Goal: Task Accomplishment & Management: Manage account settings

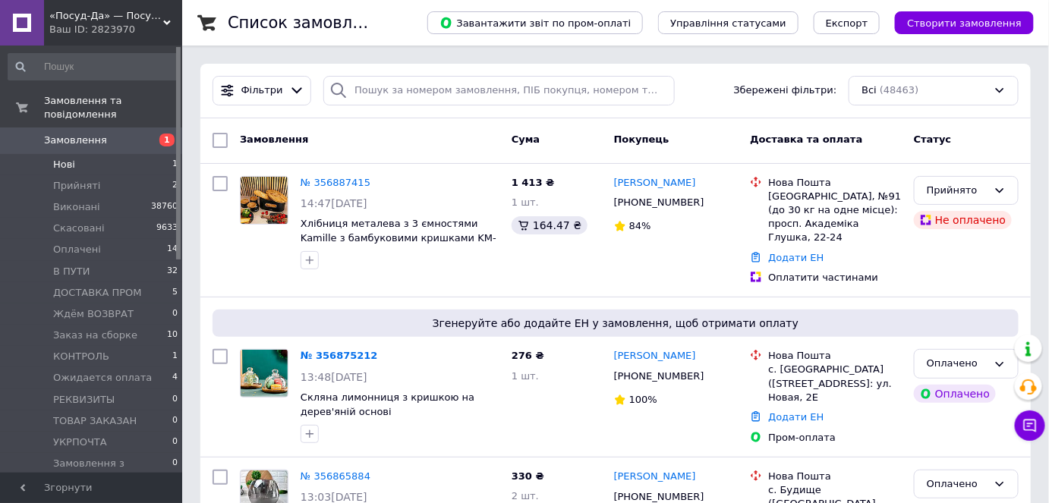
click at [91, 154] on li "Нові 1" at bounding box center [93, 164] width 187 height 21
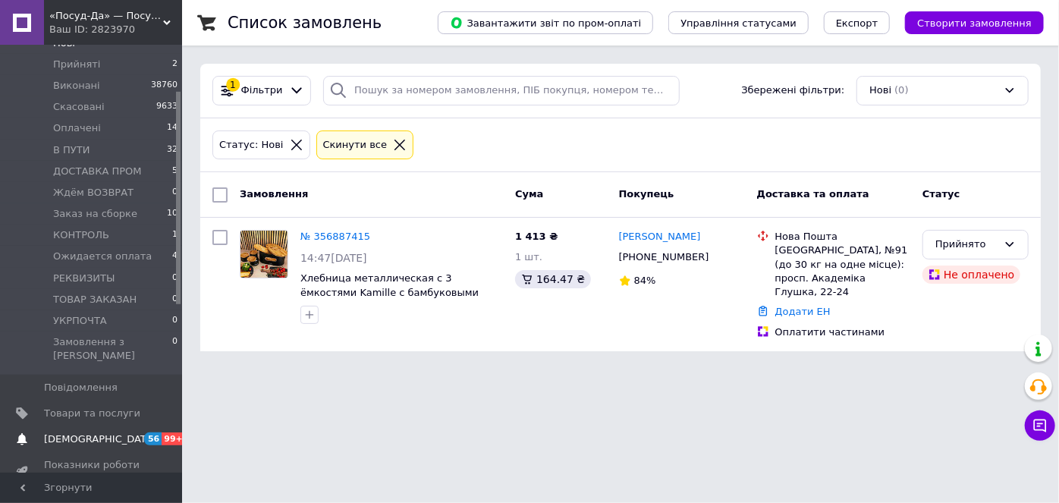
scroll to position [137, 0]
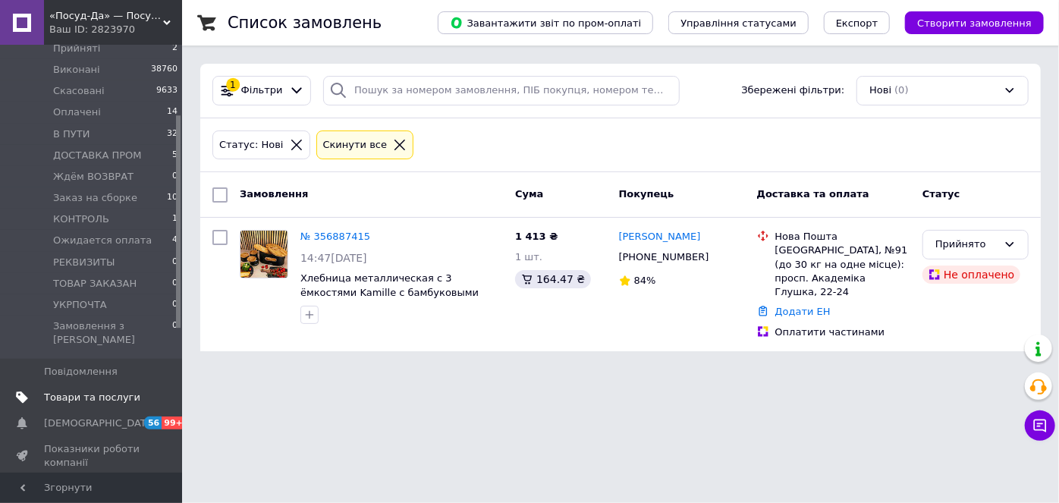
click at [121, 391] on span "Товари та послуги" at bounding box center [92, 398] width 96 height 14
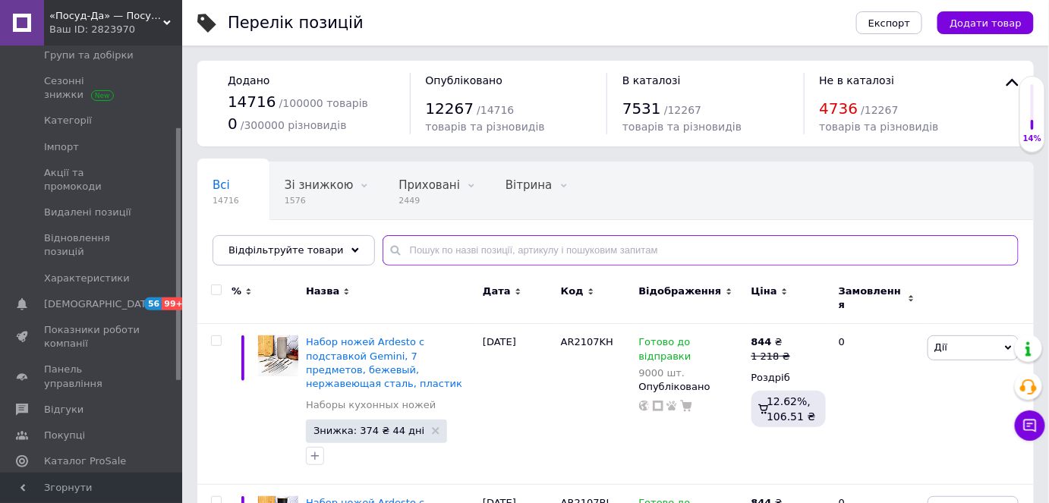
paste input "216P000/7645"
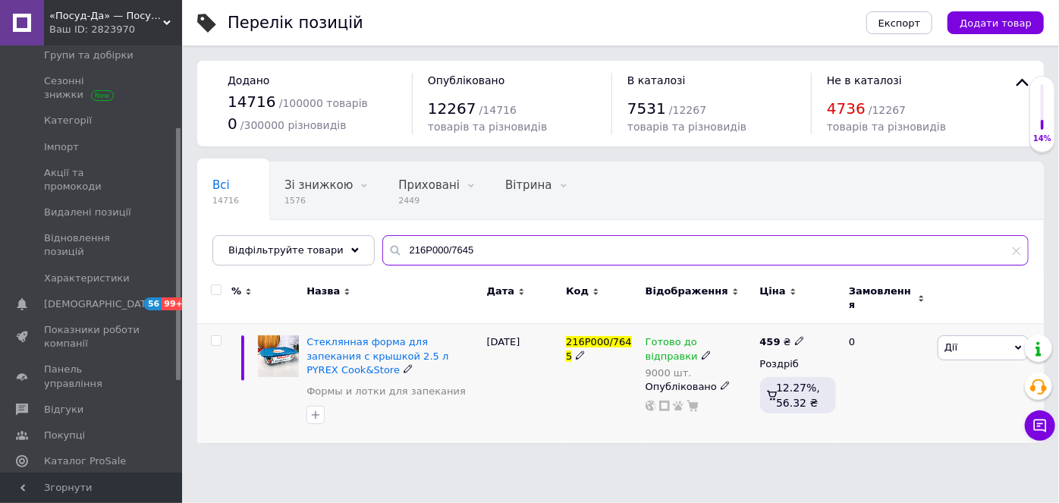
type input "216P000/7645"
click at [662, 336] on span "Готово до відправки" at bounding box center [672, 351] width 52 height 30
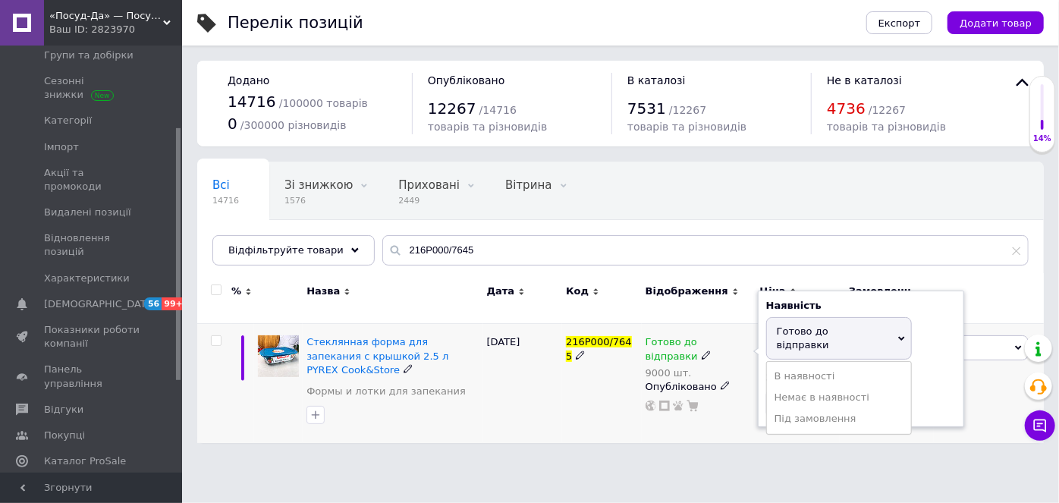
click at [758, 373] on div "Стеклянная форма для запекания с крышкой 2.5 л PYREX Cook&Store Формы и лотки д…" at bounding box center [620, 383] width 847 height 119
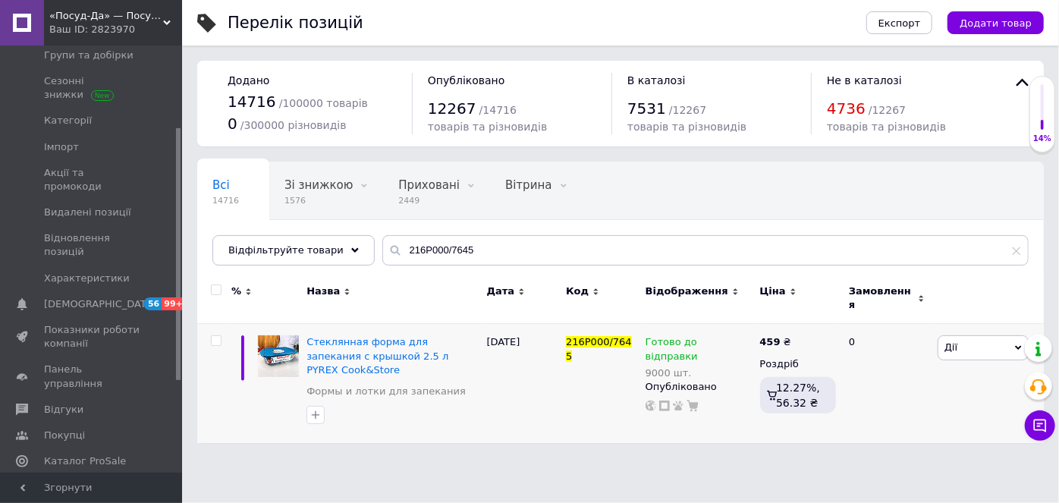
drag, startPoint x: 651, startPoint y: 427, endPoint x: 785, endPoint y: 370, distance: 144.9
click at [654, 427] on div "Перелік позицій Експорт Додати товар Додано 14716 / 100000 товарів 0 / 300000 р…" at bounding box center [620, 229] width 877 height 458
click at [697, 336] on span "Готово до відправки" at bounding box center [672, 351] width 52 height 30
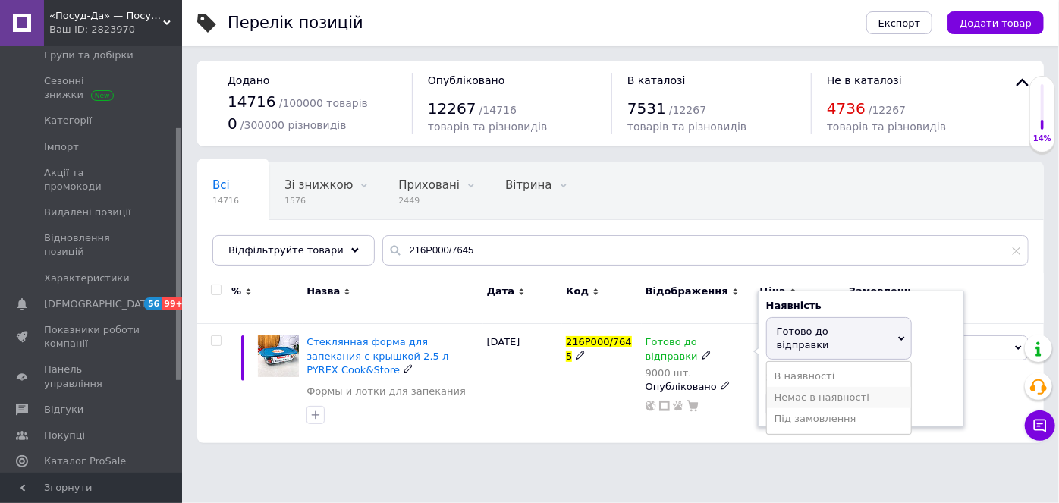
click at [790, 387] on li "Немає в наявності" at bounding box center [839, 397] width 144 height 21
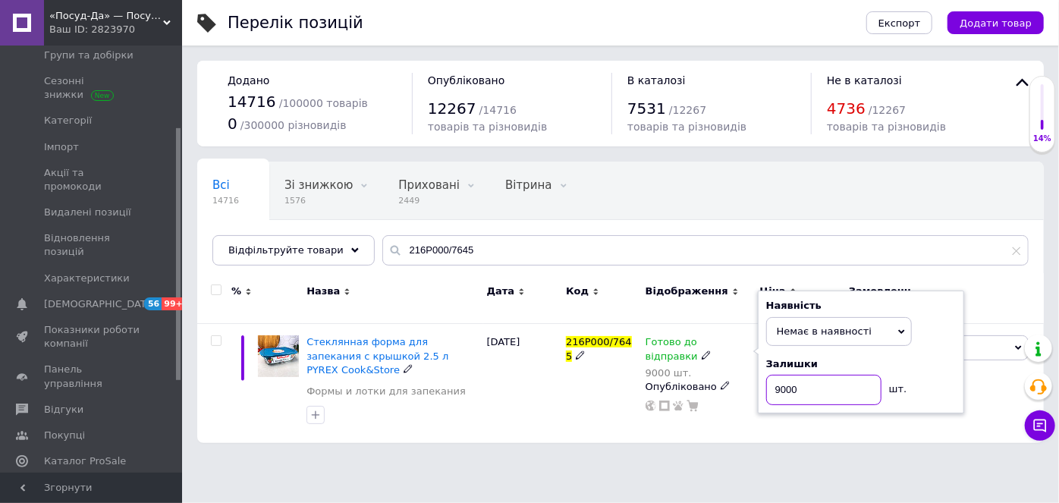
click at [790, 375] on input "9000" at bounding box center [824, 390] width 115 height 30
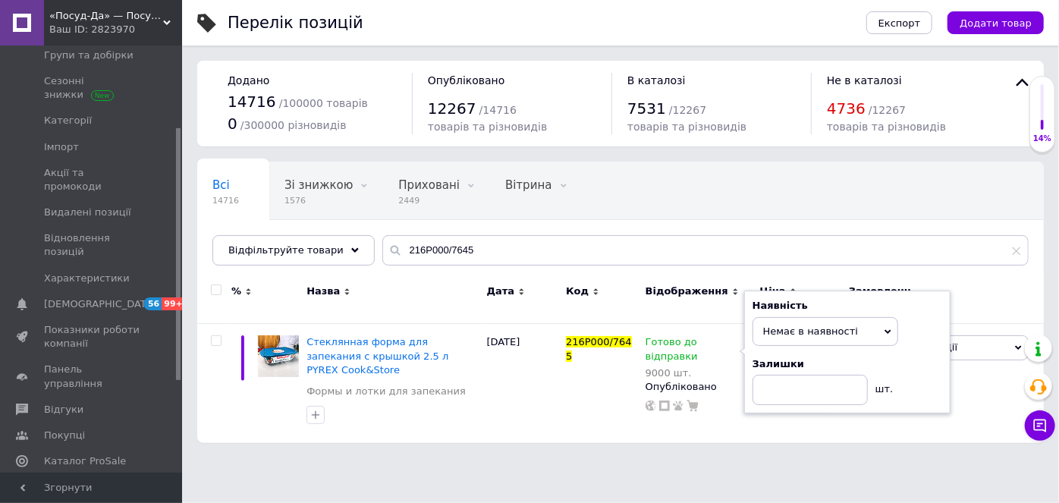
click at [771, 458] on html "«Посуд-Да» — Посуд, Подарунки, Товари для дому Ваш ID: 2823970 Сайт «Посуд-Да» …" at bounding box center [529, 229] width 1059 height 458
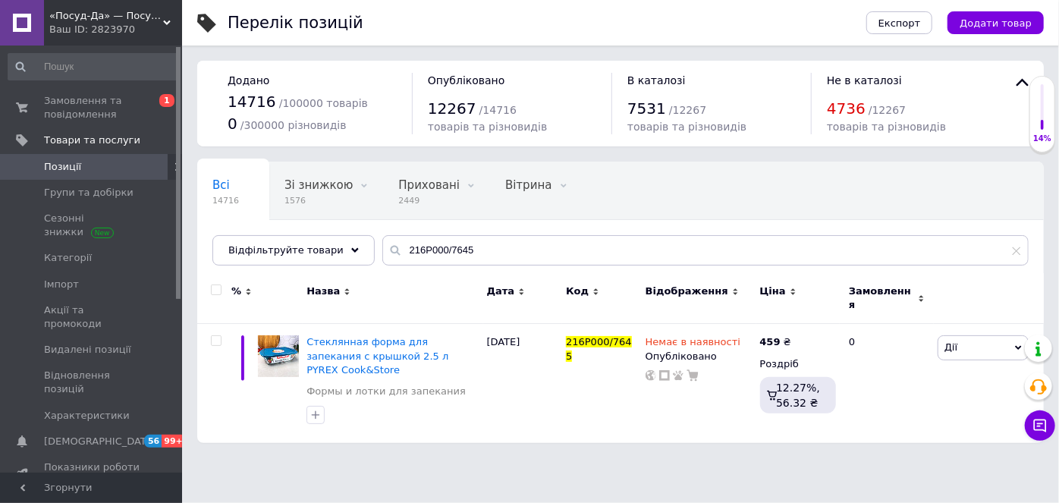
click at [89, 29] on div "Ваш ID: 2823970" at bounding box center [115, 30] width 133 height 14
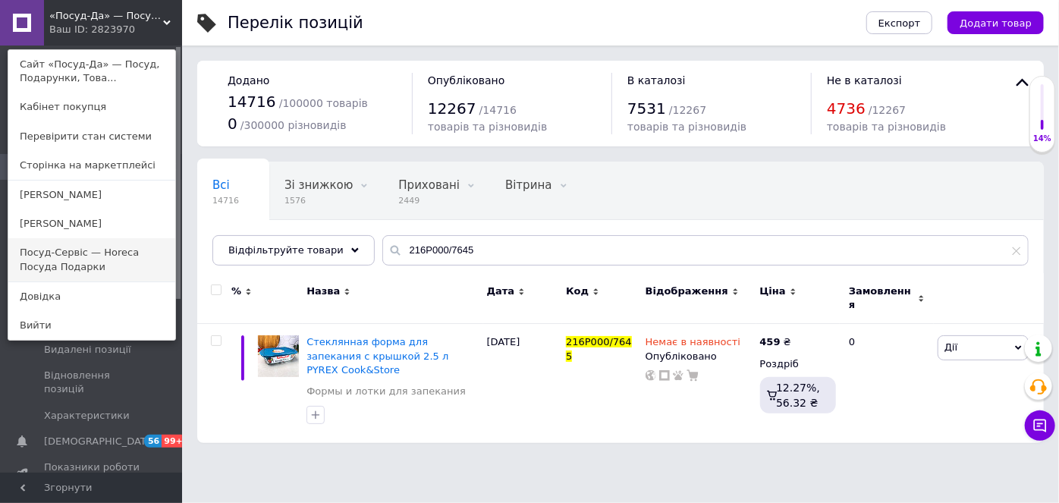
click at [68, 262] on link "Посуд-Сервіс — Horeca Посуда Подарки" at bounding box center [91, 259] width 167 height 43
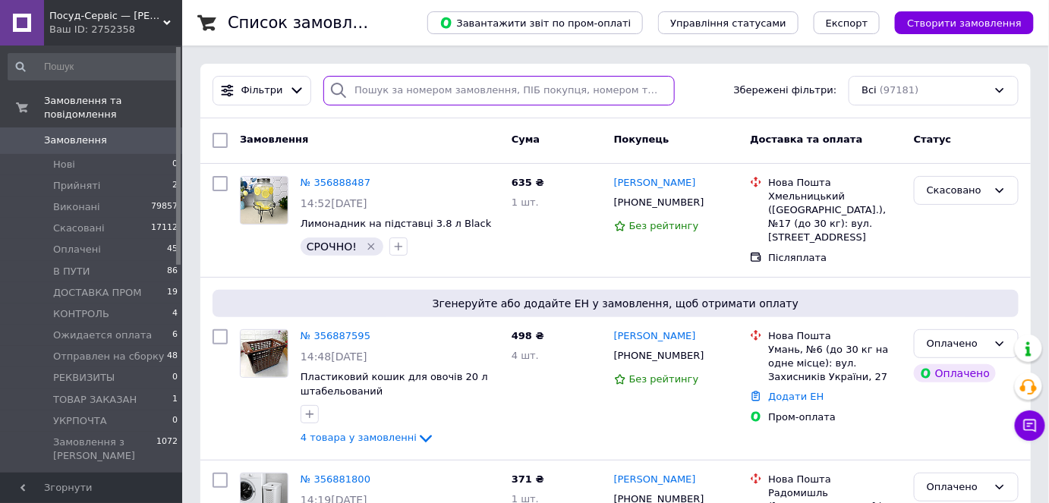
paste input "+380689532669"
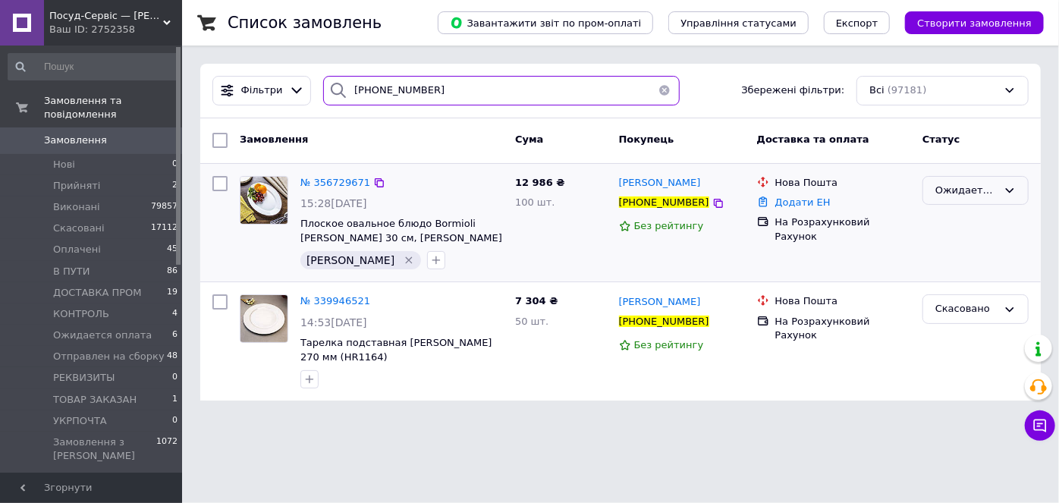
type input "+380689532669"
click at [993, 189] on div "Ожидается оплата" at bounding box center [967, 191] width 62 height 16
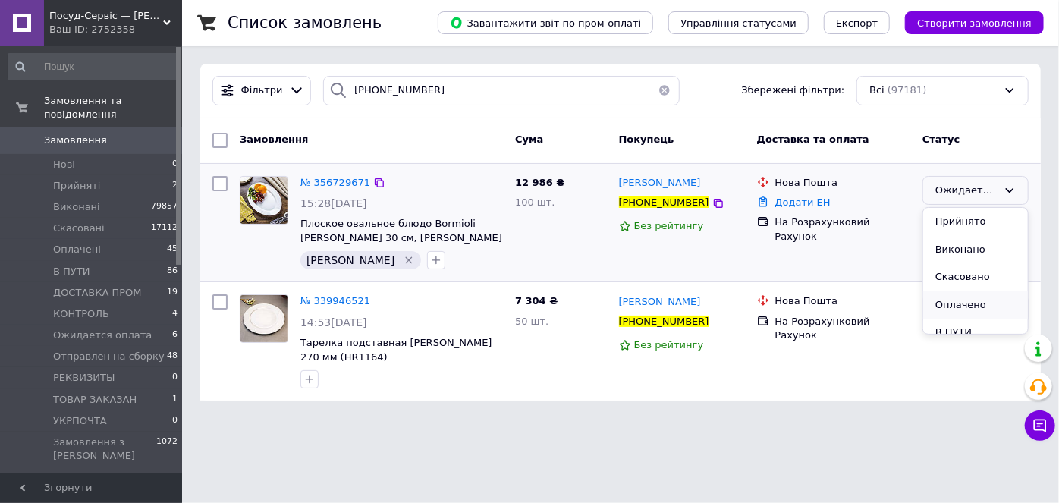
click at [978, 310] on li "Оплачено" at bounding box center [976, 305] width 105 height 28
click at [314, 184] on span "№ 356729671" at bounding box center [336, 182] width 70 height 11
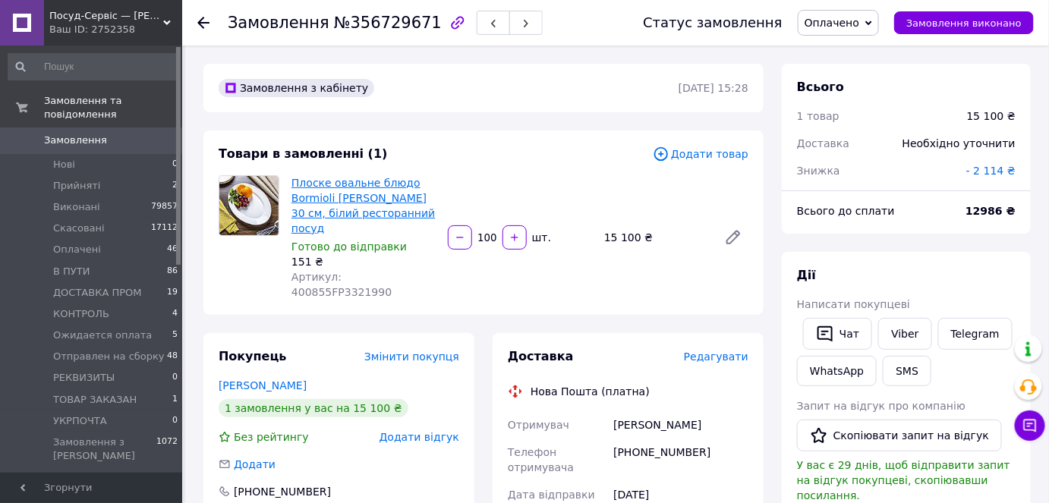
click at [329, 184] on link "Плоске овальне блюдо Bormioli Rocco Toledo 30 см, білий ресторанний посуд" at bounding box center [362, 206] width 143 height 58
click at [105, 350] on span "Отправлен на сборку" at bounding box center [109, 357] width 112 height 14
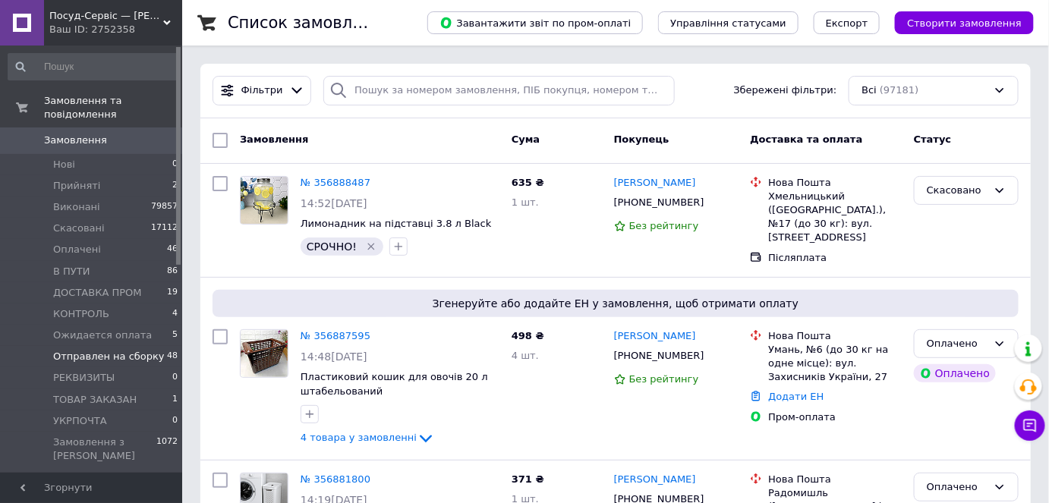
click at [68, 350] on span "Отправлен на сборку" at bounding box center [109, 357] width 112 height 14
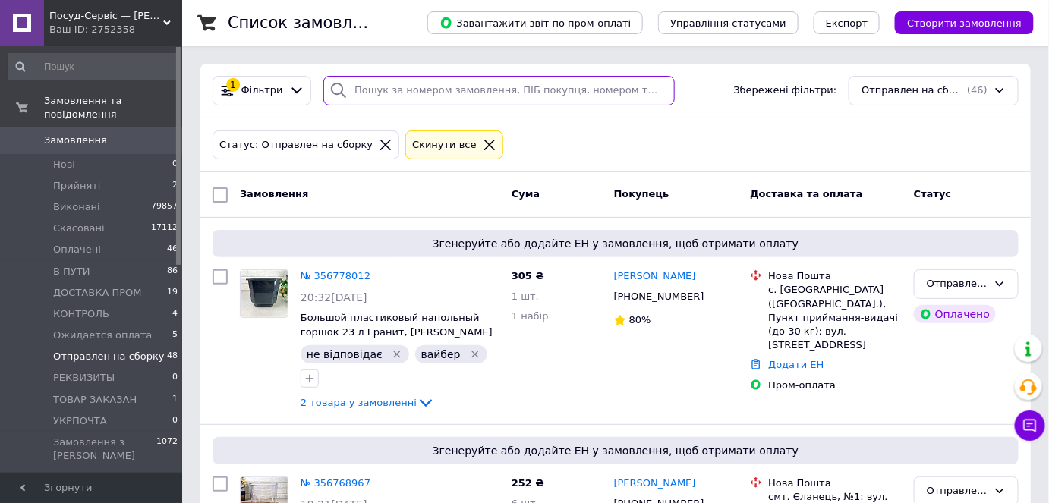
click at [386, 87] on input "search" at bounding box center [498, 91] width 351 height 30
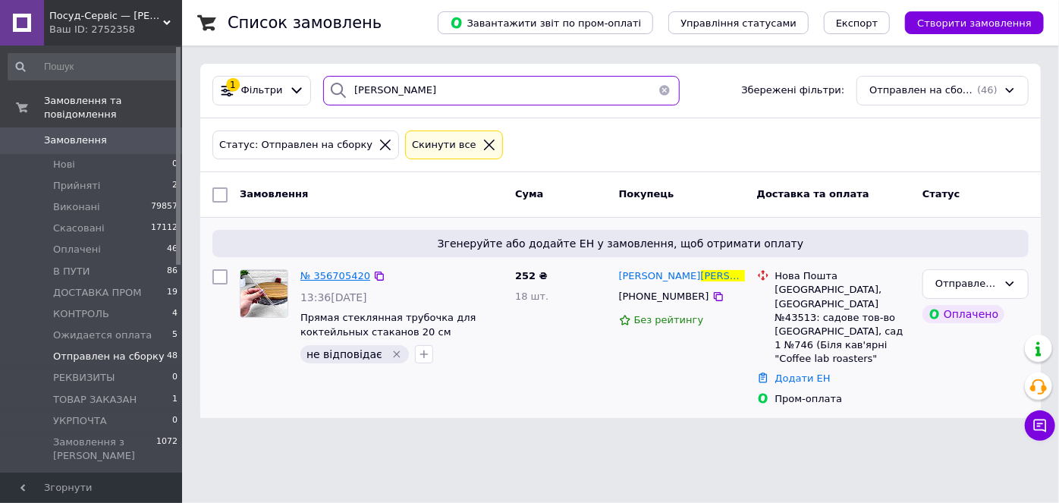
type input "андрейко"
click at [329, 276] on span "№ 356705420" at bounding box center [336, 275] width 70 height 11
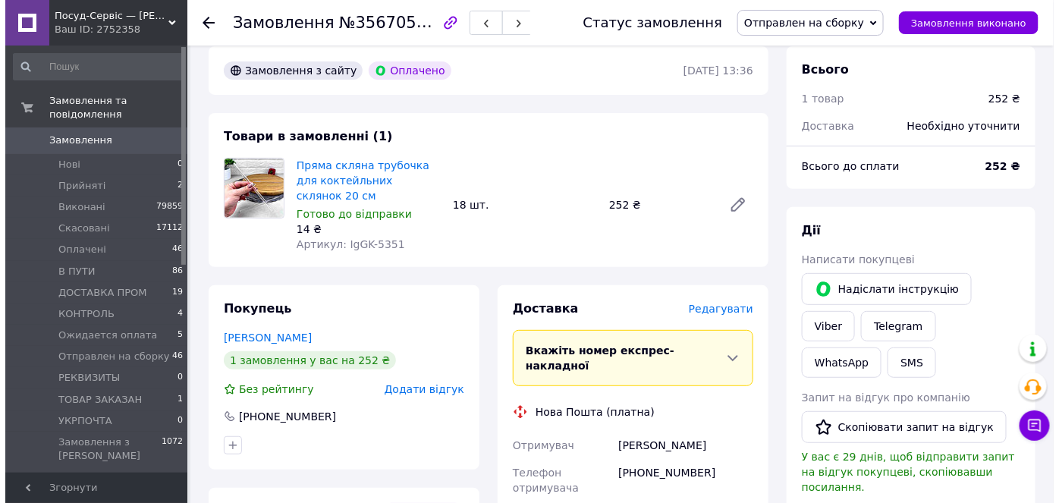
scroll to position [137, 0]
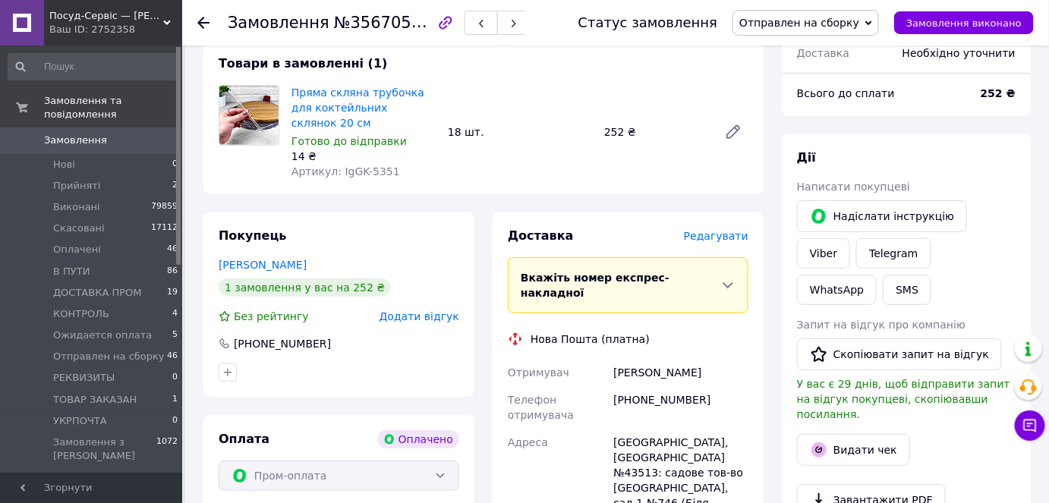
click at [720, 230] on span "Редагувати" at bounding box center [716, 236] width 65 height 12
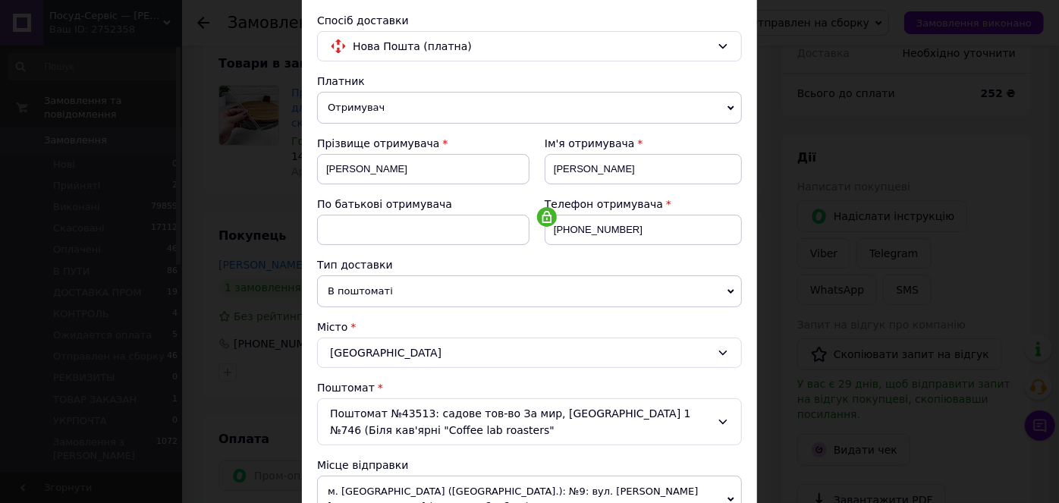
scroll to position [101, 0]
click at [374, 285] on span "В поштоматі" at bounding box center [529, 292] width 425 height 32
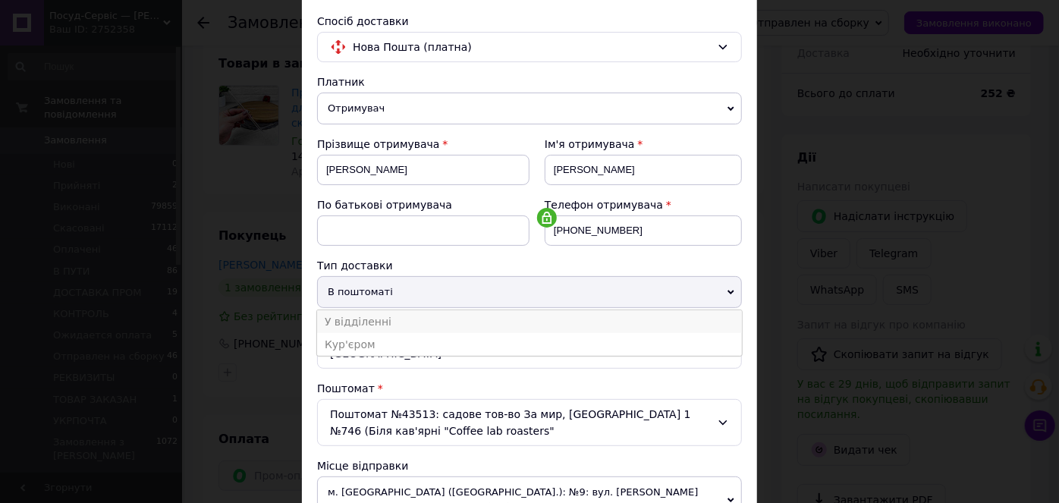
click at [372, 317] on li "У відділенні" at bounding box center [529, 321] width 425 height 23
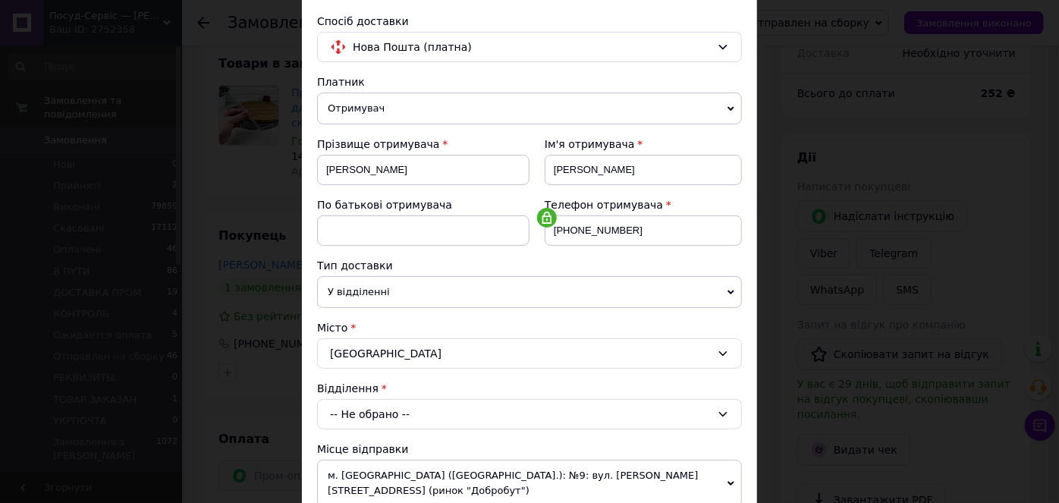
click at [366, 423] on div "-- Не обрано --" at bounding box center [529, 414] width 425 height 30
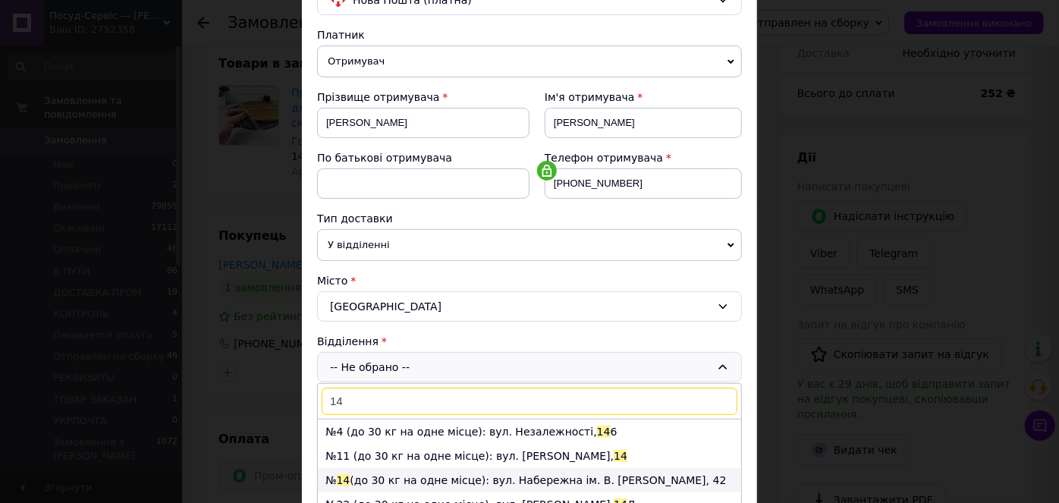
scroll to position [170, 0]
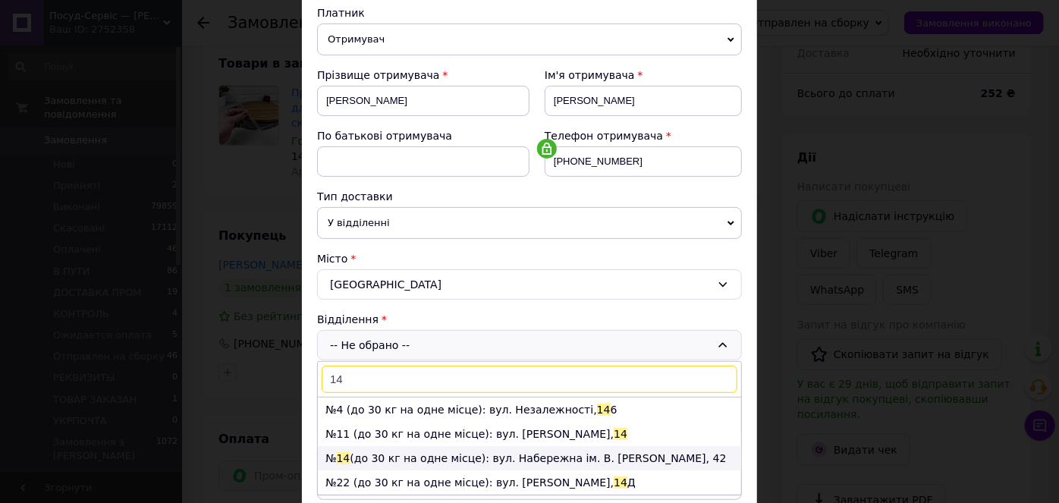
type input "14"
click at [395, 450] on li "№ 14 (до 30 кг на одне місце): вул. Набережна ім. В. Стефаника, 42" at bounding box center [529, 458] width 423 height 24
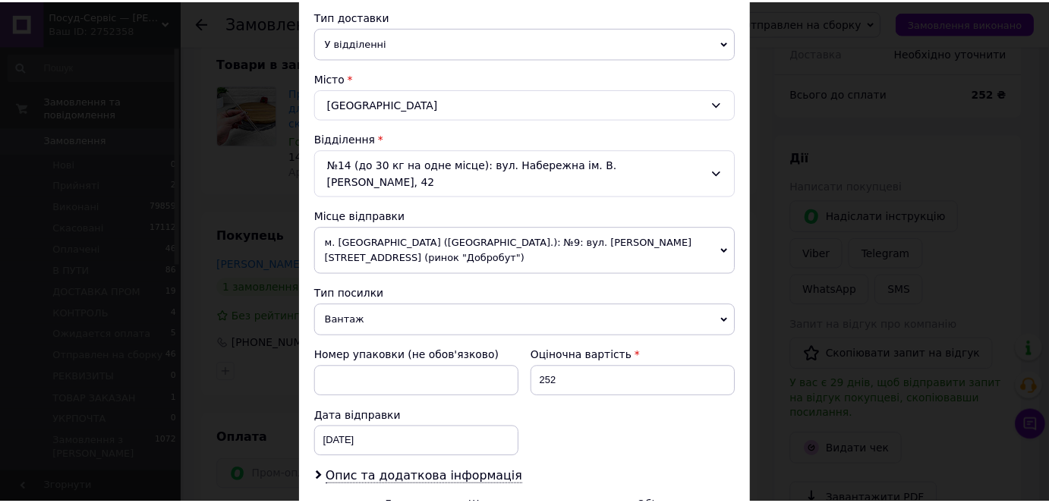
scroll to position [499, 0]
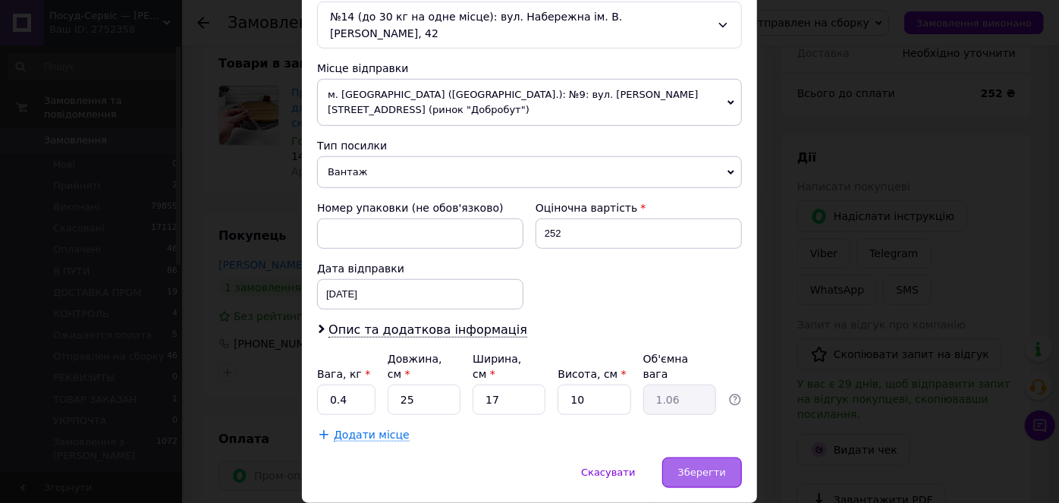
click at [705, 467] on span "Зберегти" at bounding box center [702, 472] width 48 height 11
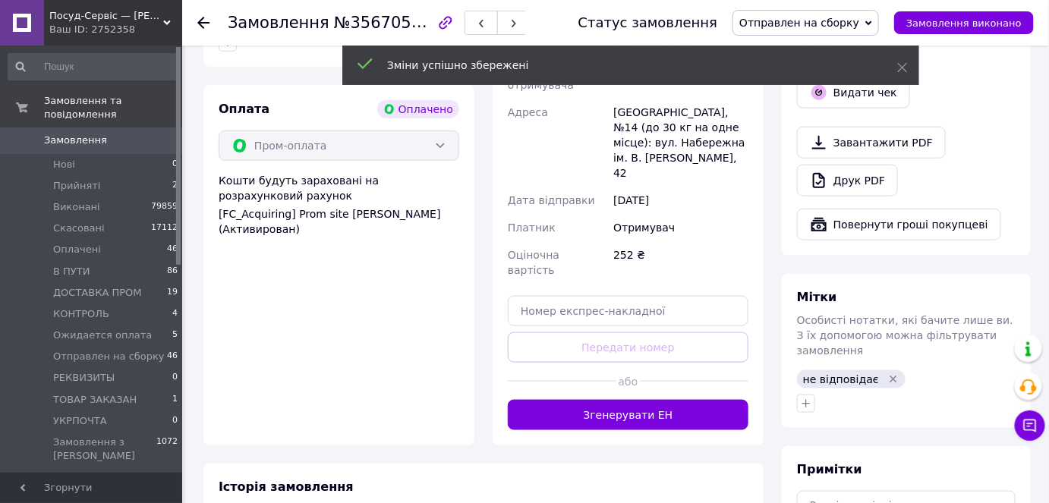
scroll to position [483, 0]
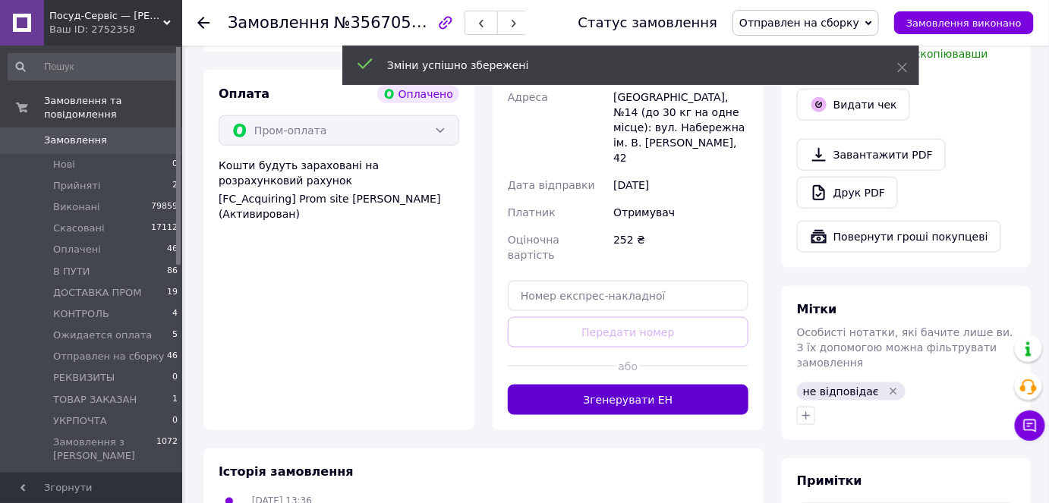
click at [679, 385] on button "Згенерувати ЕН" at bounding box center [628, 400] width 241 height 30
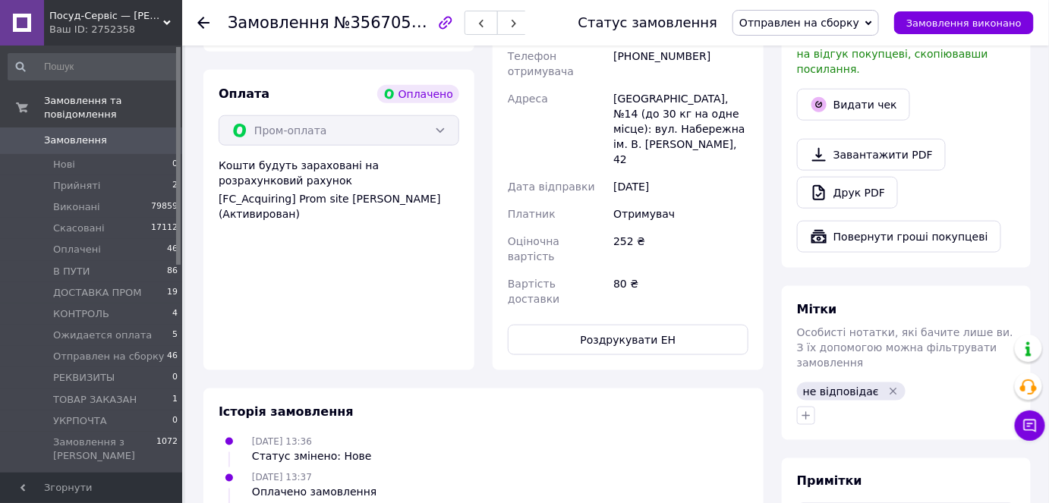
click at [660, 325] on button "Роздрукувати ЕН" at bounding box center [628, 340] width 241 height 30
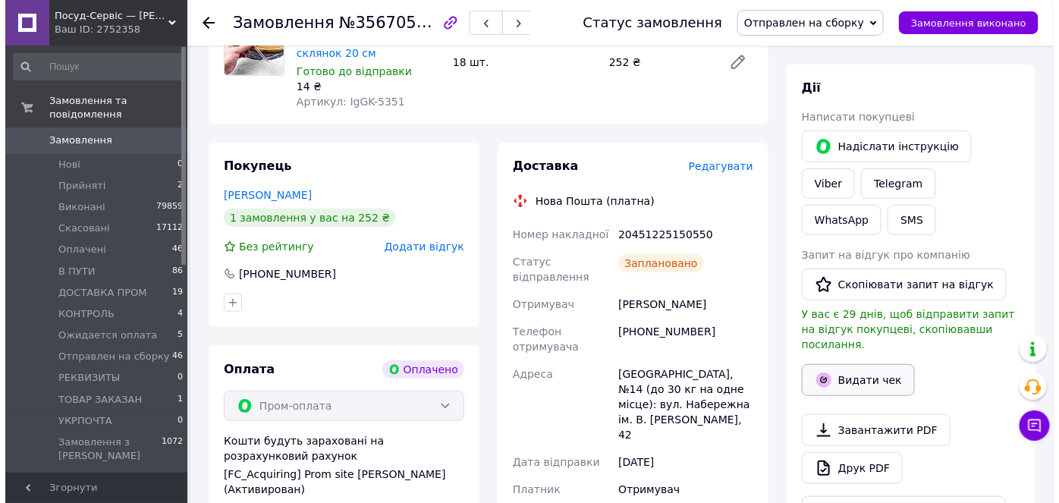
scroll to position [206, 0]
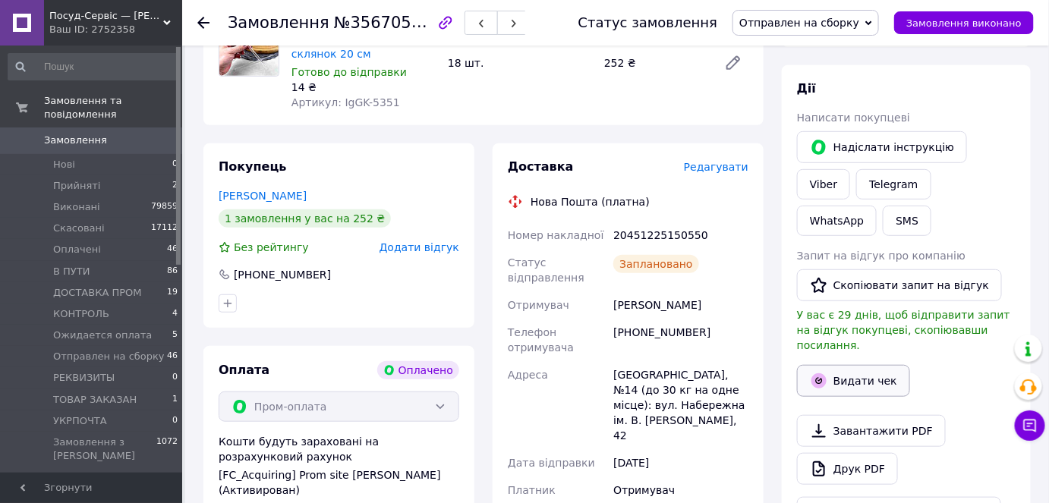
click at [870, 365] on button "Видати чек" at bounding box center [853, 381] width 113 height 32
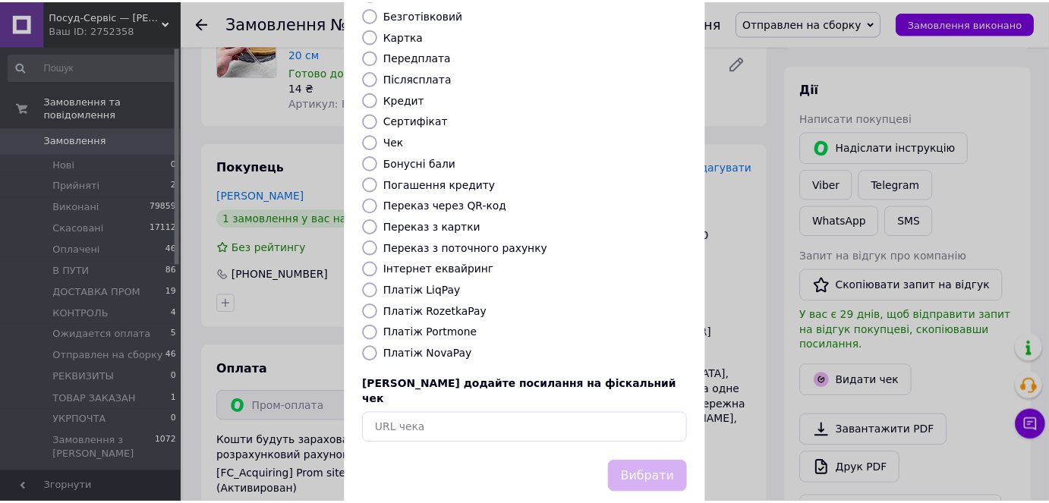
scroll to position [148, 0]
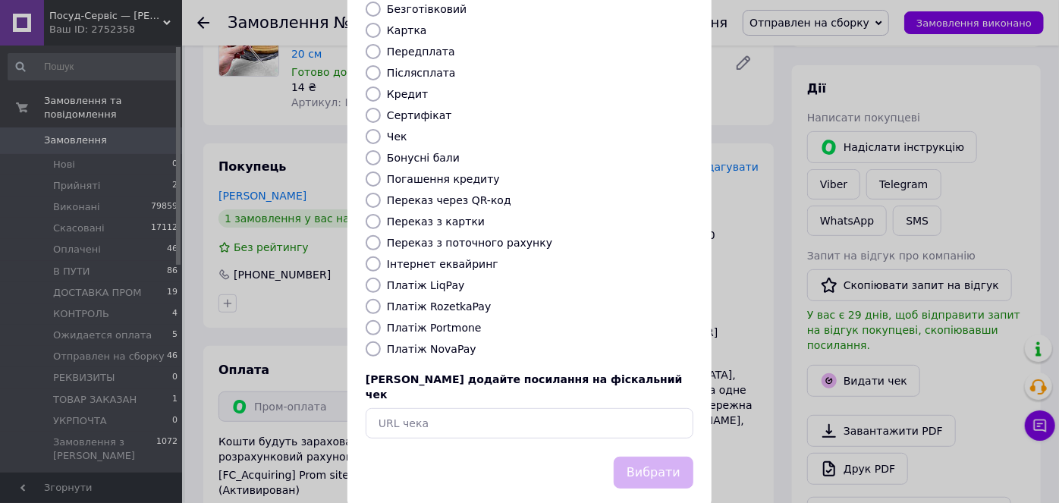
click at [437, 282] on div "Виберіть тип форми оплати, який буде вказаний у чеку Готівка Безготівковий Карт…" at bounding box center [530, 191] width 364 height 531
click at [437, 301] on label "Платіж RozetkaPay" at bounding box center [439, 307] width 104 height 12
click at [381, 299] on input "Платіж RozetkaPay" at bounding box center [373, 306] width 15 height 15
radio input "true"
click at [646, 457] on button "Вибрати" at bounding box center [654, 473] width 80 height 33
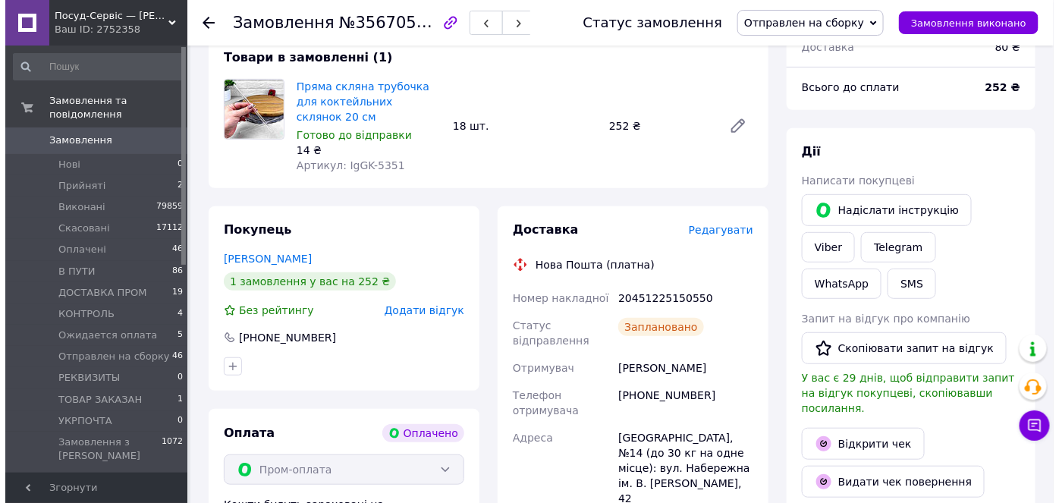
scroll to position [137, 0]
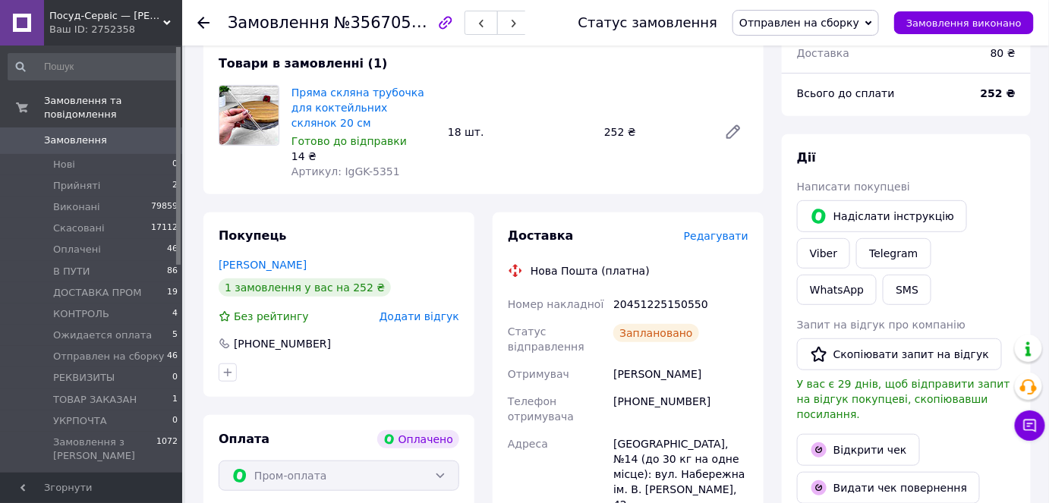
click at [671, 291] on div "20451225150550" at bounding box center [680, 304] width 141 height 27
copy div "20451225150550"
click at [931, 275] on button "SMS" at bounding box center [907, 290] width 49 height 30
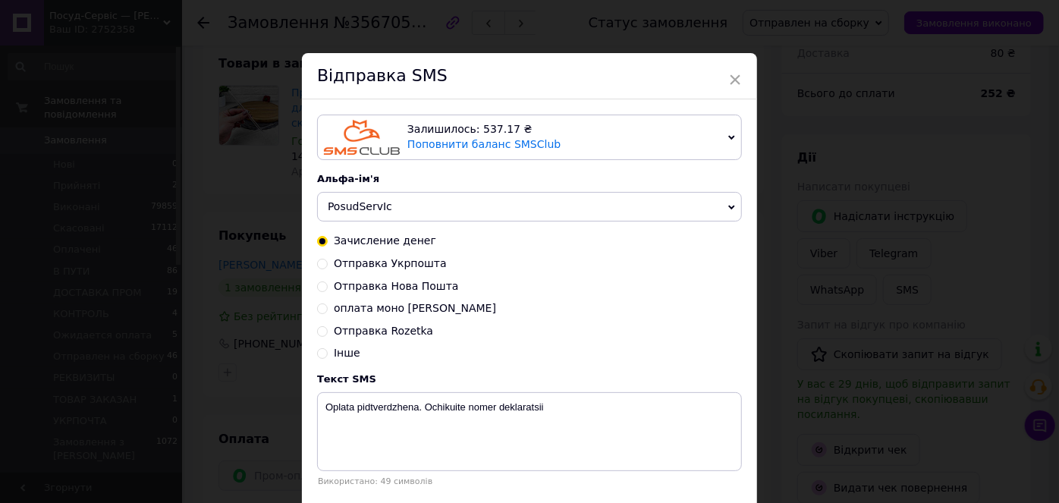
click at [387, 290] on span "Отправка Нова Пошта" at bounding box center [396, 286] width 125 height 12
click at [328, 290] on input "Отправка Нова Пошта" at bounding box center [322, 285] width 11 height 11
radio input "true"
radio input "false"
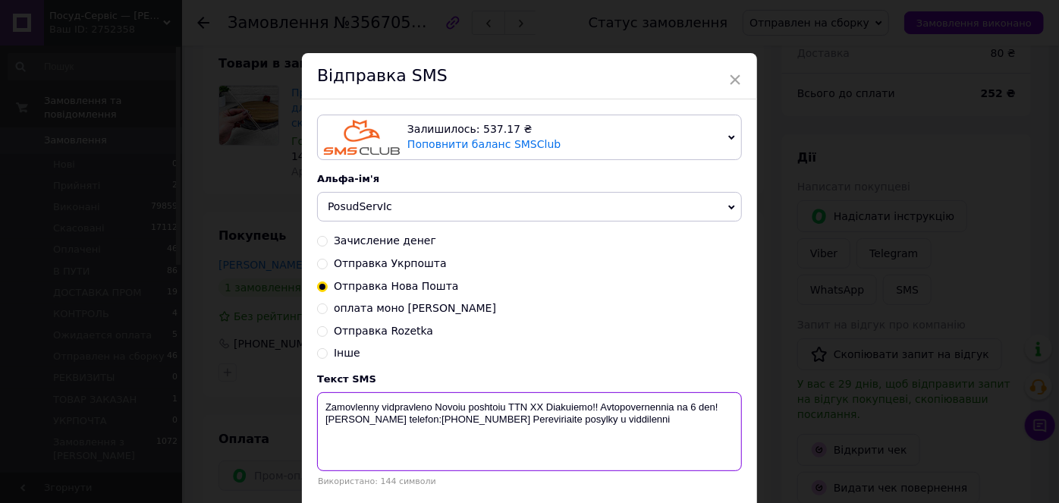
click at [532, 409] on textarea "Zamovlenny vidpravleno Novoiu poshtoiu TTN ХХ Diakuiemo!! Avtopovernennia na 6 …" at bounding box center [529, 431] width 425 height 79
paste textarea "20451225150550"
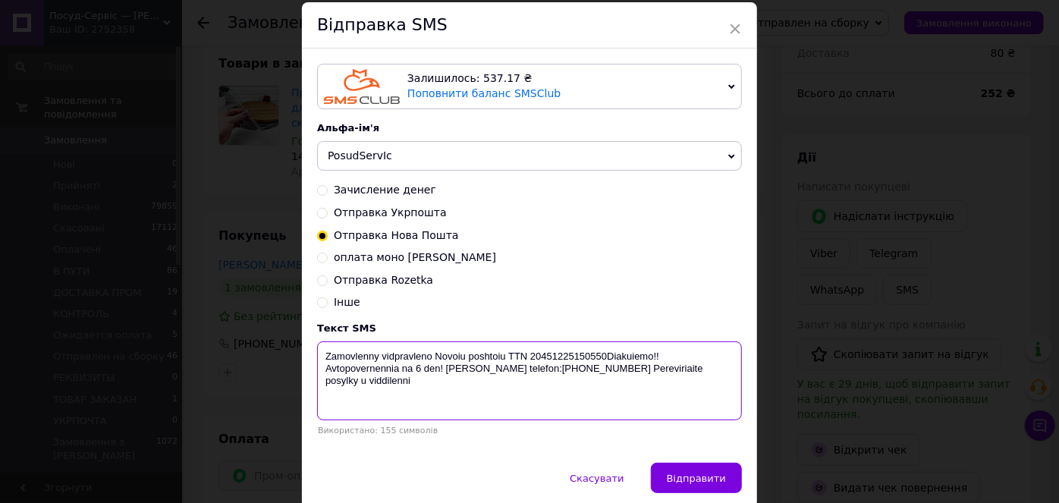
scroll to position [111, 0]
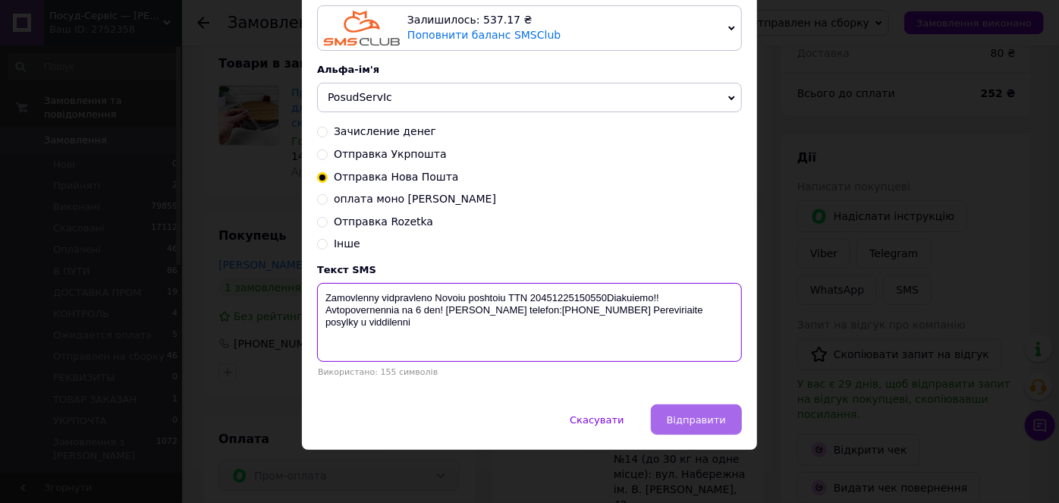
type textarea "Zamovlenny vidpravleno Novoiu poshtoiu TTN 20451225150550Diakuiemo!! Avtopovern…"
click at [717, 417] on span "Відправити" at bounding box center [696, 419] width 59 height 11
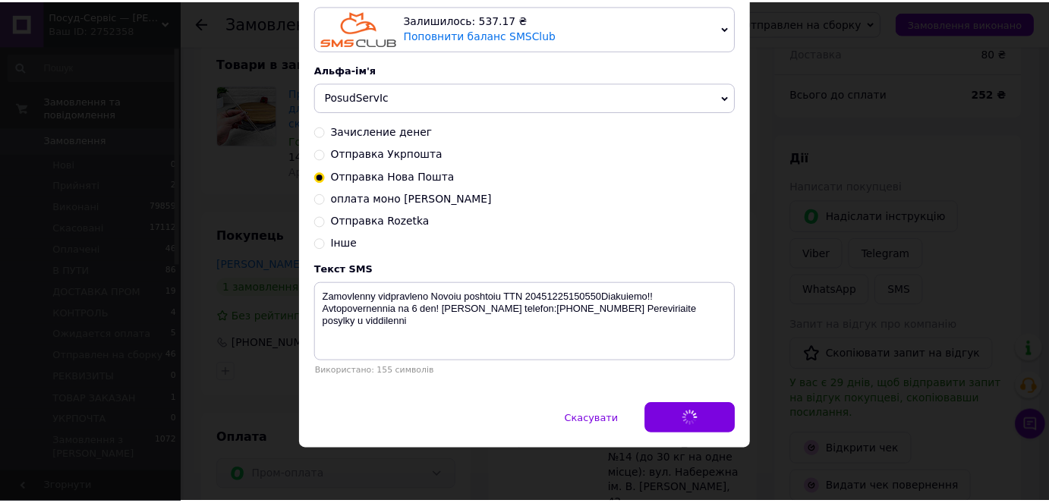
scroll to position [0, 0]
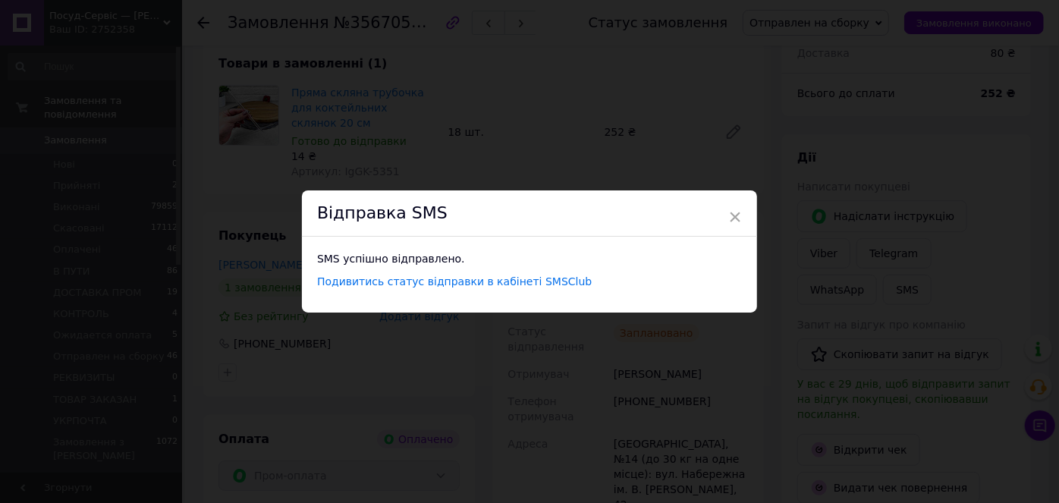
click at [837, 26] on div "× Відправка SMS SMS успішно відправлено. Подивитись статус відправки в кабінеті…" at bounding box center [529, 251] width 1059 height 503
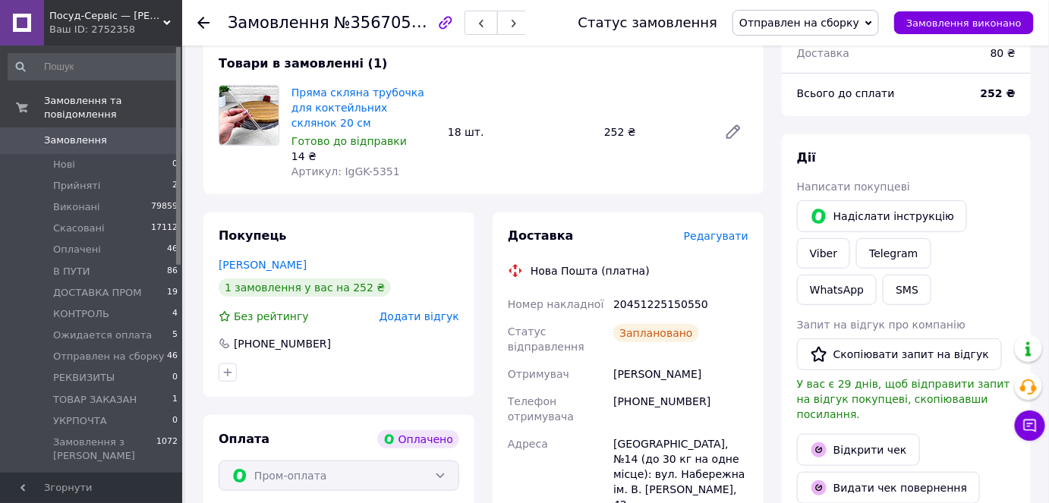
click at [837, 26] on span "Отправлен на сборку" at bounding box center [799, 23] width 120 height 12
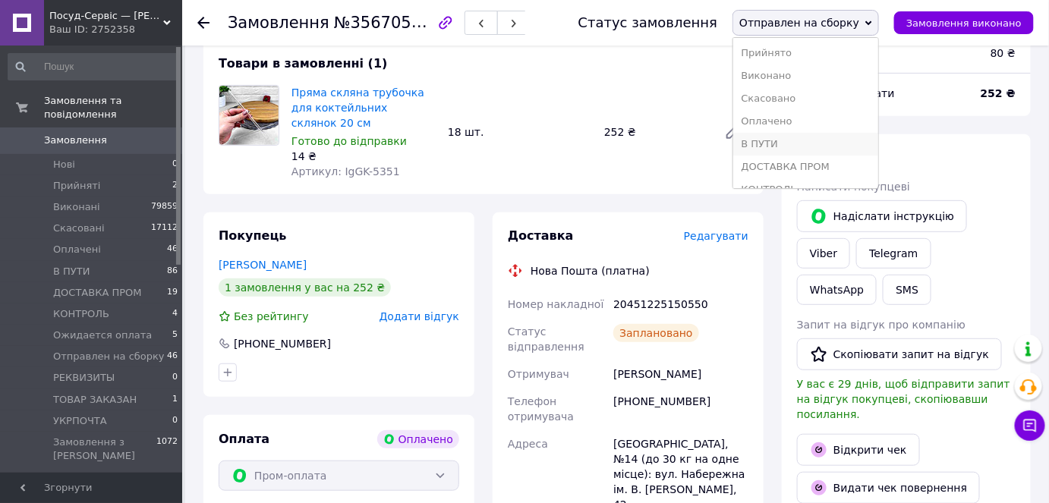
click at [792, 141] on li "В ПУТИ" at bounding box center [805, 144] width 145 height 23
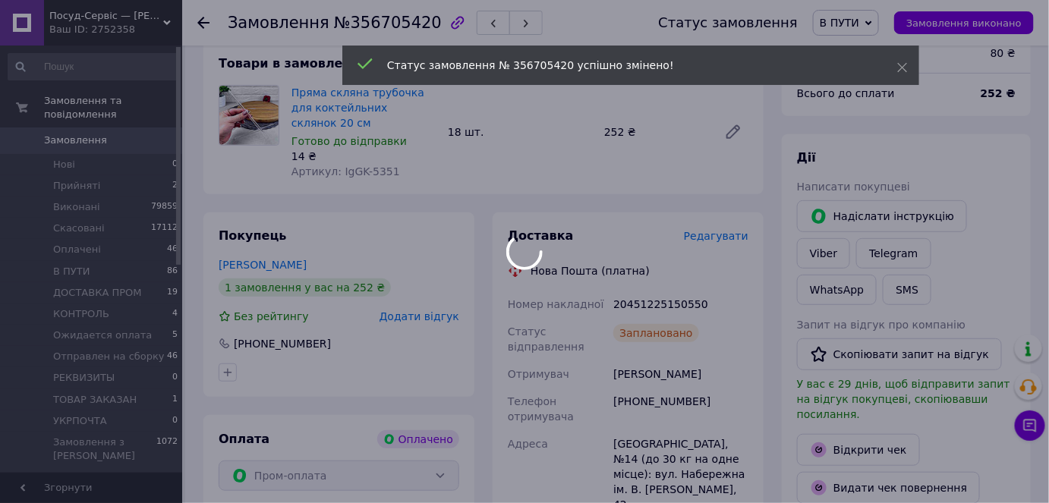
scroll to position [97, 0]
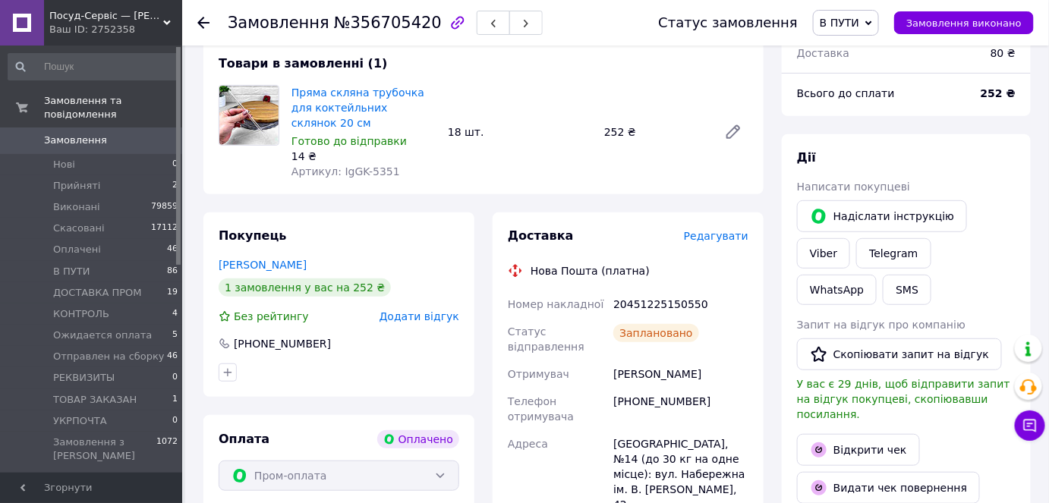
click at [76, 128] on link "Замовлення 0" at bounding box center [93, 141] width 187 height 26
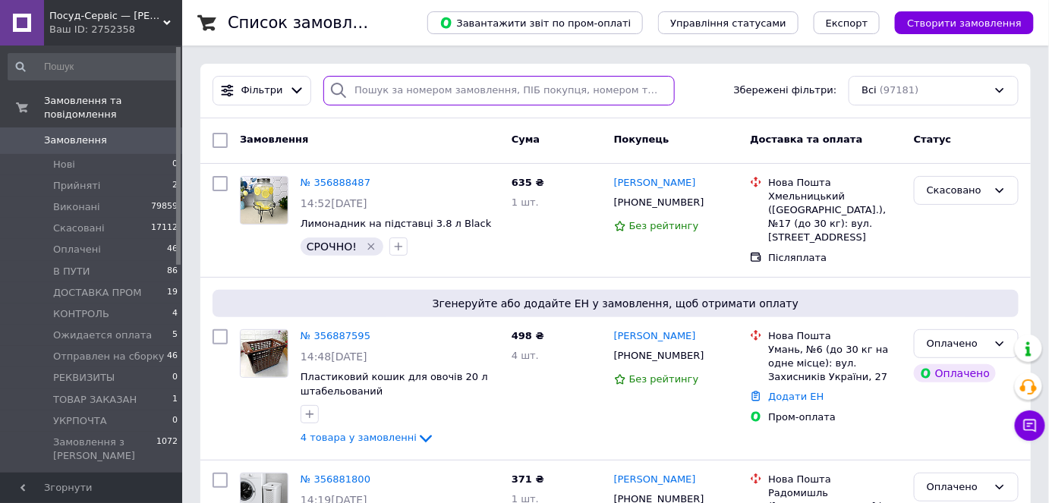
paste input "+380973709622"
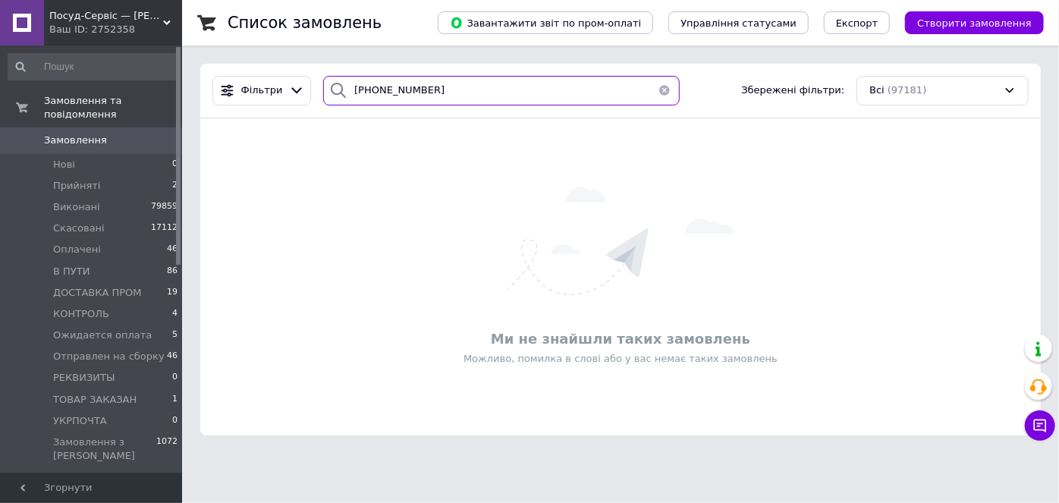
type input "+380973709622"
click at [115, 24] on div "Ваш ID: 2752358" at bounding box center [115, 30] width 133 height 14
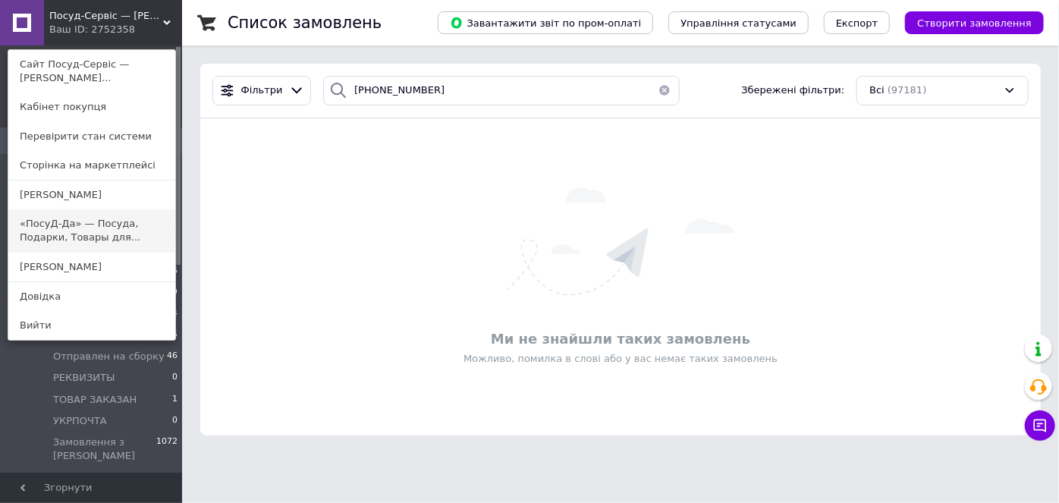
click at [71, 239] on link "«ПосуД-Да» — Посуда, Подарки, Товары для..." at bounding box center [91, 230] width 167 height 43
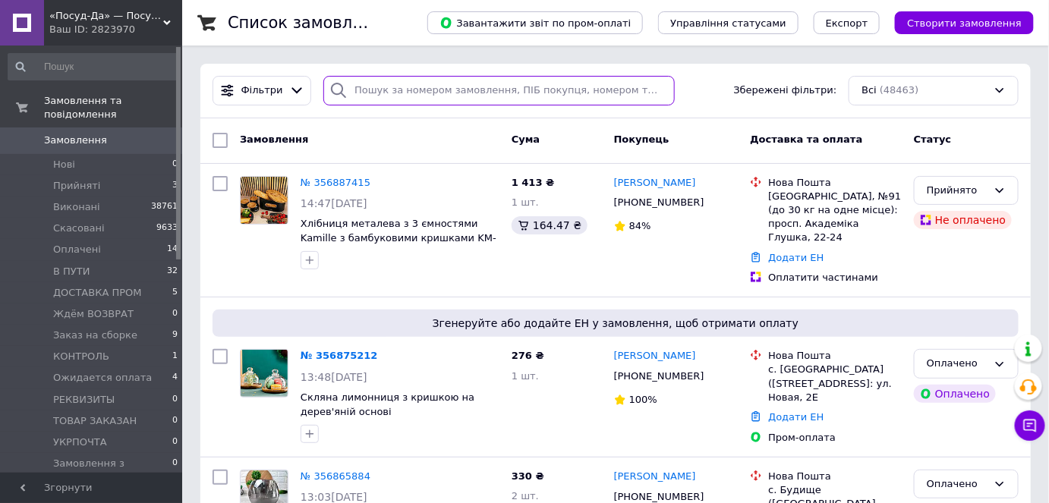
paste input "[PHONE_NUMBER]"
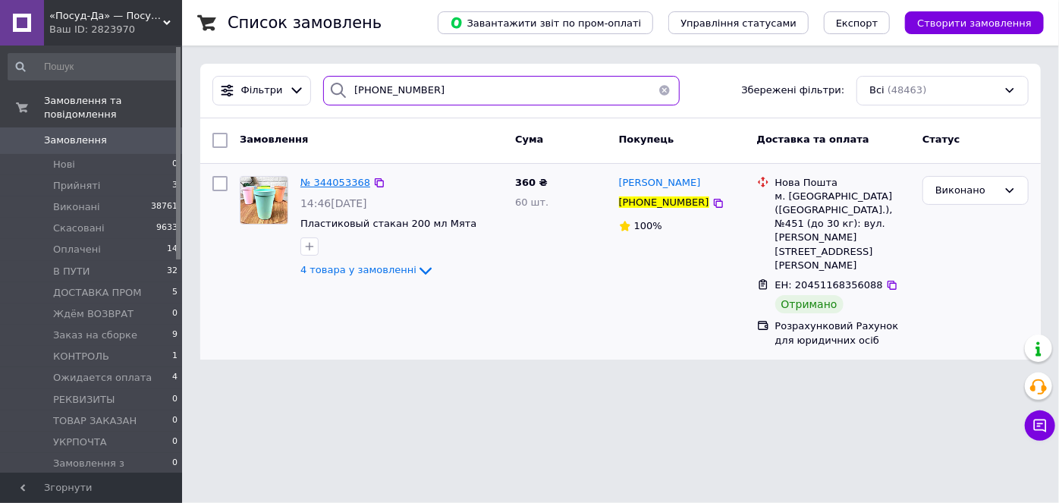
type input "[PHONE_NUMBER]"
click at [360, 178] on span "№ 344053368" at bounding box center [336, 182] width 70 height 11
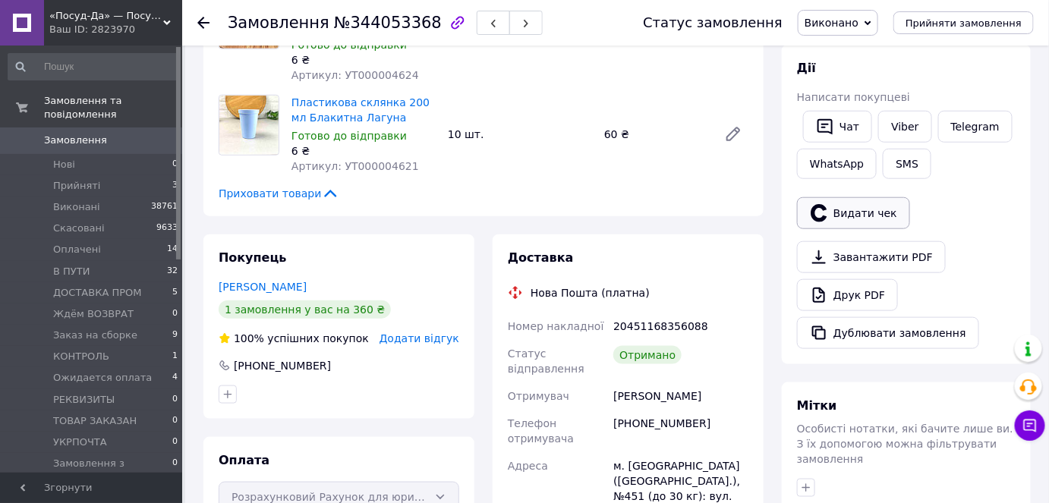
scroll to position [378, 0]
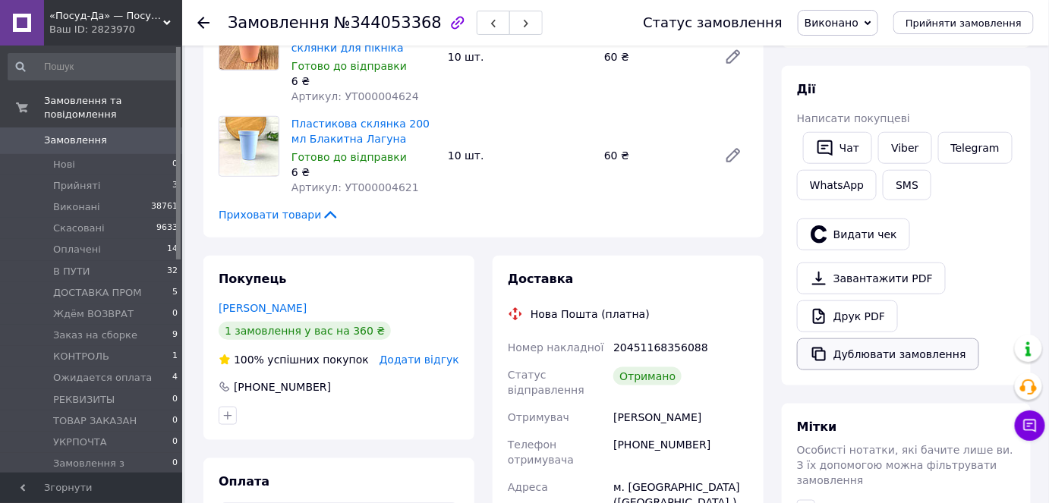
click at [883, 352] on button "Дублювати замовлення" at bounding box center [888, 354] width 182 height 32
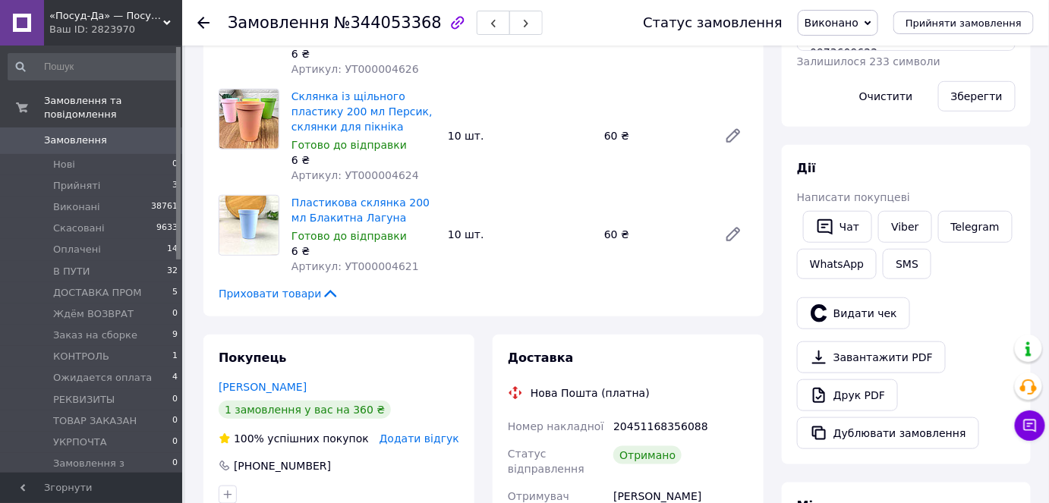
scroll to position [240, 0]
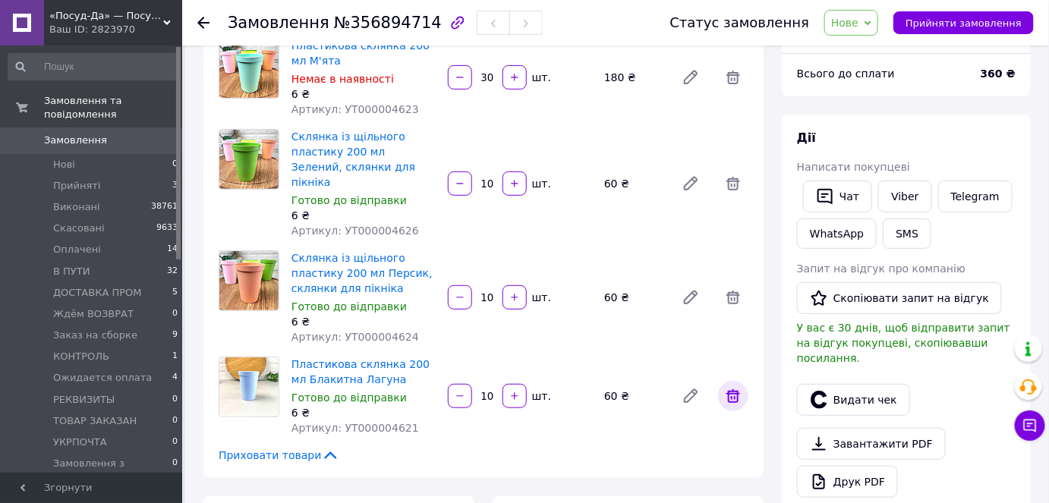
click at [725, 387] on icon at bounding box center [733, 396] width 18 height 18
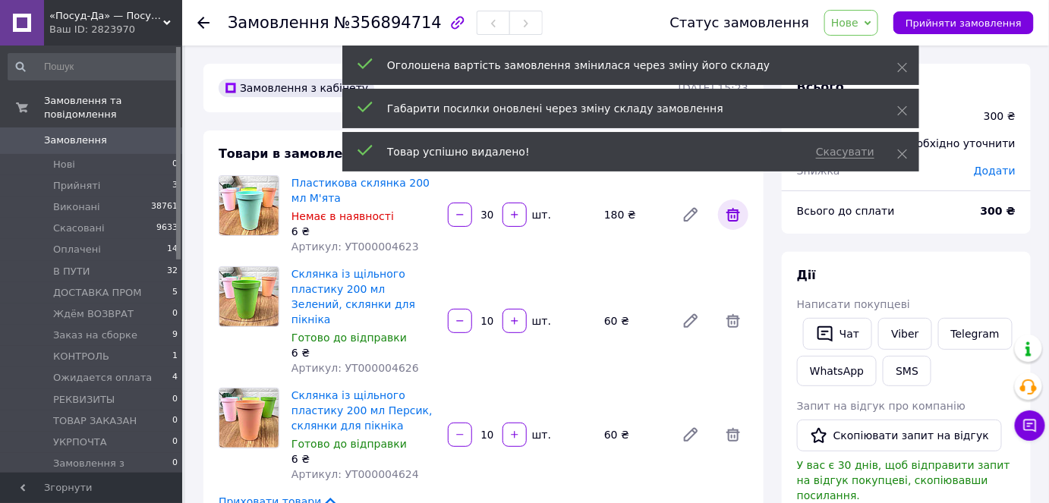
click at [740, 213] on icon at bounding box center [733, 215] width 18 height 18
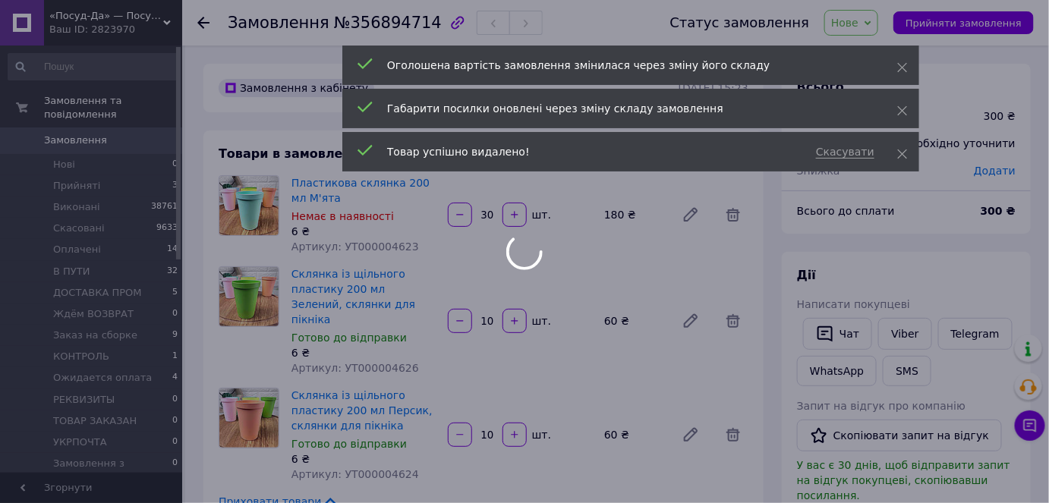
type input "10"
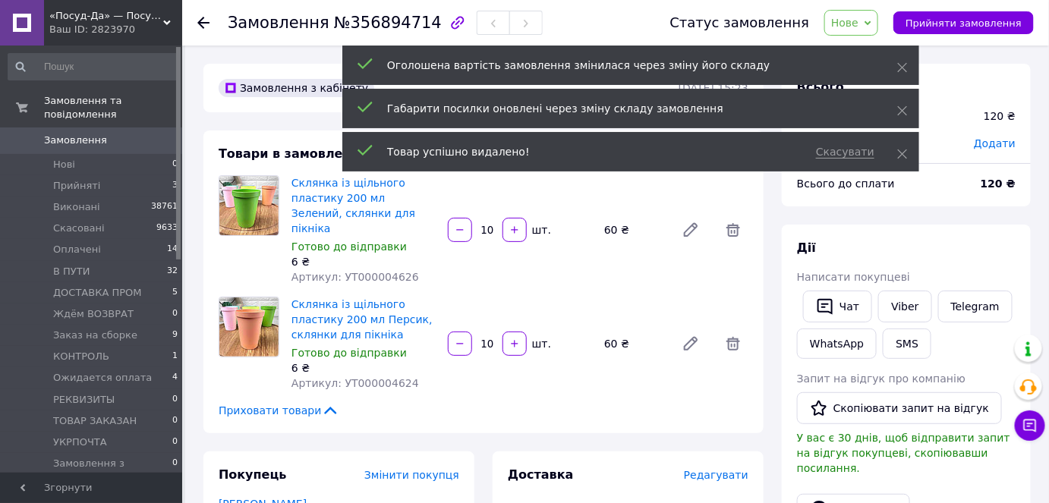
click at [733, 223] on icon at bounding box center [733, 230] width 14 height 14
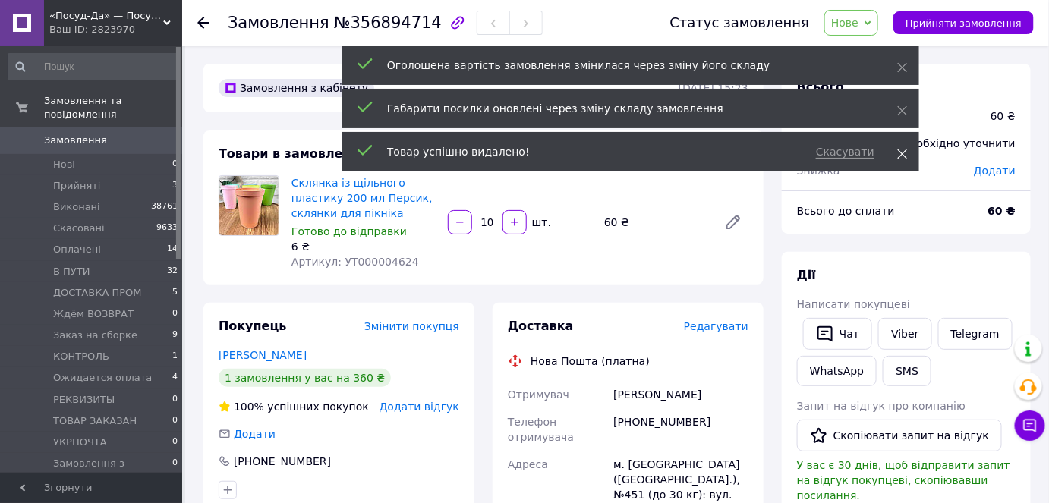
click at [903, 156] on icon at bounding box center [902, 154] width 11 height 11
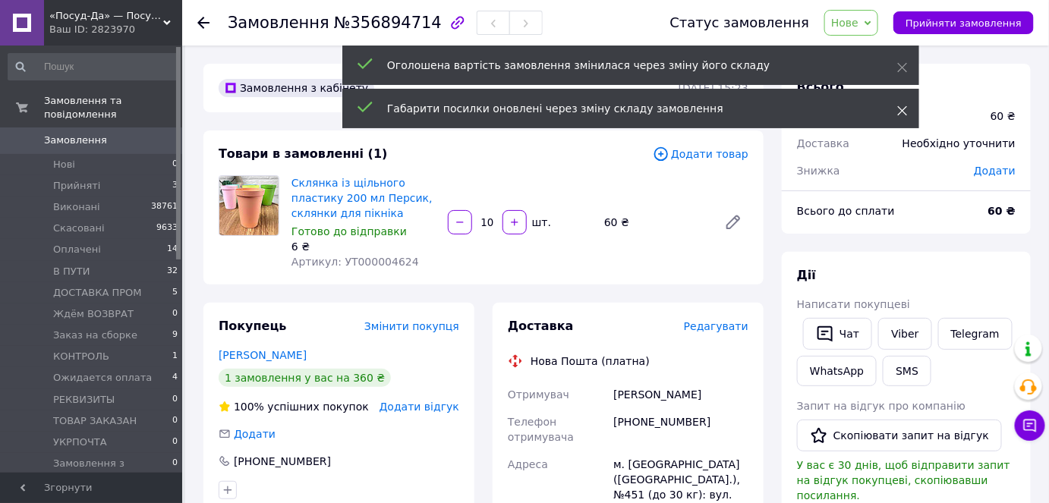
click at [902, 108] on icon at bounding box center [902, 110] width 11 height 11
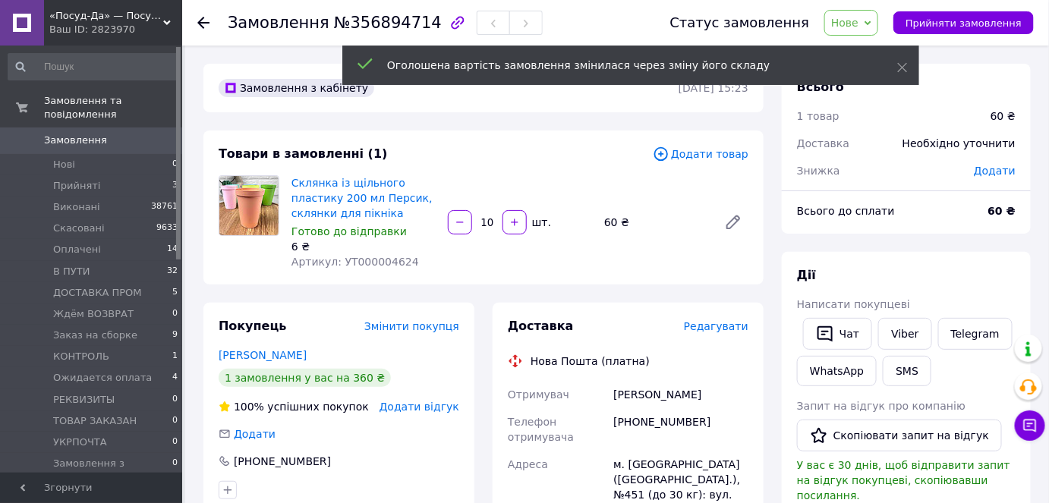
click at [897, 57] on div "Оголошена вартість замовлення змінилася через зміну його складу" at bounding box center [630, 65] width 577 height 39
click at [897, 64] on icon at bounding box center [902, 67] width 11 height 11
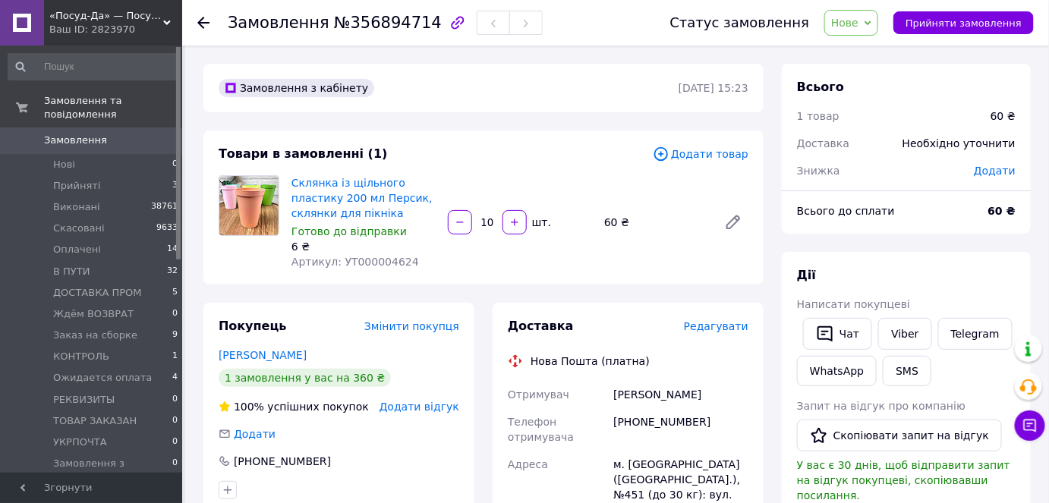
click at [726, 158] on span "Додати товар" at bounding box center [701, 154] width 96 height 17
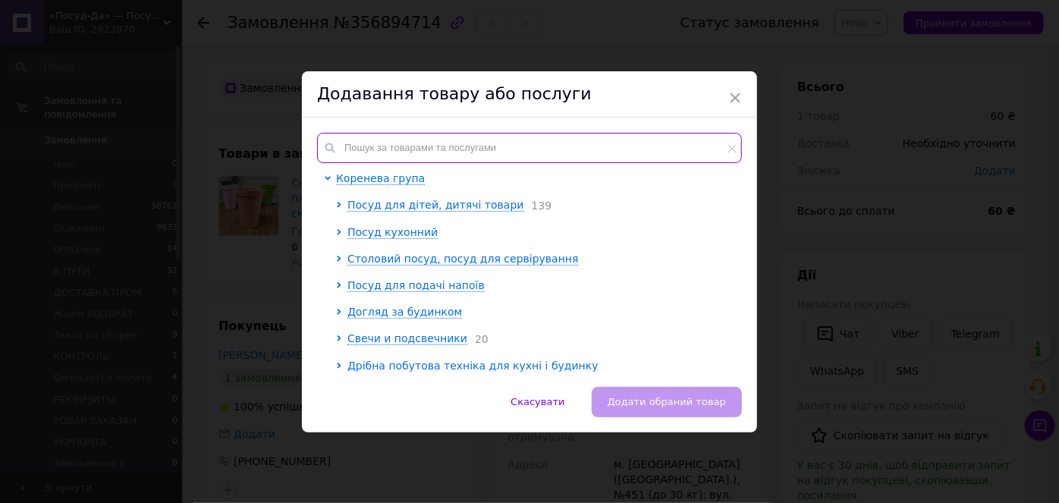
paste input "УТ000002732"
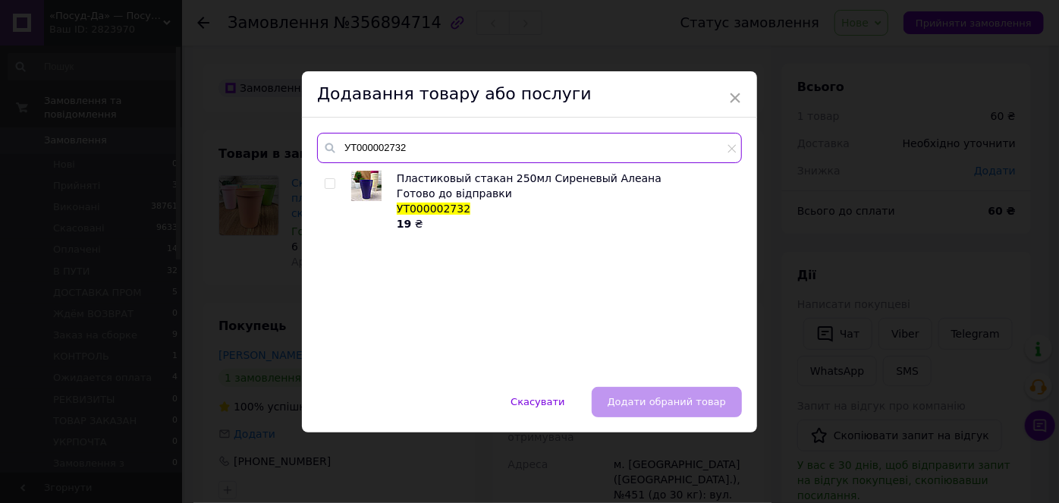
type input "УТ000002732"
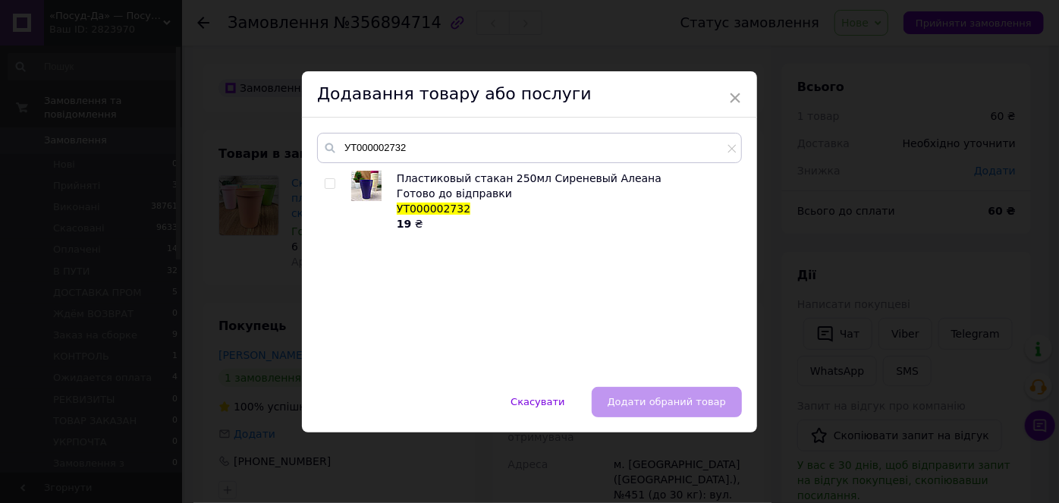
click at [325, 181] on input "checkbox" at bounding box center [330, 184] width 10 height 10
checkbox input "true"
click at [639, 398] on span "Додати обраний товар" at bounding box center [667, 401] width 118 height 11
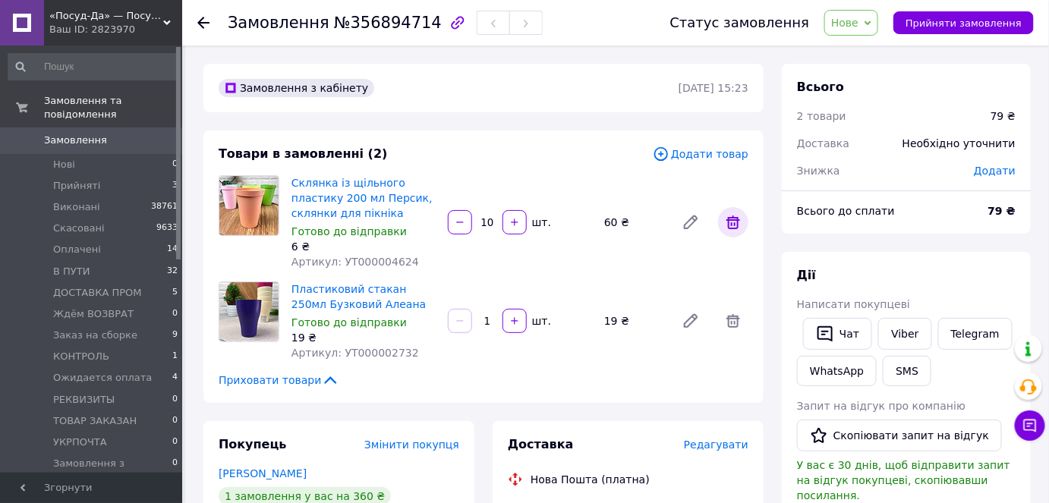
click at [738, 220] on icon at bounding box center [733, 223] width 14 height 14
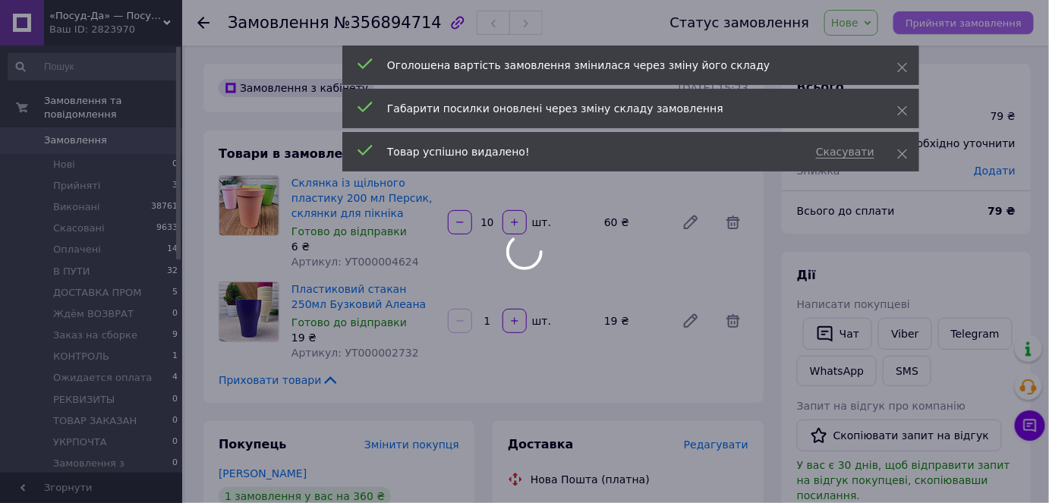
type input "1"
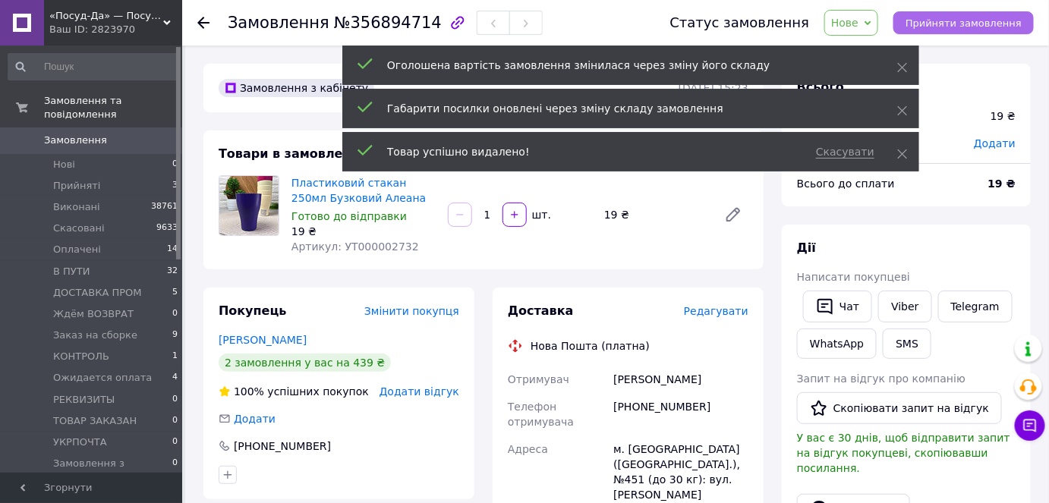
click at [953, 23] on span "Прийняти замовлення" at bounding box center [963, 22] width 116 height 11
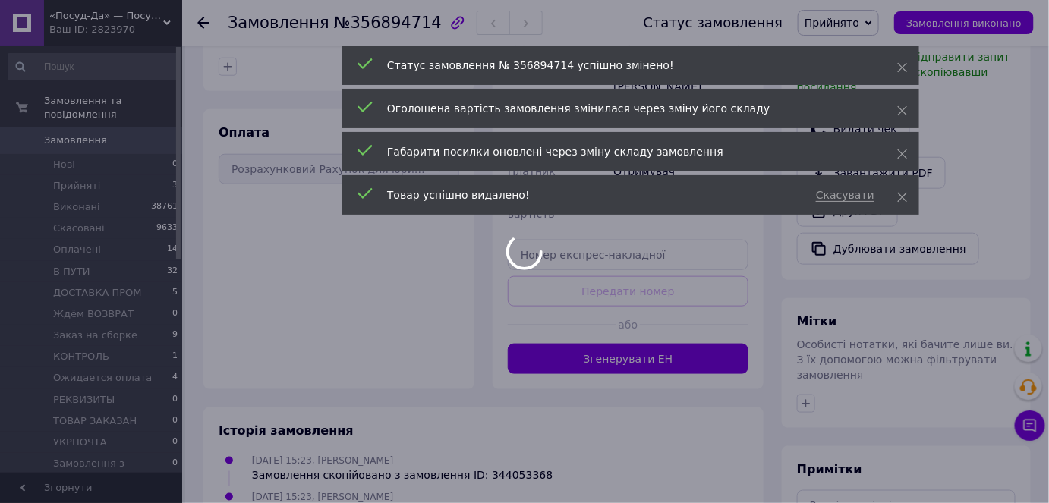
scroll to position [483, 0]
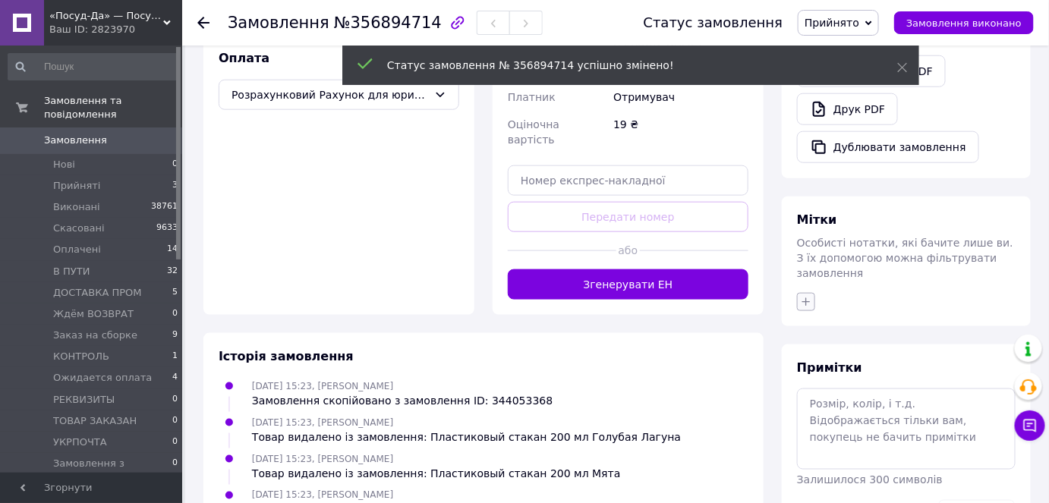
click at [804, 275] on div "Мітки Особисті нотатки, які бачите лише ви. З їх допомогою можна фільтрувати за…" at bounding box center [906, 262] width 249 height 130
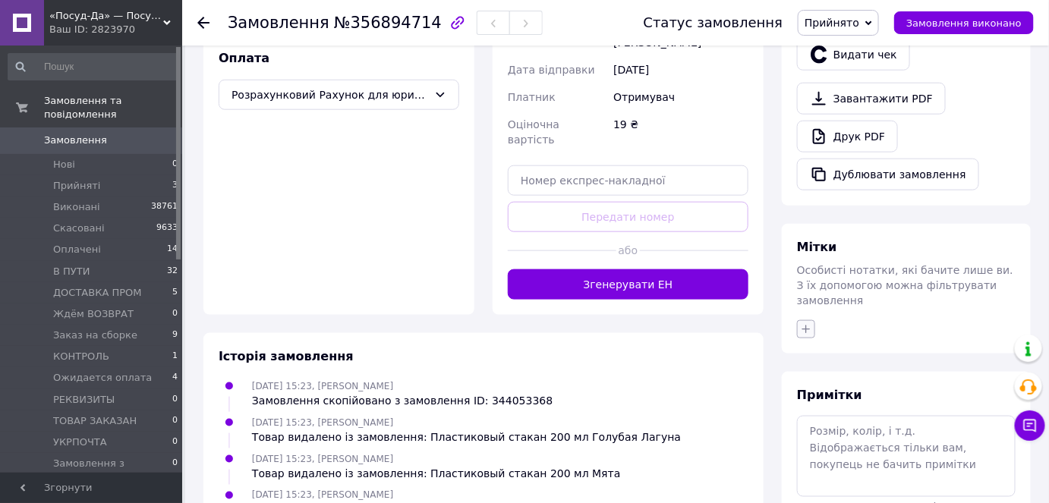
click at [804, 323] on icon "button" at bounding box center [806, 329] width 12 height 12
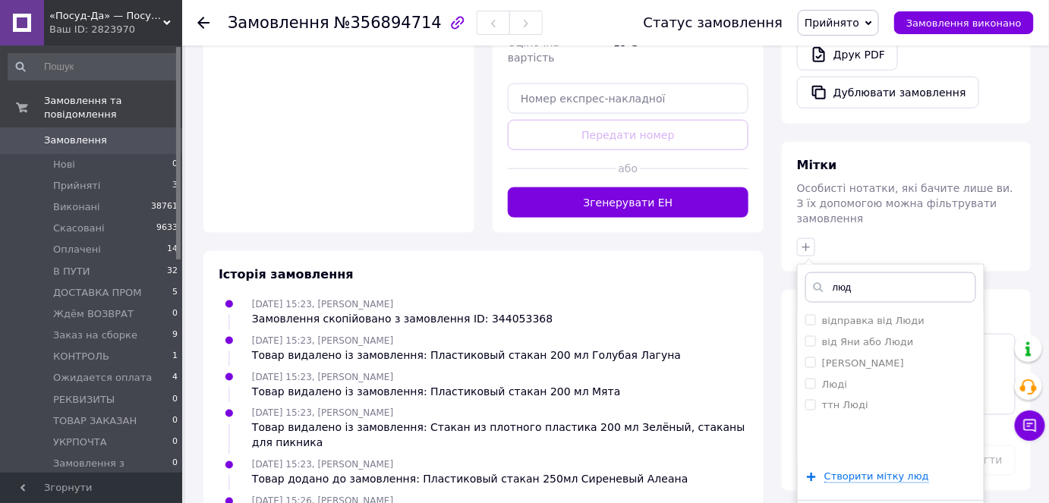
scroll to position [573, 0]
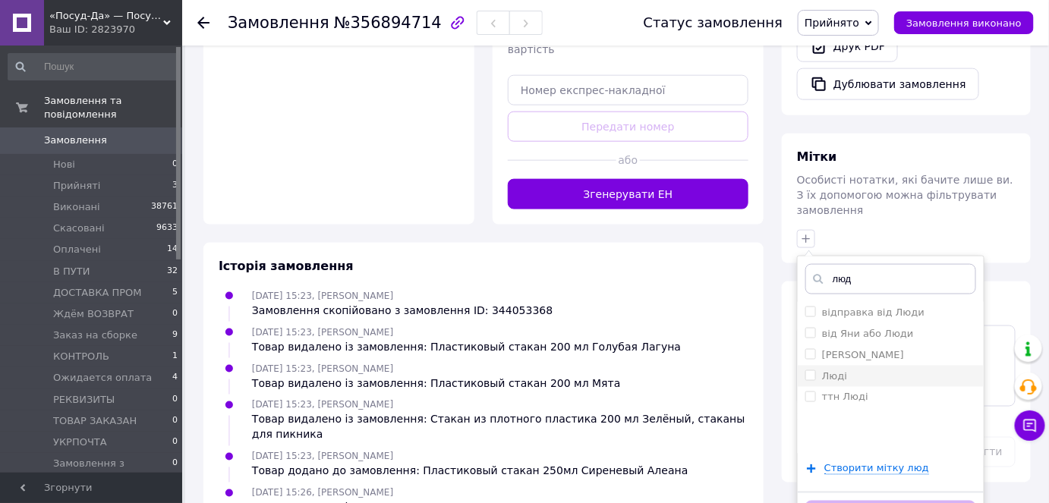
type input "люд"
click at [810, 370] on label "Люді" at bounding box center [826, 377] width 42 height 14
click at [810, 370] on input "Люді" at bounding box center [810, 375] width 10 height 10
click at [811, 370] on input "Люді" at bounding box center [810, 375] width 10 height 10
checkbox input "true"
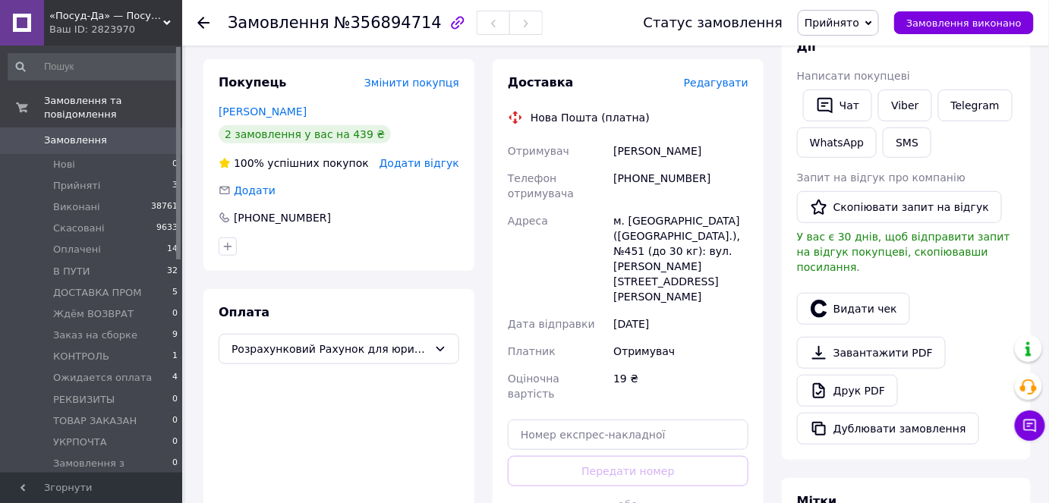
scroll to position [0, 0]
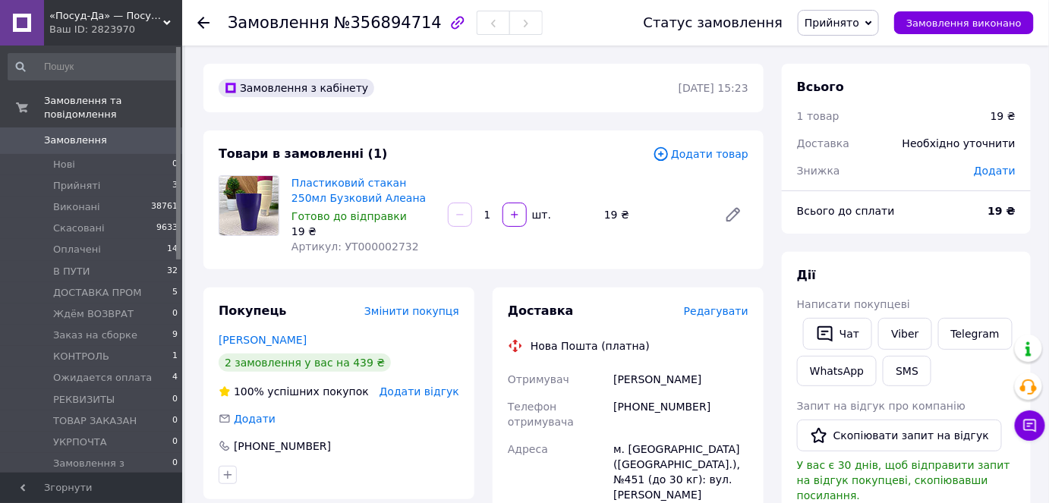
click at [713, 144] on div "Товари в замовленні (1) Додати товар Пластиковий стакан 250мл Бузковий Алеана Г…" at bounding box center [483, 200] width 560 height 139
click at [716, 150] on span "Додати товар" at bounding box center [701, 154] width 96 height 17
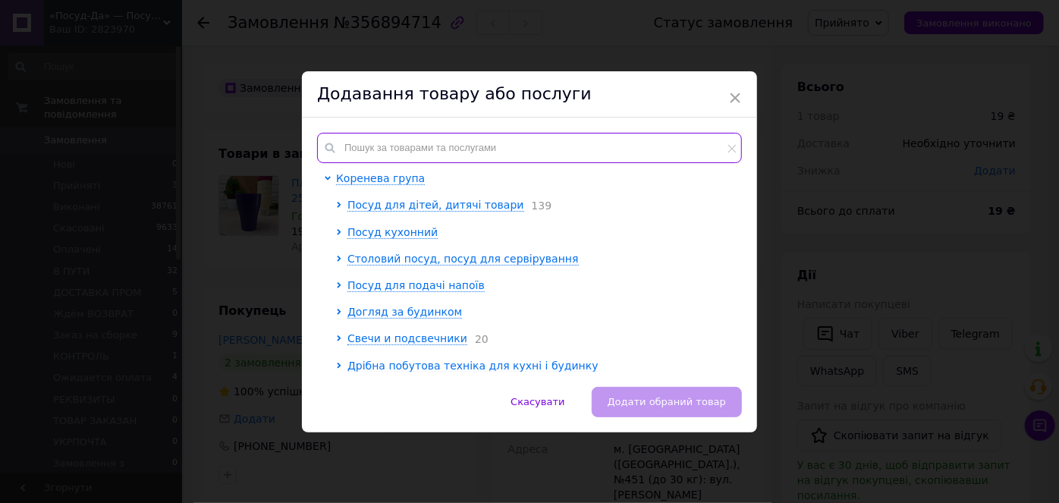
paste input "УТ000007853"
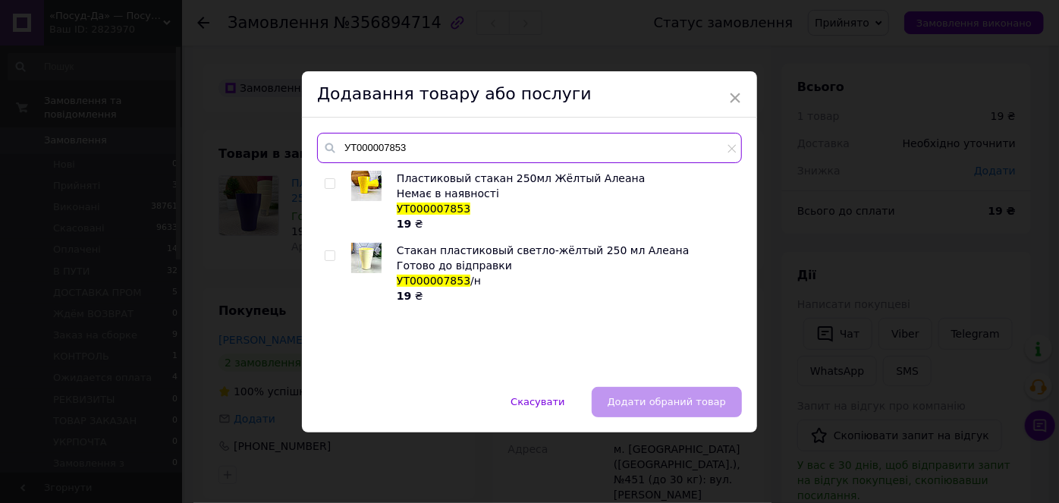
type input "УТ000007853"
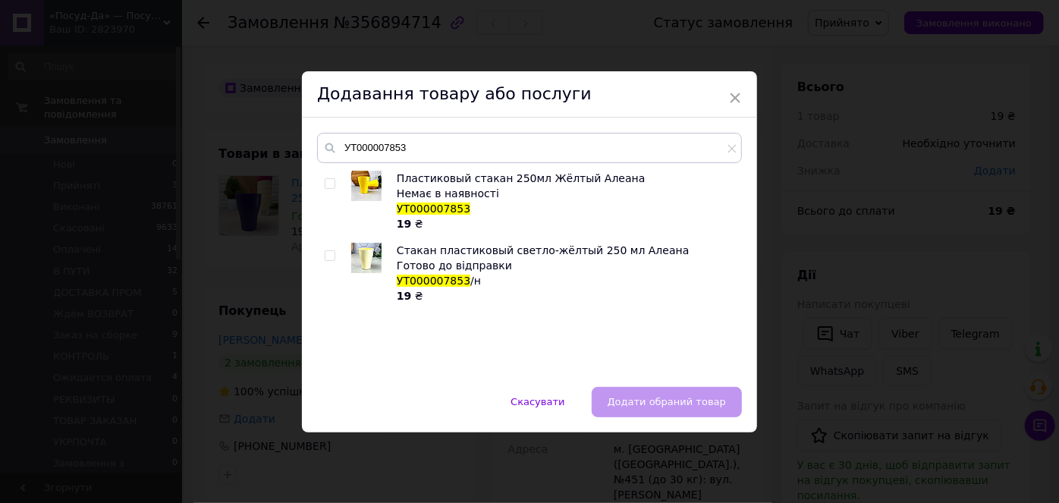
click at [326, 251] on input "checkbox" at bounding box center [330, 256] width 10 height 10
checkbox input "true"
click at [664, 393] on button "Додати обраний товар" at bounding box center [667, 402] width 150 height 30
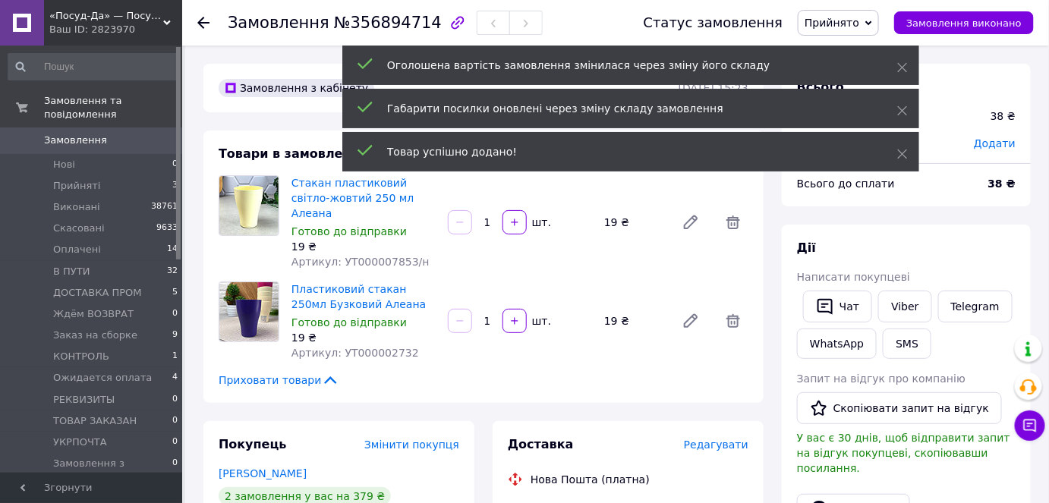
click at [490, 217] on input "1" at bounding box center [487, 222] width 24 height 11
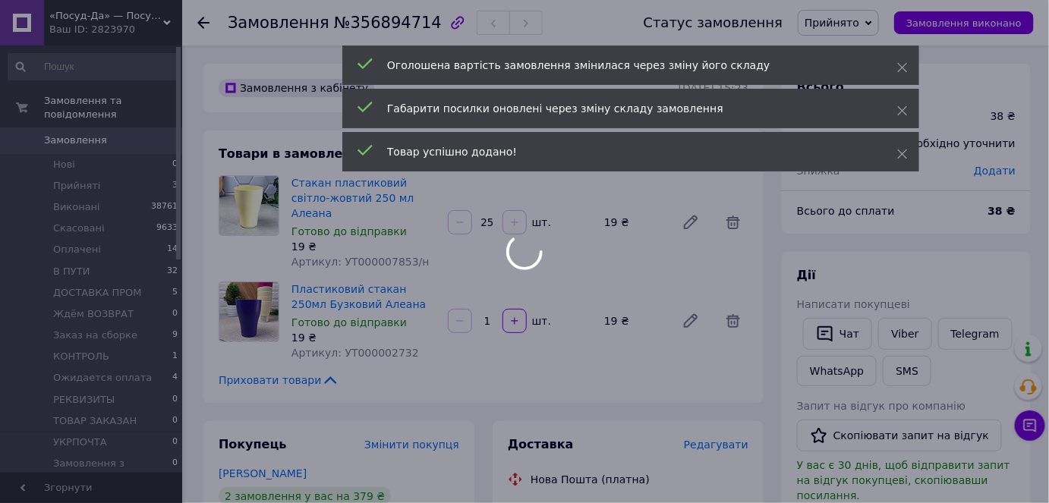
type input "25"
click at [493, 307] on div at bounding box center [524, 251] width 1049 height 503
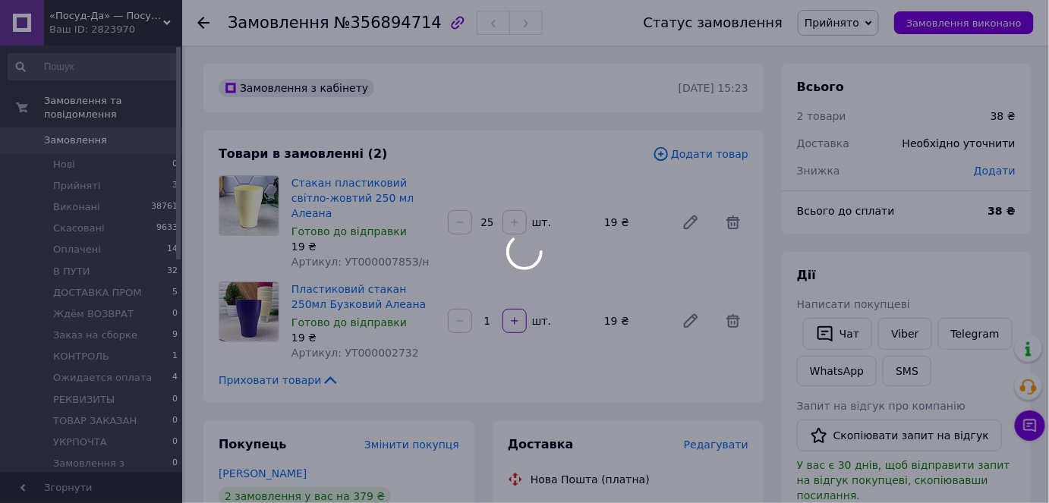
click at [493, 307] on div at bounding box center [524, 251] width 1049 height 503
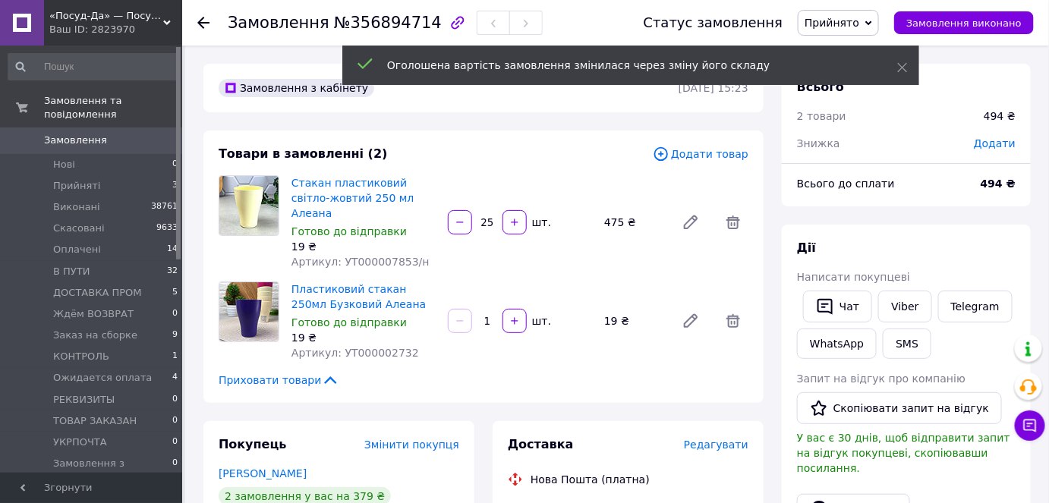
click at [491, 316] on input "1" at bounding box center [487, 321] width 24 height 11
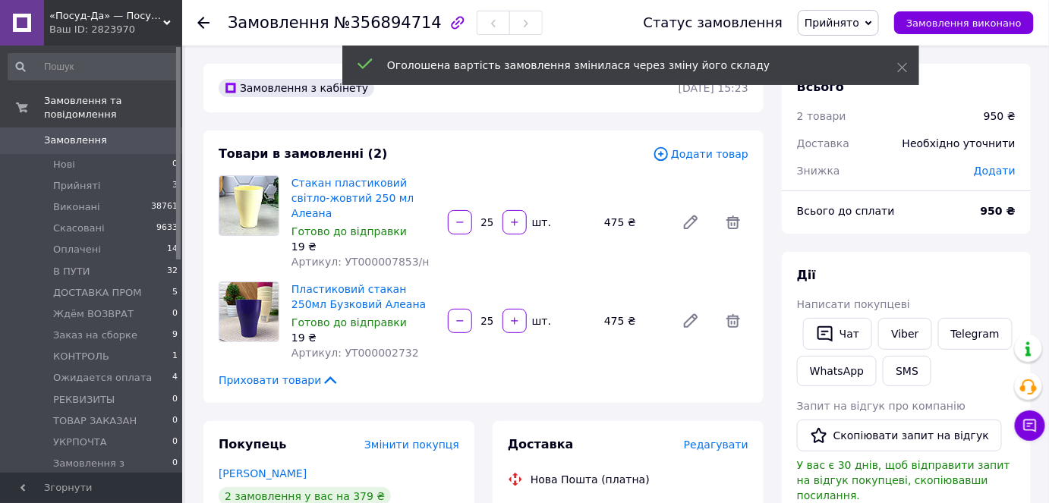
type input "25"
click at [619, 352] on div "Товари в замовленні (2) Додати товар Стакан пластиковий світло-жовтий 250 мл Ал…" at bounding box center [483, 267] width 560 height 272
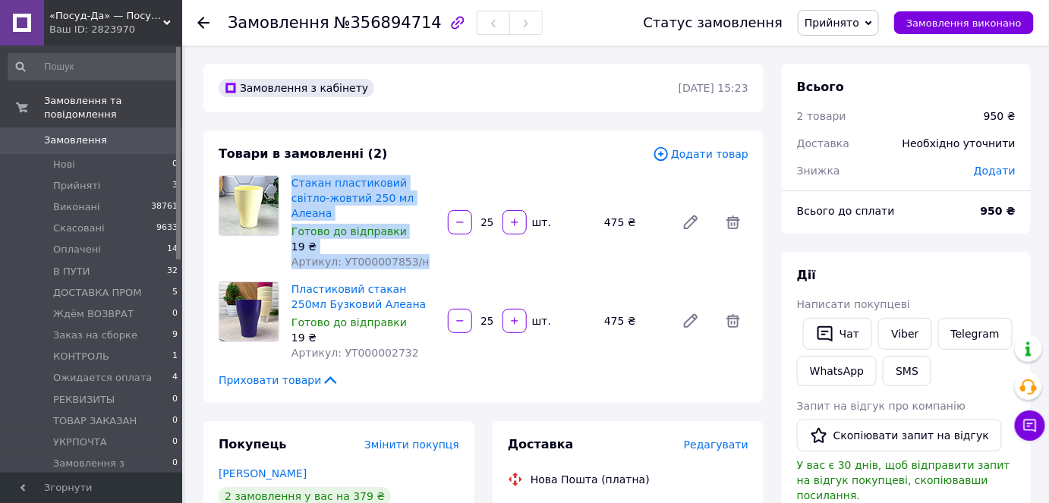
drag, startPoint x: 413, startPoint y: 245, endPoint x: 285, endPoint y: 176, distance: 145.0
click at [285, 176] on div "Стакан пластиковий світло-жовтий 250 мл Алеана Готово до відправки 19 ₴ Артикул…" at bounding box center [363, 222] width 156 height 100
copy div "Стакан пластиковий світло-жовтий 250 мл Алеана Готово до відправки 19 ₴ Артикул…"
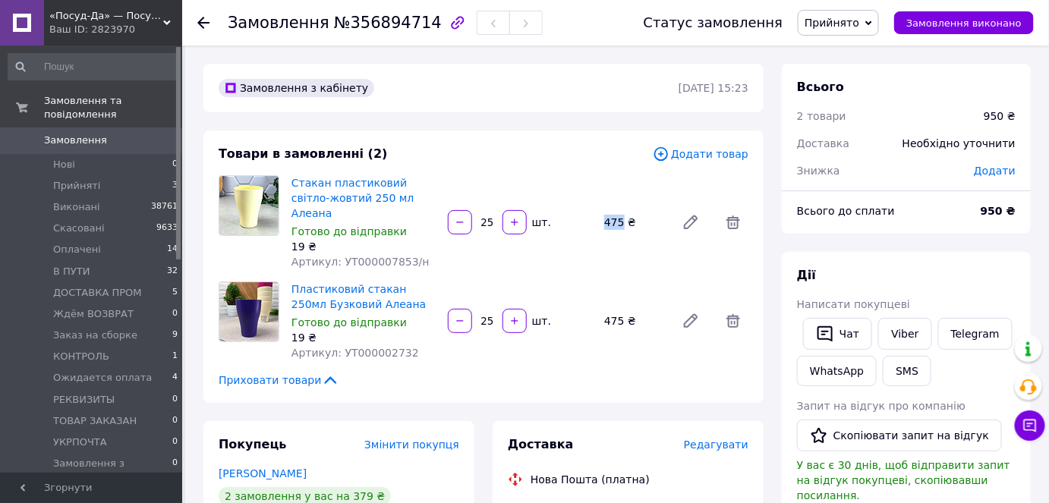
drag, startPoint x: 619, startPoint y: 219, endPoint x: 605, endPoint y: 217, distance: 14.5
click at [605, 217] on div "475 ₴" at bounding box center [633, 222] width 71 height 21
copy div "475"
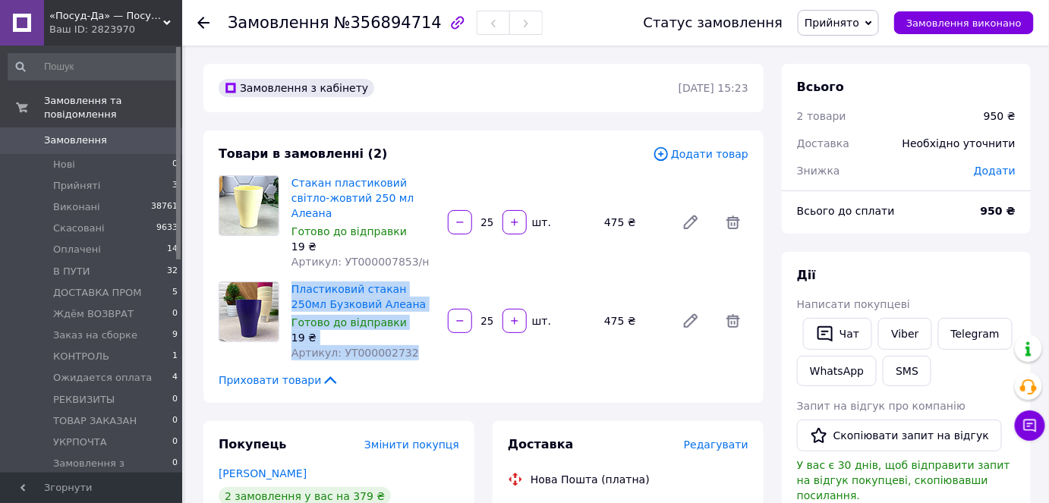
drag, startPoint x: 411, startPoint y: 333, endPoint x: 288, endPoint y: 275, distance: 136.5
click at [288, 279] on div "Пластиковий стакан 250мл Бузковий Алеана Готово до відправки 19 ₴ Артикул: УТ00…" at bounding box center [363, 321] width 156 height 85
copy div "Пластиковий стакан 250мл Бузковий Алеана Готово до відправки 19 ₴ Артикул: УТ00…"
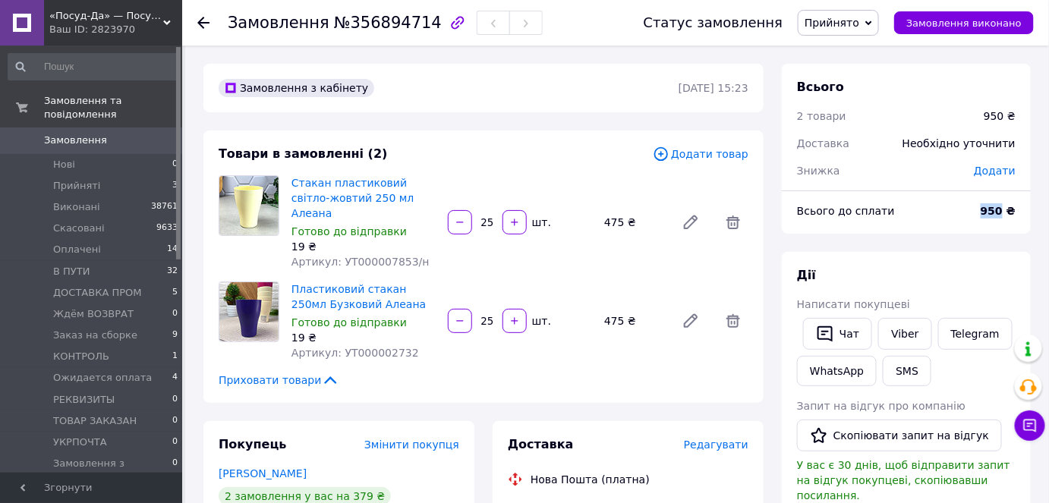
drag, startPoint x: 1005, startPoint y: 215, endPoint x: 976, endPoint y: 214, distance: 28.8
click at [976, 214] on div "Всього до сплати 950 ₴" at bounding box center [906, 210] width 237 height 33
copy div "Всього до сплати 950"
click at [518, 380] on div "Товари в замовленні (2) Додати товар Стакан пластиковий світло-жовтий 250 мл Ал…" at bounding box center [483, 267] width 560 height 272
click at [852, 20] on span "Прийнято" at bounding box center [831, 23] width 55 height 12
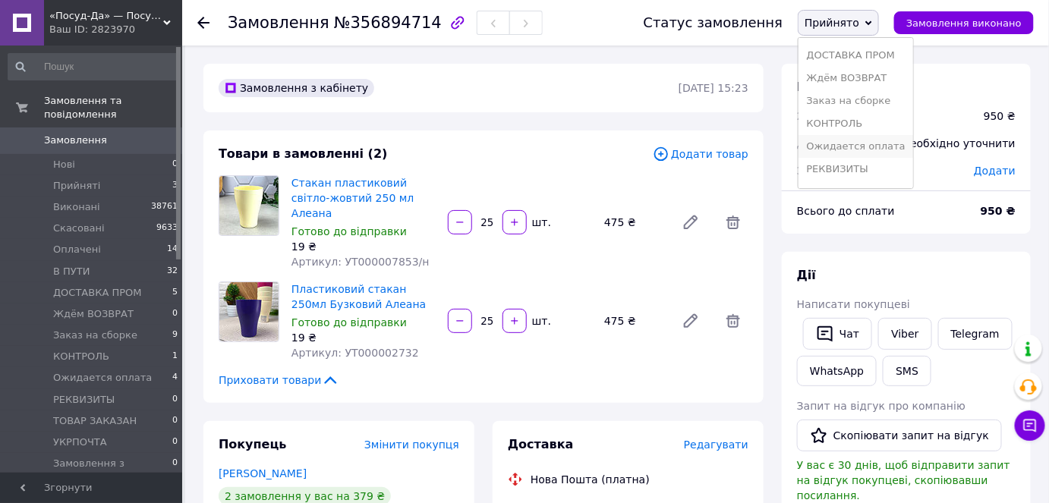
scroll to position [130, 0]
click at [861, 108] on li "Ожидается оплата" at bounding box center [855, 105] width 114 height 23
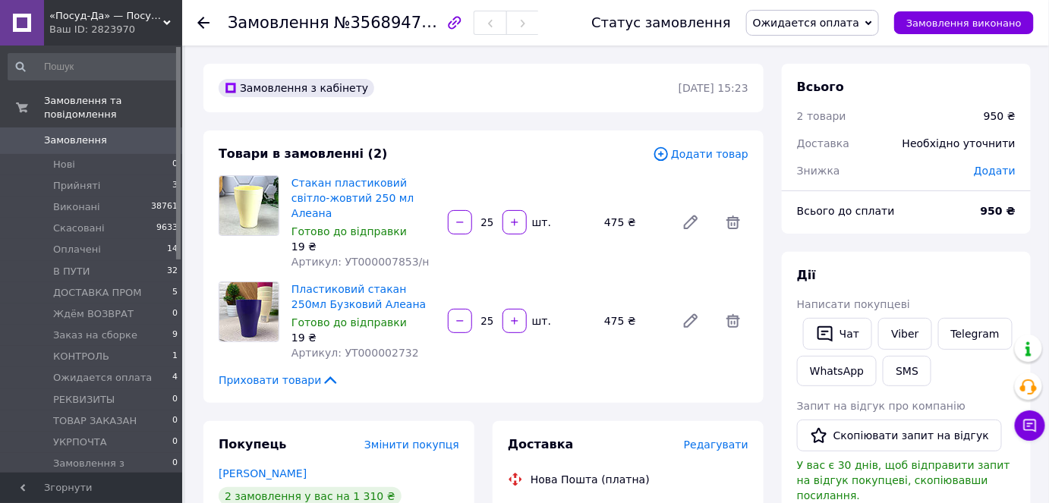
click at [116, 21] on span "«Посуд-Да» — Посуд, Подарунки, Товари для дому" at bounding box center [106, 16] width 114 height 14
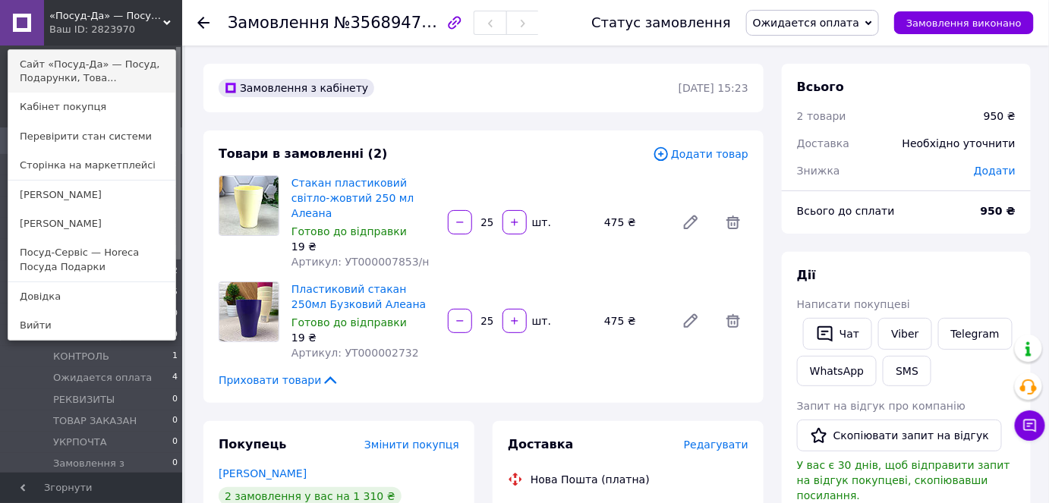
click at [96, 89] on link "Сайт «Посуд-Да» — Посуд, Подарунки, Това..." at bounding box center [91, 71] width 167 height 43
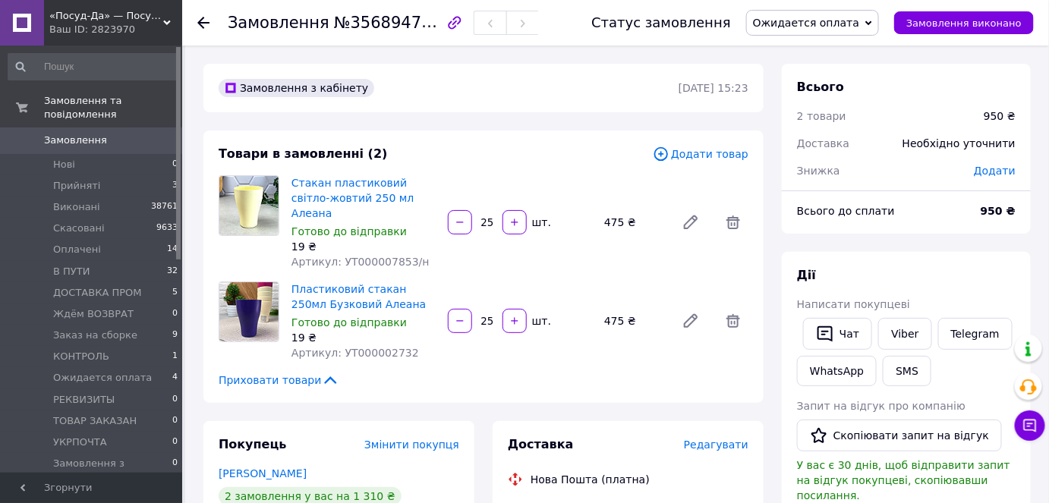
click at [116, 29] on div "Ваш ID: 2823970" at bounding box center [115, 30] width 133 height 14
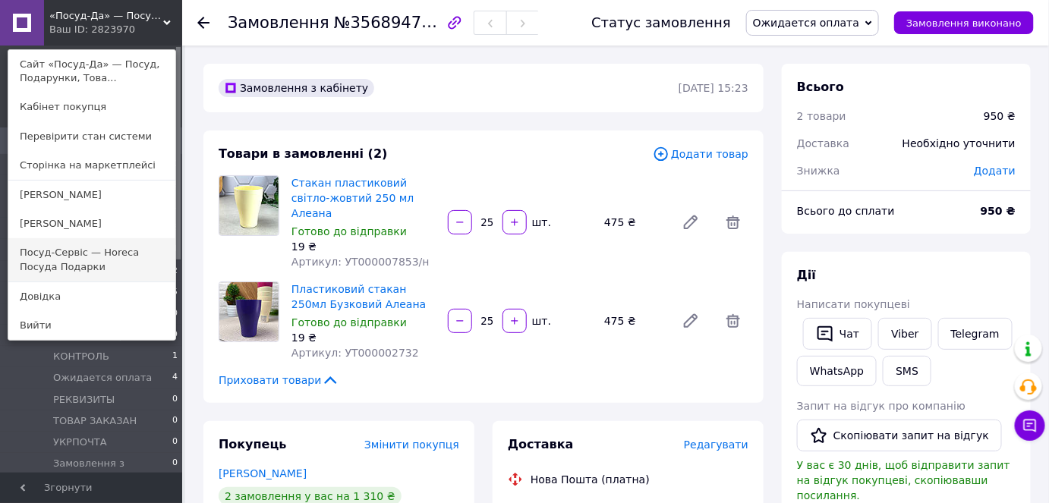
click at [93, 251] on link "Посуд-Сервіс — Horeca Посуда Подарки" at bounding box center [91, 259] width 167 height 43
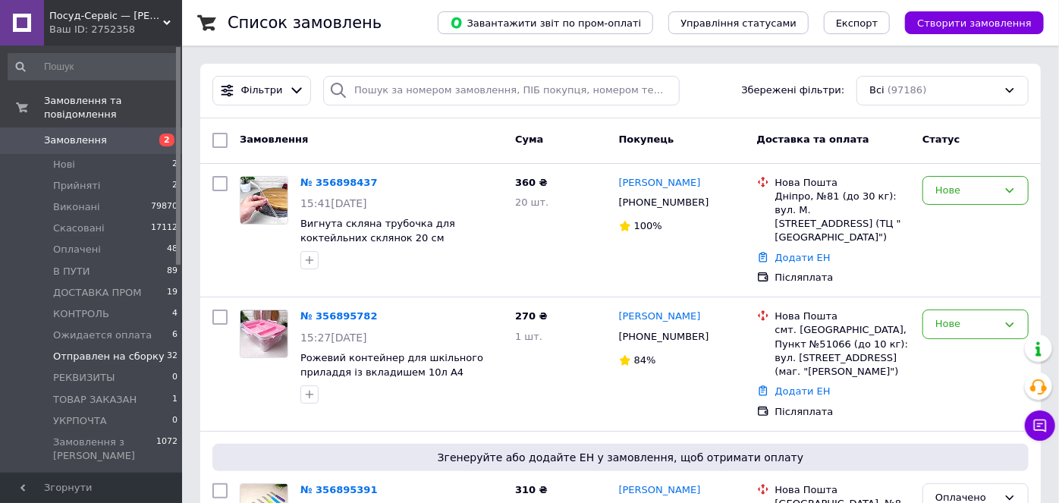
click at [125, 350] on span "Отправлен на сборку" at bounding box center [109, 357] width 112 height 14
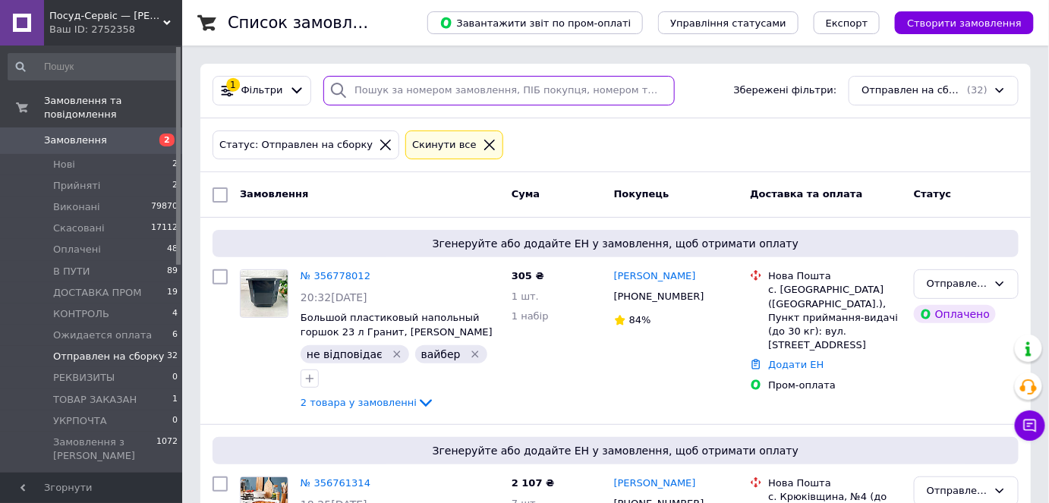
click at [430, 97] on input "search" at bounding box center [498, 91] width 351 height 30
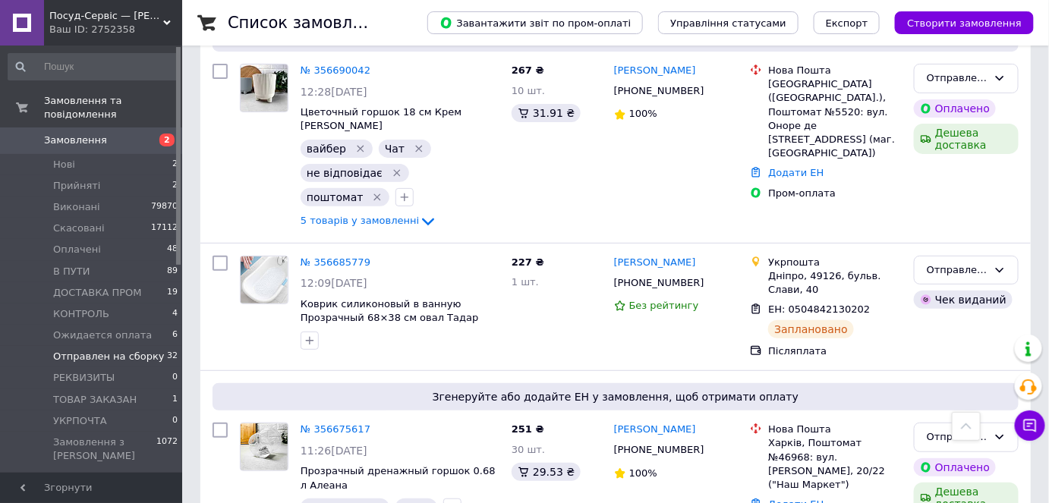
scroll to position [2001, 0]
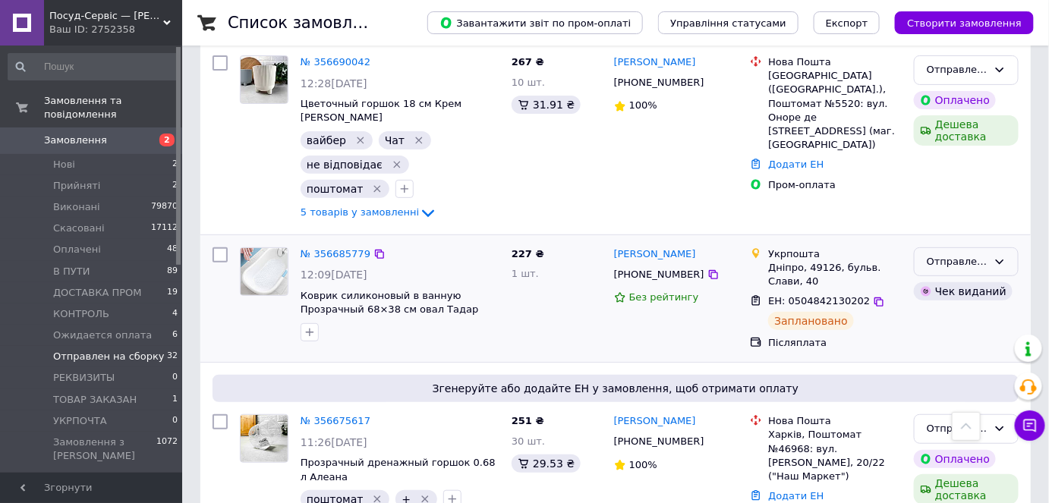
click at [978, 254] on div "Отправлен на сборку" at bounding box center [957, 262] width 61 height 16
click at [963, 307] on li "Виконано" at bounding box center [966, 321] width 103 height 28
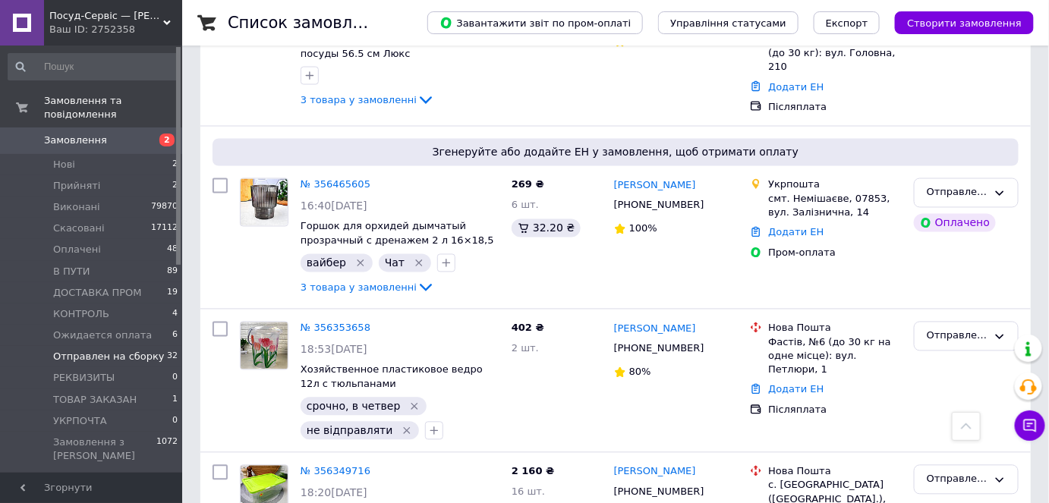
scroll to position [4747, 0]
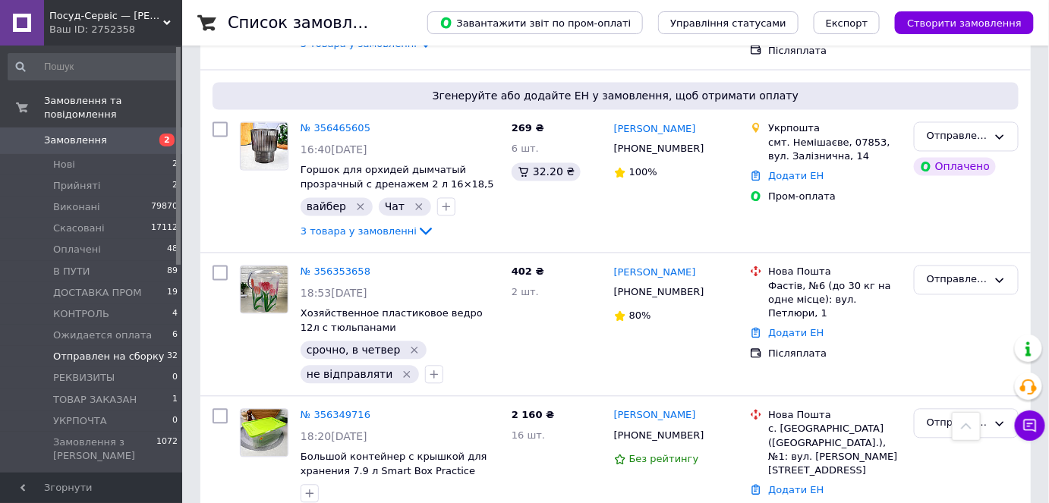
click at [93, 350] on span "Отправлен на сборку" at bounding box center [109, 357] width 112 height 14
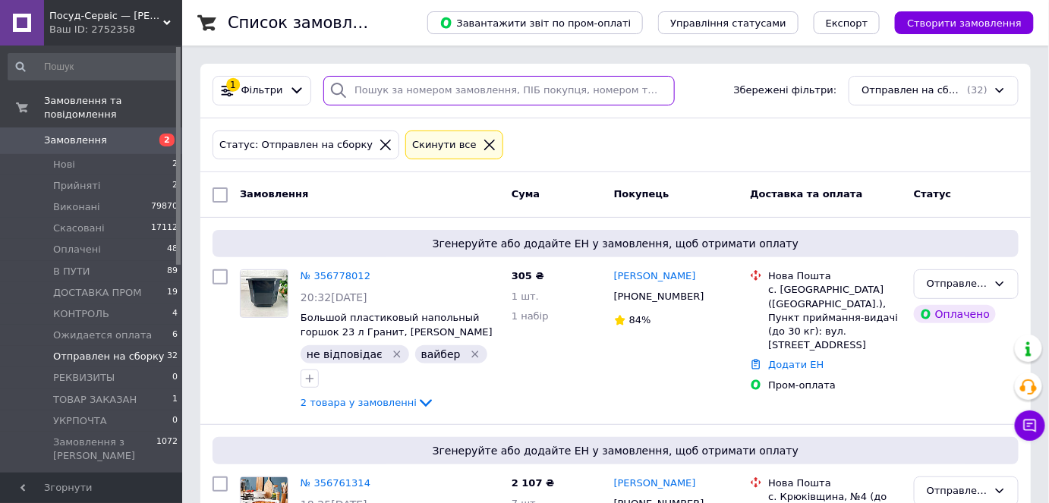
click at [499, 102] on input "search" at bounding box center [498, 91] width 351 height 30
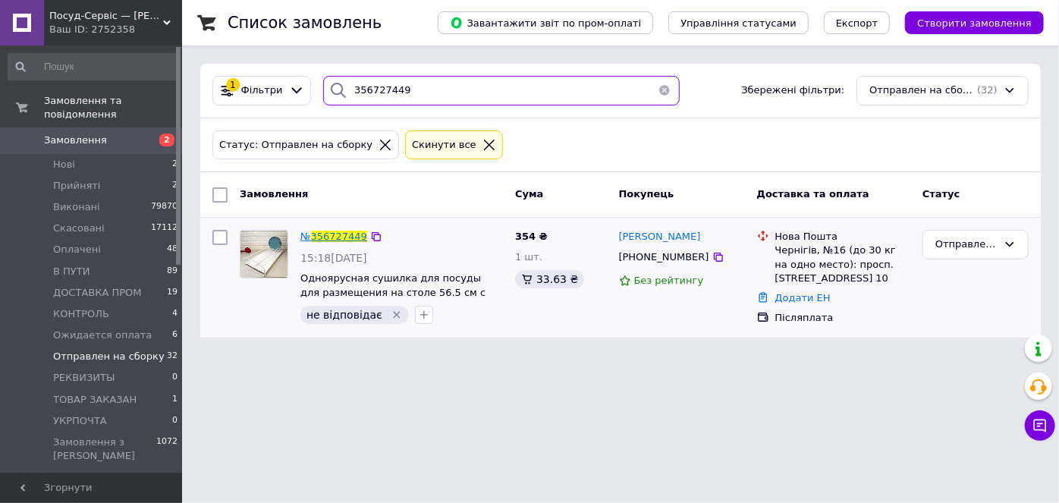
type input "356727449"
click at [329, 235] on span "356727449" at bounding box center [339, 236] width 56 height 11
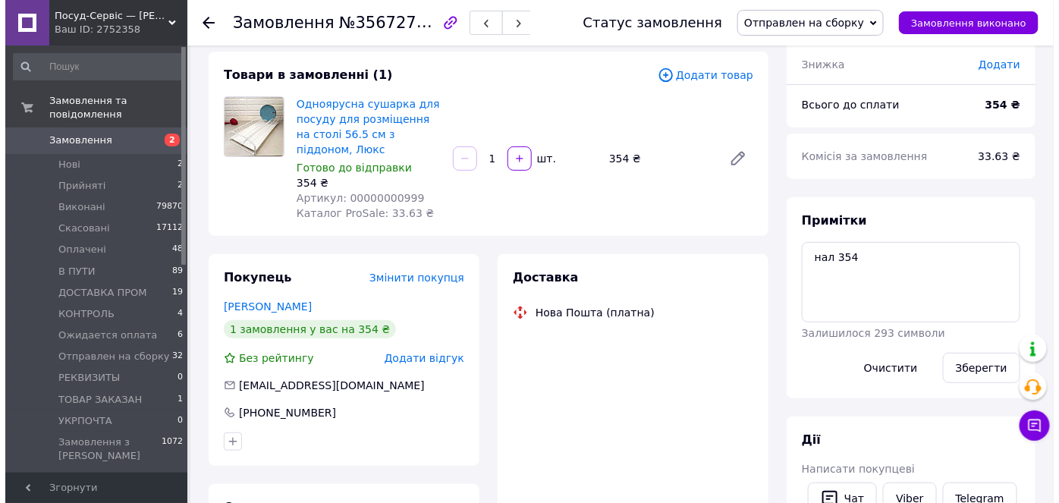
scroll to position [137, 0]
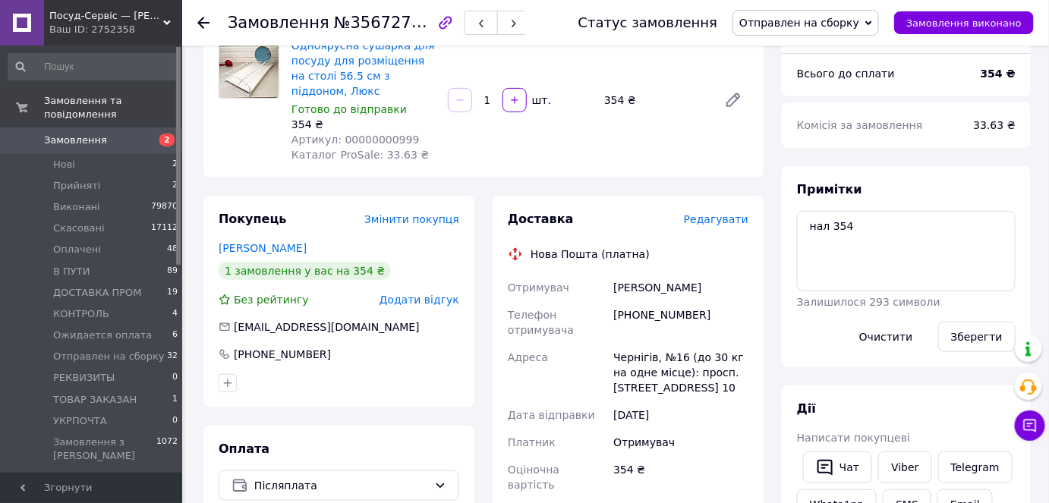
click at [708, 219] on span "Редагувати" at bounding box center [716, 219] width 65 height 12
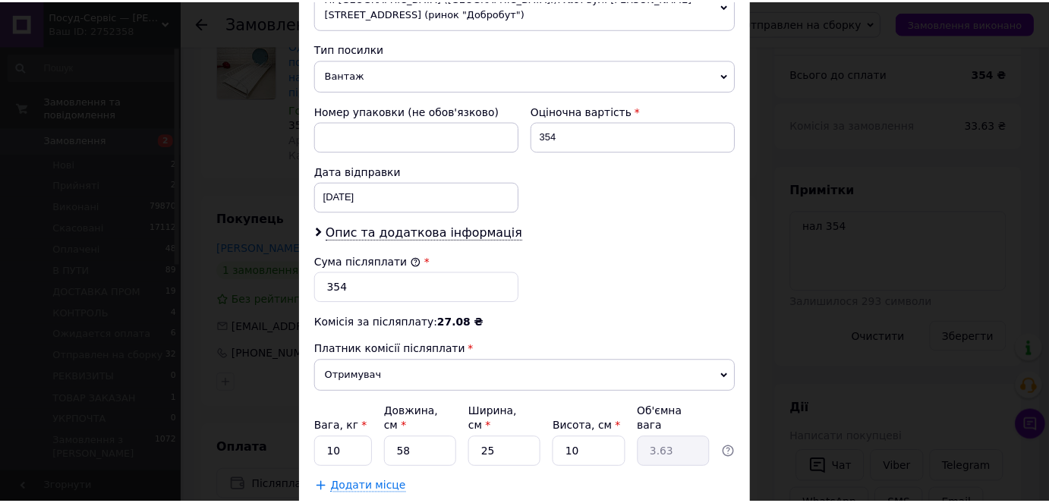
scroll to position [648, 0]
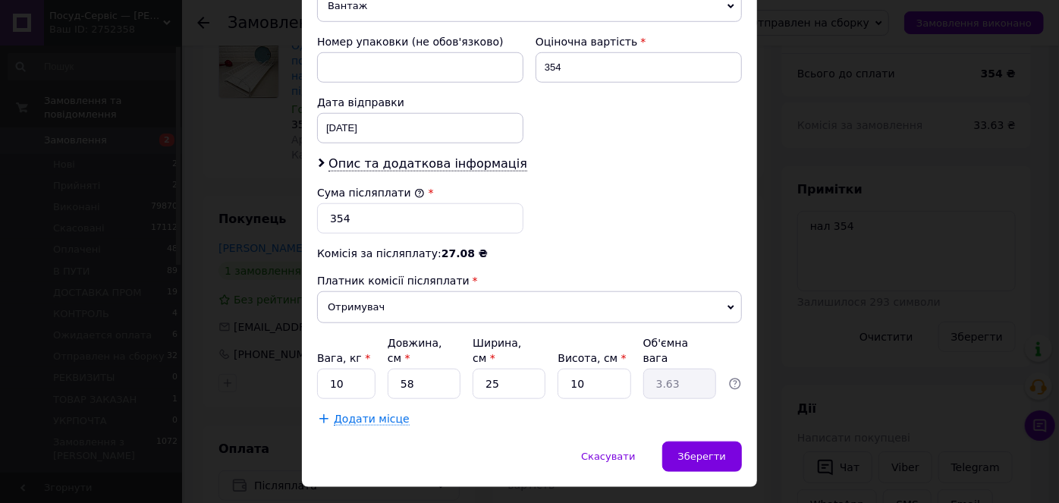
click at [344, 352] on label "Вага, кг *" at bounding box center [343, 358] width 53 height 12
click at [344, 369] on input "10" at bounding box center [346, 384] width 58 height 30
click at [344, 352] on label "Вага, кг *" at bounding box center [343, 358] width 53 height 12
click at [344, 369] on input "10" at bounding box center [346, 384] width 58 height 30
drag, startPoint x: 344, startPoint y: 328, endPoint x: 351, endPoint y: 345, distance: 18.0
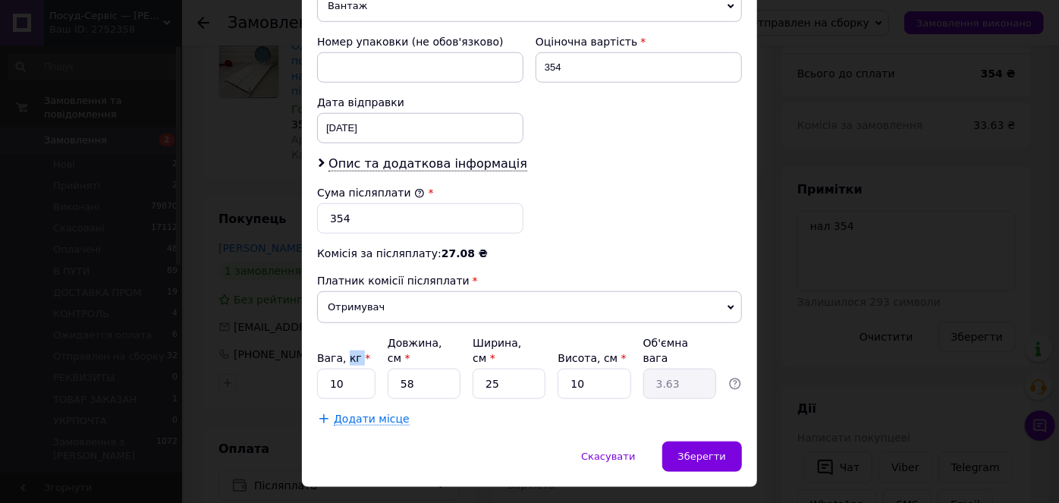
click at [334, 330] on div at bounding box center [334, 330] width 0 height 0
click at [361, 369] on input "10" at bounding box center [346, 384] width 58 height 30
type input "1"
click at [411, 369] on input "58" at bounding box center [424, 384] width 73 height 30
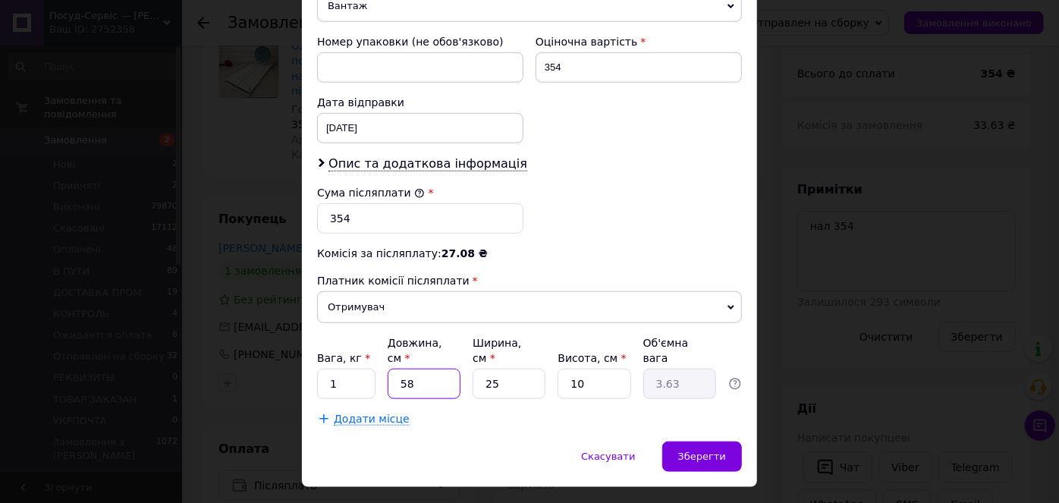
click at [411, 369] on input "58" at bounding box center [424, 384] width 73 height 30
type input "6"
type input "0.38"
type input "60"
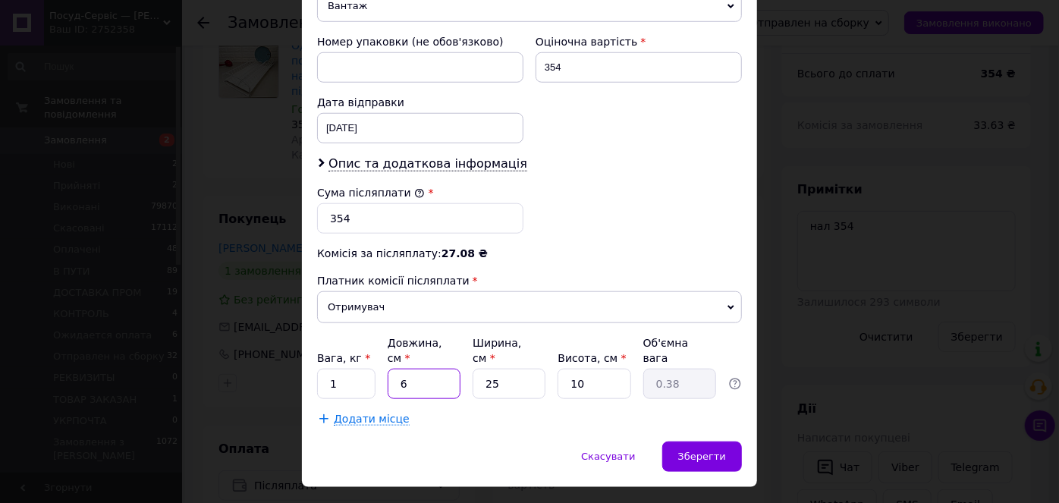
type input "3.75"
type input "60"
click at [511, 369] on input "25" at bounding box center [509, 384] width 73 height 30
click at [593, 369] on input "10" at bounding box center [594, 384] width 73 height 30
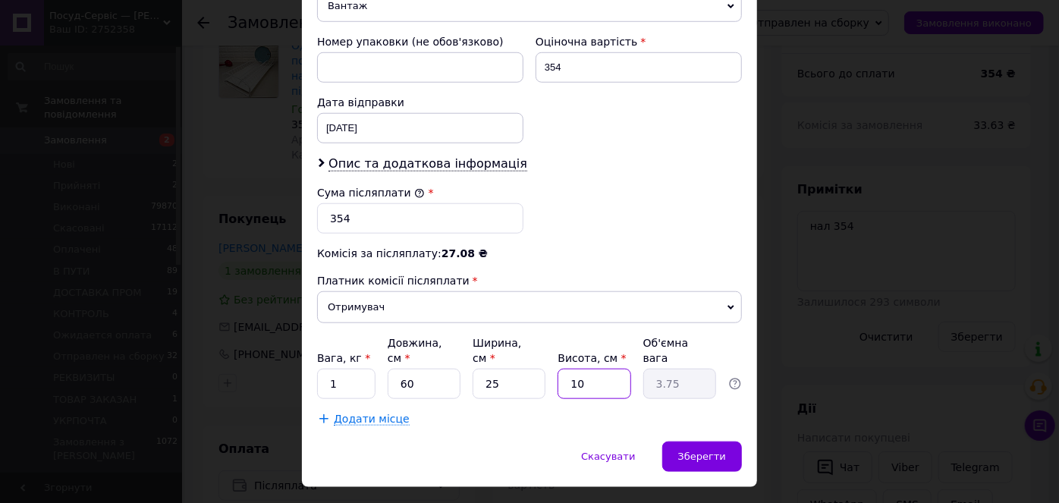
type input "1"
type input "0.38"
type input "15"
type input "5.63"
type input "15"
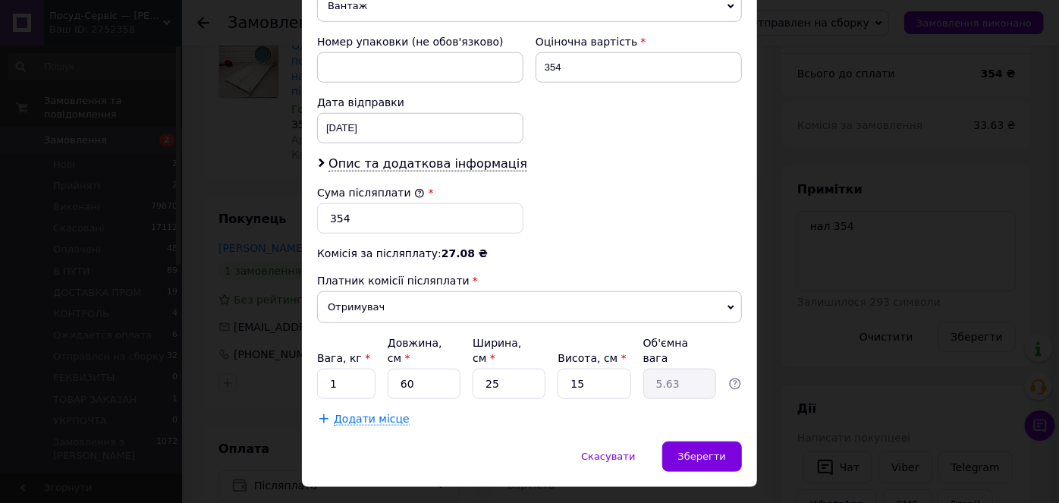
click at [726, 442] on div "Скасувати   Зберегти" at bounding box center [529, 465] width 455 height 46
click at [716, 442] on div "Зберегти" at bounding box center [703, 457] width 80 height 30
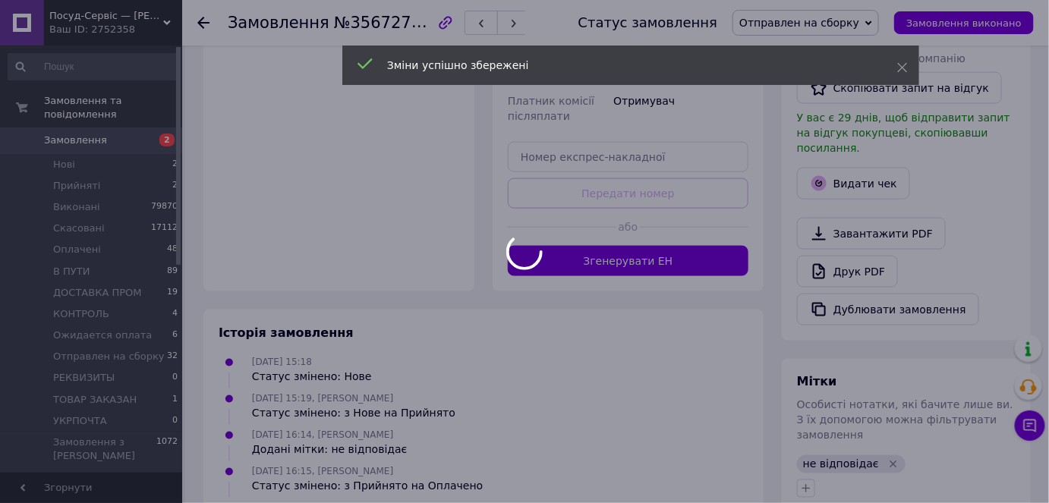
scroll to position [621, 0]
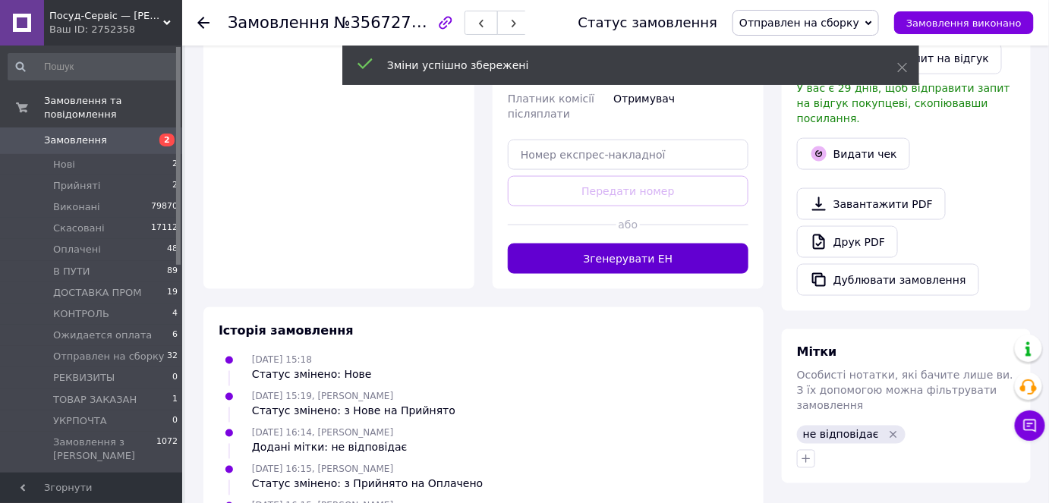
click at [625, 249] on button "Згенерувати ЕН" at bounding box center [628, 259] width 241 height 30
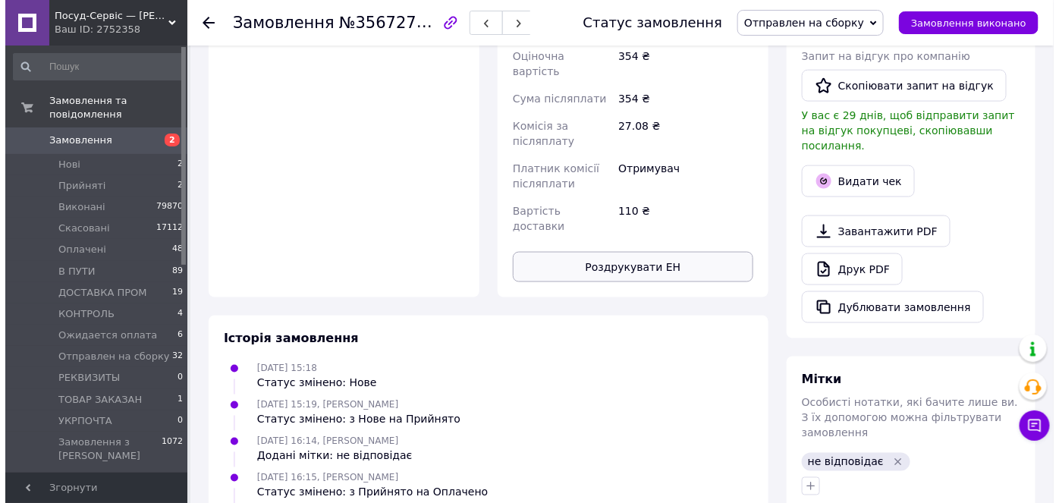
scroll to position [24, 0]
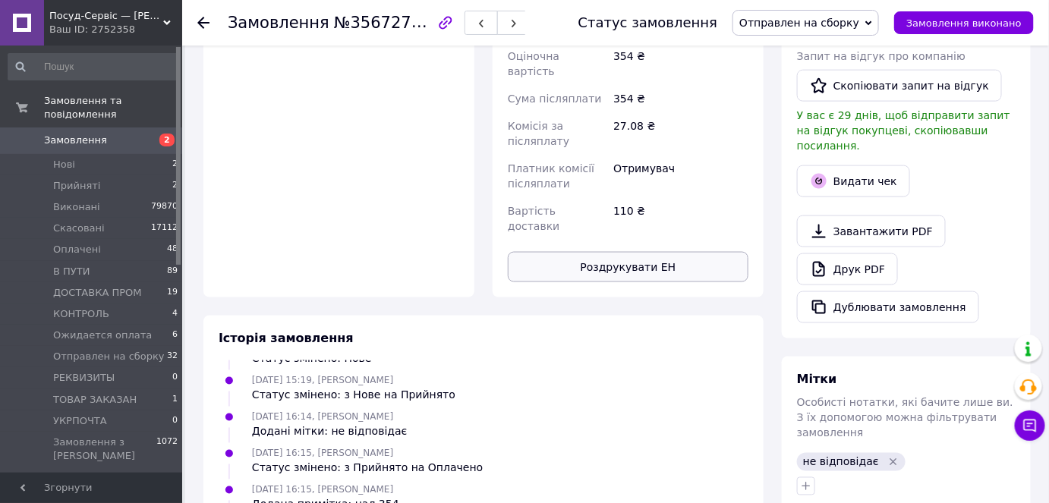
click at [623, 252] on button "Роздрукувати ЕН" at bounding box center [628, 267] width 241 height 30
click at [860, 168] on button "Видати чек" at bounding box center [853, 181] width 113 height 32
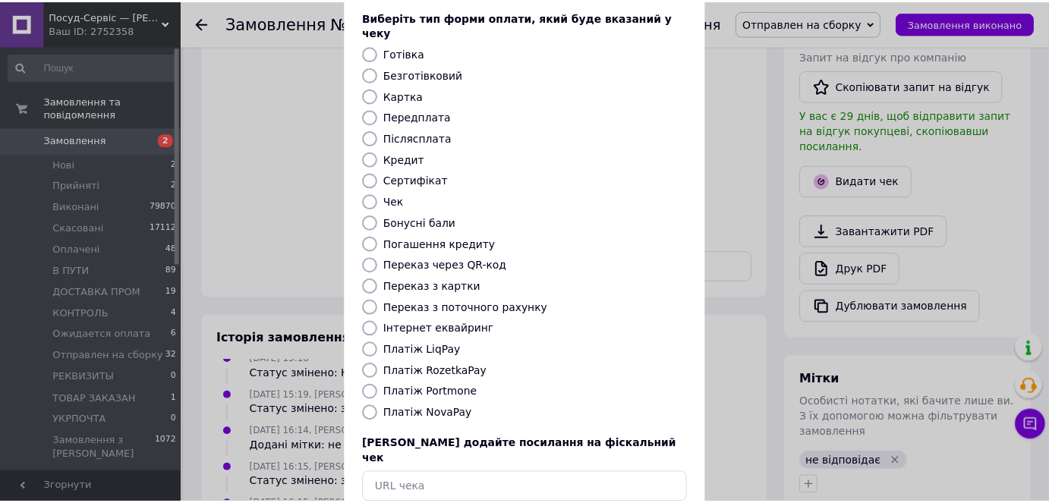
scroll to position [148, 0]
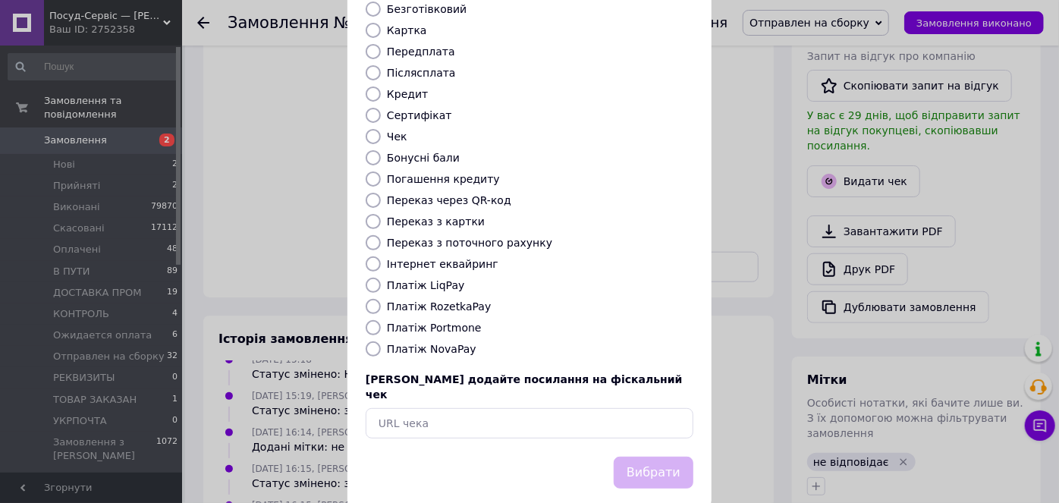
click at [420, 343] on label "Платіж NovaPay" at bounding box center [432, 349] width 90 height 12
click at [381, 342] on input "Платіж NovaPay" at bounding box center [373, 349] width 15 height 15
radio input "true"
click at [650, 457] on button "Вибрати" at bounding box center [654, 473] width 80 height 33
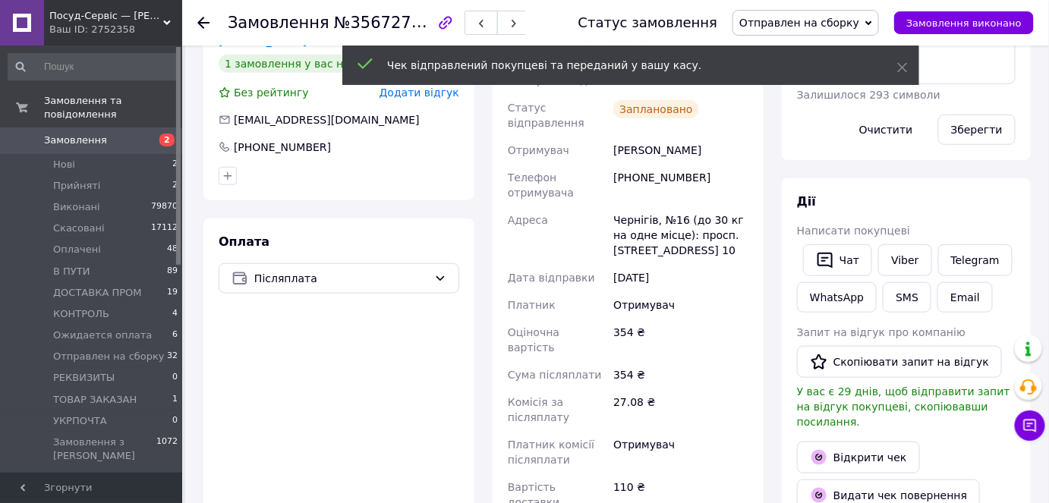
scroll to position [0, 0]
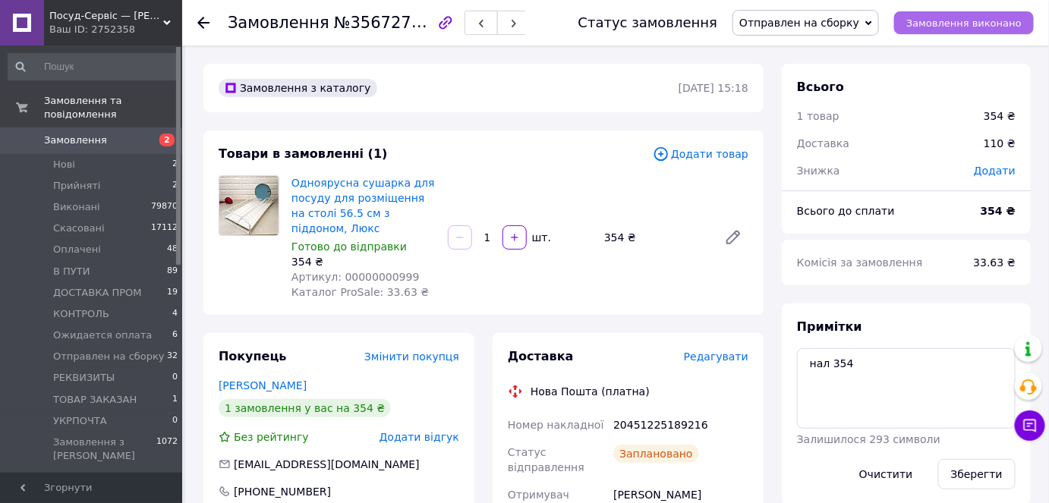
click at [941, 18] on span "Замовлення виконано" at bounding box center [963, 22] width 115 height 11
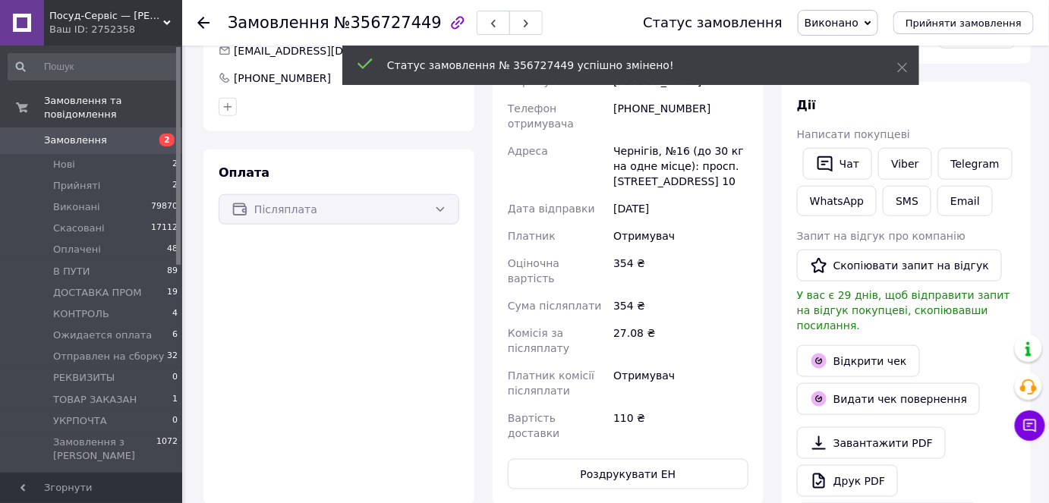
scroll to position [97, 0]
click at [137, 350] on span "Отправлен на сборку" at bounding box center [109, 357] width 112 height 14
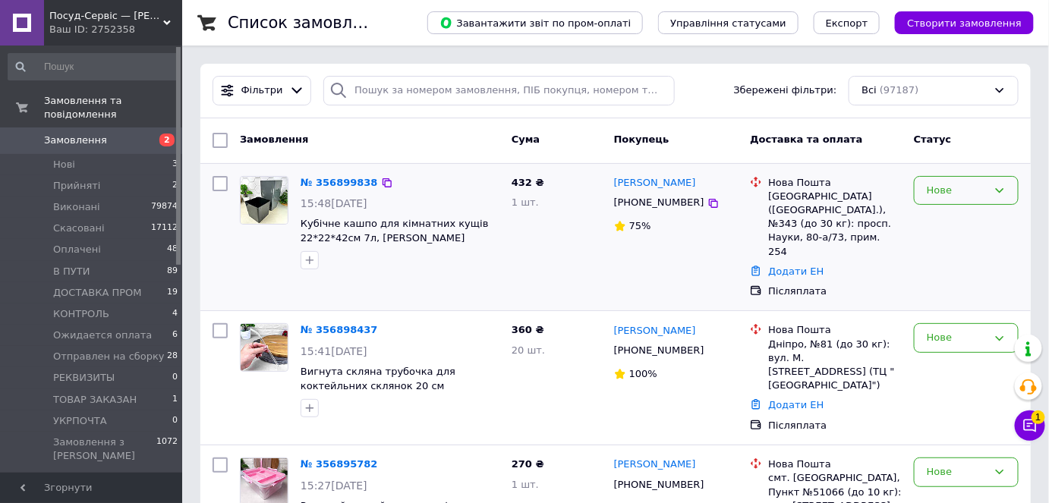
click at [983, 197] on div "Нове" at bounding box center [957, 191] width 61 height 16
click at [979, 215] on li "Прийнято" at bounding box center [966, 222] width 103 height 28
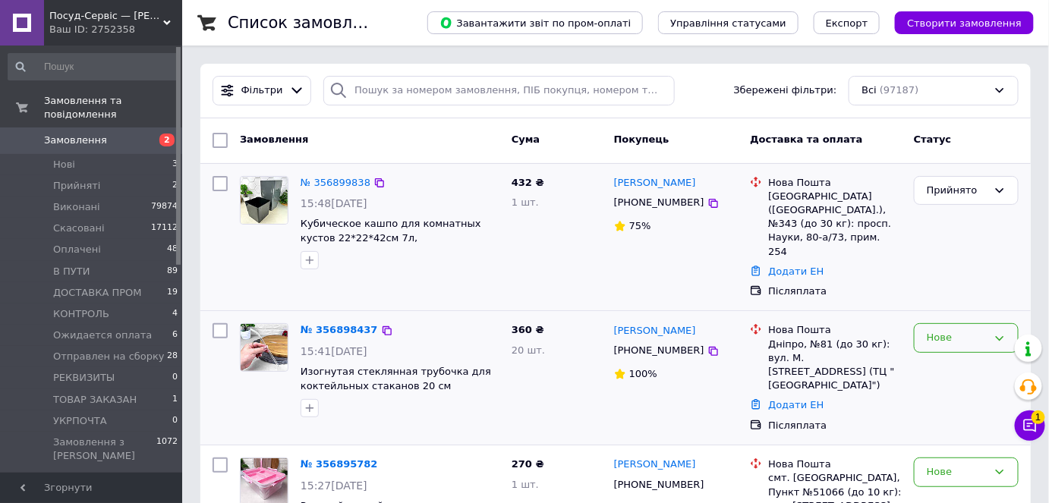
click at [971, 330] on div "Нове" at bounding box center [957, 338] width 61 height 16
click at [961, 356] on li "Прийнято" at bounding box center [966, 370] width 103 height 28
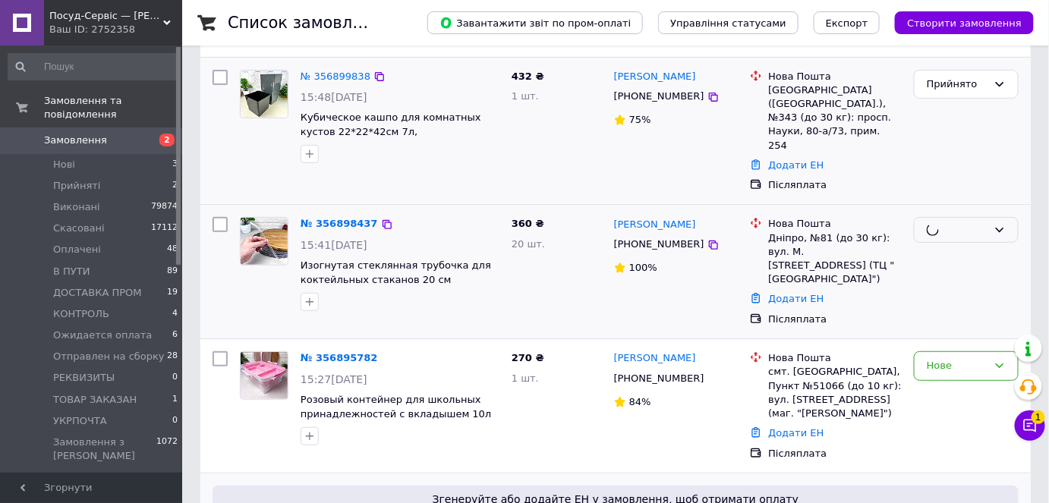
scroll to position [275, 0]
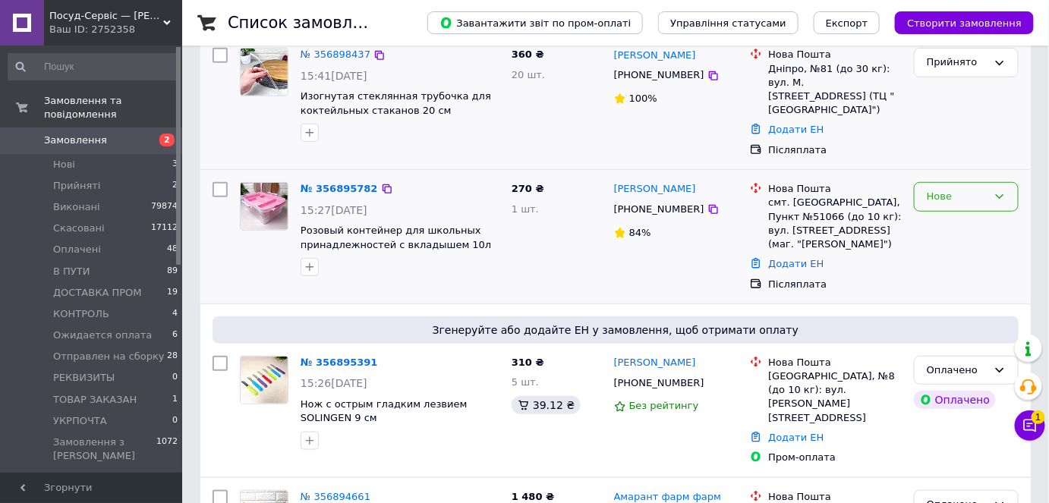
click at [983, 189] on div "Нове" at bounding box center [957, 197] width 61 height 16
click at [961, 215] on li "Прийнято" at bounding box center [966, 229] width 103 height 28
click at [106, 350] on span "Отправлен на сборку" at bounding box center [109, 357] width 112 height 14
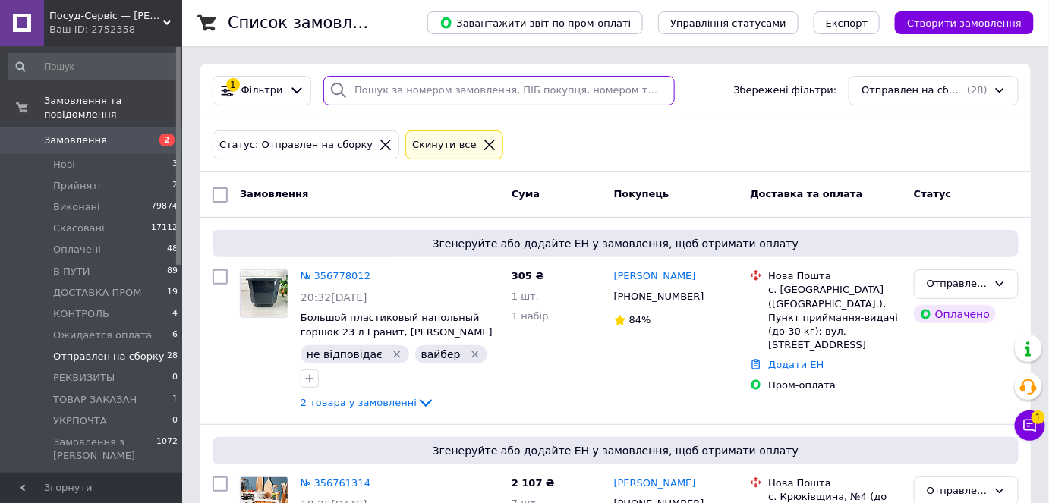
click at [423, 94] on input "search" at bounding box center [498, 91] width 351 height 30
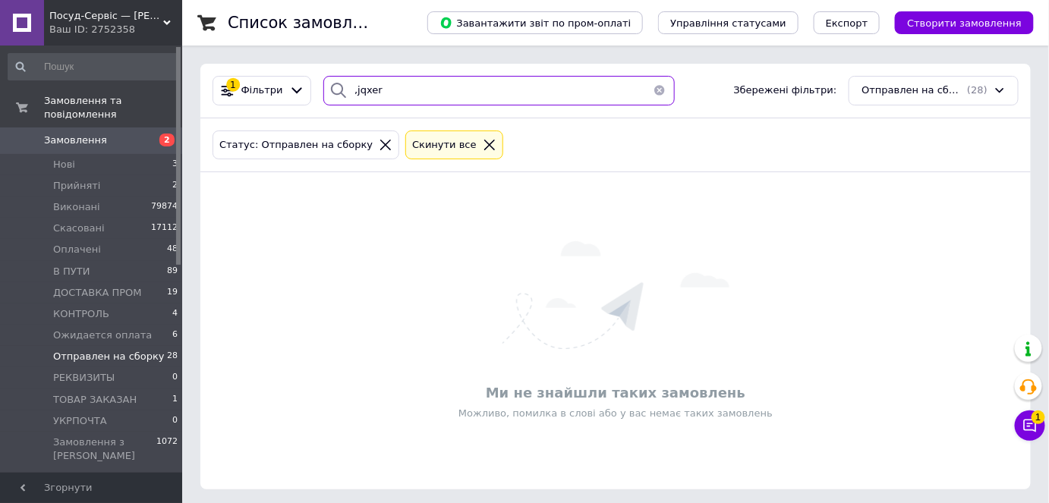
click at [423, 94] on input ",jqxer" at bounding box center [498, 91] width 351 height 30
type input "бойчук"
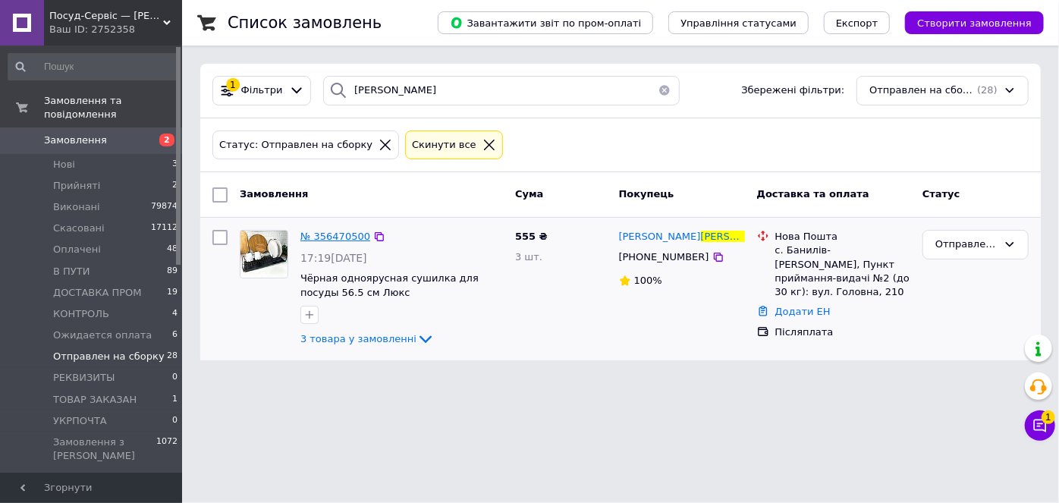
click at [326, 241] on span "№ 356470500" at bounding box center [336, 236] width 70 height 11
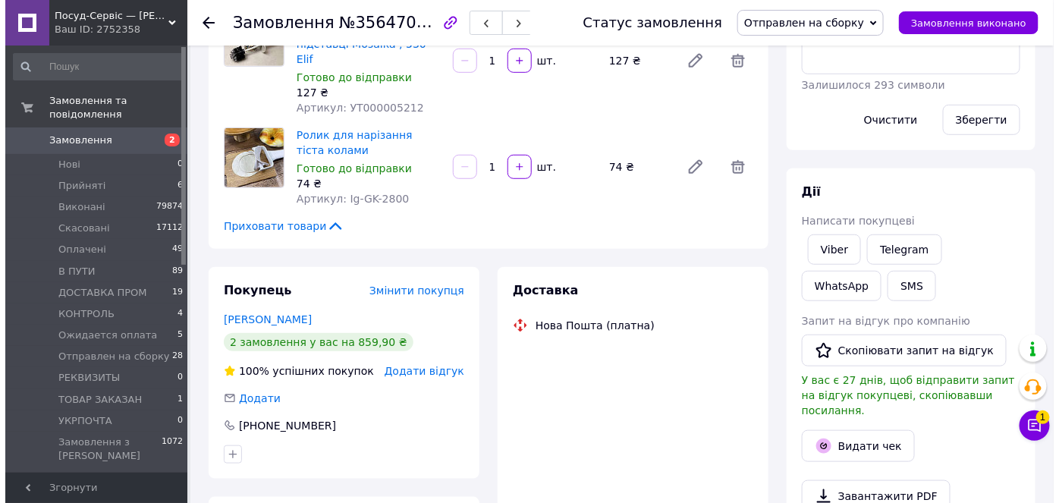
scroll to position [345, 0]
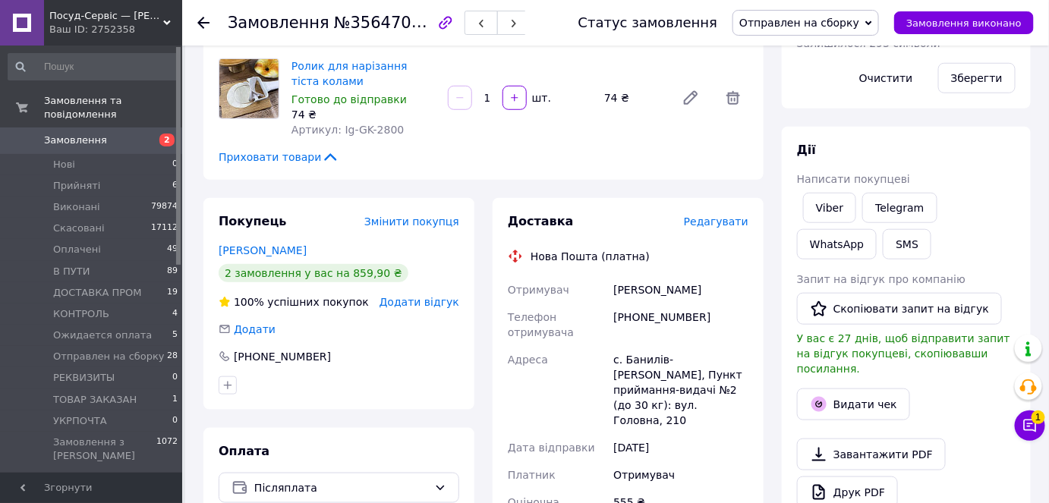
click at [717, 216] on span "Редагувати" at bounding box center [716, 222] width 65 height 12
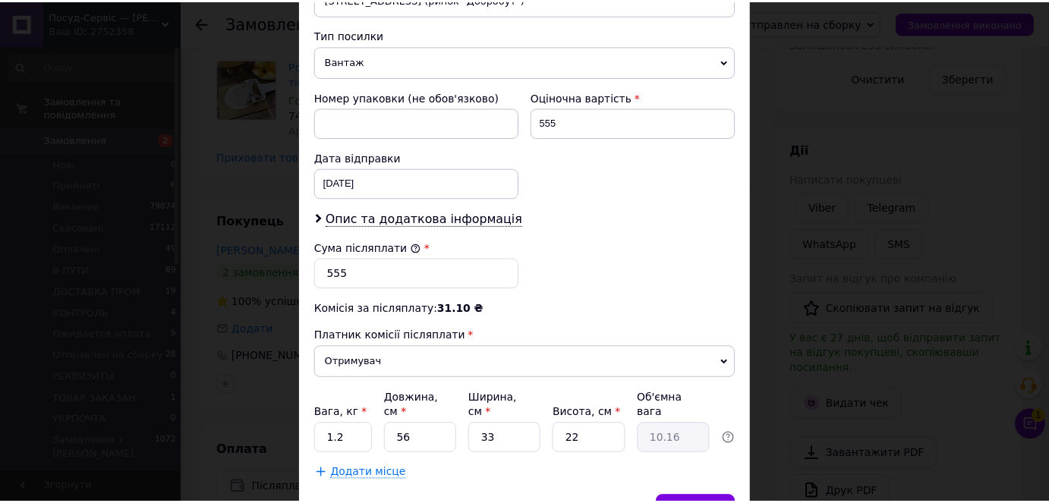
scroll to position [648, 0]
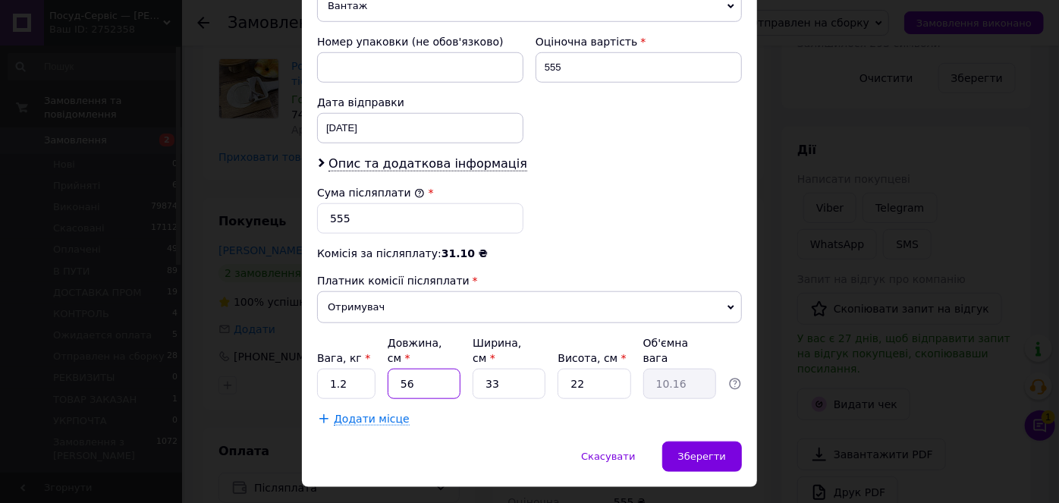
click at [408, 369] on input "56" at bounding box center [424, 384] width 73 height 30
click at [523, 369] on input "33" at bounding box center [509, 384] width 73 height 30
type input "2"
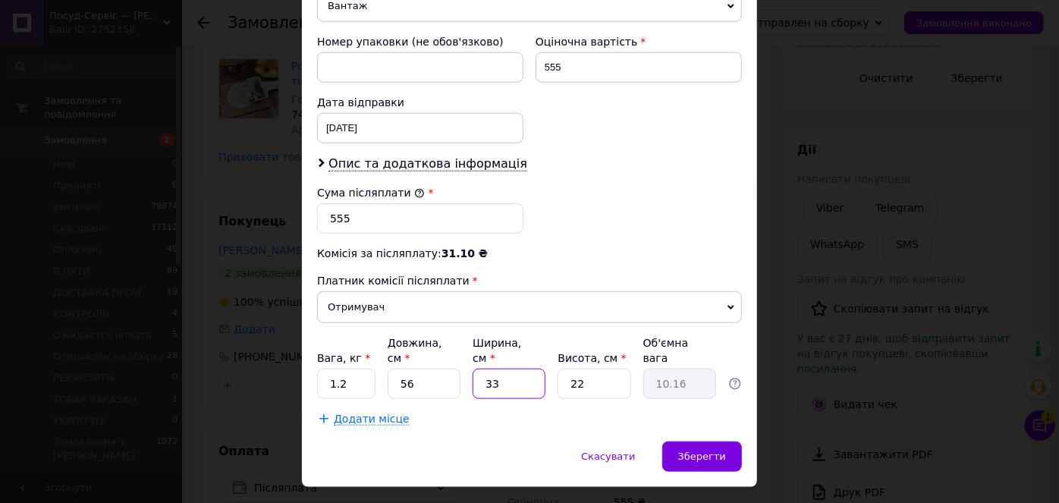
type input "0.62"
type input "25"
type input "7.7"
type input "25"
click at [590, 369] on input "22" at bounding box center [594, 384] width 73 height 30
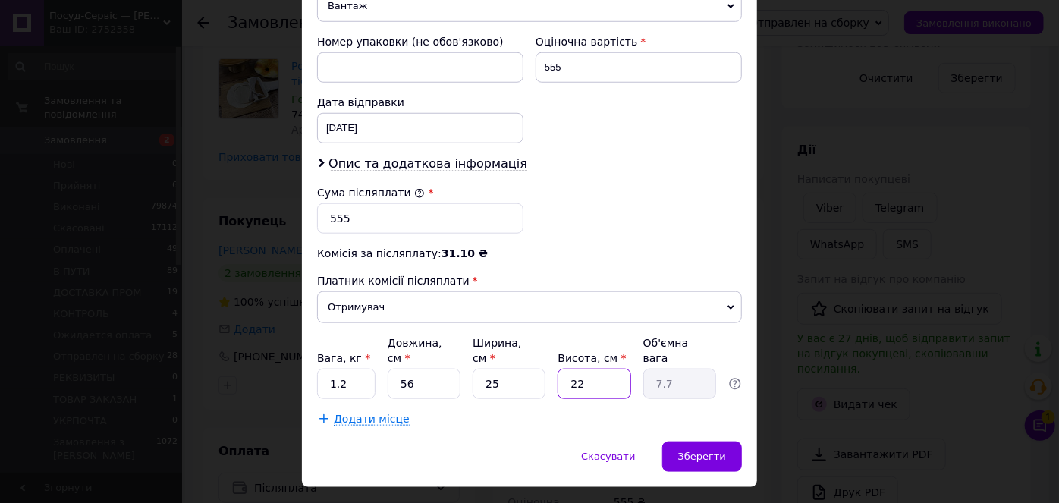
click at [590, 369] on input "22" at bounding box center [594, 384] width 73 height 30
type input "2"
type input "0.7"
type input "25"
type input "8.75"
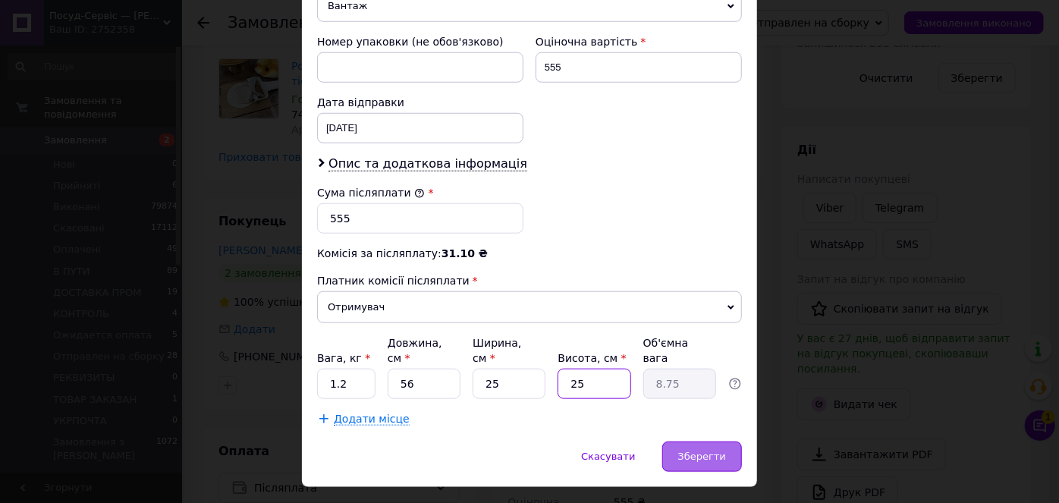
type input "25"
click at [714, 451] on span "Зберегти" at bounding box center [702, 456] width 48 height 11
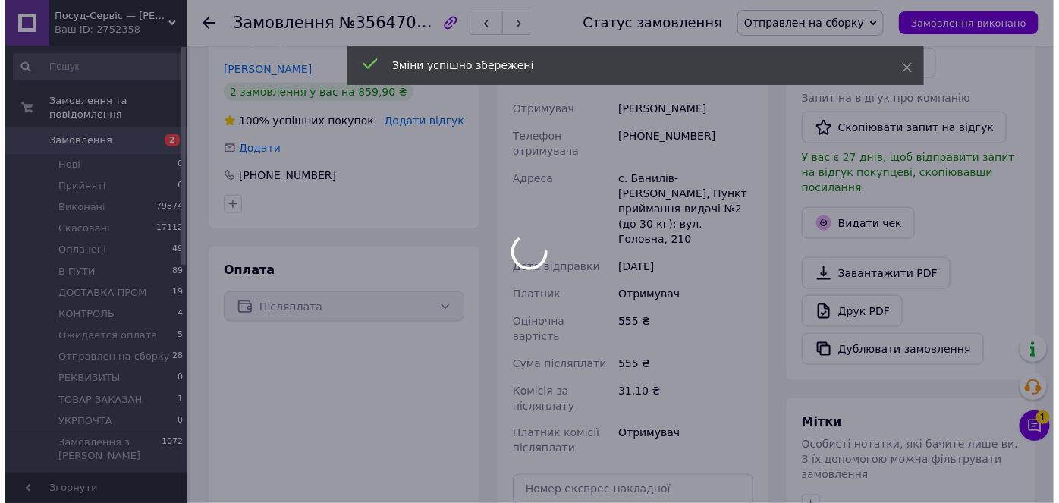
scroll to position [552, 0]
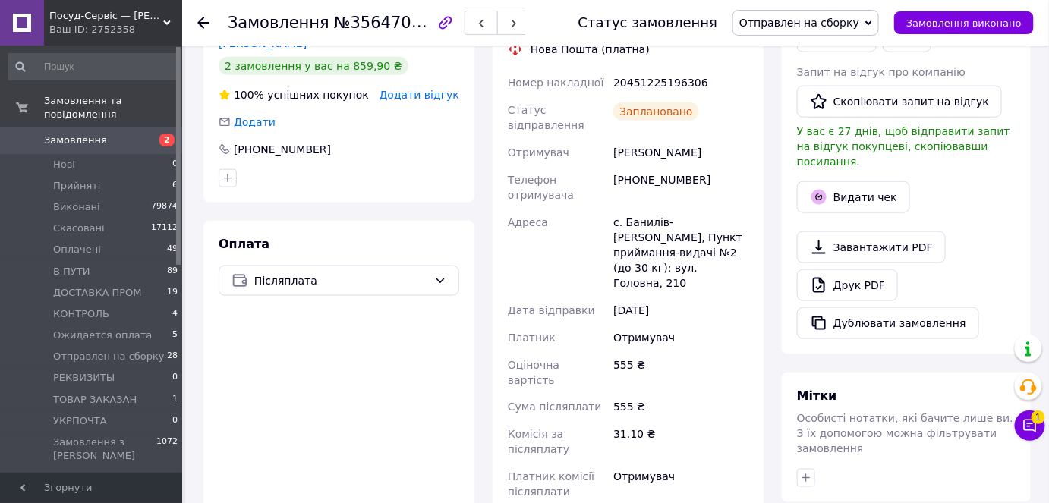
click at [852, 187] on button "Видати чек" at bounding box center [853, 197] width 113 height 32
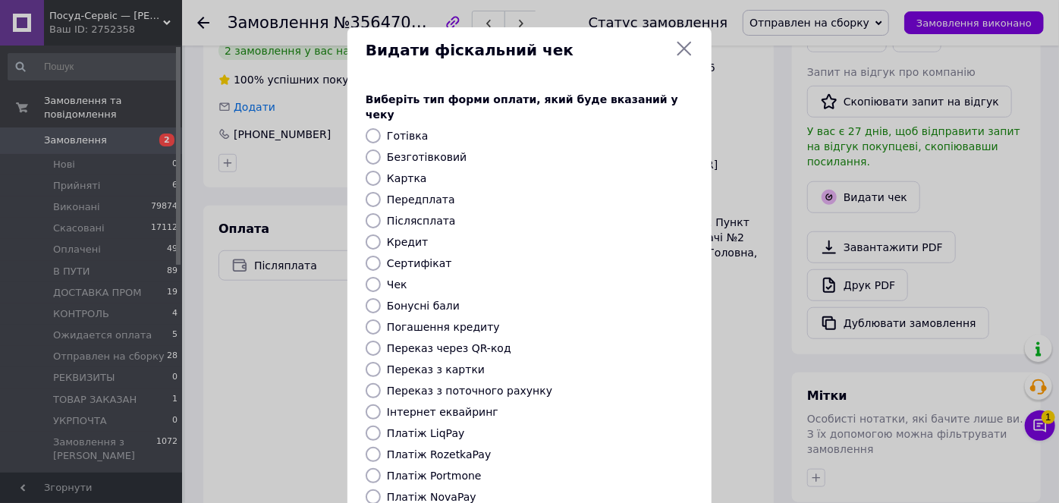
click at [425, 491] on label "Платіж NovaPay" at bounding box center [432, 497] width 90 height 12
click at [381, 490] on input "Платіж NovaPay" at bounding box center [373, 497] width 15 height 15
radio input "true"
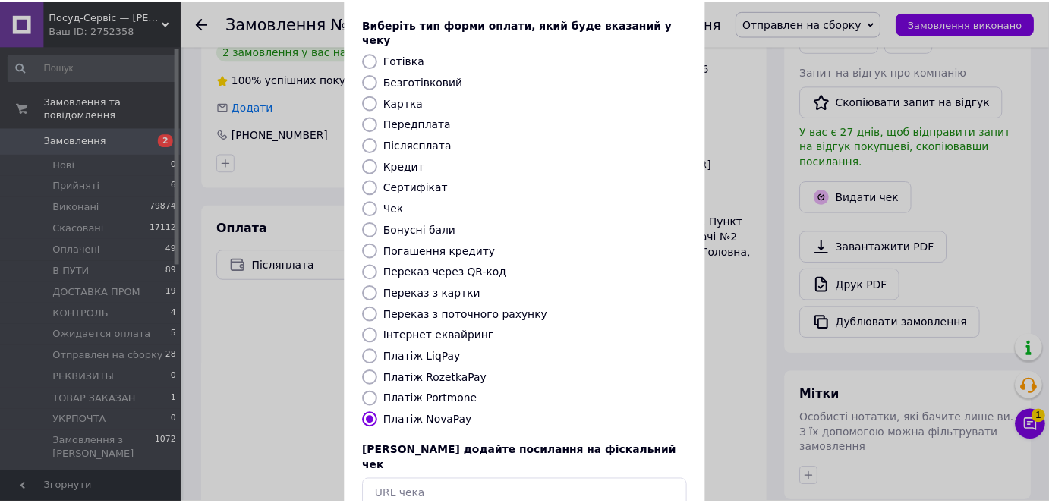
scroll to position [148, 0]
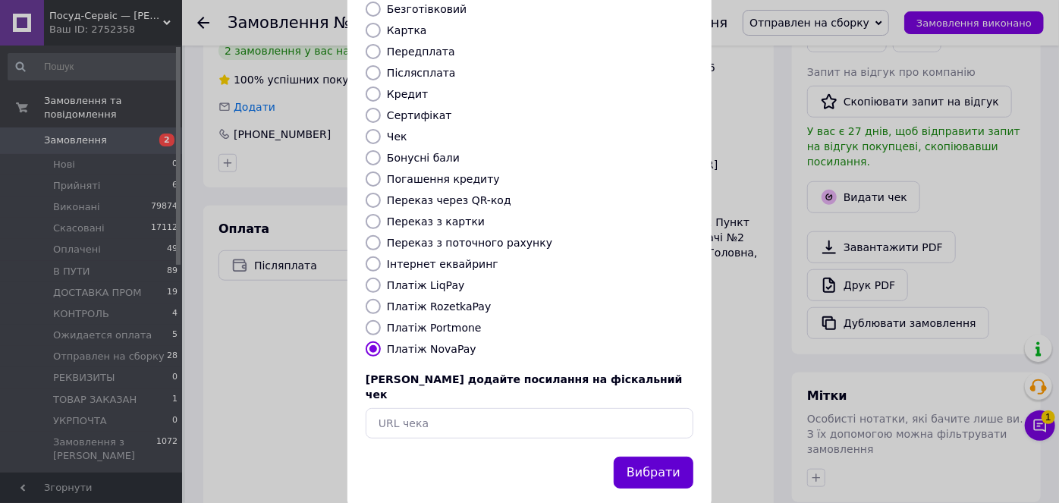
click at [646, 457] on button "Вибрати" at bounding box center [654, 473] width 80 height 33
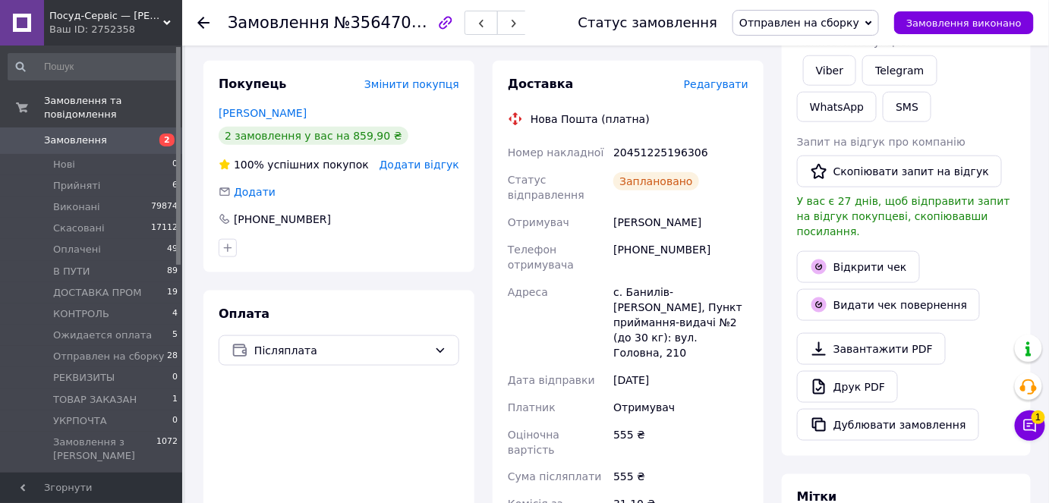
scroll to position [345, 0]
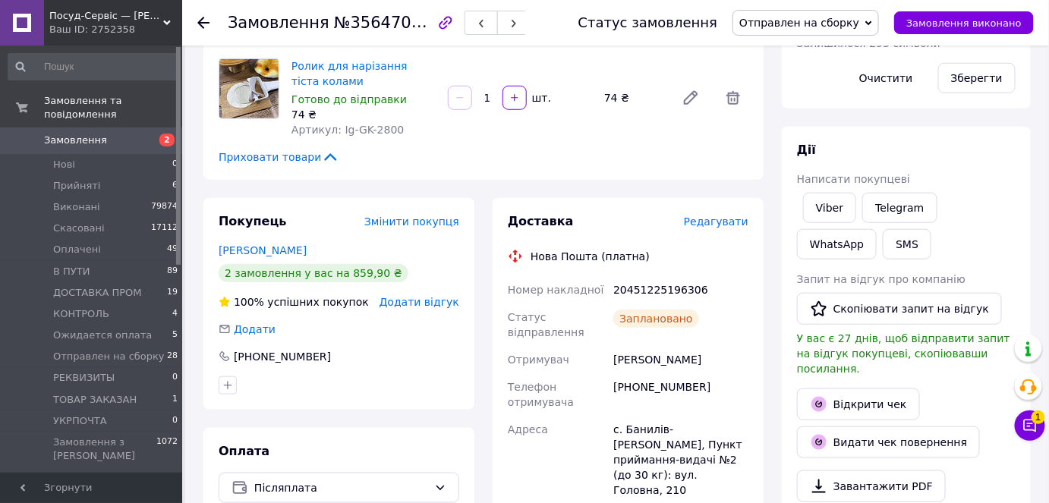
click at [638, 276] on div "20451225196306" at bounding box center [680, 289] width 141 height 27
copy div "20451225196306"
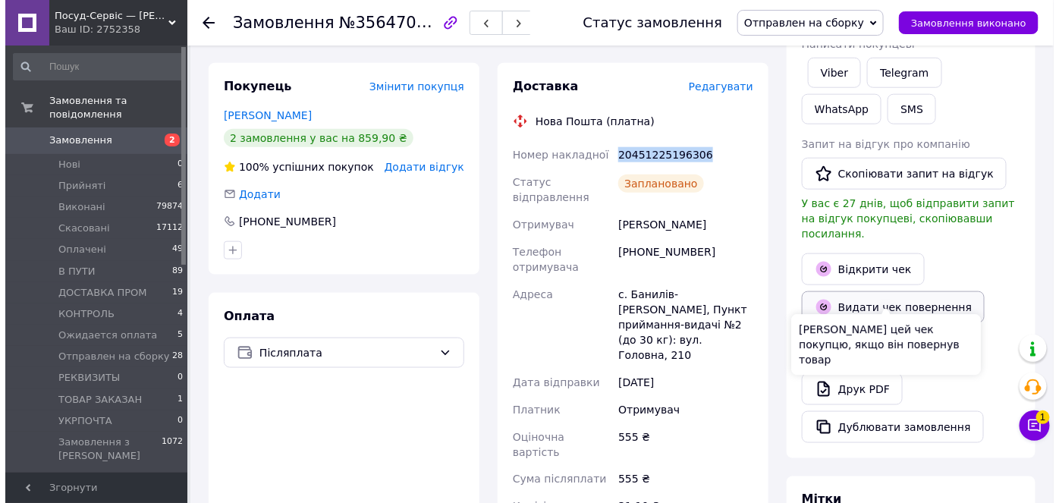
scroll to position [483, 0]
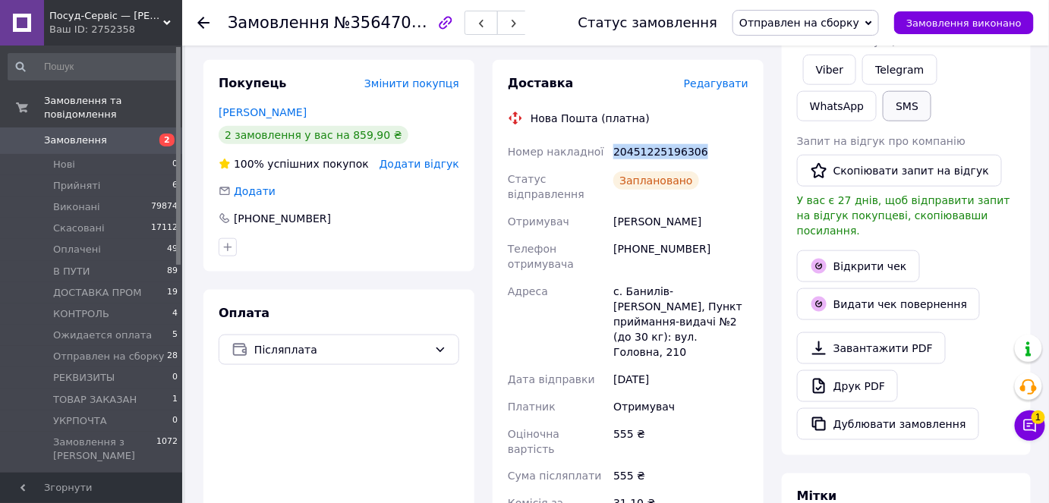
click at [883, 104] on button "SMS" at bounding box center [907, 106] width 49 height 30
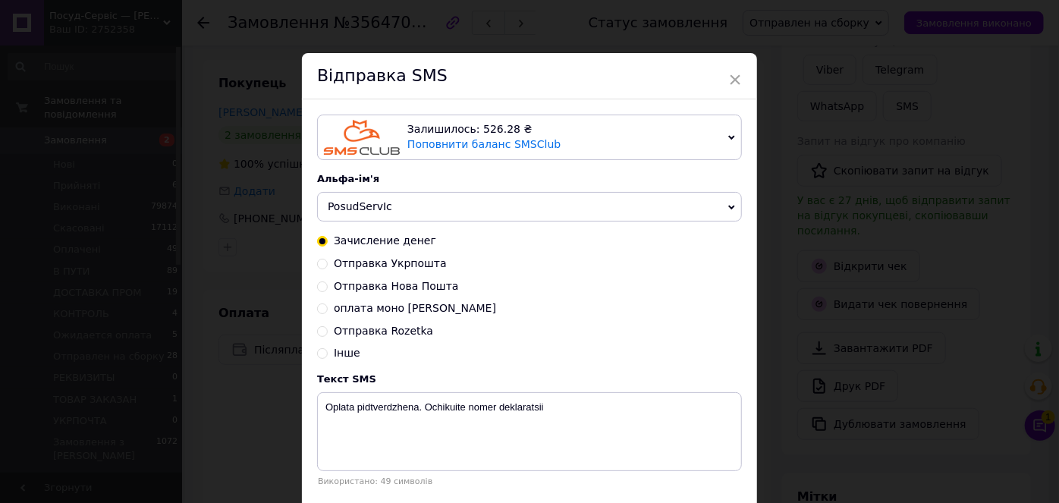
click at [402, 292] on span "Отправка Нова Пошта" at bounding box center [396, 286] width 125 height 12
click at [328, 291] on input "Отправка Нова Пошта" at bounding box center [322, 285] width 11 height 11
radio input "true"
radio input "false"
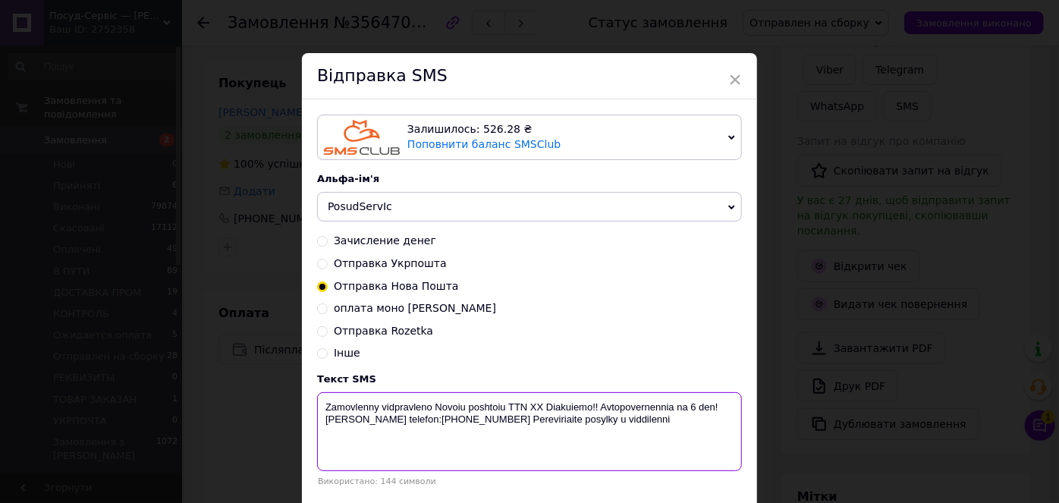
click at [529, 411] on textarea "Zamovlenny vidpravleno Novoiu poshtoiu TTN ХХ Diakuiemo!! Avtopovernennia na 6 …" at bounding box center [529, 431] width 425 height 79
paste textarea "20451225196306"
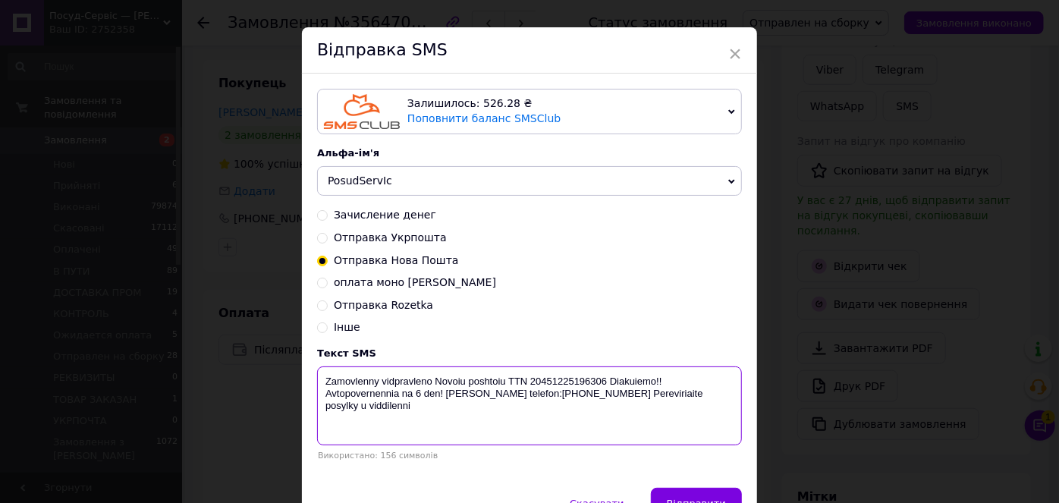
scroll to position [111, 0]
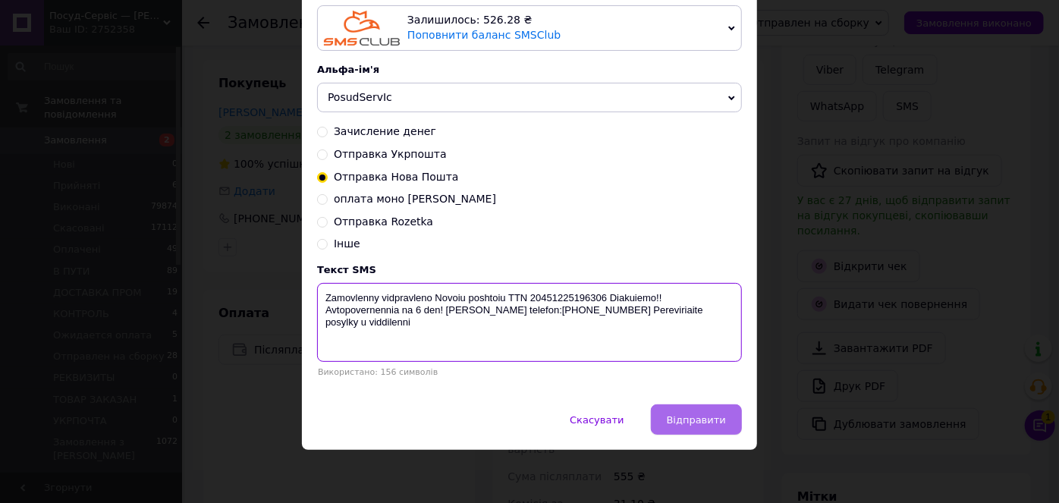
type textarea "Zamovlenny vidpravleno Novoiu poshtoiu TTN 20451225196306 Diakuiemo!! Avtopover…"
click at [733, 415] on button "Відправити" at bounding box center [696, 420] width 91 height 30
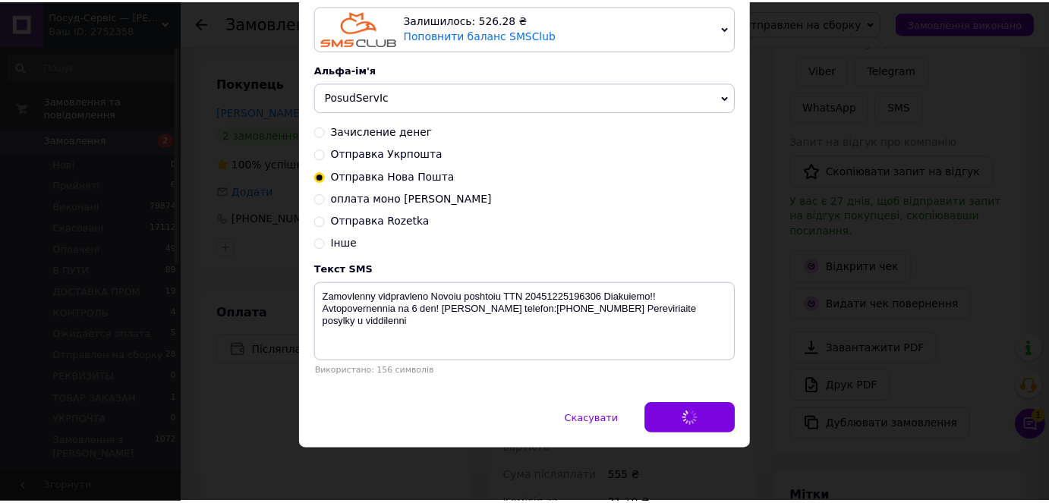
scroll to position [0, 0]
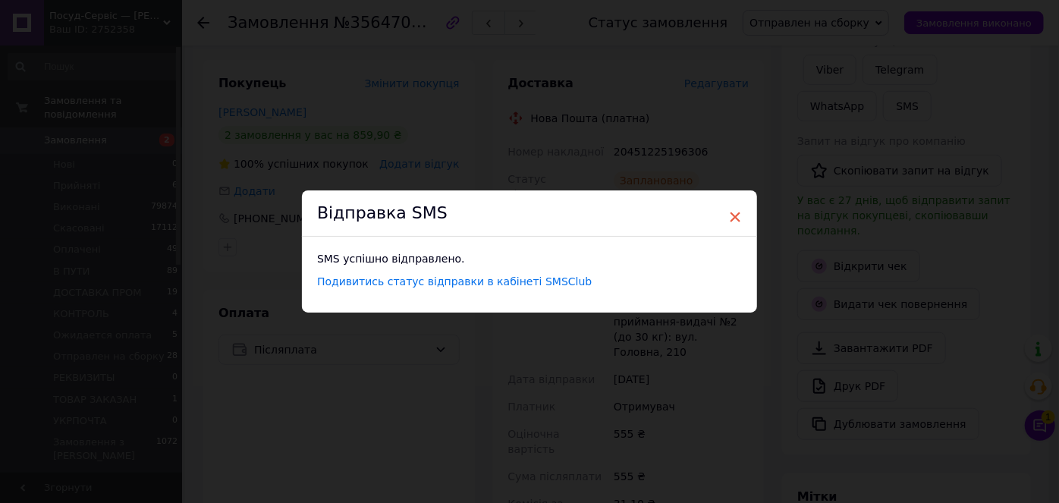
click at [735, 216] on span "×" at bounding box center [736, 217] width 14 height 26
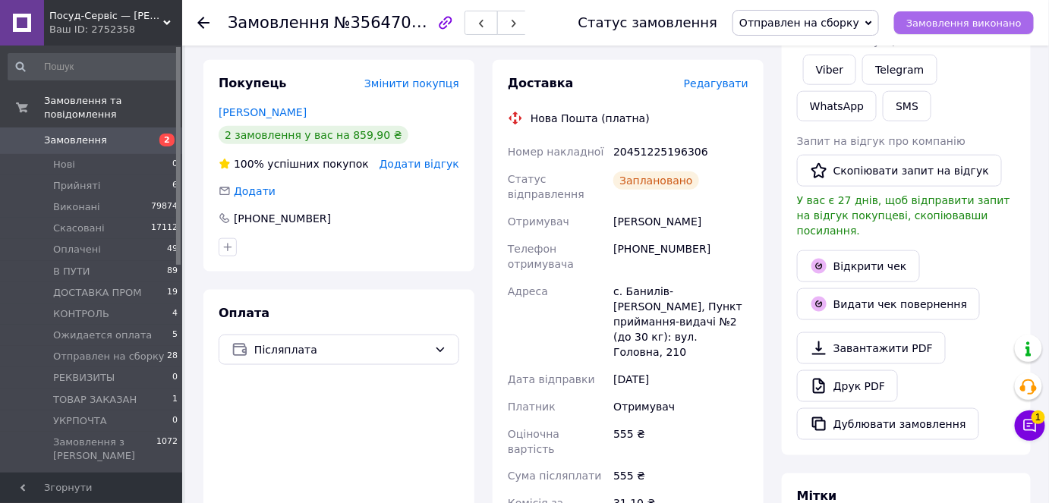
click at [935, 24] on span "Замовлення виконано" at bounding box center [963, 22] width 115 height 11
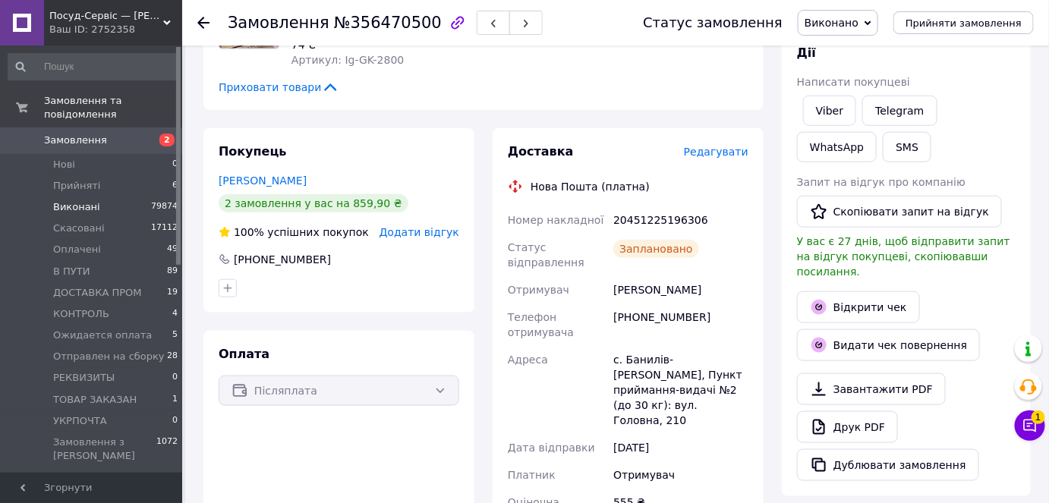
scroll to position [345, 0]
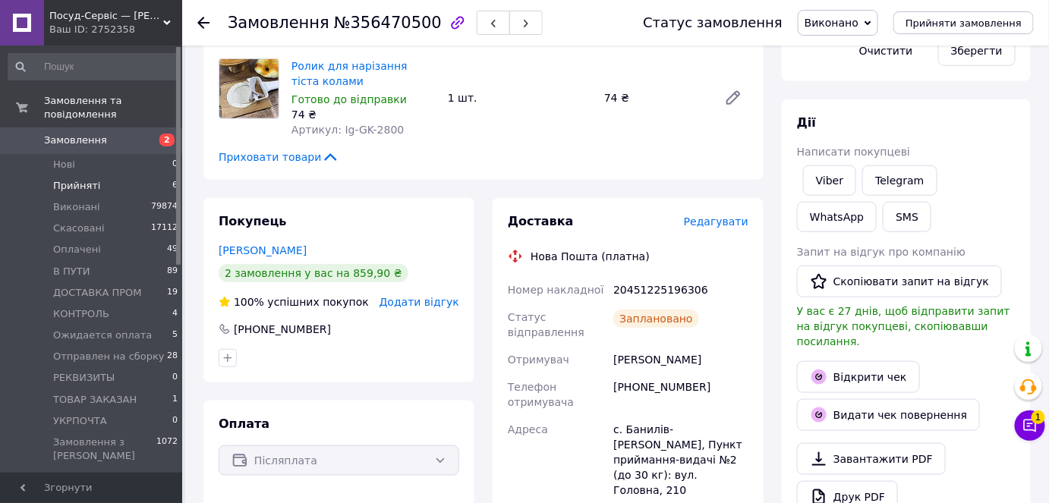
click at [115, 175] on li "Прийняті 6" at bounding box center [93, 185] width 187 height 21
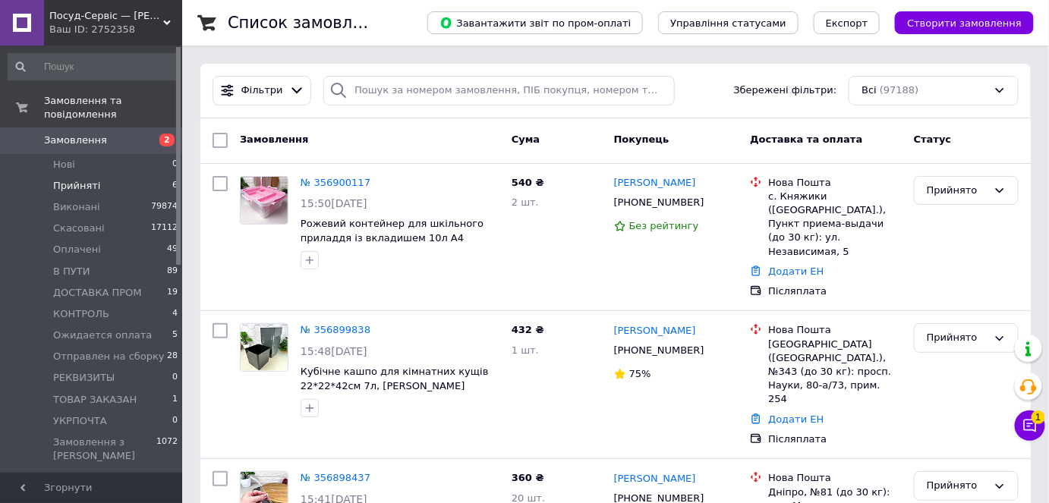
click at [140, 175] on li "Прийняті 6" at bounding box center [93, 185] width 187 height 21
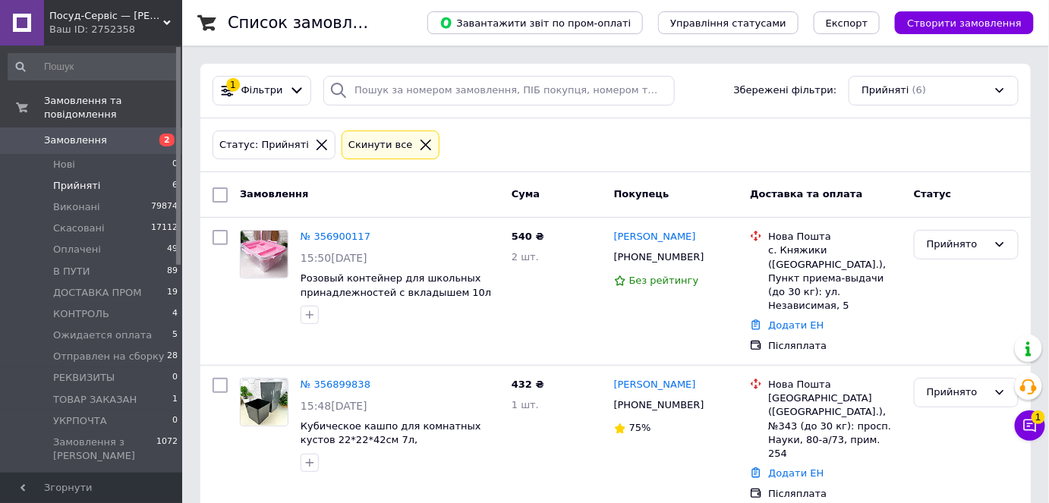
click at [121, 20] on span "Посуд-Сервіс — [PERSON_NAME]" at bounding box center [106, 16] width 114 height 14
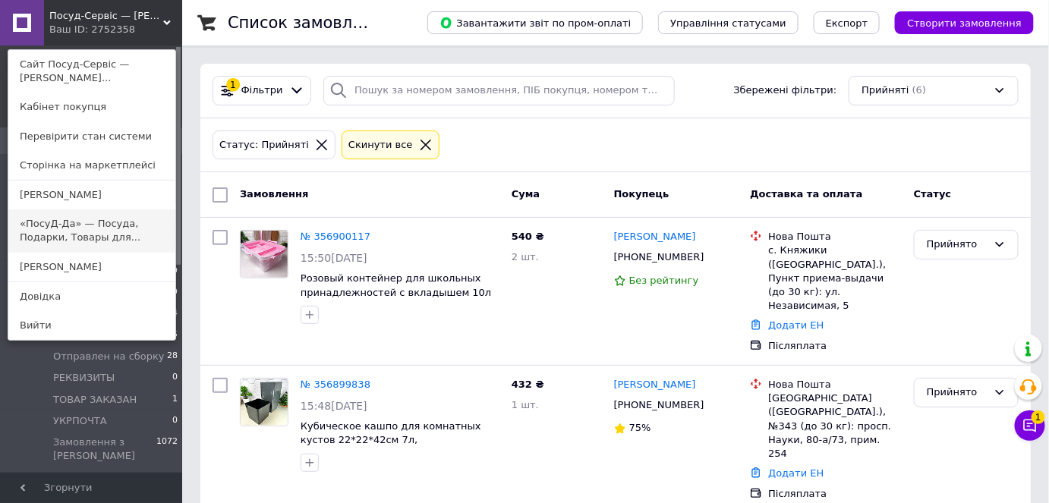
click at [99, 226] on link "«ПосуД-Да» — Посуда, Подарки, Товары для..." at bounding box center [91, 230] width 167 height 43
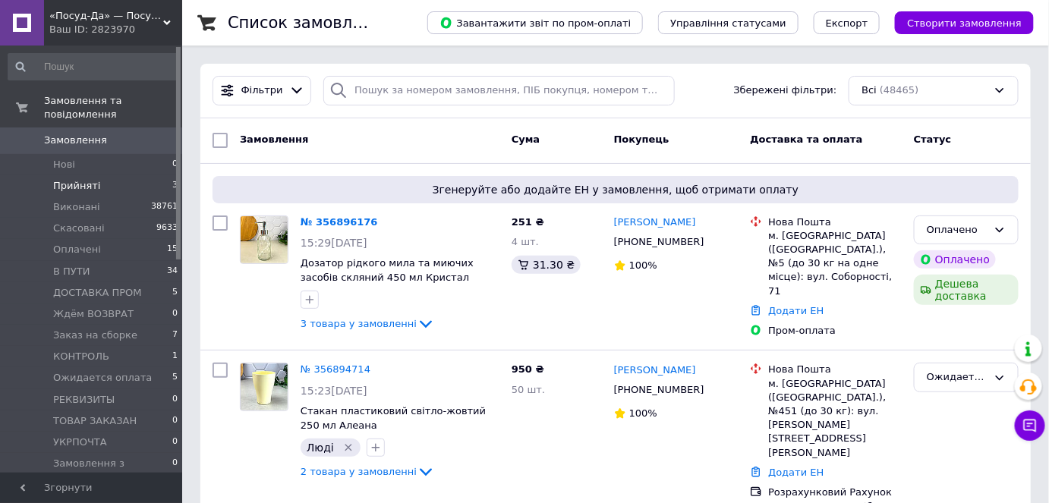
click at [134, 175] on li "Прийняті 3" at bounding box center [93, 185] width 187 height 21
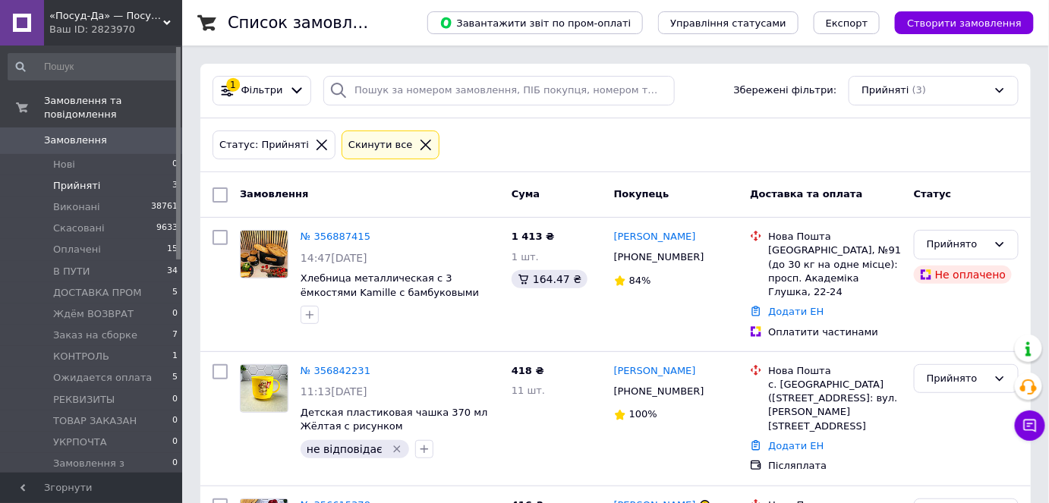
scroll to position [113, 0]
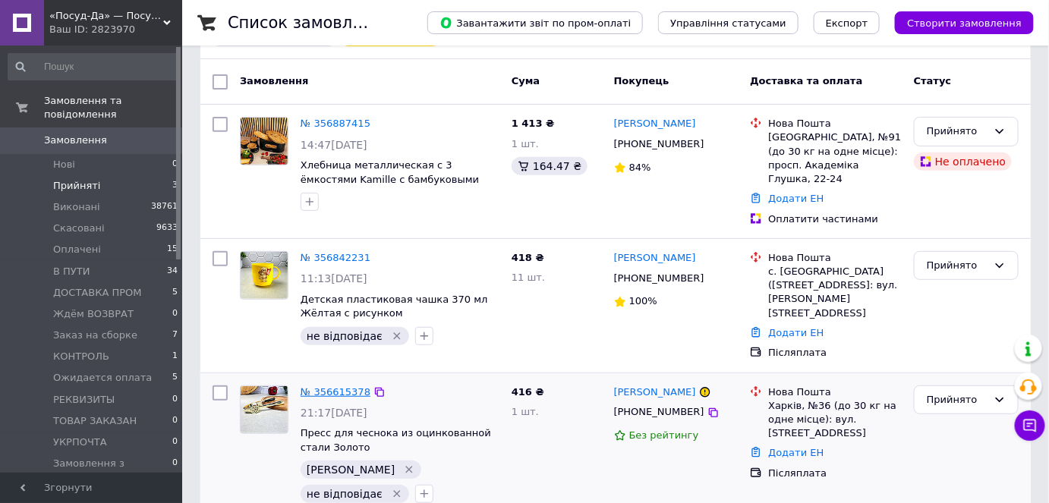
click at [324, 386] on link "№ 356615378" at bounding box center [336, 391] width 70 height 11
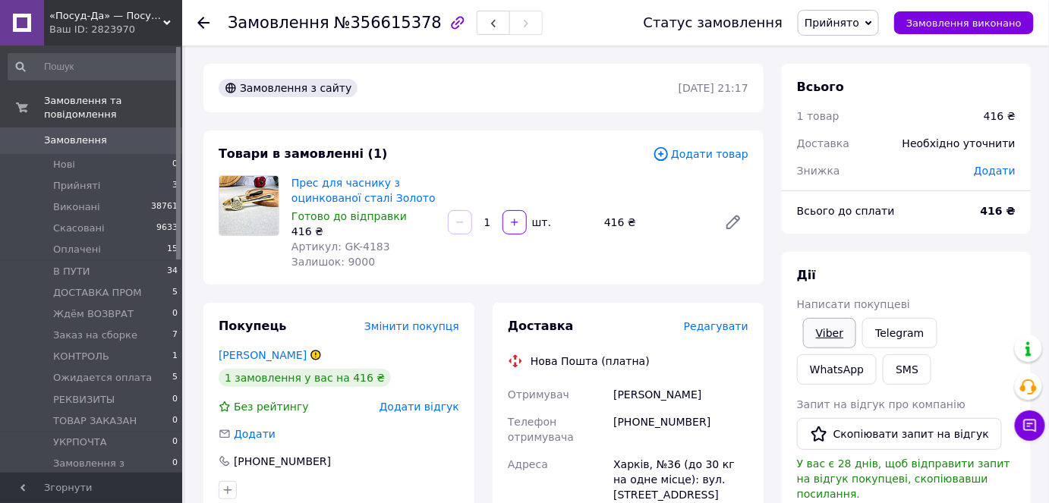
click at [834, 331] on link "Viber" at bounding box center [829, 333] width 53 height 30
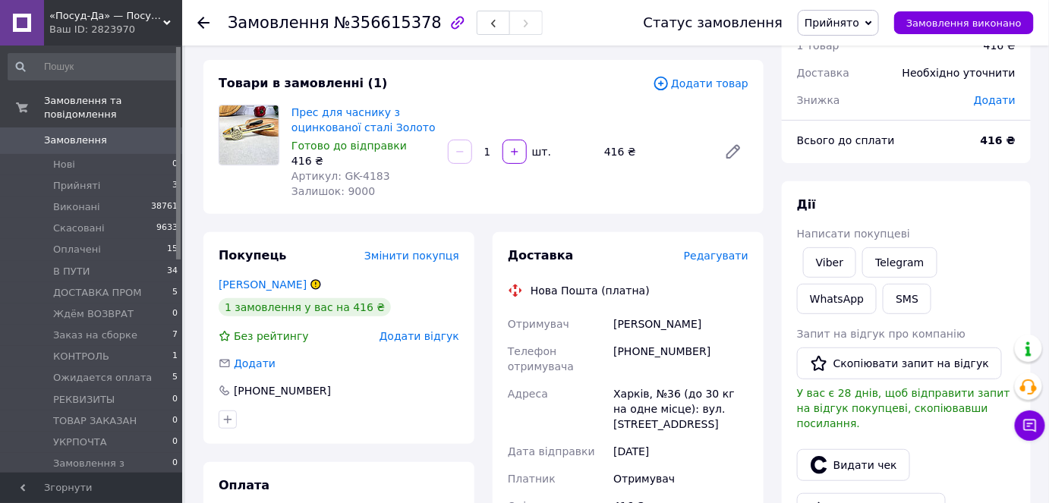
scroll to position [137, 0]
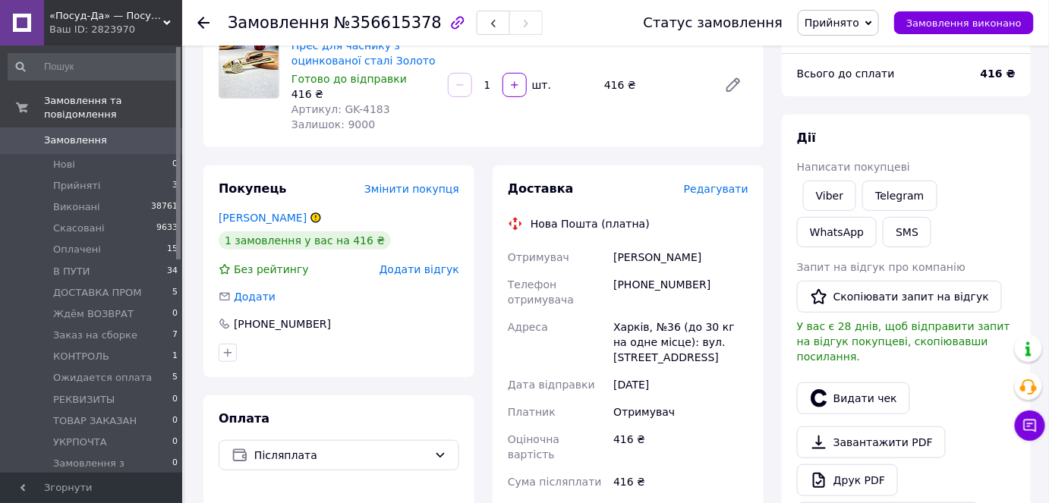
click at [656, 279] on div "+380633451955" at bounding box center [680, 292] width 141 height 43
copy div "+380633451955"
click at [132, 178] on li "Прийняті 3" at bounding box center [93, 185] width 187 height 21
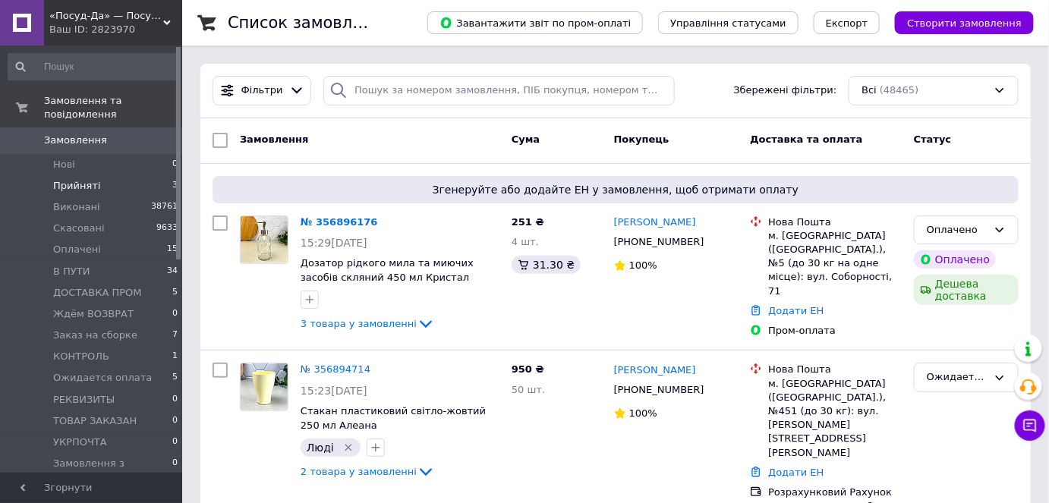
click at [87, 179] on span "Прийняті" at bounding box center [76, 186] width 47 height 14
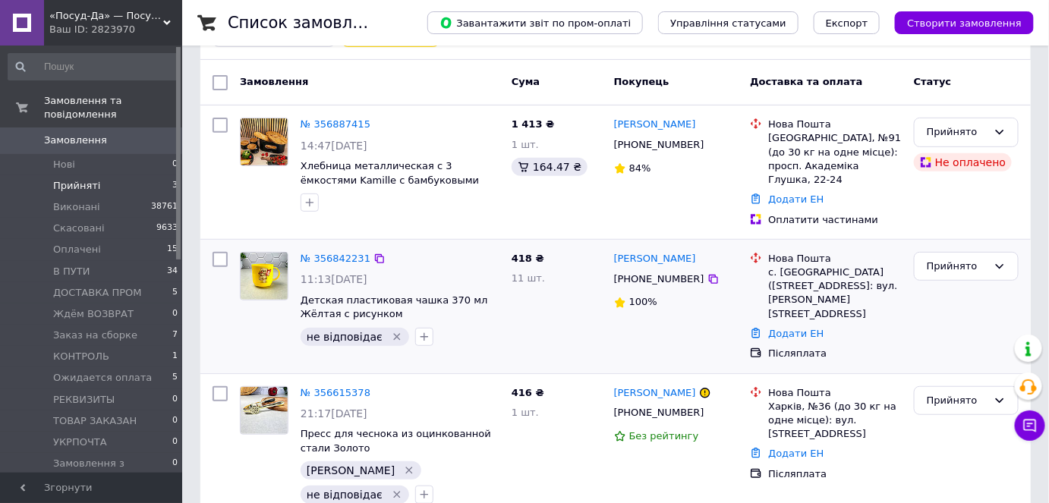
scroll to position [113, 0]
drag, startPoint x: 718, startPoint y: 256, endPoint x: 631, endPoint y: 266, distance: 87.8
click at [631, 270] on div "+380687958568" at bounding box center [676, 278] width 128 height 17
click at [104, 29] on div "Ваш ID: 2823970" at bounding box center [115, 30] width 133 height 14
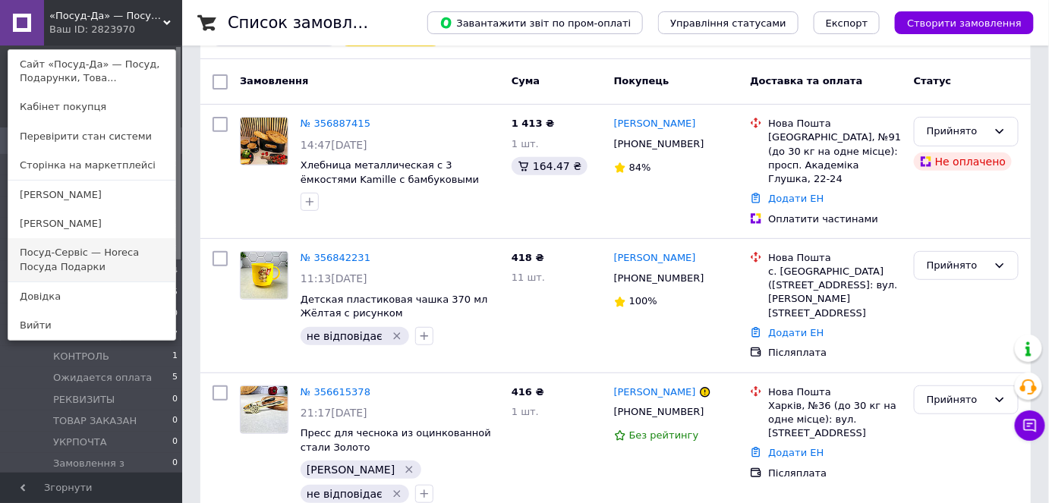
click at [93, 253] on link "Посуд-Сервіс — Horeca Посуда Подарки" at bounding box center [91, 259] width 167 height 43
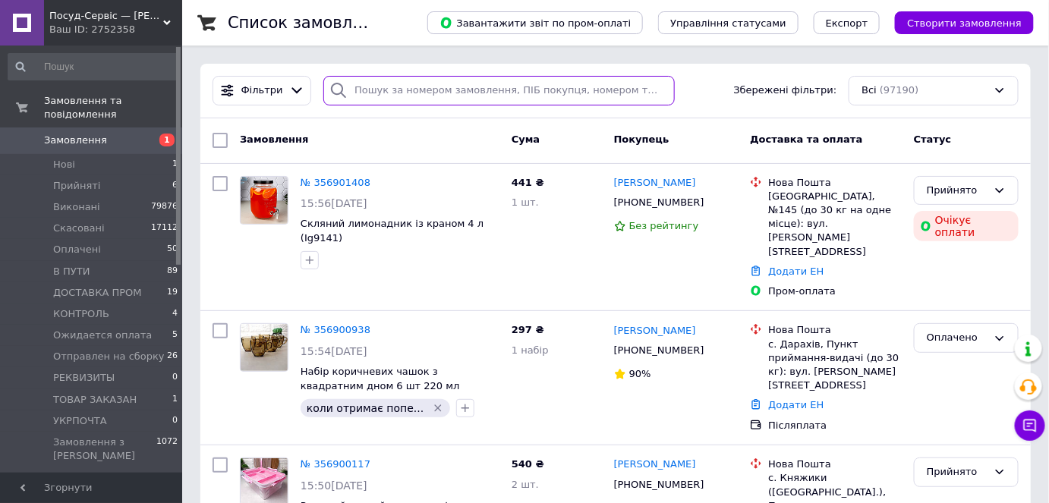
click at [480, 97] on input "search" at bounding box center [498, 91] width 351 height 30
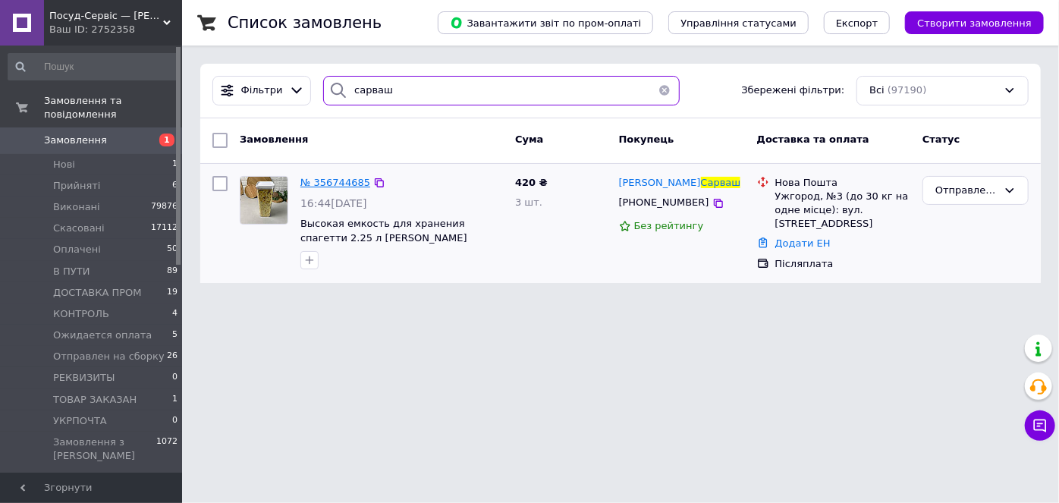
type input "сарваш"
click at [307, 182] on span "№ 356744685" at bounding box center [336, 182] width 70 height 11
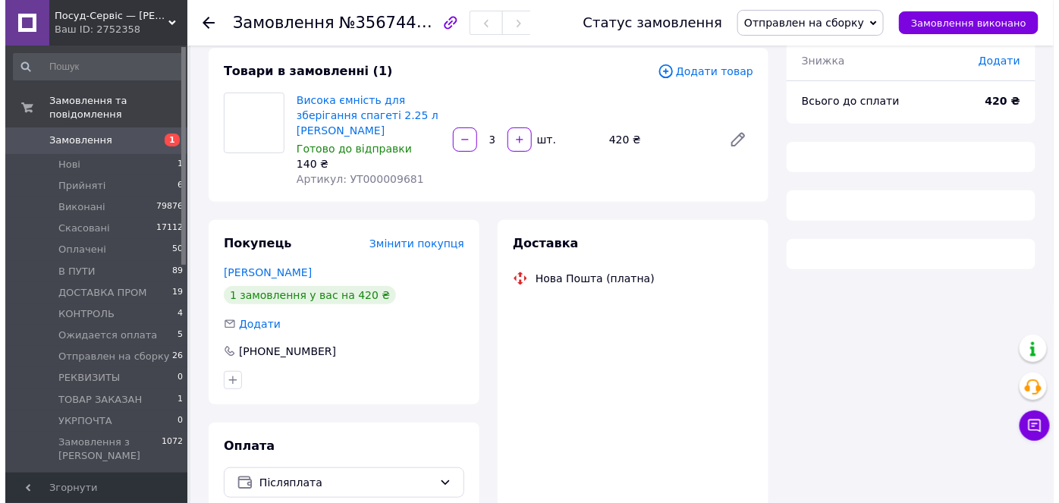
scroll to position [137, 0]
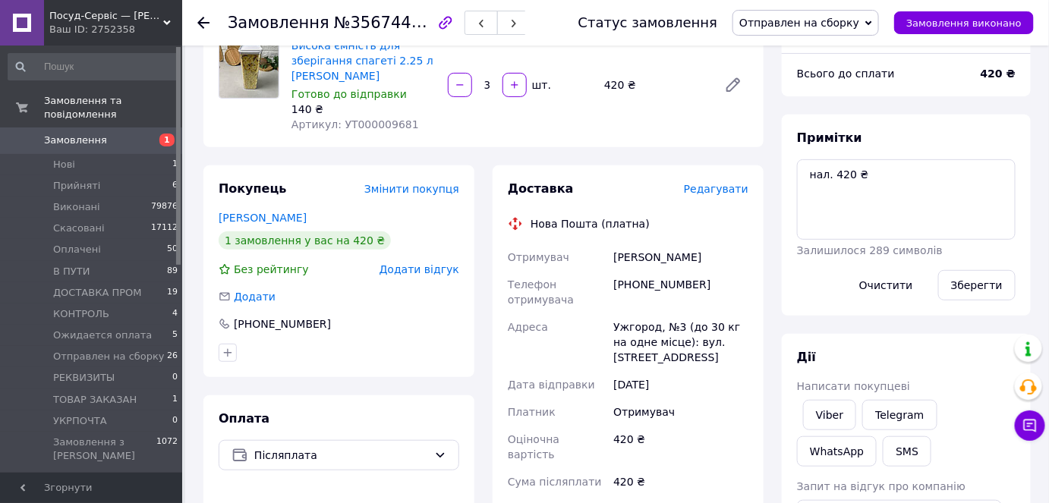
click at [719, 189] on span "Редагувати" at bounding box center [716, 189] width 65 height 12
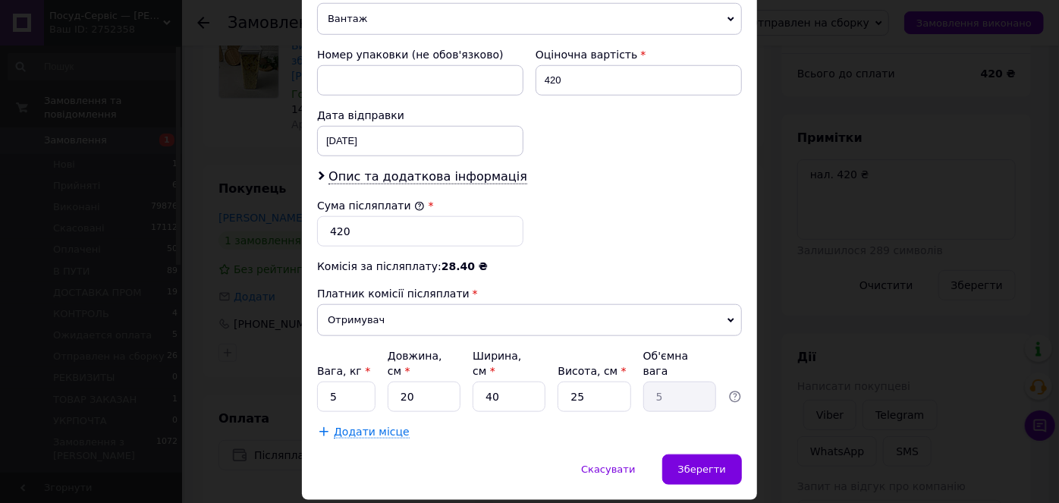
scroll to position [648, 0]
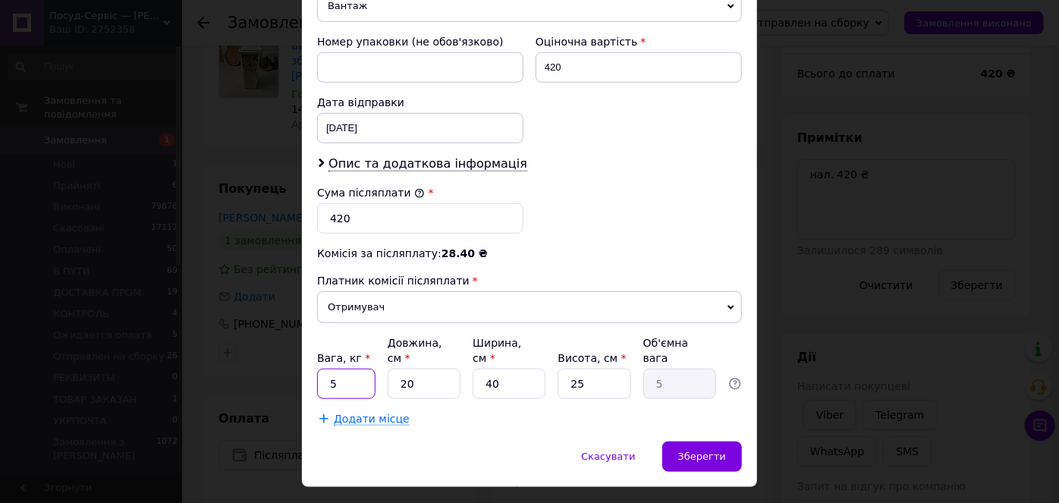
click at [354, 369] on input "5" at bounding box center [346, 384] width 58 height 30
type input "1.4"
click at [427, 369] on input "20" at bounding box center [424, 384] width 73 height 30
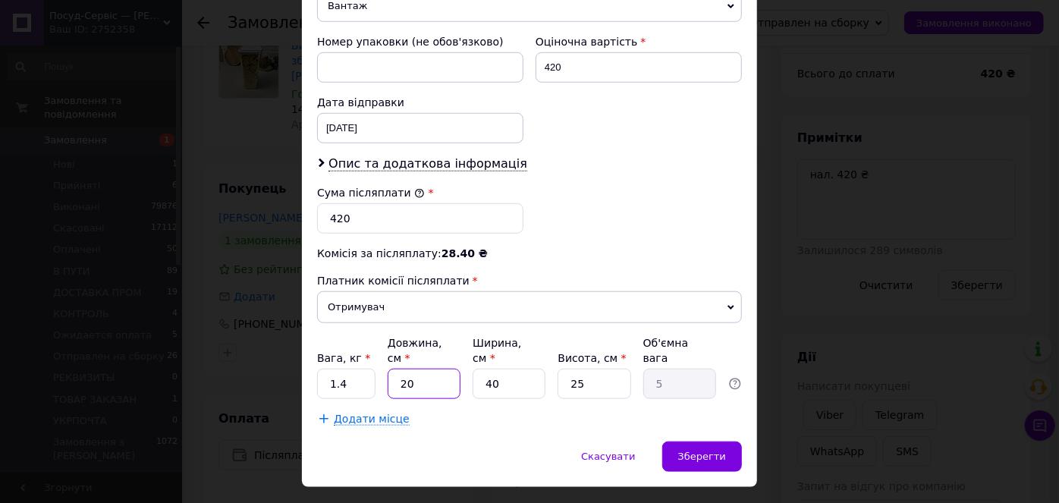
click at [427, 369] on input "20" at bounding box center [424, 384] width 73 height 30
type input "3"
type input "0.75"
type input "37"
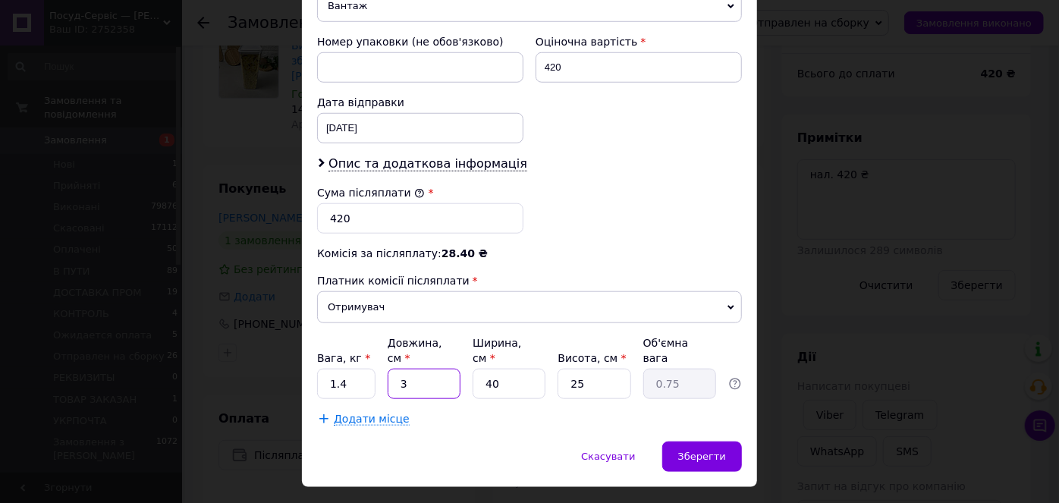
type input "9.25"
type input "37"
click at [516, 369] on input "40" at bounding box center [509, 384] width 73 height 30
type input "2"
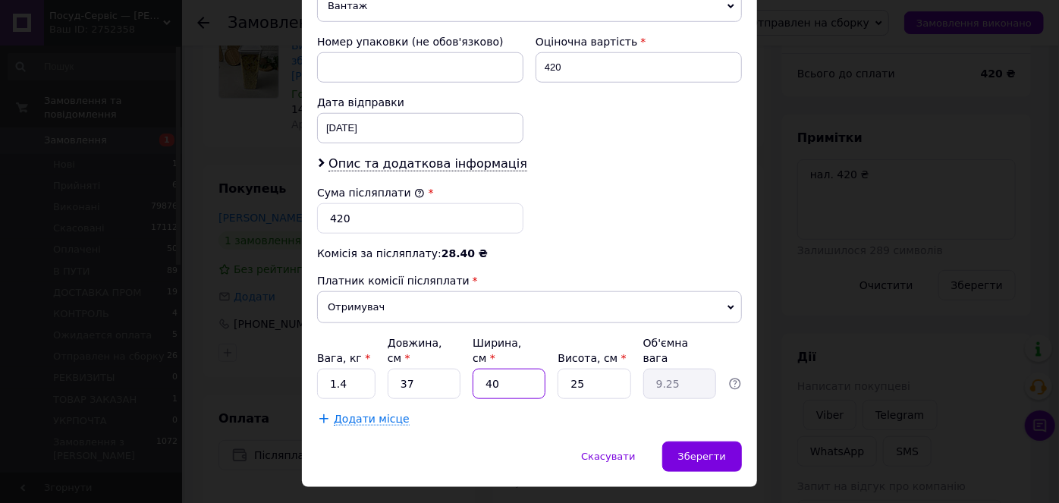
type input "0.46"
type input "25"
type input "5.78"
type input "25"
click at [605, 369] on input "25" at bounding box center [594, 384] width 73 height 30
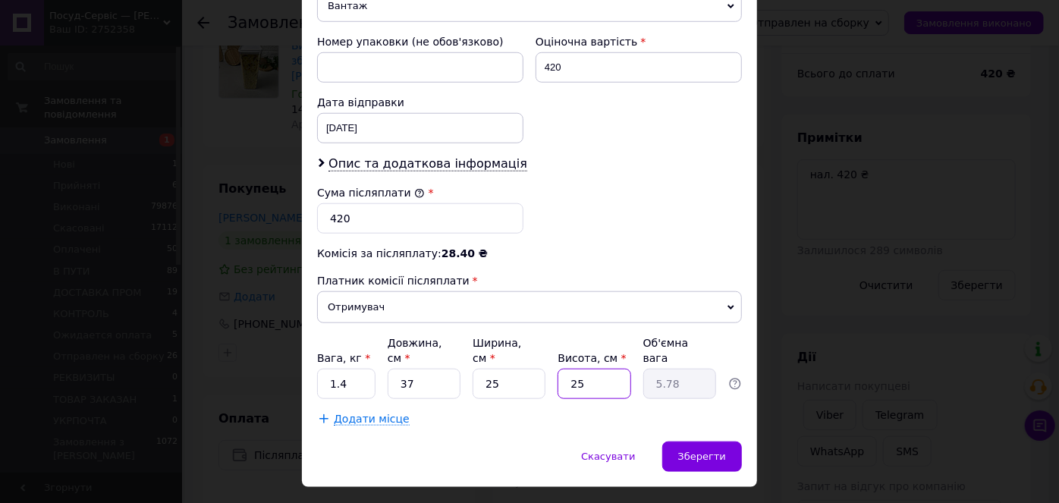
click at [605, 369] on input "25" at bounding box center [594, 384] width 73 height 30
type input "3"
type input "0.69"
type input "30"
type input "6.94"
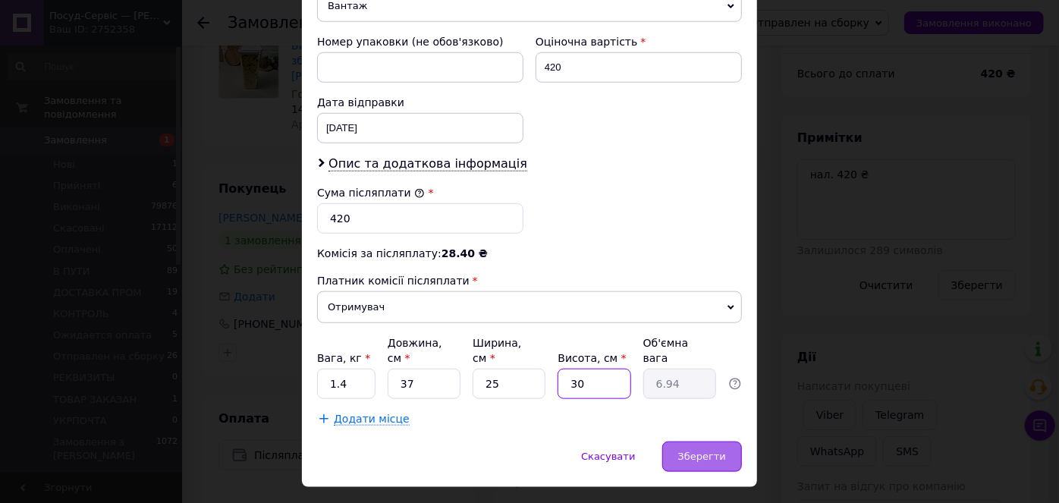
type input "30"
click at [692, 451] on span "Зберегти" at bounding box center [702, 456] width 48 height 11
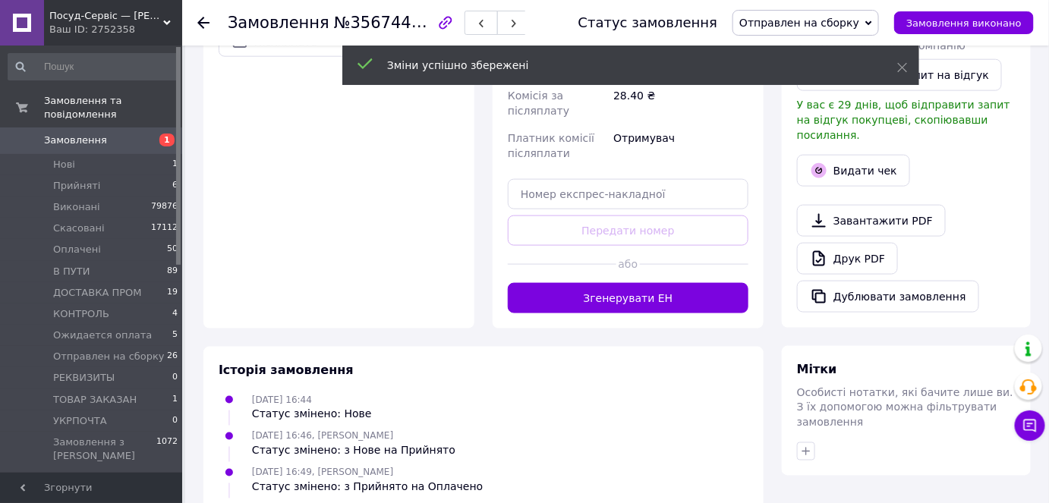
scroll to position [552, 0]
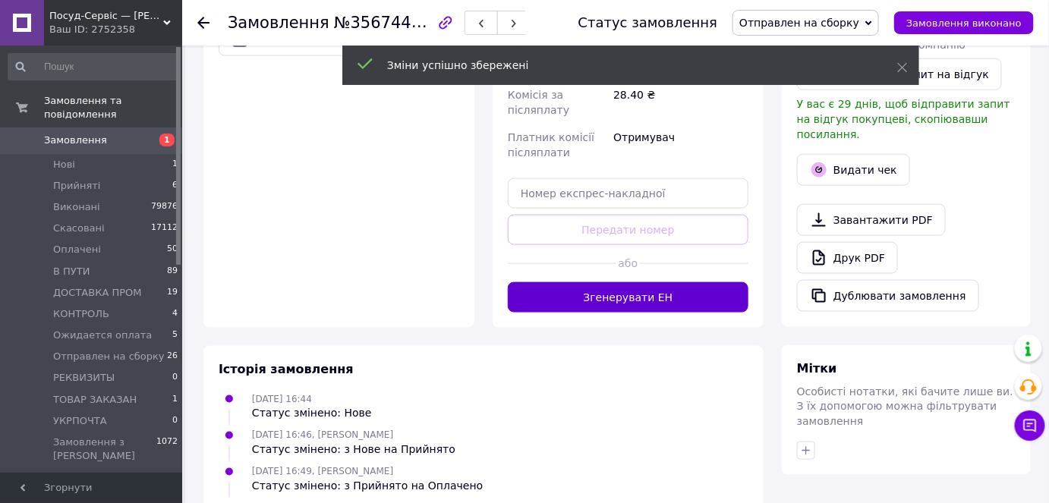
click at [660, 291] on button "Згенерувати ЕН" at bounding box center [628, 297] width 241 height 30
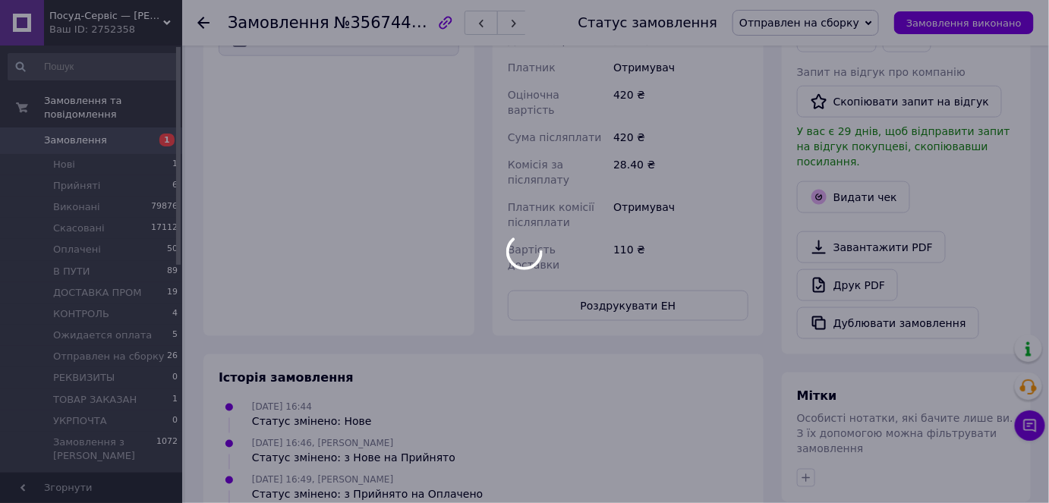
click at [583, 285] on div at bounding box center [524, 251] width 1049 height 503
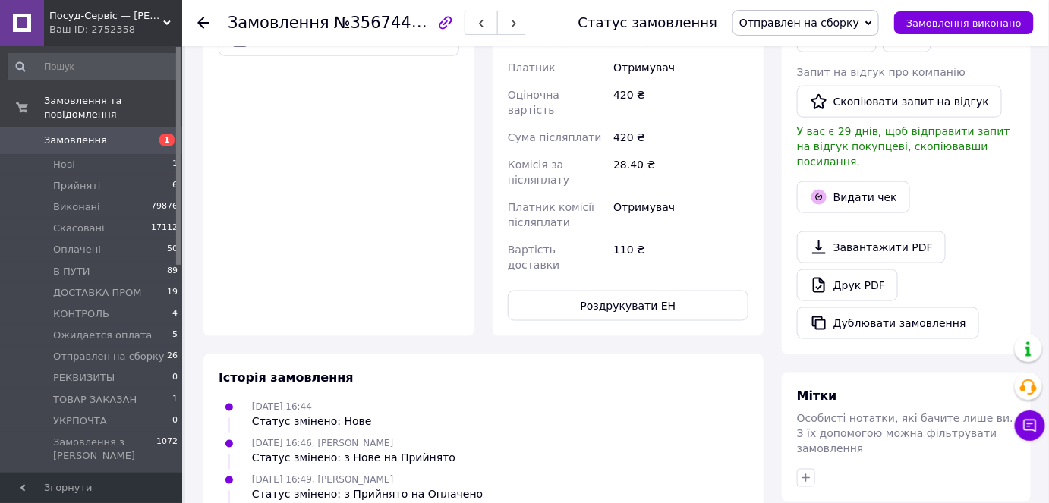
click at [583, 291] on button "Роздрукувати ЕН" at bounding box center [628, 306] width 241 height 30
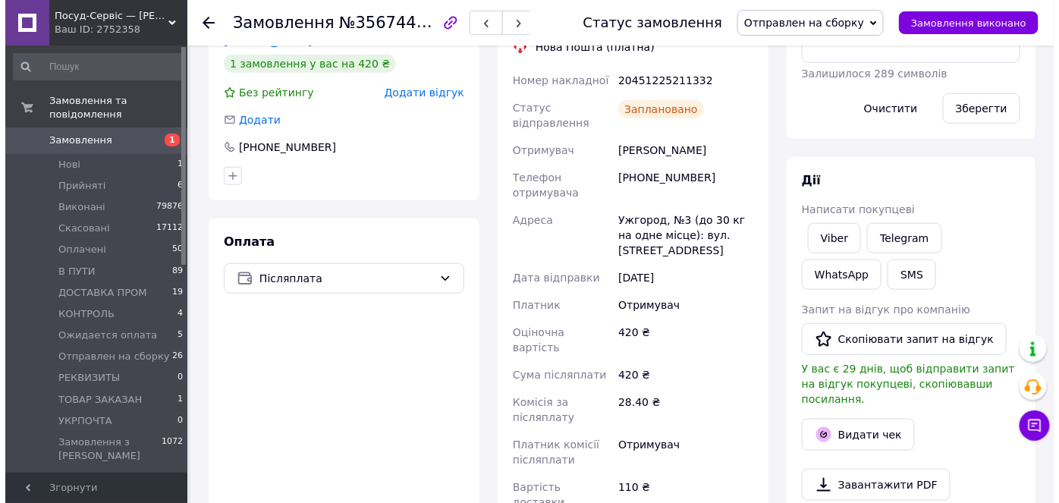
scroll to position [275, 0]
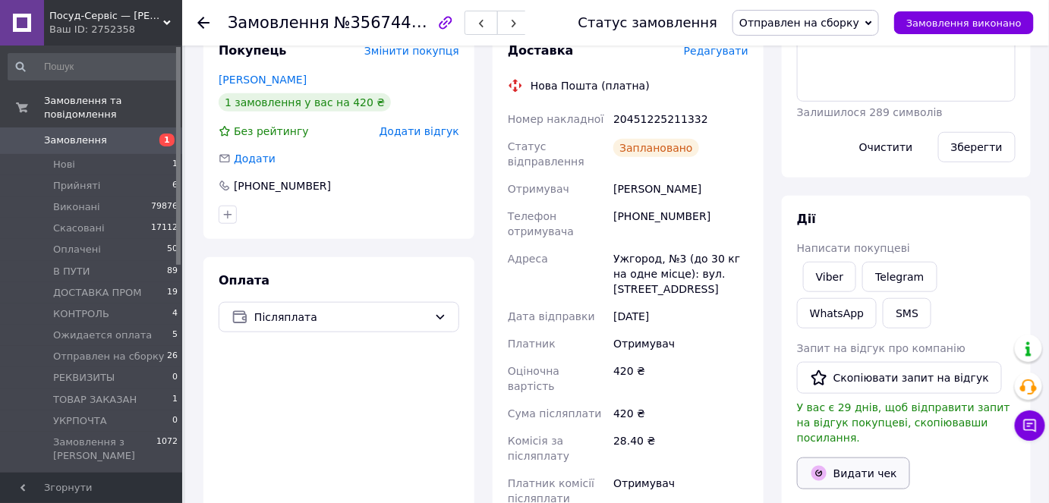
click at [864, 458] on button "Видати чек" at bounding box center [853, 474] width 113 height 32
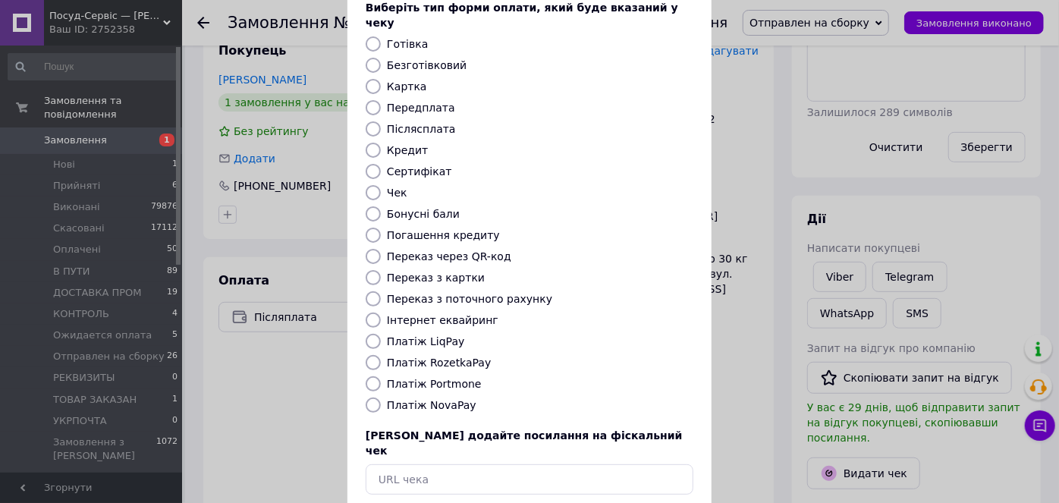
scroll to position [148, 0]
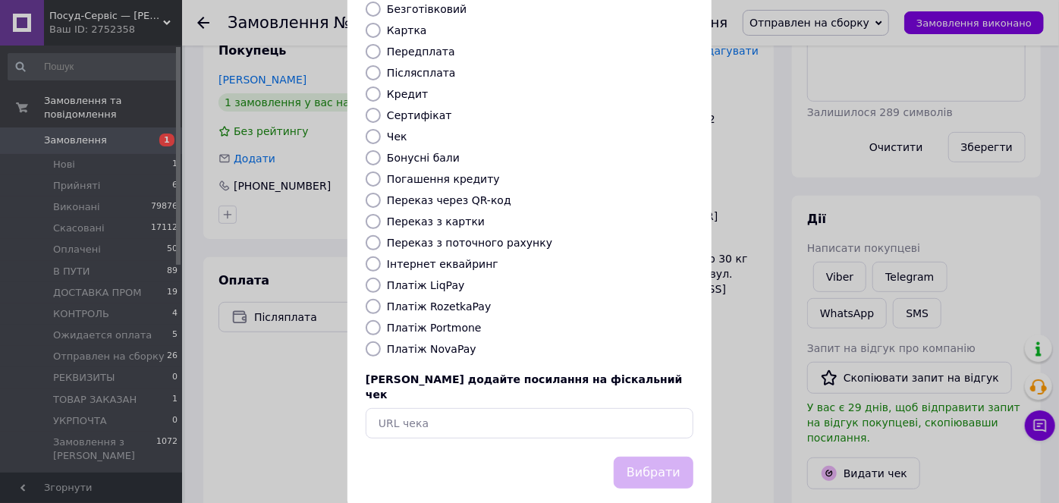
click at [433, 323] on div "Виберіть тип форми оплати, який буде вказаний у чеку Готівка Безготівковий Карт…" at bounding box center [530, 191] width 364 height 531
click at [434, 343] on label "Платіж NovaPay" at bounding box center [432, 349] width 90 height 12
click at [381, 342] on input "Платіж NovaPay" at bounding box center [373, 349] width 15 height 15
radio input "true"
click at [647, 457] on button "Вибрати" at bounding box center [654, 473] width 80 height 33
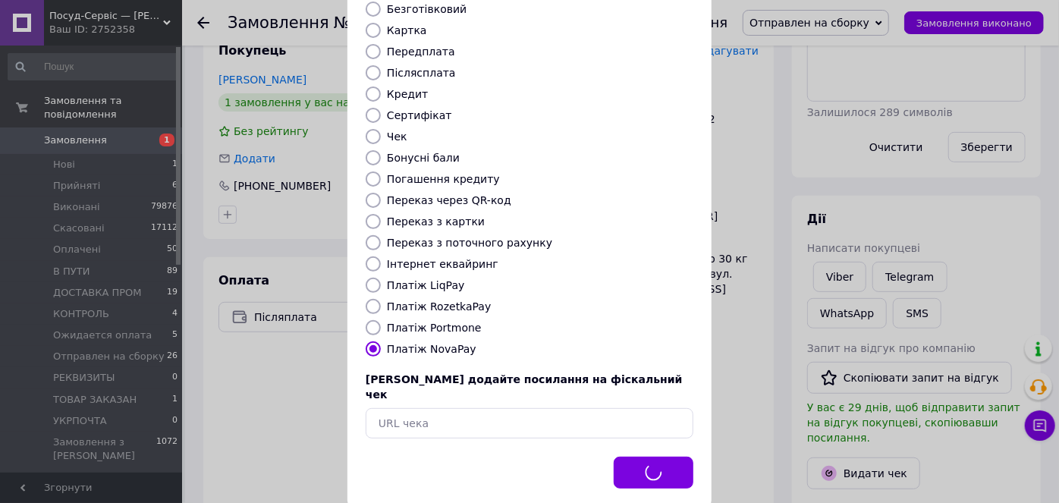
scroll to position [291, 0]
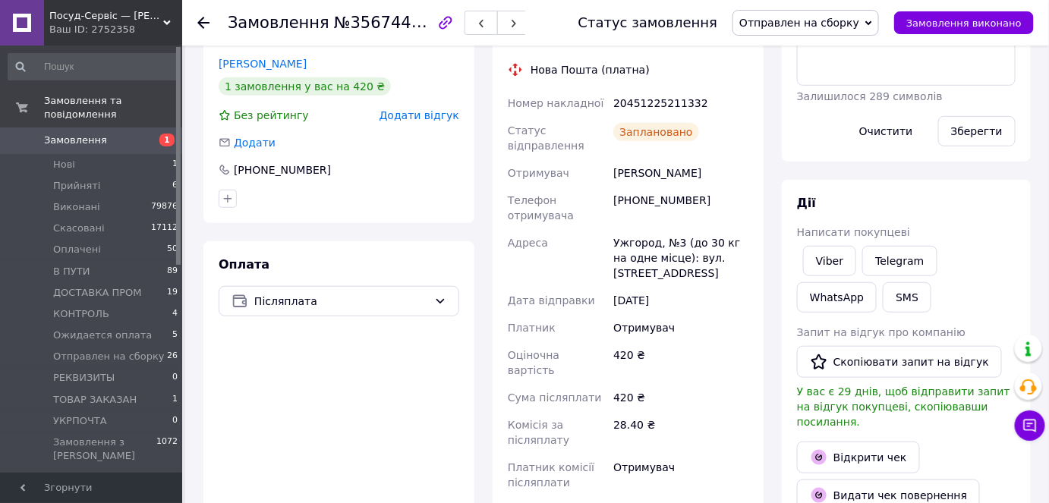
click at [662, 103] on div "20451225211332" at bounding box center [680, 103] width 141 height 27
copy div "20451225211332"
click at [883, 294] on button "SMS" at bounding box center [907, 297] width 49 height 30
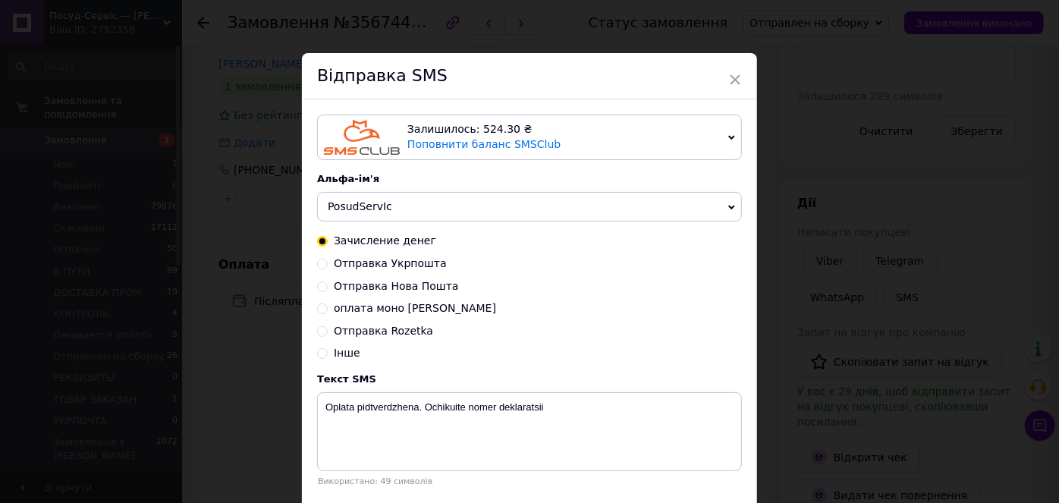
click at [423, 287] on span "Отправка Нова Пошта" at bounding box center [396, 286] width 125 height 12
click at [328, 287] on input "Отправка Нова Пошта" at bounding box center [322, 285] width 11 height 11
radio input "true"
radio input "false"
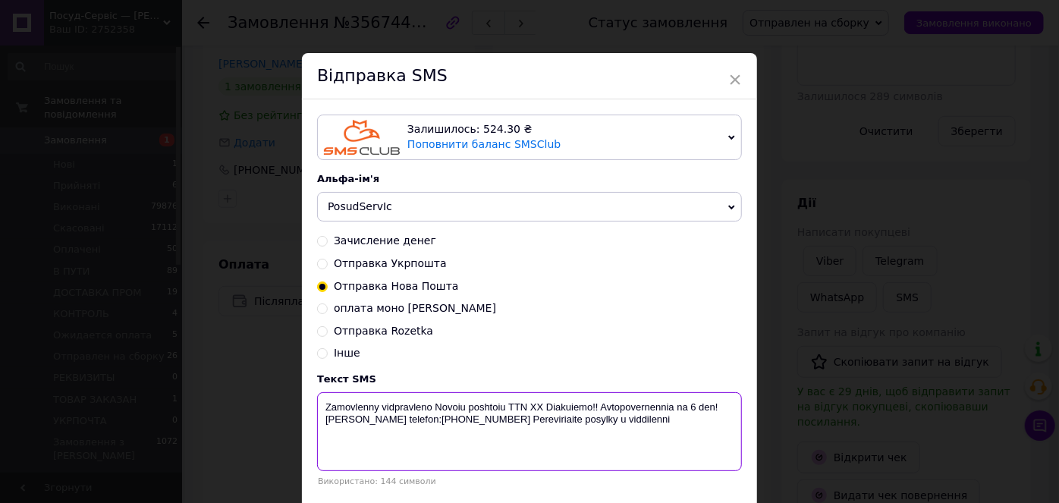
click at [530, 409] on textarea "Zamovlenny vidpravleno Novoiu poshtoiu TTN ХХ Diakuiemo!! Avtopovernennia na 6 …" at bounding box center [529, 431] width 425 height 79
paste textarea "20451225211332"
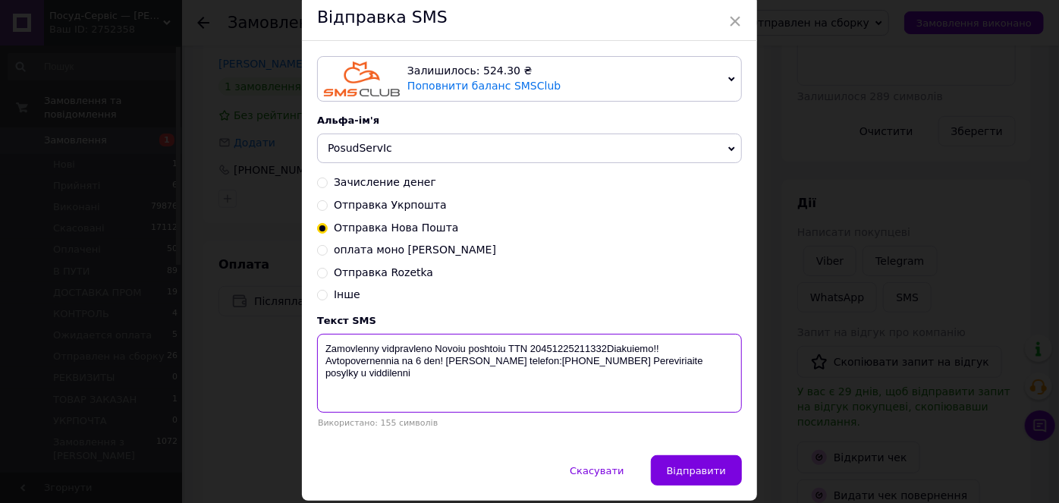
scroll to position [111, 0]
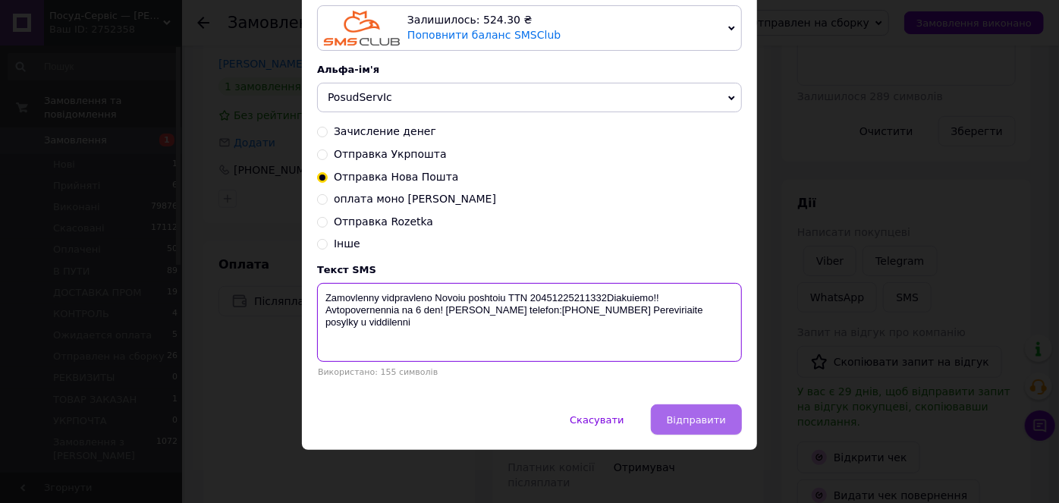
type textarea "Zamovlenny vidpravleno Novoiu poshtoiu TTN 20451225211332Diakuiemo!! Avtopovern…"
click at [710, 423] on span "Відправити" at bounding box center [696, 419] width 59 height 11
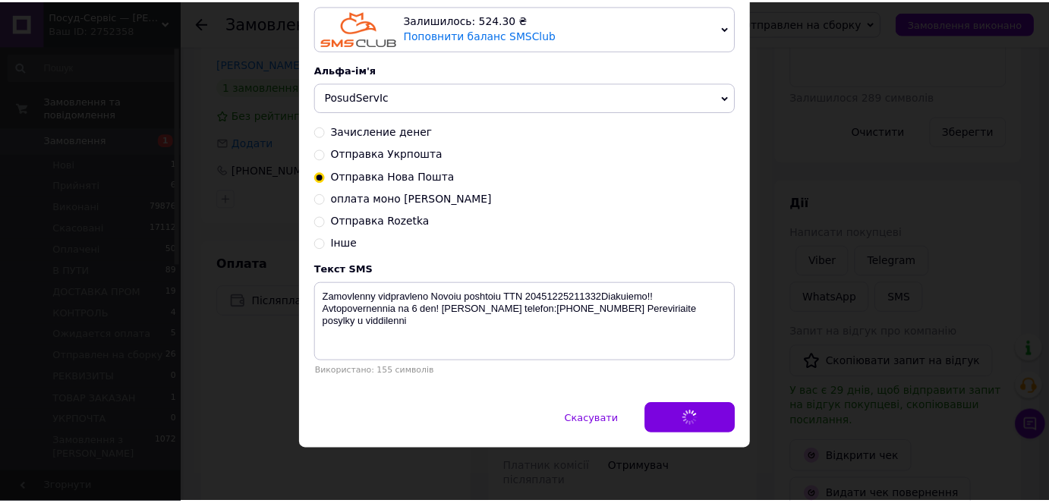
scroll to position [0, 0]
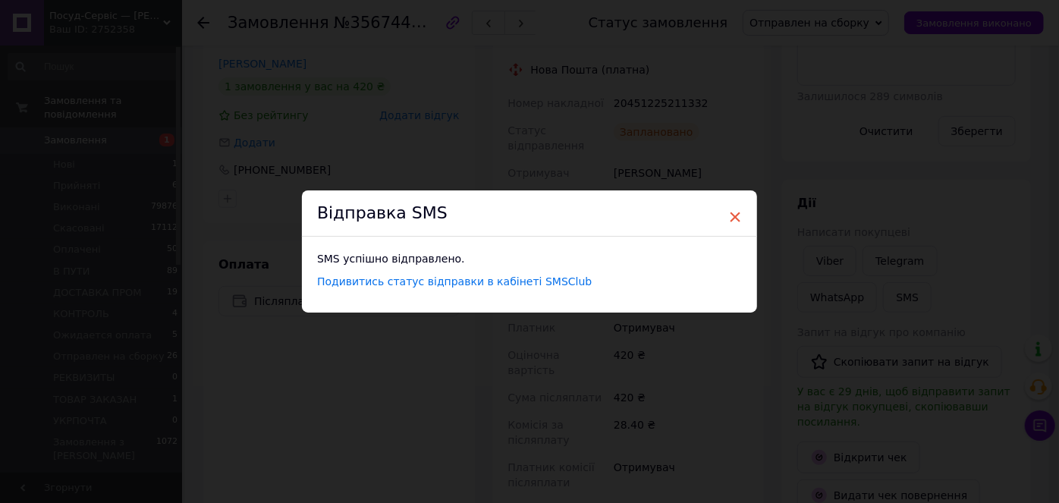
click at [730, 209] on span "×" at bounding box center [736, 217] width 14 height 26
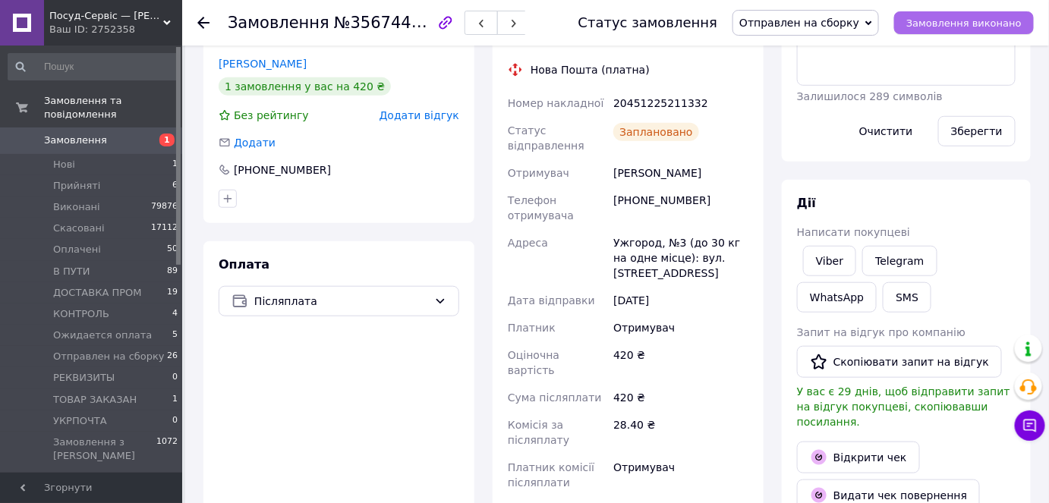
click at [967, 21] on span "Замовлення виконано" at bounding box center [963, 22] width 115 height 11
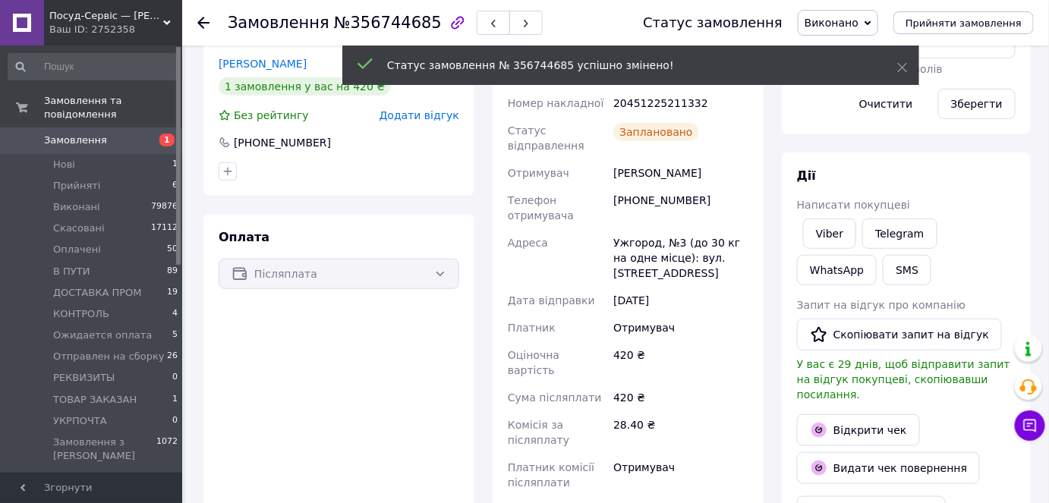
scroll to position [82, 0]
click at [125, 350] on span "Отправлен на сборку" at bounding box center [109, 357] width 112 height 14
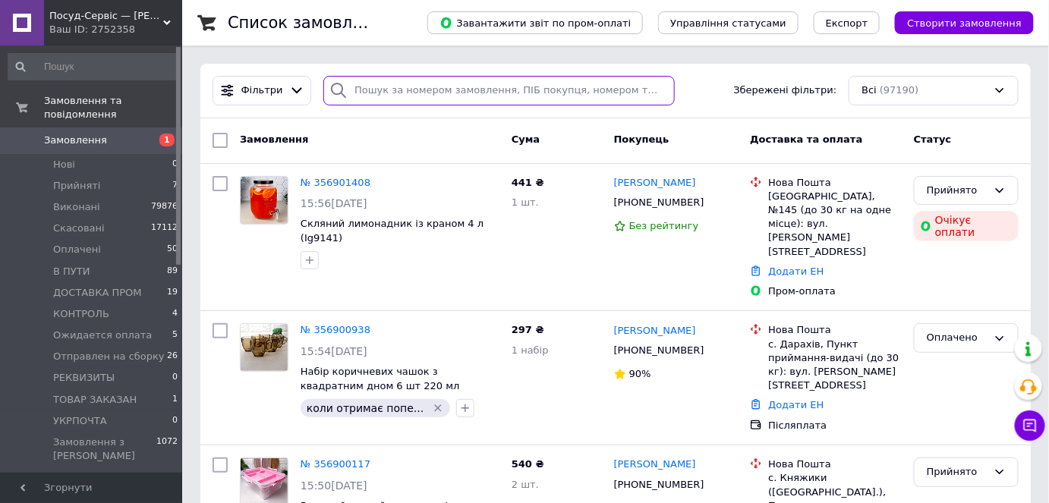
click at [461, 91] on input "search" at bounding box center [498, 91] width 351 height 30
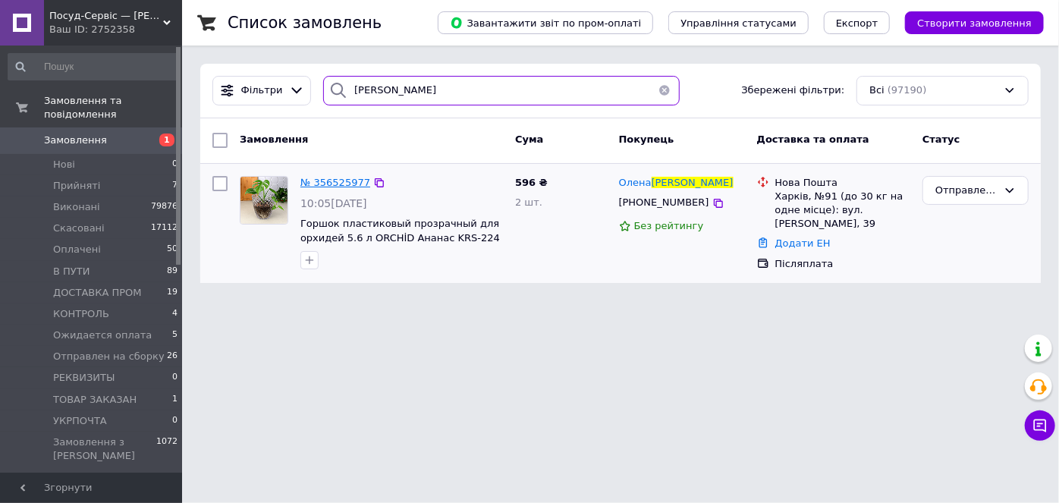
type input "[PERSON_NAME]"
click at [327, 177] on span "№ 356525977" at bounding box center [336, 182] width 70 height 11
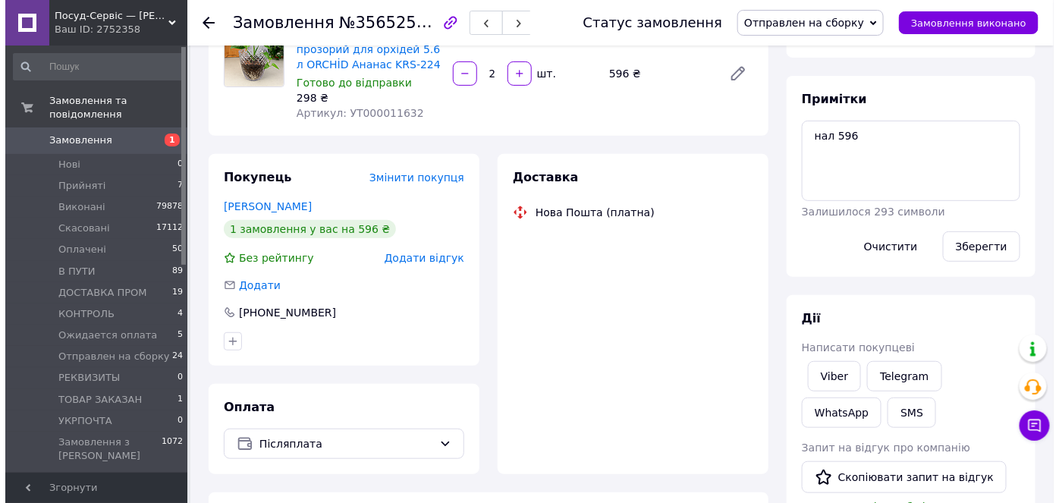
scroll to position [158, 0]
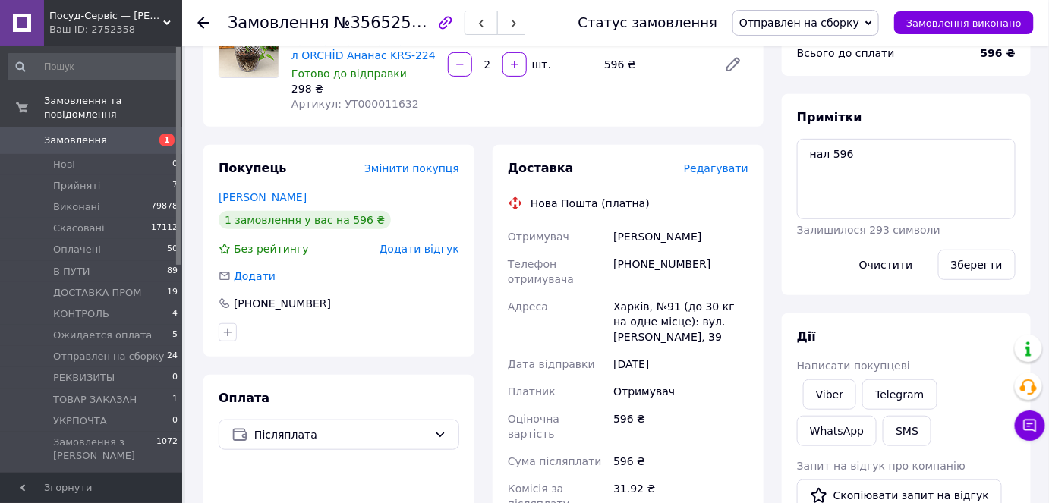
click at [714, 177] on div "Доставка Редагувати Нова Пошта (платна) Отримувач [PERSON_NAME] Телефон отримув…" at bounding box center [628, 433] width 241 height 546
click at [712, 168] on span "Редагувати" at bounding box center [716, 168] width 65 height 12
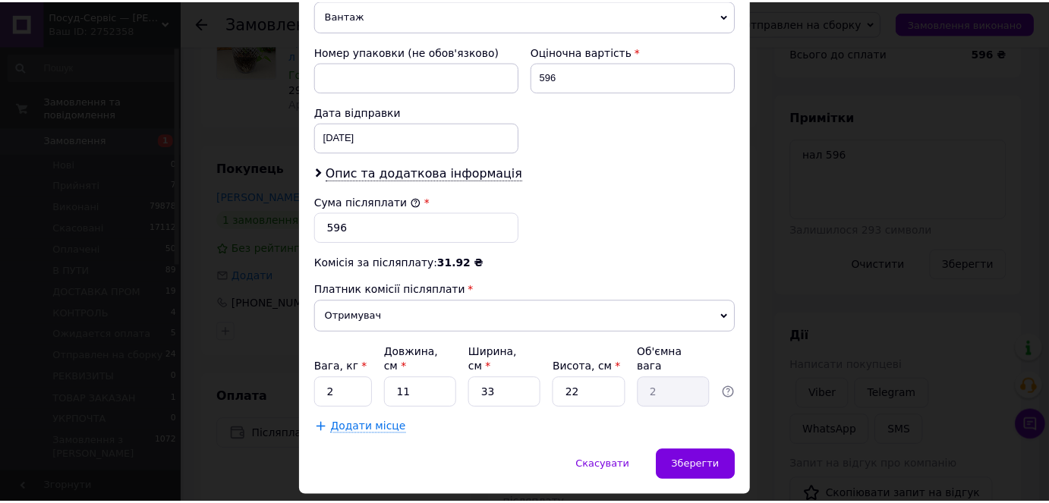
scroll to position [648, 0]
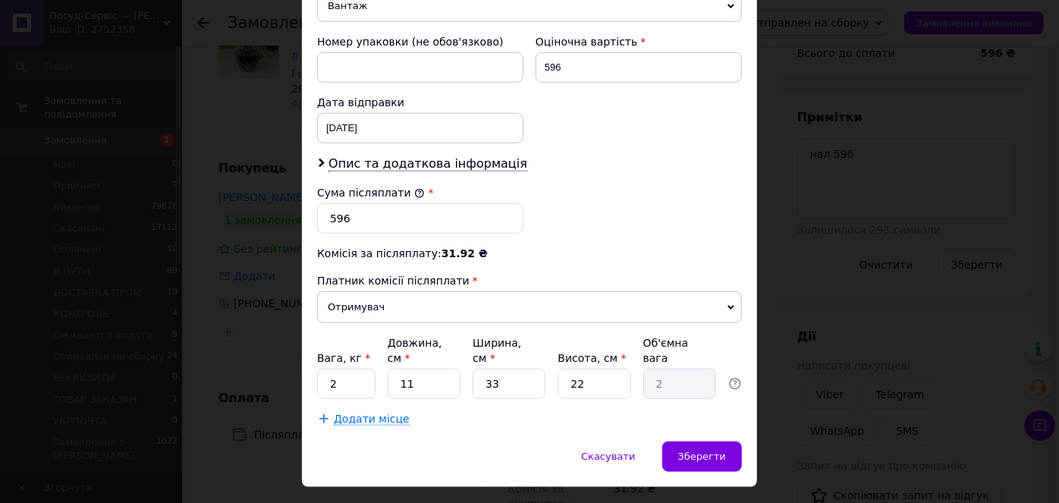
click at [357, 335] on div "Вага, кг * 2 Довжина, см * 11 Ширина, см * 33 Висота, см * 22 Об'ємна вага 2" at bounding box center [529, 367] width 425 height 64
click at [356, 369] on input "2" at bounding box center [346, 384] width 58 height 30
type input "1.3"
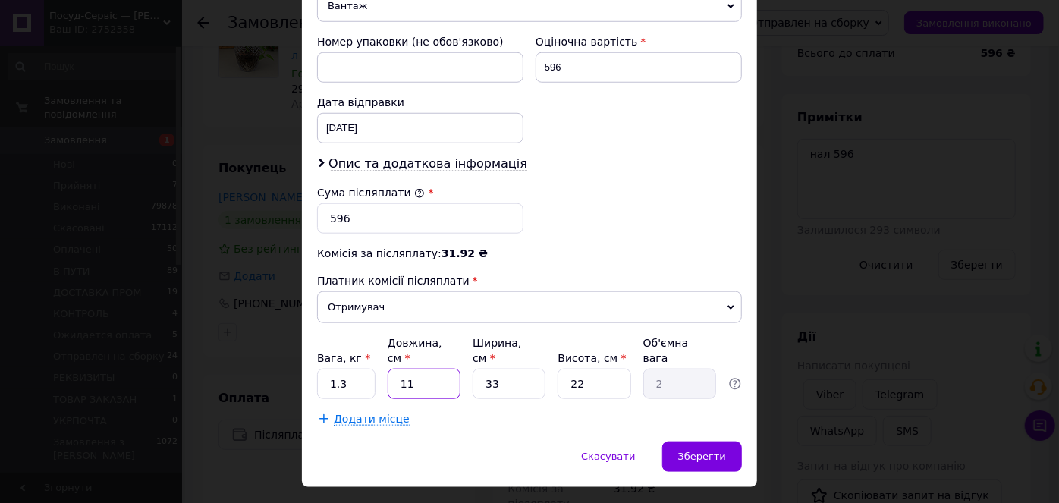
click at [442, 369] on input "11" at bounding box center [424, 384] width 73 height 30
type input "2"
type input "0.36"
type input "27"
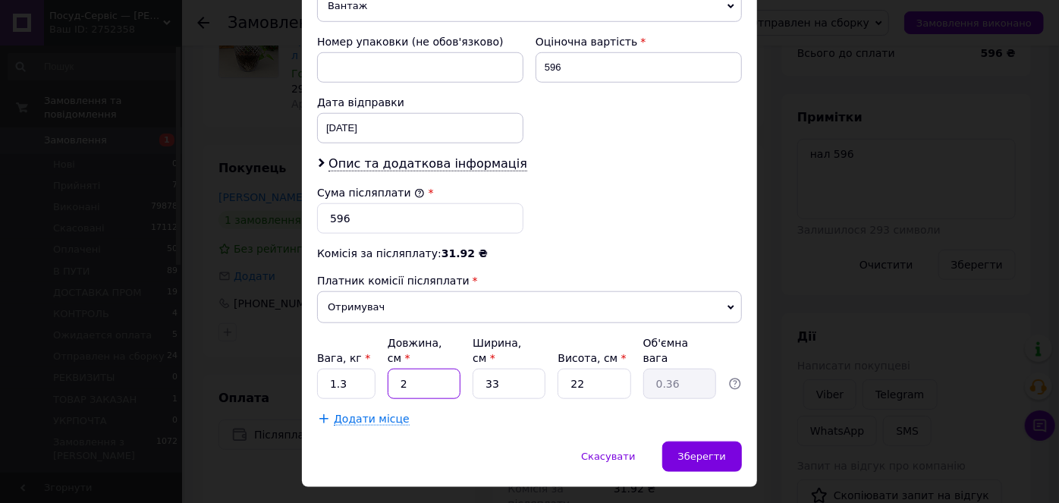
type input "4.9"
type input "27"
click at [512, 369] on input "33" at bounding box center [509, 384] width 73 height 30
type input "2"
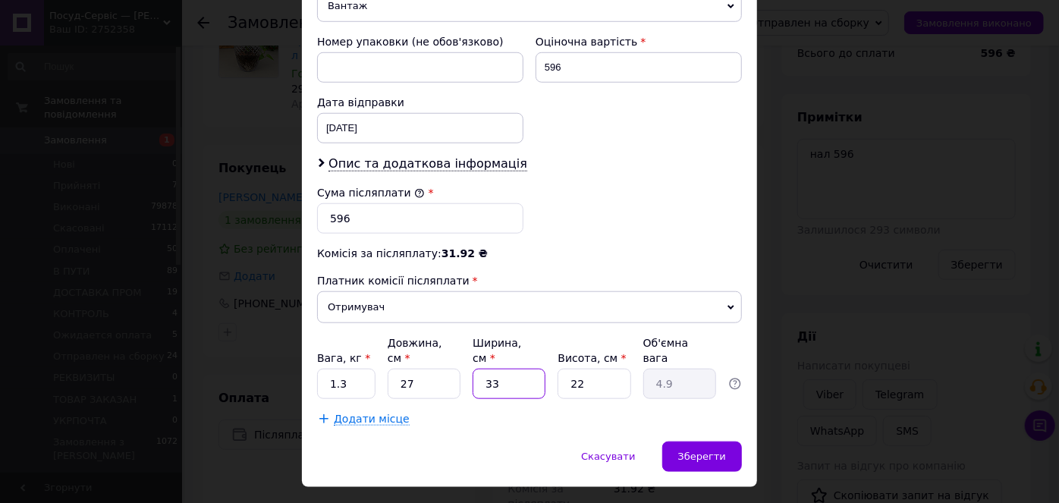
type input "0.3"
type input "27"
type input "4.01"
type input "27"
click at [558, 369] on input "22" at bounding box center [594, 384] width 73 height 30
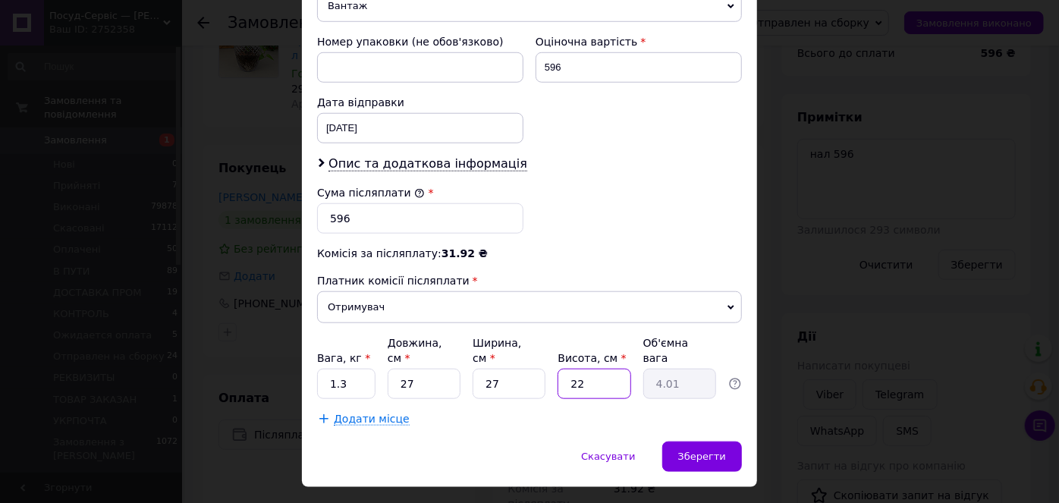
click at [558, 369] on input "22" at bounding box center [594, 384] width 73 height 30
type input "2"
type input "0.36"
type input "27"
type input "4.92"
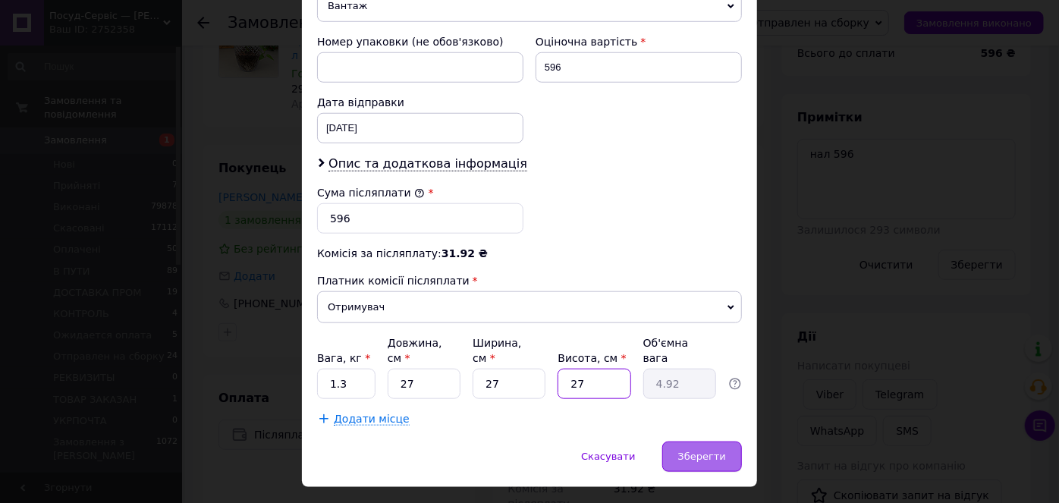
type input "27"
click at [691, 442] on div "Зберегти" at bounding box center [703, 457] width 80 height 30
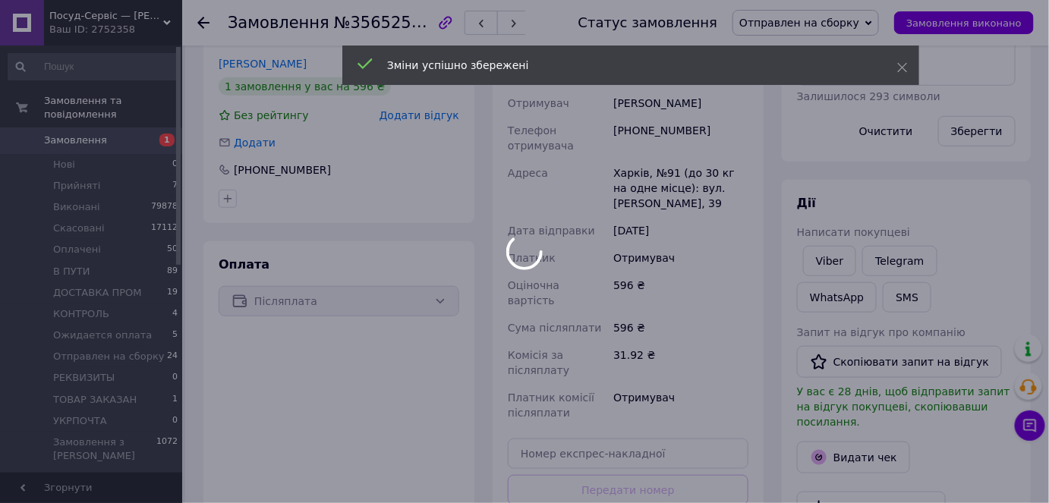
scroll to position [434, 0]
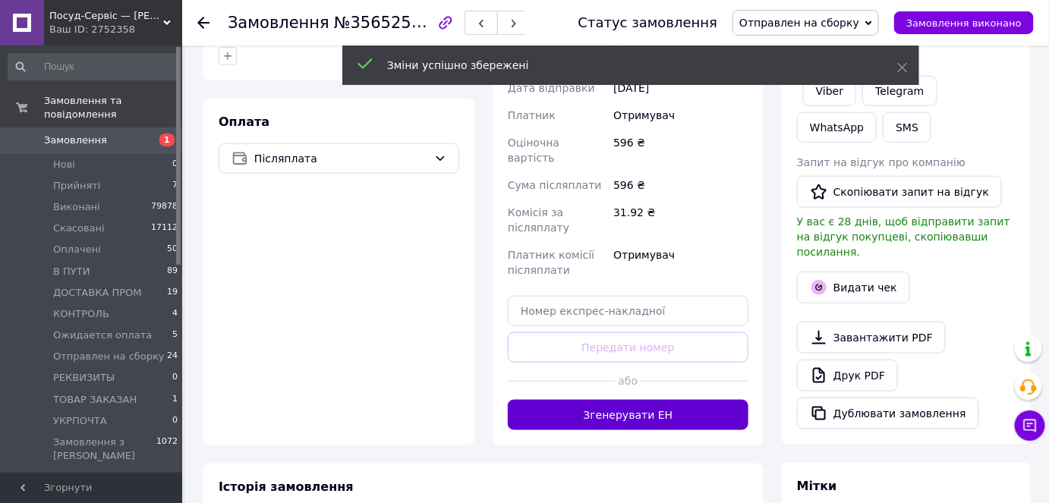
click at [693, 400] on button "Згенерувати ЕН" at bounding box center [628, 415] width 241 height 30
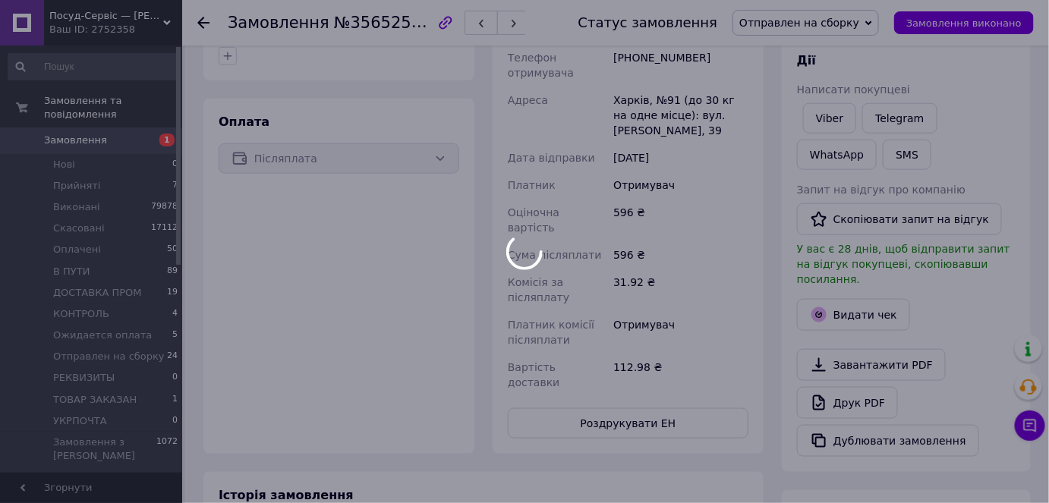
scroll to position [30, 0]
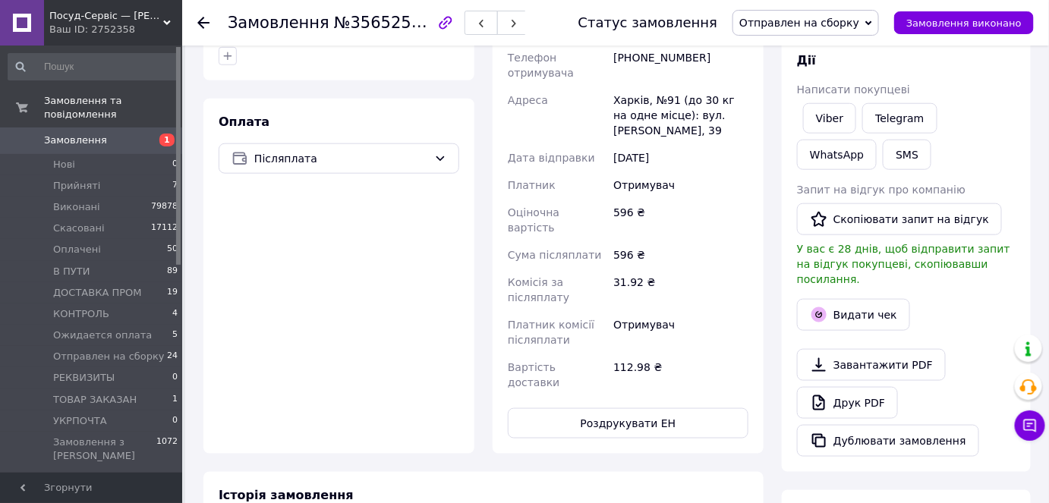
click at [692, 408] on button "Роздрукувати ЕН" at bounding box center [628, 423] width 241 height 30
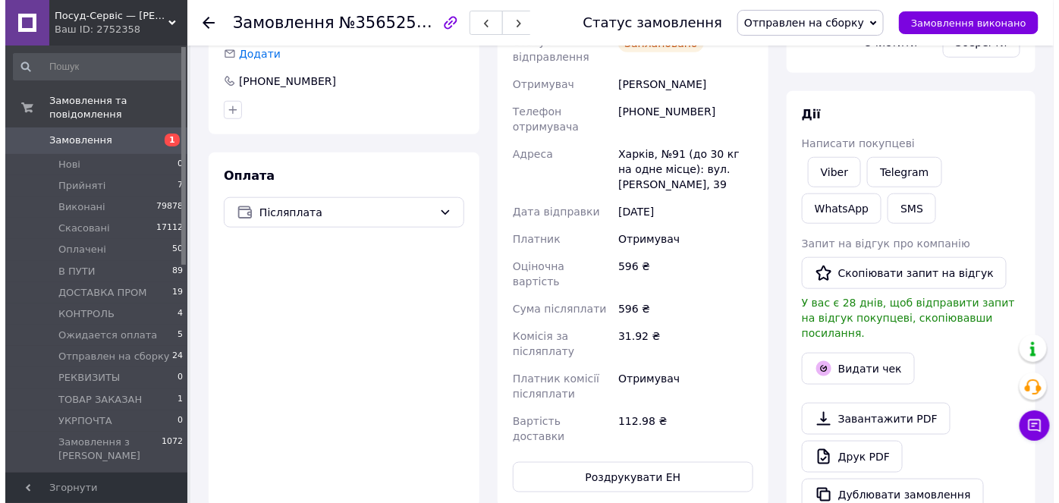
scroll to position [365, 0]
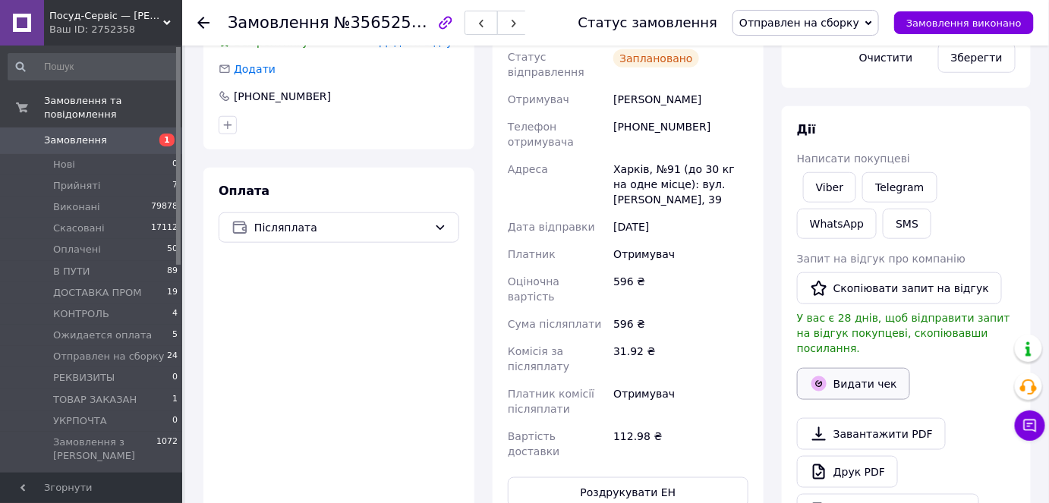
click at [870, 368] on button "Видати чек" at bounding box center [853, 384] width 113 height 32
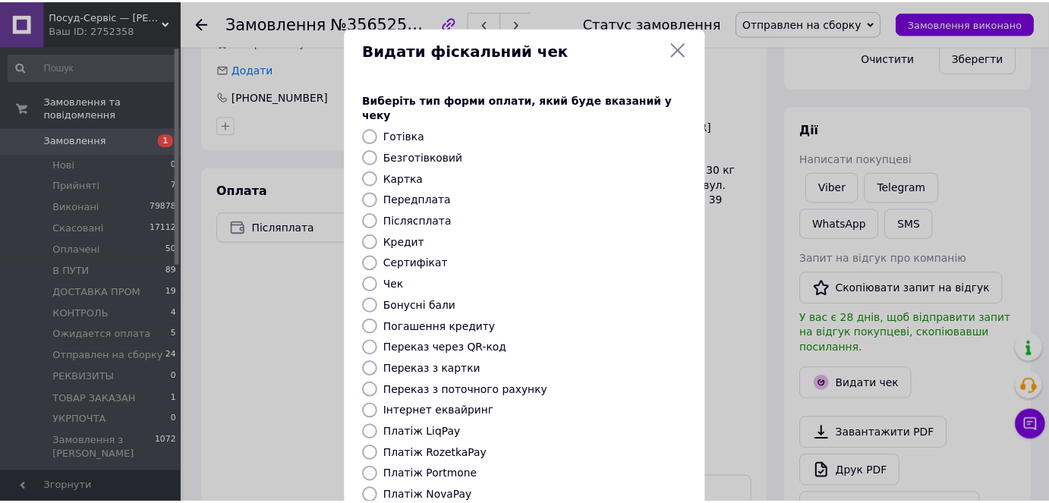
scroll to position [148, 0]
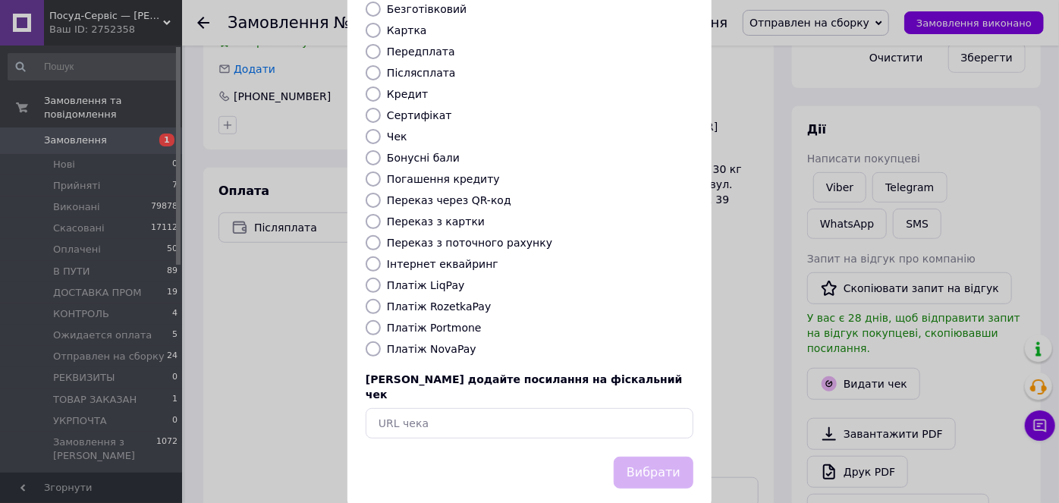
click at [425, 343] on label "Платіж NovaPay" at bounding box center [432, 349] width 90 height 12
click at [381, 342] on input "Платіж NovaPay" at bounding box center [373, 349] width 15 height 15
radio input "true"
click at [678, 457] on button "Вибрати" at bounding box center [654, 473] width 80 height 33
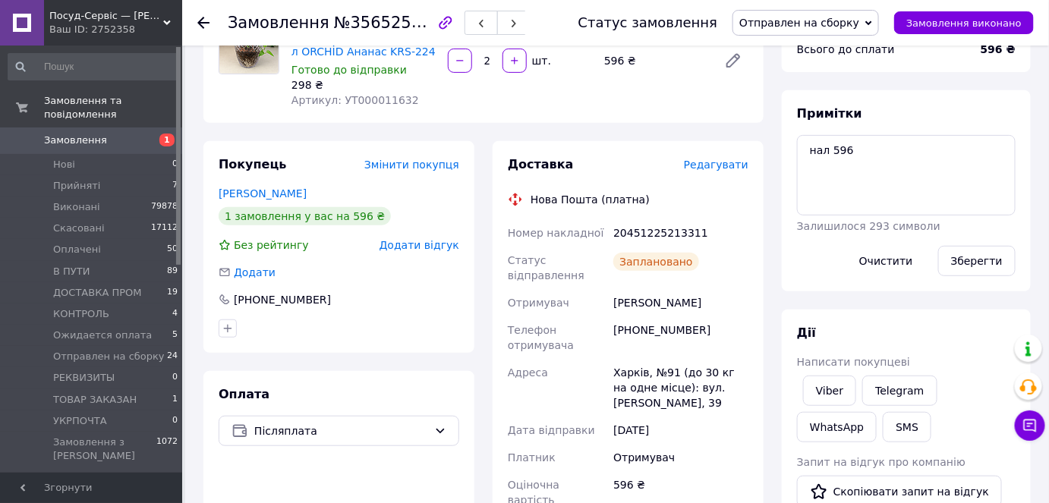
scroll to position [89, 0]
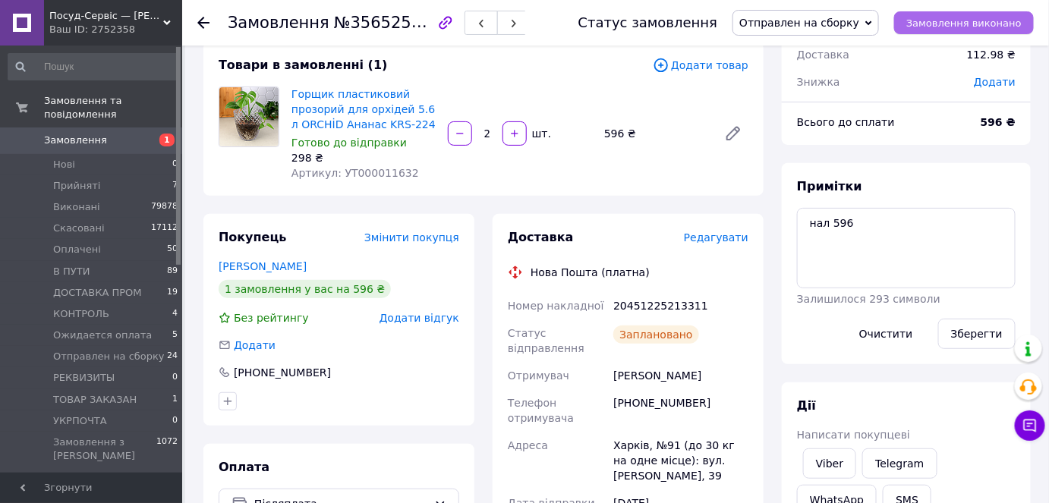
click at [975, 27] on span "Замовлення виконано" at bounding box center [963, 22] width 115 height 11
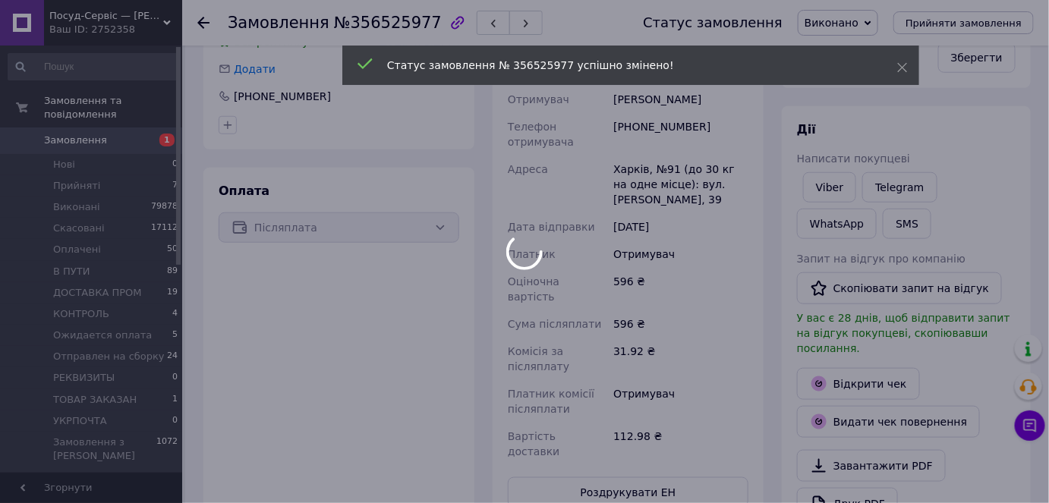
scroll to position [103, 0]
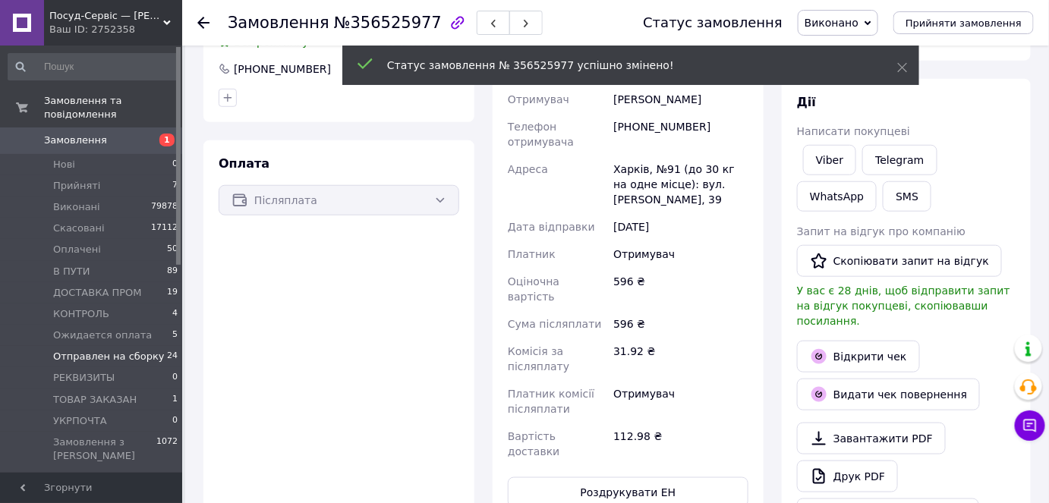
click at [150, 346] on li "Отправлен на сборку 24" at bounding box center [93, 356] width 187 height 21
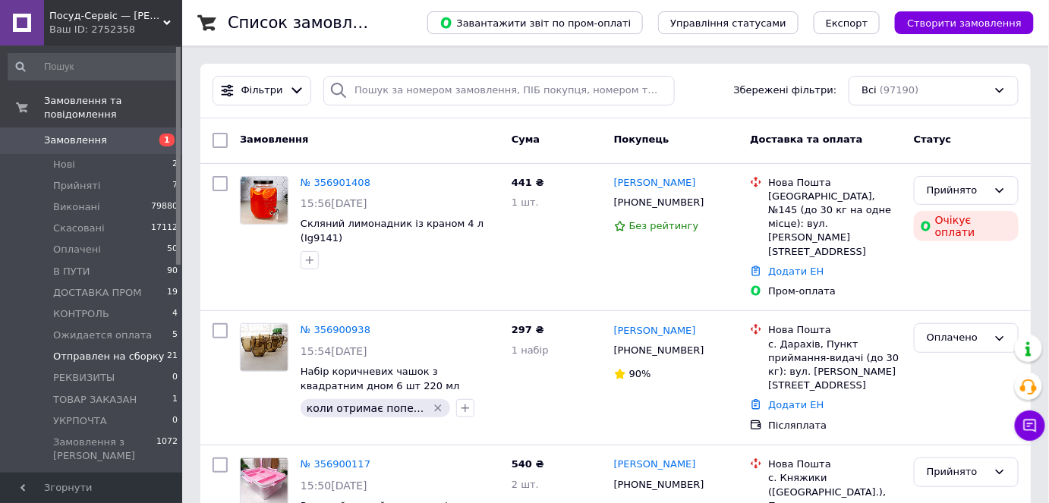
click at [150, 346] on li "Отправлен на сборку 21" at bounding box center [93, 356] width 187 height 21
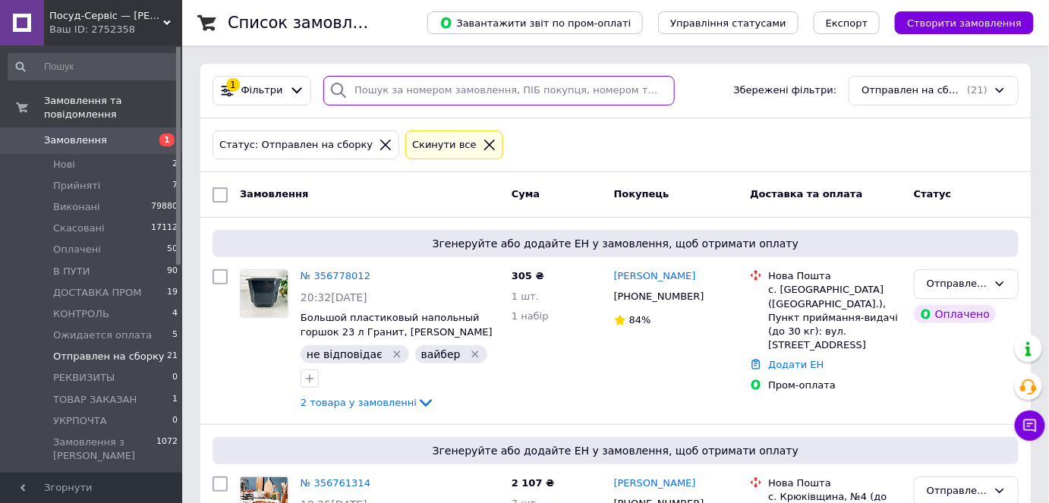
click at [411, 93] on input "search" at bounding box center [498, 91] width 351 height 30
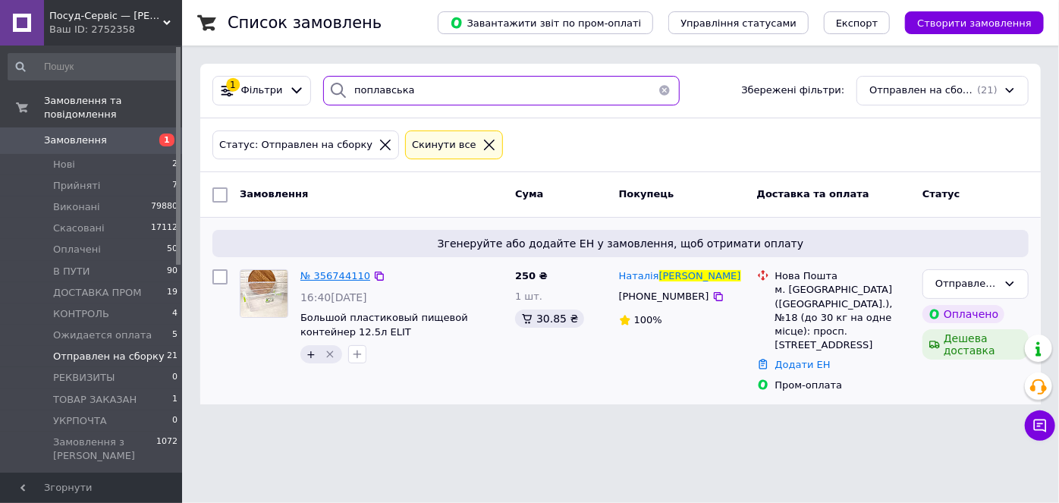
type input "поплавська"
click at [339, 271] on span "№ 356744110" at bounding box center [336, 275] width 70 height 11
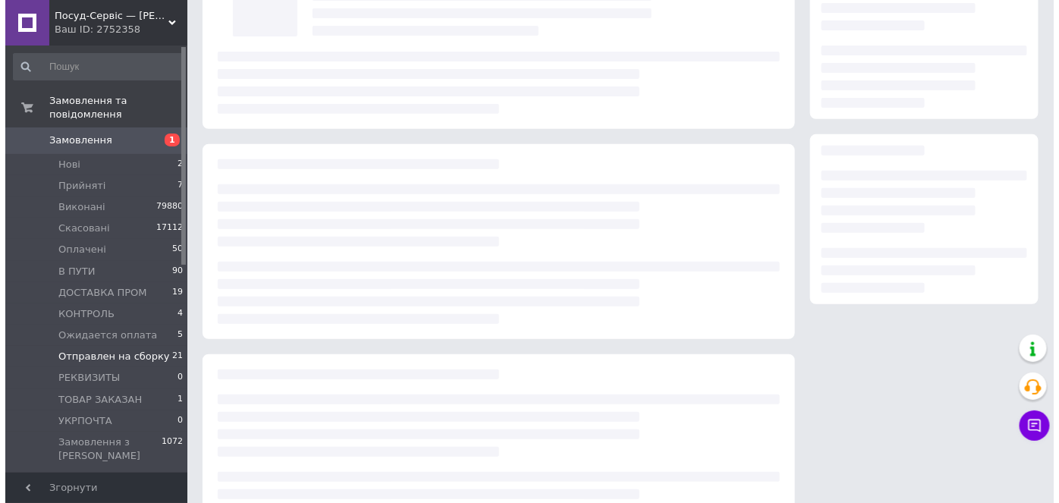
scroll to position [137, 0]
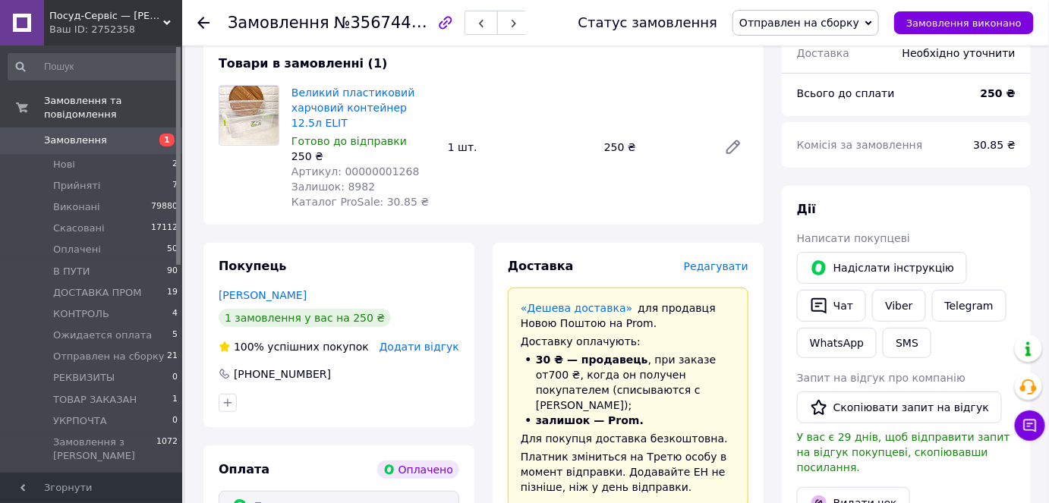
click at [733, 267] on span "Редагувати" at bounding box center [716, 266] width 65 height 12
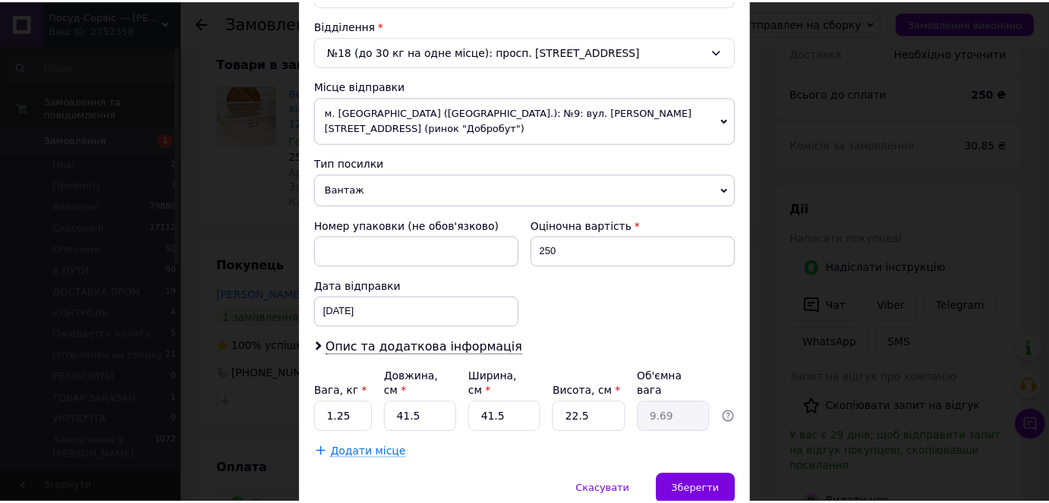
scroll to position [499, 0]
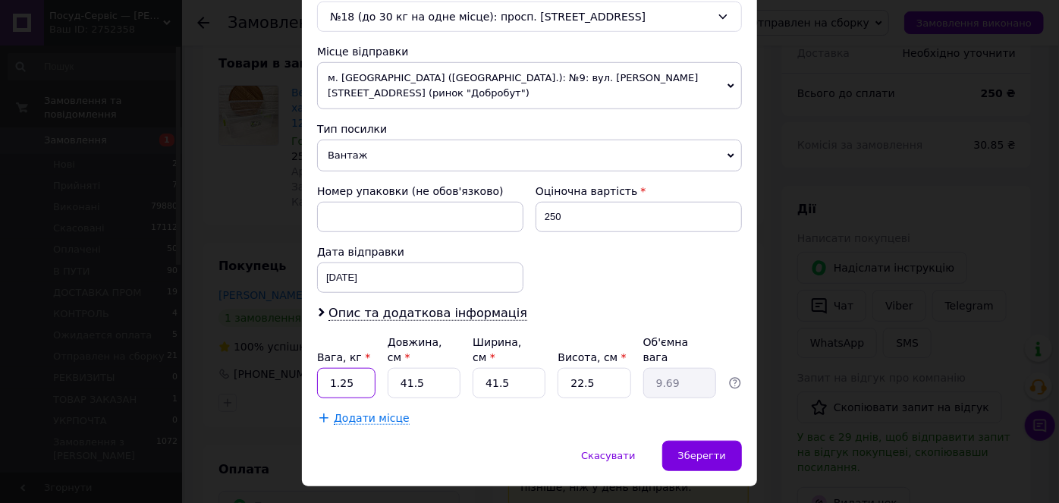
click at [338, 368] on input "1.25" at bounding box center [346, 383] width 58 height 30
type input "1.9"
click at [431, 368] on input "41.5" at bounding box center [424, 383] width 73 height 30
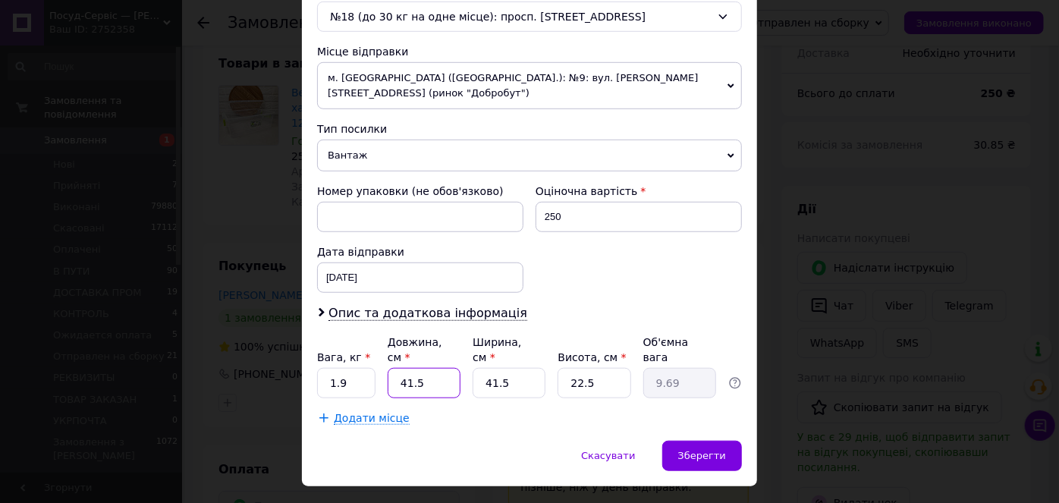
click at [431, 368] on input "41.5" at bounding box center [424, 383] width 73 height 30
type input "5"
type input "1.17"
type input "50"
type input "11.67"
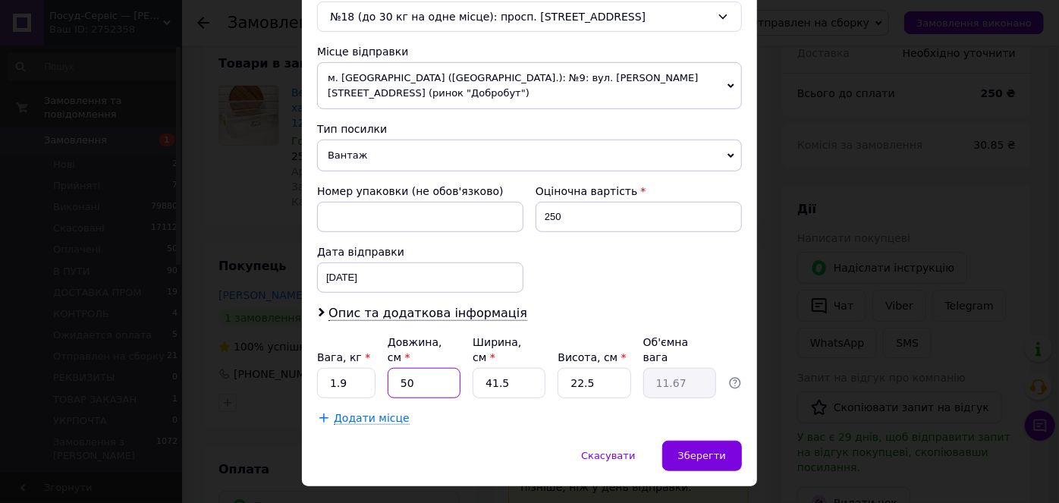
type input "50"
click at [533, 368] on input "41.5" at bounding box center [509, 383] width 73 height 30
type input "4"
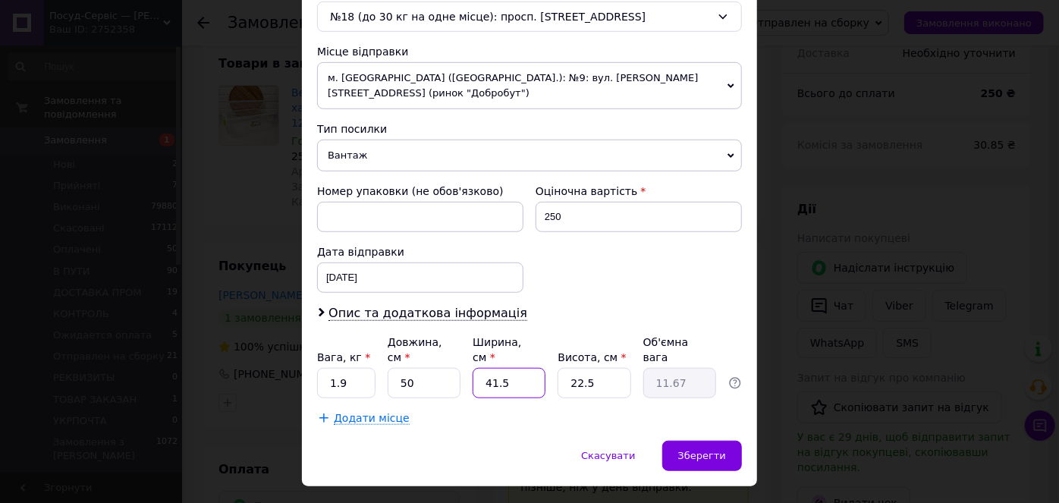
type input "1.13"
type input "40"
type input "11.25"
type input "40"
click at [571, 368] on input "22.5" at bounding box center [594, 383] width 73 height 30
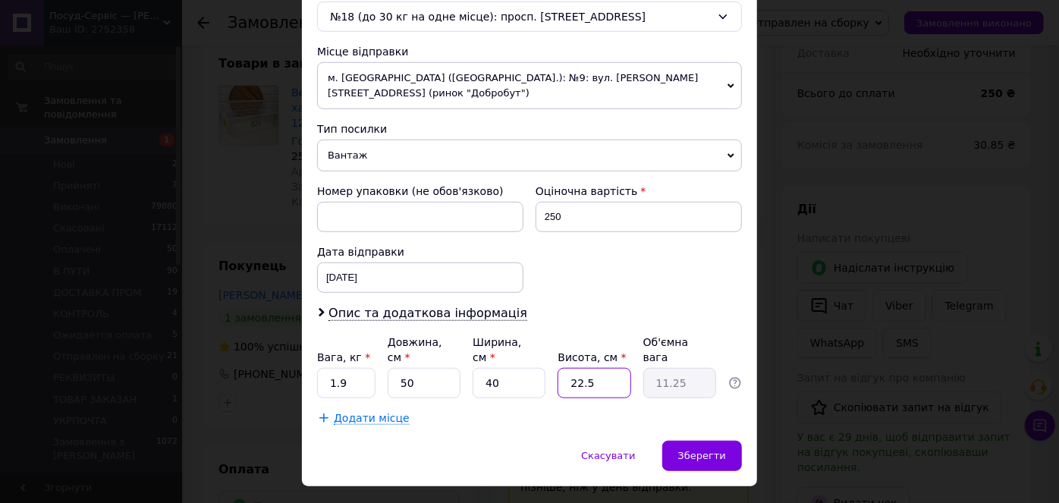
click at [571, 368] on input "22.5" at bounding box center [594, 383] width 73 height 30
type input "2"
type input "1"
type input "20"
type input "10"
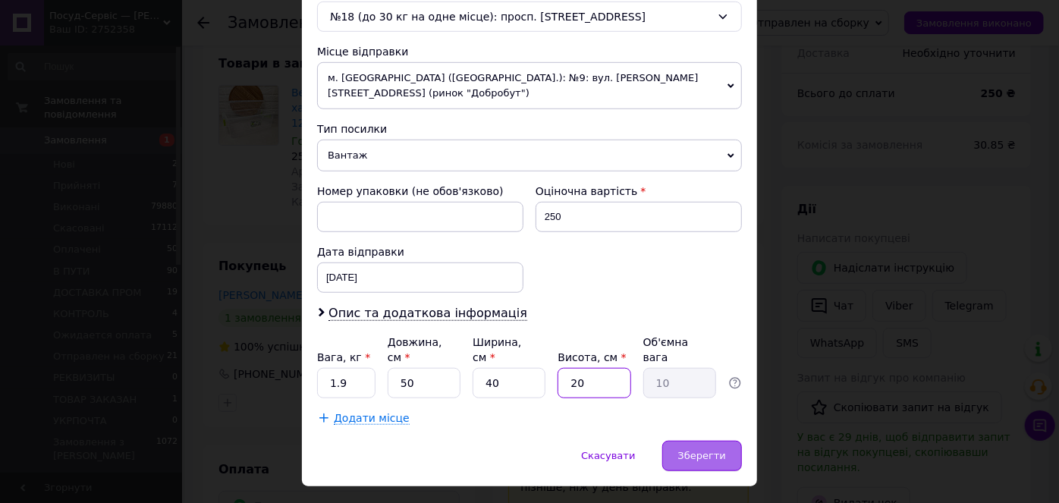
type input "20"
click at [702, 450] on span "Зберегти" at bounding box center [702, 455] width 48 height 11
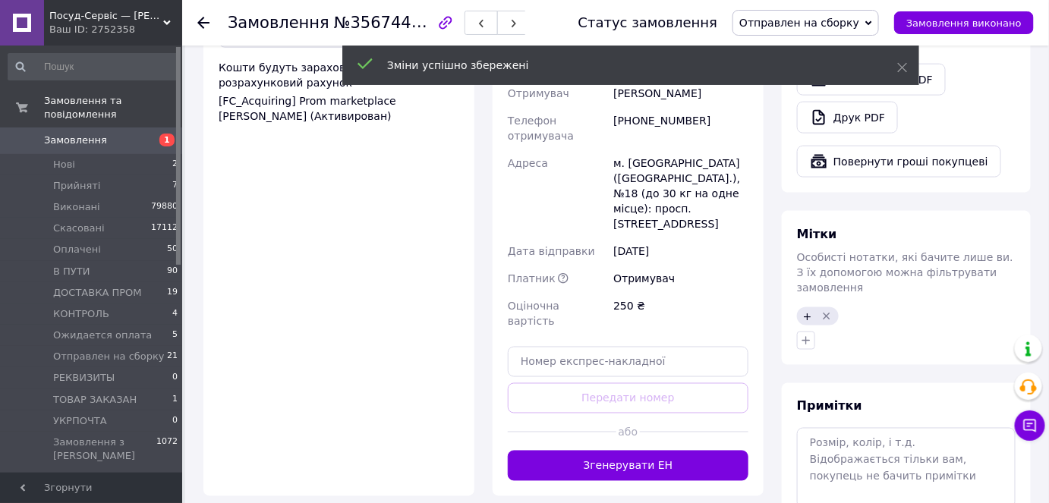
scroll to position [759, 0]
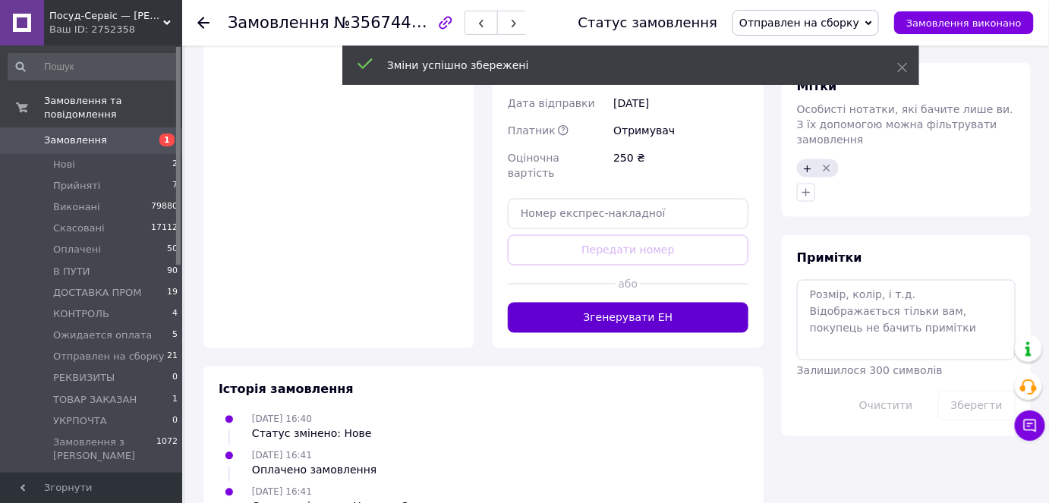
click at [696, 303] on button "Згенерувати ЕН" at bounding box center [628, 318] width 241 height 30
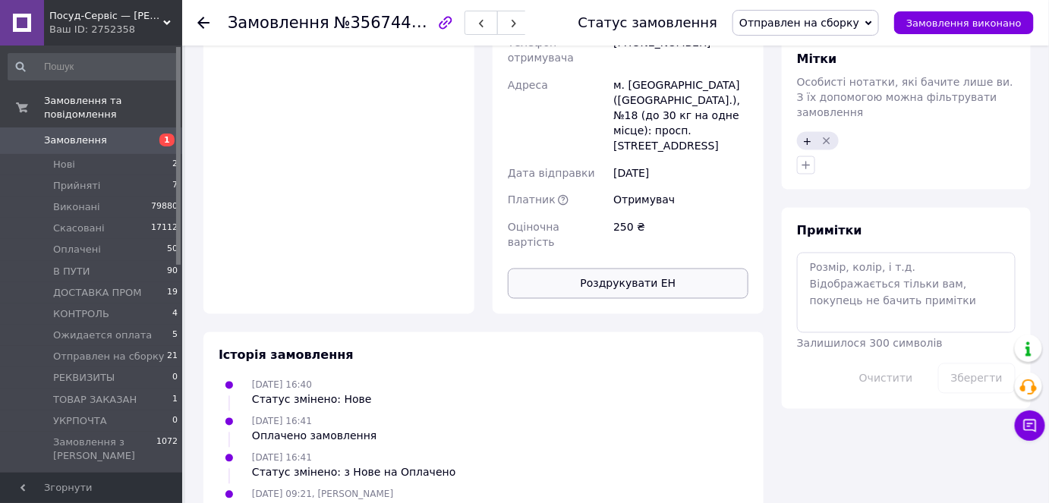
click at [686, 269] on button "Роздрукувати ЕН" at bounding box center [628, 284] width 241 height 30
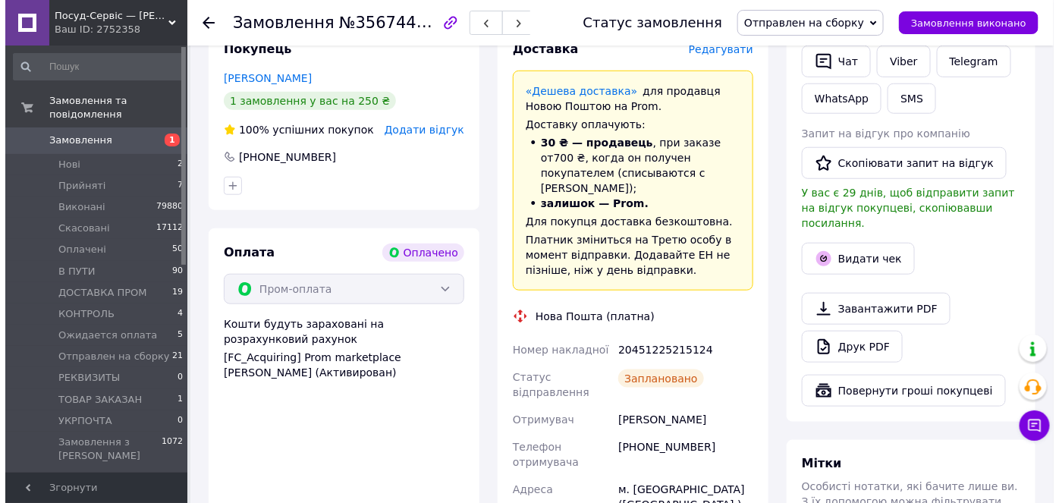
scroll to position [345, 0]
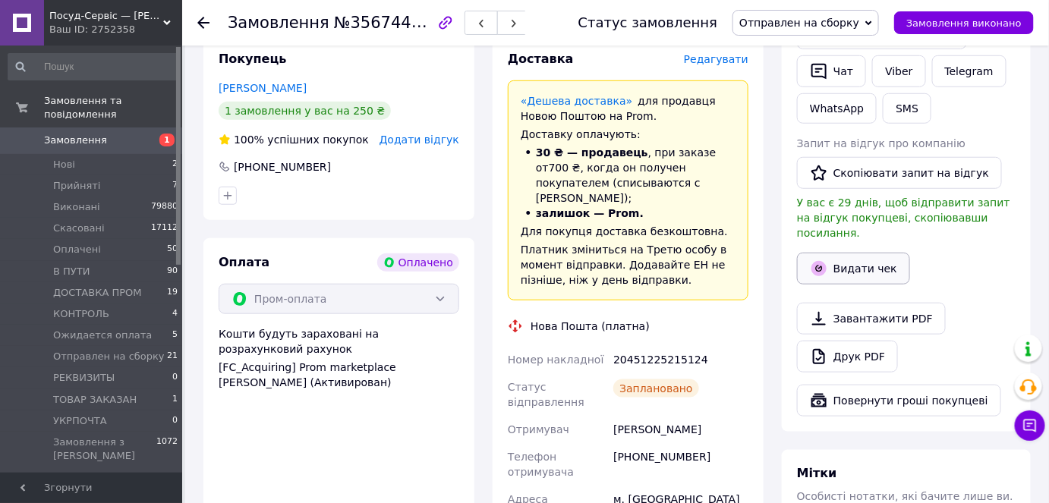
click at [850, 253] on button "Видати чек" at bounding box center [853, 269] width 113 height 32
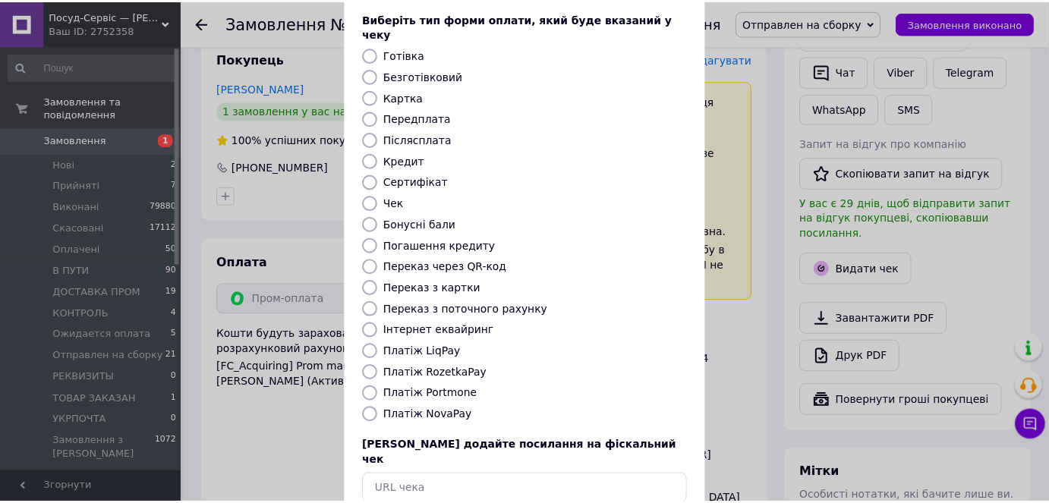
scroll to position [137, 0]
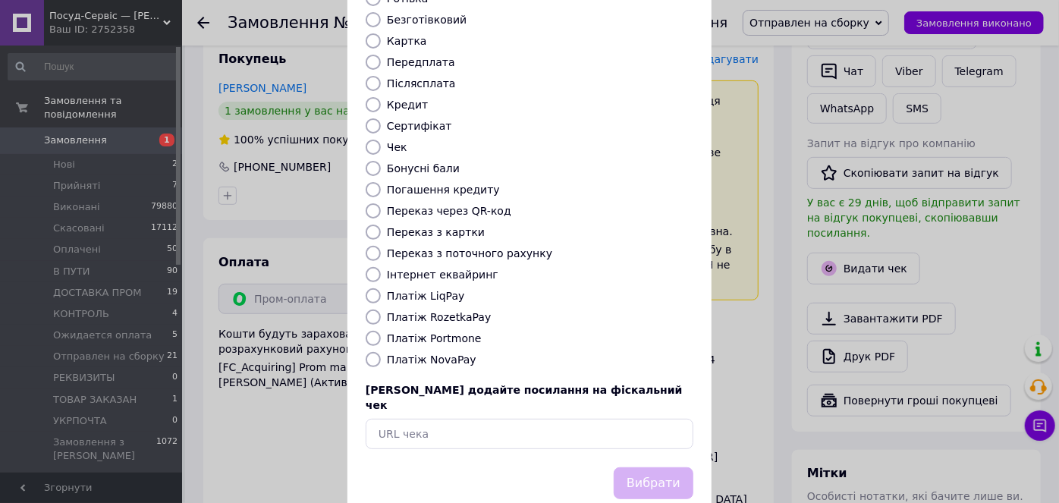
click at [458, 311] on label "Платіж RozetkaPay" at bounding box center [439, 317] width 104 height 12
click at [381, 310] on input "Платіж RozetkaPay" at bounding box center [373, 317] width 15 height 15
radio input "true"
click at [618, 468] on button "Вибрати" at bounding box center [654, 484] width 80 height 33
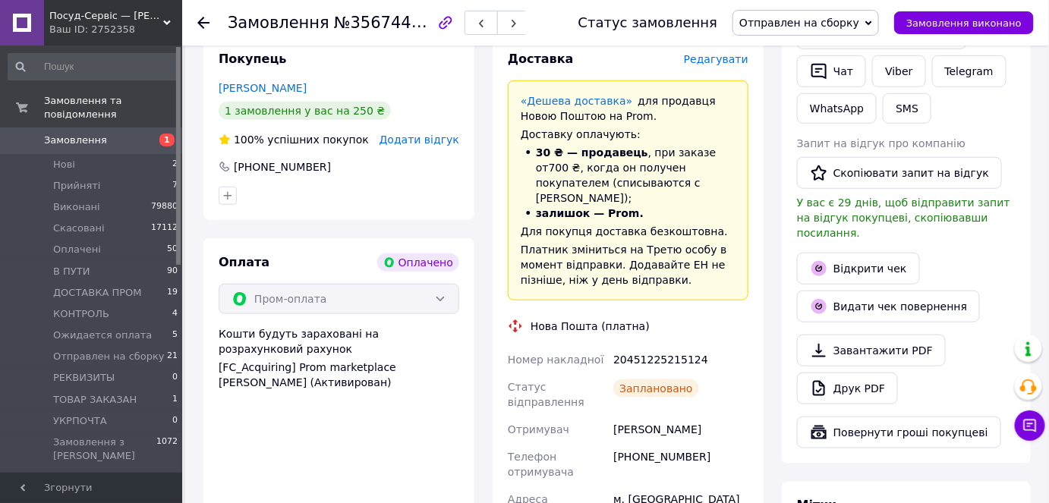
click at [666, 346] on div "20451225215124" at bounding box center [680, 359] width 141 height 27
copy div "20451225215124"
click at [832, 76] on button "Чат" at bounding box center [831, 71] width 69 height 32
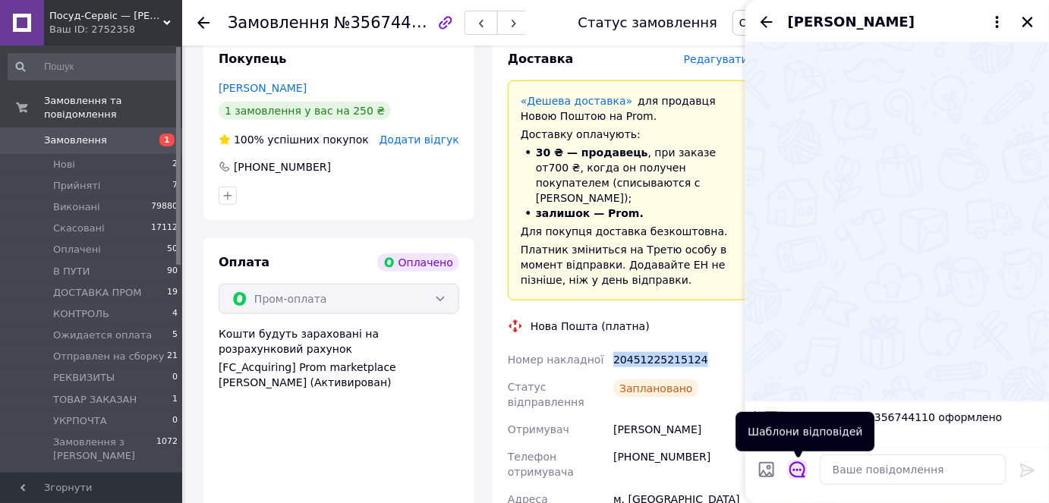
click at [792, 472] on icon "Відкрити шаблони відповідей" at bounding box center [797, 469] width 17 height 17
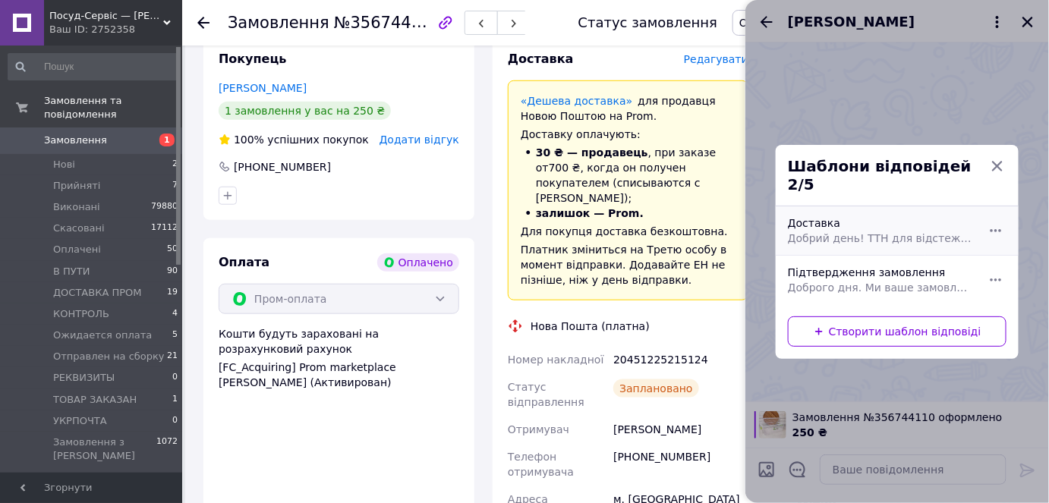
click at [845, 215] on div "Доставка Добрий день! ТТН для відстеження замовлення (номер ТТН) Обов'язково пе…" at bounding box center [880, 230] width 197 height 43
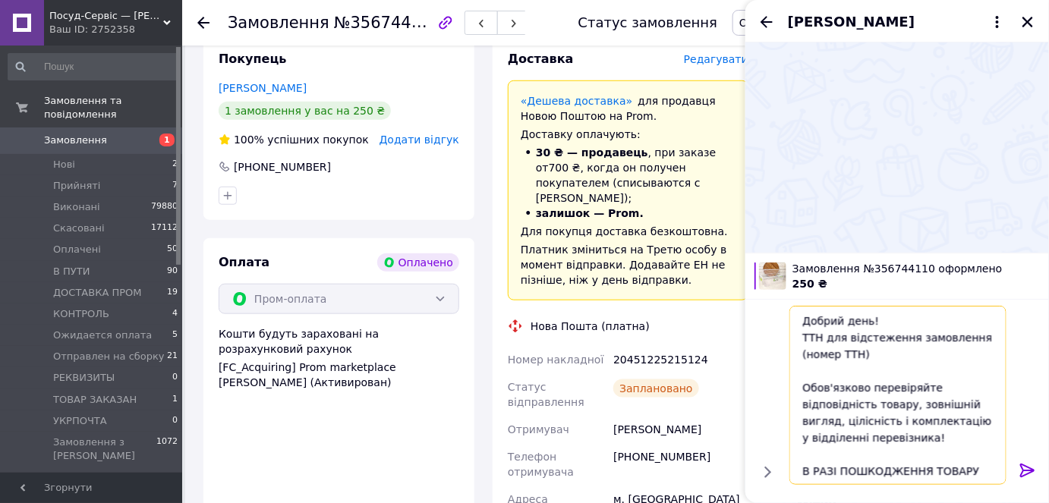
click at [832, 367] on textarea "Добрий день! ТТН для відстеження замовлення (номер ТТН) Обов'язково перевіряйте…" at bounding box center [897, 395] width 217 height 179
paste textarea "20451225215124"
type textarea "Добрий день! ТТН для відстеження замовлення (номер ТТН) 20451225215124 Обов'язк…"
click at [1025, 474] on icon at bounding box center [1027, 471] width 14 height 14
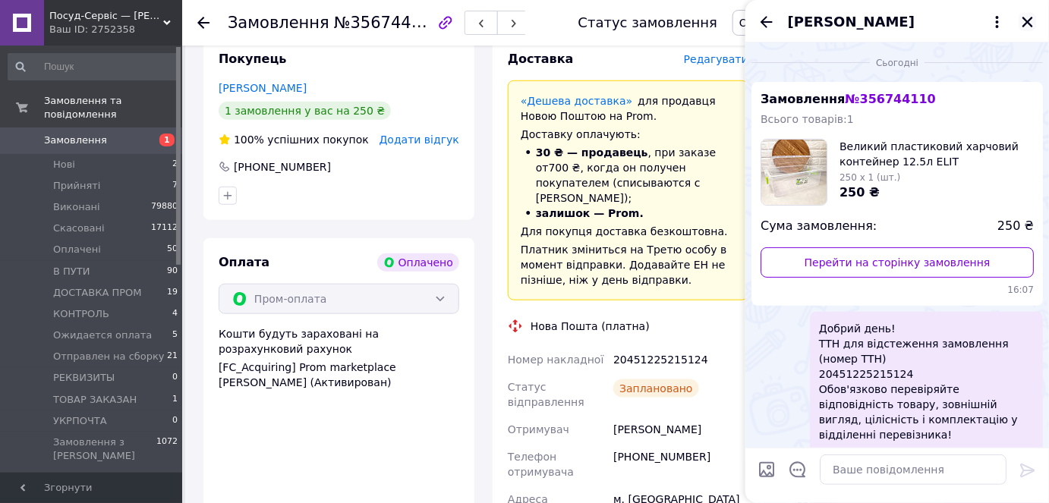
click at [1031, 24] on icon "Закрити" at bounding box center [1027, 22] width 11 height 11
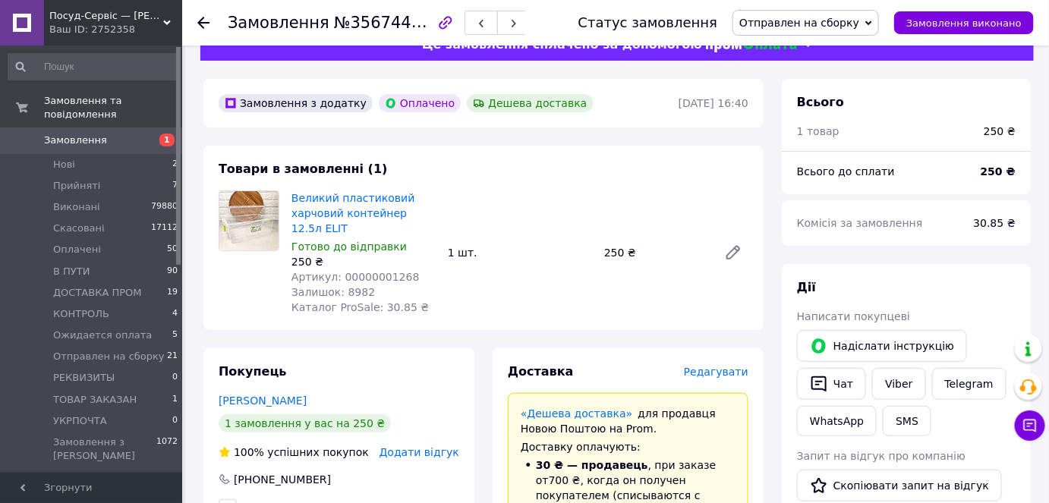
scroll to position [0, 0]
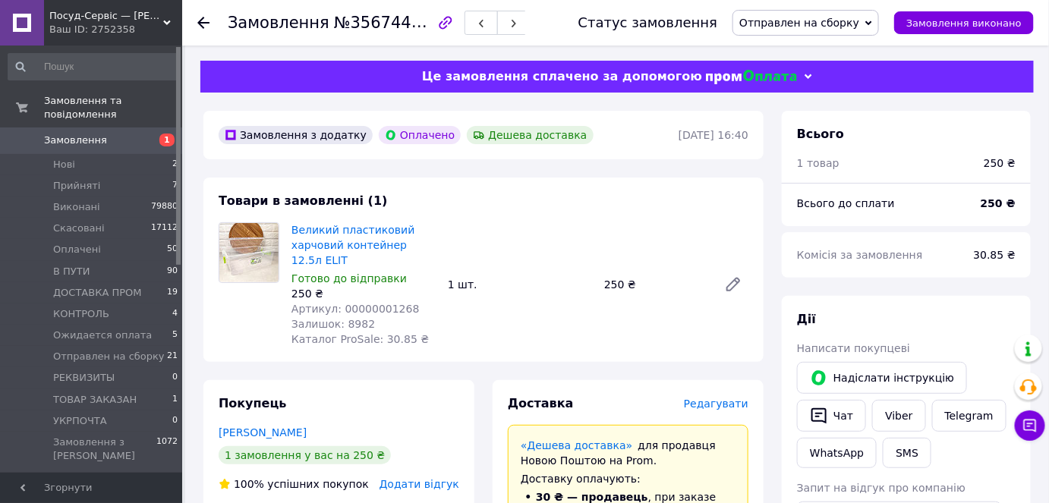
drag, startPoint x: 812, startPoint y: 20, endPoint x: 818, endPoint y: 27, distance: 8.6
click at [814, 20] on span "Отправлен на сборку" at bounding box center [799, 23] width 120 height 12
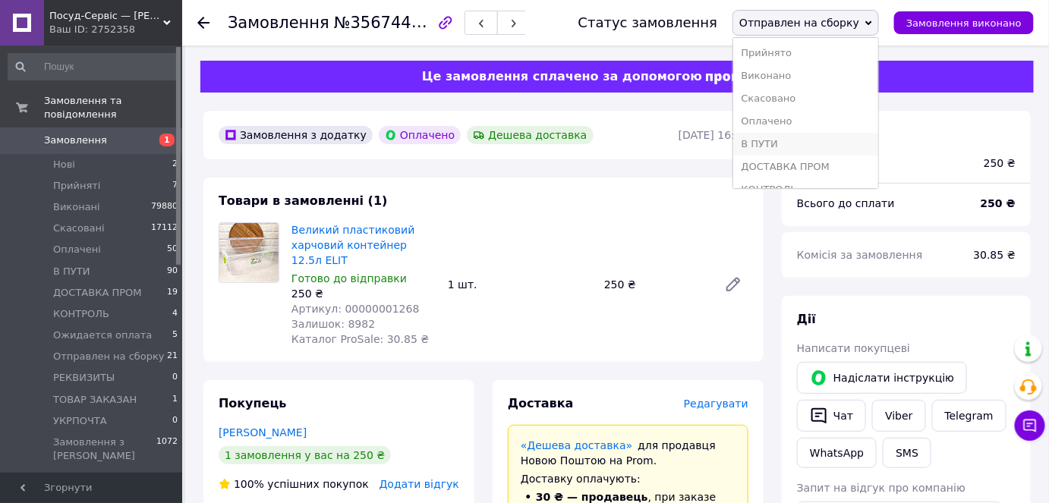
click at [829, 143] on li "В ПУТИ" at bounding box center [805, 144] width 145 height 23
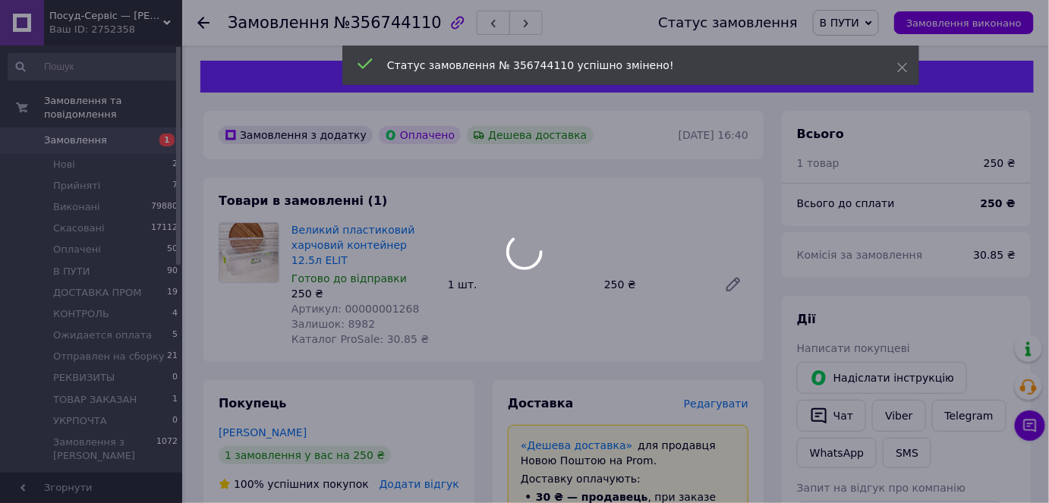
scroll to position [15, 0]
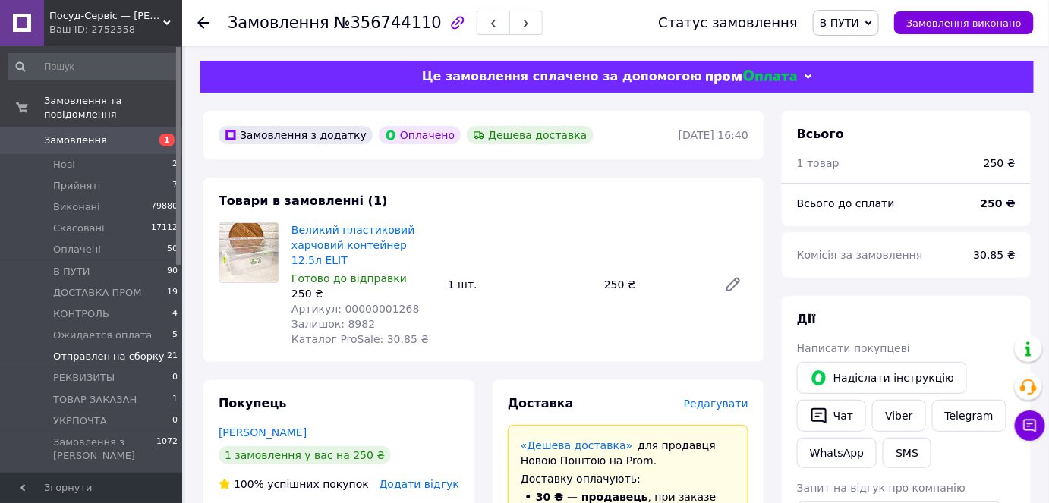
click at [153, 351] on li "Отправлен на сборку 21" at bounding box center [93, 356] width 187 height 21
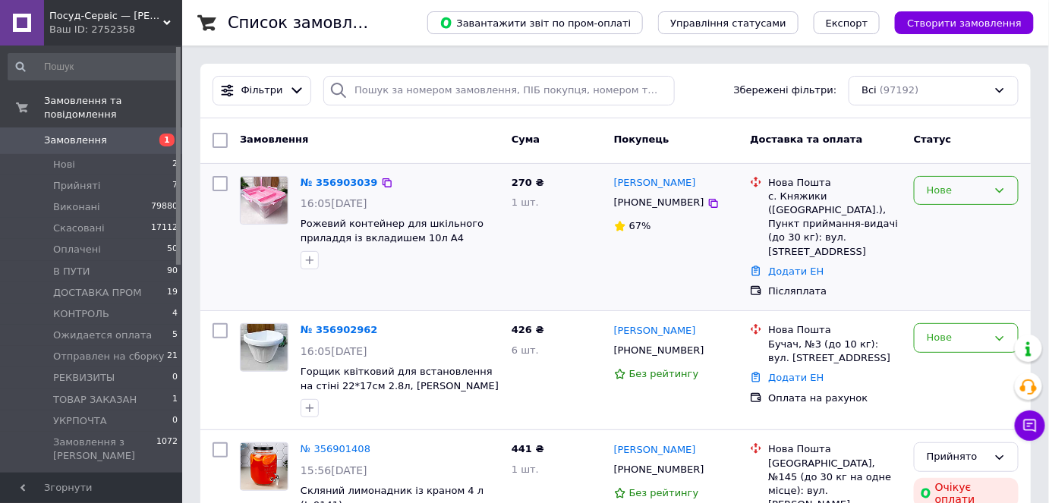
click at [953, 189] on div "Нове" at bounding box center [957, 191] width 61 height 16
click at [971, 220] on li "Прийнято" at bounding box center [966, 222] width 103 height 28
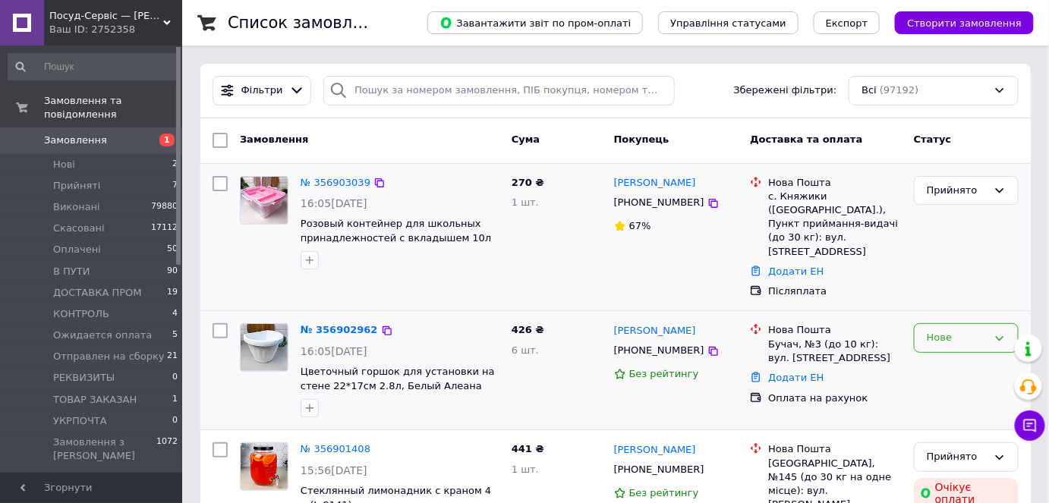
click at [959, 330] on div "Нове" at bounding box center [957, 338] width 61 height 16
click at [968, 356] on li "Прийнято" at bounding box center [966, 370] width 103 height 28
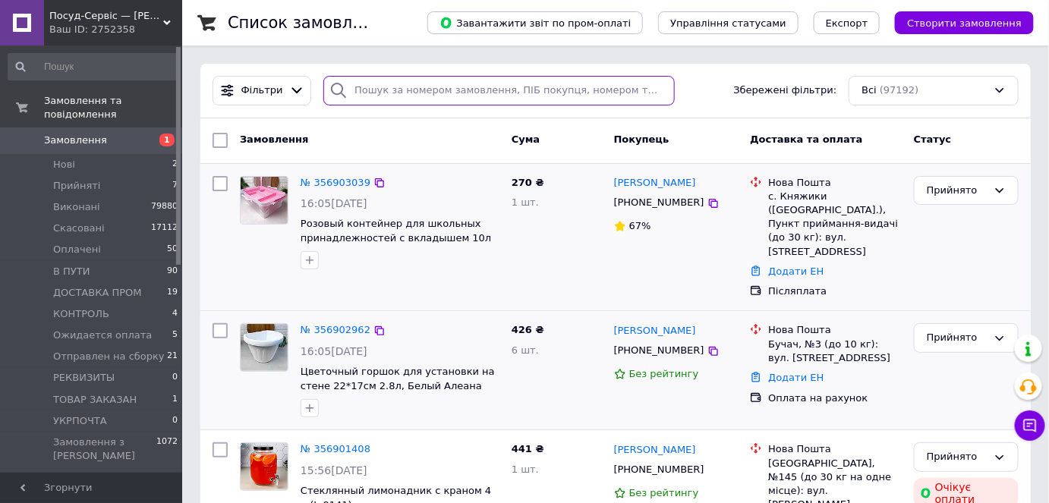
click at [486, 93] on input "search" at bounding box center [498, 91] width 351 height 30
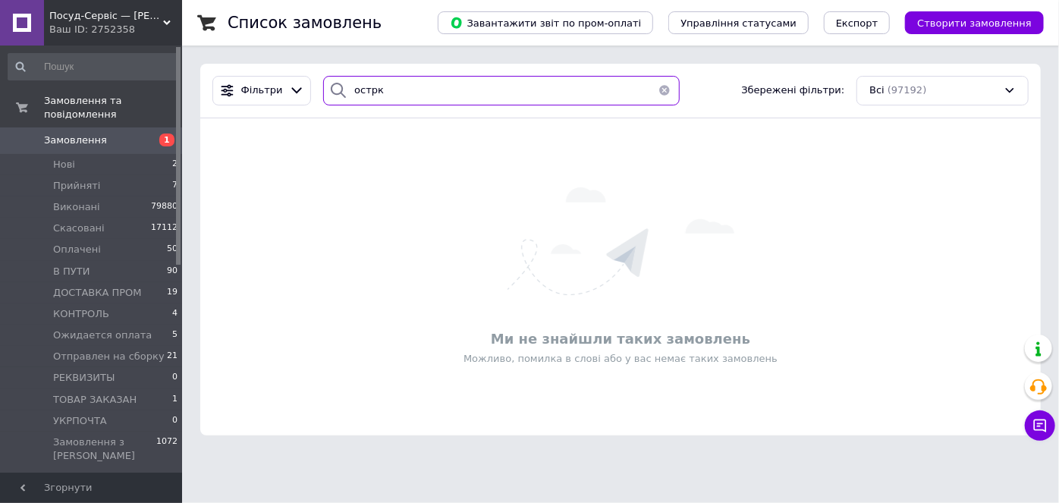
click at [367, 93] on input "острк" at bounding box center [501, 91] width 356 height 30
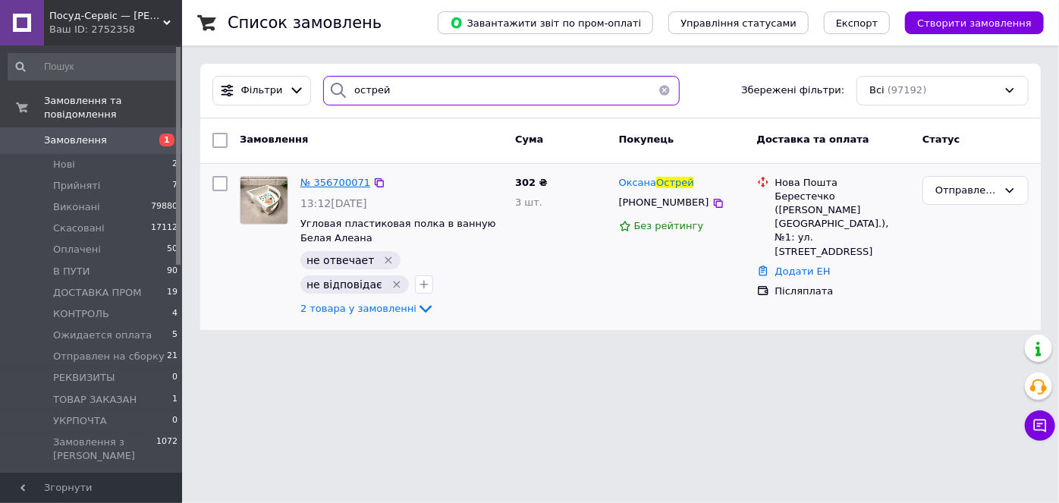
type input "острей"
click at [307, 183] on span "№ 356700071" at bounding box center [336, 182] width 70 height 11
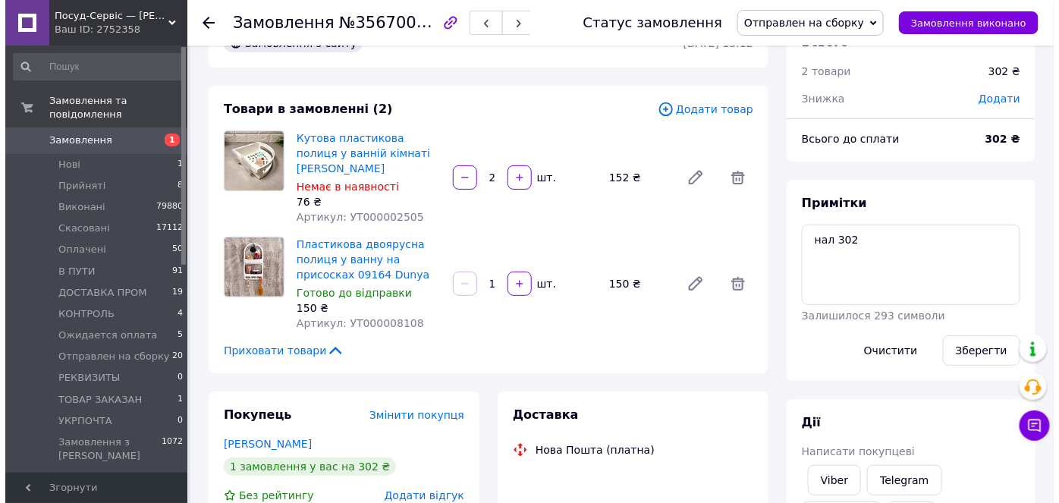
scroll to position [68, 0]
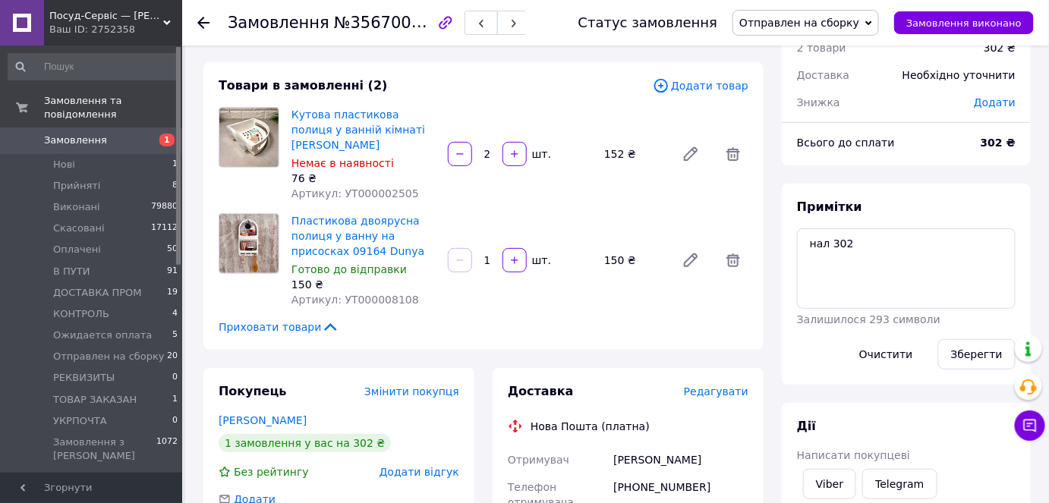
click at [708, 386] on span "Редагувати" at bounding box center [716, 392] width 65 height 12
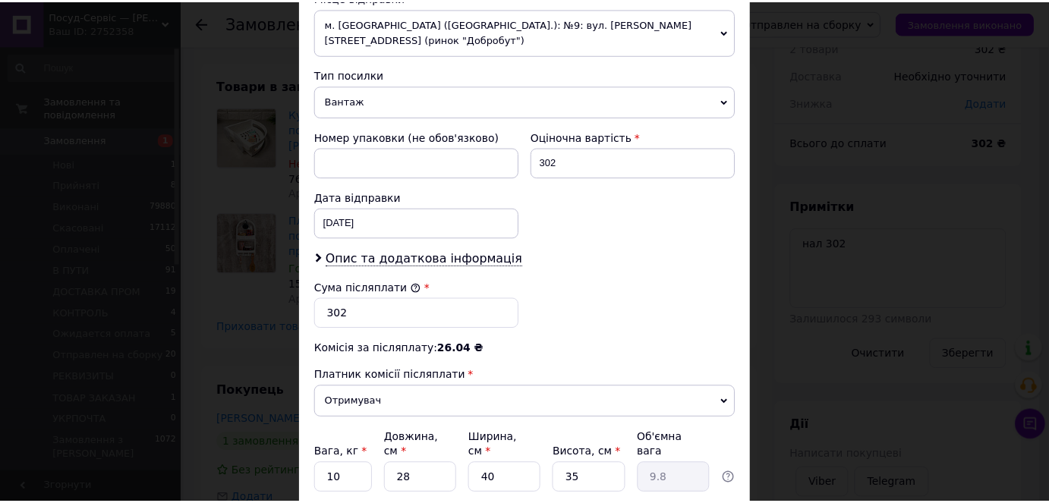
scroll to position [648, 0]
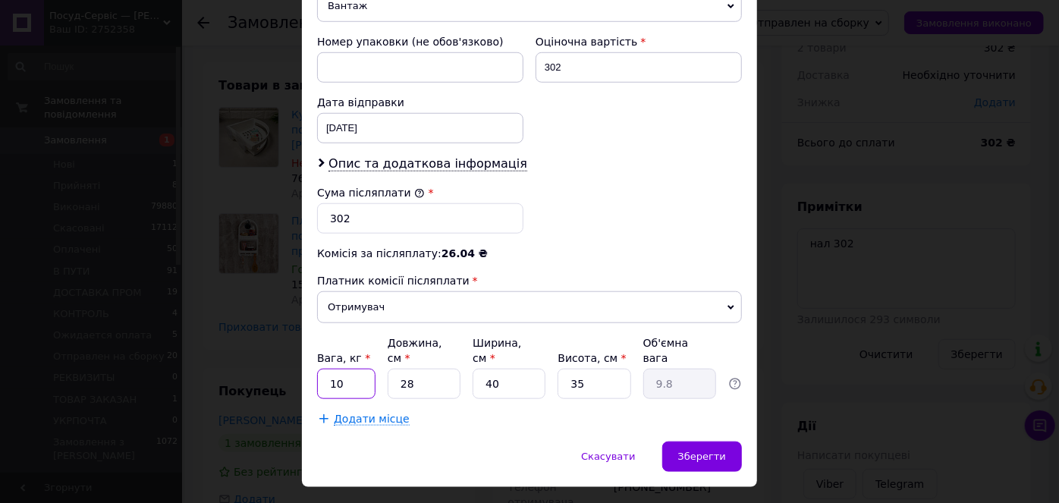
click at [344, 369] on input "10" at bounding box center [346, 384] width 58 height 30
type input "1"
click at [423, 369] on input "28" at bounding box center [424, 384] width 73 height 30
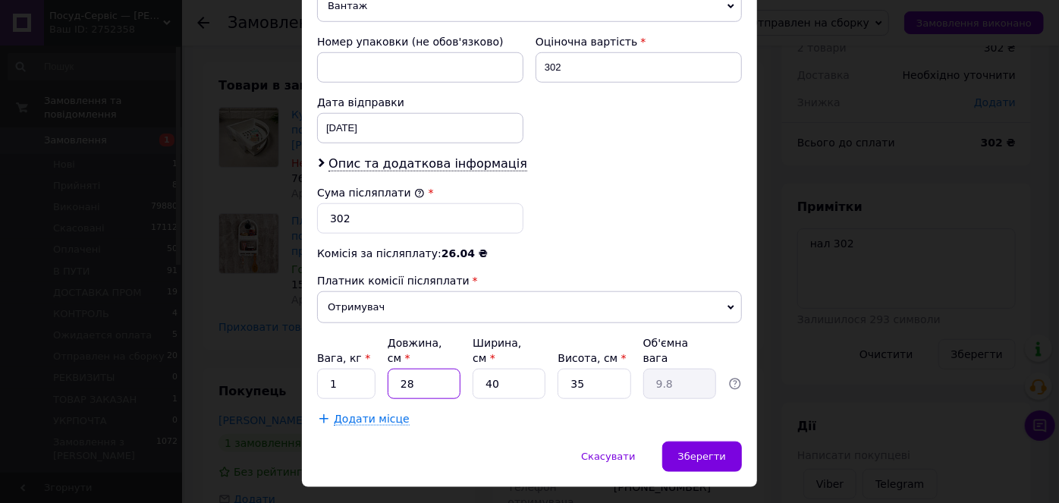
click at [423, 369] on input "28" at bounding box center [424, 384] width 73 height 30
type input "6"
type input "2.1"
type input "60"
type input "21"
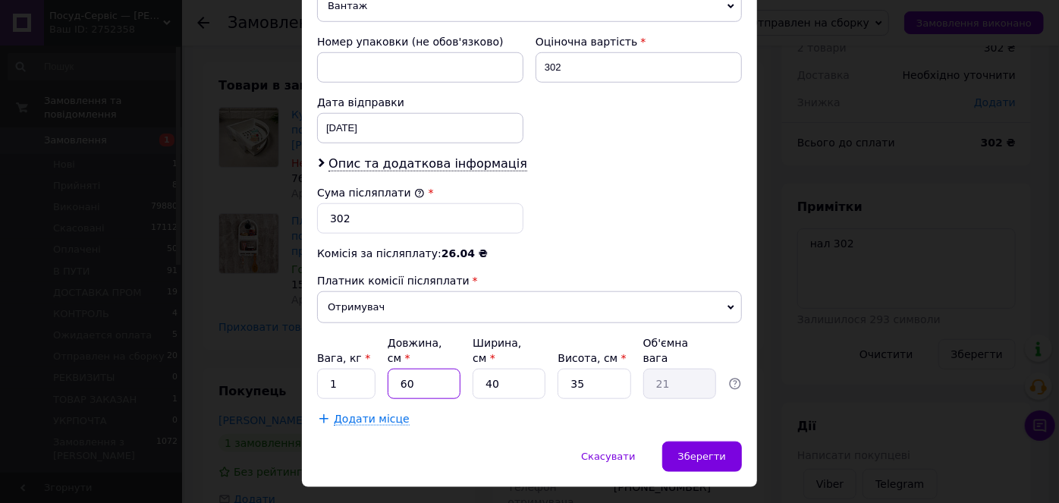
type input "60"
click at [520, 369] on input "40" at bounding box center [509, 384] width 73 height 30
type input "2"
type input "1.05"
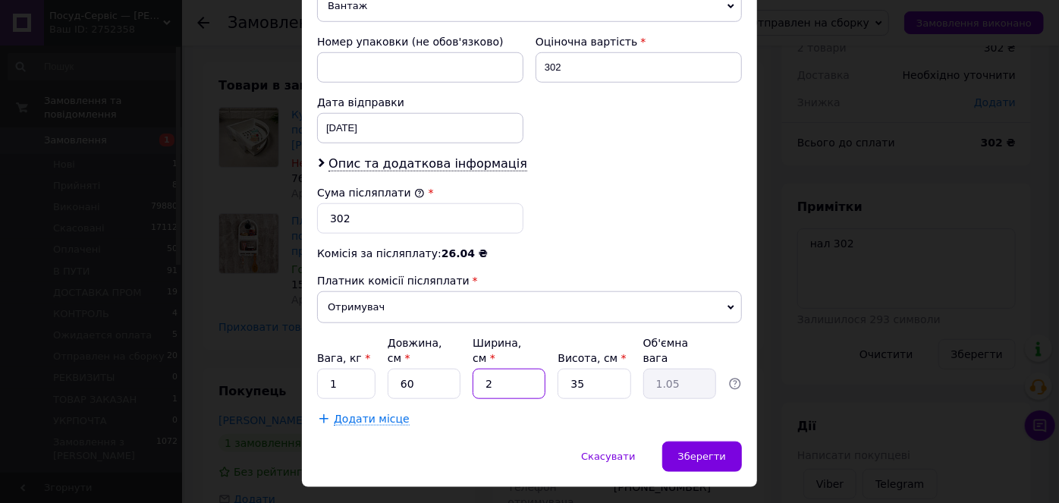
type input "25"
type input "13.13"
type input "25"
click at [596, 369] on input "35" at bounding box center [594, 384] width 73 height 30
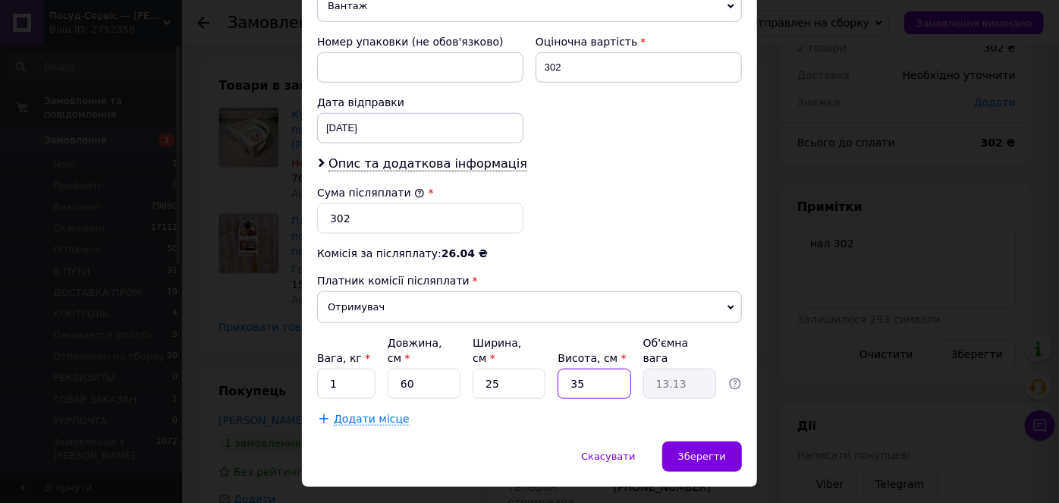
click at [596, 369] on input "35" at bounding box center [594, 384] width 73 height 30
type input "2"
type input "0.75"
type input "25"
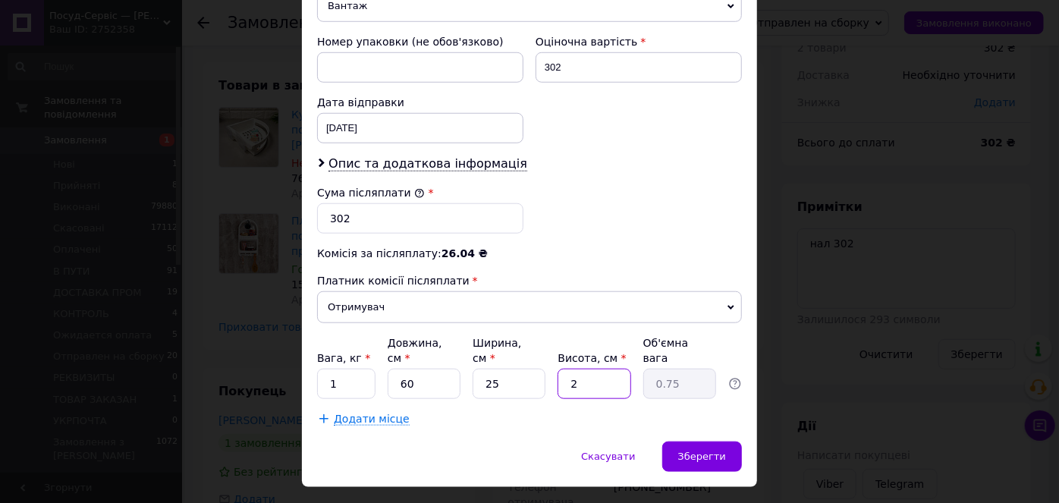
type input "9.38"
type input "25"
click at [678, 442] on div "Зберегти" at bounding box center [703, 457] width 80 height 30
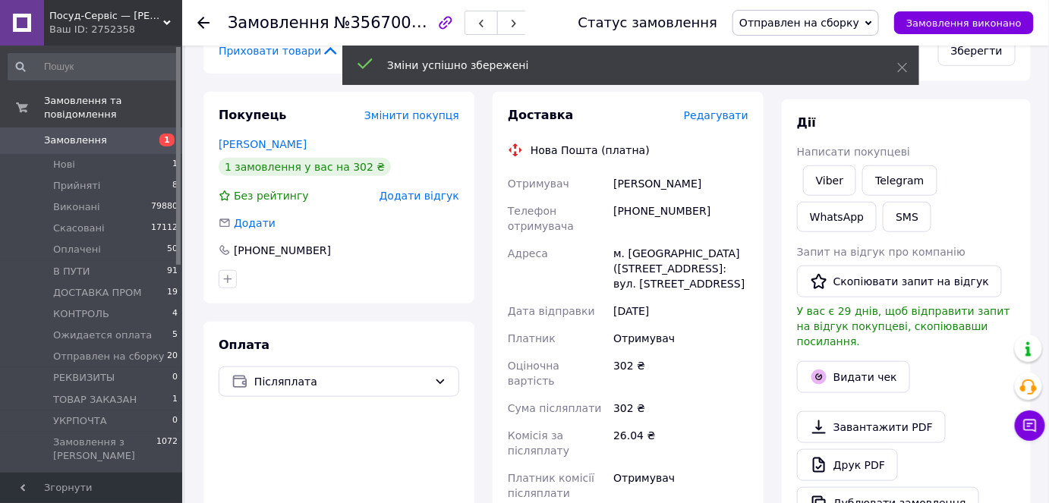
scroll to position [621, 0]
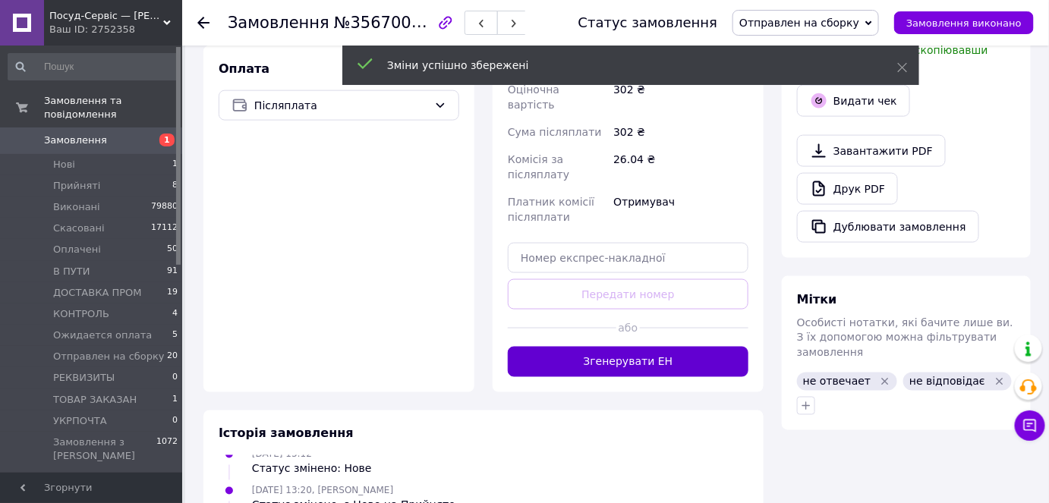
click at [621, 347] on button "Згенерувати ЕН" at bounding box center [628, 362] width 241 height 30
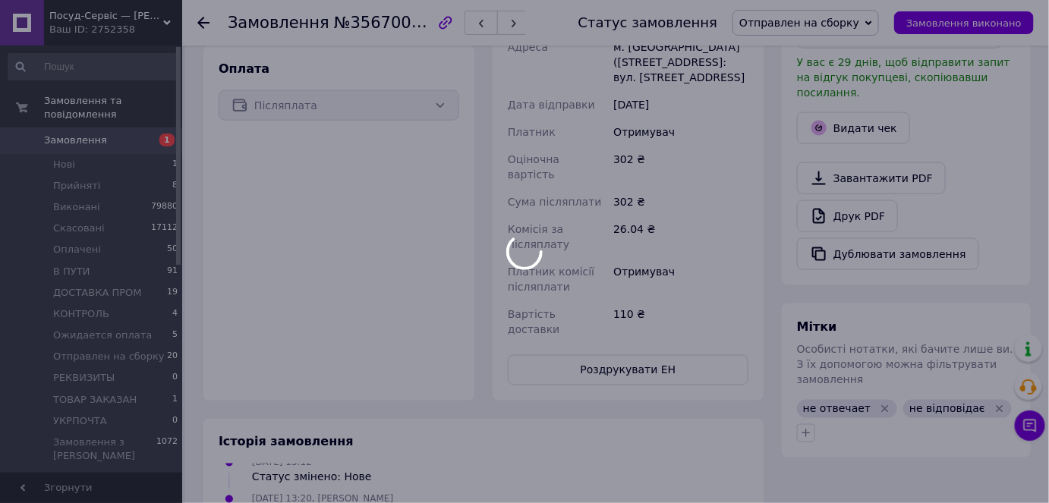
scroll to position [46, 0]
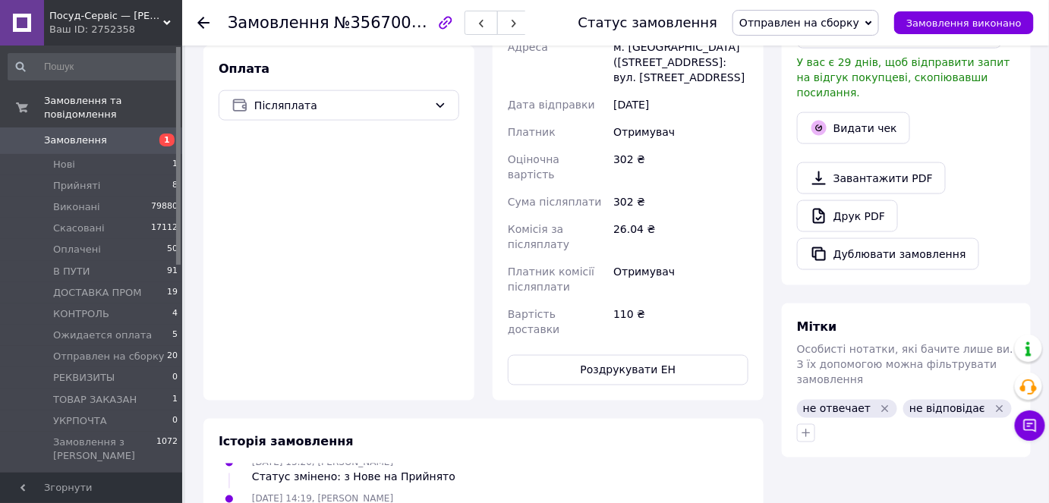
click at [621, 355] on button "Роздрукувати ЕН" at bounding box center [628, 370] width 241 height 30
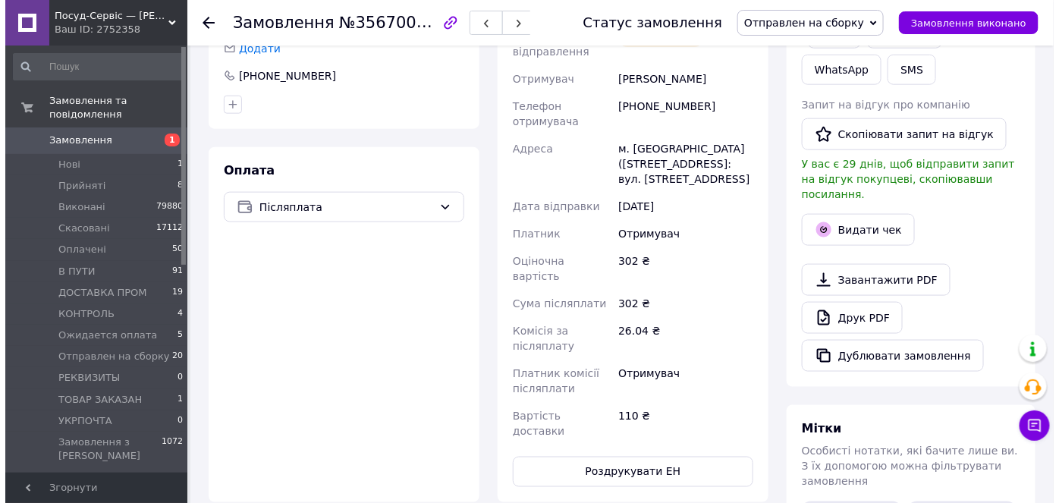
scroll to position [414, 0]
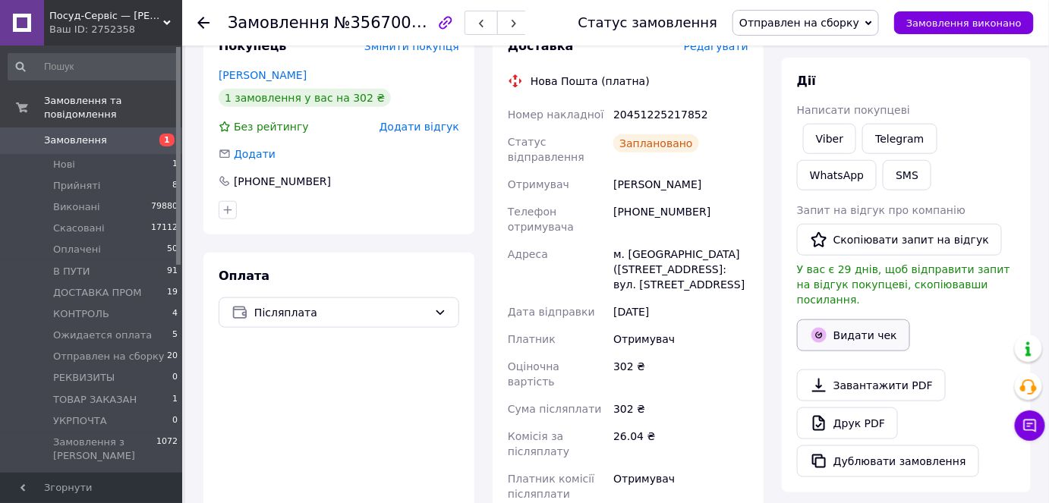
click at [875, 323] on button "Видати чек" at bounding box center [853, 336] width 113 height 32
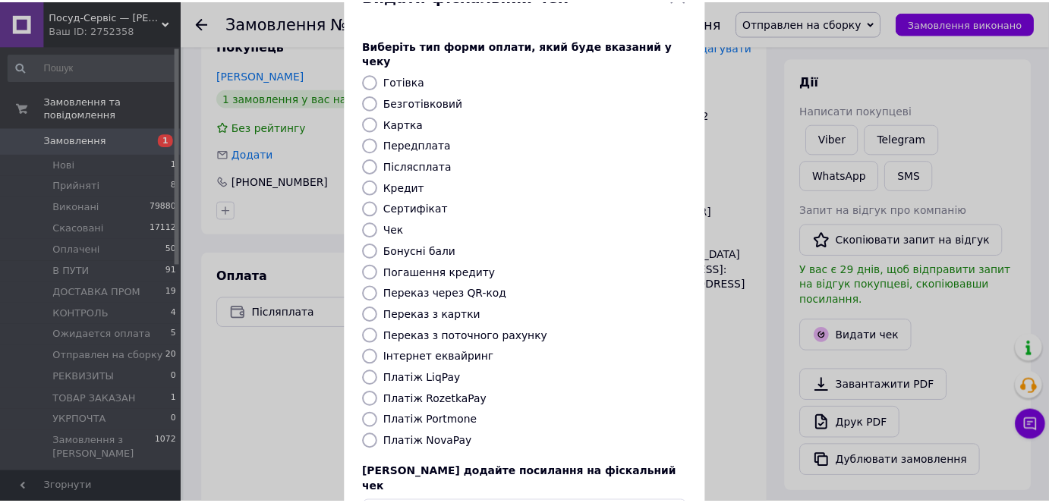
scroll to position [148, 0]
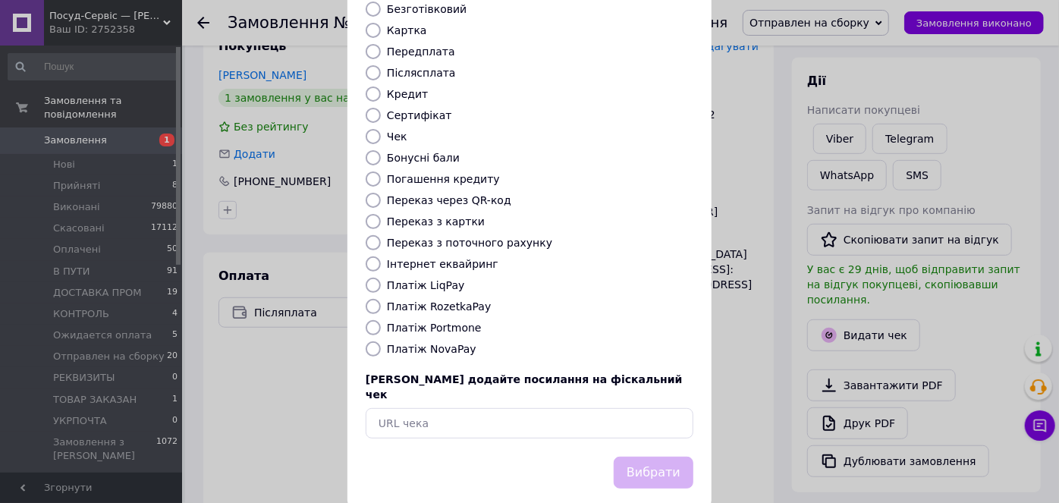
click at [415, 343] on label "Платіж NovaPay" at bounding box center [432, 349] width 90 height 12
click at [381, 342] on input "Платіж NovaPay" at bounding box center [373, 349] width 15 height 15
radio input "true"
click at [650, 457] on button "Вибрати" at bounding box center [654, 473] width 80 height 33
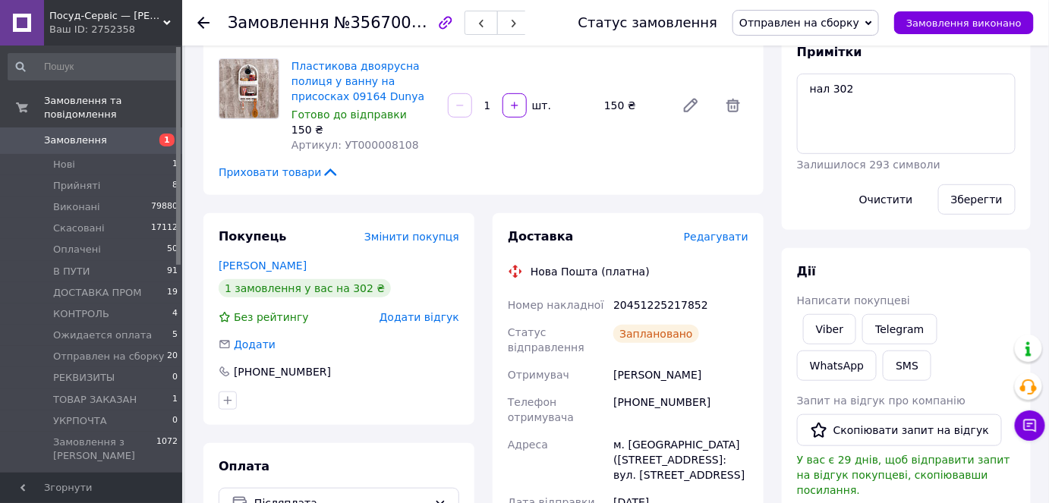
scroll to position [206, 0]
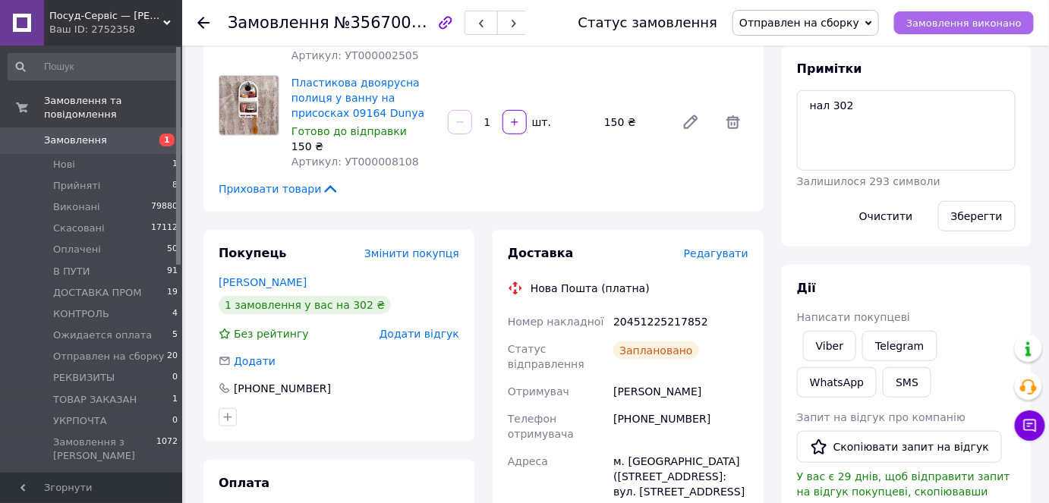
click at [937, 20] on span "Замовлення виконано" at bounding box center [963, 22] width 115 height 11
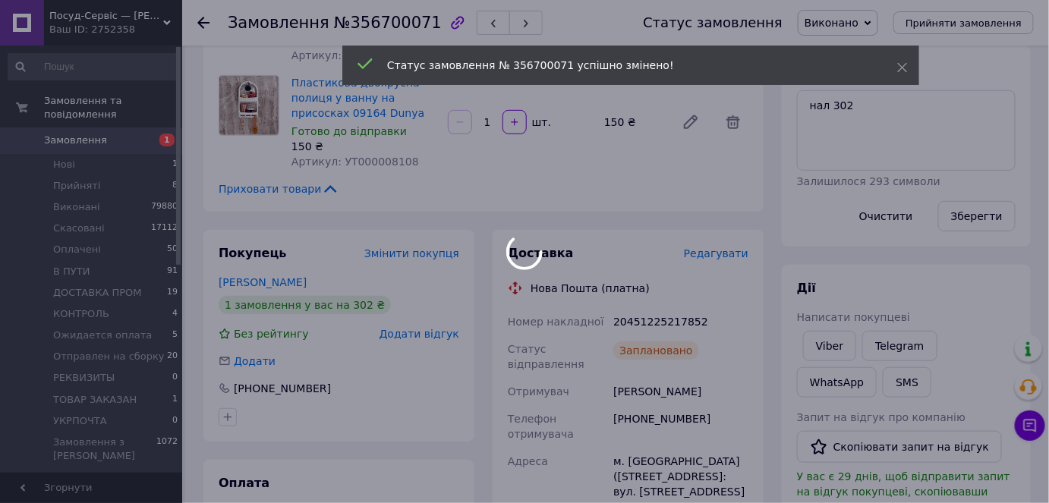
scroll to position [118, 0]
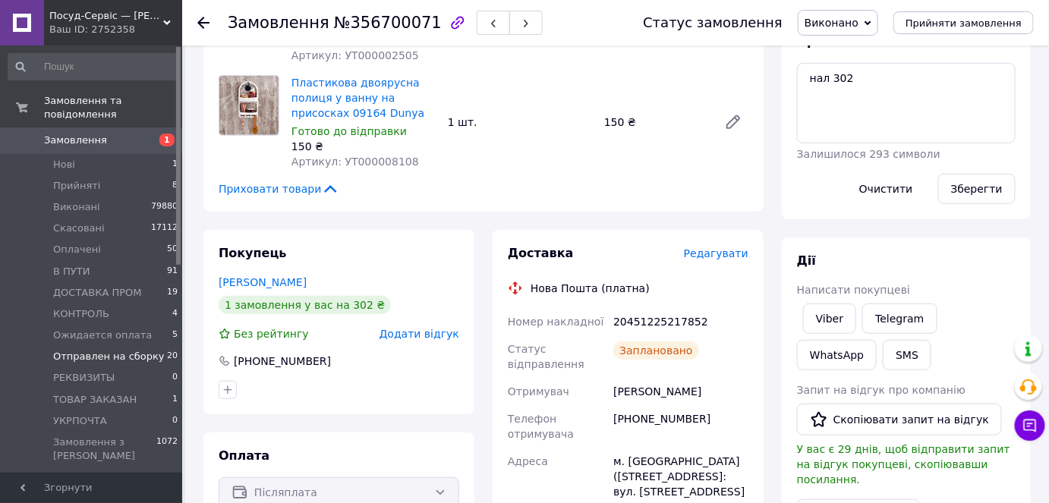
click at [120, 350] on span "Отправлен на сборку" at bounding box center [109, 357] width 112 height 14
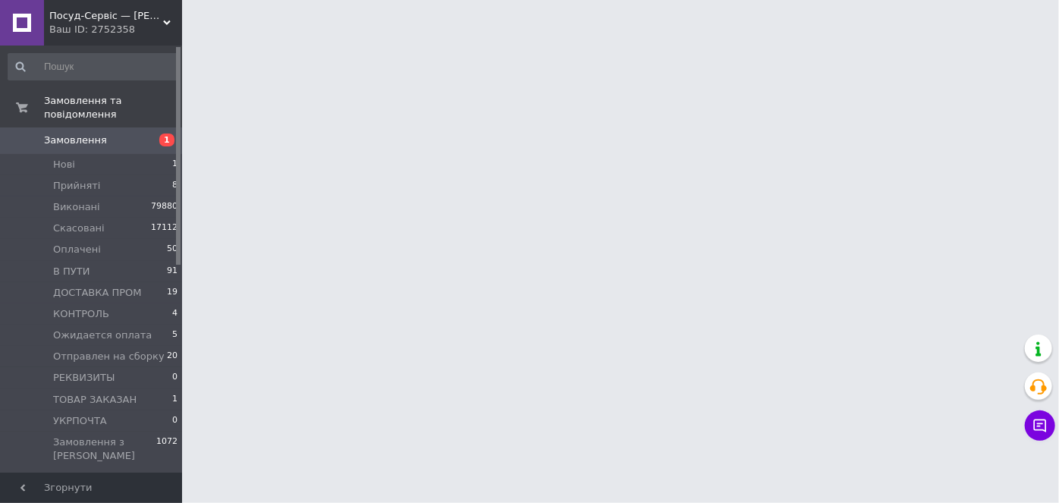
click at [79, 18] on span "Посуд-Сервіс — [PERSON_NAME]" at bounding box center [106, 16] width 114 height 14
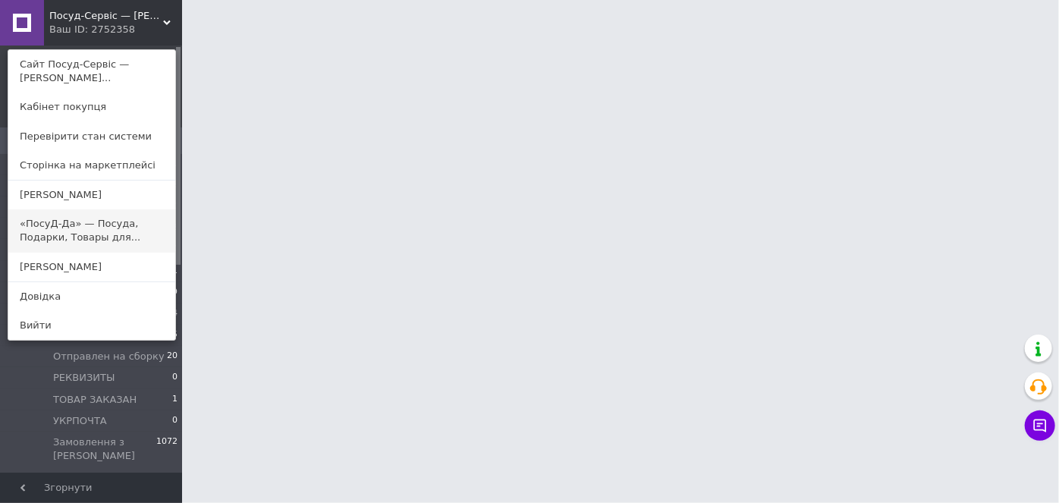
click at [73, 230] on link "«ПосуД-Да» — Посуда, Подарки, Товары для..." at bounding box center [91, 230] width 167 height 43
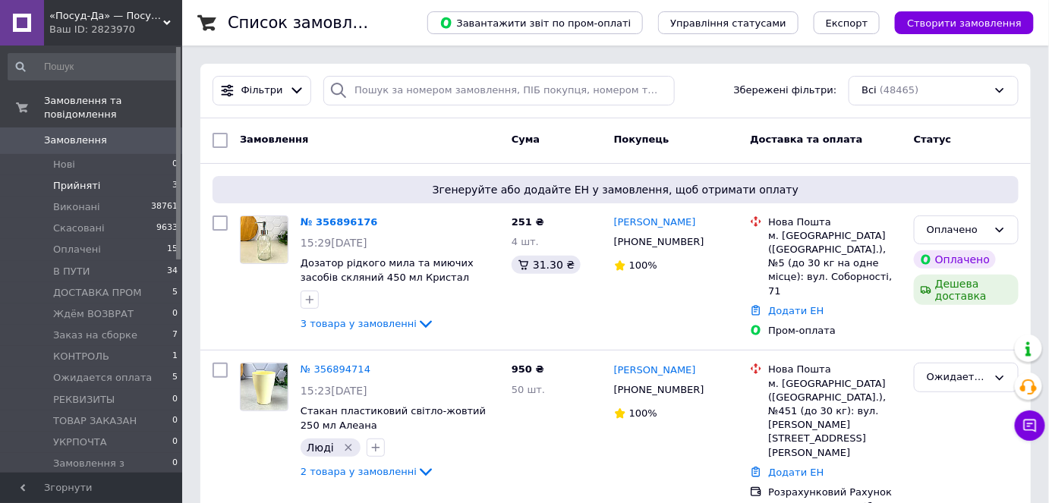
click at [91, 179] on span "Прийняті" at bounding box center [76, 186] width 47 height 14
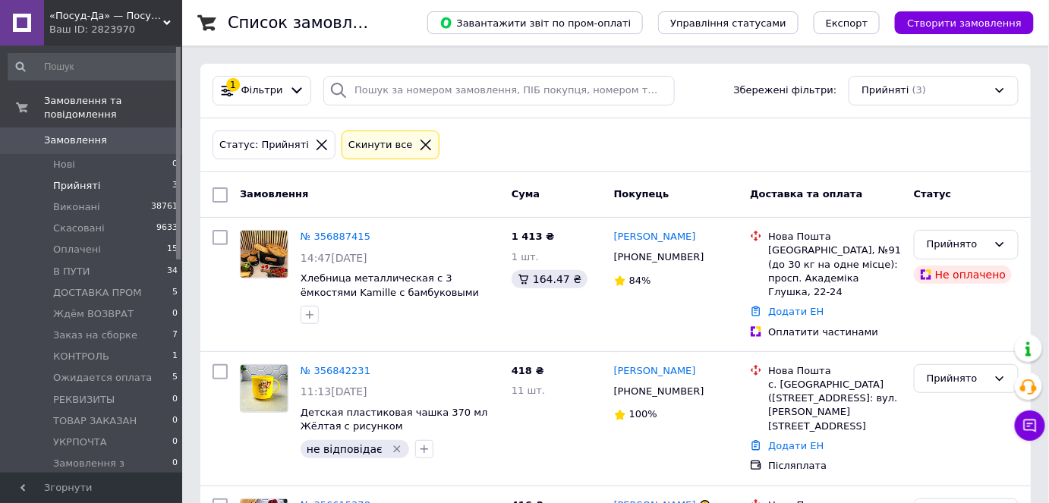
click at [114, 178] on li "Прийняті 3" at bounding box center [93, 185] width 187 height 21
click at [119, 175] on li "Прийняті 3" at bounding box center [93, 185] width 187 height 21
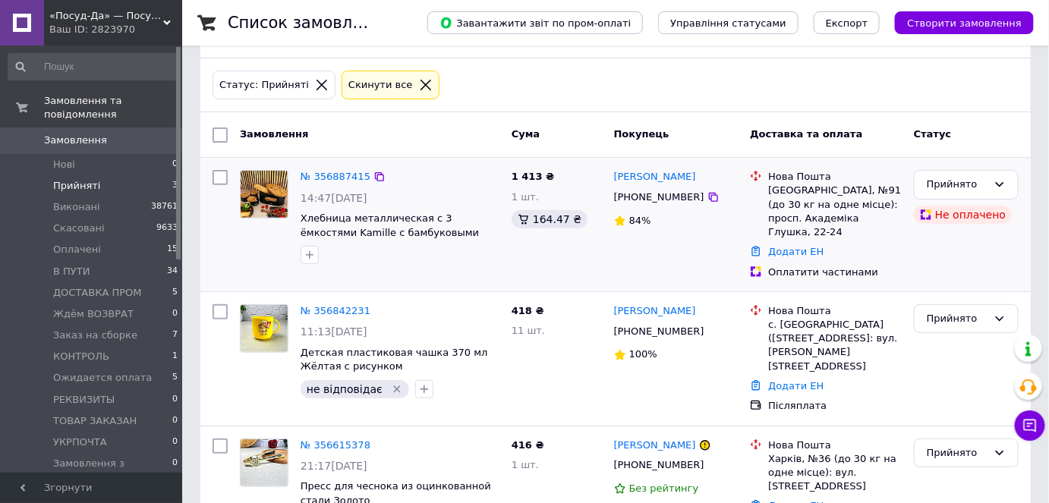
scroll to position [113, 0]
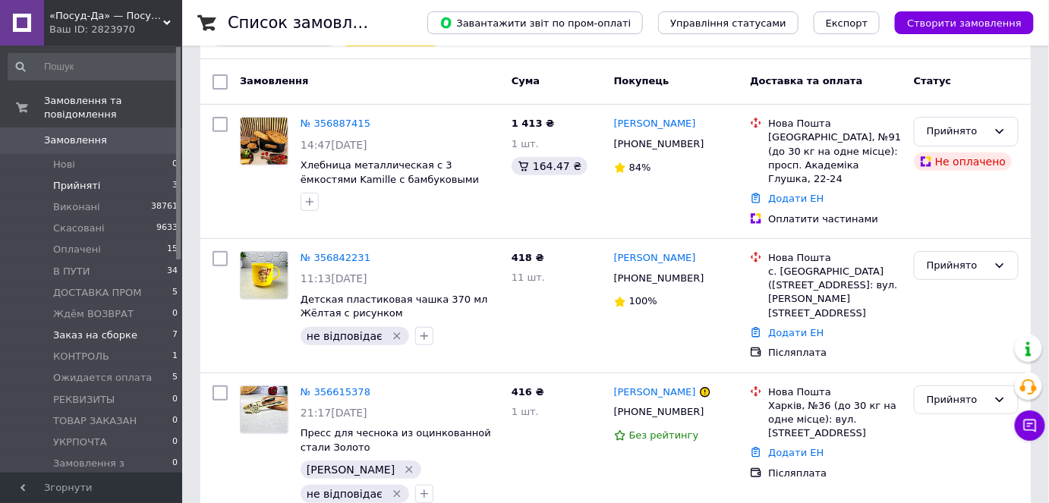
click at [85, 329] on span "Заказ на сборке" at bounding box center [95, 336] width 84 height 14
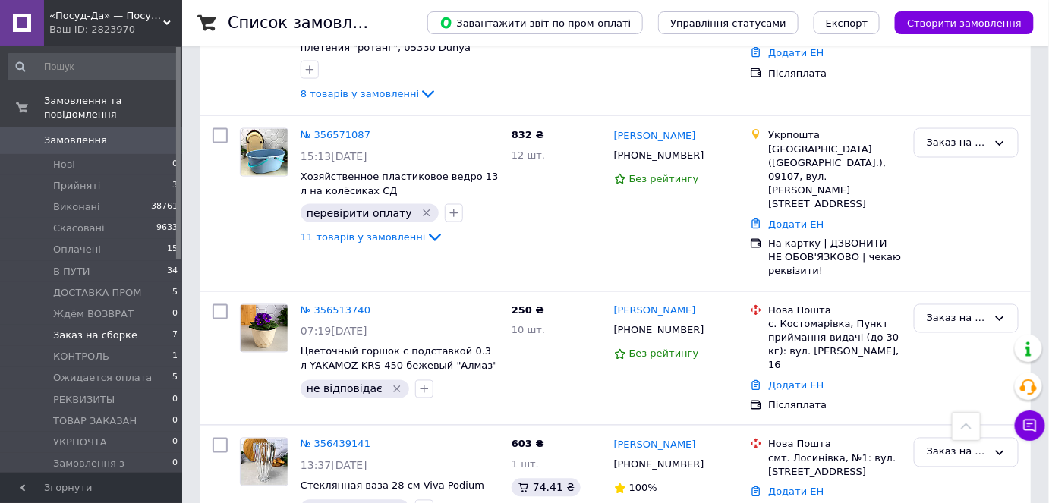
scroll to position [732, 0]
click at [105, 175] on li "Прийняті 3" at bounding box center [93, 185] width 187 height 21
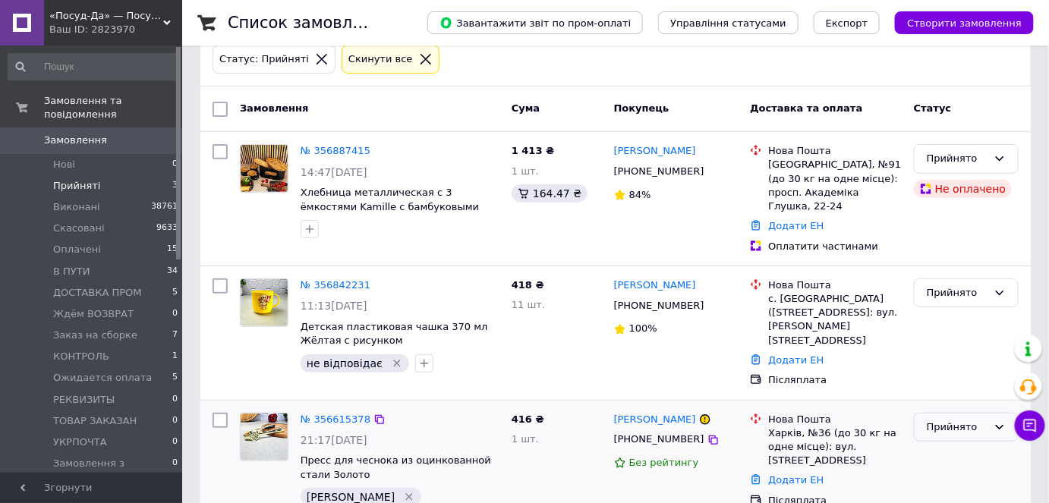
scroll to position [113, 0]
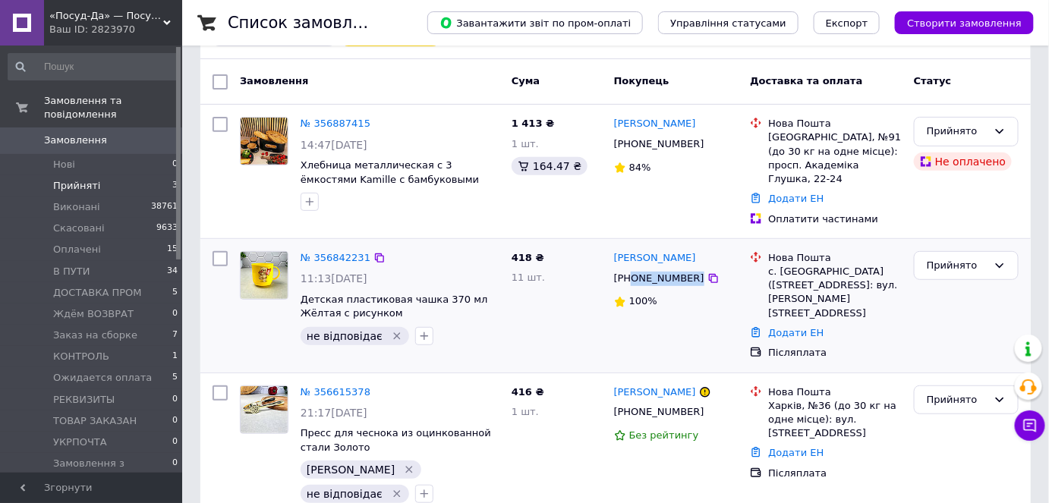
drag, startPoint x: 701, startPoint y: 266, endPoint x: 631, endPoint y: 266, distance: 69.8
click at [631, 270] on div "[PHONE_NUMBER]" at bounding box center [676, 278] width 128 height 17
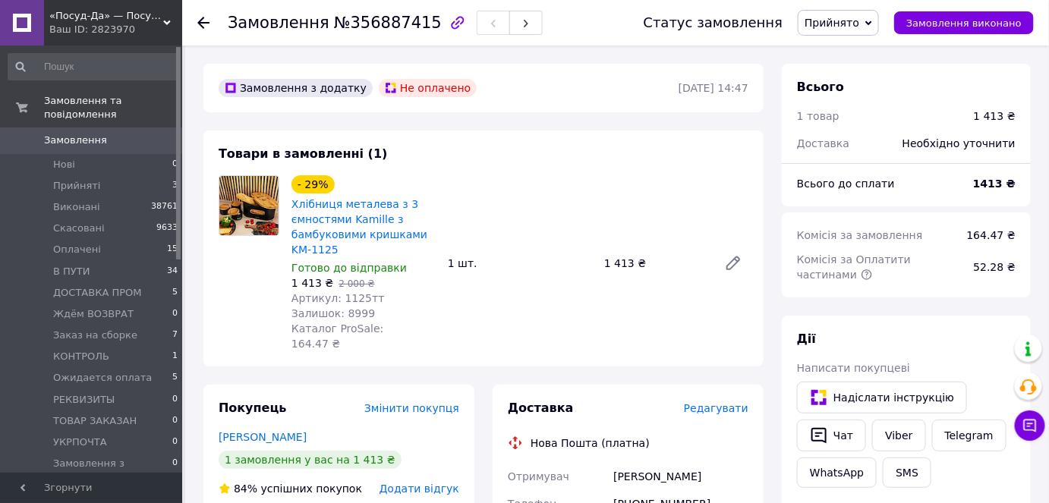
click at [346, 293] on span "Артикул: 1125тт" at bounding box center [337, 298] width 93 height 12
copy span "1125тт"
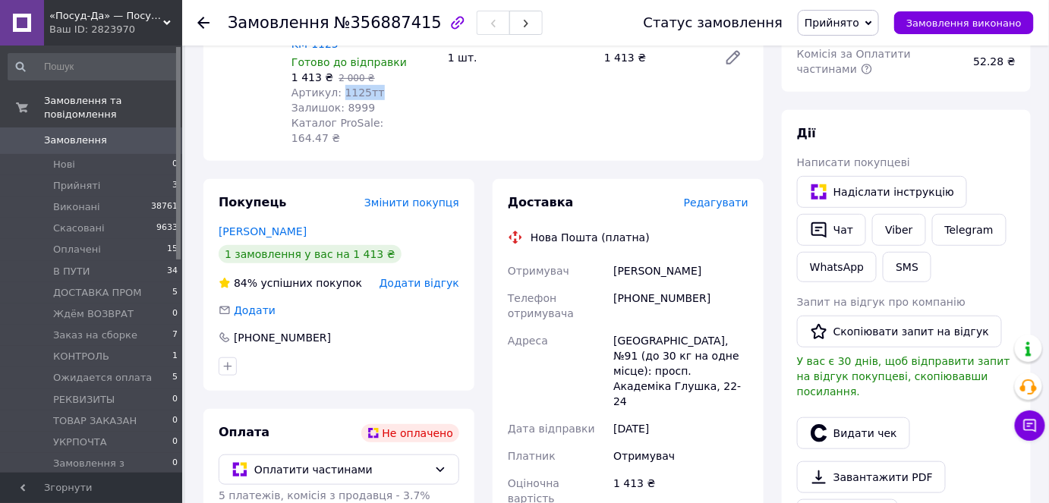
scroll to position [206, 0]
click at [657, 284] on div "[PHONE_NUMBER]" at bounding box center [680, 305] width 141 height 43
click at [716, 348] on div "[GEOGRAPHIC_DATA], №91 (до 30 кг на одне місце): просп. Академіка Глушка, 22-24" at bounding box center [680, 370] width 141 height 88
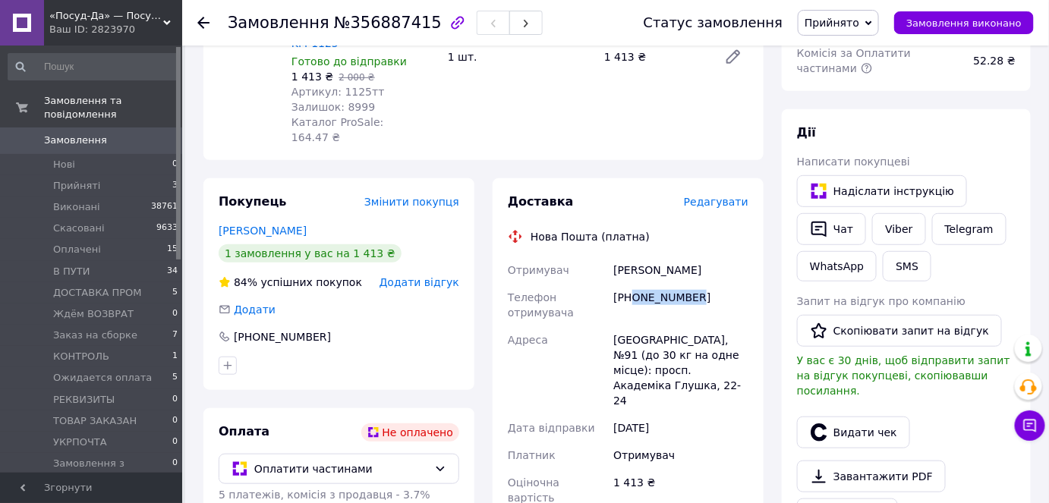
drag, startPoint x: 710, startPoint y: 279, endPoint x: 635, endPoint y: 285, distance: 75.4
click at [635, 285] on div "[PHONE_NUMBER]" at bounding box center [680, 305] width 141 height 43
copy div "0965873807"
click at [269, 225] on link "[PERSON_NAME]" at bounding box center [263, 231] width 88 height 12
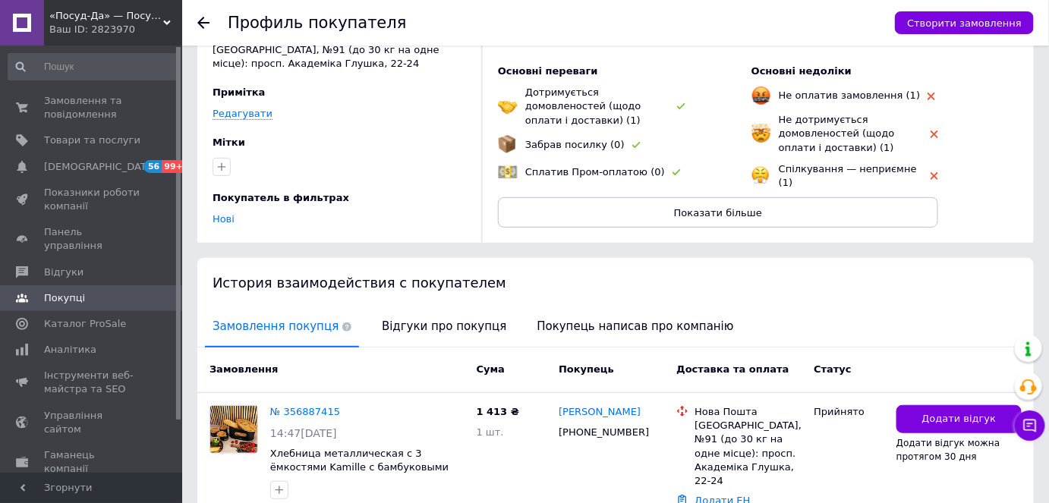
scroll to position [176, 0]
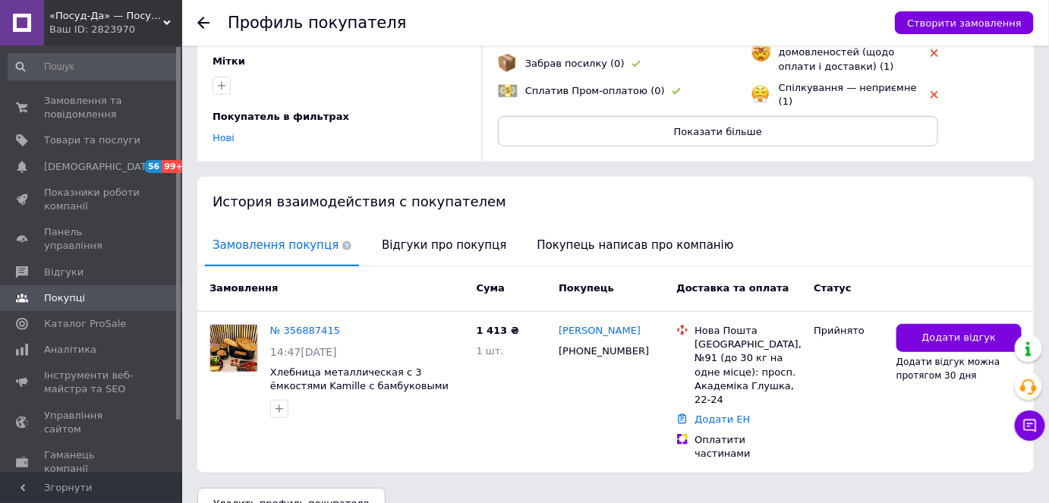
click at [441, 224] on div "История взаимодействия с покупателем" at bounding box center [615, 201] width 836 height 49
click at [442, 238] on span "Відгуки про покупця" at bounding box center [444, 245] width 140 height 39
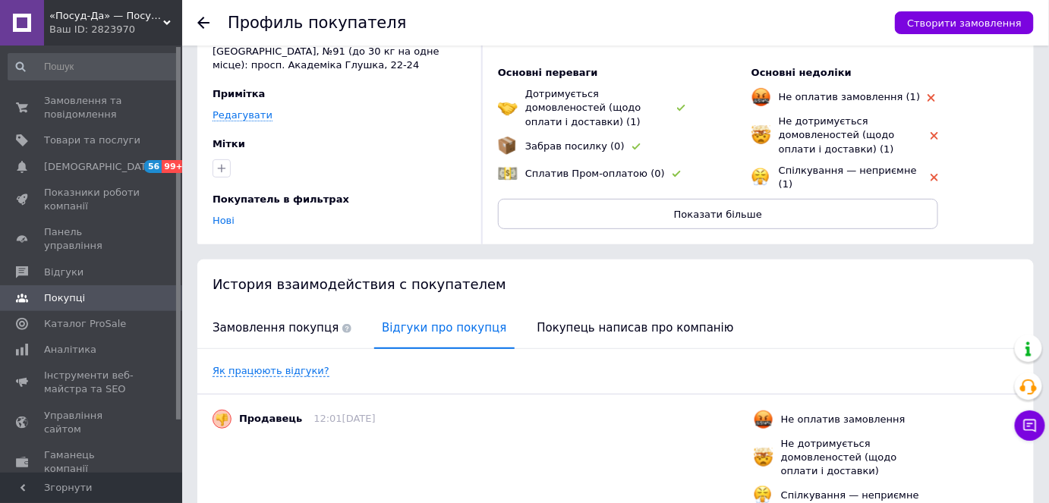
scroll to position [0, 0]
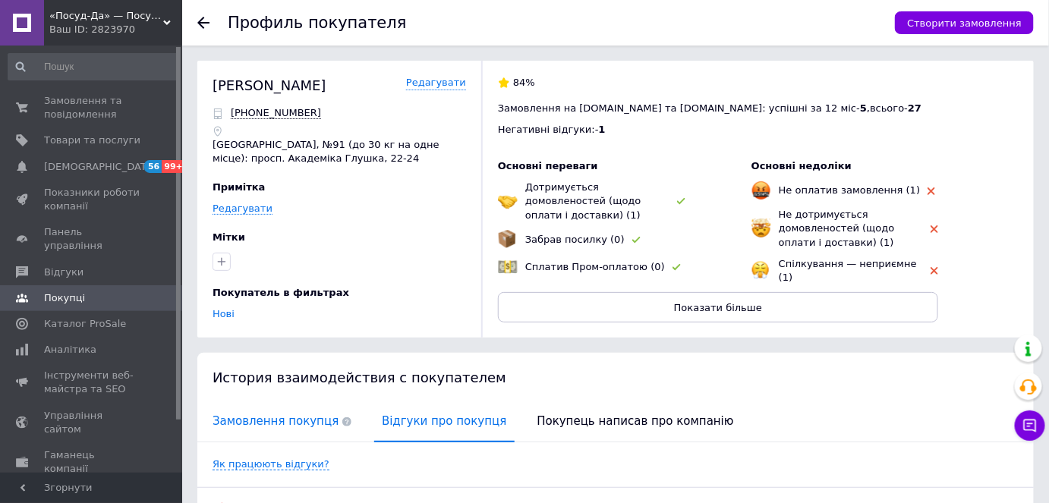
click at [257, 419] on span "Замовлення покупця" at bounding box center [282, 421] width 154 height 39
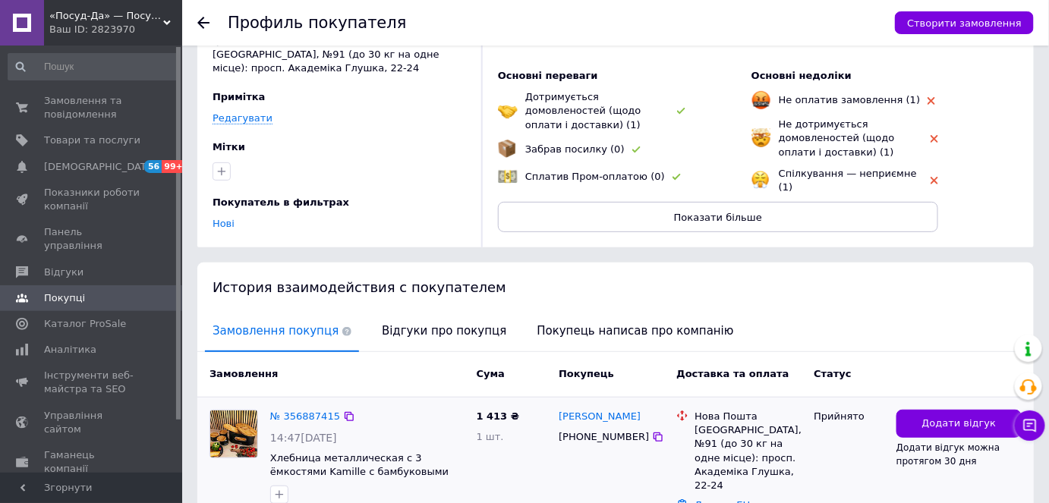
scroll to position [176, 0]
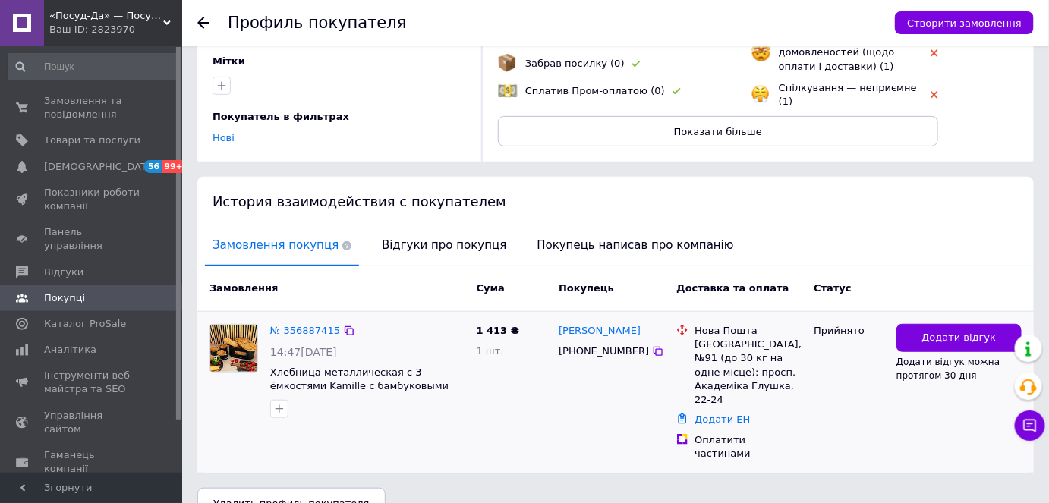
click at [288, 335] on div "№ 356887415" at bounding box center [305, 331] width 73 height 17
click at [288, 334] on link "№ 356887415" at bounding box center [305, 330] width 70 height 11
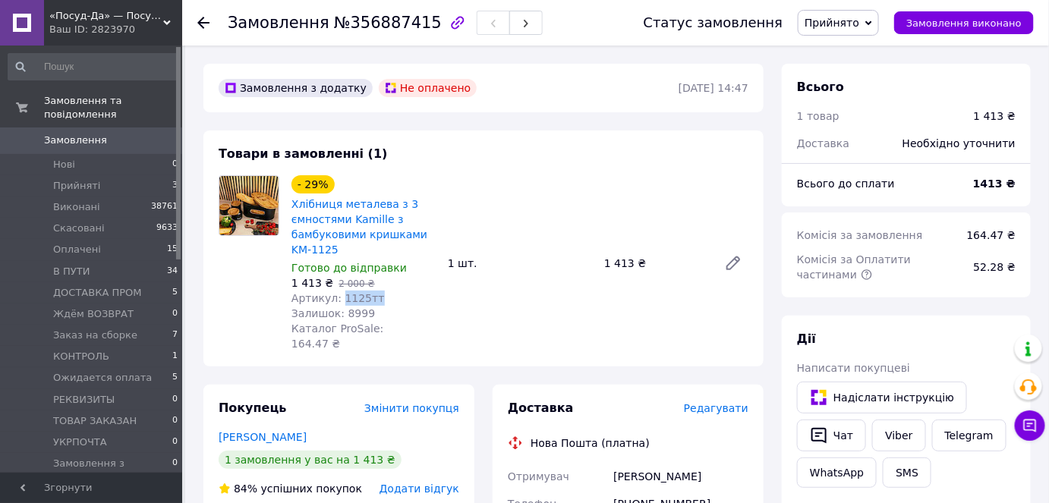
drag, startPoint x: 382, startPoint y: 299, endPoint x: 335, endPoint y: 299, distance: 46.3
click at [335, 299] on div "Артикул: 1125тт" at bounding box center [363, 298] width 144 height 15
copy span "1125тт"
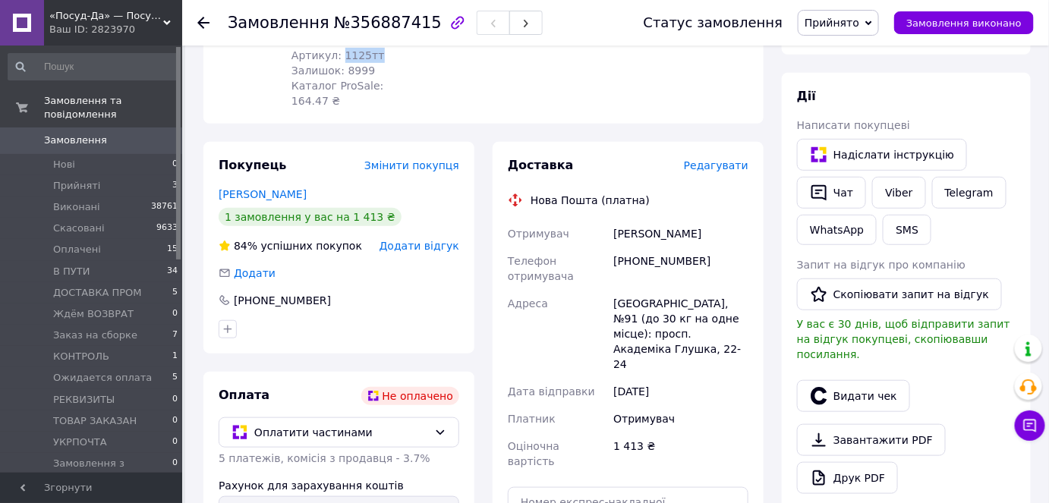
scroll to position [483, 0]
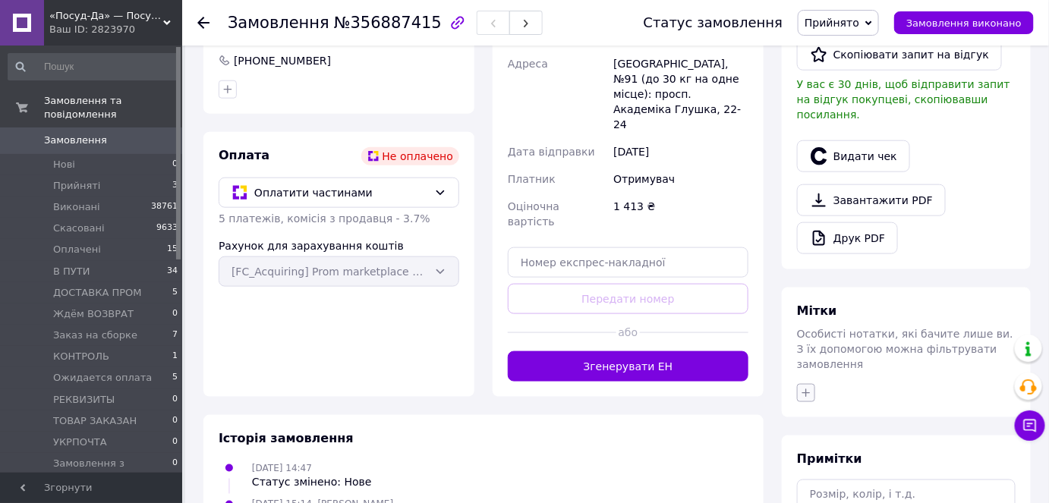
click at [803, 387] on icon "button" at bounding box center [806, 393] width 12 height 12
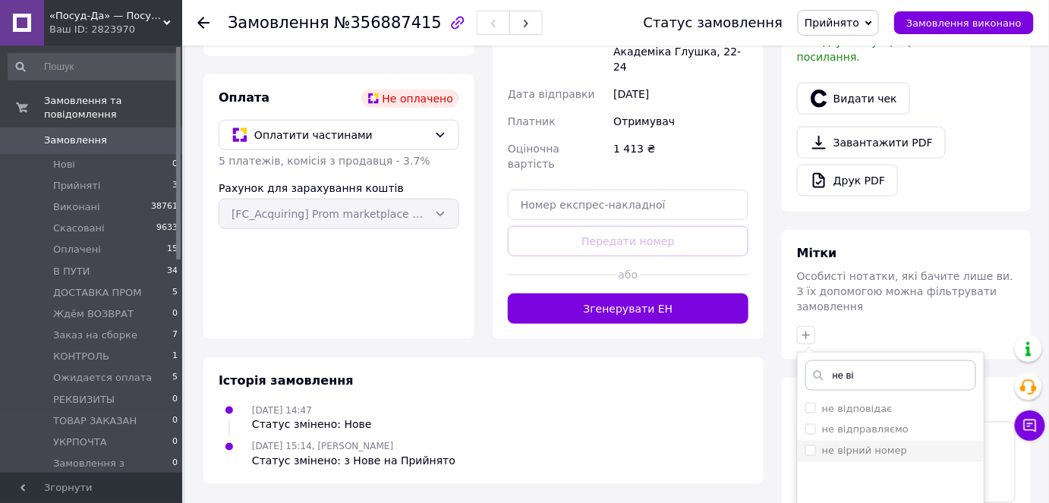
scroll to position [637, 0]
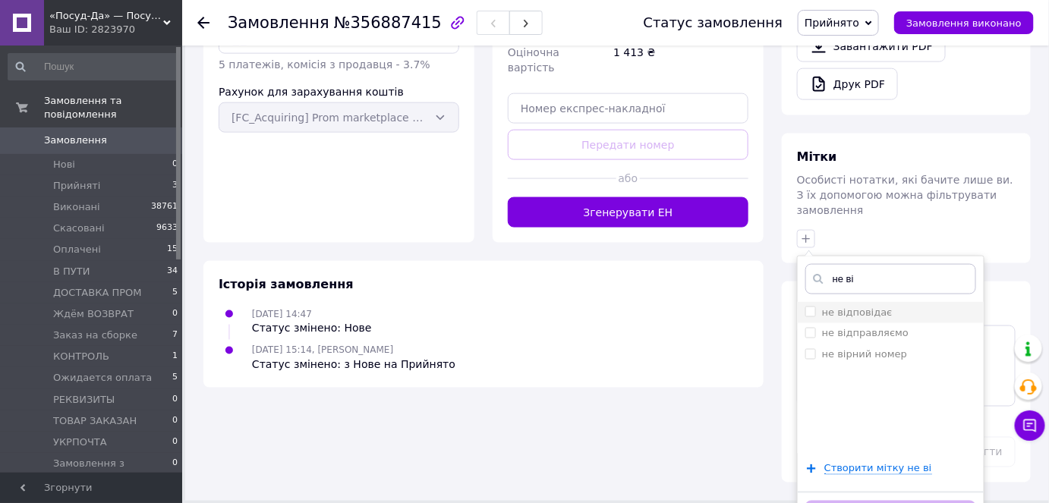
type input "не ві"
click at [805, 307] on input "не відповідає" at bounding box center [810, 312] width 10 height 10
checkbox input "true"
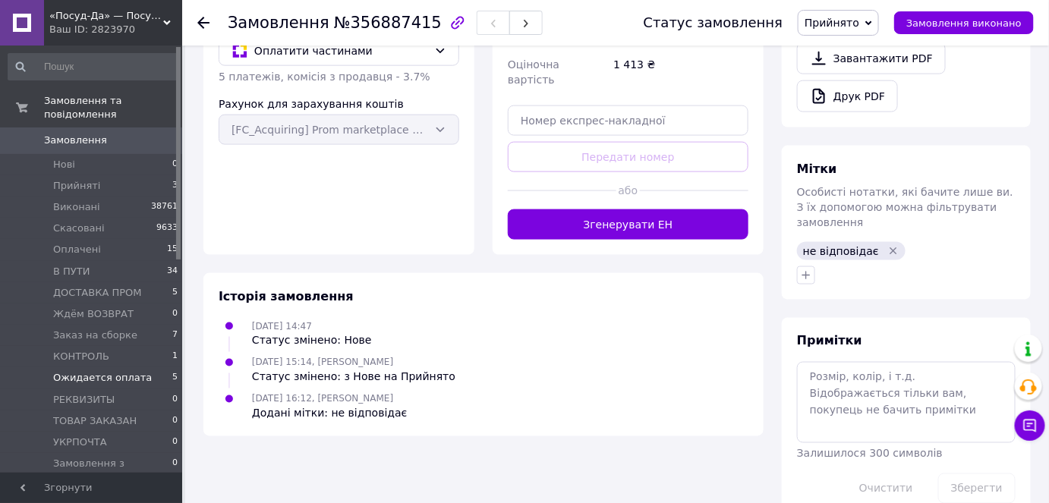
scroll to position [137, 0]
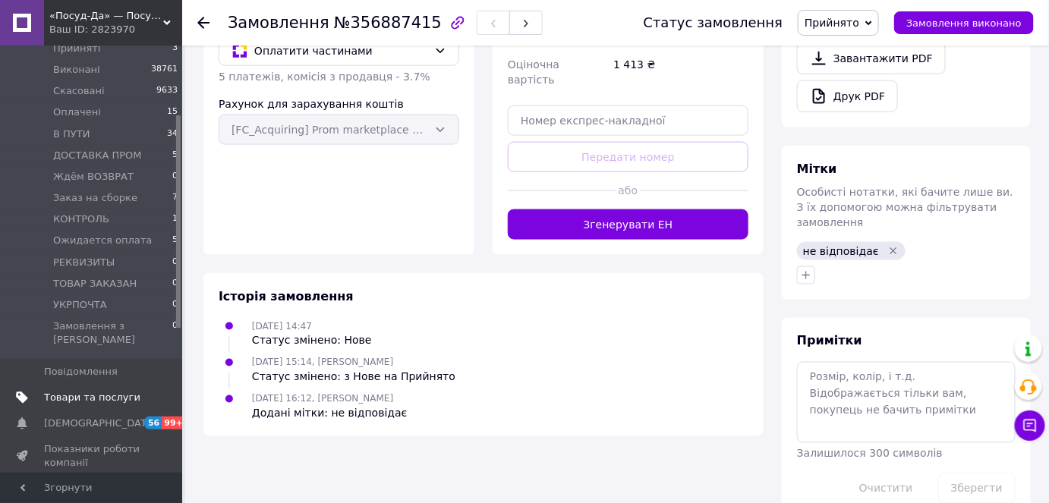
click at [87, 391] on span "Товари та послуги" at bounding box center [92, 398] width 96 height 14
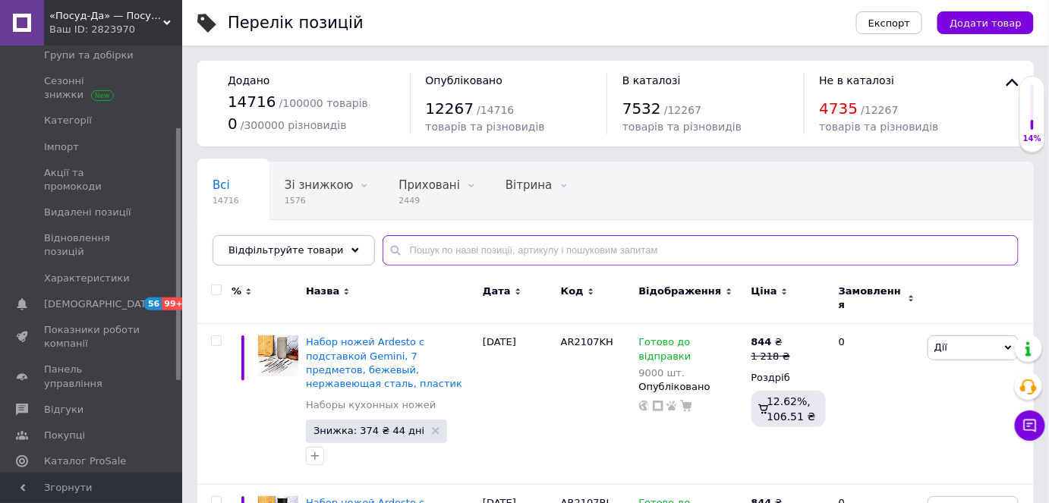
paste input "1125тт"
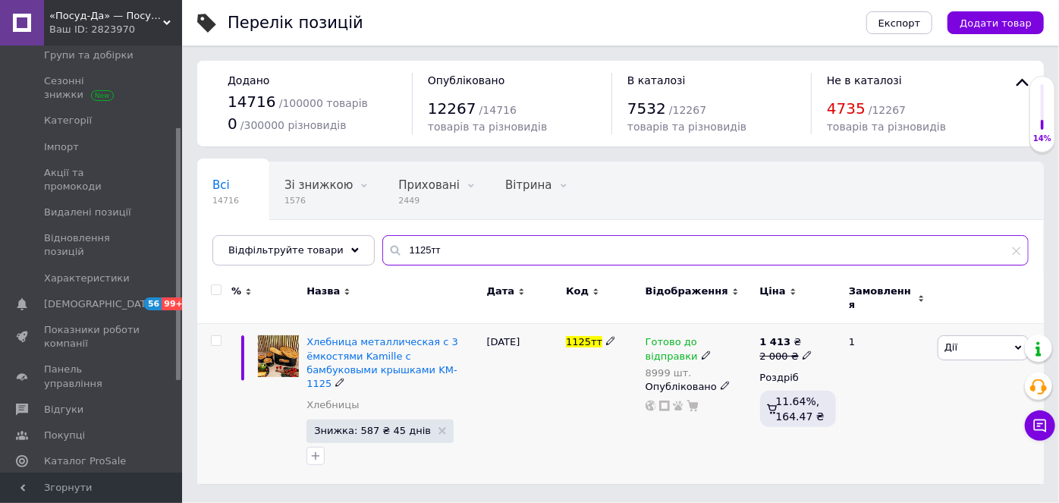
type input "1125тт"
drag, startPoint x: 676, startPoint y: 329, endPoint x: 745, endPoint y: 361, distance: 76.4
click at [677, 336] on span "Готово до відправки" at bounding box center [672, 351] width 52 height 30
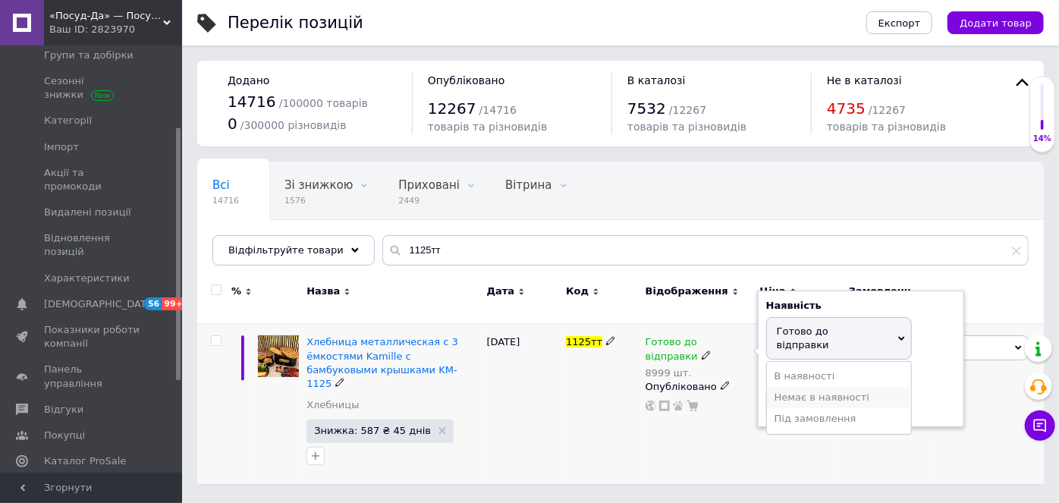
click at [799, 387] on li "Немає в наявності" at bounding box center [839, 397] width 144 height 21
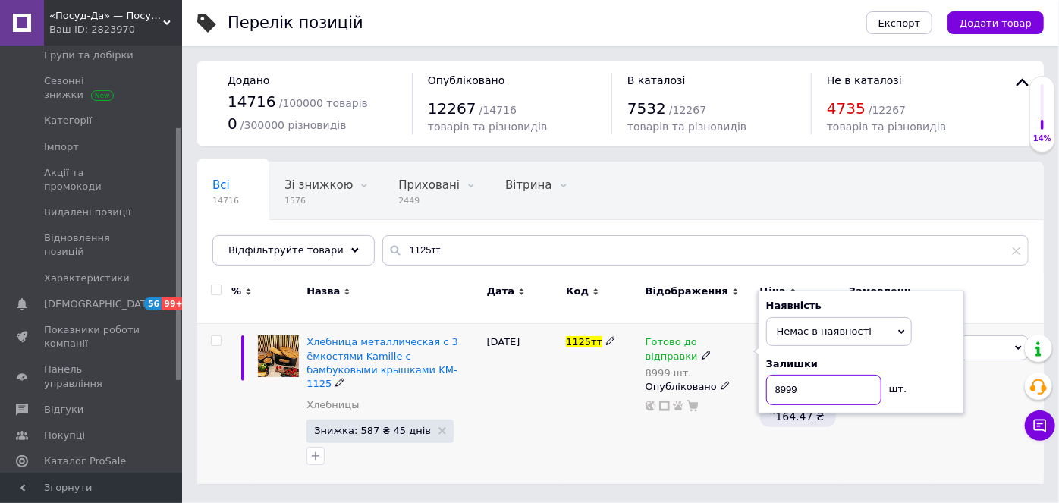
click at [799, 375] on input "8999" at bounding box center [824, 390] width 115 height 30
click at [733, 430] on div "Готово до відправки 8999 шт. Наявність Немає в наявності В наявності Під замовл…" at bounding box center [699, 404] width 115 height 160
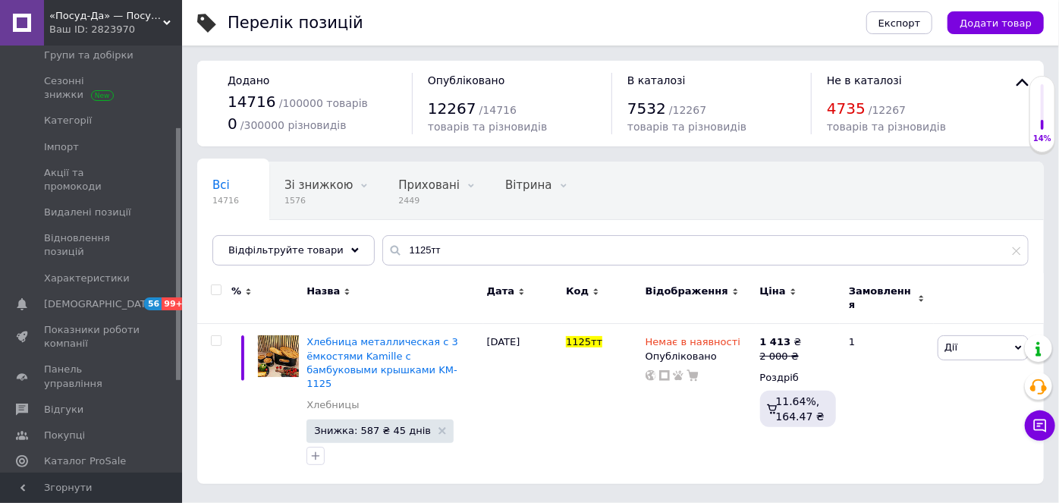
click at [93, 20] on span "«Посуд-Да» — Посуд, Подарунки, Товари для дому" at bounding box center [106, 16] width 114 height 14
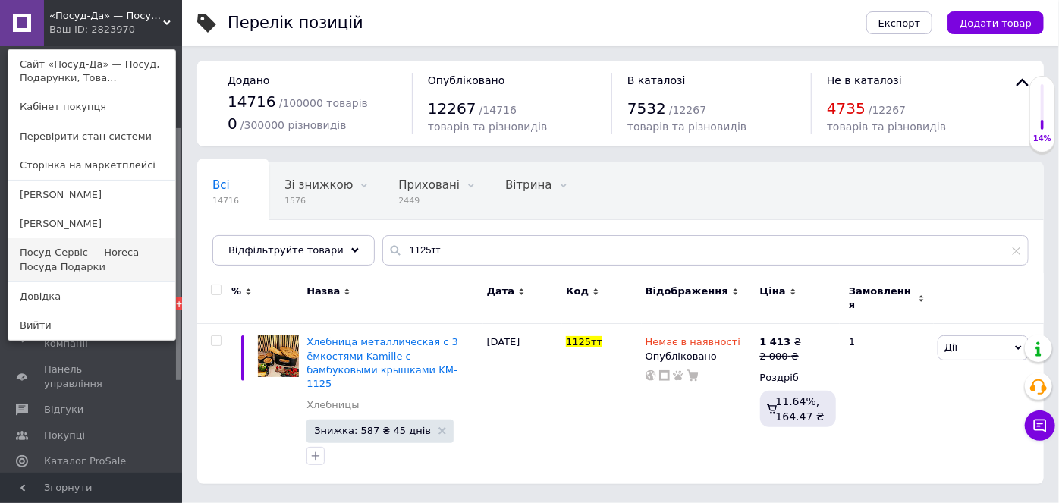
click at [112, 252] on link "Посуд-Сервіс — Horeca Посуда Подарки" at bounding box center [91, 259] width 167 height 43
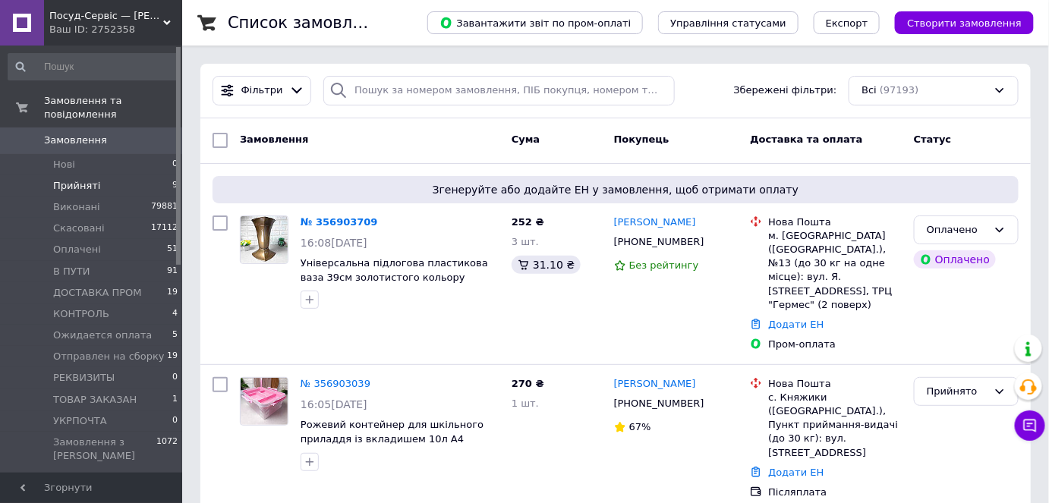
click at [123, 175] on li "Прийняті 9" at bounding box center [93, 185] width 187 height 21
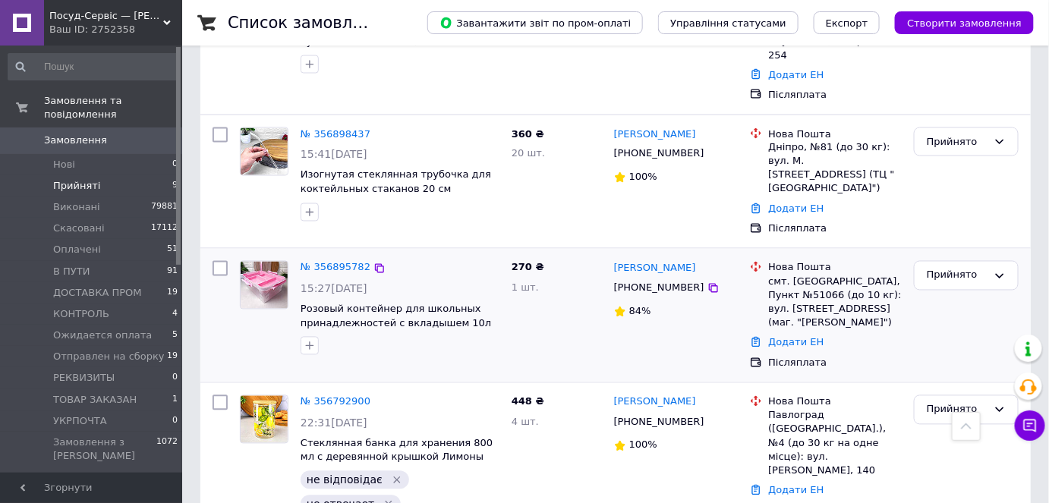
scroll to position [677, 0]
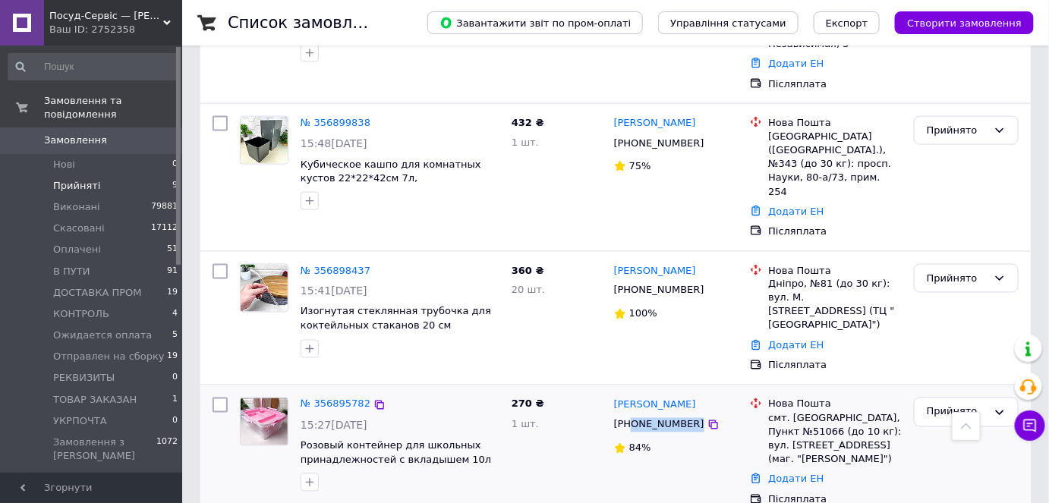
drag, startPoint x: 708, startPoint y: 296, endPoint x: 631, endPoint y: 298, distance: 77.4
click at [631, 417] on div "[PHONE_NUMBER]" at bounding box center [676, 425] width 128 height 17
copy div "0968731608"
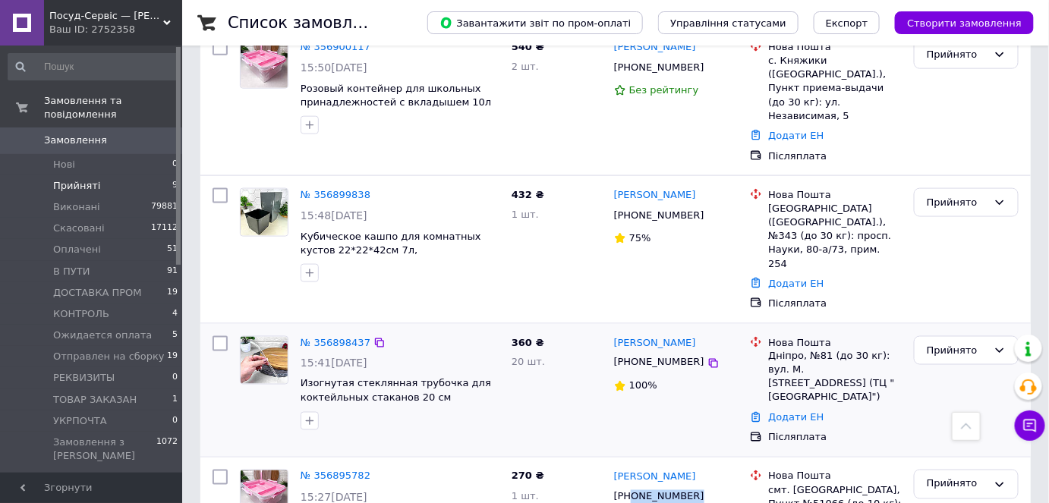
scroll to position [608, 0]
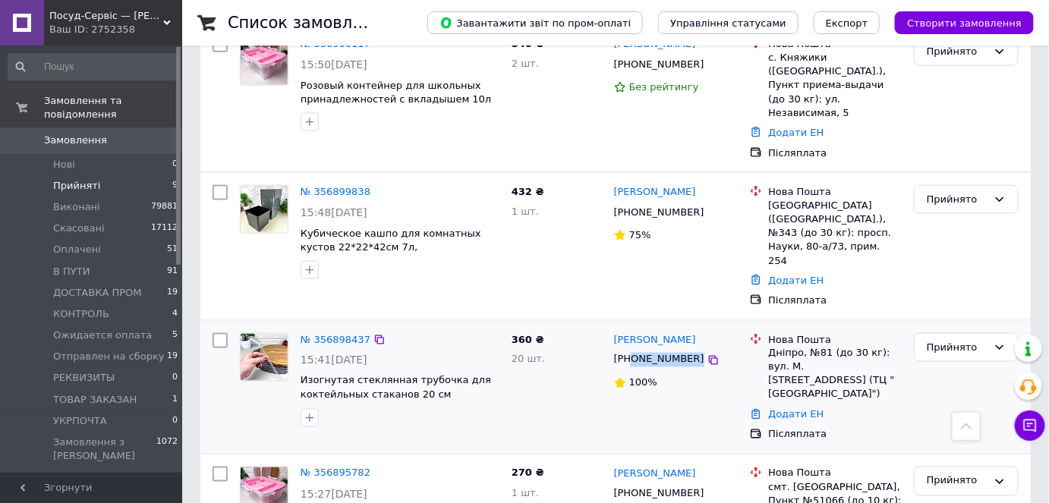
drag, startPoint x: 716, startPoint y: 244, endPoint x: 630, endPoint y: 251, distance: 86.9
click at [630, 327] on div "[PERSON_NAME] [PHONE_NUMBER] 100%" at bounding box center [676, 387] width 137 height 121
click at [631, 354] on span "[PHONE_NUMBER]" at bounding box center [659, 359] width 90 height 11
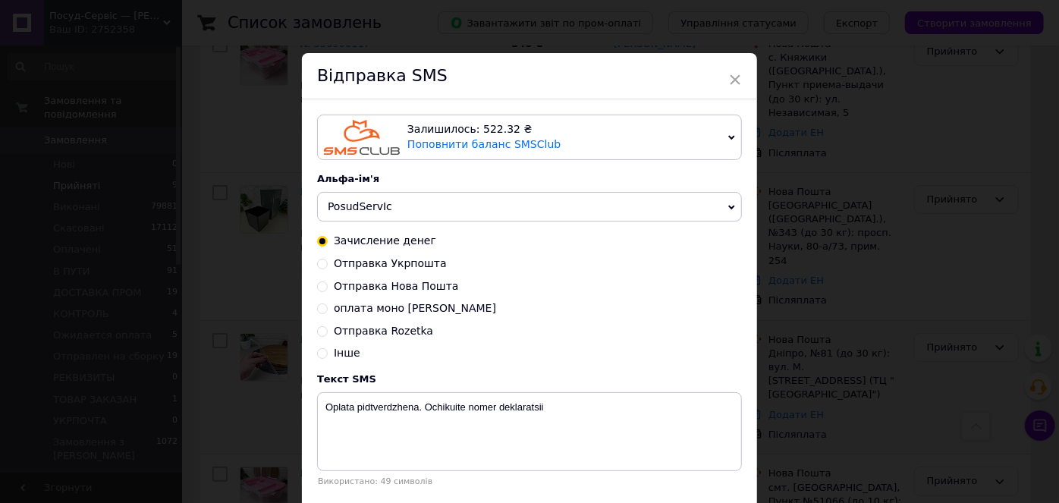
drag, startPoint x: 631, startPoint y: 248, endPoint x: 793, endPoint y: 303, distance: 170.6
click at [794, 302] on div "× Відправка SMS Залишилось: 522.32 ₴ Поповнити баланс SMSClub Підключити LetsAd…" at bounding box center [529, 251] width 1059 height 503
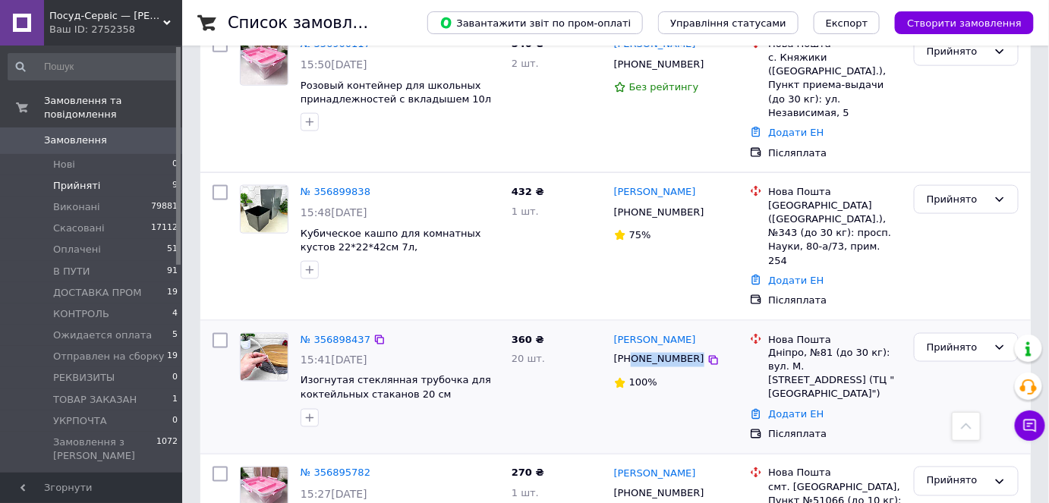
drag, startPoint x: 719, startPoint y: 243, endPoint x: 632, endPoint y: 251, distance: 86.9
click at [632, 351] on div "[PHONE_NUMBER]" at bounding box center [676, 359] width 128 height 17
copy div "0934319324"
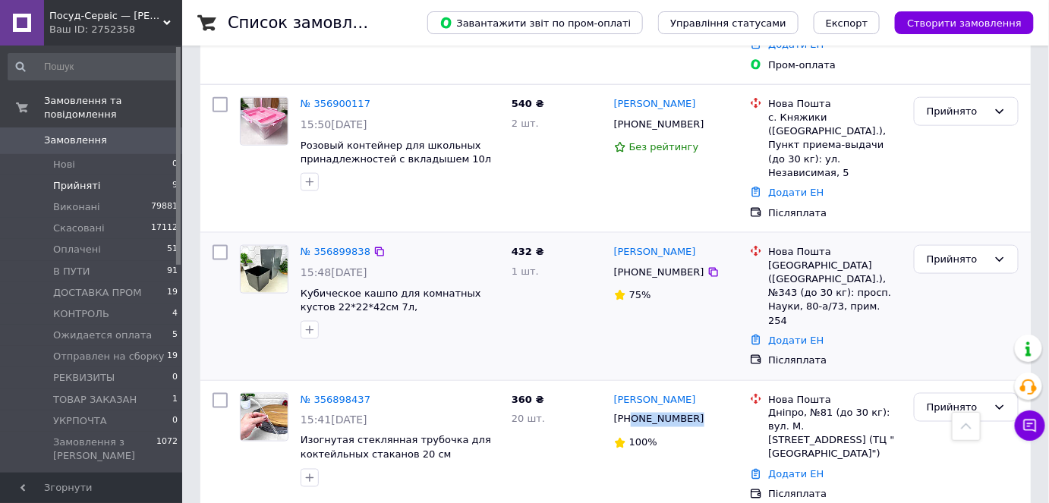
scroll to position [470, 0]
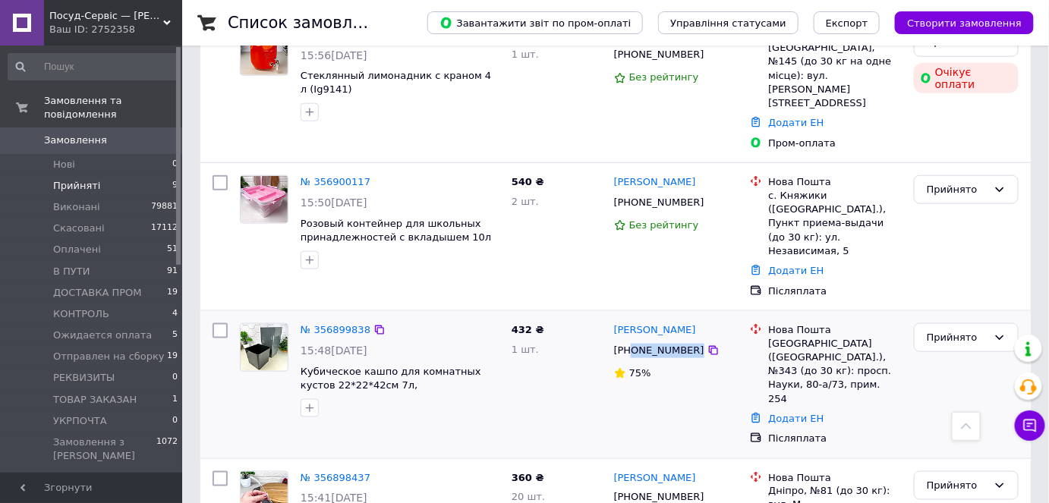
drag, startPoint x: 707, startPoint y: 266, endPoint x: 629, endPoint y: 269, distance: 77.5
click at [629, 342] on div "[PHONE_NUMBER]" at bounding box center [676, 350] width 128 height 17
copy div "0508294052"
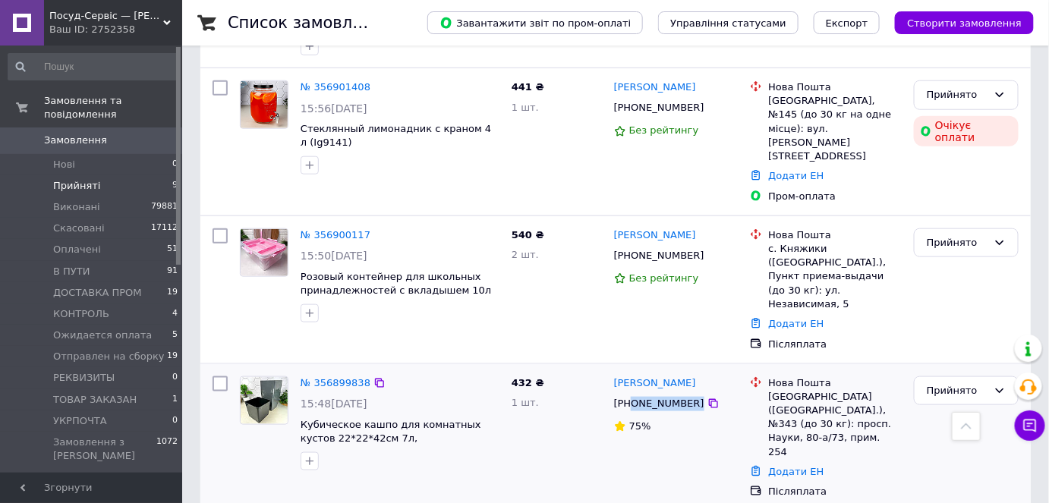
scroll to position [332, 0]
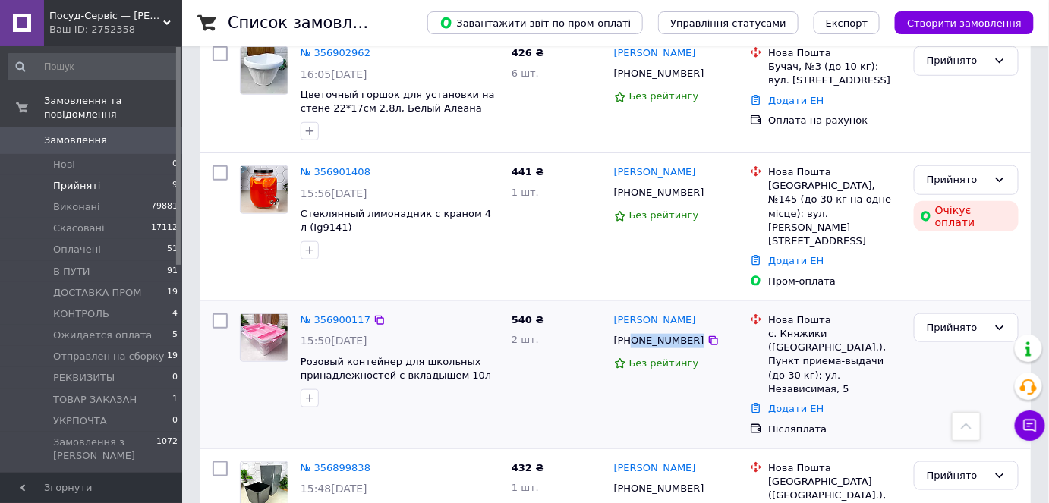
drag, startPoint x: 739, startPoint y: 288, endPoint x: 631, endPoint y: 287, distance: 107.8
click at [631, 332] on div "+380984377922" at bounding box center [676, 340] width 128 height 17
copy div "0984377922"
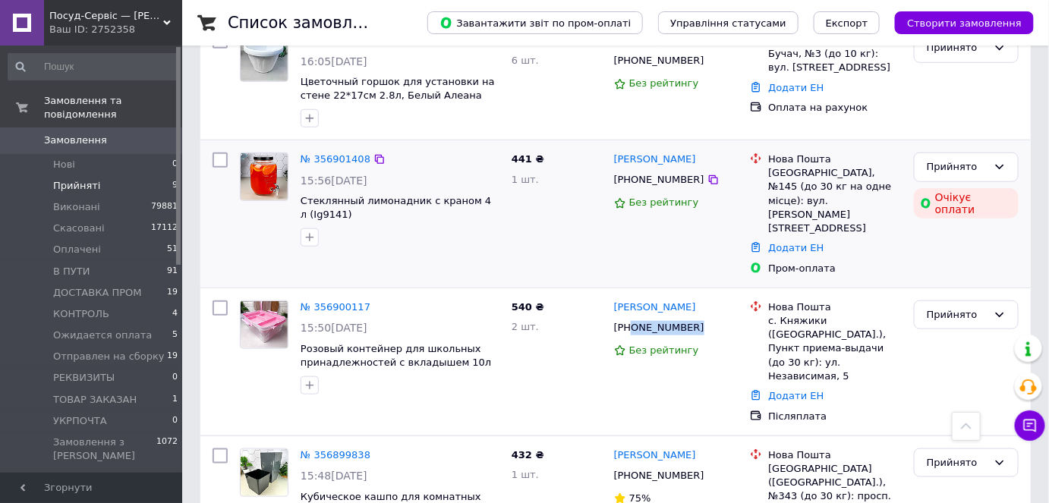
scroll to position [206, 0]
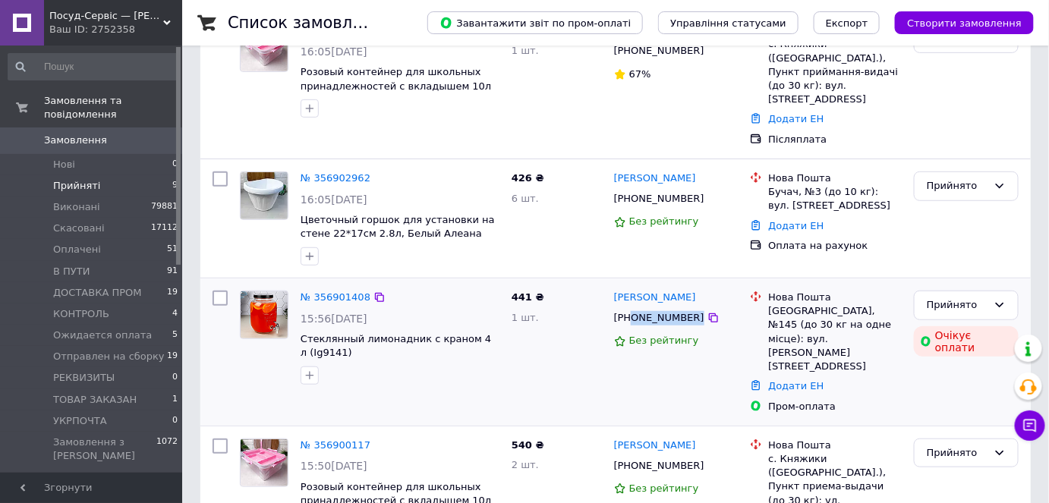
drag, startPoint x: 734, startPoint y: 292, endPoint x: 631, endPoint y: 291, distance: 102.5
click at [631, 310] on div "+380667485898" at bounding box center [676, 318] width 128 height 17
copy div "0667485898"
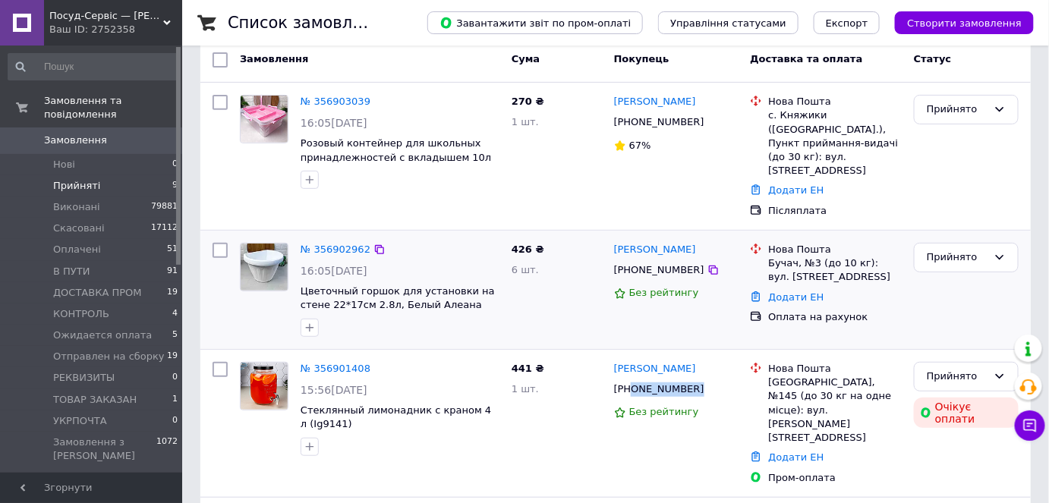
scroll to position [137, 0]
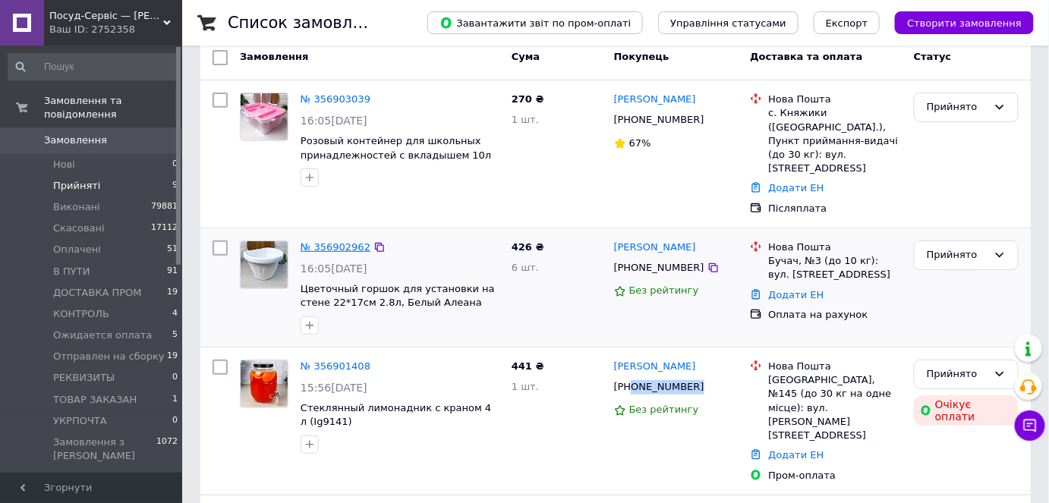
click at [328, 241] on link "№ 356902962" at bounding box center [336, 246] width 70 height 11
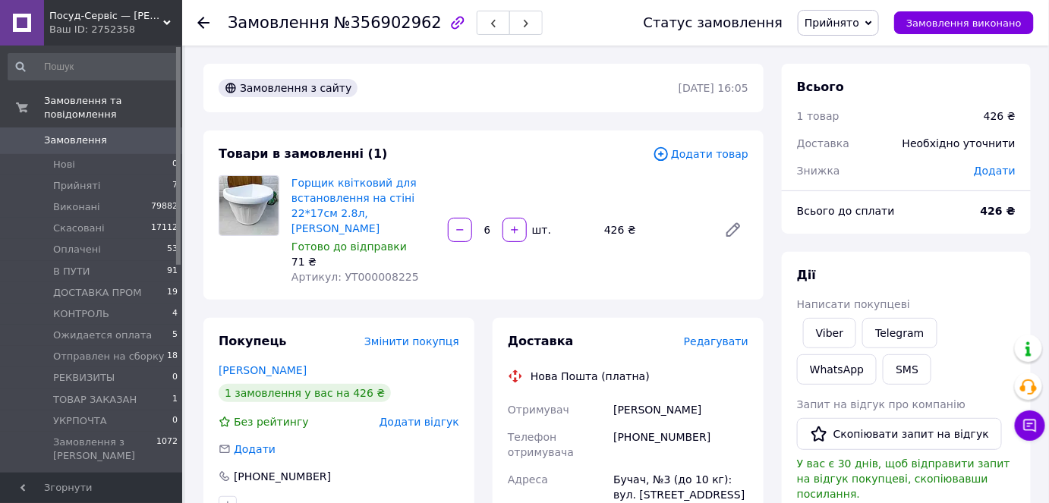
click at [629, 423] on div "+380989697984" at bounding box center [680, 444] width 141 height 43
click at [678, 431] on div "+380989697984" at bounding box center [680, 444] width 141 height 43
drag, startPoint x: 704, startPoint y: 419, endPoint x: 635, endPoint y: 425, distance: 69.3
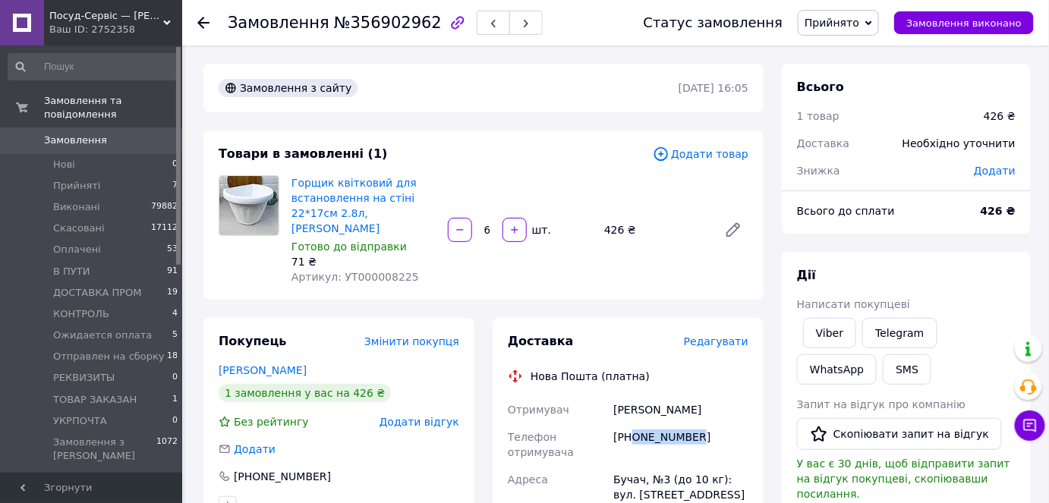
click at [635, 425] on div "+380989697984" at bounding box center [680, 444] width 141 height 43
copy div "0989697984"
click at [247, 364] on link "Бабій Марія" at bounding box center [263, 370] width 88 height 12
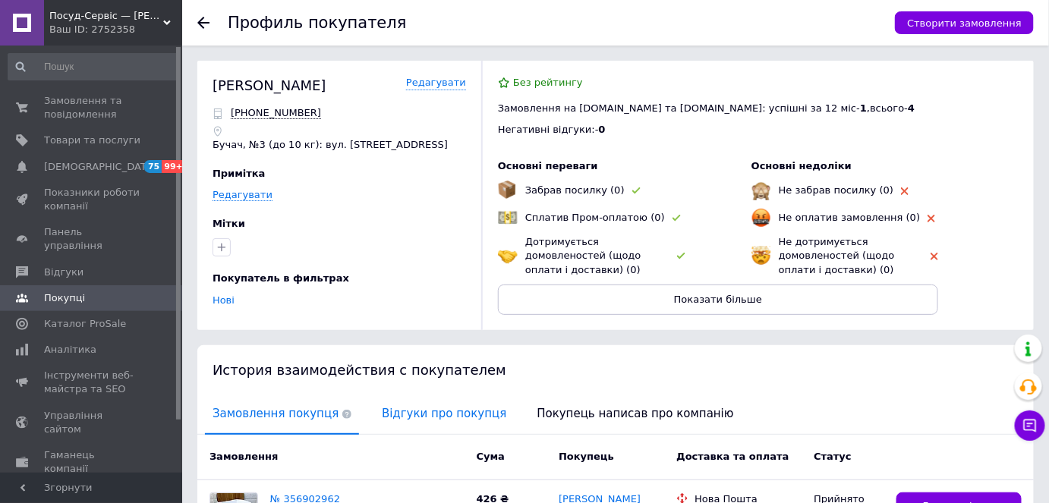
click at [417, 413] on span "Відгуки про покупця" at bounding box center [444, 414] width 140 height 39
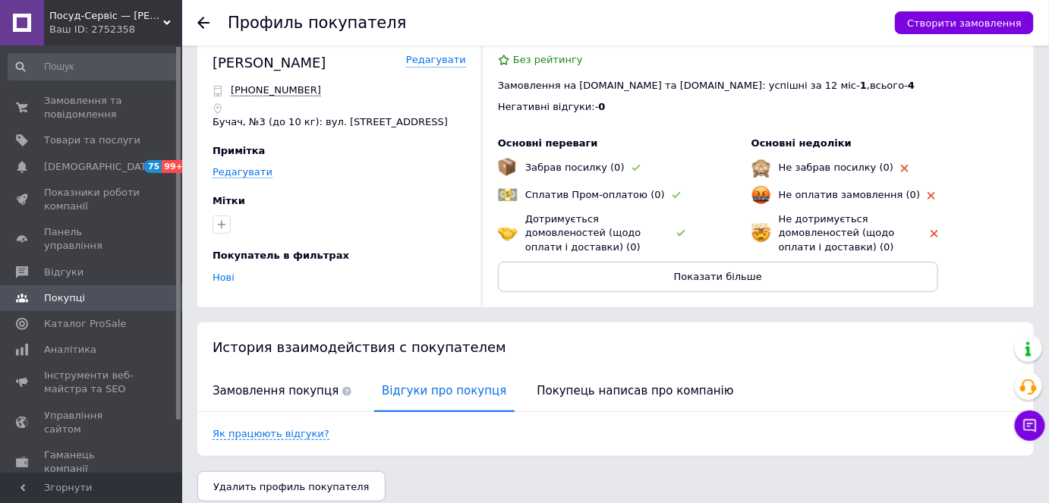
scroll to position [36, 0]
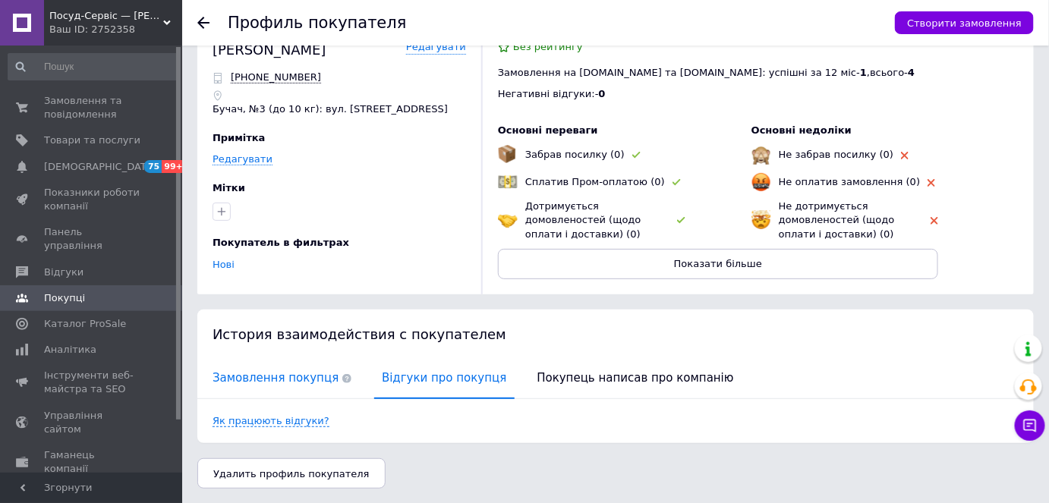
click at [250, 370] on span "Замовлення покупця" at bounding box center [282, 378] width 154 height 39
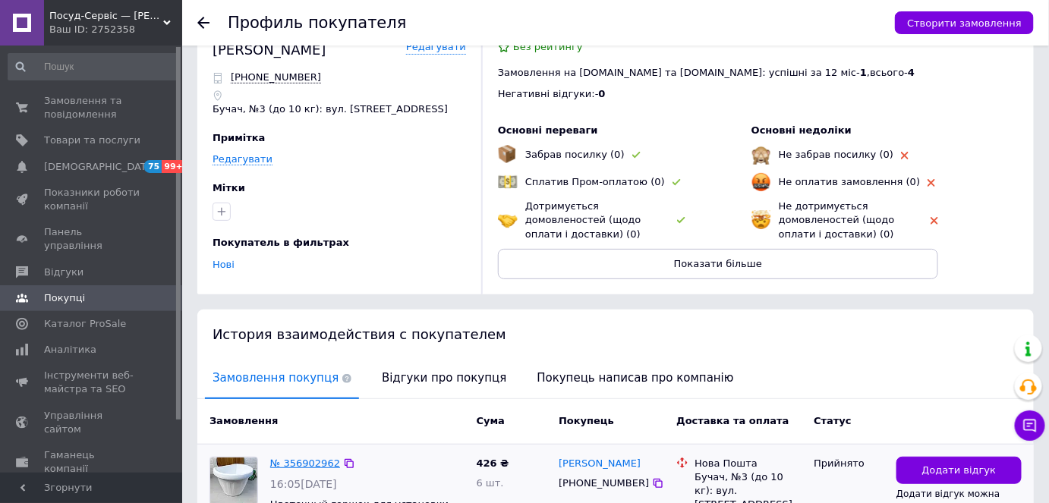
click at [298, 461] on link "№ 356902962" at bounding box center [305, 463] width 70 height 11
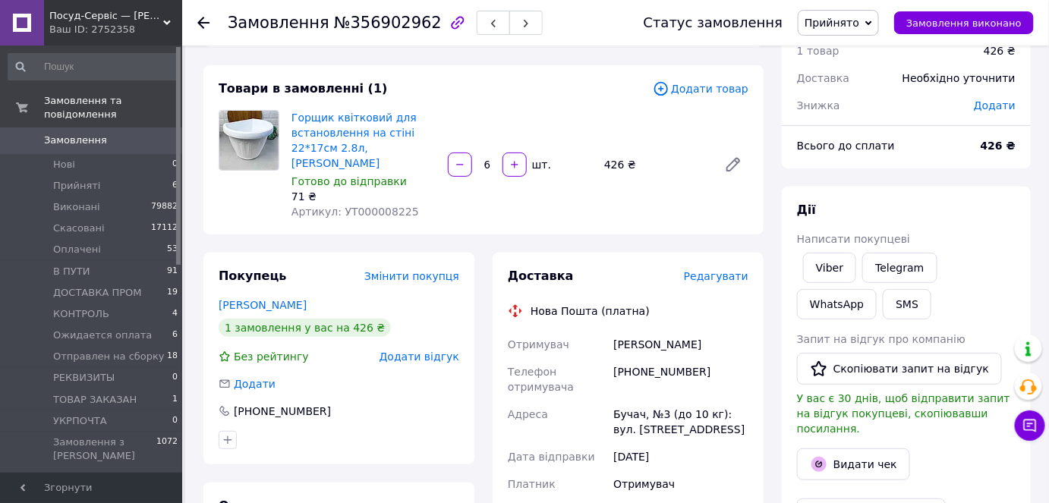
scroll to position [137, 0]
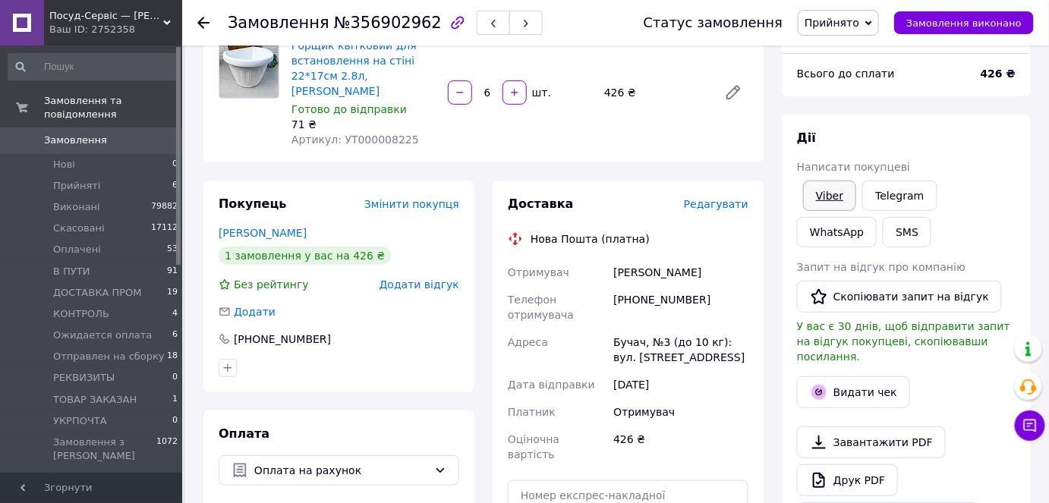
click at [830, 194] on link "Viber" at bounding box center [829, 196] width 53 height 30
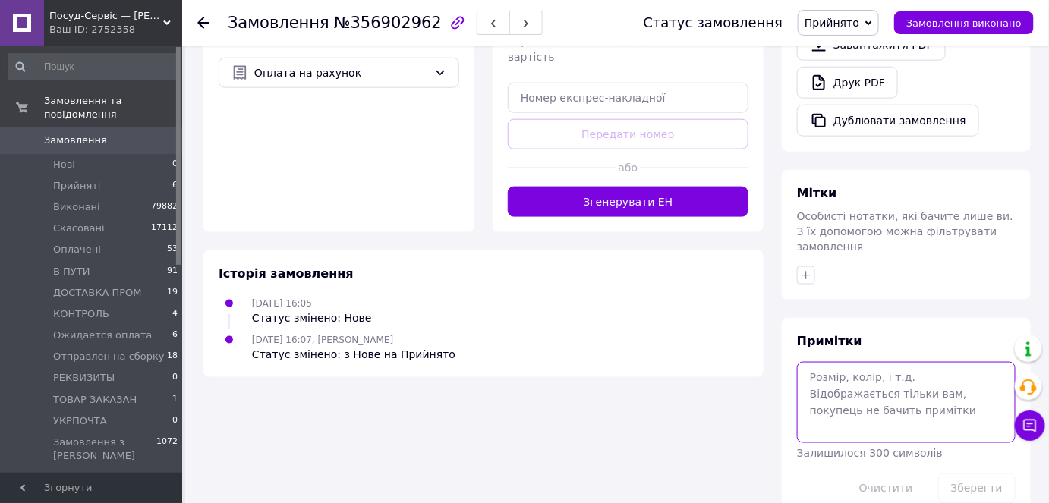
paste textarea "(checkmark)ФОП Купчанко Катерина Андріївна (монобанк) 4035200043045423 (moneyba…"
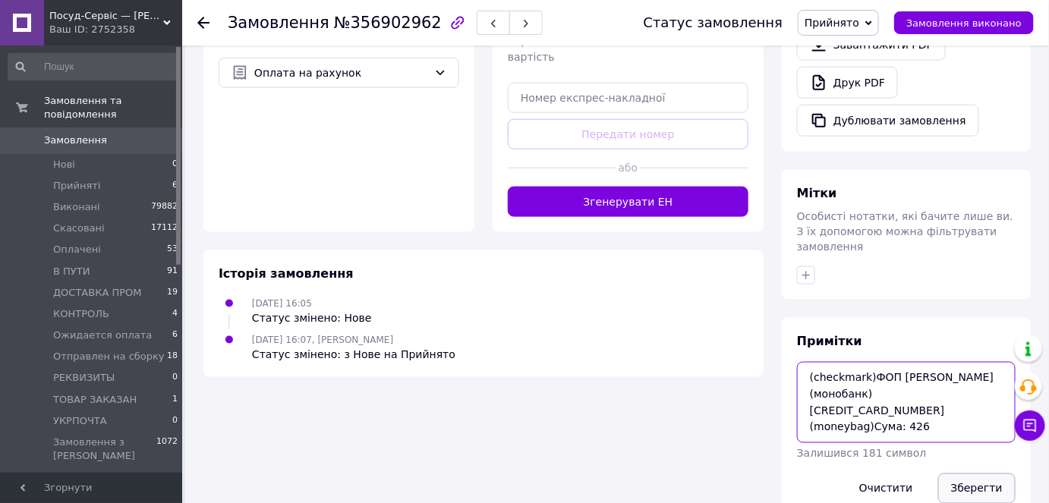
scroll to position [8, 0]
type textarea "(checkmark)ФОП Купчанко Катерина Андріївна (монобанк) 4035200043045423 (moneyba…"
click at [963, 474] on button "Зберегти" at bounding box center [976, 489] width 77 height 30
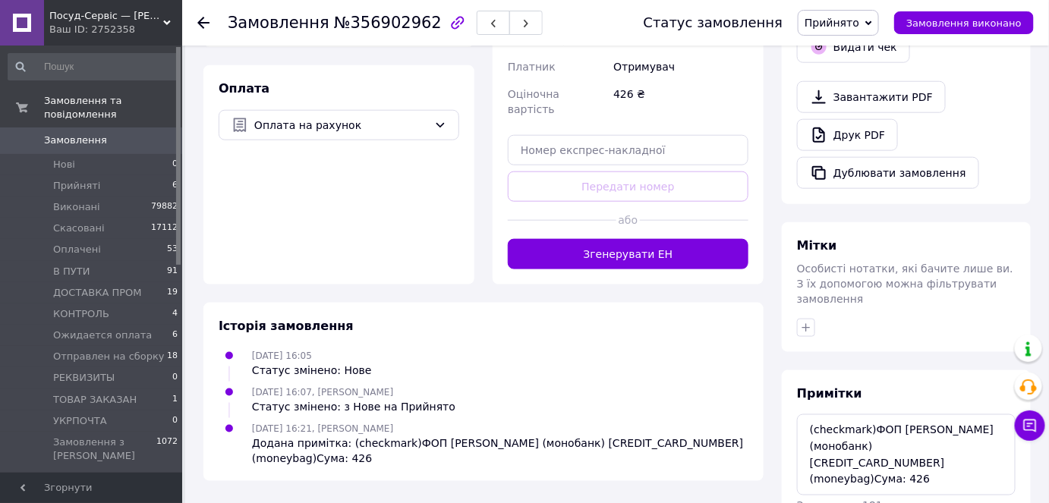
scroll to position [0, 0]
click at [807, 414] on textarea "(checkmark)ФОП Купчанко Катерина Андріївна (монобанк) 4035200043045423 (moneyba…" at bounding box center [906, 454] width 219 height 80
click at [821, 414] on textarea "(checkmark)ФОП Купчанко Катерина Андріївна (монобанк) 4035200043045423 (moneyba…" at bounding box center [906, 454] width 219 height 80
paste textarea "113067 Вазон настінний "Терра" 22*16 (білий)"
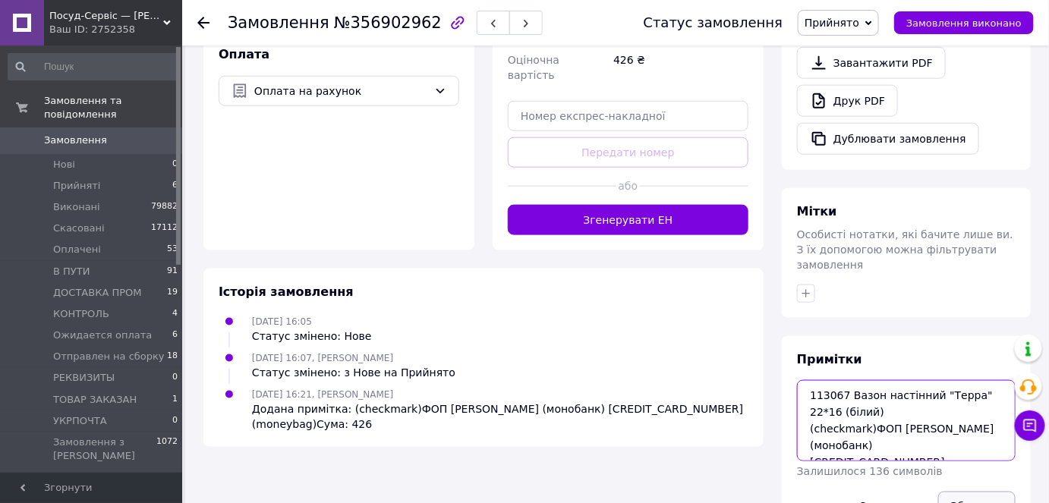
scroll to position [535, 0]
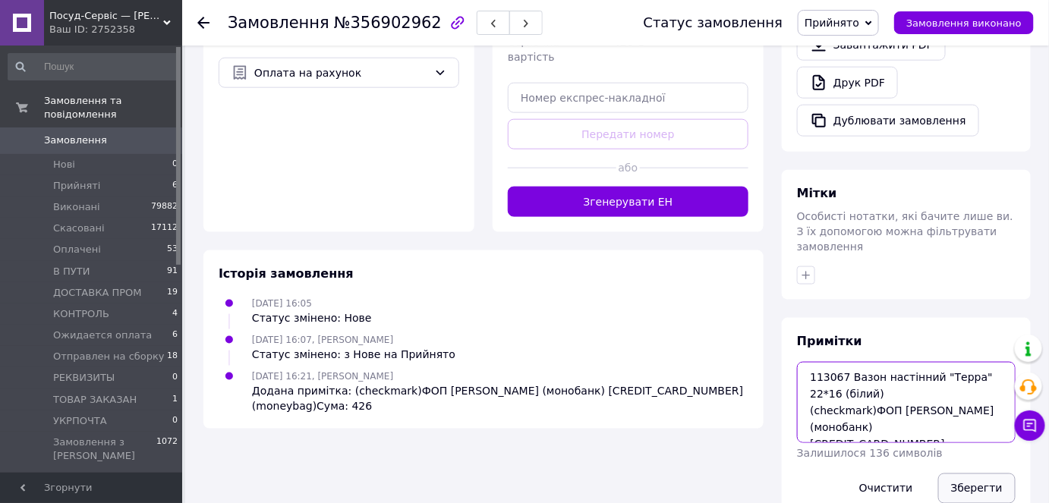
type textarea "113067 Вазон настінний "Терра" 22*16 (білий) (checkmark)ФОП Купчанко Катерина А…"
click at [978, 474] on button "Зберегти" at bounding box center [976, 489] width 77 height 30
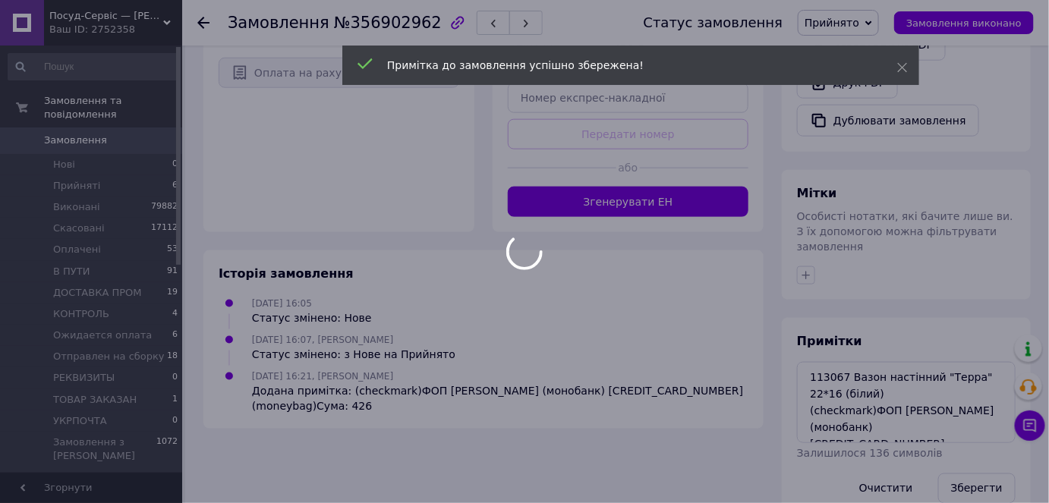
click at [800, 245] on div at bounding box center [524, 251] width 1049 height 503
click at [805, 244] on div at bounding box center [524, 251] width 1049 height 503
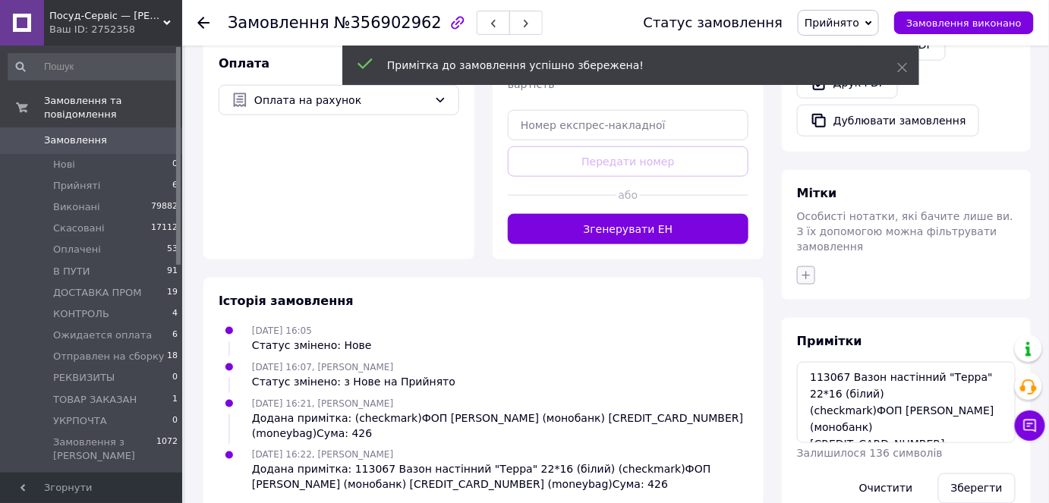
click at [805, 269] on icon "button" at bounding box center [806, 275] width 12 height 12
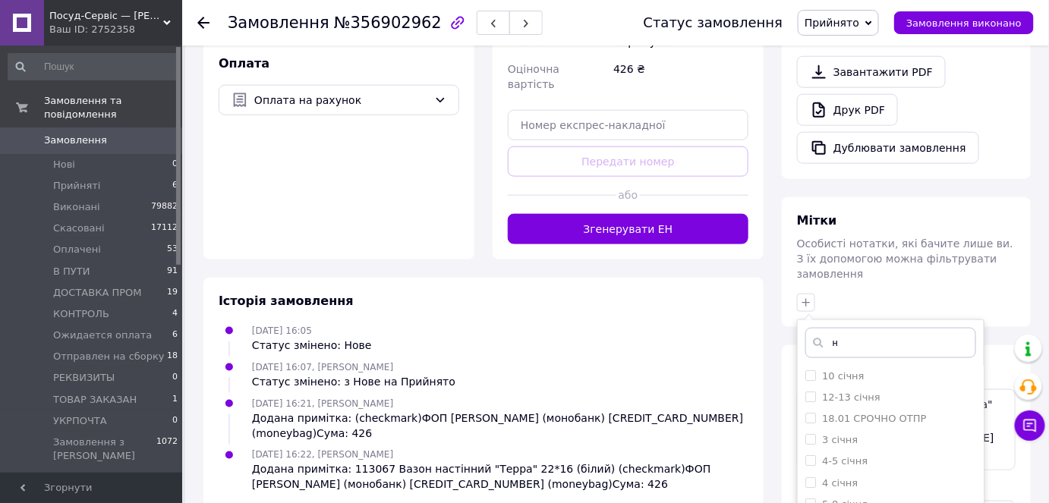
drag, startPoint x: 839, startPoint y: 310, endPoint x: 822, endPoint y: 310, distance: 17.5
click at [822, 328] on div "н" at bounding box center [890, 343] width 171 height 30
type input "анд"
click at [833, 370] on label "[PERSON_NAME]" at bounding box center [863, 375] width 82 height 11
checkbox input "true"
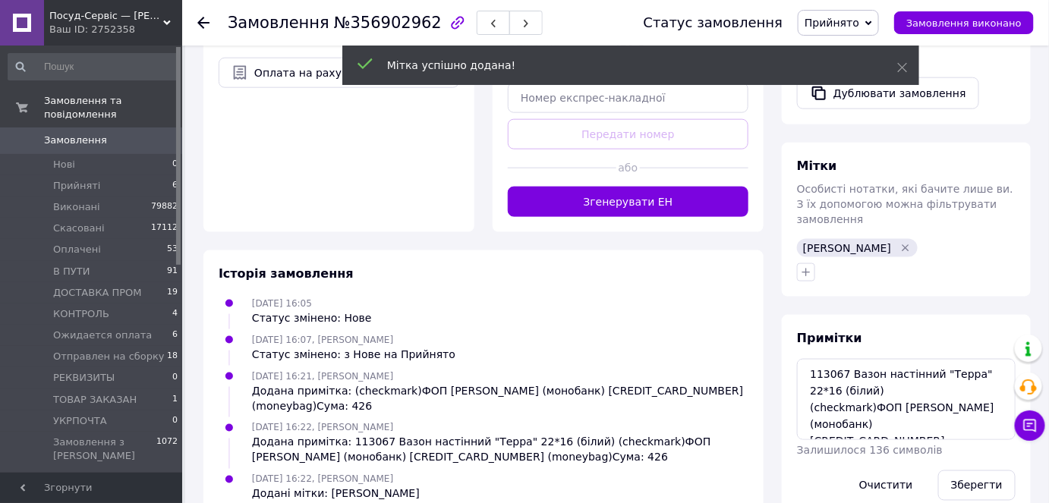
scroll to position [534, 0]
click at [836, 24] on span "Прийнято" at bounding box center [831, 23] width 55 height 12
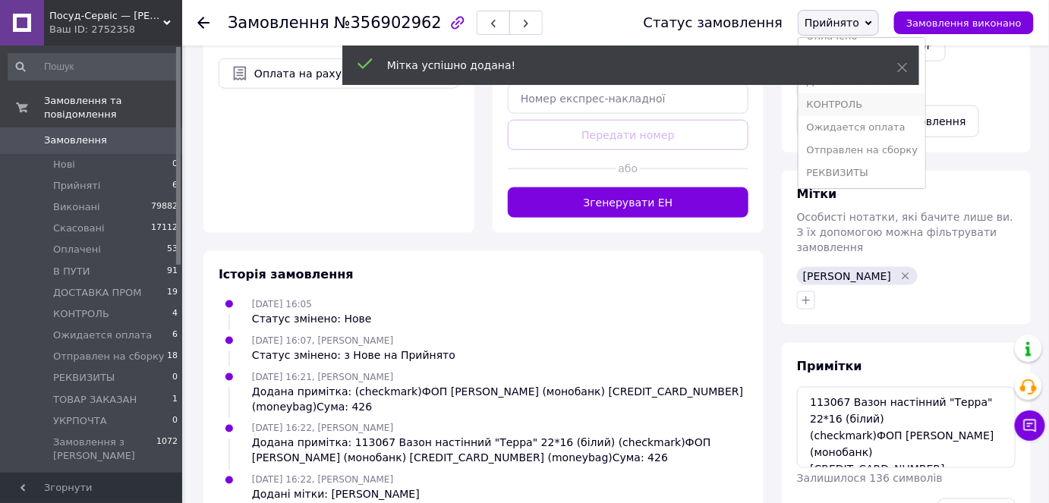
scroll to position [38, 0]
click at [862, 146] on li "Ожидается оплата" at bounding box center [861, 151] width 127 height 23
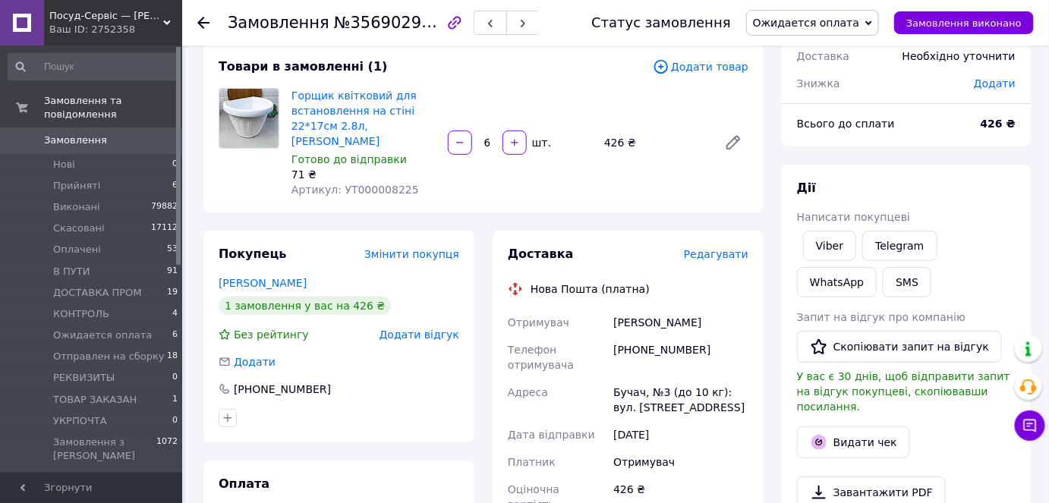
scroll to position [0, 0]
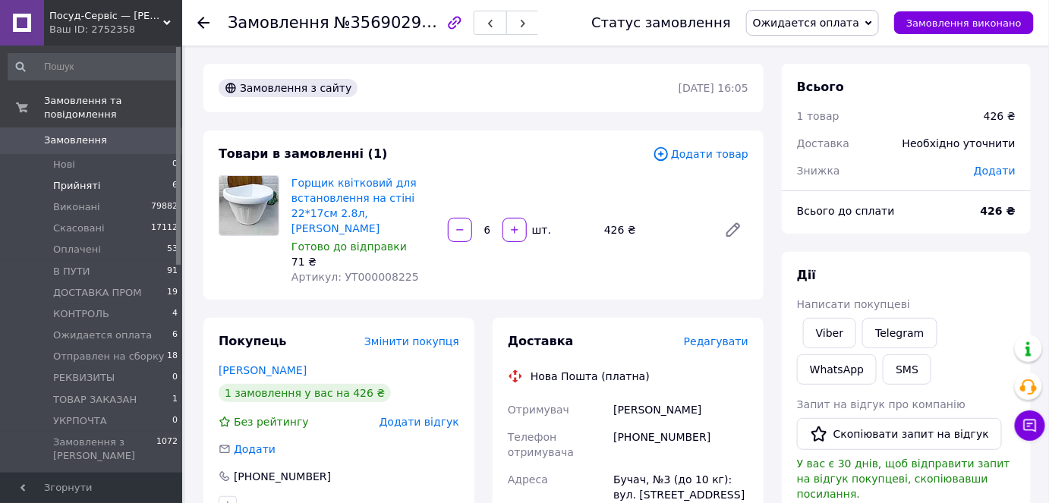
click at [113, 175] on li "Прийняті 6" at bounding box center [93, 185] width 187 height 21
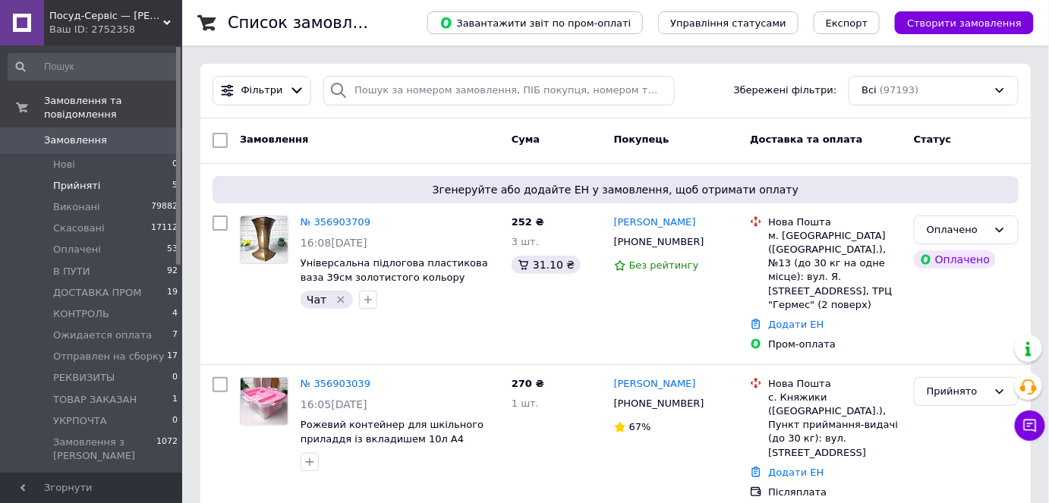
click at [77, 179] on span "Прийняті" at bounding box center [76, 186] width 47 height 14
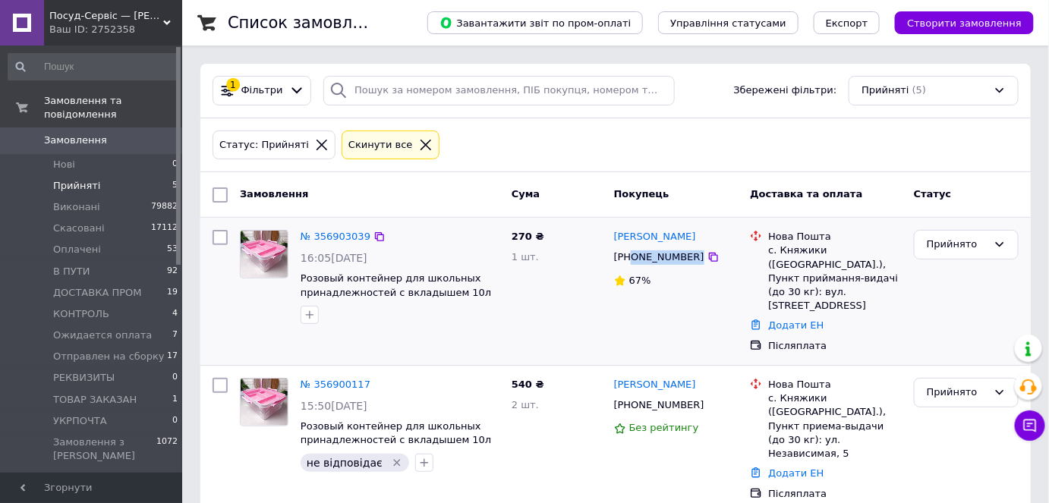
drag, startPoint x: 732, startPoint y: 253, endPoint x: 631, endPoint y: 255, distance: 100.9
click at [631, 255] on div "+380989756302" at bounding box center [676, 257] width 128 height 17
click at [322, 237] on link "№ 356903039" at bounding box center [336, 236] width 70 height 11
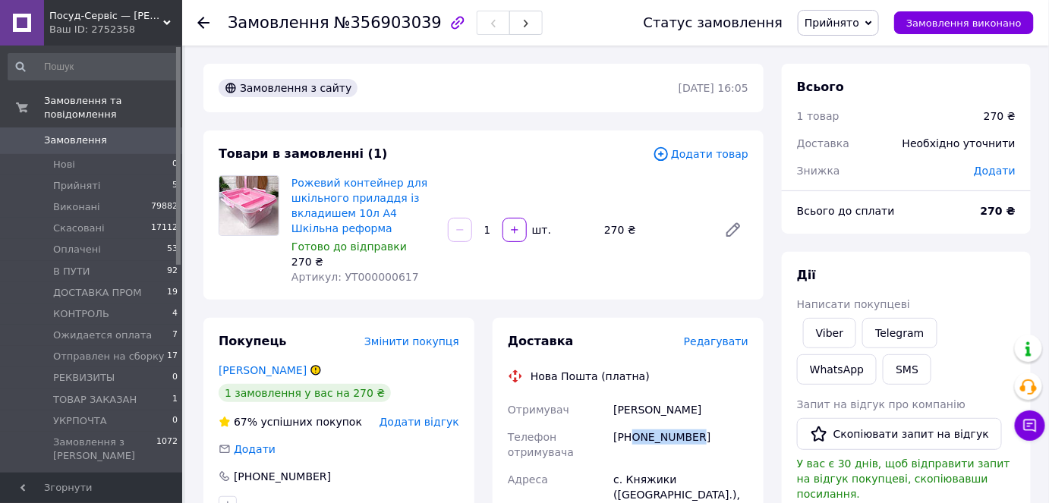
drag, startPoint x: 702, startPoint y: 442, endPoint x: 633, endPoint y: 441, distance: 69.1
click at [633, 441] on div "+380989756302" at bounding box center [680, 444] width 141 height 43
copy div "0989756302"
click at [237, 369] on link "Мельник Ольга" at bounding box center [263, 370] width 88 height 12
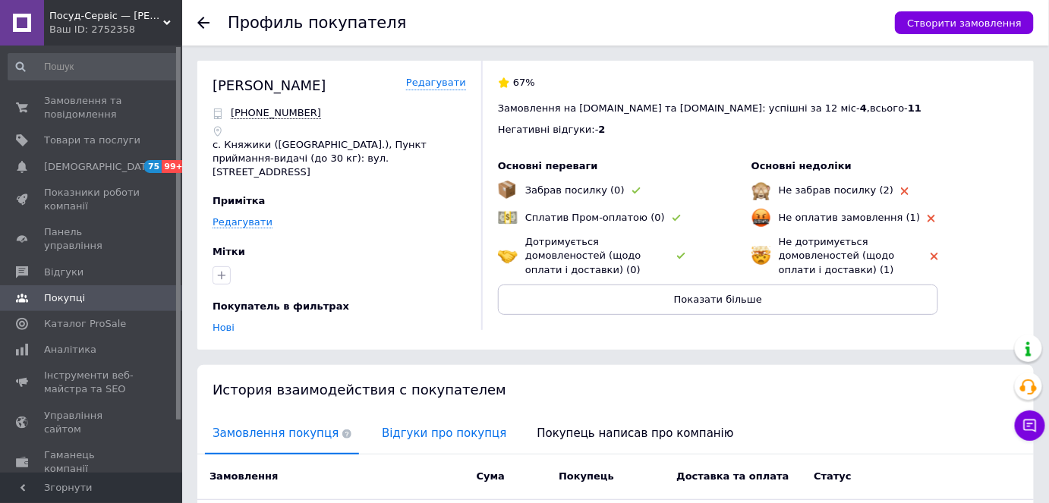
click at [389, 417] on span "Відгуки про покупця" at bounding box center [444, 433] width 140 height 39
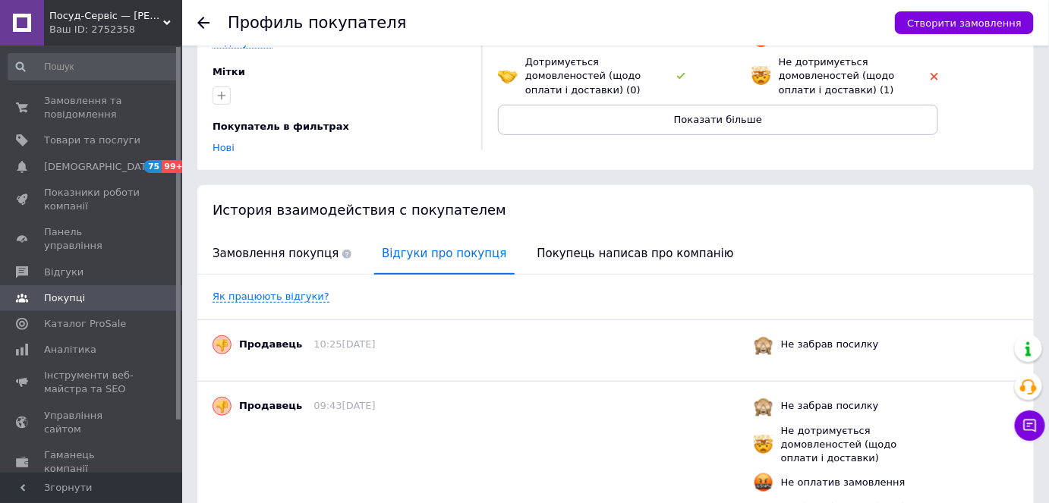
scroll to position [265, 0]
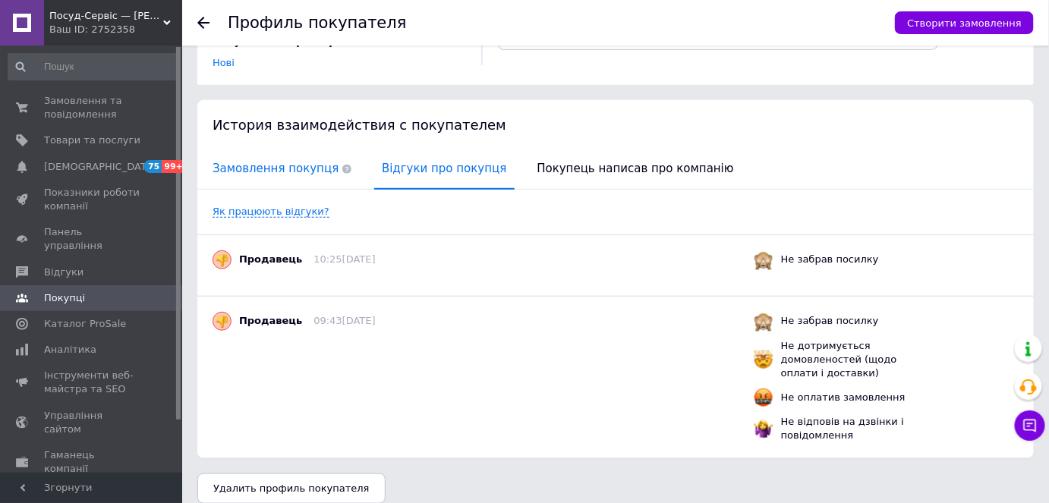
click at [284, 162] on span "Замовлення покупця" at bounding box center [282, 169] width 154 height 39
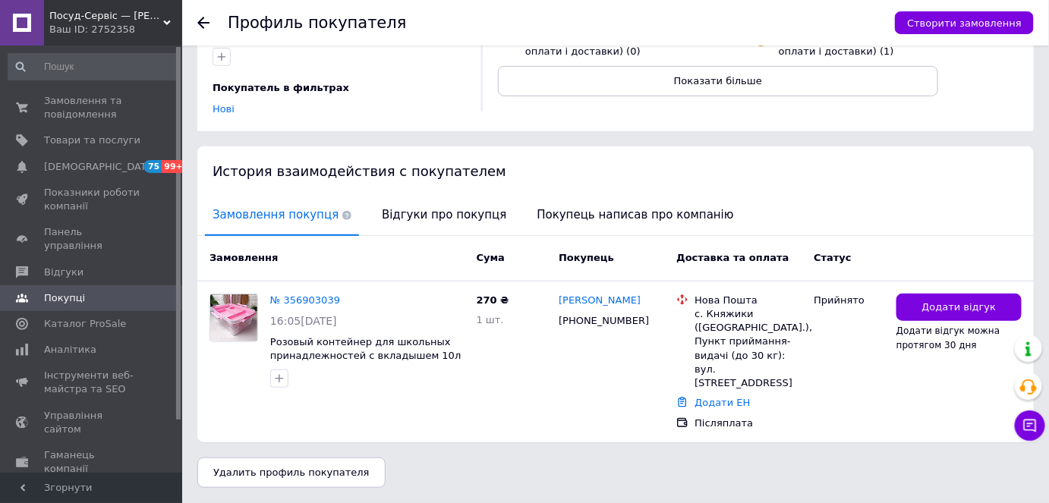
scroll to position [190, 0]
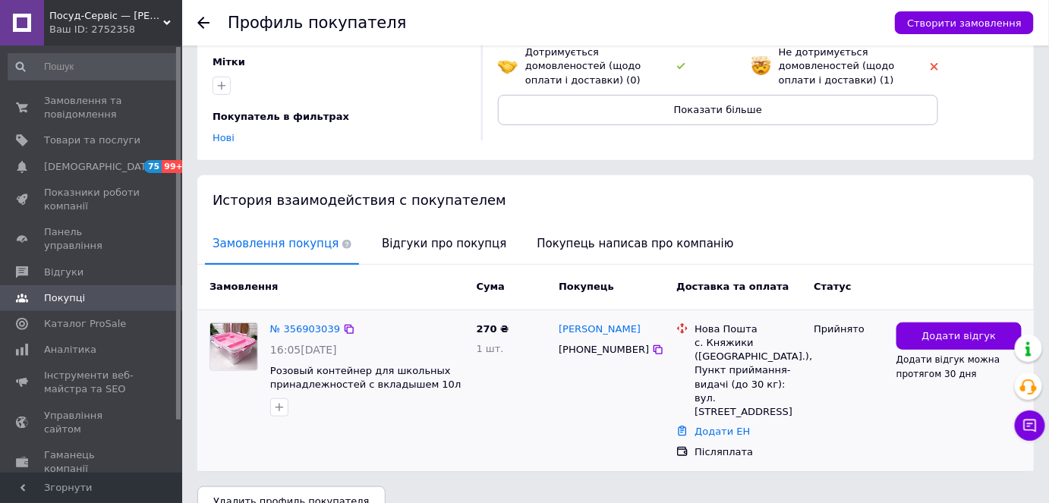
click at [581, 342] on div "+380989756302" at bounding box center [604, 350] width 96 height 20
click at [289, 323] on link "№ 356903039" at bounding box center [305, 328] width 70 height 11
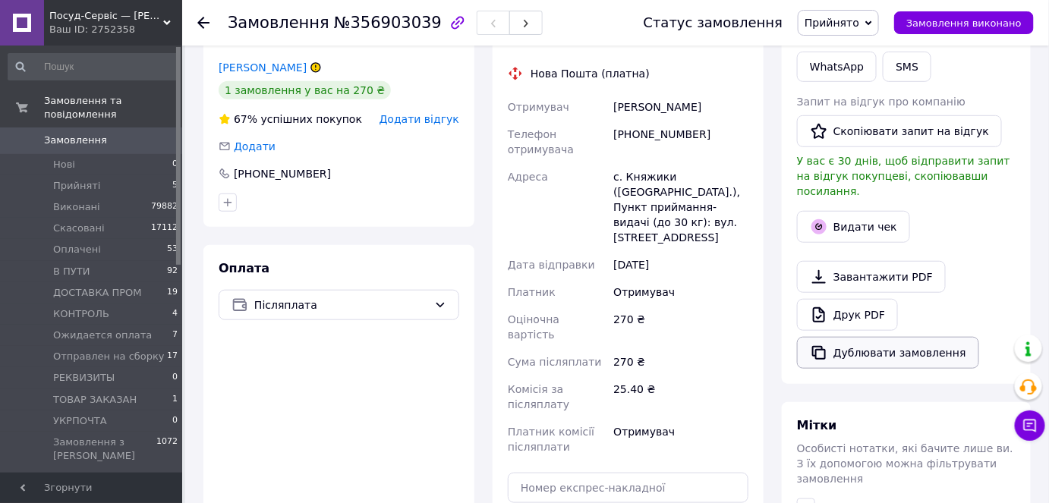
scroll to position [345, 0]
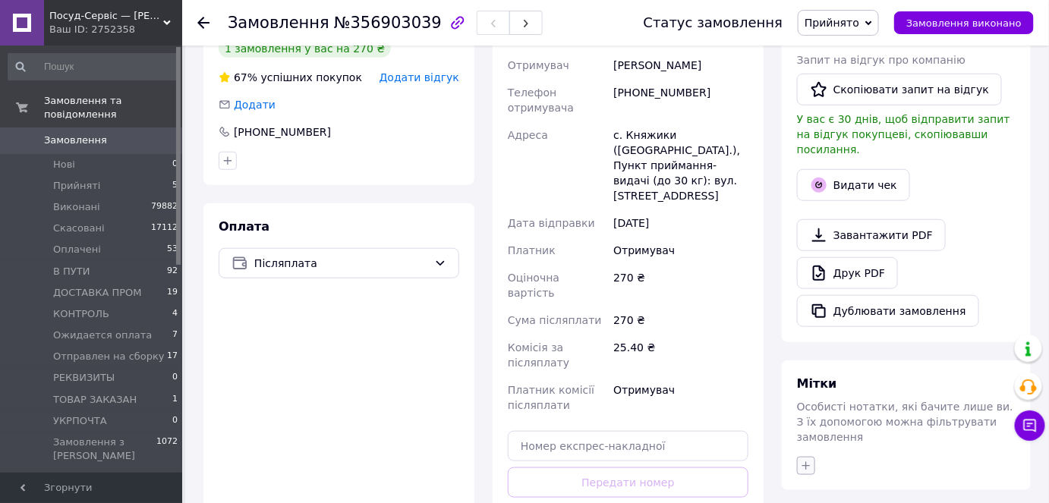
click at [808, 460] on icon "button" at bounding box center [806, 466] width 12 height 12
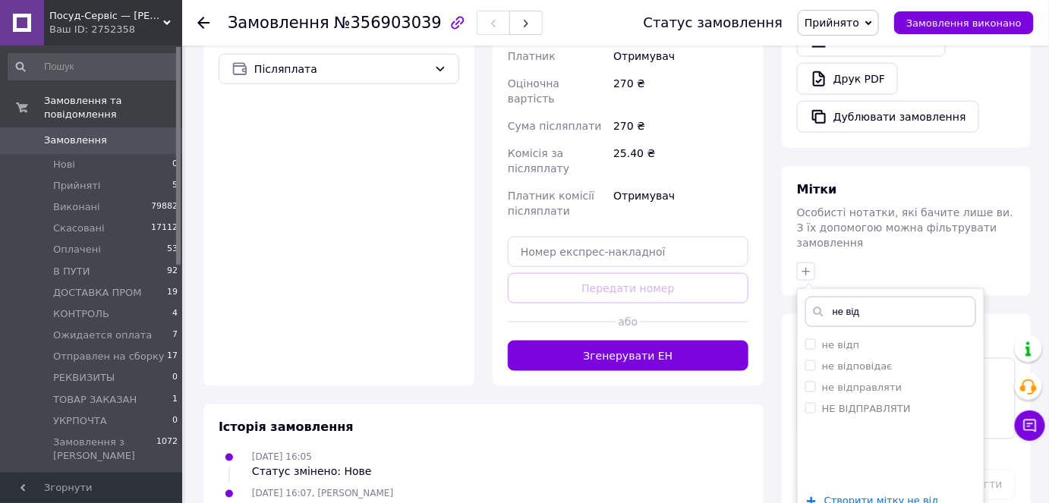
scroll to position [571, 0]
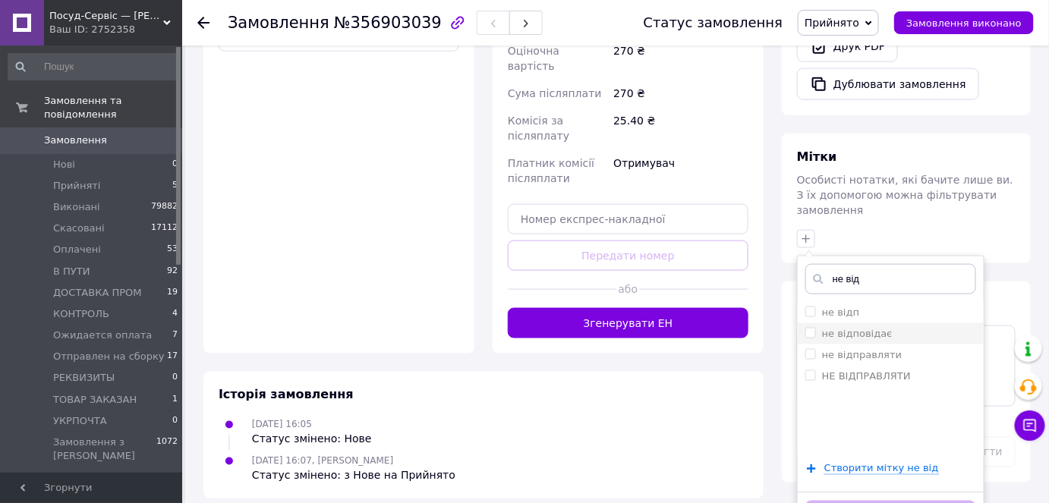
type input "не від"
click at [814, 328] on input "не відповідає" at bounding box center [810, 333] width 10 height 10
checkbox input "true"
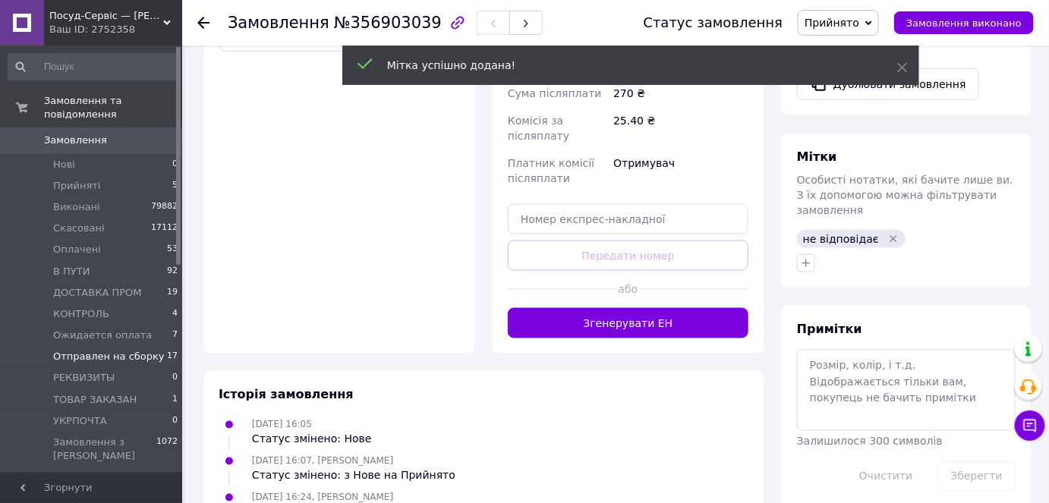
click at [109, 350] on span "Отправлен на сборку" at bounding box center [109, 357] width 112 height 14
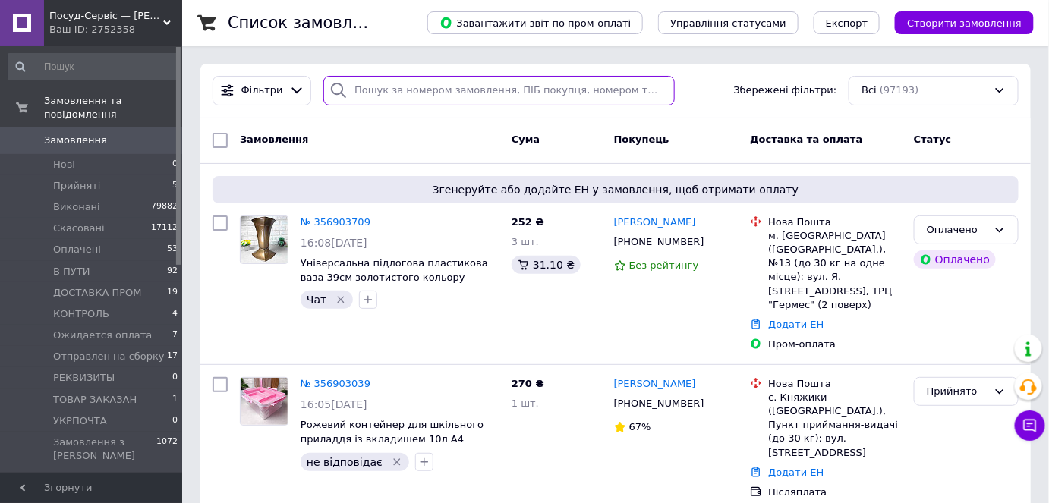
click at [408, 94] on input "search" at bounding box center [498, 91] width 351 height 30
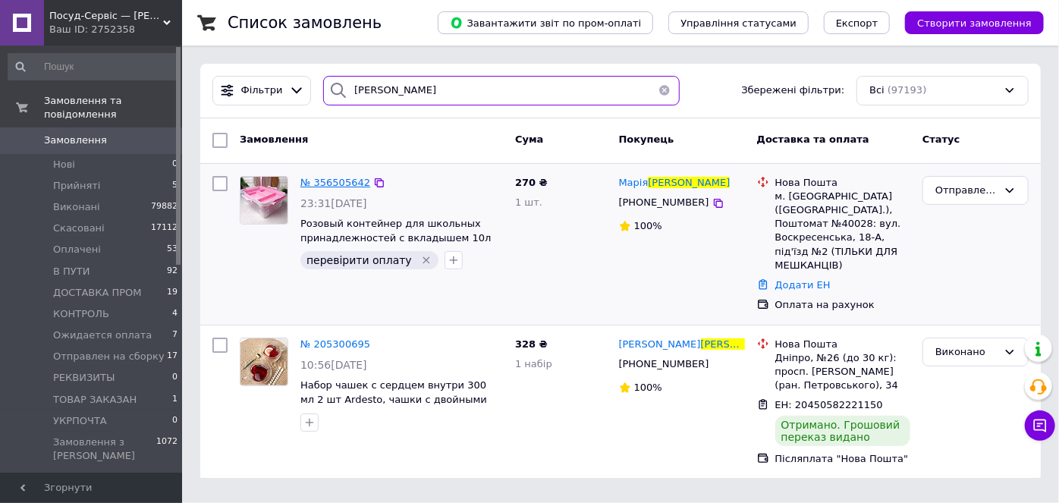
type input "поварова"
click at [341, 181] on span "№ 356505642" at bounding box center [336, 182] width 70 height 11
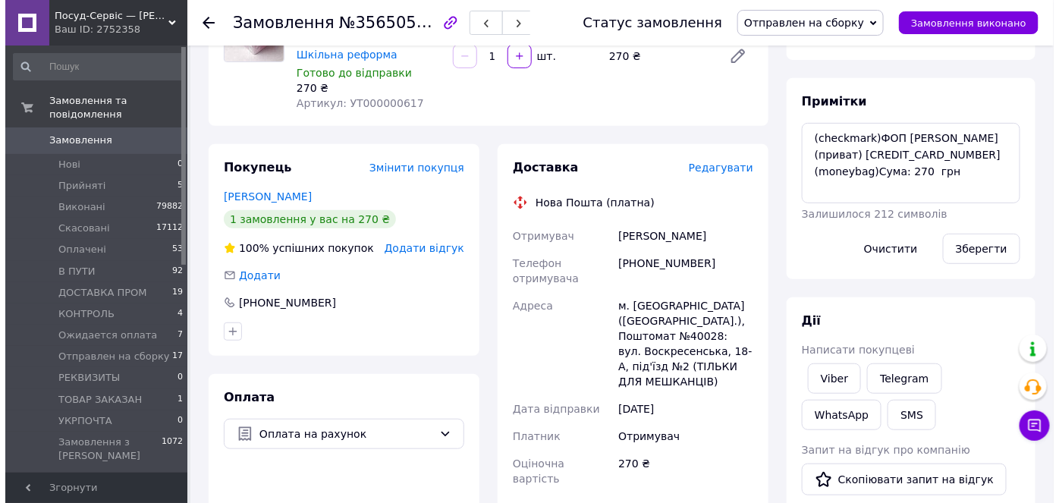
scroll to position [39, 0]
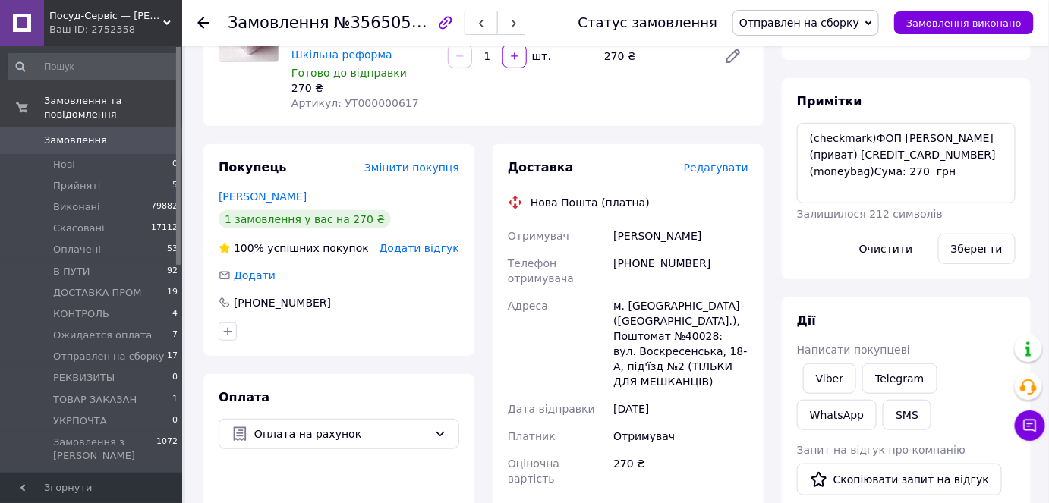
click at [706, 172] on span "Редагувати" at bounding box center [716, 168] width 65 height 12
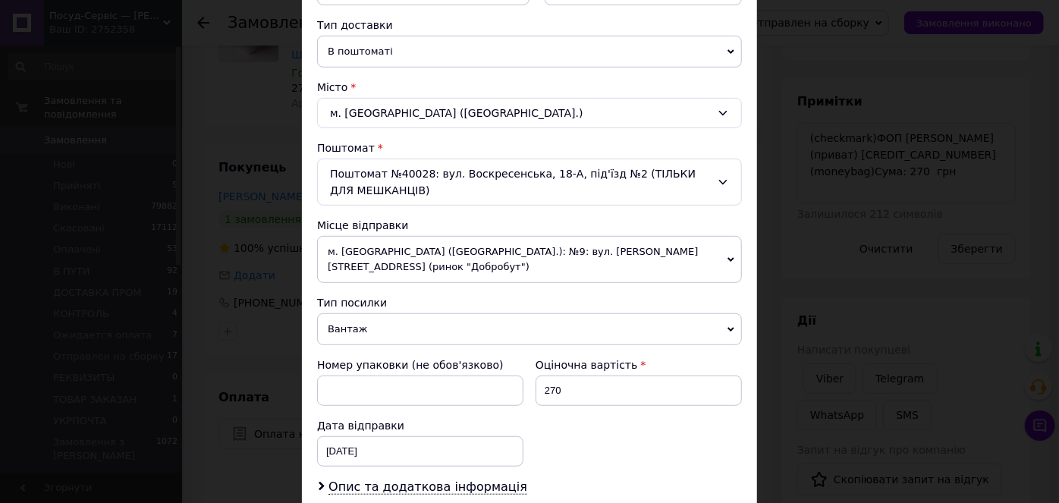
scroll to position [198, 0]
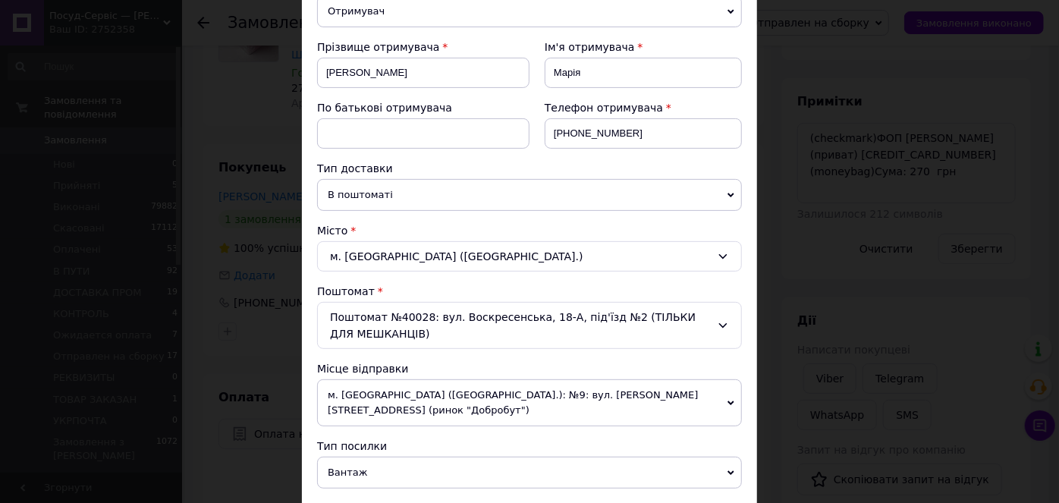
click at [364, 206] on span "В поштоматі" at bounding box center [529, 195] width 425 height 32
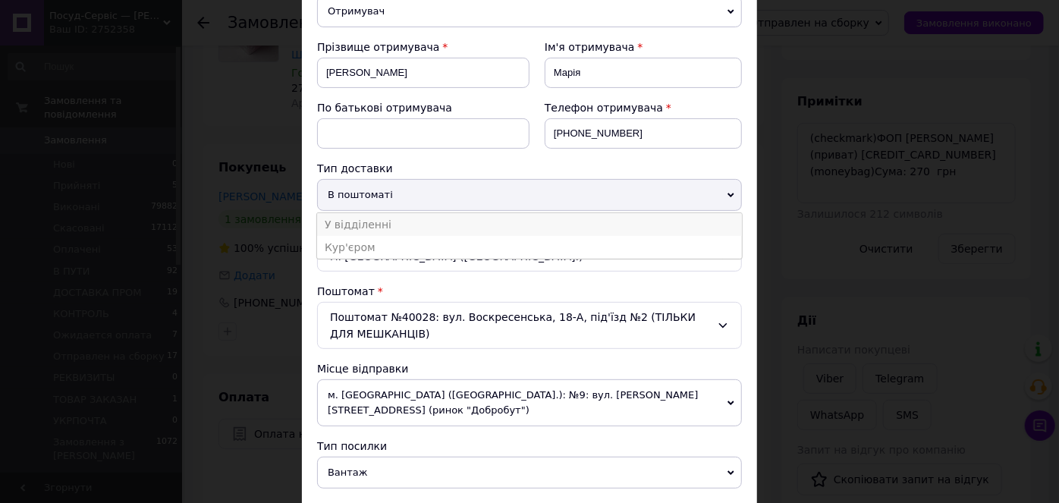
click at [364, 223] on li "У відділенні" at bounding box center [529, 224] width 425 height 23
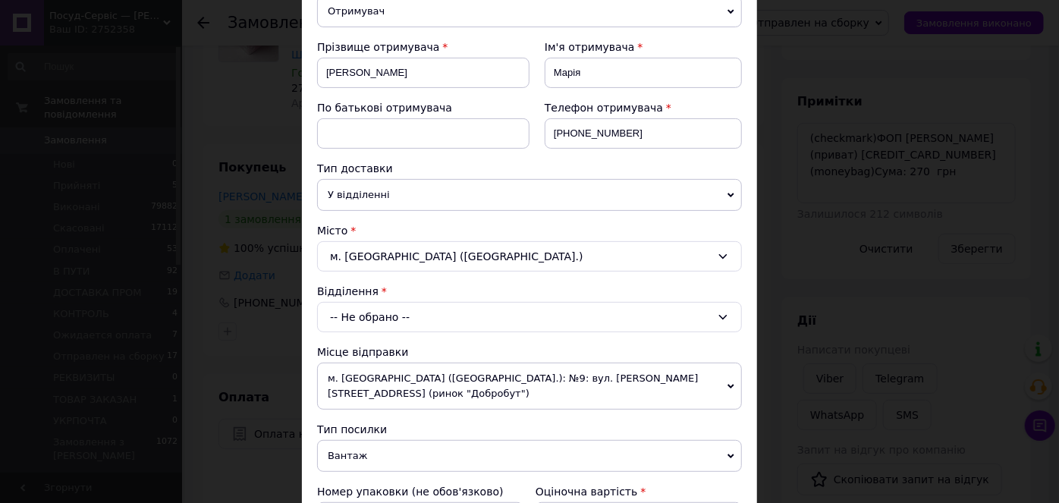
click at [364, 316] on div "-- Не обрано --" at bounding box center [529, 317] width 425 height 30
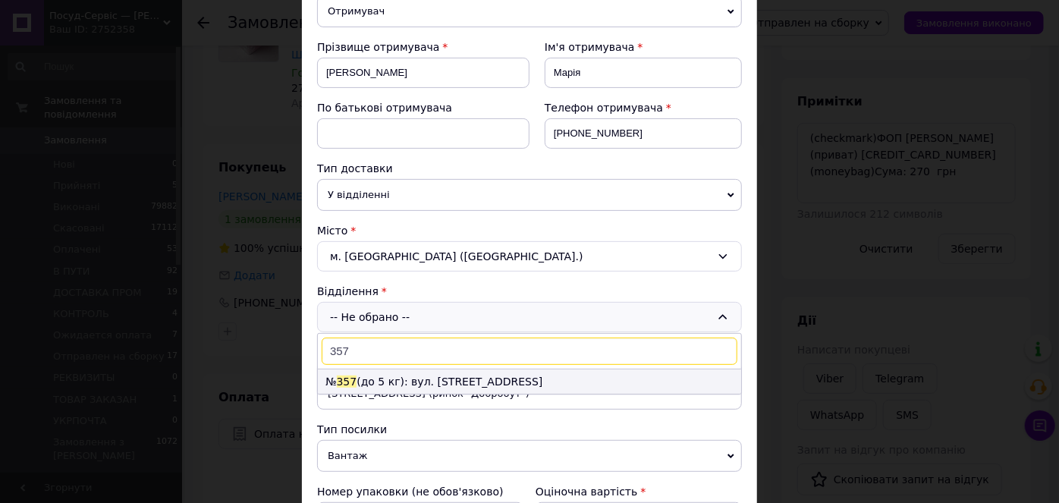
type input "357"
click at [434, 372] on li "№ 357 (до 5 кг): вул. Воскресенська, 18" at bounding box center [529, 382] width 423 height 24
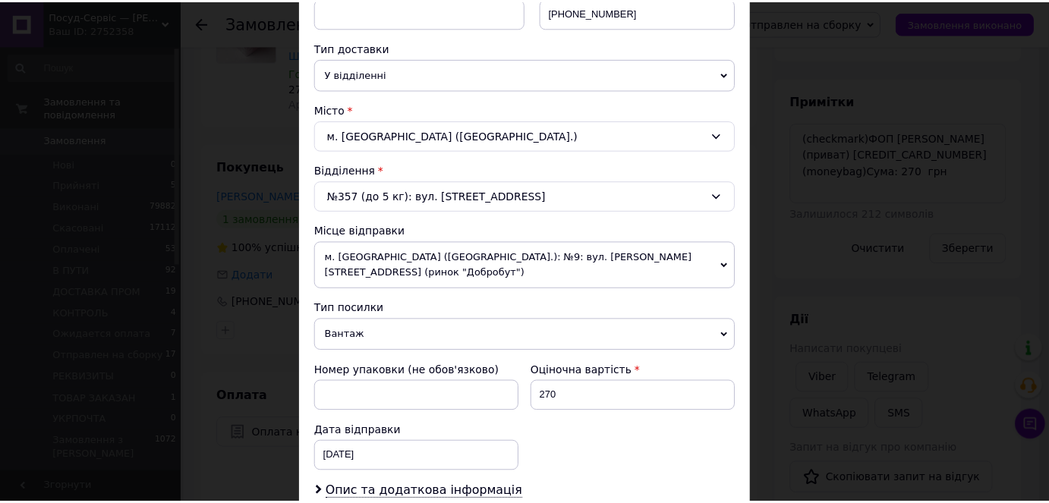
scroll to position [526, 0]
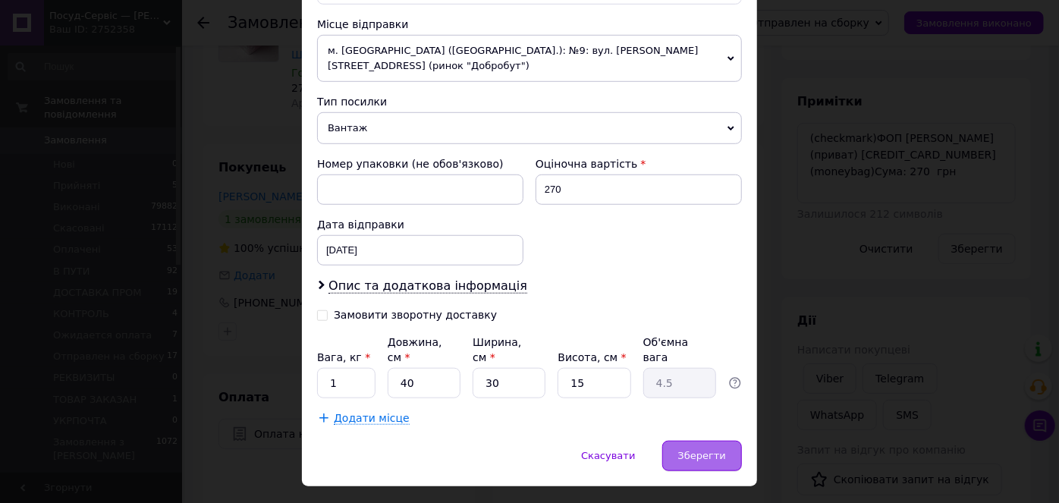
click at [694, 450] on span "Зберегти" at bounding box center [702, 455] width 48 height 11
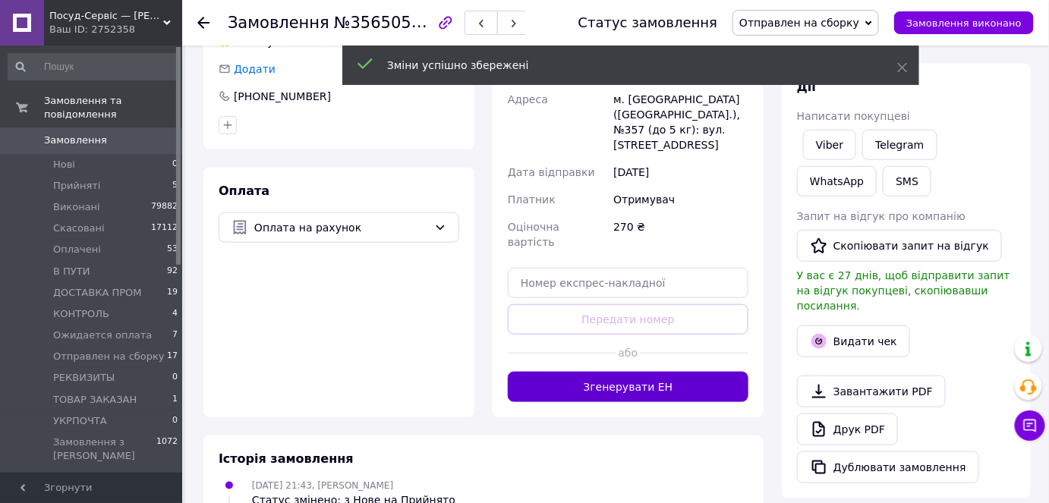
scroll to position [106, 0]
click at [706, 372] on button "Згенерувати ЕН" at bounding box center [628, 387] width 241 height 30
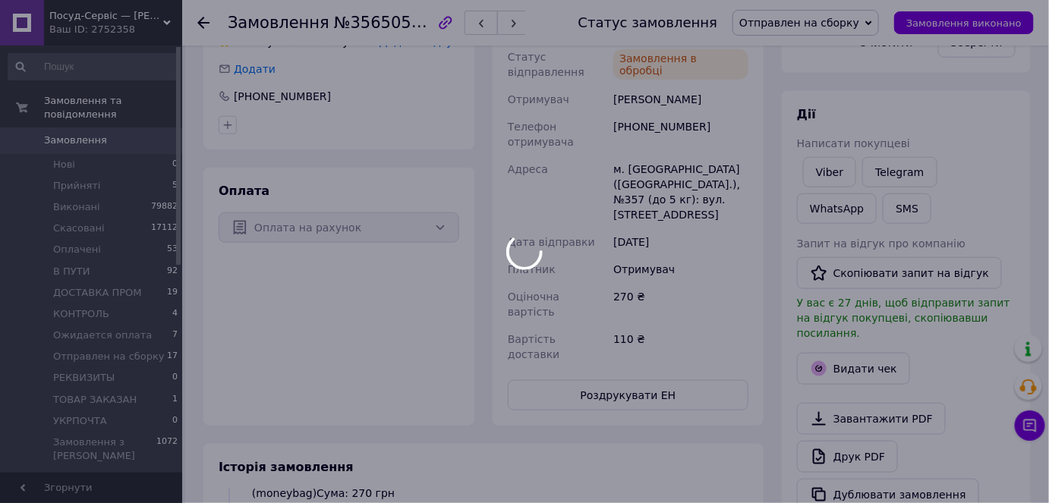
click at [645, 358] on div at bounding box center [524, 251] width 1049 height 503
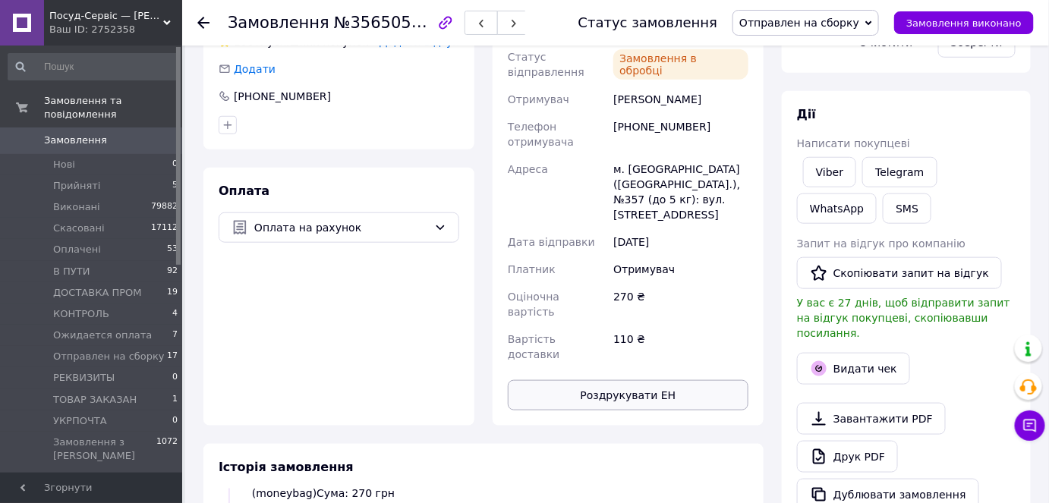
scroll to position [143, 0]
click at [650, 380] on button "Роздрукувати ЕН" at bounding box center [628, 395] width 241 height 30
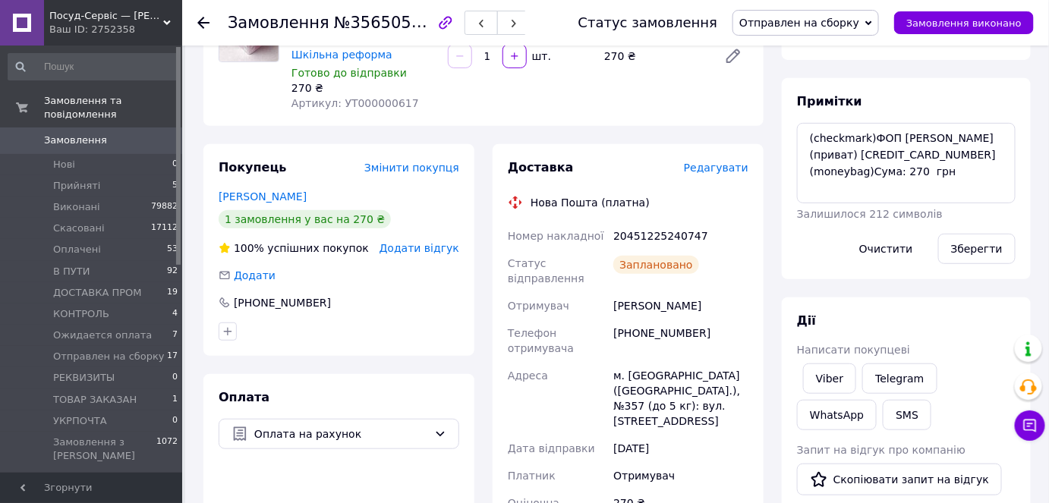
scroll to position [174, 0]
click at [625, 241] on div "20451225240747" at bounding box center [680, 235] width 141 height 27
copy div "20451225240747"
click at [116, 134] on span "Замовлення" at bounding box center [92, 141] width 96 height 14
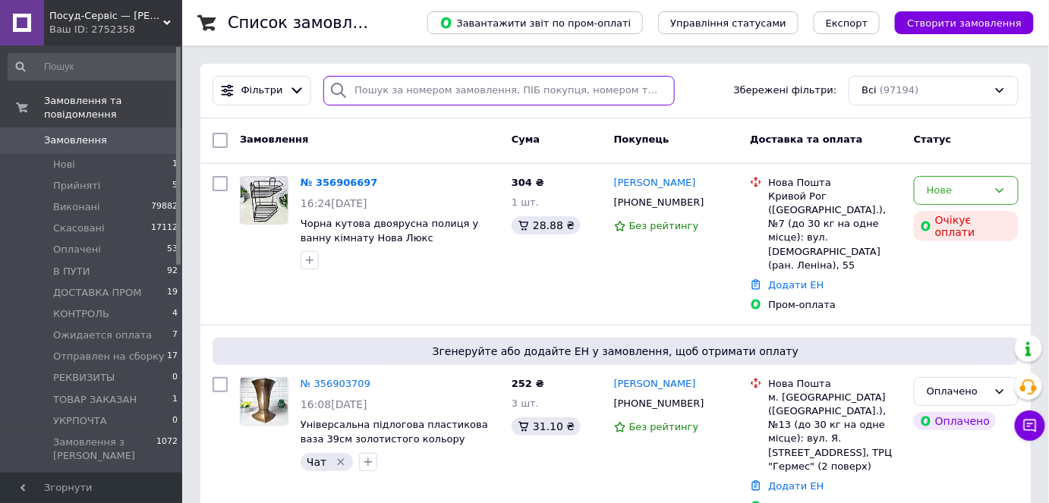
paste input "+380989697984"
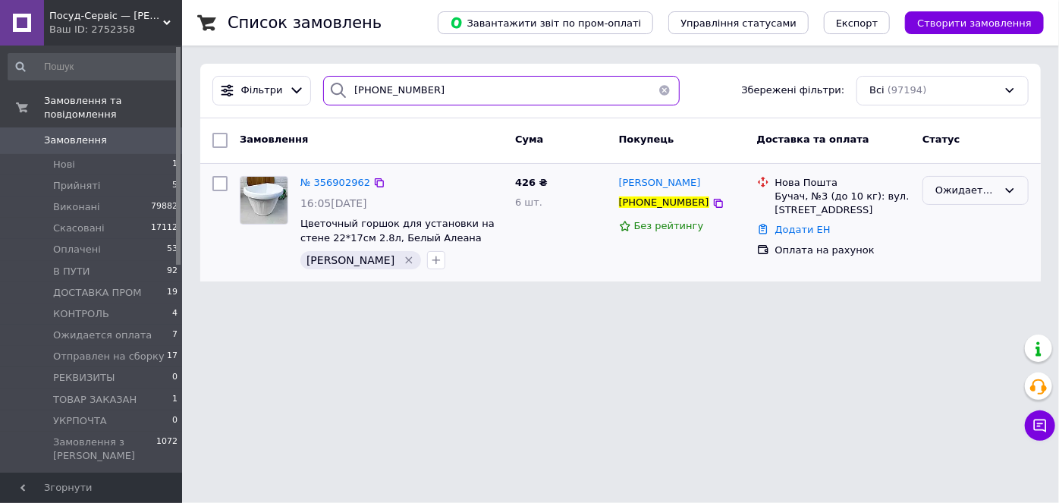
type input "+380989697984"
click at [988, 196] on div "Ожидается оплата" at bounding box center [967, 191] width 62 height 16
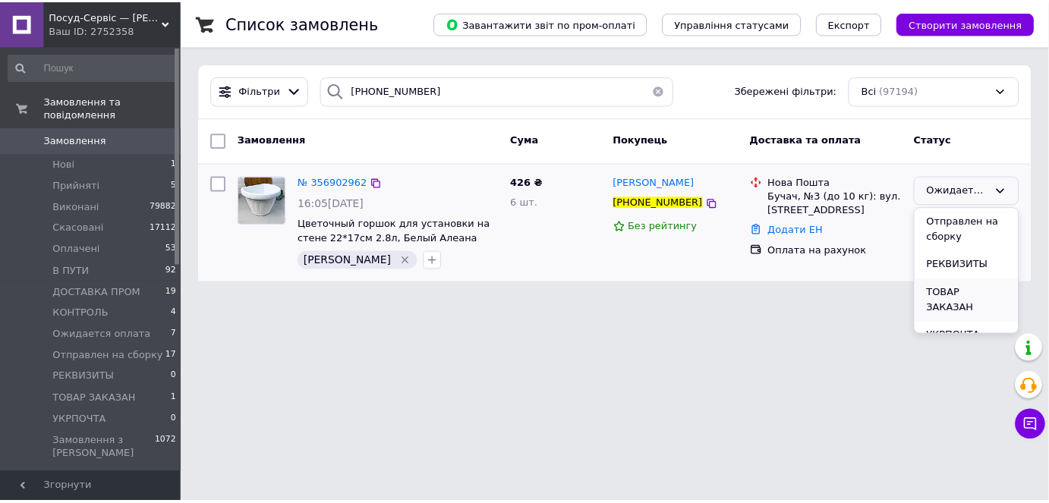
scroll to position [210, 0]
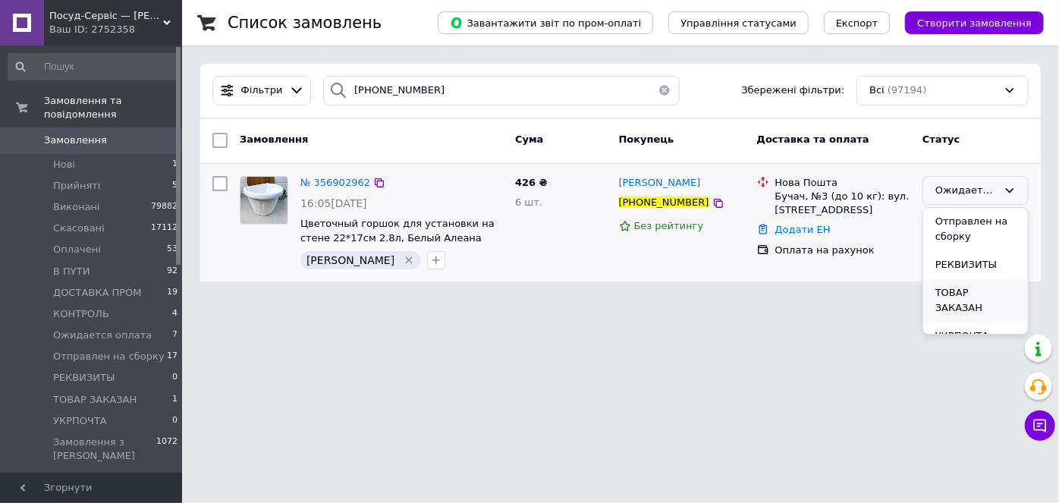
click at [963, 291] on li "ТОВАР ЗАКАЗАН" at bounding box center [976, 300] width 105 height 43
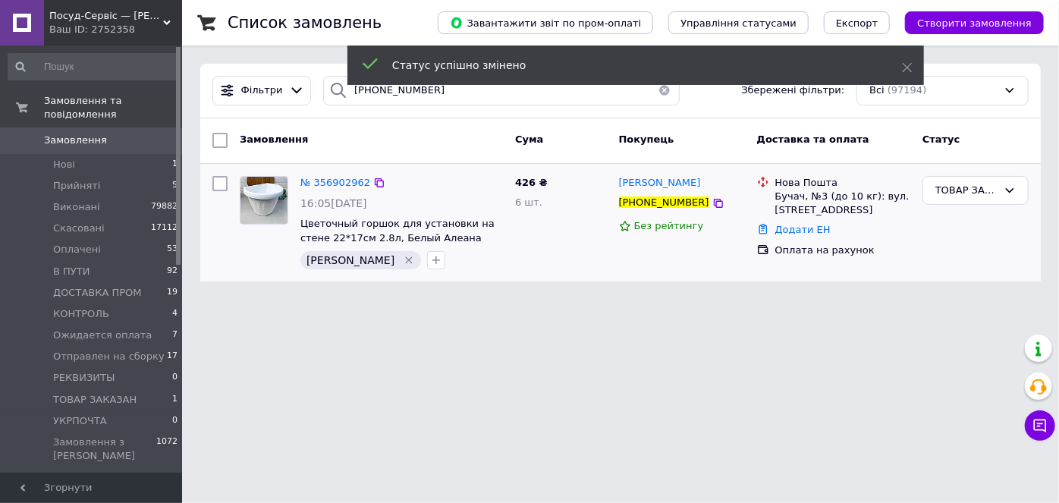
click at [329, 181] on span "№ 356902962" at bounding box center [336, 182] width 70 height 11
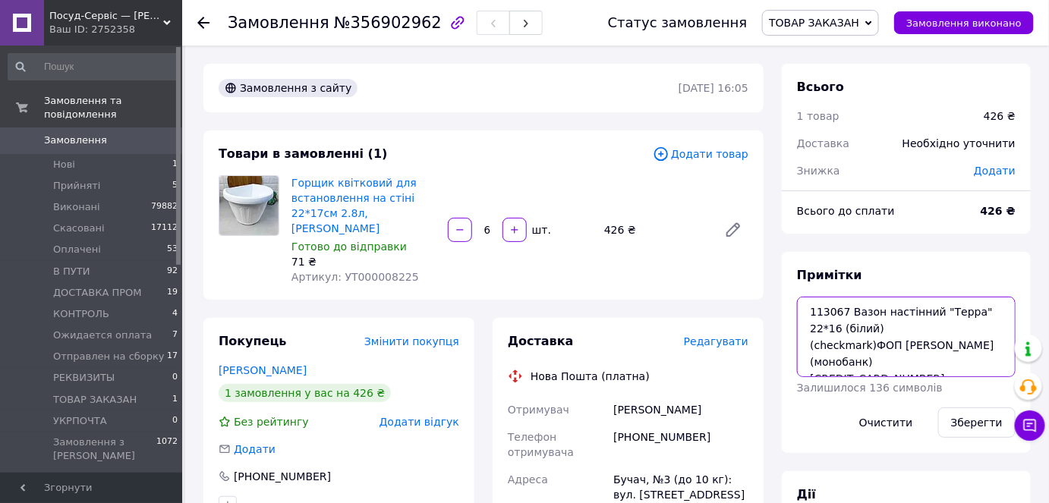
drag, startPoint x: 893, startPoint y: 328, endPoint x: 838, endPoint y: 326, distance: 54.7
click at [814, 313] on textarea "113067 Вазон настінний "Терра" 22*16 (білий) (checkmark)ФОП Купчанко Катерина А…" at bounding box center [906, 337] width 219 height 80
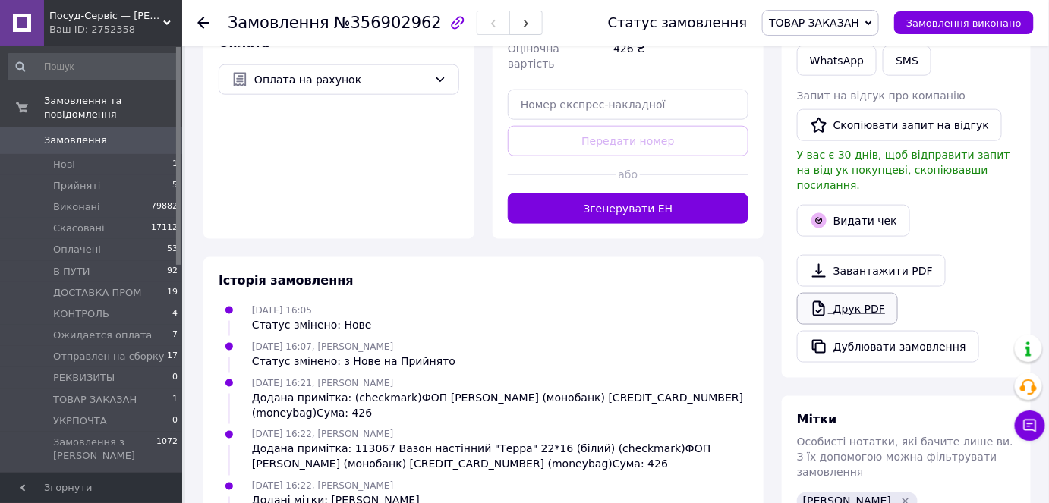
scroll to position [607, 0]
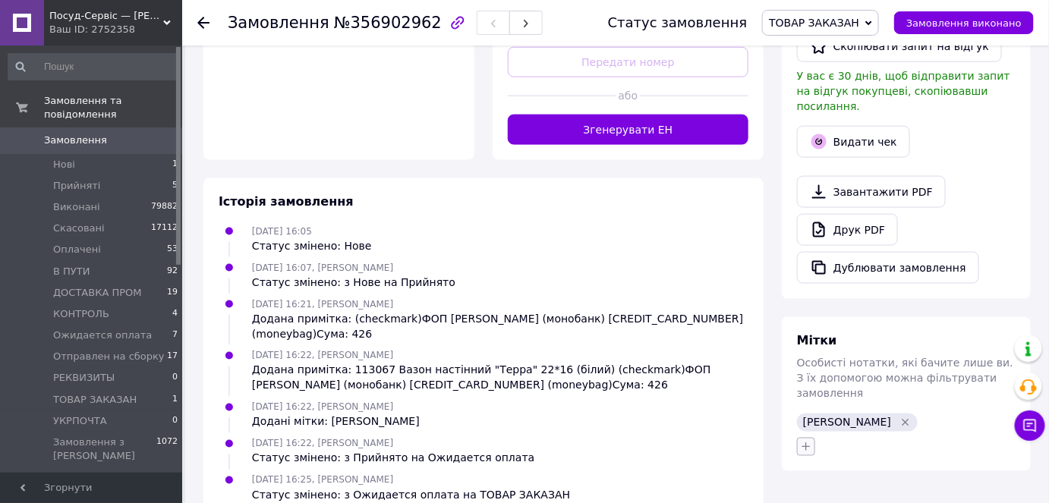
click at [812, 438] on button "button" at bounding box center [806, 447] width 18 height 18
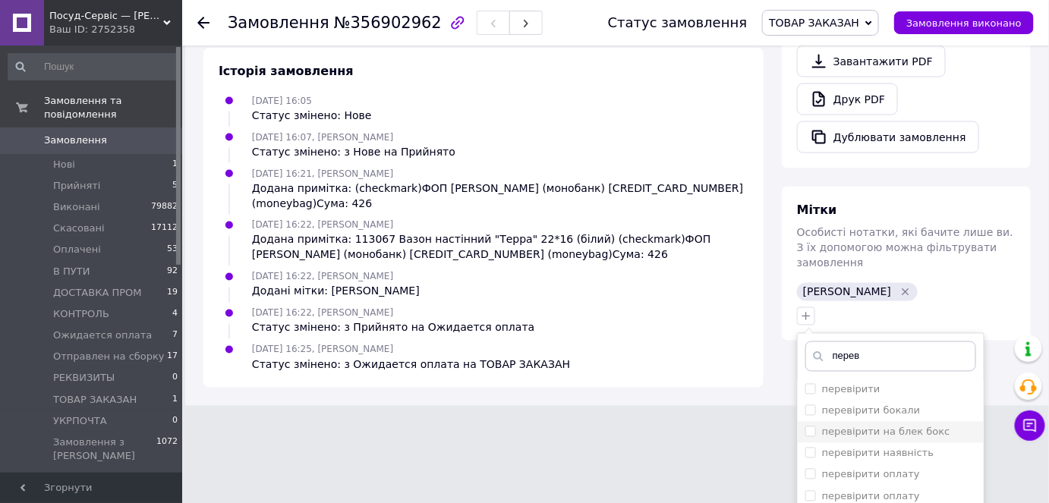
scroll to position [745, 0]
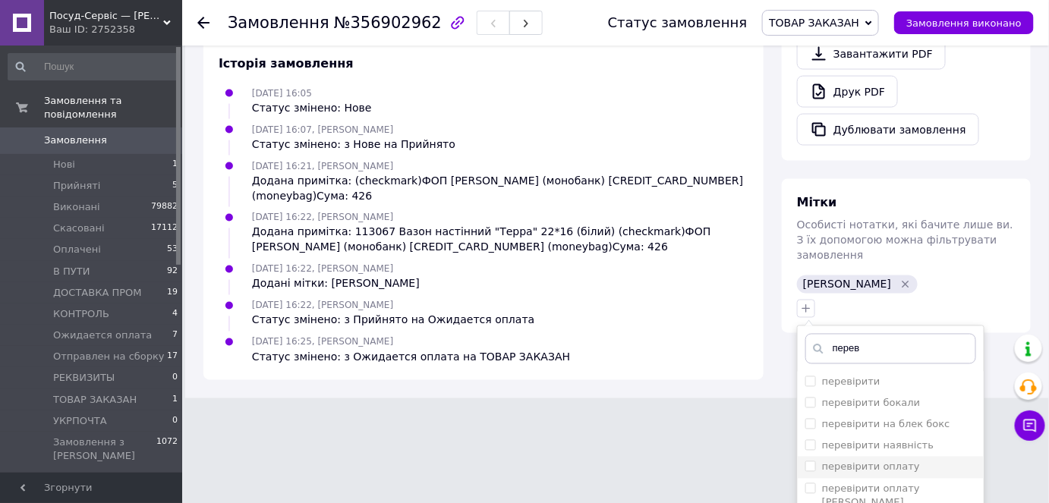
type input "перев"
click at [854, 461] on label "перевірити оплату" at bounding box center [871, 466] width 98 height 11
checkbox input "true"
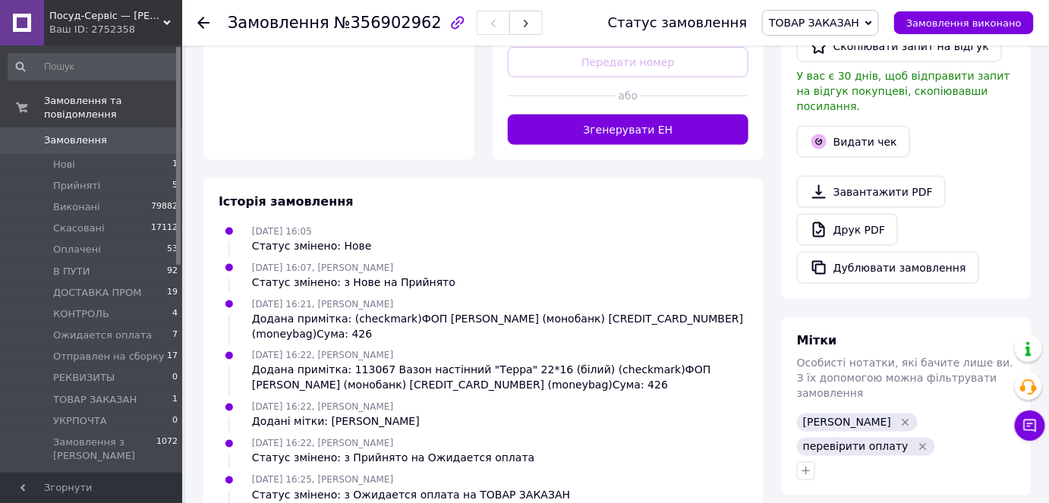
scroll to position [644, 0]
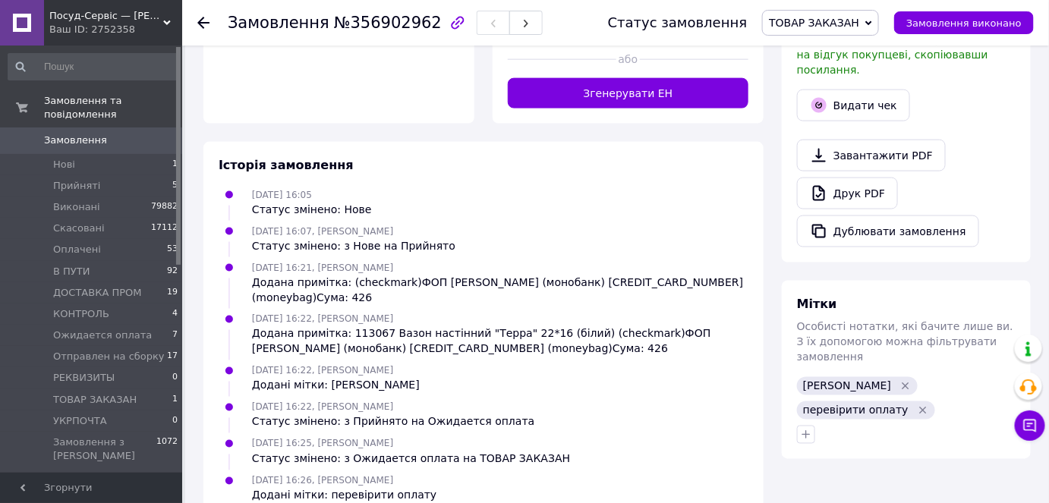
click at [120, 13] on span "Посуд-Сервіс — [PERSON_NAME]" at bounding box center [106, 16] width 114 height 14
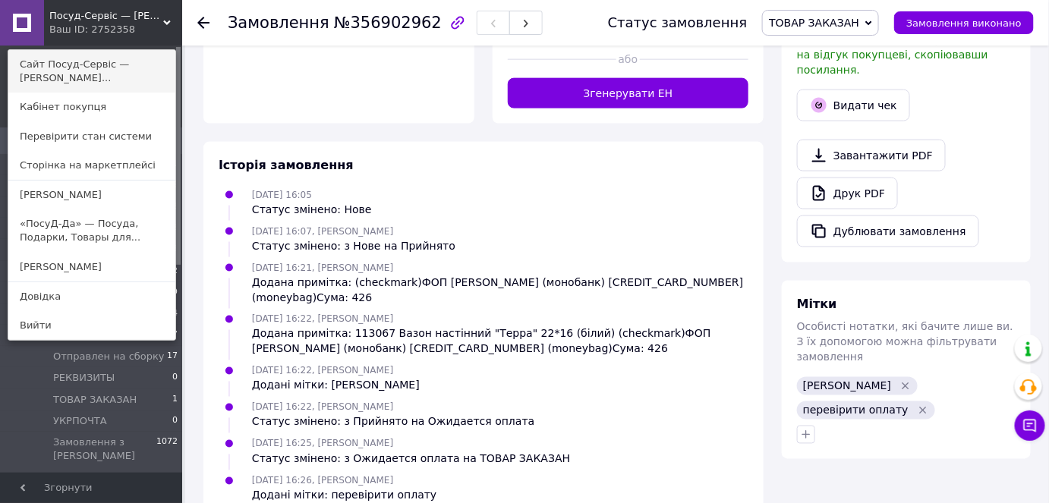
click at [109, 72] on link "Сайт Посуд-Сервіс — [PERSON_NAME]..." at bounding box center [91, 71] width 167 height 43
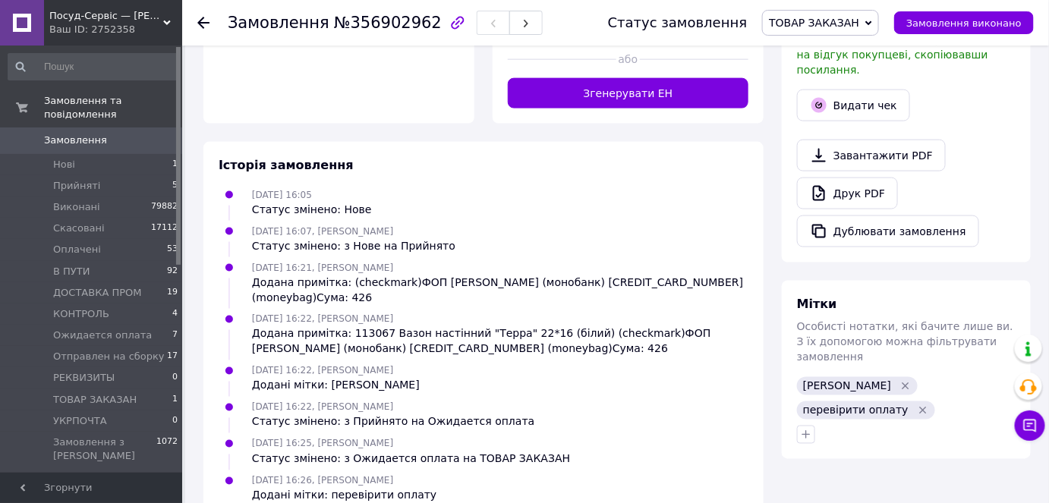
click at [87, 128] on link "Замовлення 0" at bounding box center [93, 141] width 187 height 26
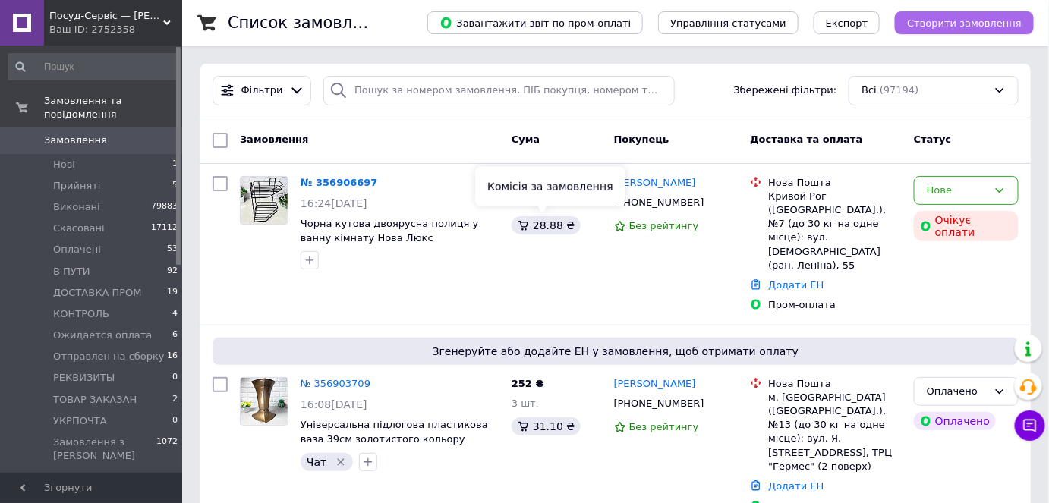
drag, startPoint x: 920, startPoint y: 27, endPoint x: 905, endPoint y: 33, distance: 16.3
click at [918, 27] on button "Створити замовлення" at bounding box center [964, 22] width 139 height 23
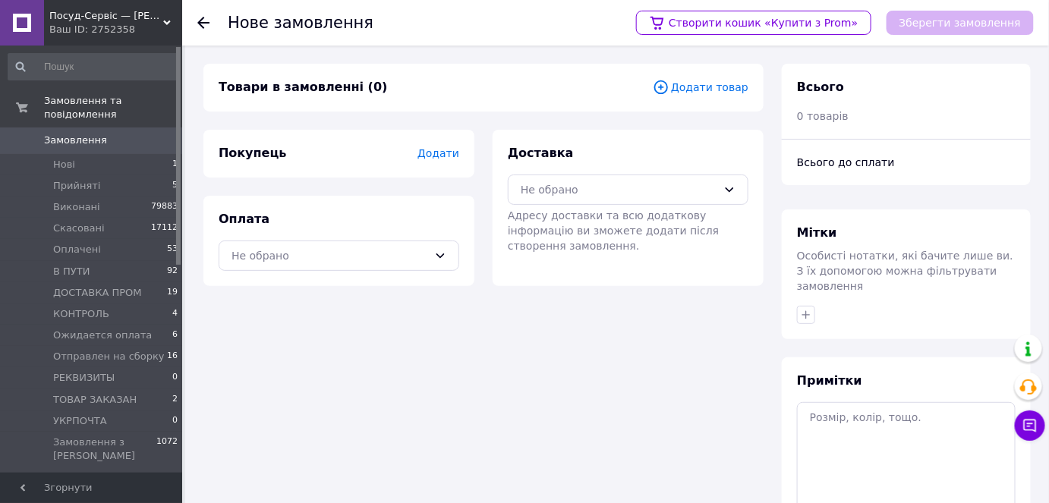
click at [693, 90] on span "Додати товар" at bounding box center [701, 87] width 96 height 17
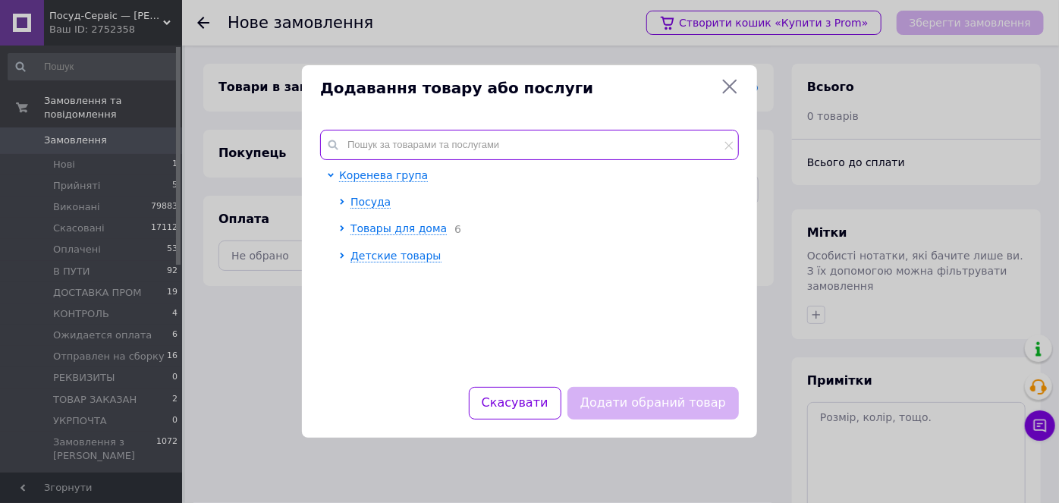
paste input "УТ000004285"
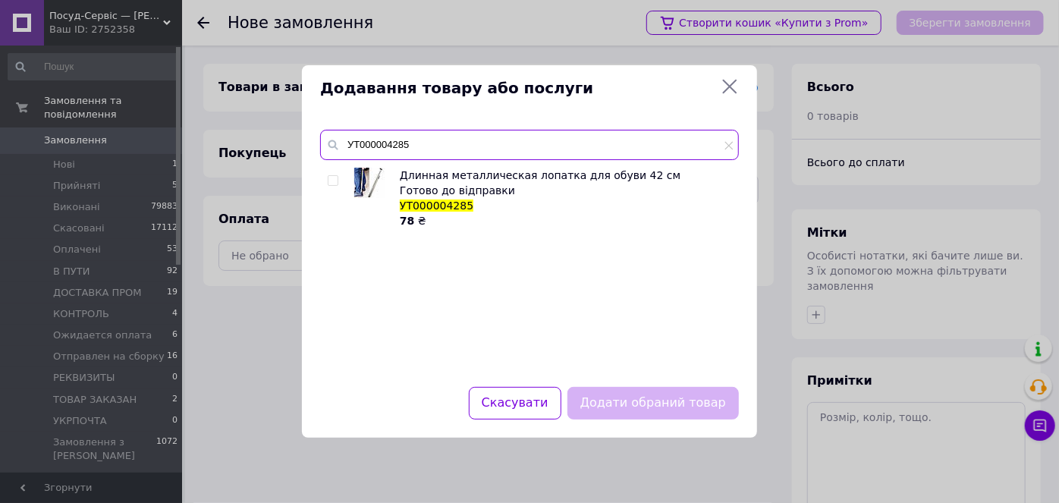
type input "УТ000004285"
click at [329, 181] on input "checkbox" at bounding box center [333, 181] width 10 height 10
checkbox input "true"
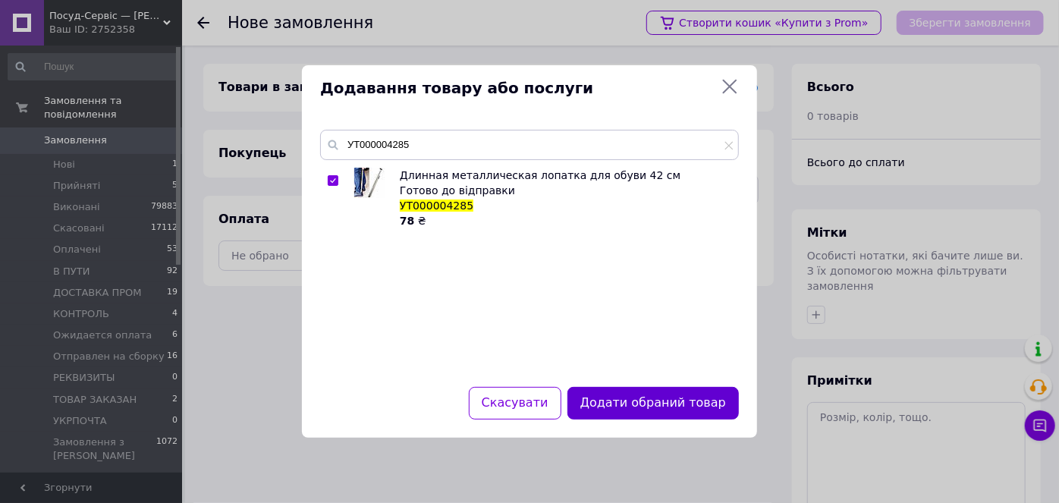
click at [711, 409] on button "Додати обраний товар" at bounding box center [654, 403] width 172 height 33
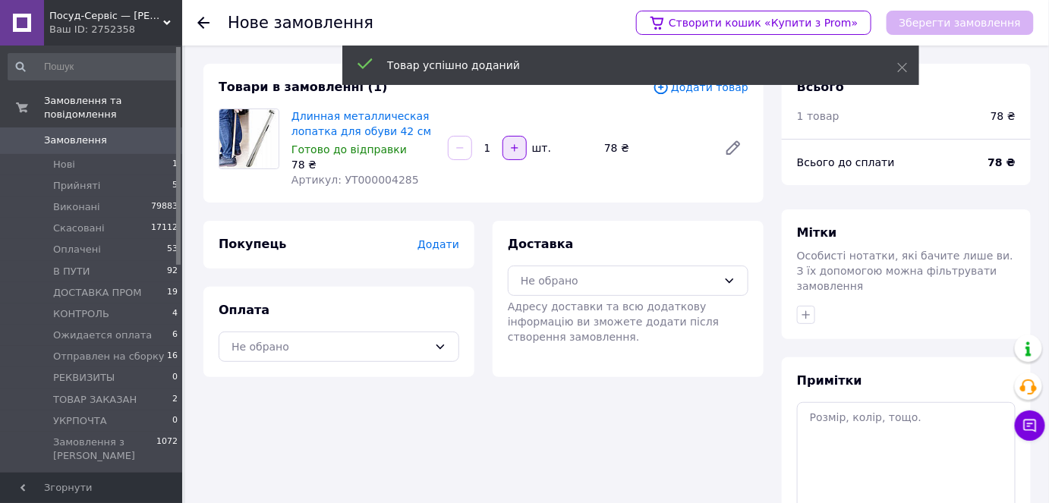
click at [510, 143] on icon "button" at bounding box center [514, 148] width 11 height 11
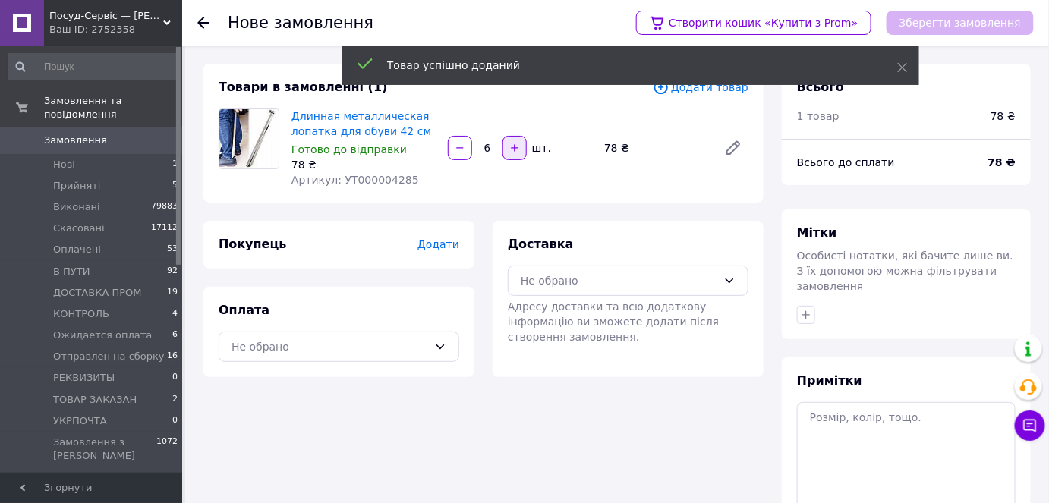
click at [510, 143] on icon "button" at bounding box center [514, 148] width 11 height 11
type input "7"
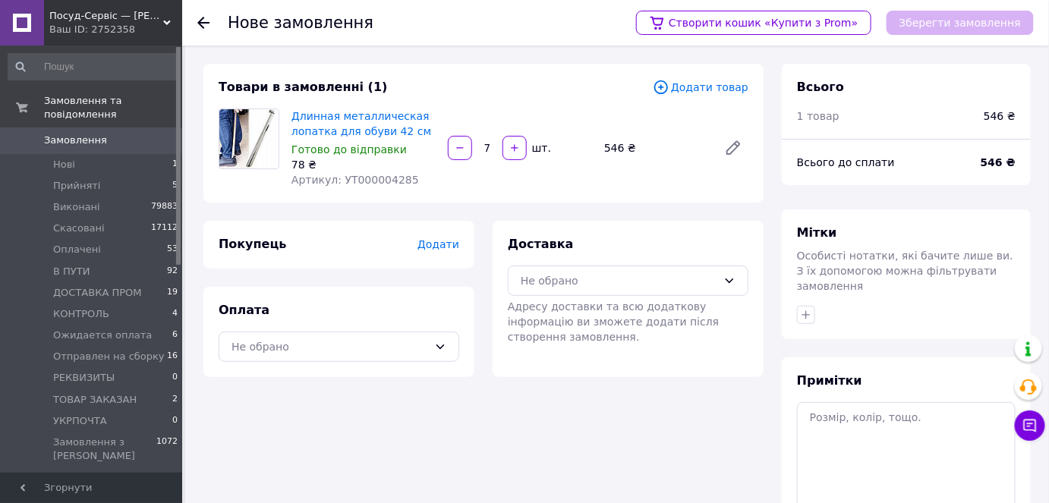
click at [437, 234] on div "Покупець Додати" at bounding box center [338, 245] width 271 height 48
click at [441, 248] on span "Додати" at bounding box center [438, 244] width 42 height 12
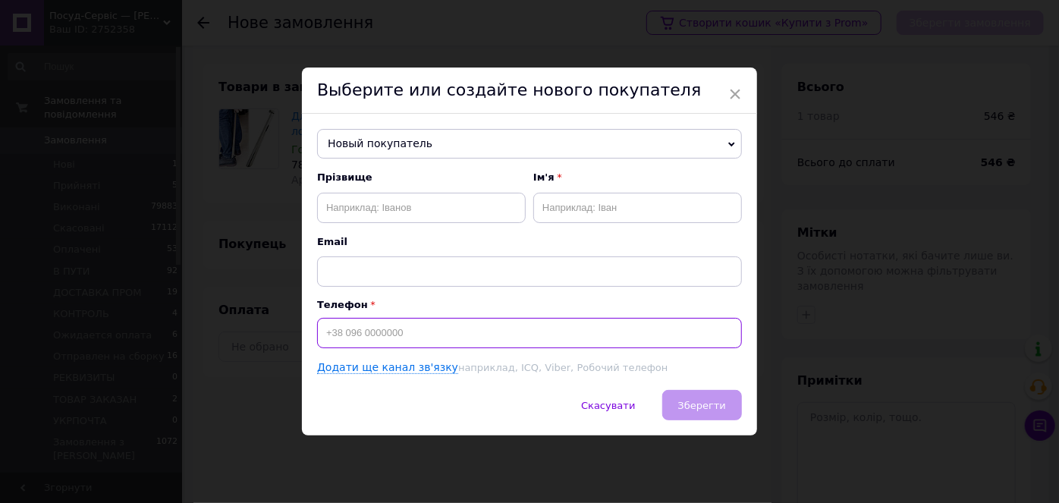
paste input "0677189483"
click at [320, 332] on input "0677189483" at bounding box center [529, 333] width 425 height 30
type input "+380677189483"
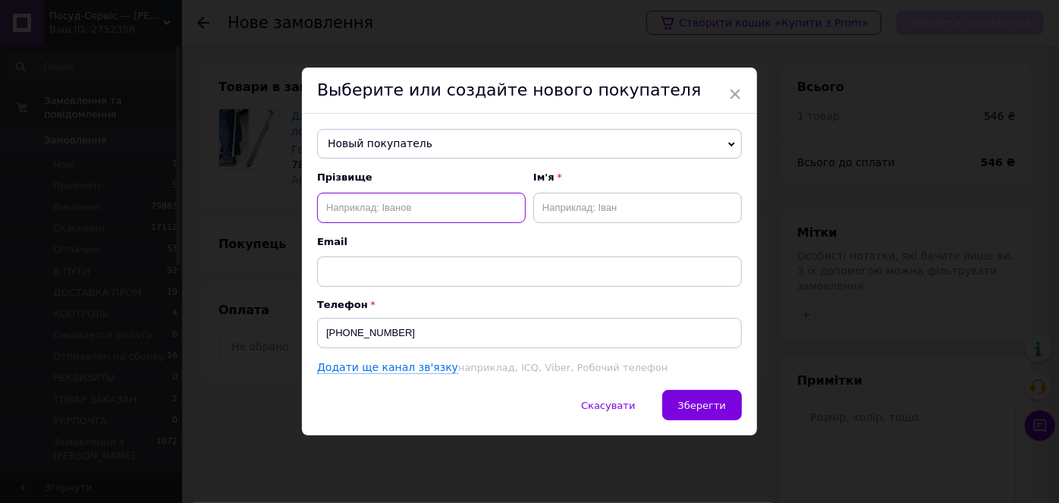
click at [414, 213] on input "text" at bounding box center [421, 208] width 209 height 30
type input "Фенченко"
click at [573, 206] on input "text" at bounding box center [638, 208] width 209 height 30
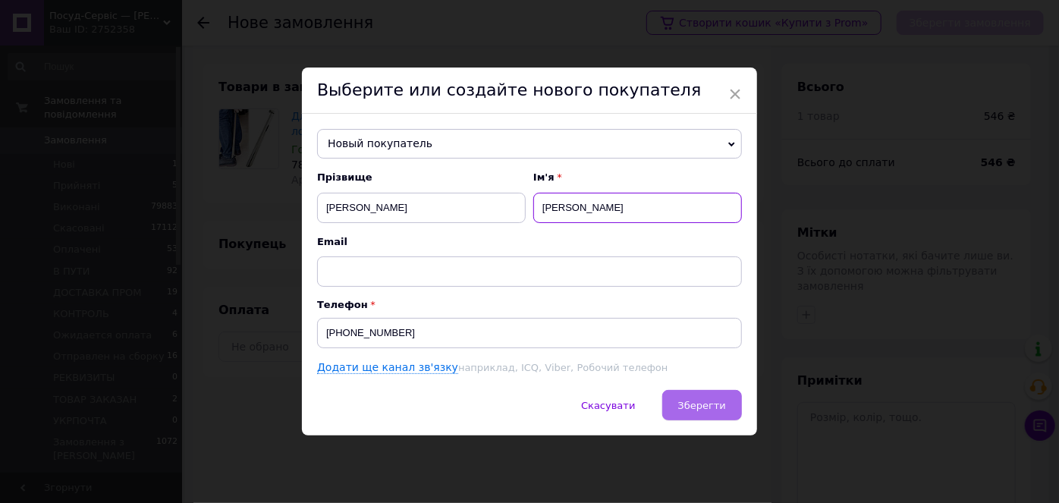
type input "Марина"
click at [704, 405] on span "Зберегти" at bounding box center [702, 405] width 48 height 11
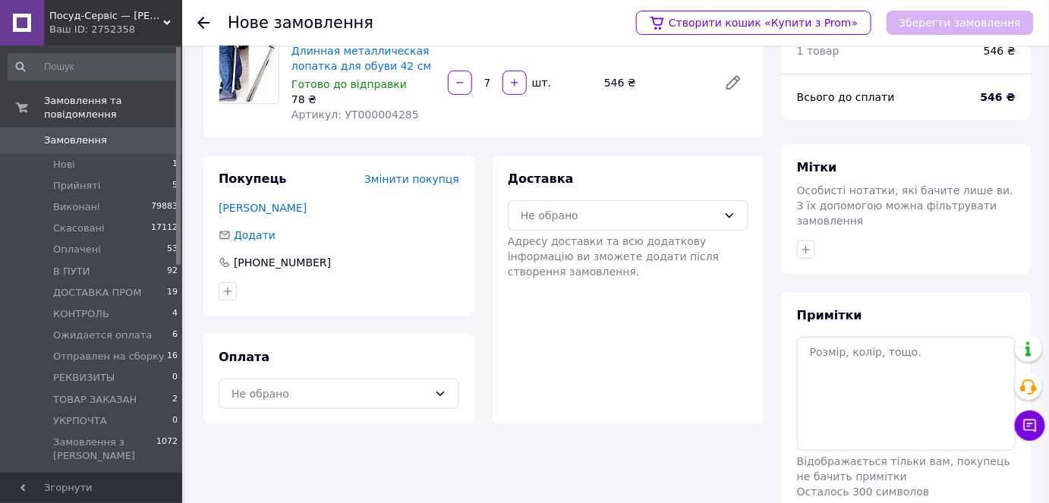
scroll to position [121, 0]
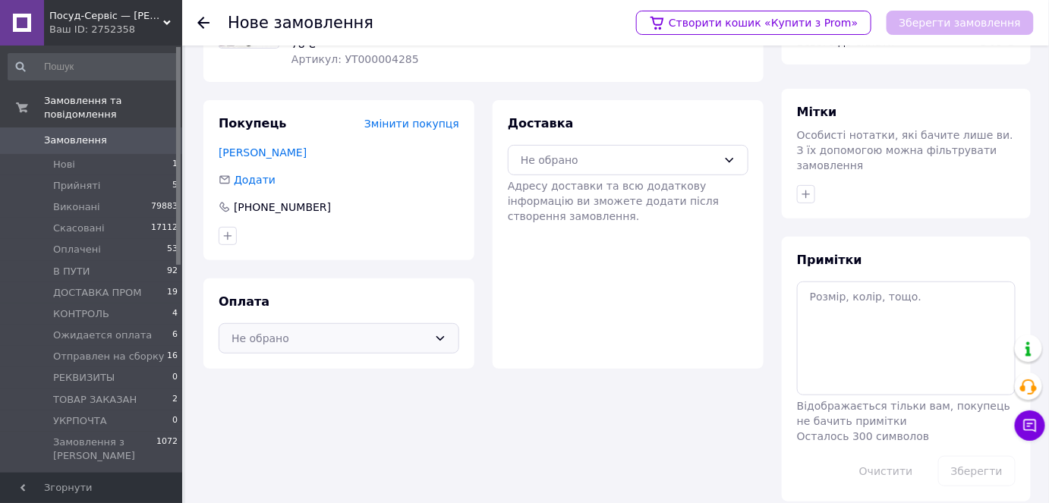
click at [285, 351] on div "Не обрано" at bounding box center [339, 338] width 241 height 30
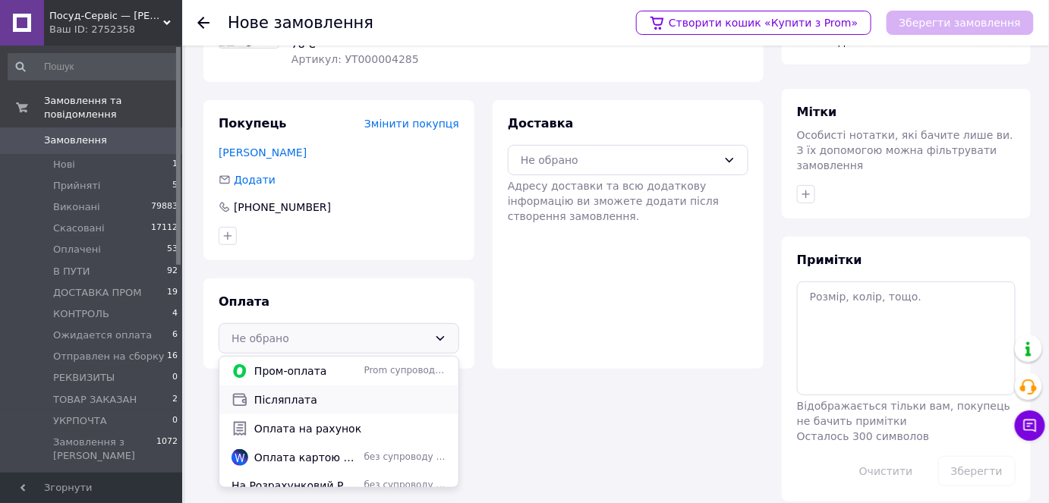
click at [280, 406] on span "Післяплата" at bounding box center [350, 399] width 192 height 15
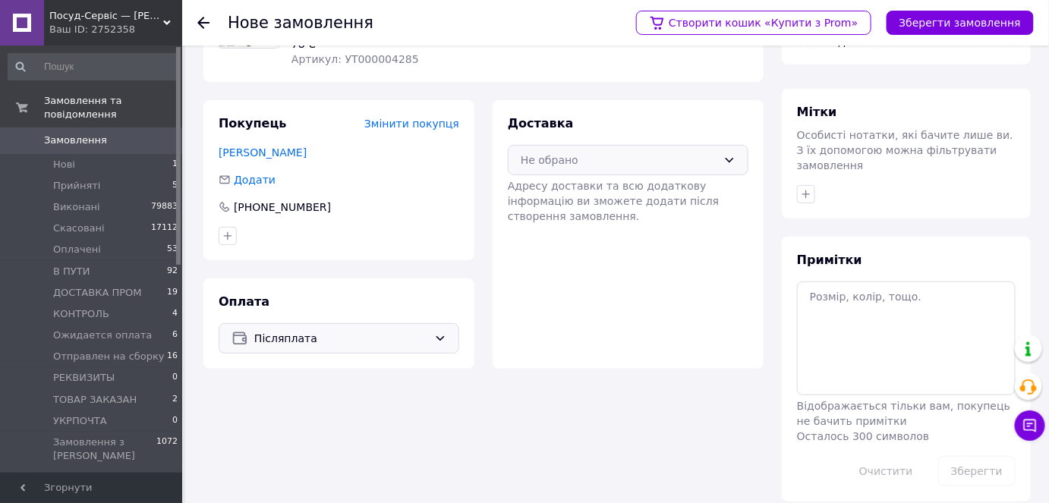
click at [568, 152] on div "Не обрано" at bounding box center [619, 160] width 197 height 17
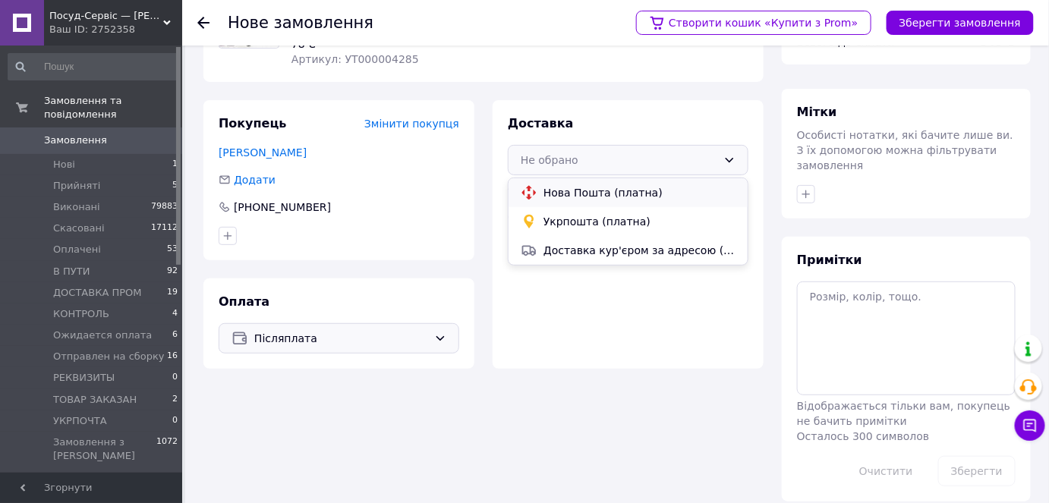
click at [564, 200] on div "Нова Пошта (платна)" at bounding box center [628, 192] width 221 height 17
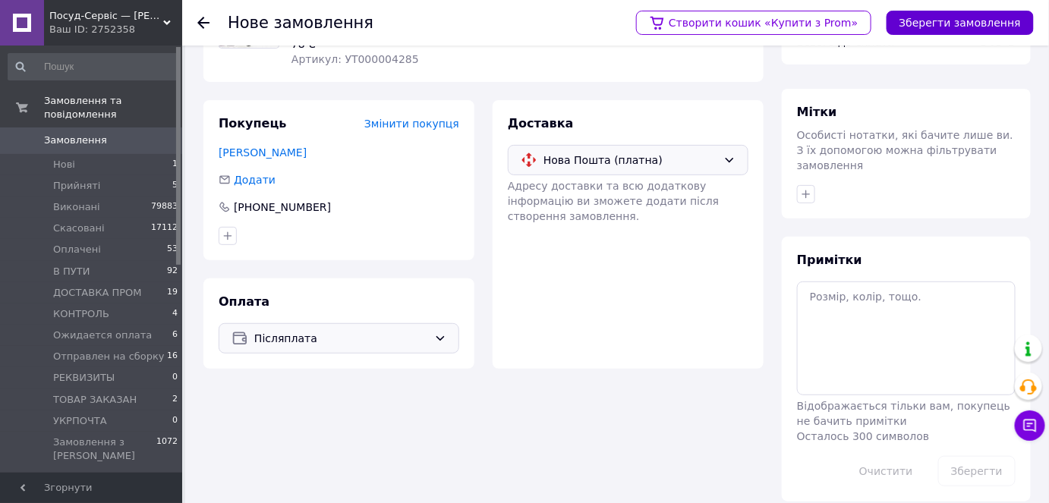
click at [957, 33] on button "Зберегти замовлення" at bounding box center [959, 23] width 147 height 24
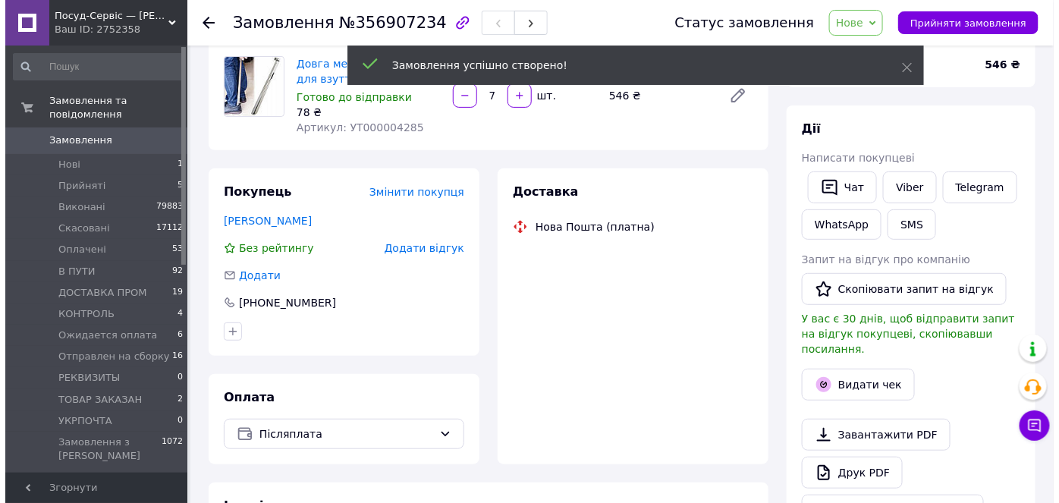
scroll to position [121, 0]
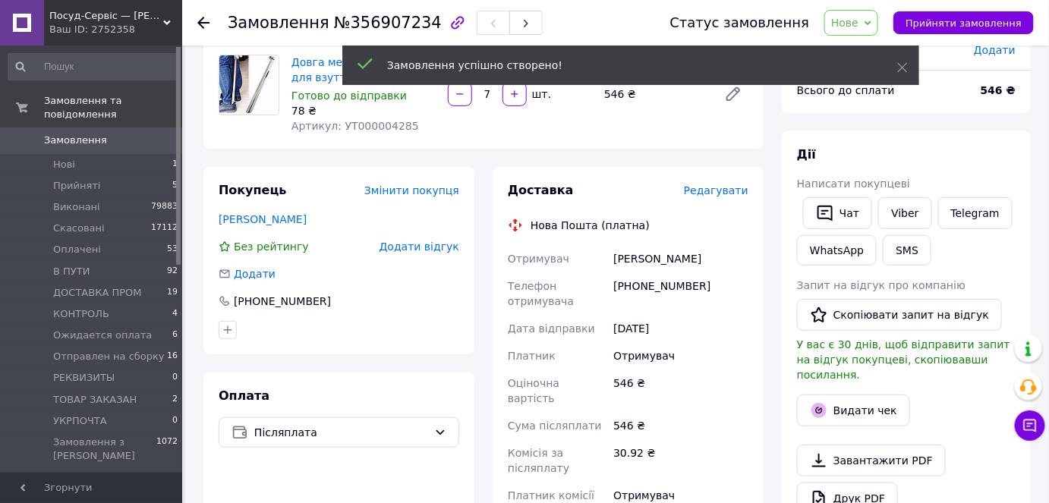
click at [726, 187] on span "Редагувати" at bounding box center [716, 190] width 65 height 12
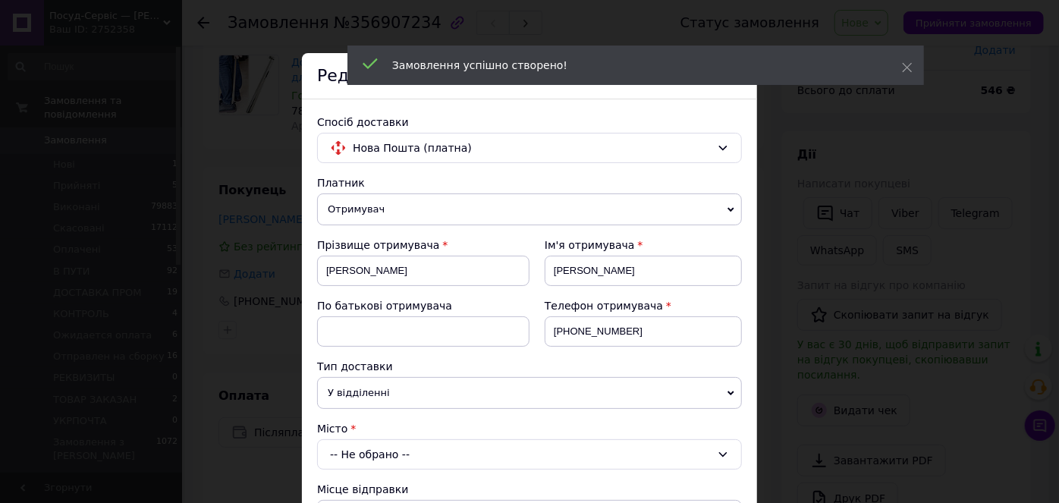
scroll to position [345, 0]
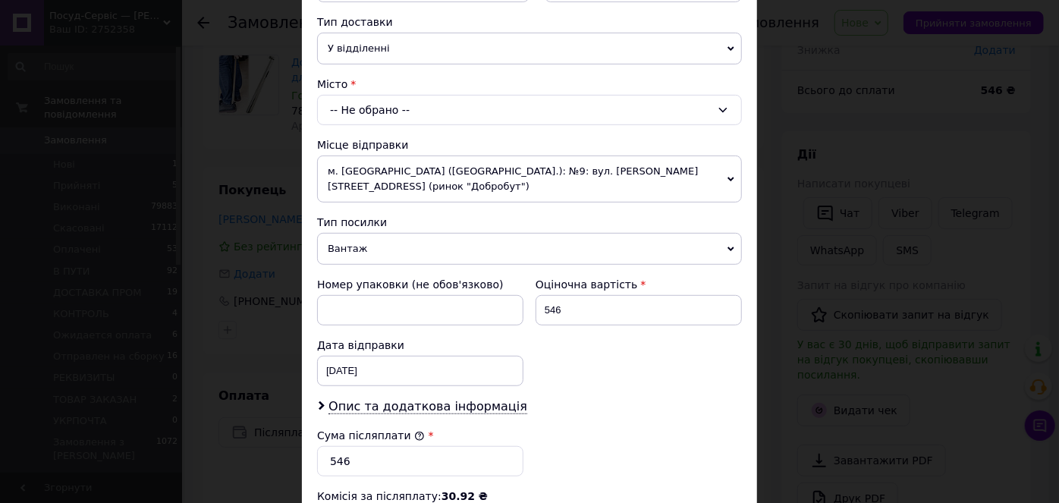
click at [367, 102] on div "-- Не обрано --" at bounding box center [529, 110] width 425 height 30
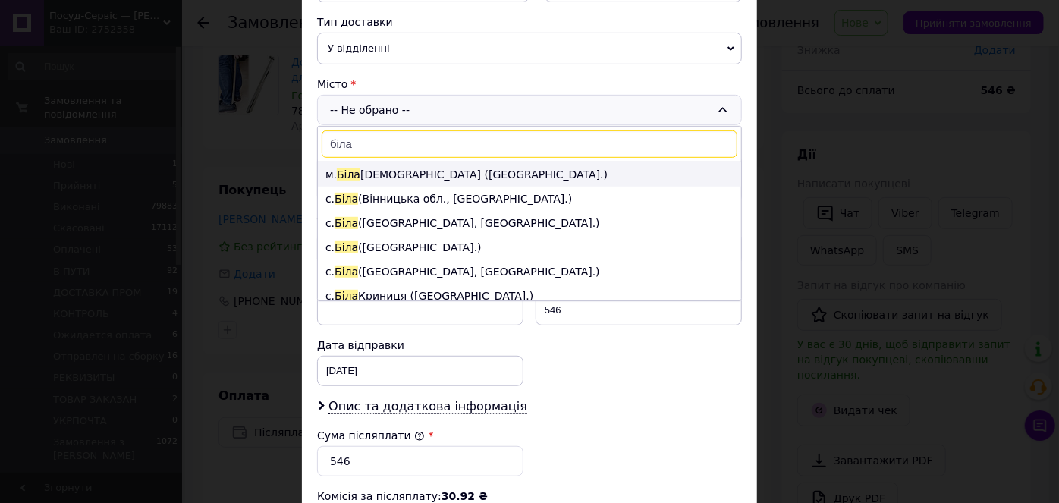
type input "біла"
click at [392, 165] on li "м. Біла Церква (Київська обл.)" at bounding box center [529, 174] width 423 height 24
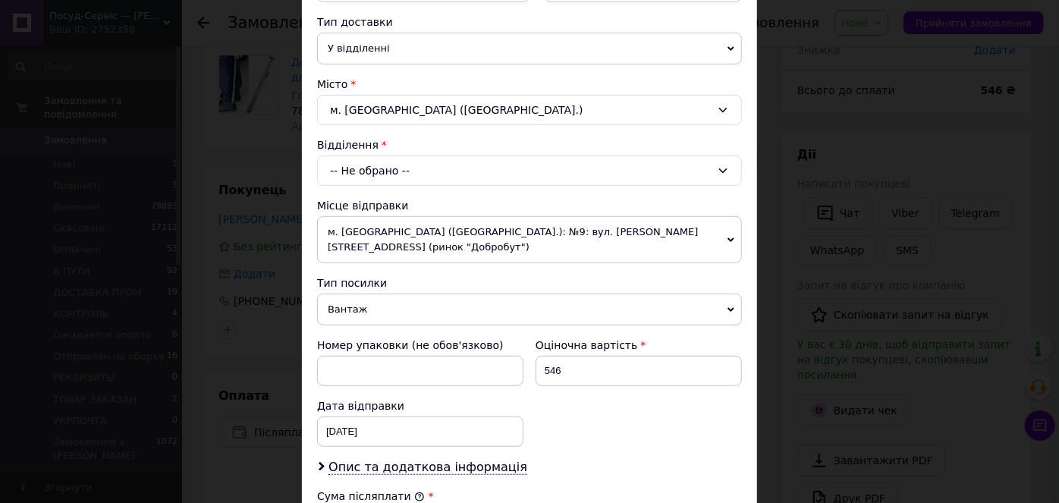
click at [390, 172] on div "-- Не обрано --" at bounding box center [529, 171] width 425 height 30
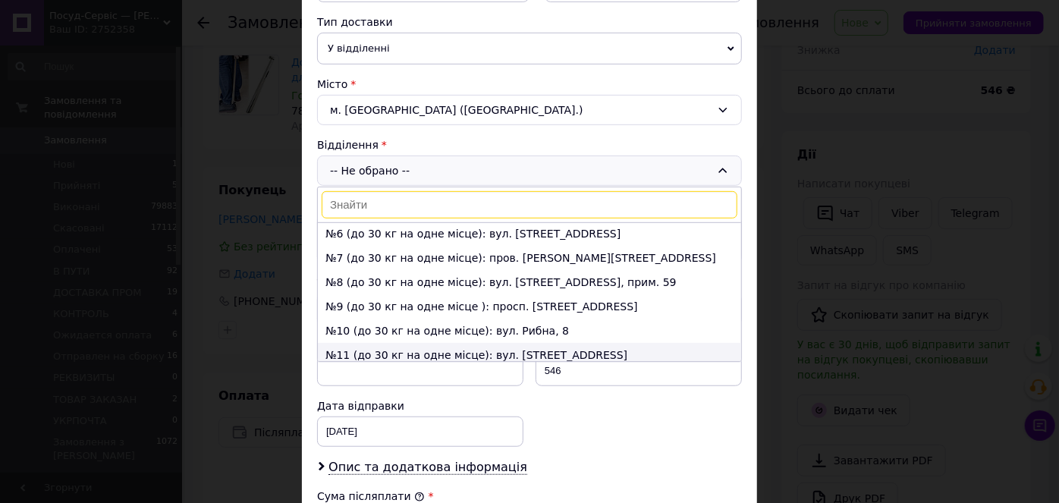
scroll to position [206, 0]
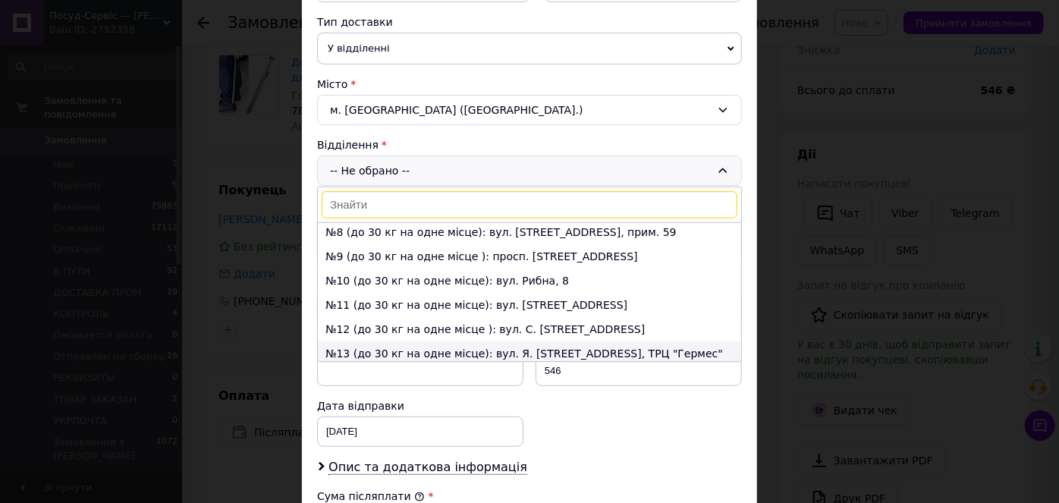
click at [418, 342] on li "№13 (до 30 кг на одне місце): вул. Я. Мудрого, 40, ТРЦ "Гермес" (2 поверх)" at bounding box center [529, 362] width 423 height 41
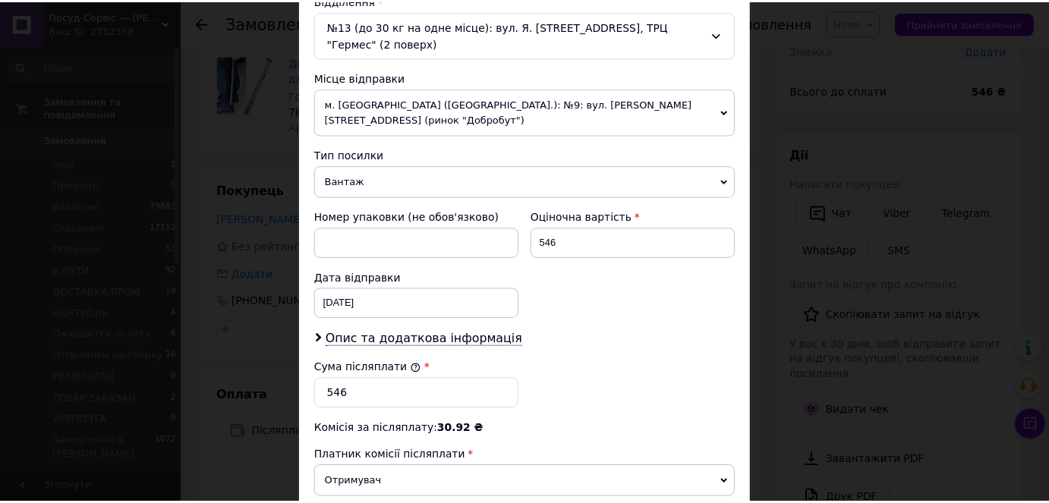
scroll to position [648, 0]
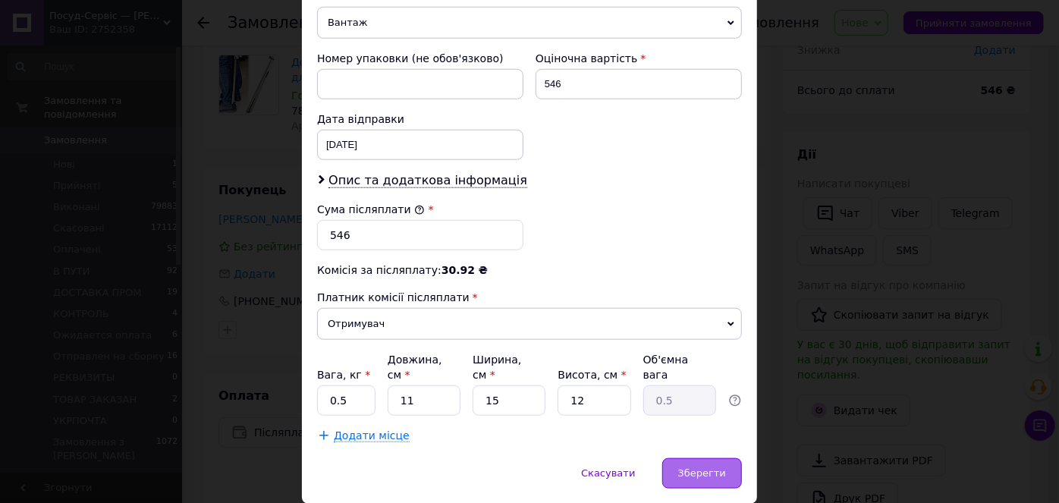
click at [689, 458] on div "Зберегти" at bounding box center [703, 473] width 80 height 30
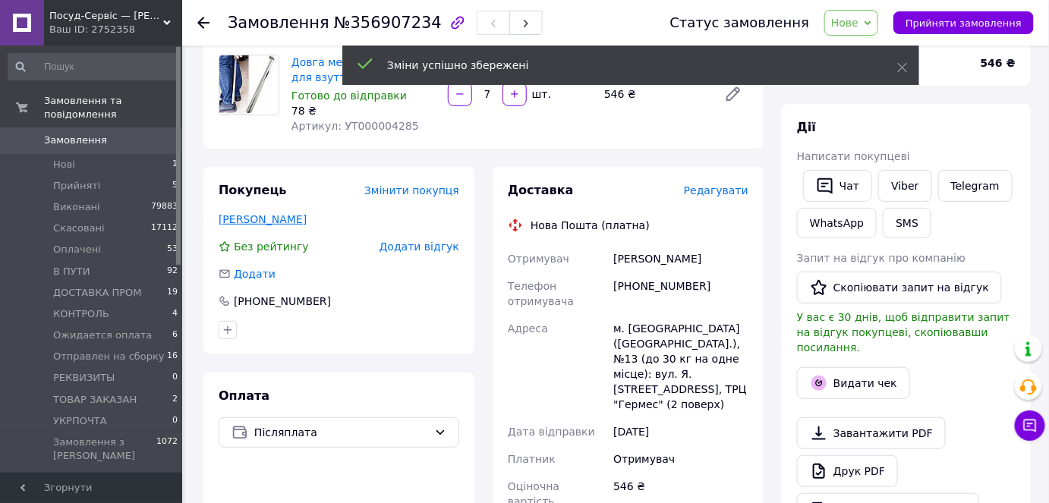
click at [265, 217] on link "Фенченко Марина" at bounding box center [263, 219] width 88 height 12
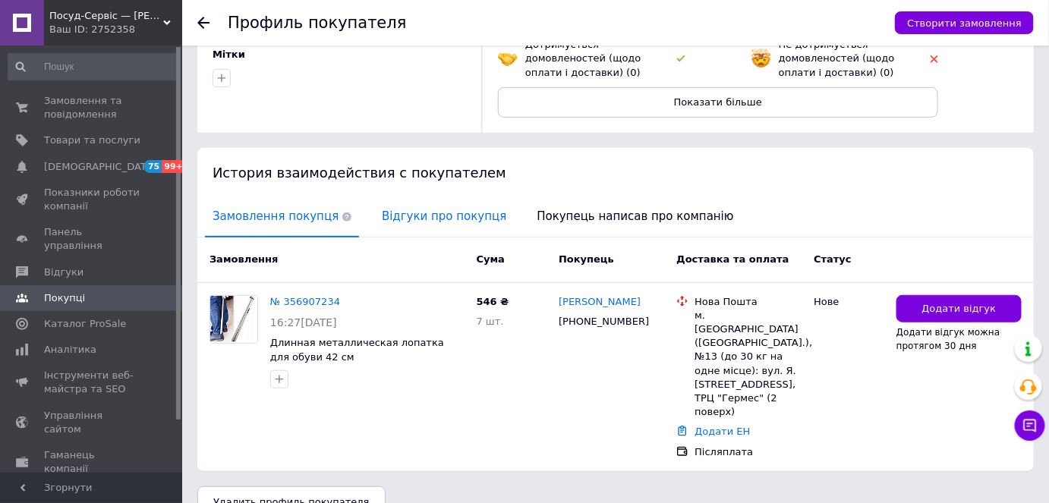
click at [394, 213] on span "Відгуки про покупця" at bounding box center [444, 216] width 140 height 39
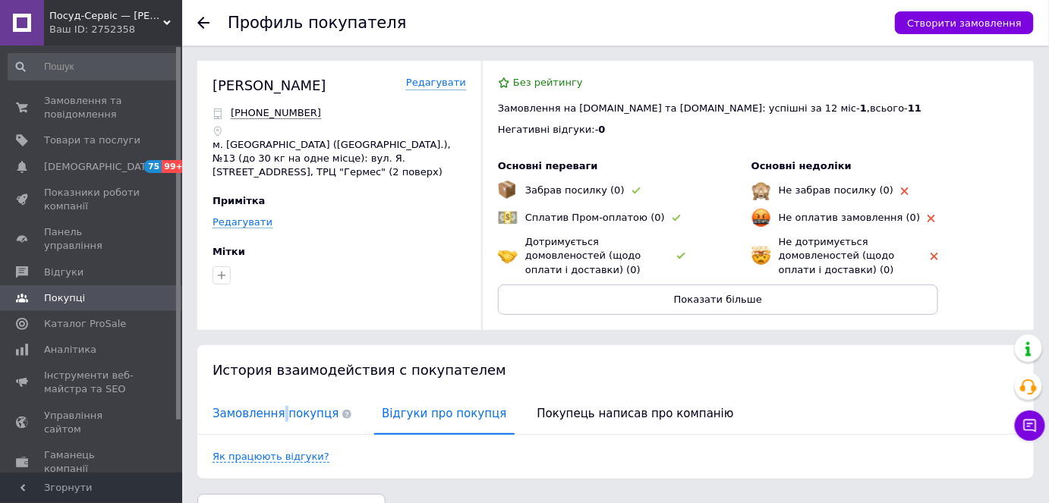
click at [278, 407] on span "Замовлення покупця" at bounding box center [282, 414] width 154 height 39
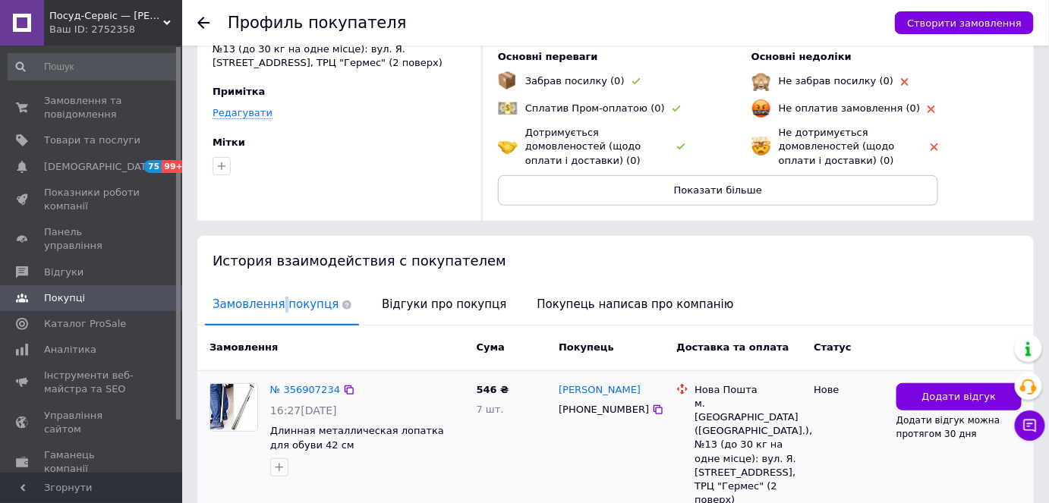
scroll to position [197, 0]
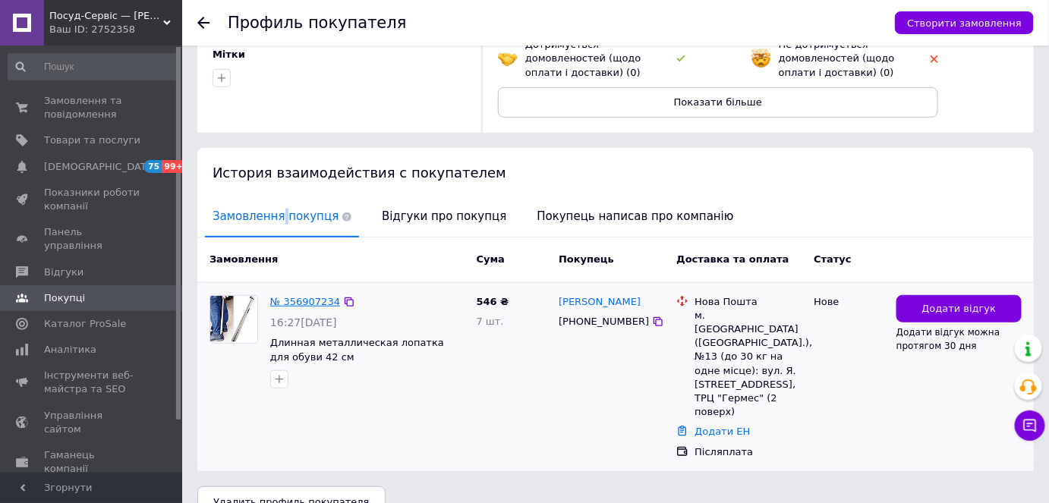
click at [294, 300] on link "№ 356907234" at bounding box center [305, 301] width 70 height 11
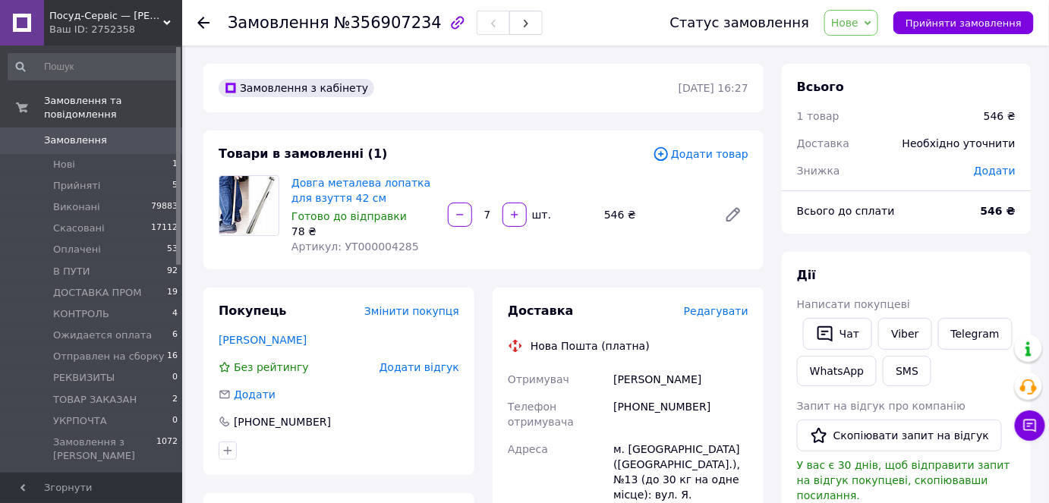
click at [860, 31] on span "Нове" at bounding box center [851, 23] width 54 height 26
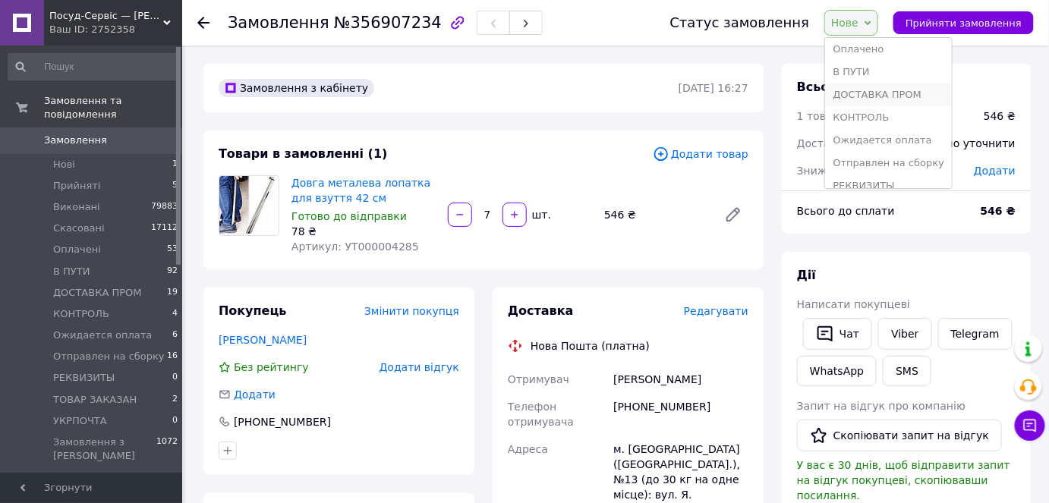
scroll to position [130, 0]
click at [874, 87] on li "Ожидается оплата" at bounding box center [888, 82] width 127 height 23
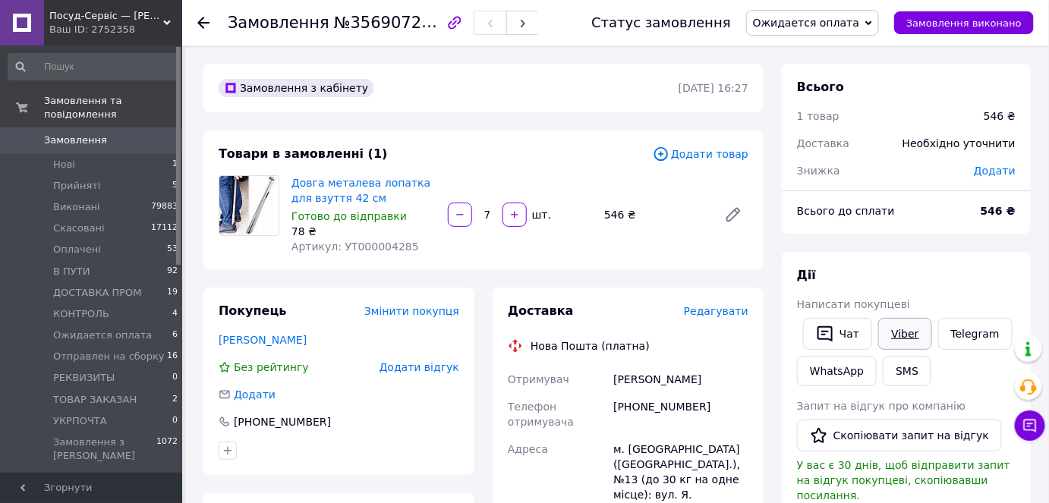
click at [899, 336] on link "Viber" at bounding box center [904, 334] width 53 height 32
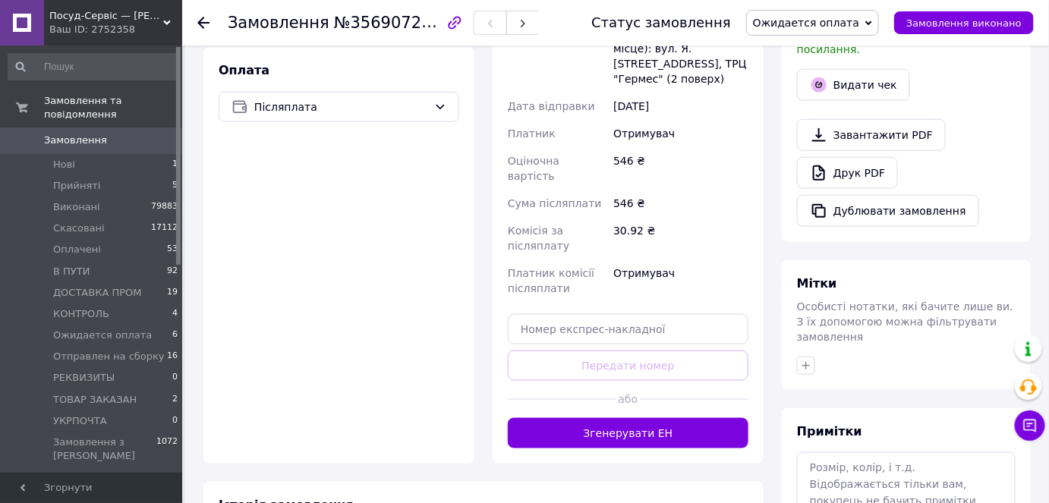
scroll to position [552, 0]
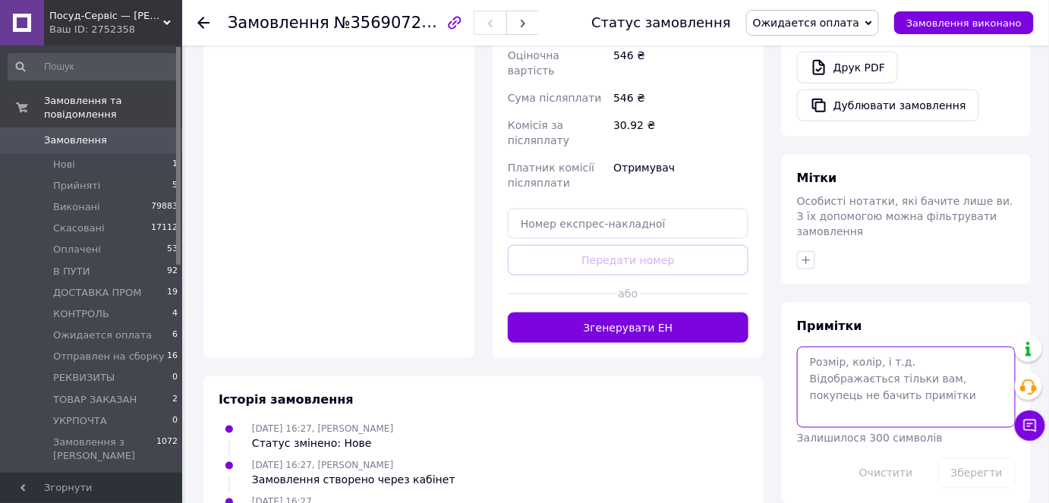
paste textarea "(checkmark)ФОП Купчанко Катерина Андріївна (монобанк) 4035200043045423 (moneyba…"
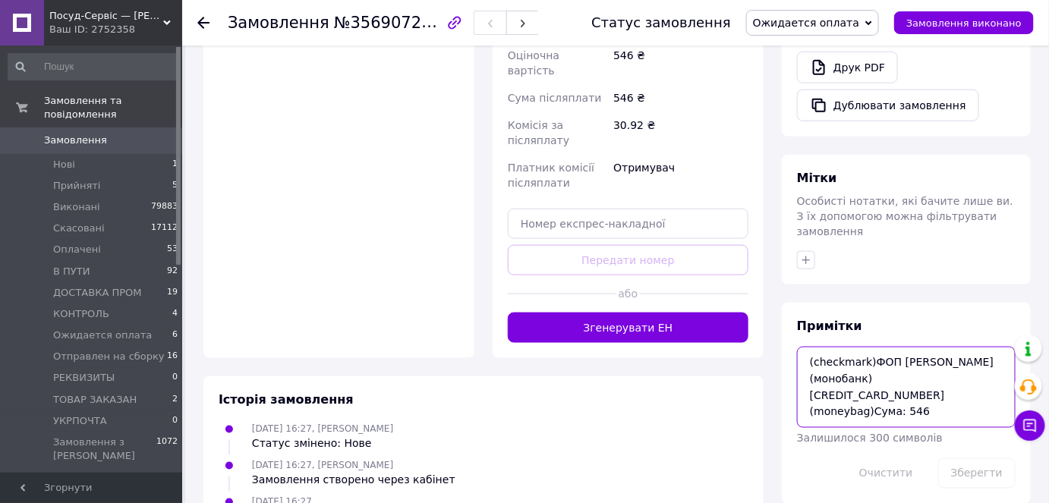
scroll to position [25, 0]
type textarea "(checkmark)ФОП Купчанко Катерина Андріївна (монобанк) 4035200043045423 (moneyba…"
click at [978, 458] on button "Зберегти" at bounding box center [976, 473] width 77 height 30
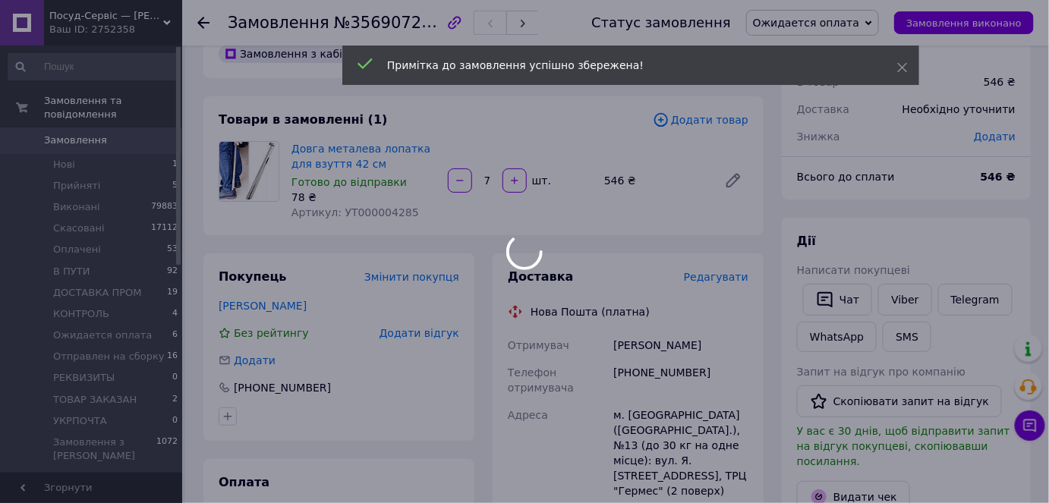
scroll to position [0, 0]
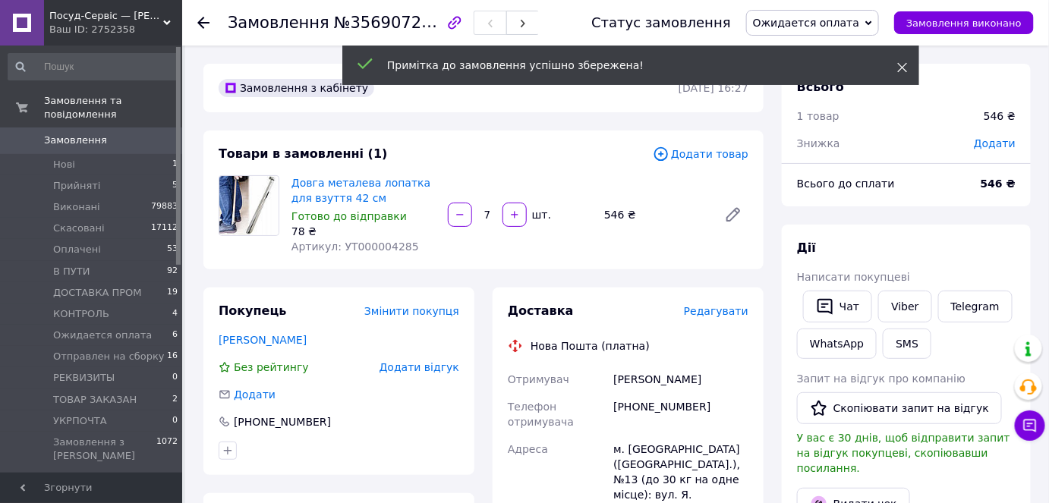
click at [905, 63] on use at bounding box center [903, 68] width 10 height 10
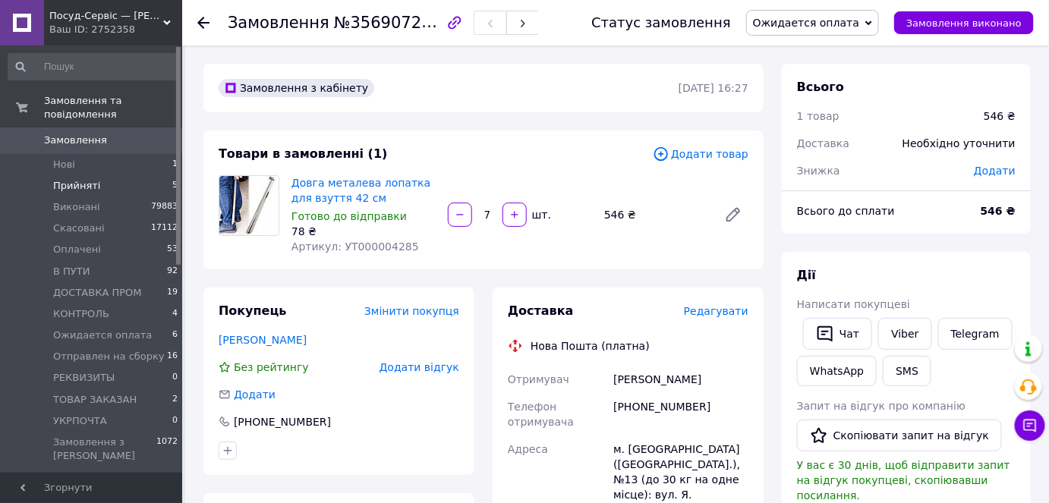
click at [101, 175] on li "Прийняті 5" at bounding box center [93, 185] width 187 height 21
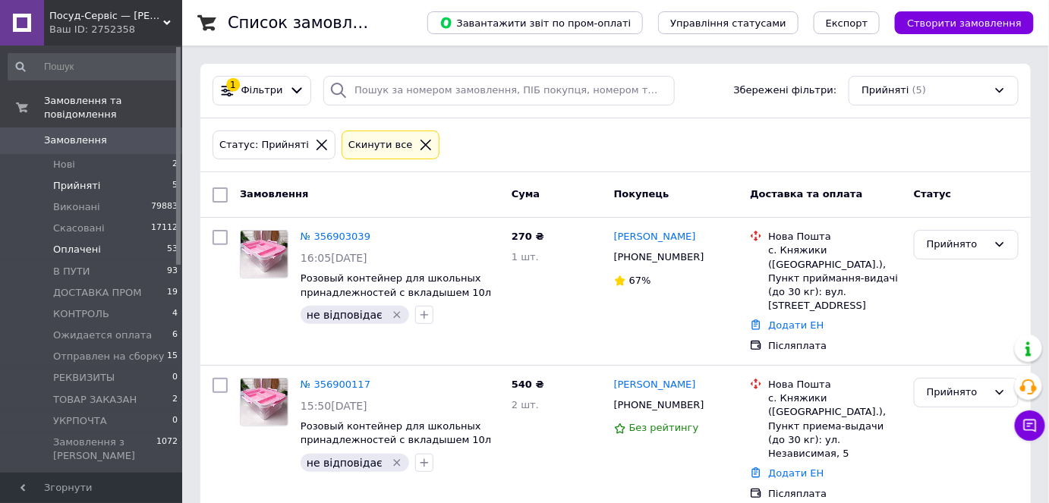
click at [109, 241] on li "Оплачені 53" at bounding box center [93, 249] width 187 height 21
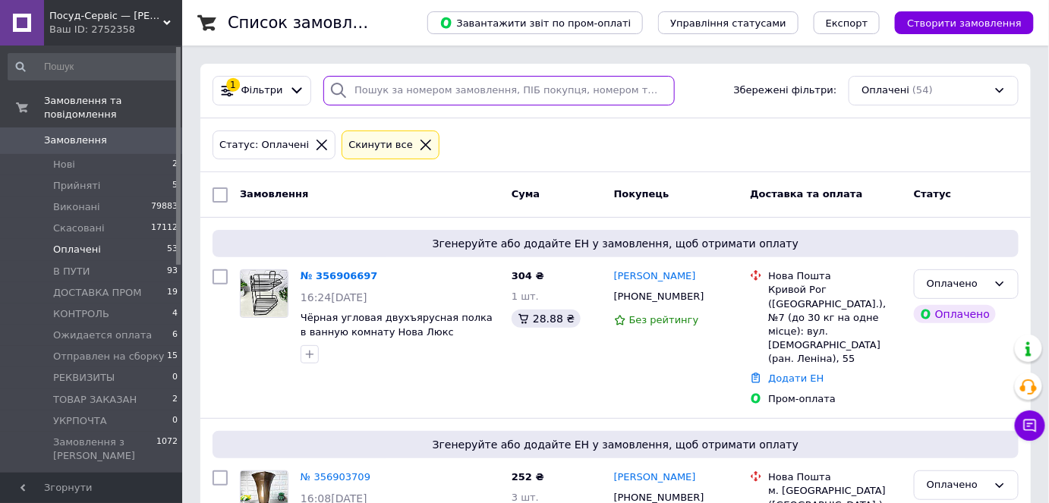
paste input "098 249 48 83"
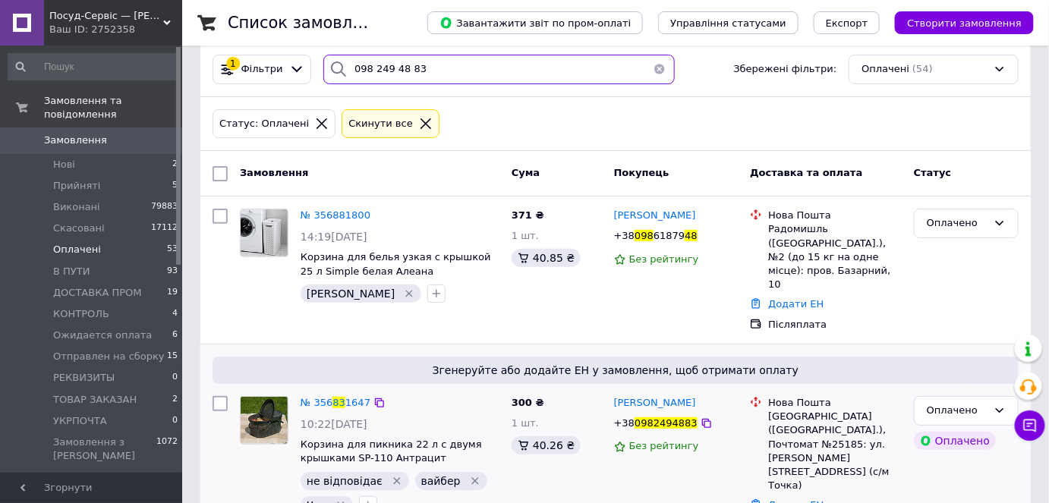
scroll to position [33, 0]
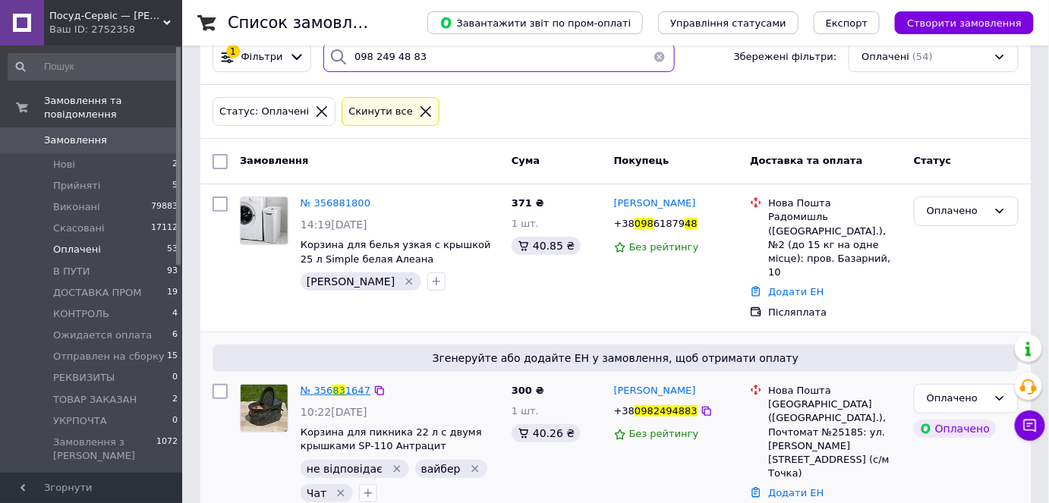
type input "098 249 48 83"
click at [354, 385] on span "1647" at bounding box center [357, 390] width 25 height 11
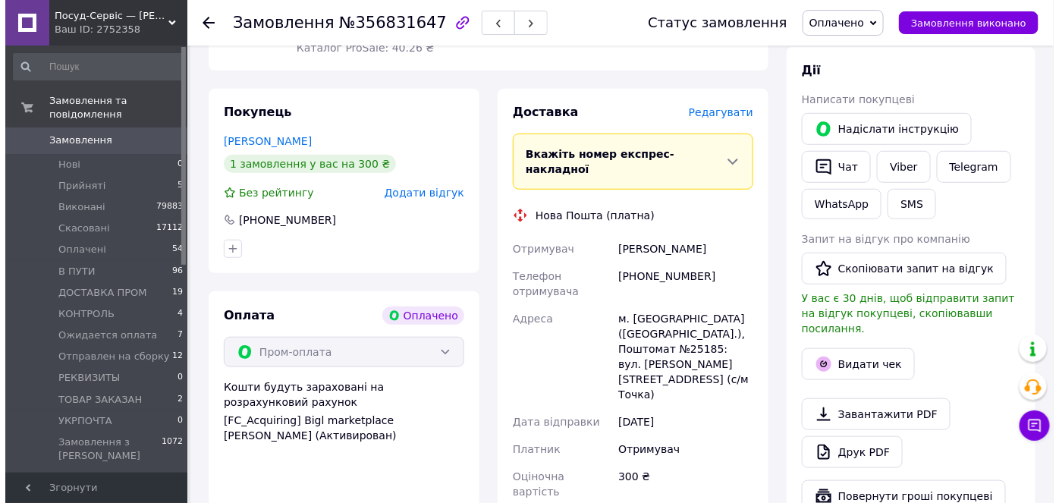
scroll to position [275, 0]
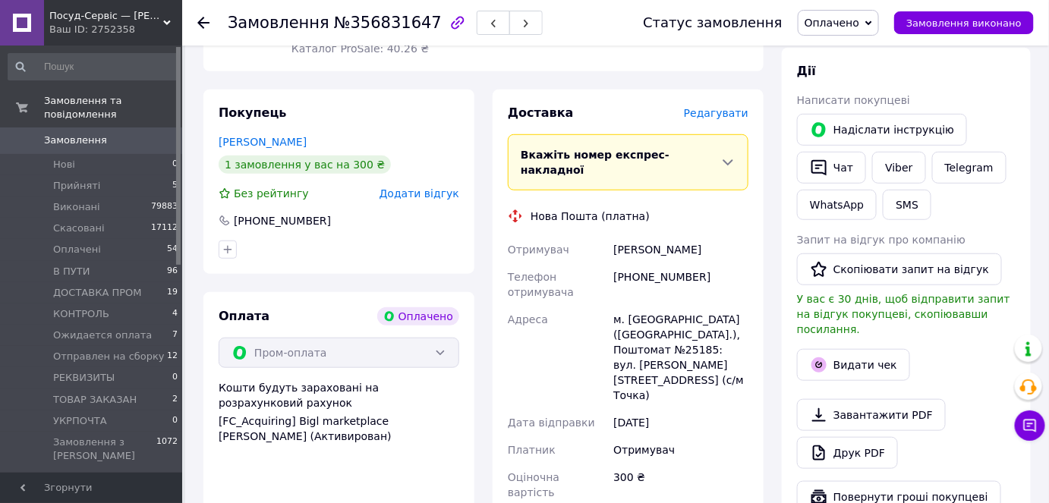
click at [724, 114] on span "Редагувати" at bounding box center [716, 113] width 65 height 12
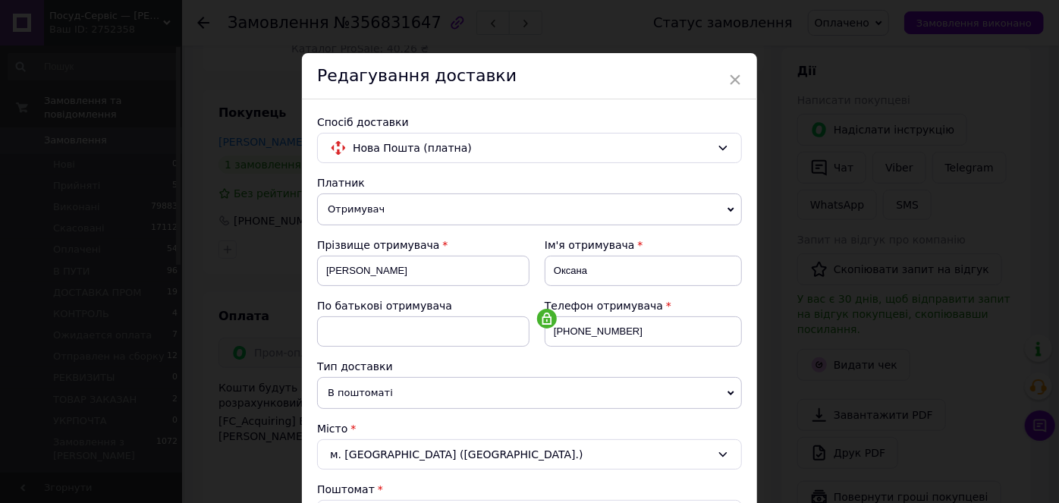
click at [369, 391] on span "В поштоматі" at bounding box center [529, 393] width 425 height 32
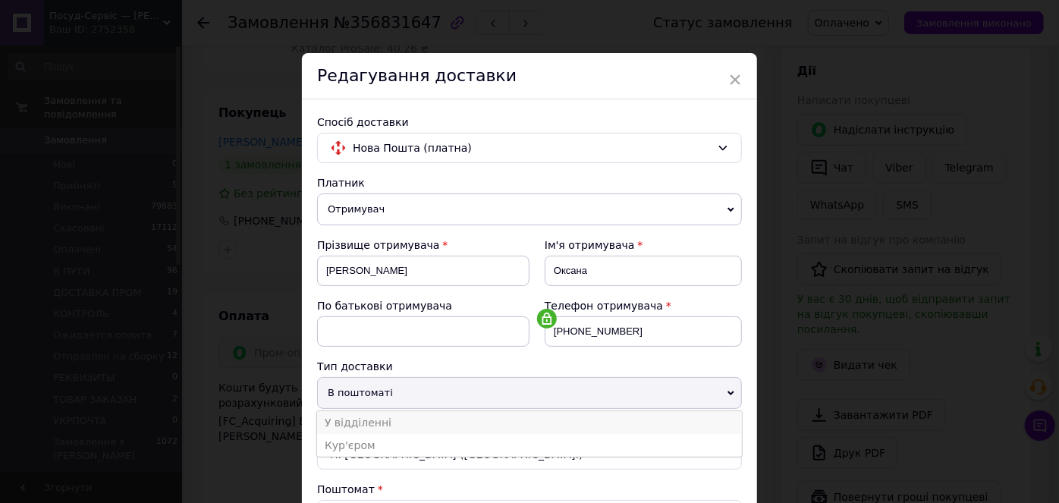
click at [358, 415] on li "У відділенні" at bounding box center [529, 422] width 425 height 23
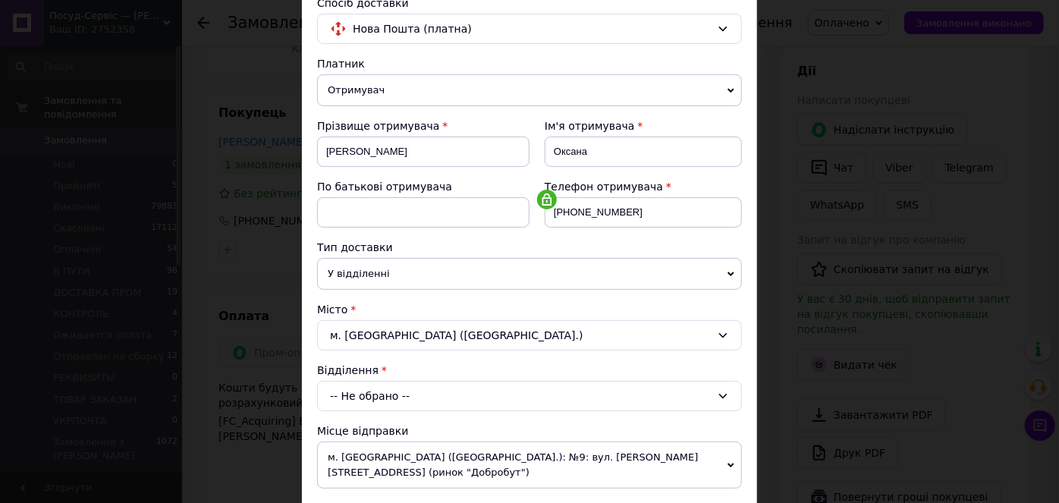
scroll to position [206, 0]
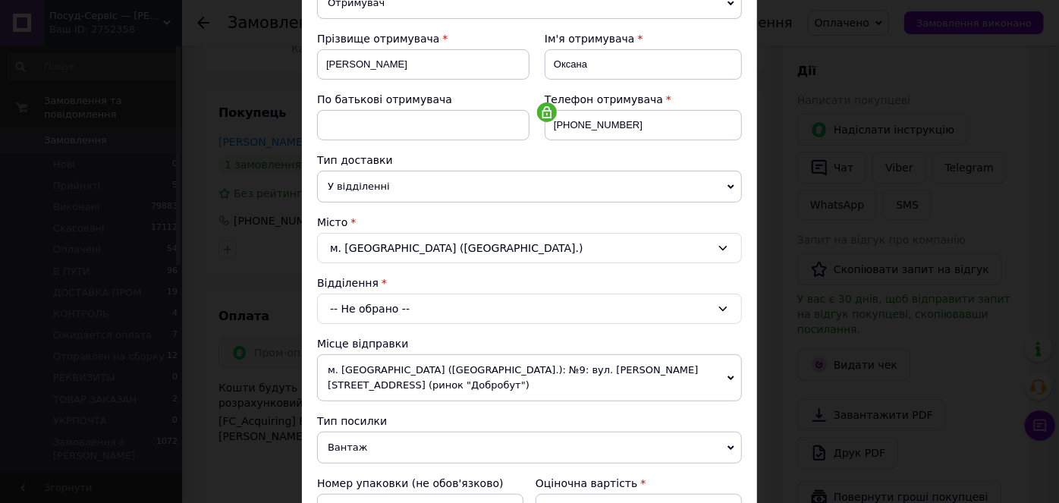
click at [395, 307] on div "-- Не обрано --" at bounding box center [529, 309] width 425 height 30
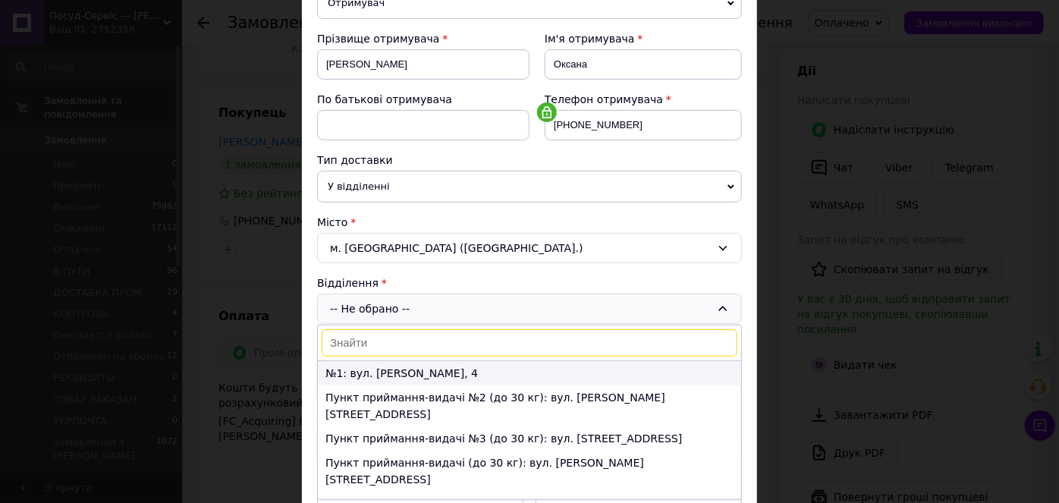
click at [394, 375] on li "№1: вул. Кіпенко, 4" at bounding box center [529, 373] width 423 height 24
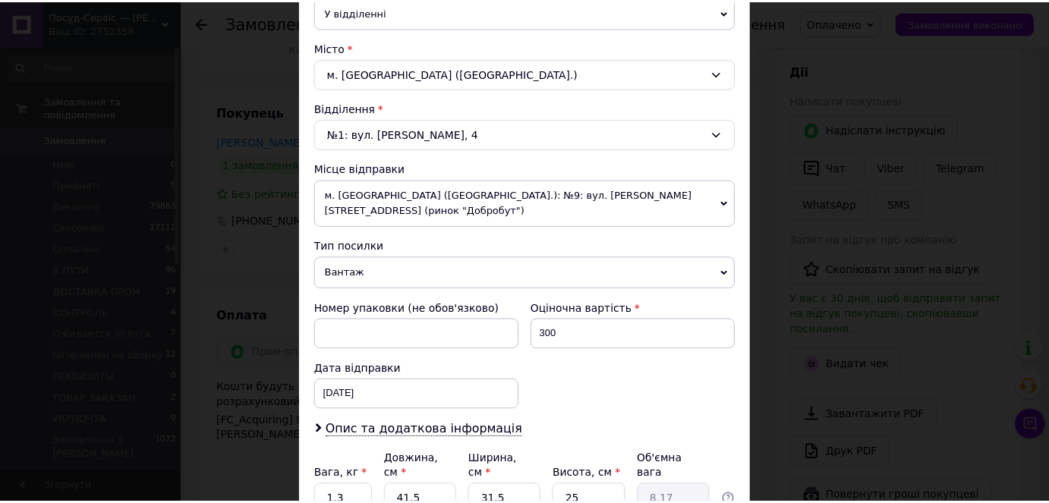
scroll to position [499, 0]
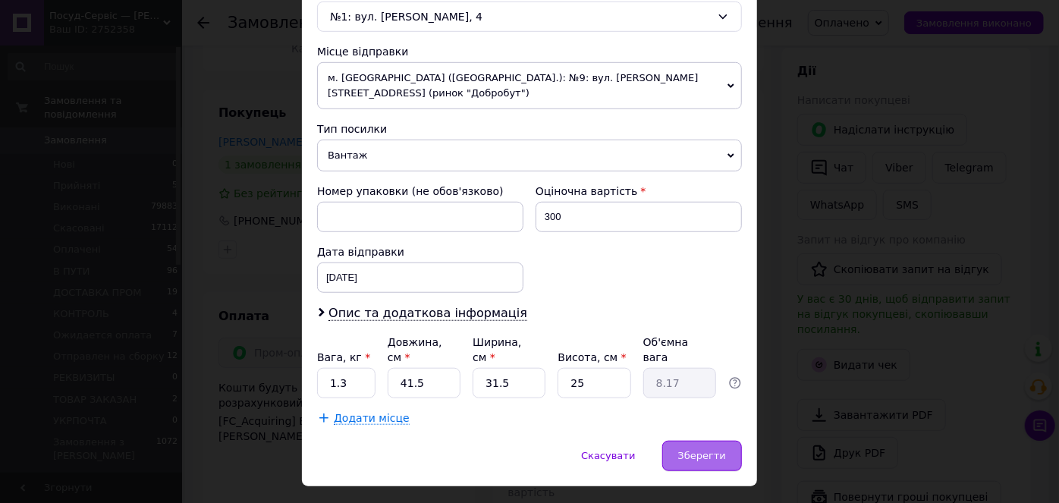
click at [727, 441] on div "Зберегти" at bounding box center [703, 456] width 80 height 30
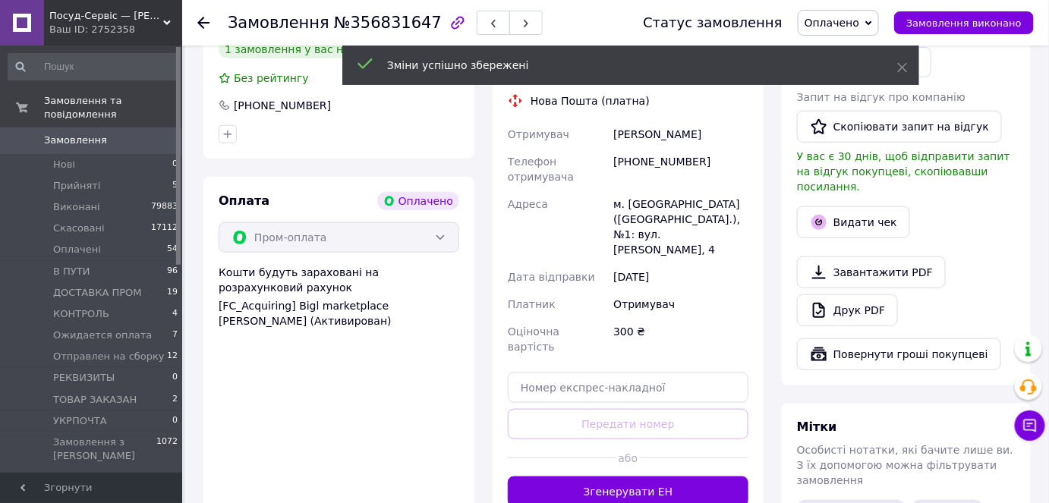
scroll to position [552, 0]
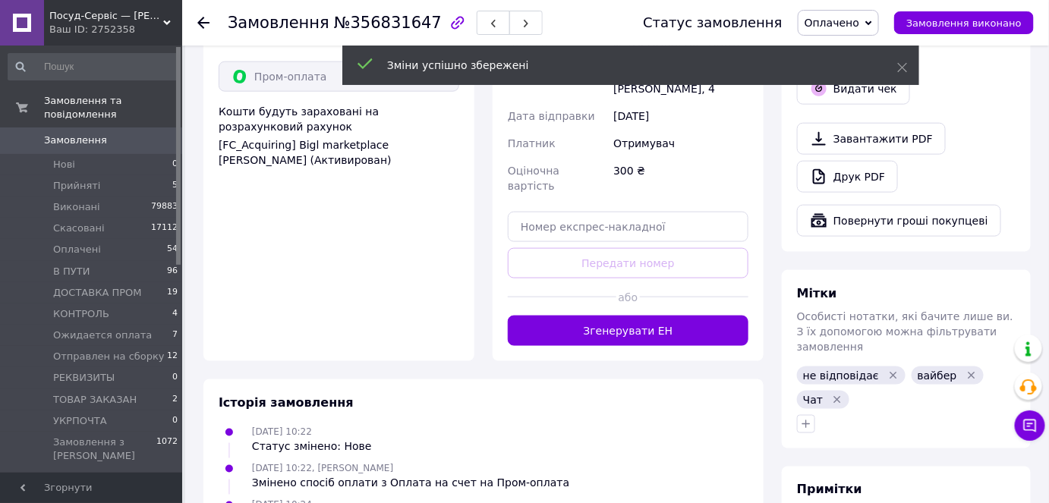
click at [887, 370] on icon "Видалити мітку" at bounding box center [893, 376] width 12 height 12
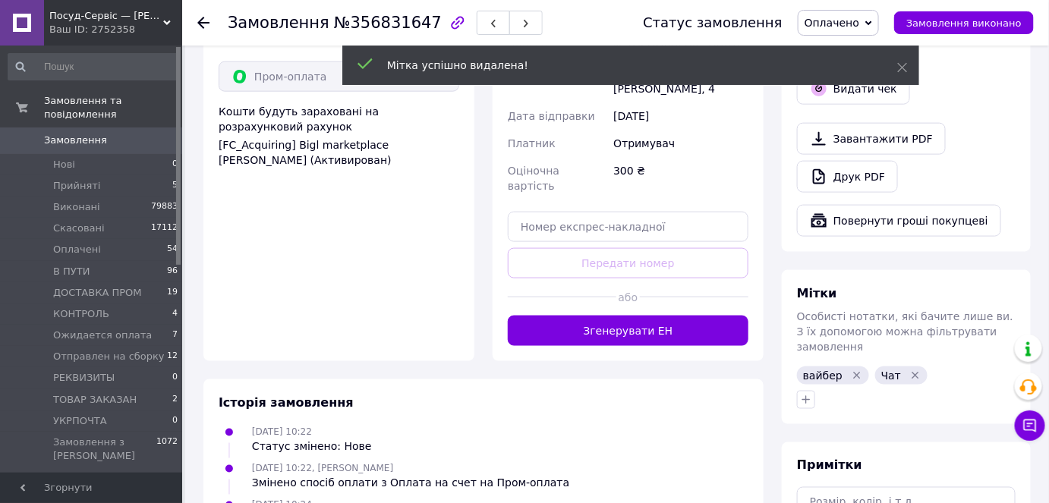
click at [856, 370] on icon "Видалити мітку" at bounding box center [857, 376] width 12 height 12
click at [805, 391] on button "button" at bounding box center [806, 400] width 18 height 18
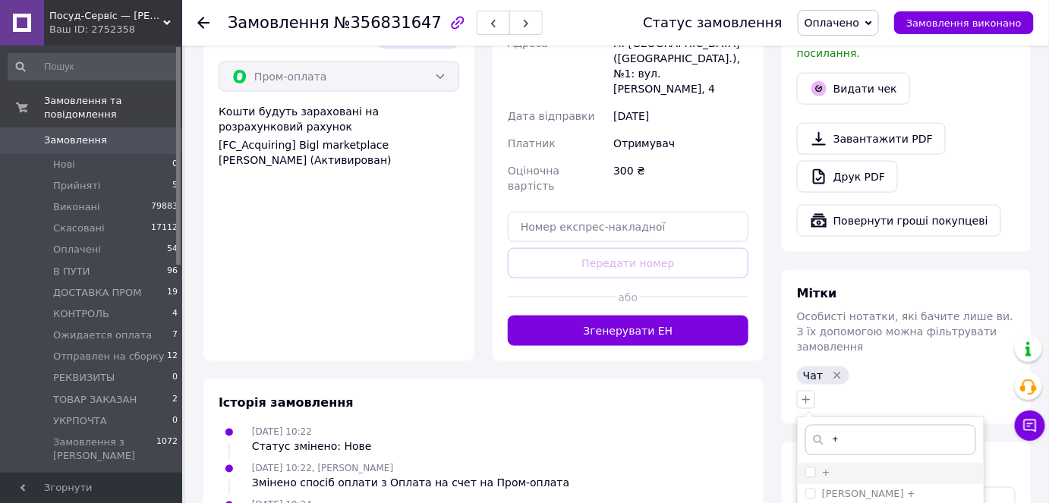
type input "+"
click at [804, 463] on li "+" at bounding box center [891, 473] width 186 height 21
checkbox input "true"
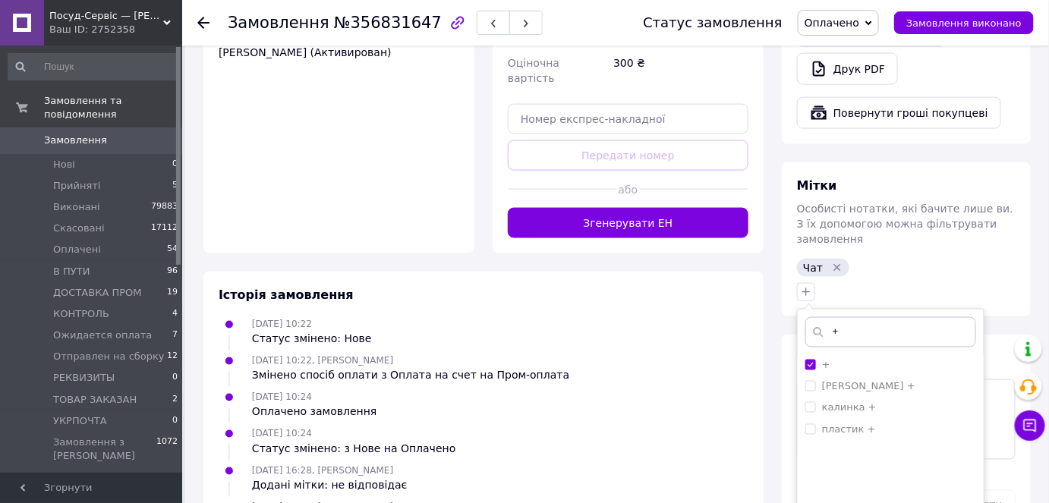
scroll to position [827, 0]
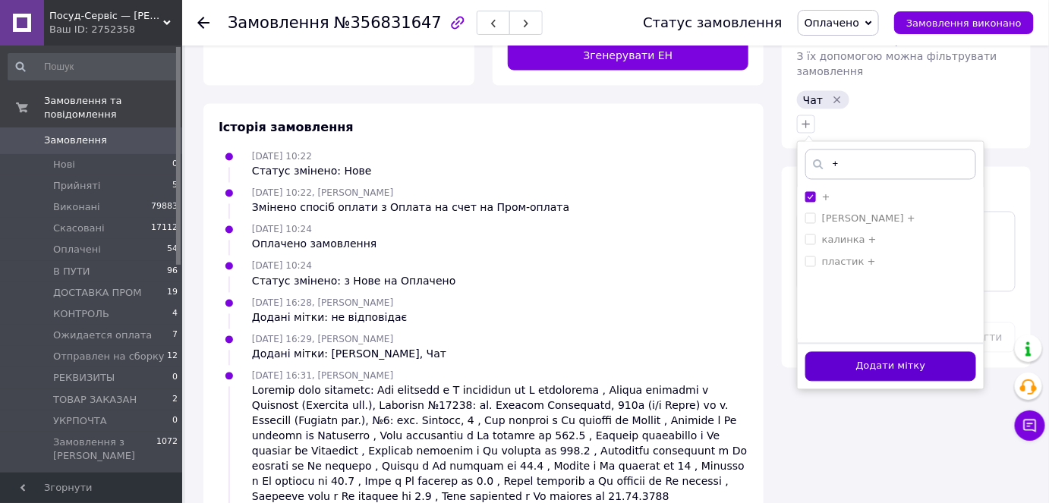
click at [894, 352] on button "Додати мітку" at bounding box center [890, 367] width 171 height 30
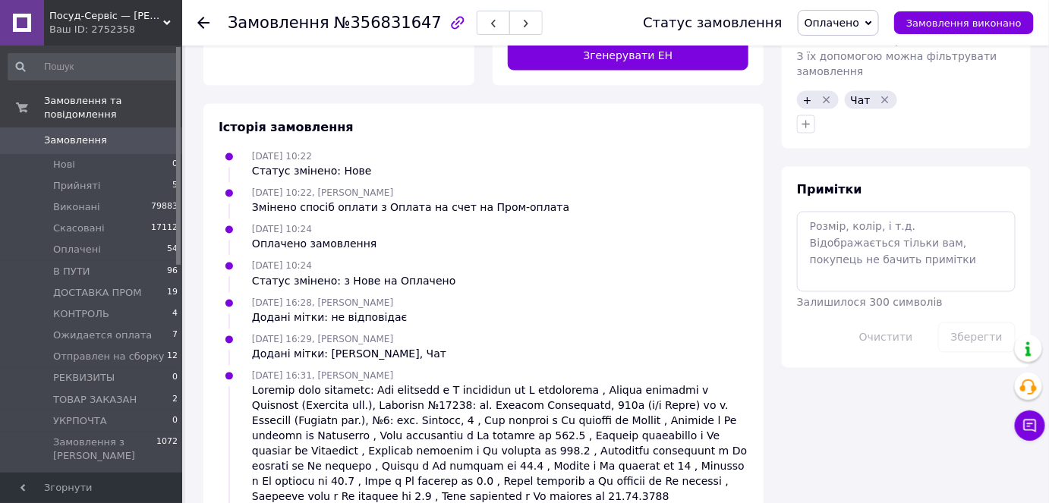
scroll to position [9, 0]
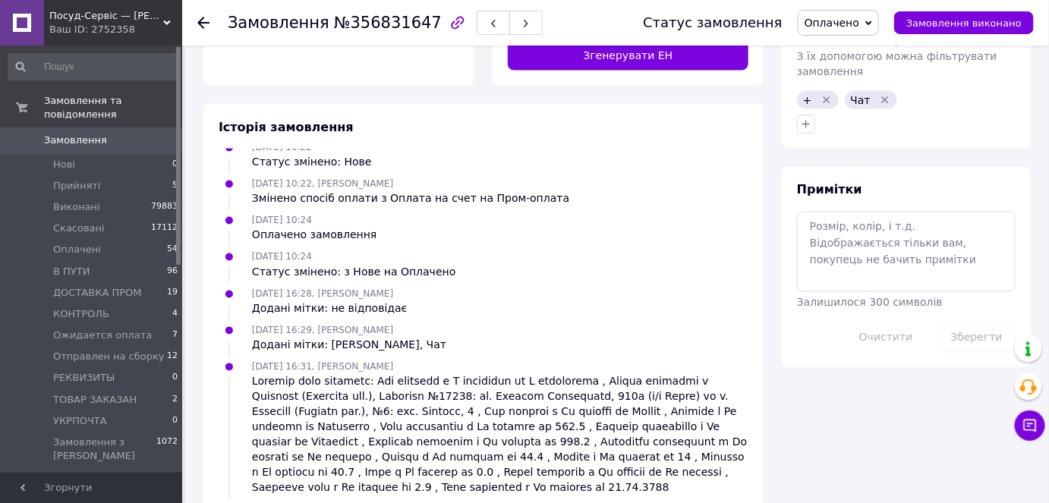
click at [104, 24] on div "Ваш ID: 2752358" at bounding box center [115, 30] width 133 height 14
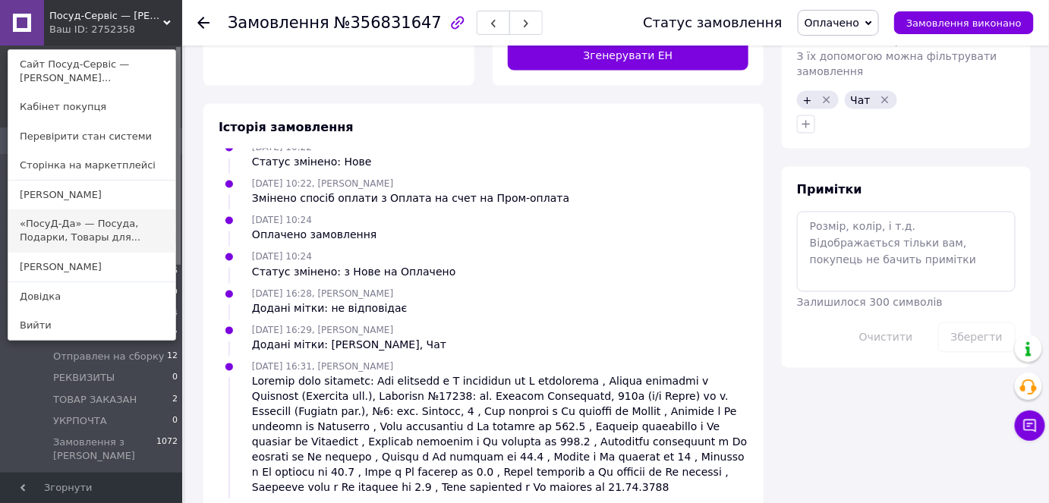
click at [80, 224] on link "«ПосуД-Да» — Посуда, Подарки, Товары для..." at bounding box center [91, 230] width 167 height 43
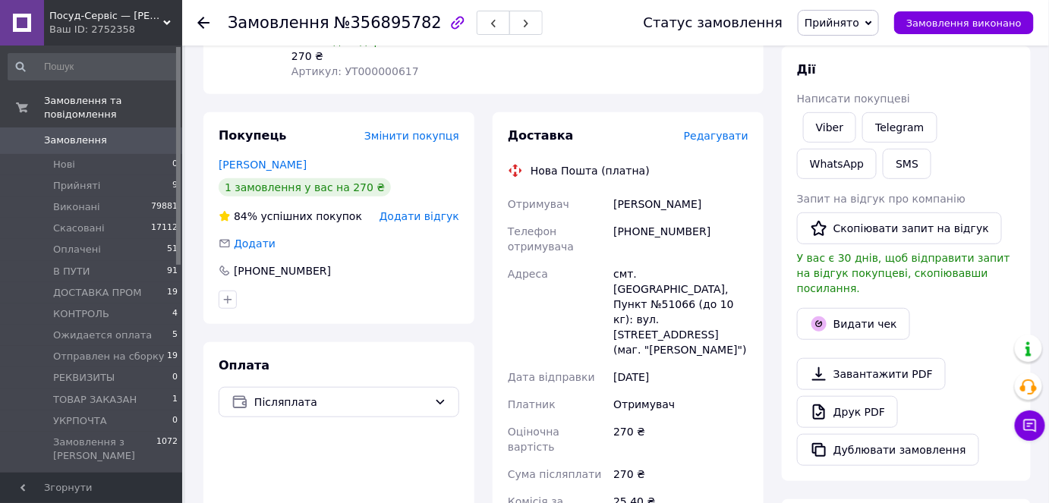
scroll to position [206, 0]
click at [277, 169] on link "[PERSON_NAME]" at bounding box center [263, 164] width 88 height 12
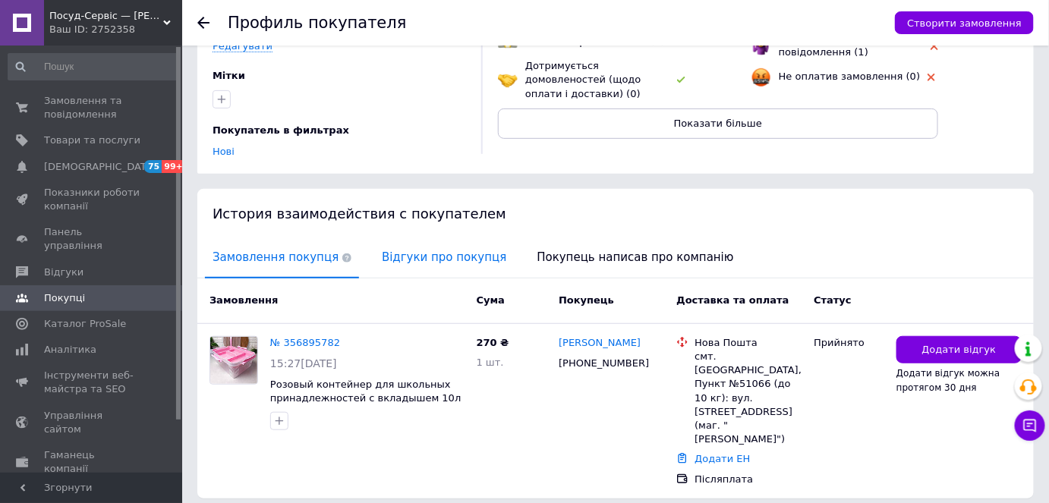
click at [427, 241] on span "Відгуки про покупця" at bounding box center [444, 257] width 140 height 39
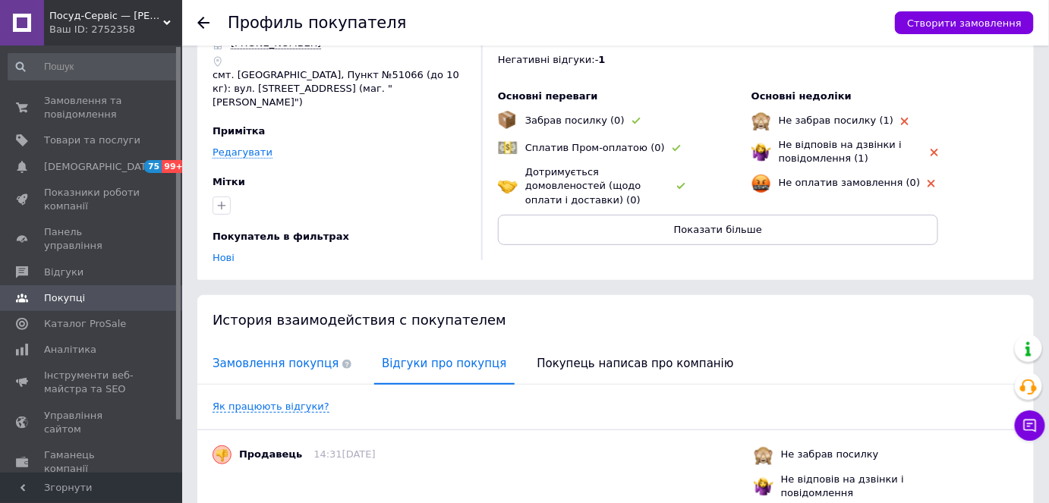
scroll to position [128, 0]
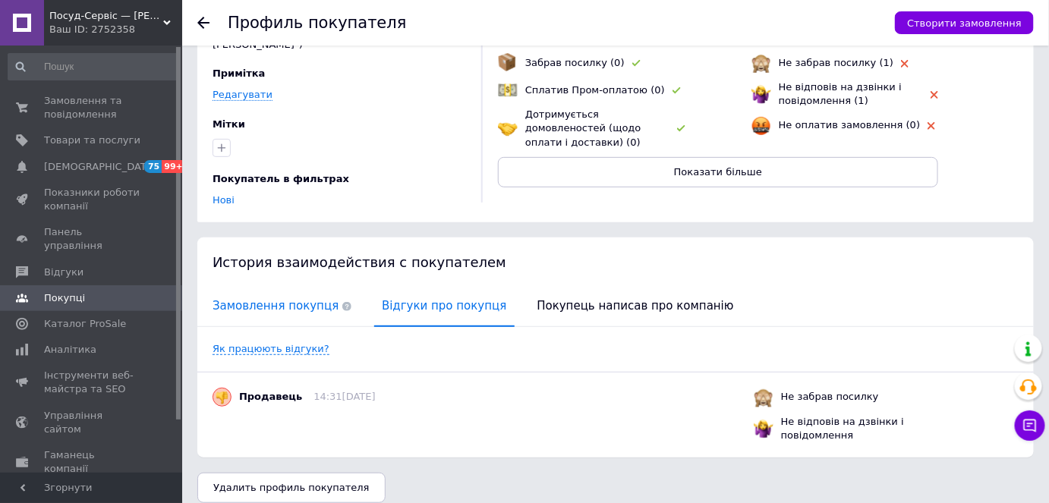
click at [268, 287] on span "Замовлення покупця" at bounding box center [282, 306] width 154 height 39
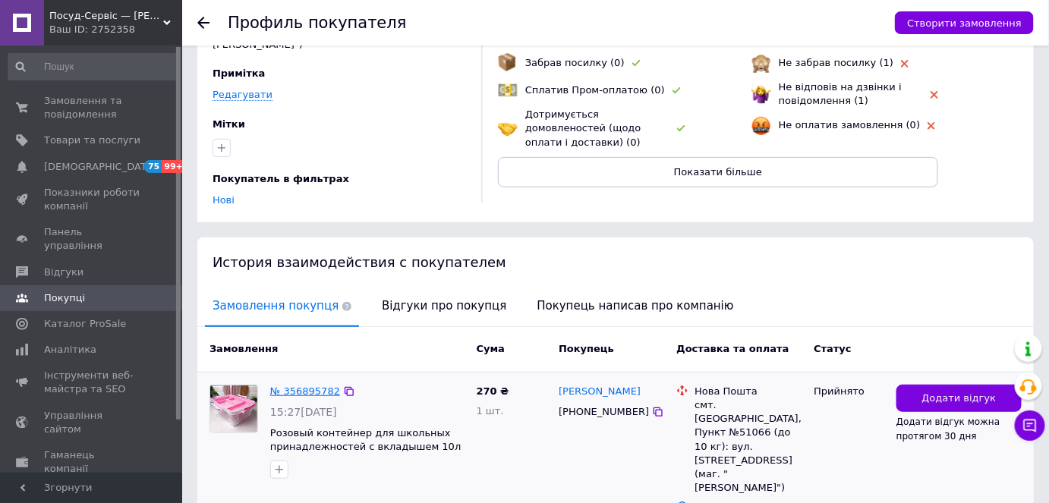
click at [313, 386] on link "№ 356895782" at bounding box center [305, 391] width 70 height 11
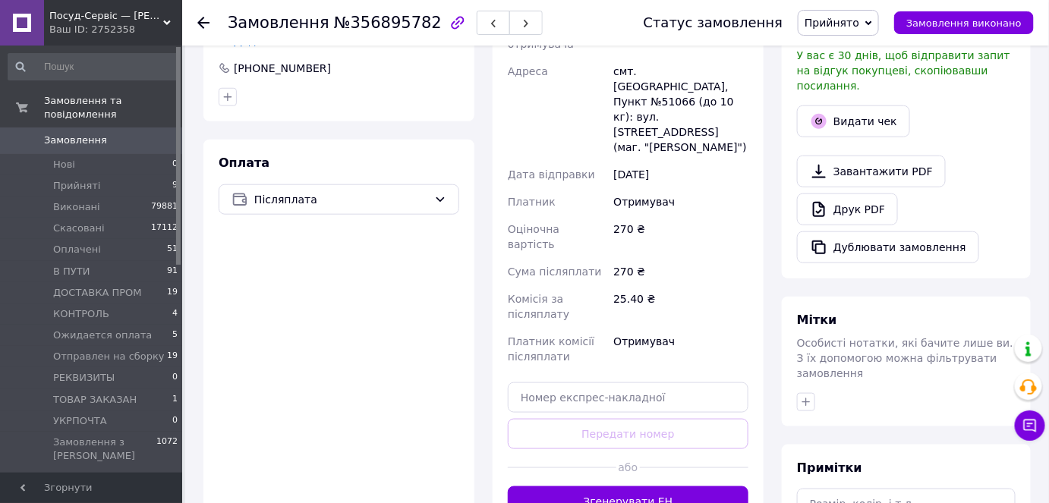
scroll to position [483, 0]
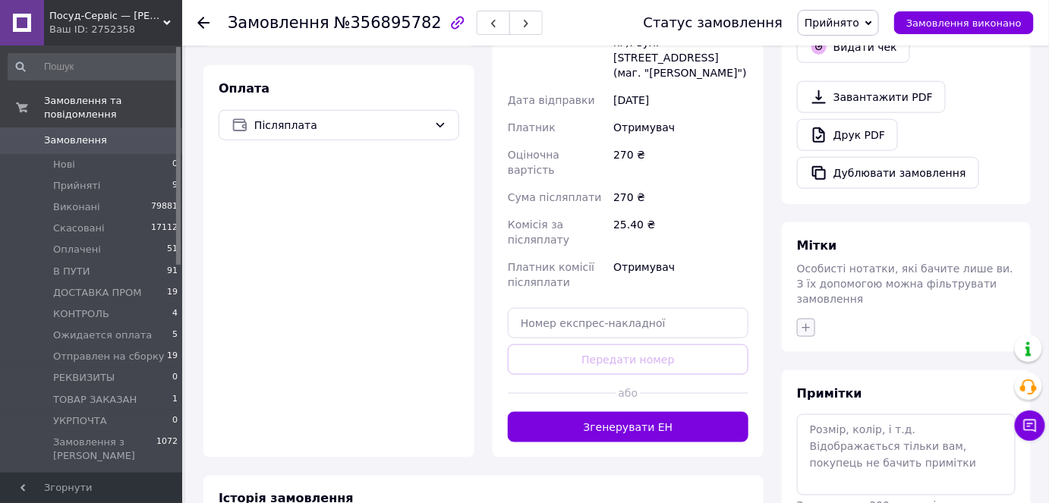
click at [802, 322] on icon "button" at bounding box center [806, 328] width 12 height 12
type input "не ві"
click at [841, 417] on label "не відповідає" at bounding box center [857, 422] width 71 height 11
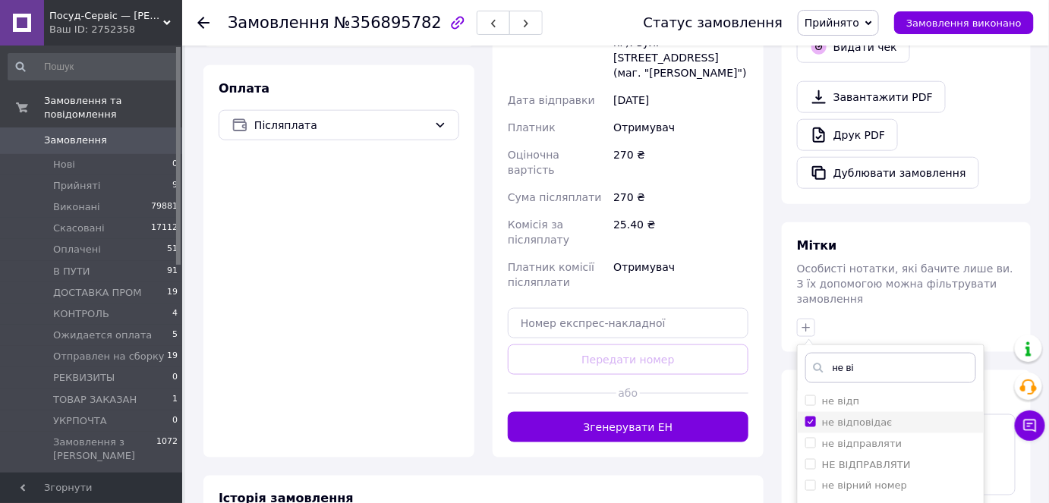
checkbox input "true"
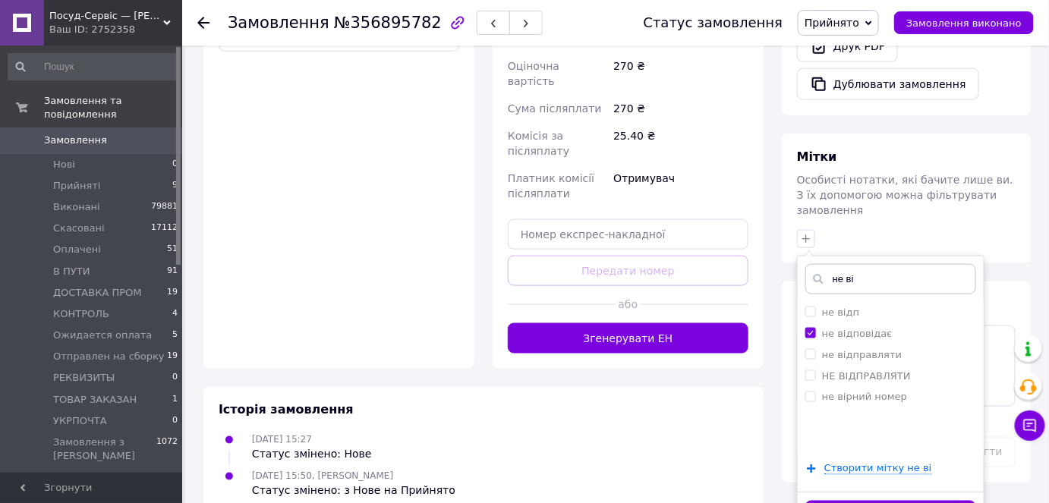
drag, startPoint x: 848, startPoint y: 479, endPoint x: 628, endPoint y: 329, distance: 265.9
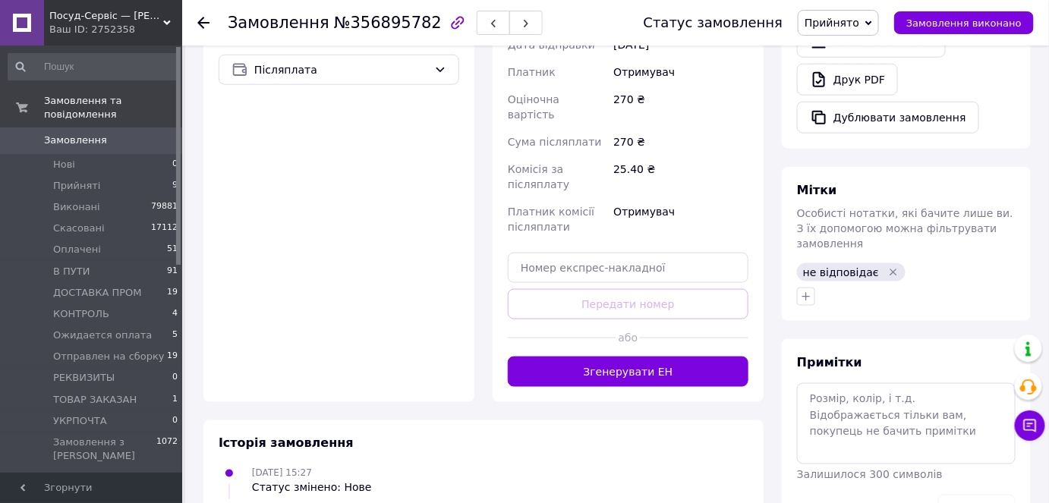
scroll to position [571, 0]
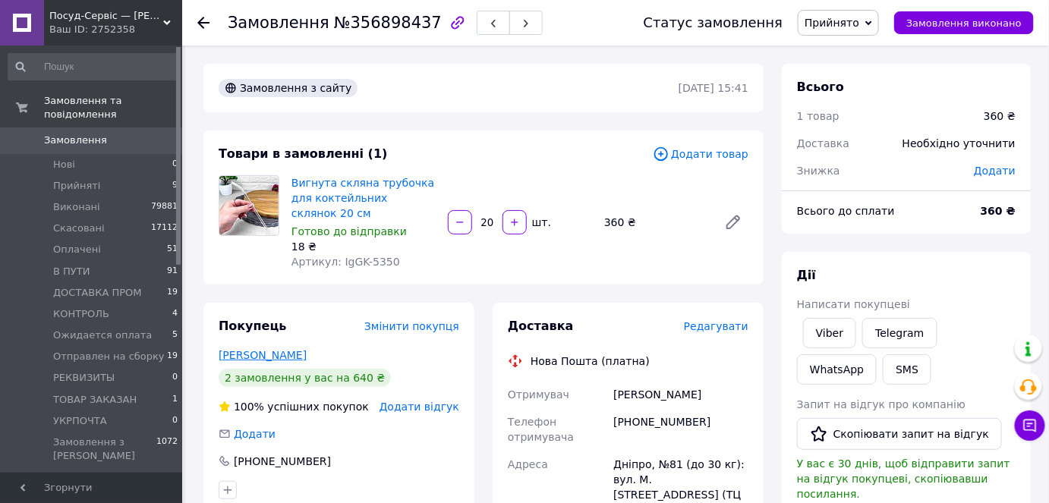
click at [271, 349] on link "[PERSON_NAME]" at bounding box center [263, 355] width 88 height 12
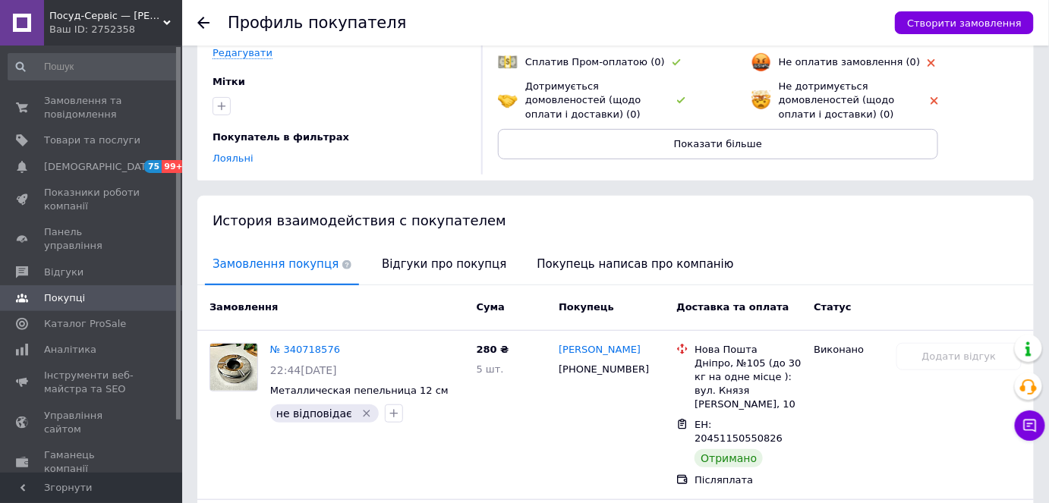
scroll to position [311, 0]
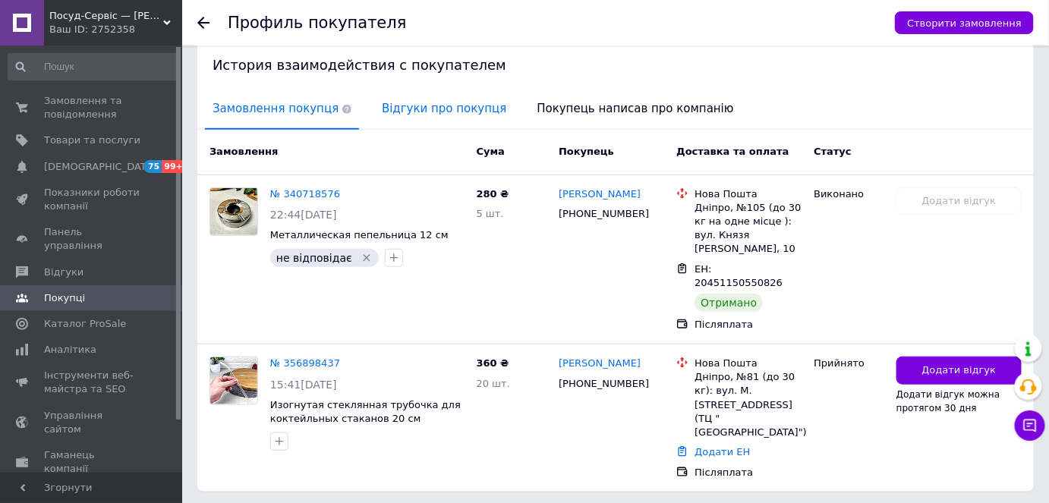
click at [413, 108] on span "Відгуки про покупця" at bounding box center [444, 109] width 140 height 39
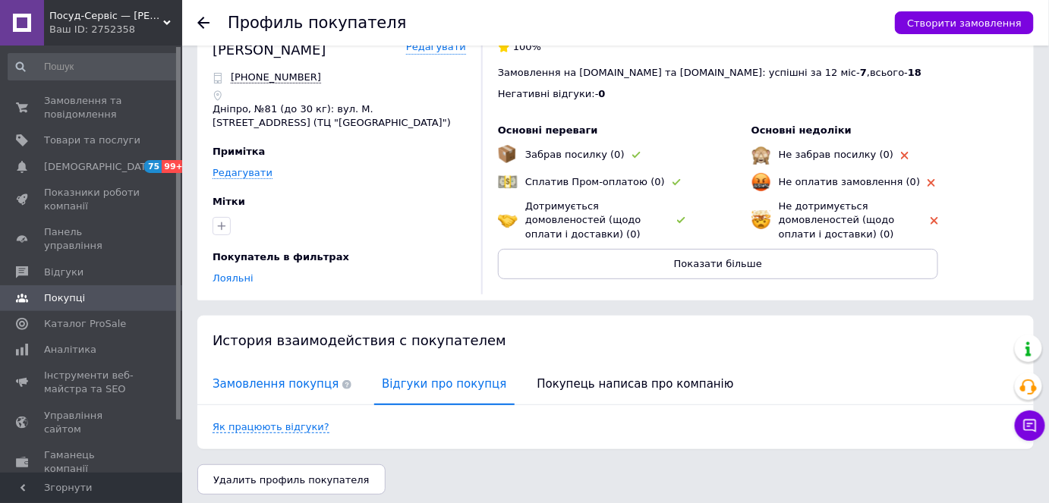
click at [259, 379] on span "Замовлення покупця" at bounding box center [282, 384] width 154 height 39
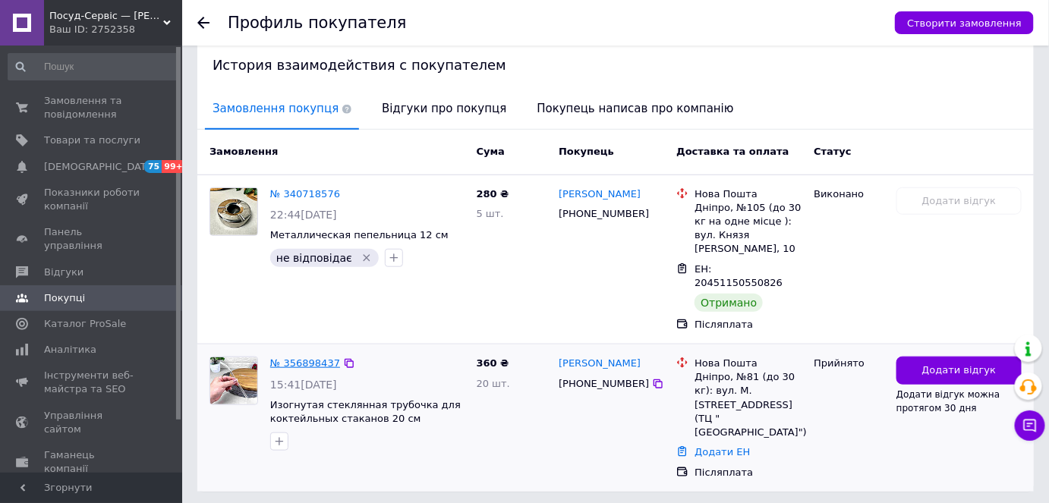
click at [298, 357] on link "№ 356898437" at bounding box center [305, 362] width 70 height 11
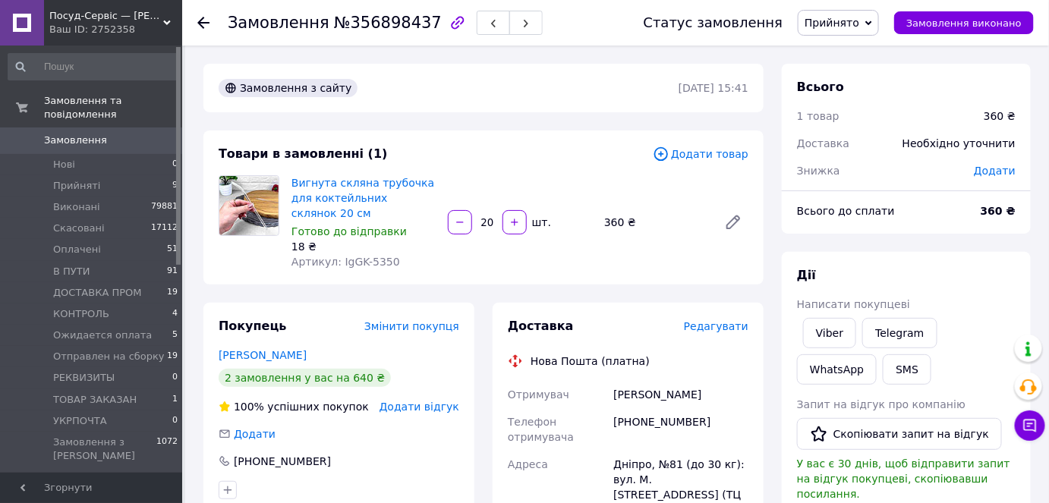
click at [842, 11] on span "Прийнято" at bounding box center [838, 23] width 81 height 26
click at [845, 91] on li "Оплачено" at bounding box center [861, 98] width 127 height 23
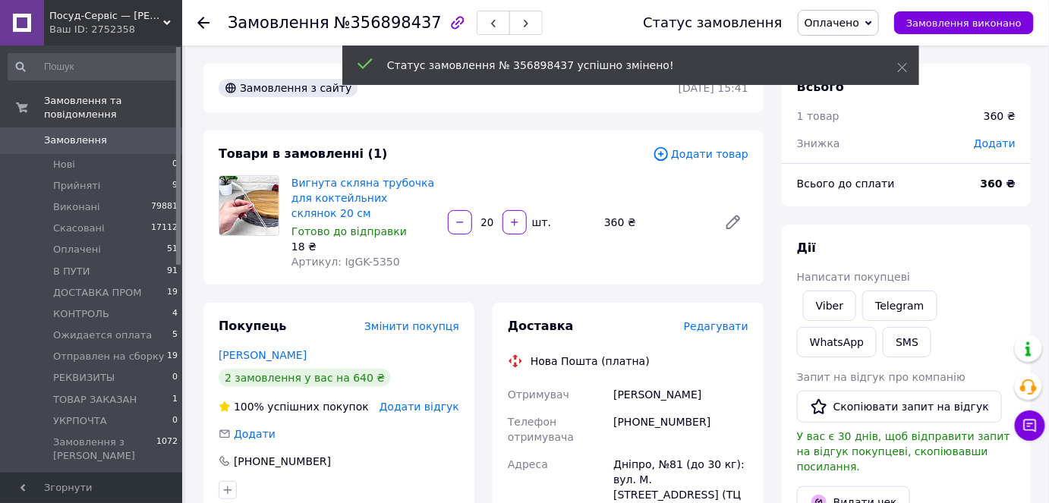
click at [996, 196] on div "360 ₴" at bounding box center [997, 183] width 53 height 33
click at [995, 194] on div "360 ₴" at bounding box center [997, 183] width 53 height 33
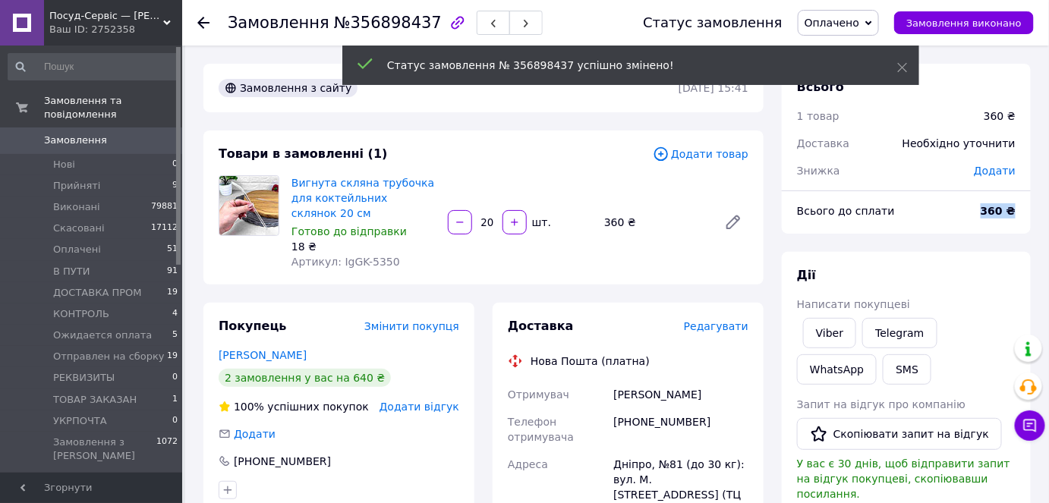
click at [995, 194] on div "360 ₴" at bounding box center [997, 210] width 53 height 33
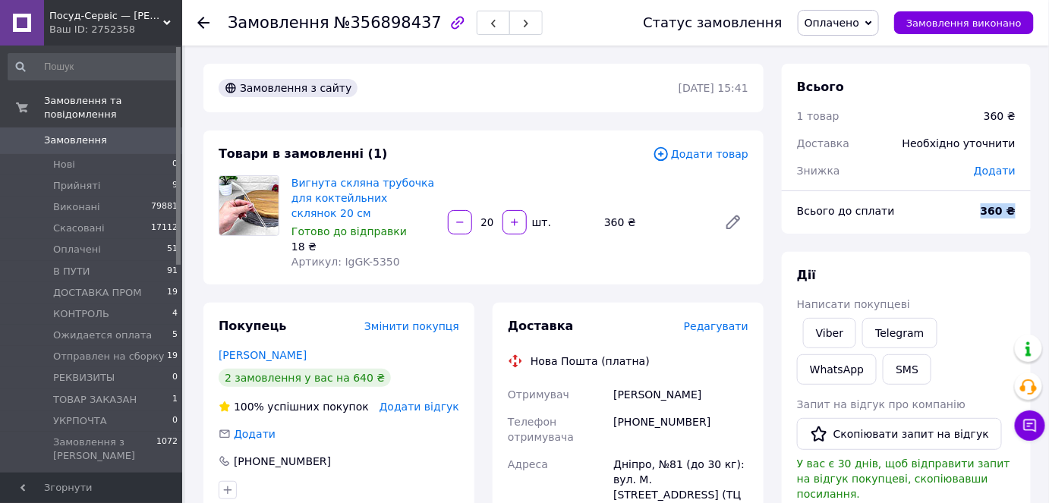
copy div "360 ₴"
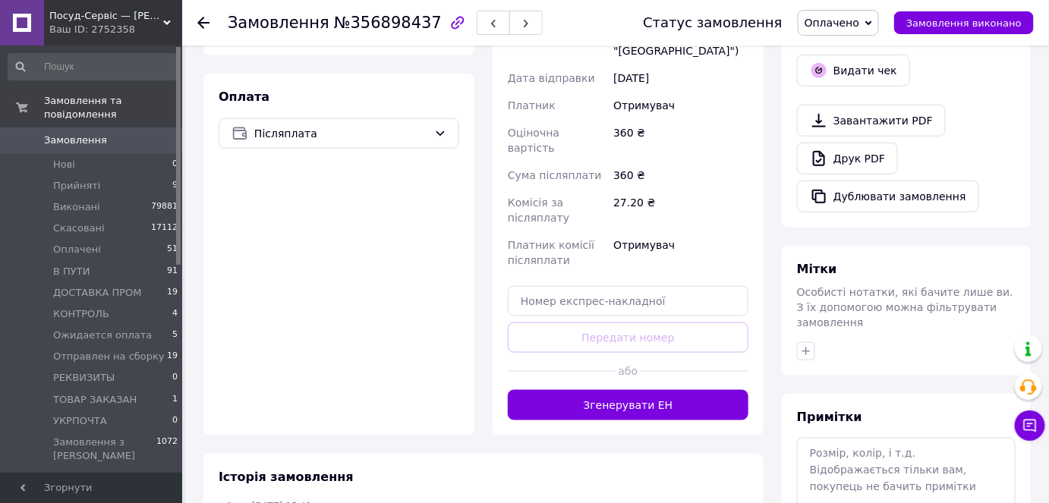
scroll to position [483, 0]
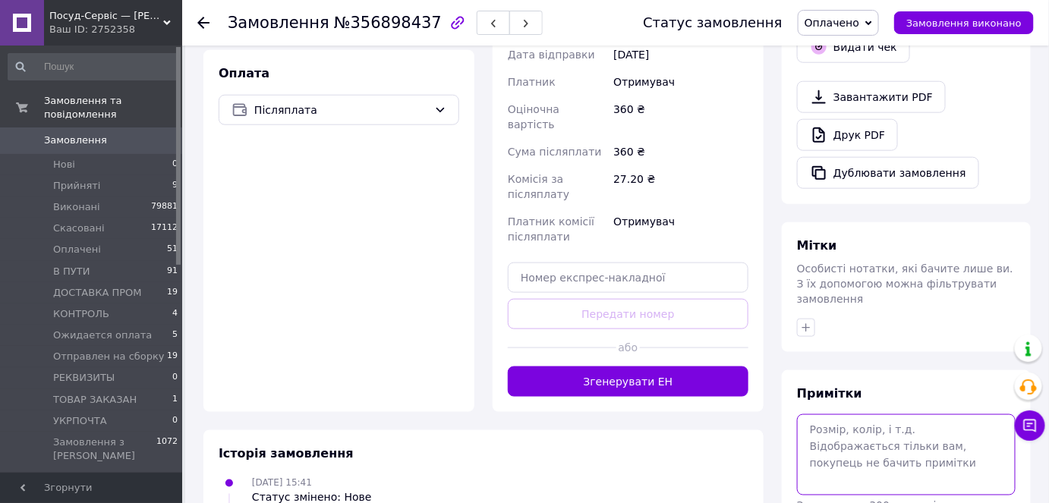
paste textarea "360 ₴"
click at [804, 414] on textarea "360 ₴" at bounding box center [906, 454] width 219 height 80
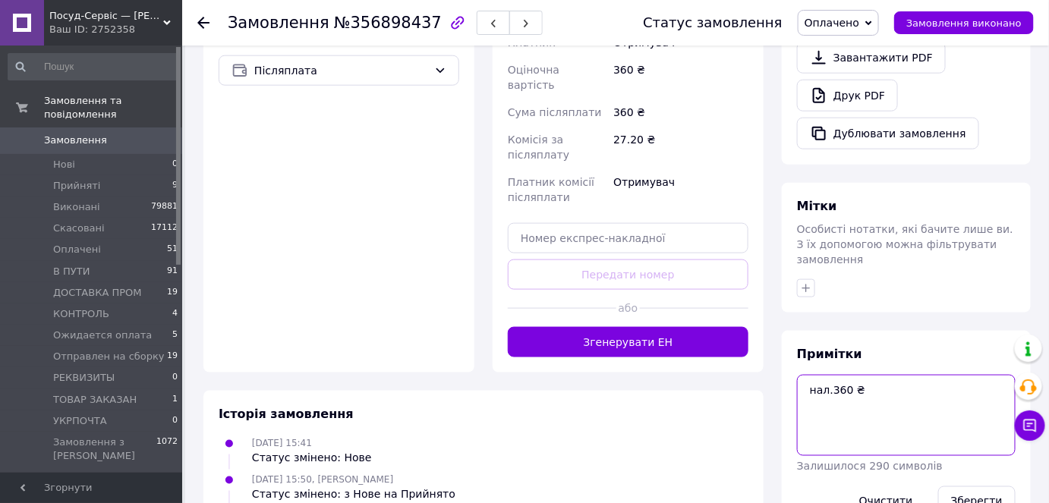
scroll to position [544, 0]
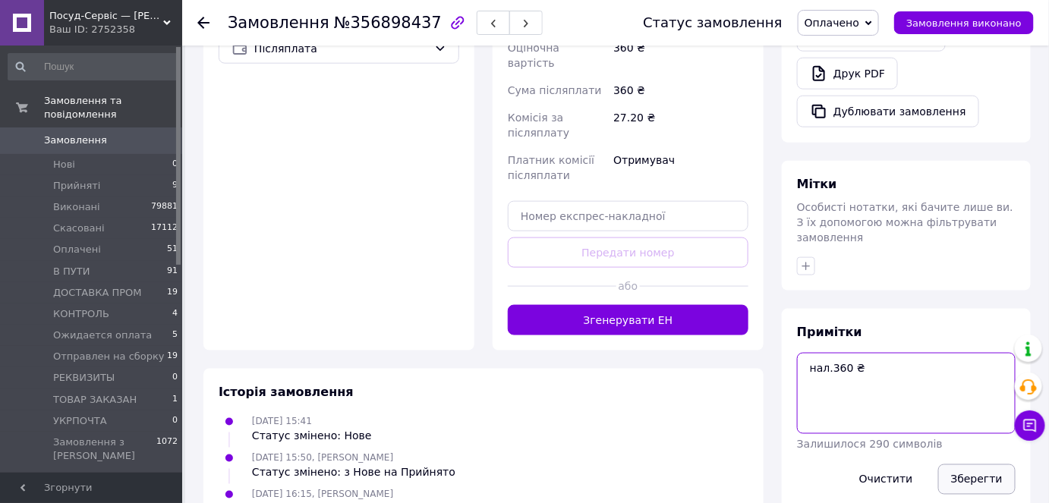
type textarea "нал.360 ₴"
click at [979, 464] on button "Зберегти" at bounding box center [976, 479] width 77 height 30
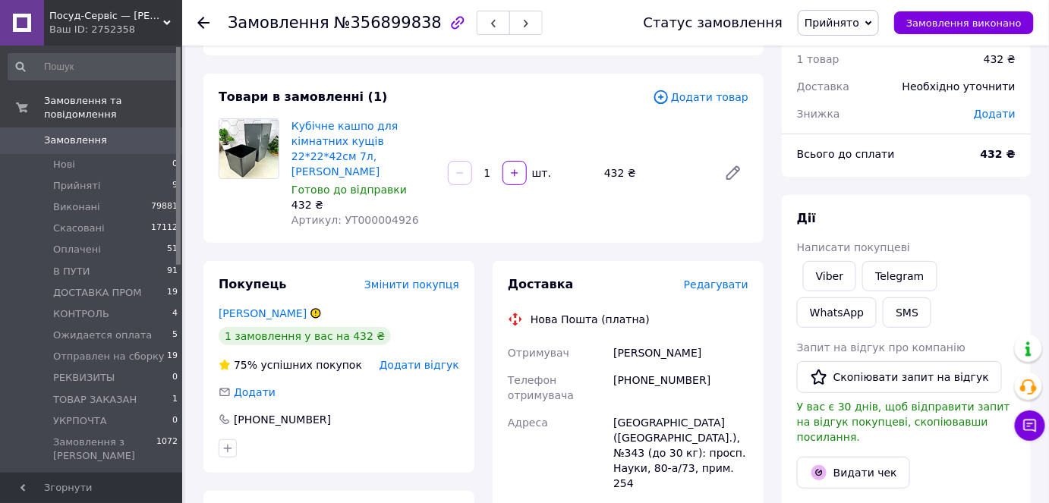
scroll to position [137, 0]
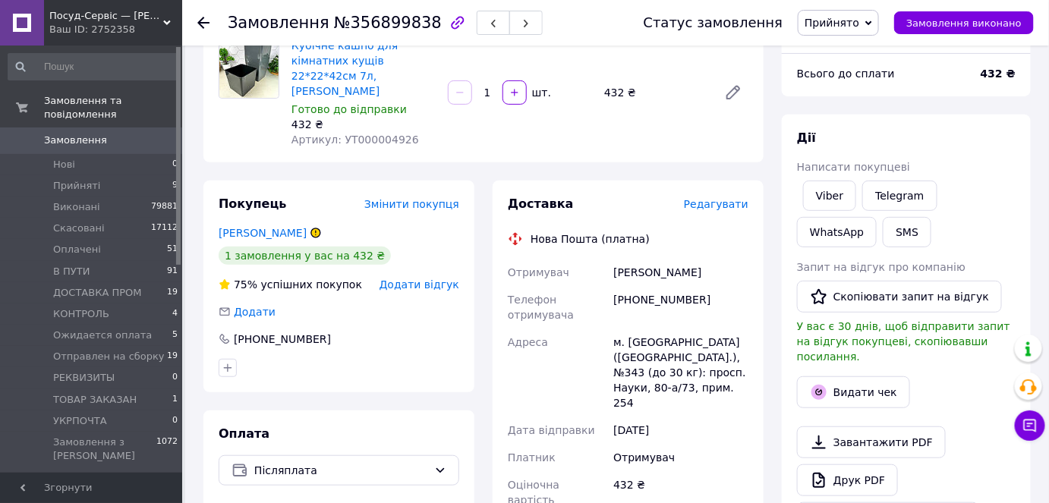
click at [682, 286] on div "+380508294052" at bounding box center [680, 307] width 141 height 43
click at [376, 134] on span "Артикул: УТ000004926" at bounding box center [355, 140] width 128 height 12
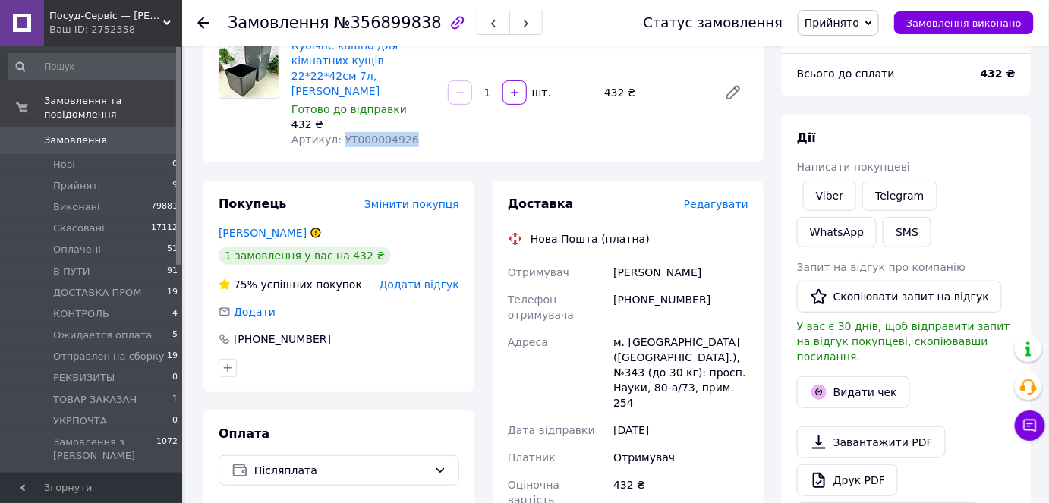
copy span "УТ000004926"
click at [282, 227] on link "Рудакова Оксана" at bounding box center [263, 233] width 88 height 12
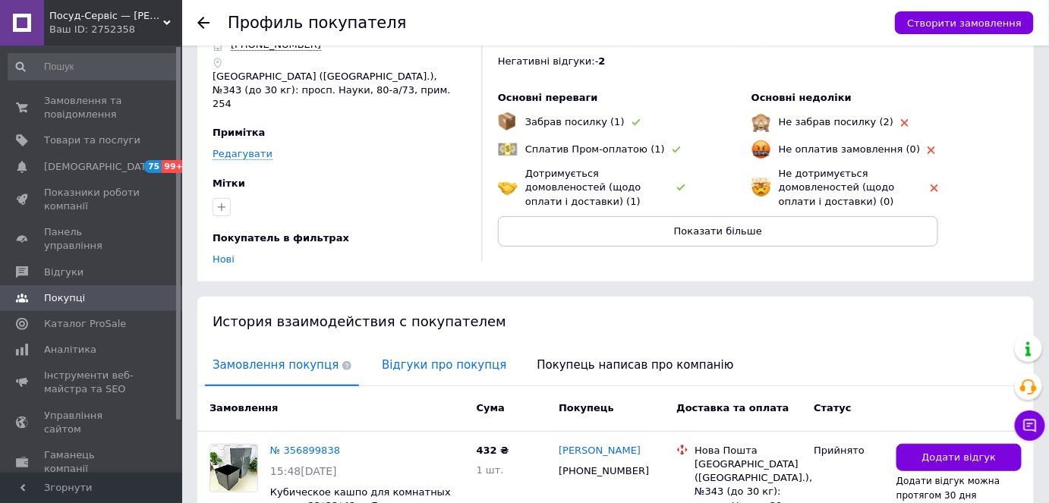
click at [419, 354] on span "Відгуки про покупця" at bounding box center [444, 365] width 140 height 39
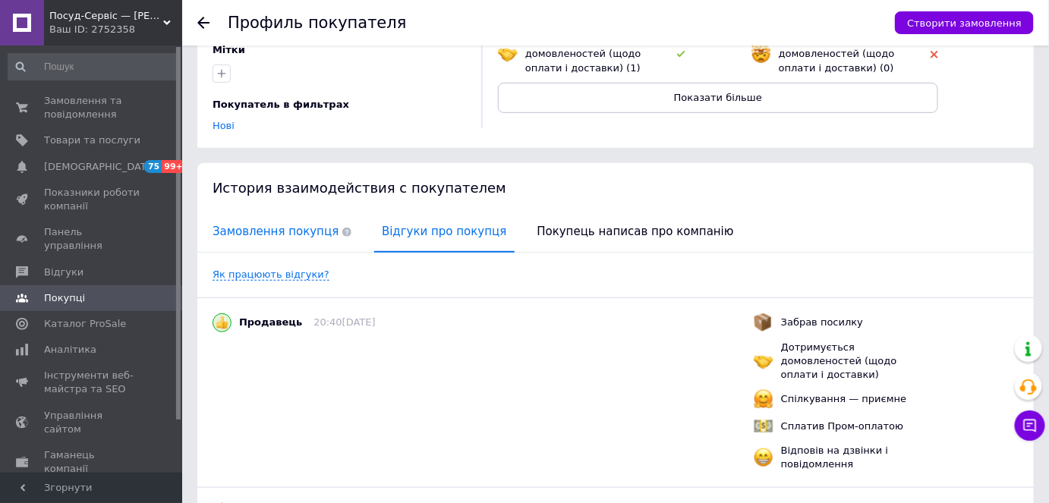
click at [251, 222] on span "Замовлення покупця" at bounding box center [282, 232] width 154 height 39
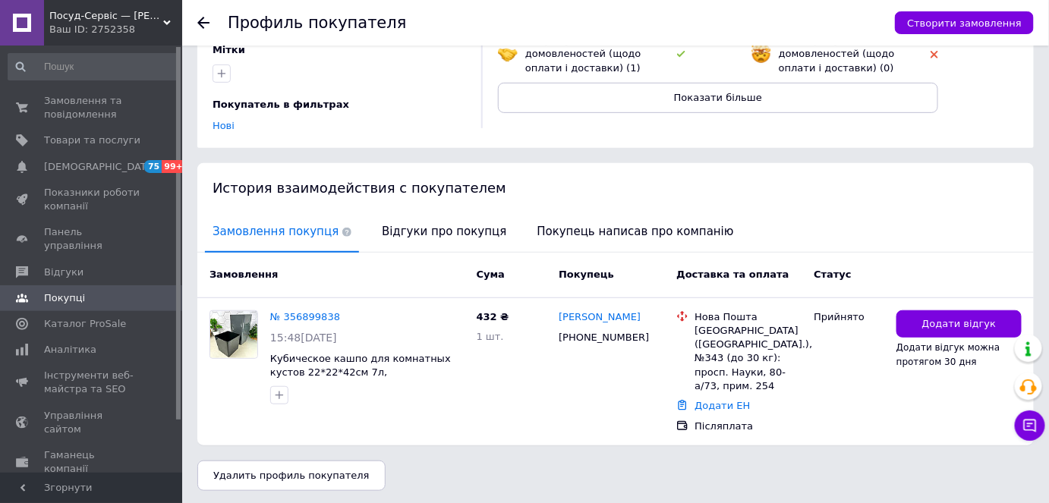
scroll to position [176, 0]
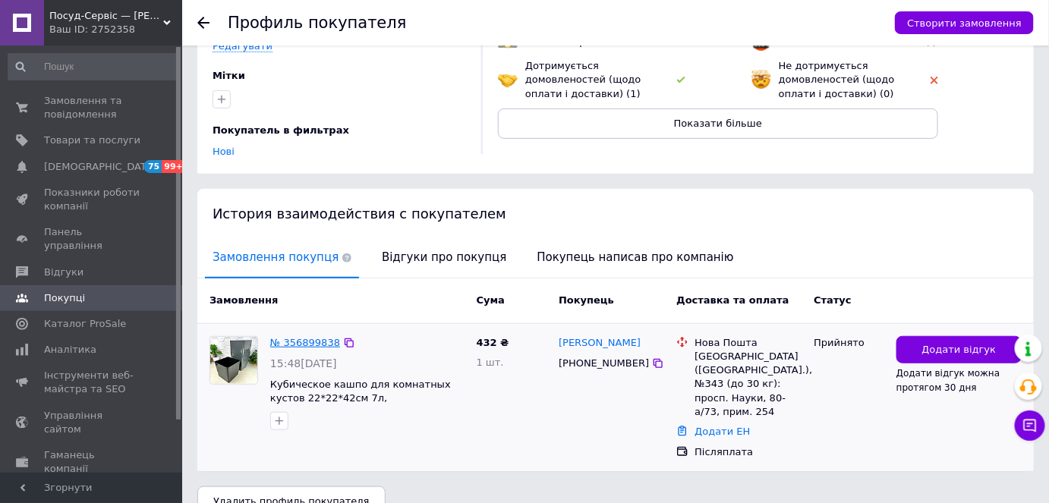
click at [311, 337] on link "№ 356899838" at bounding box center [305, 342] width 70 height 11
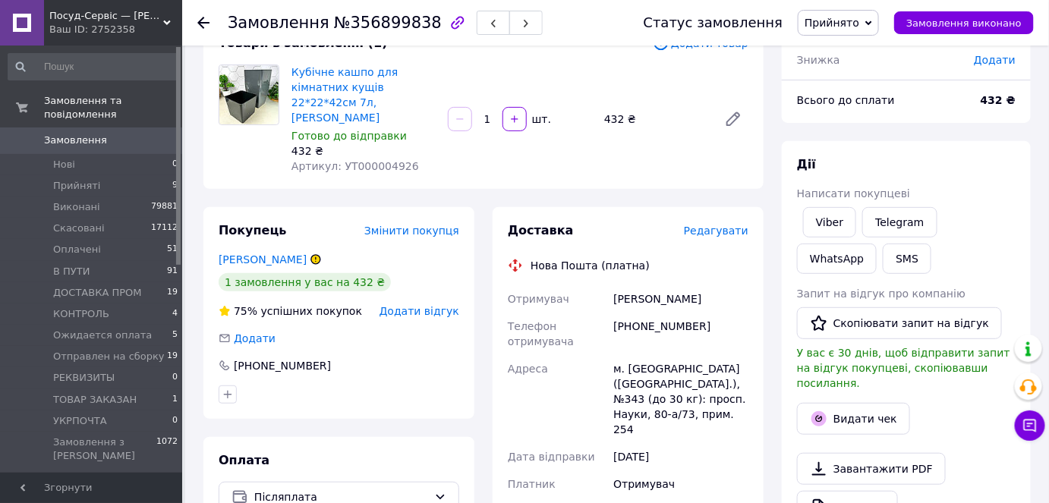
scroll to position [275, 0]
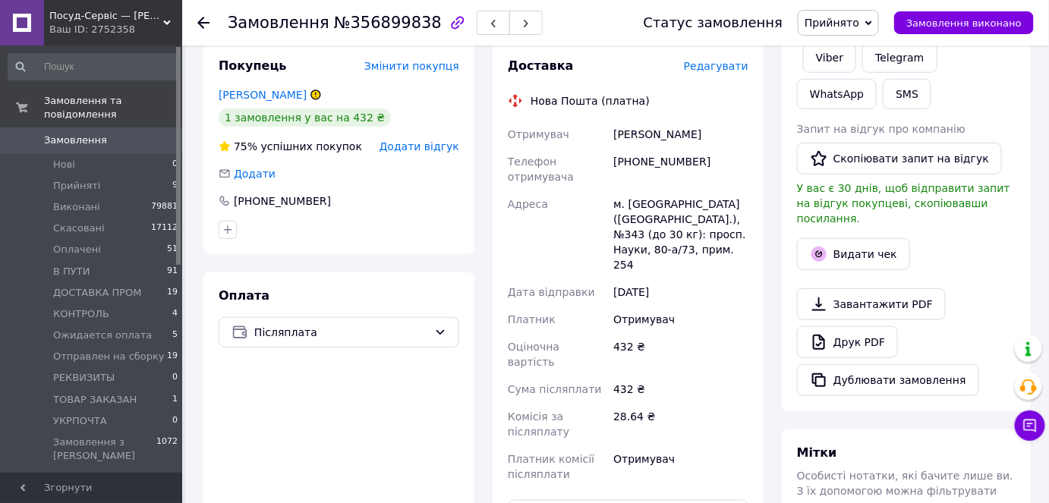
click at [634, 148] on div "[PHONE_NUMBER]" at bounding box center [680, 169] width 141 height 43
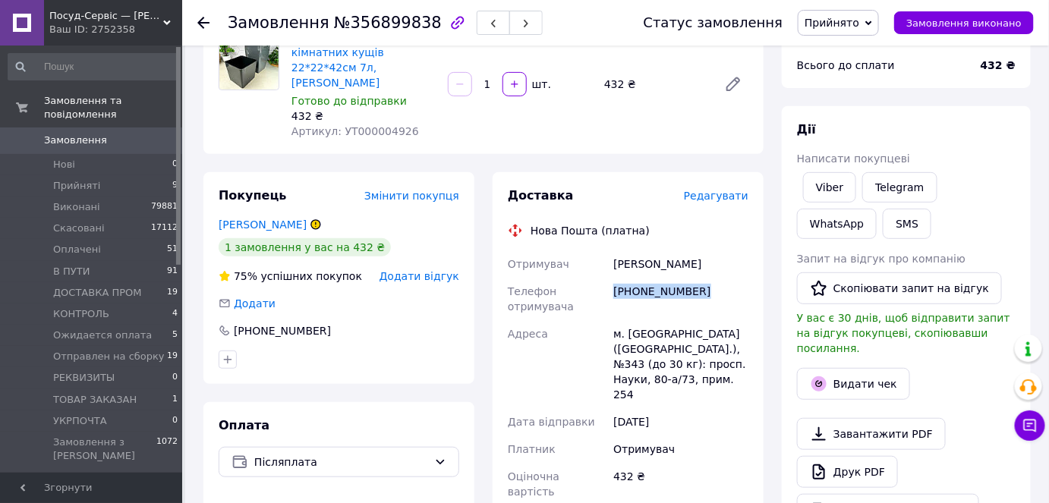
scroll to position [0, 0]
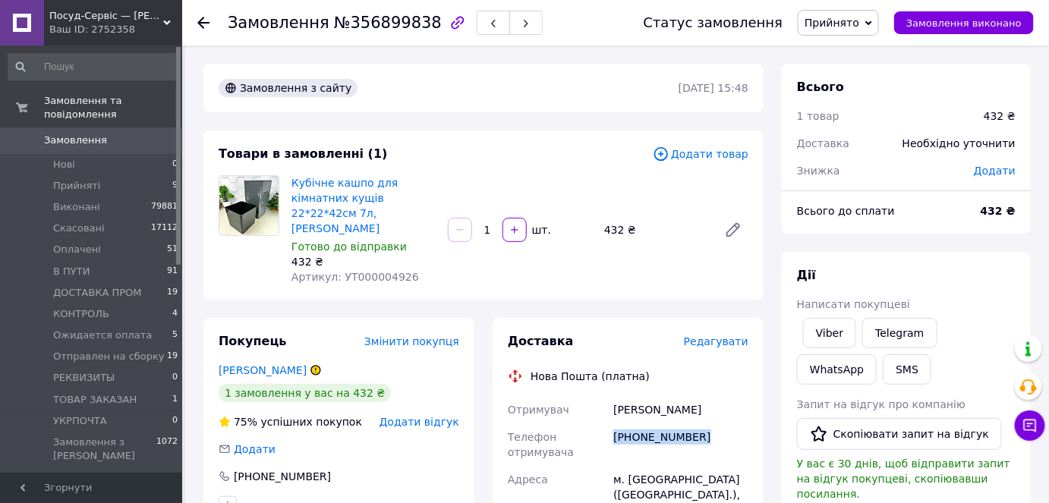
click at [853, 27] on span "Прийнято" at bounding box center [831, 23] width 55 height 12
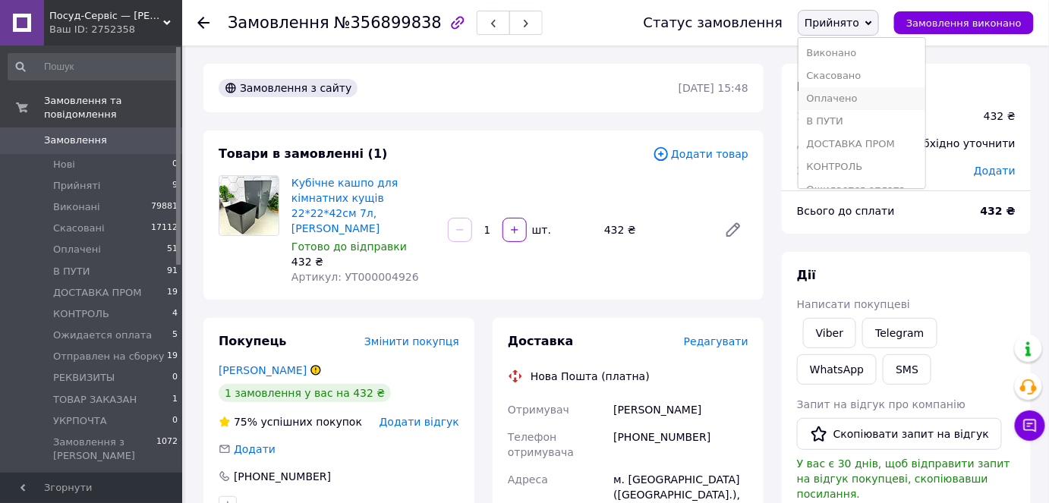
click at [862, 104] on li "Оплачено" at bounding box center [861, 98] width 127 height 23
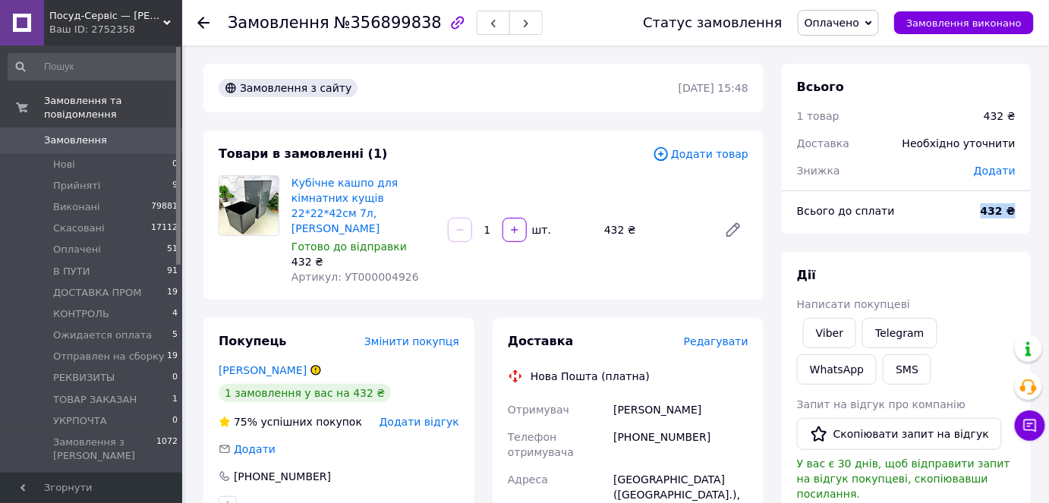
drag, startPoint x: 1024, startPoint y: 203, endPoint x: 979, endPoint y: 215, distance: 46.4
click at [979, 215] on div "432 ₴" at bounding box center [997, 210] width 53 height 33
copy b "432 ₴"
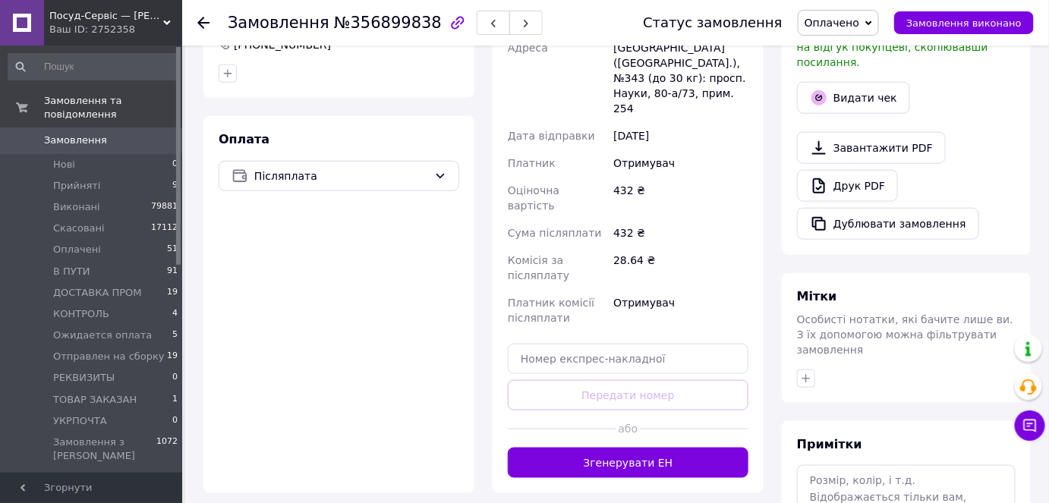
scroll to position [559, 0]
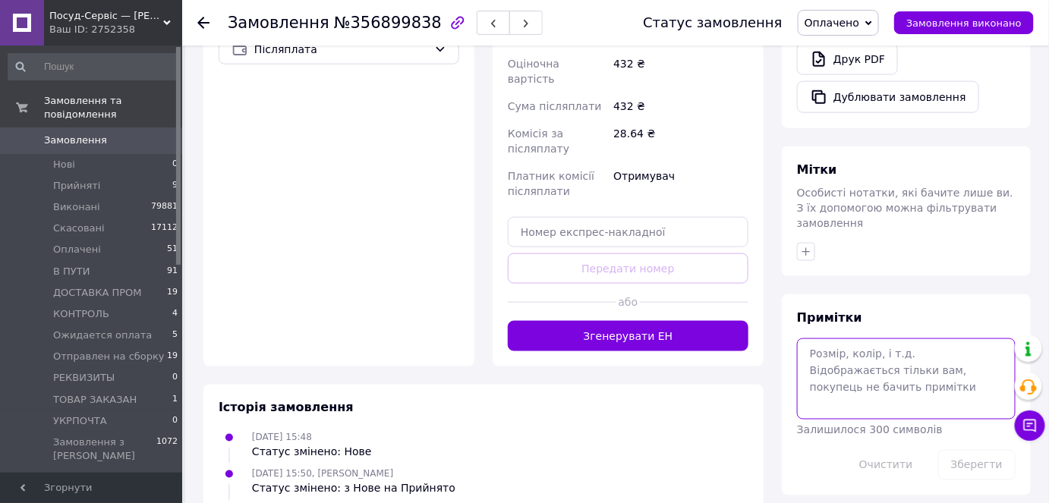
click at [908, 338] on textarea at bounding box center [906, 378] width 219 height 80
paste textarea "432 ₴"
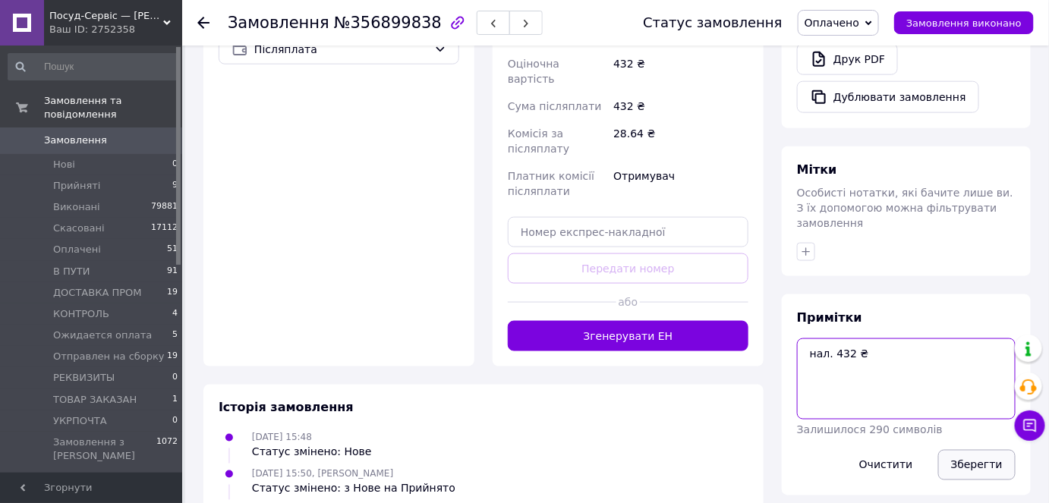
type textarea "нал. 432 ₴"
click at [975, 450] on button "Зберегти" at bounding box center [976, 465] width 77 height 30
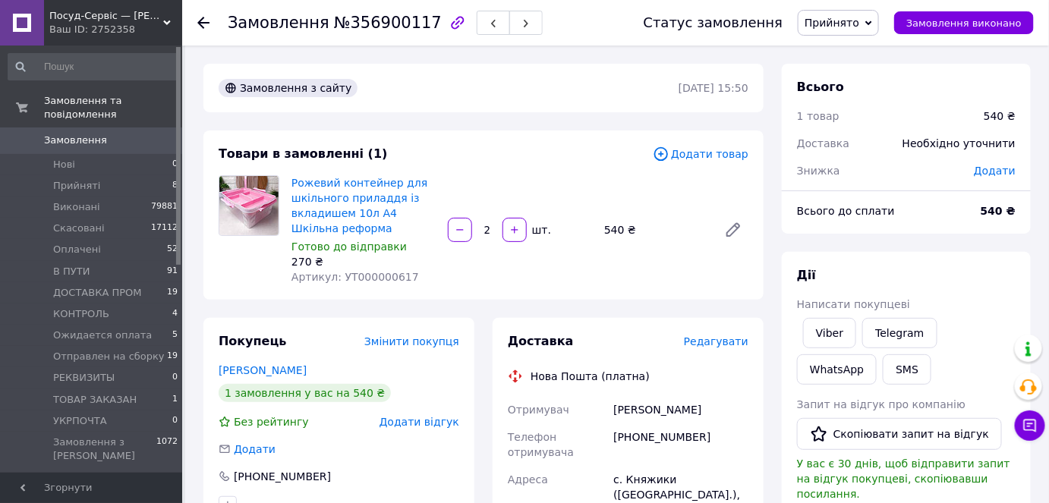
click at [366, 279] on span "Артикул: УТ000000617" at bounding box center [355, 277] width 128 height 12
copy span "УТ000000617"
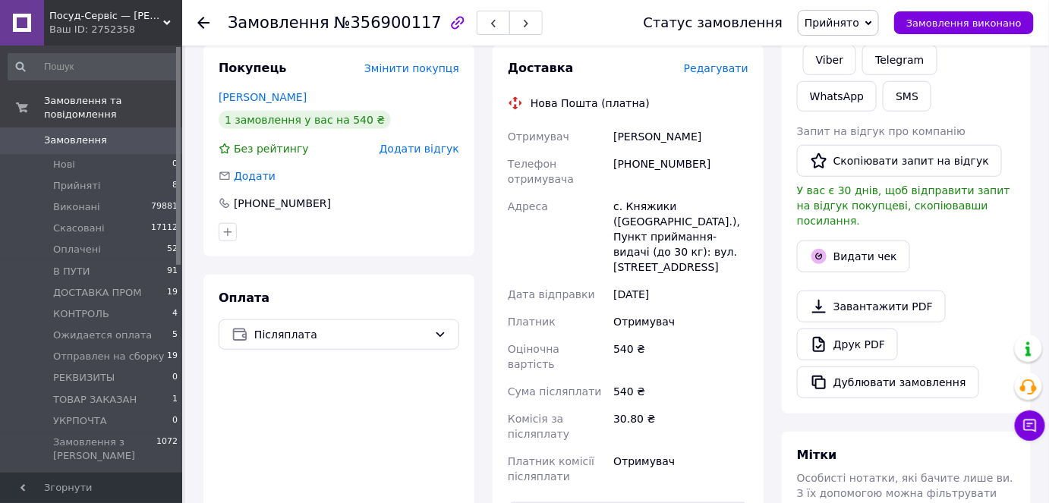
scroll to position [275, 0]
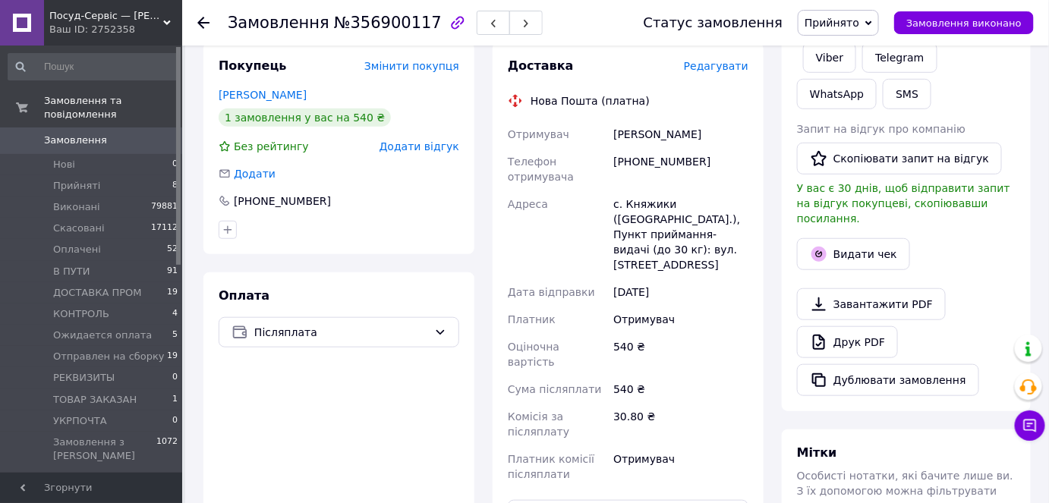
click at [638, 158] on div "[PHONE_NUMBER]" at bounding box center [680, 169] width 141 height 43
click at [638, 158] on div "+380984377922" at bounding box center [680, 169] width 141 height 43
click at [260, 89] on link "Косюк Анна" at bounding box center [263, 95] width 88 height 12
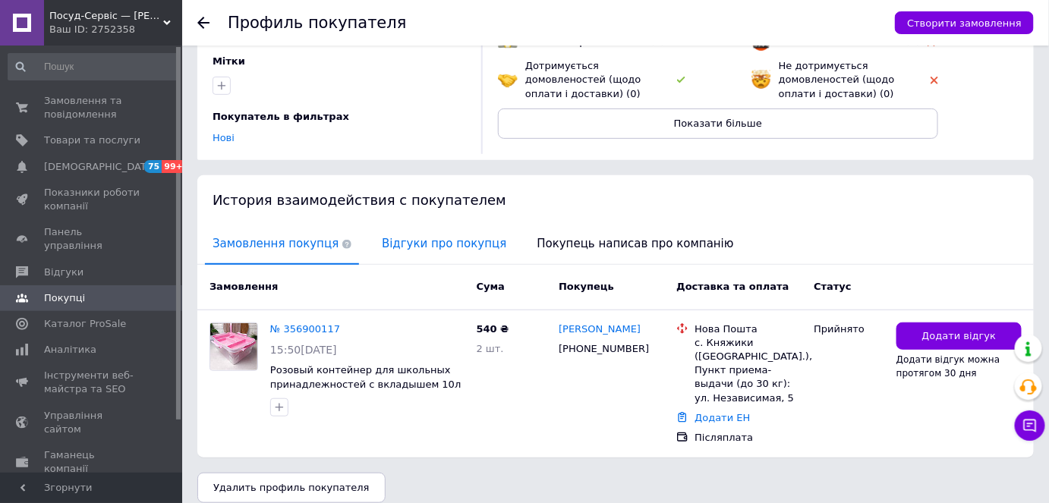
click at [407, 261] on span "Відгуки про покупця" at bounding box center [444, 244] width 140 height 39
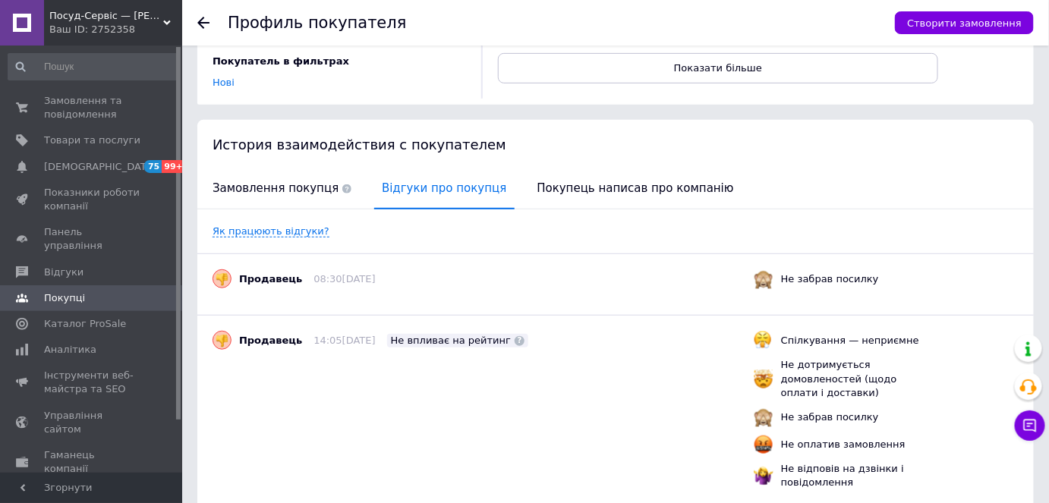
scroll to position [176, 0]
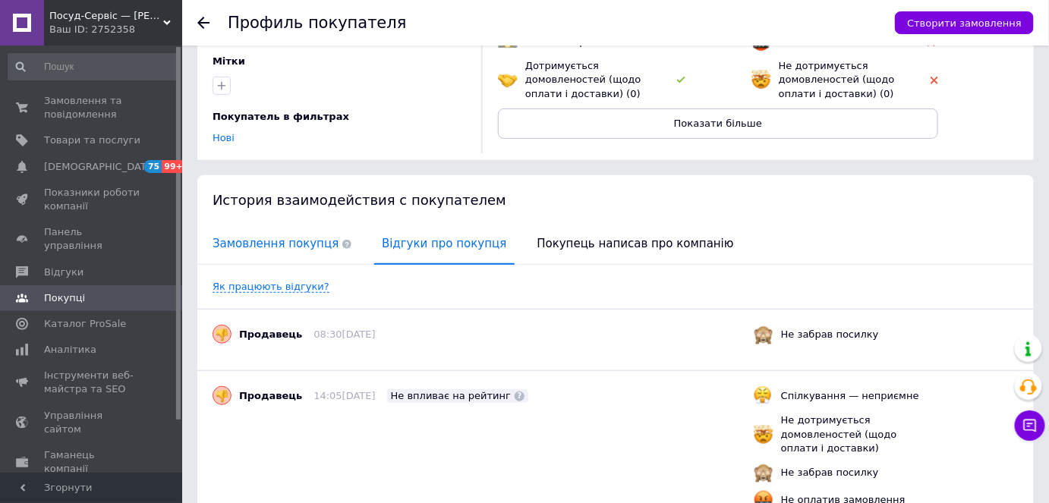
click at [301, 257] on span "Замовлення покупця" at bounding box center [282, 244] width 154 height 39
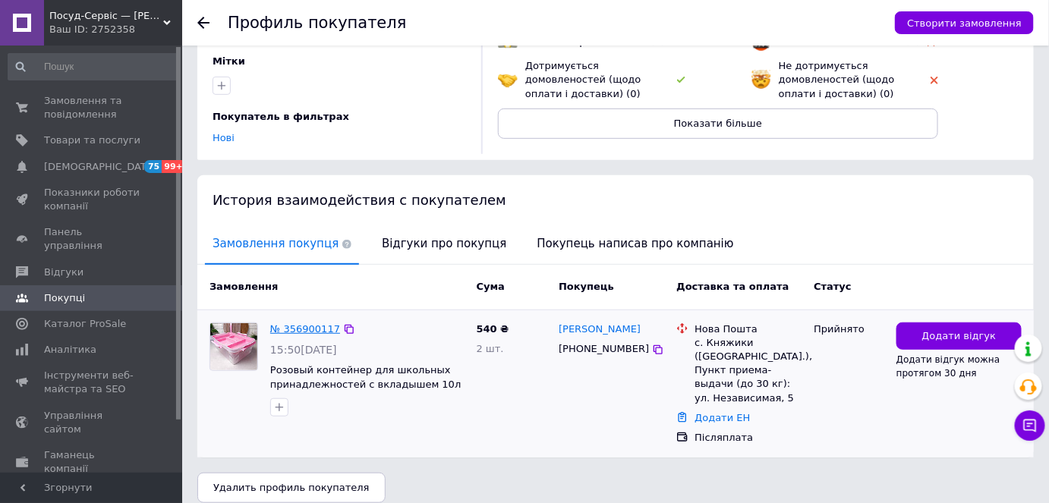
click at [310, 328] on link "№ 356900117" at bounding box center [305, 328] width 70 height 11
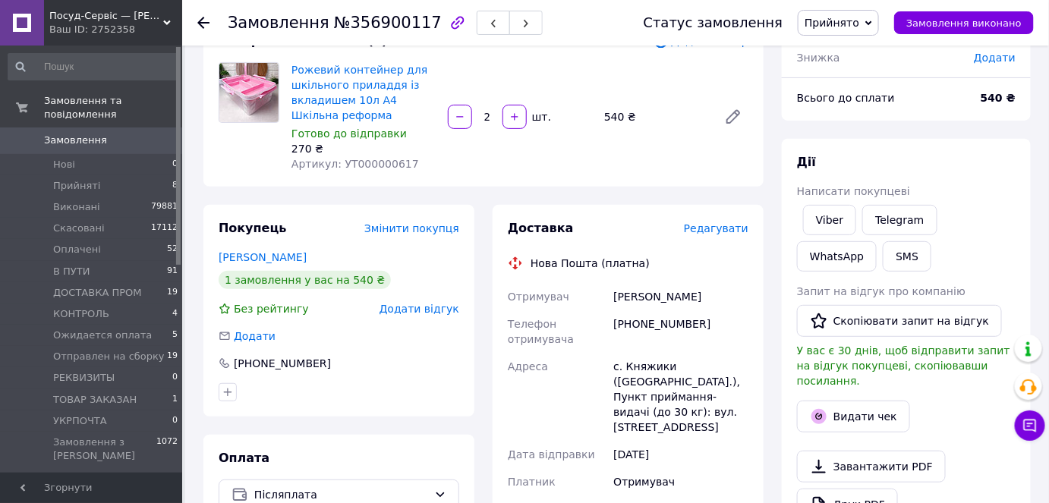
scroll to position [137, 0]
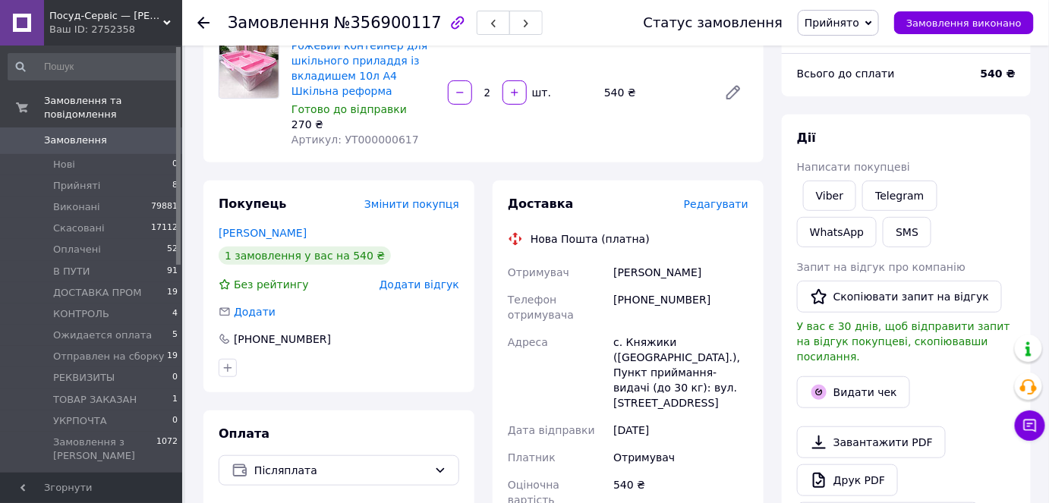
click at [650, 298] on div "+380984377922" at bounding box center [680, 307] width 141 height 43
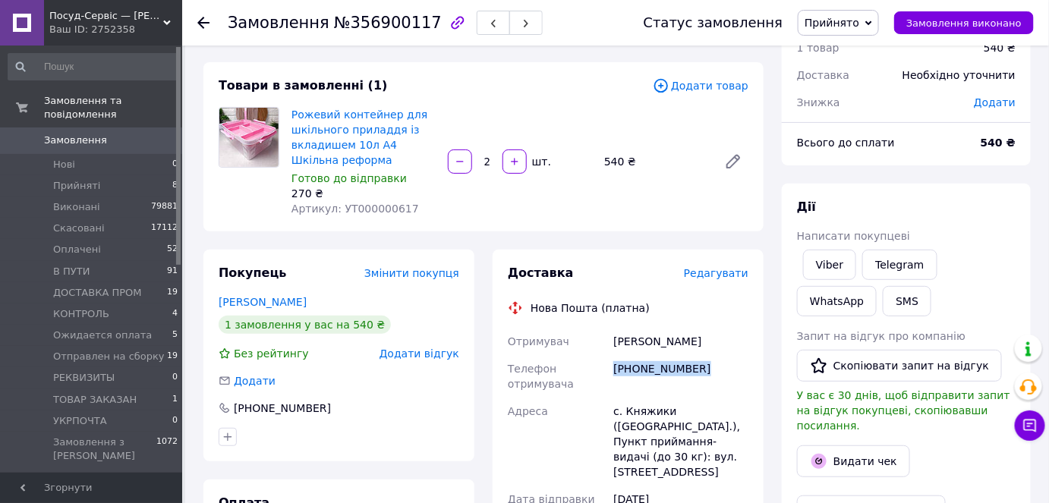
scroll to position [414, 0]
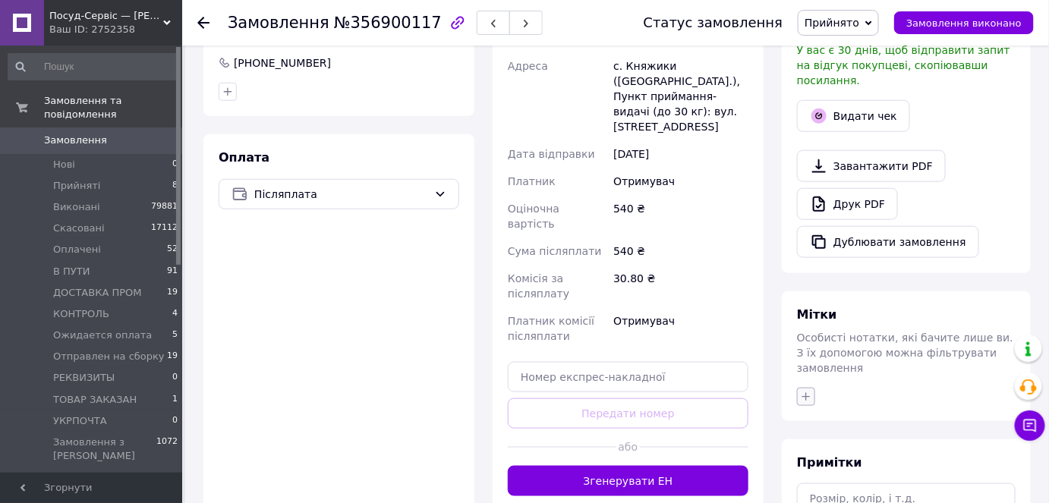
click at [812, 388] on button "button" at bounding box center [806, 397] width 18 height 18
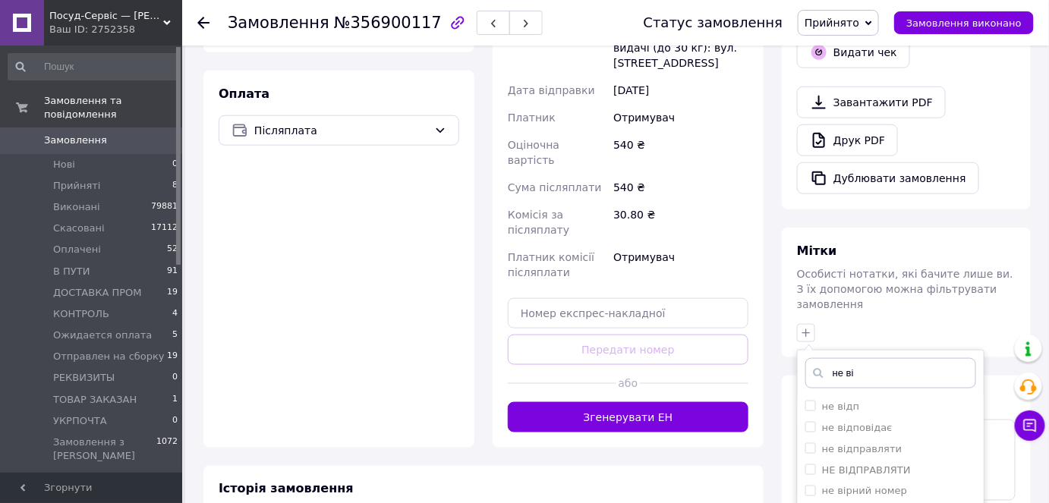
scroll to position [552, 0]
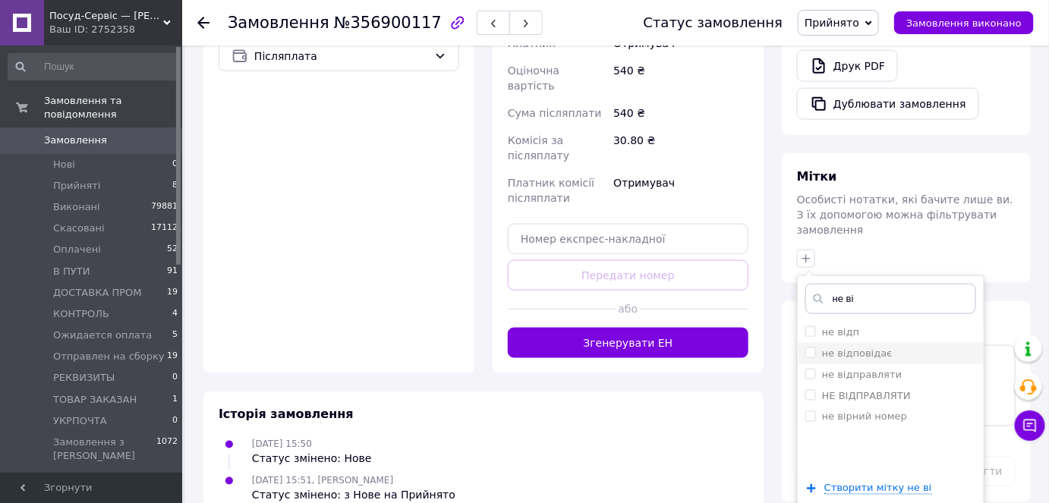
type input "не ві"
click at [821, 347] on label "не відповідає" at bounding box center [848, 354] width 87 height 14
click at [815, 348] on input "не відповідає" at bounding box center [810, 353] width 10 height 10
click at [809, 348] on input "не відповідає" at bounding box center [810, 353] width 10 height 10
checkbox input "true"
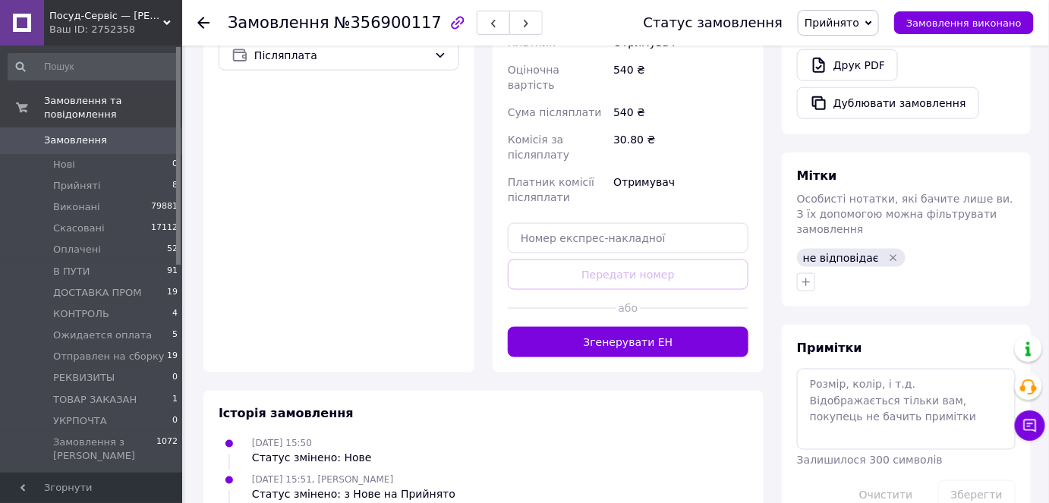
scroll to position [571, 0]
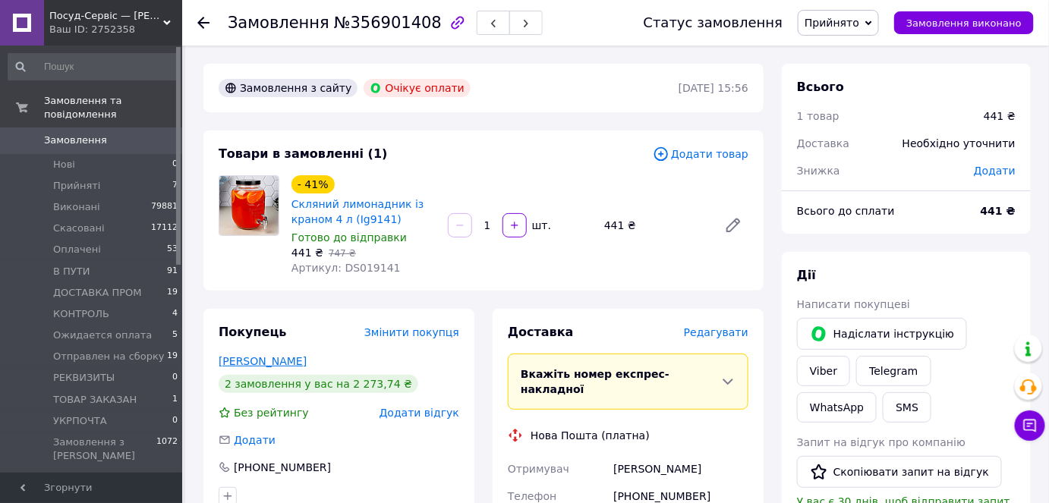
click at [307, 367] on link "[PERSON_NAME]" at bounding box center [263, 361] width 88 height 12
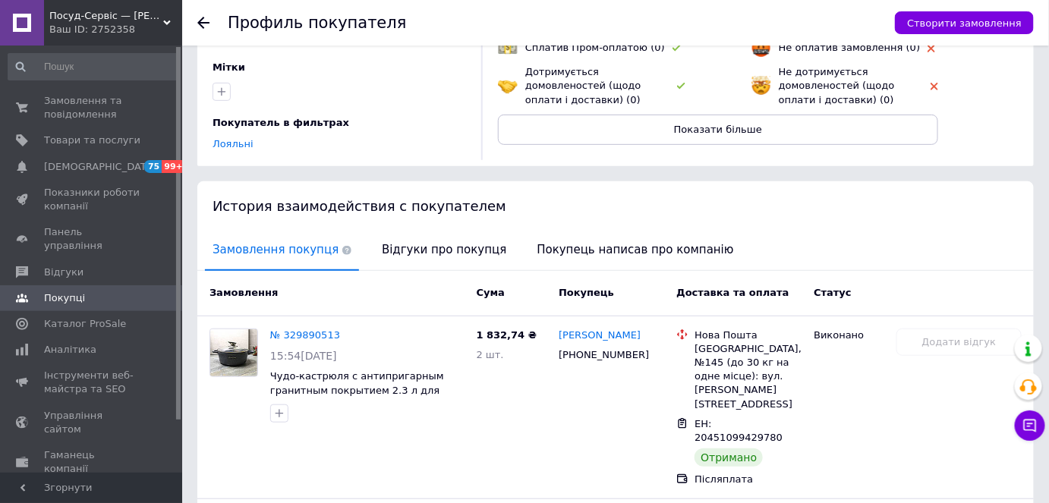
scroll to position [332, 0]
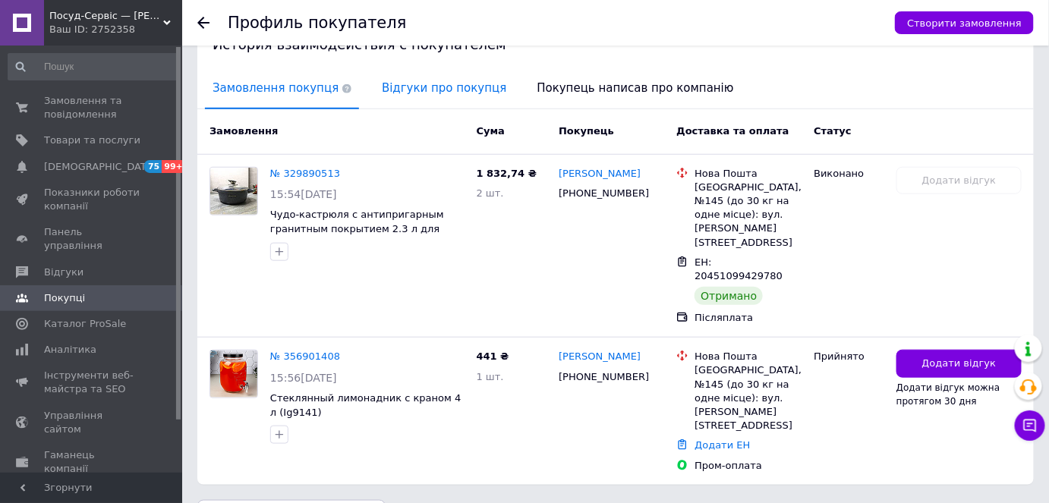
click at [427, 98] on span "Відгуки про покупця" at bounding box center [444, 88] width 140 height 39
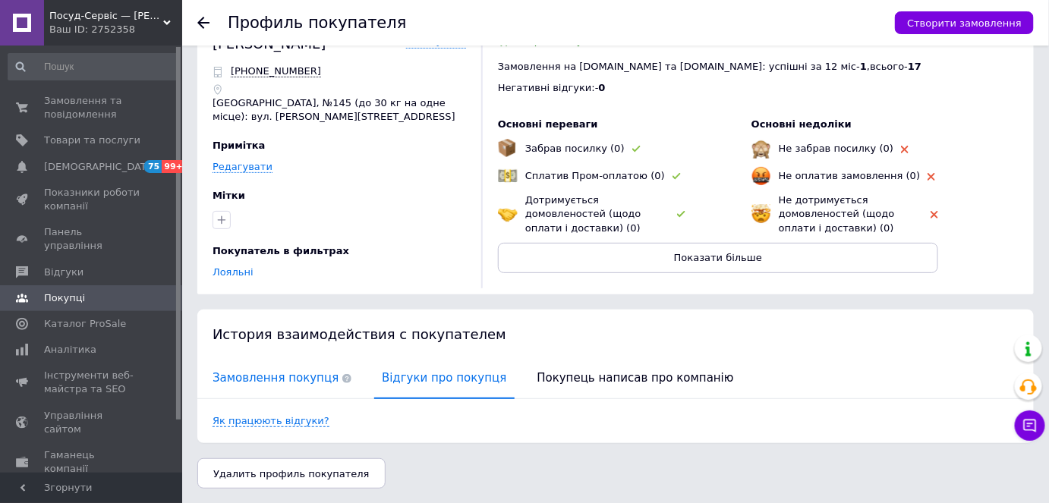
click at [251, 373] on span "Замовлення покупця" at bounding box center [282, 378] width 154 height 39
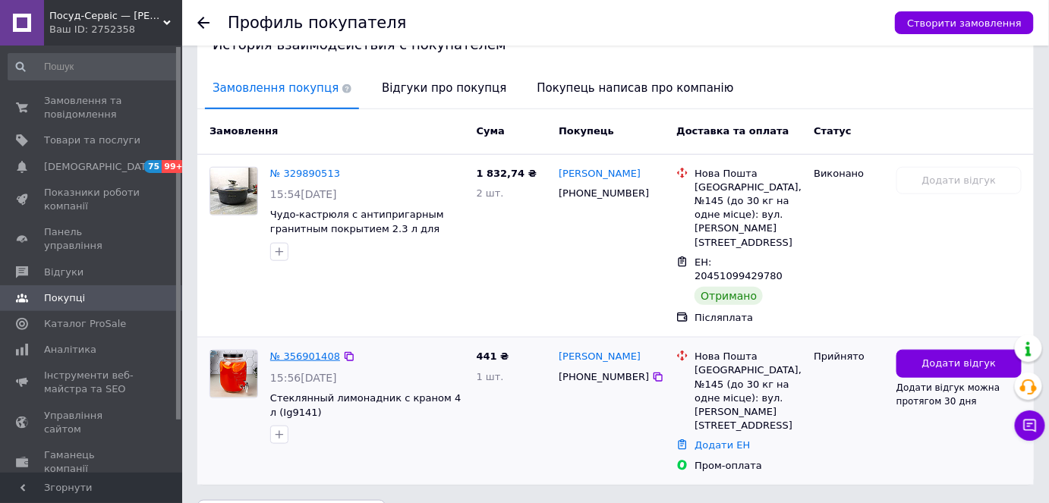
click at [287, 351] on link "№ 356901408" at bounding box center [305, 356] width 70 height 11
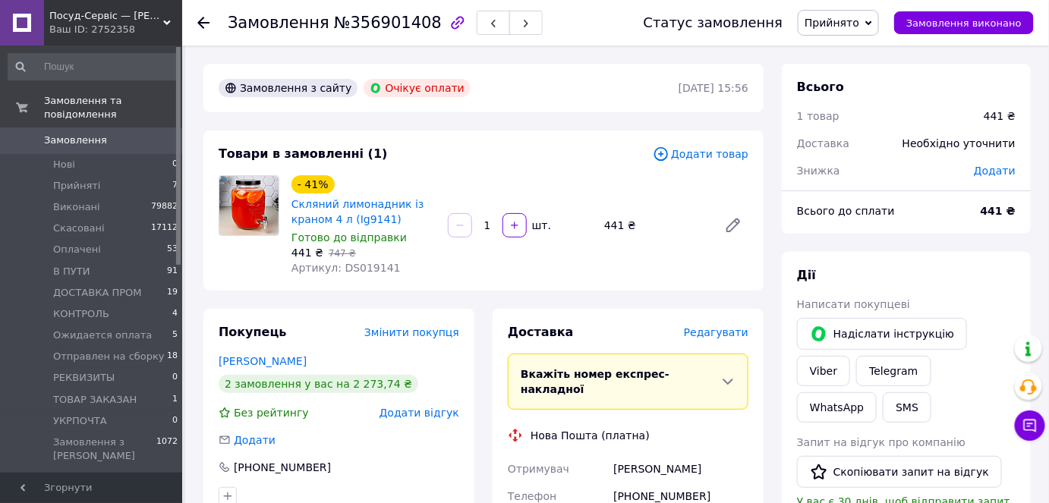
scroll to position [345, 0]
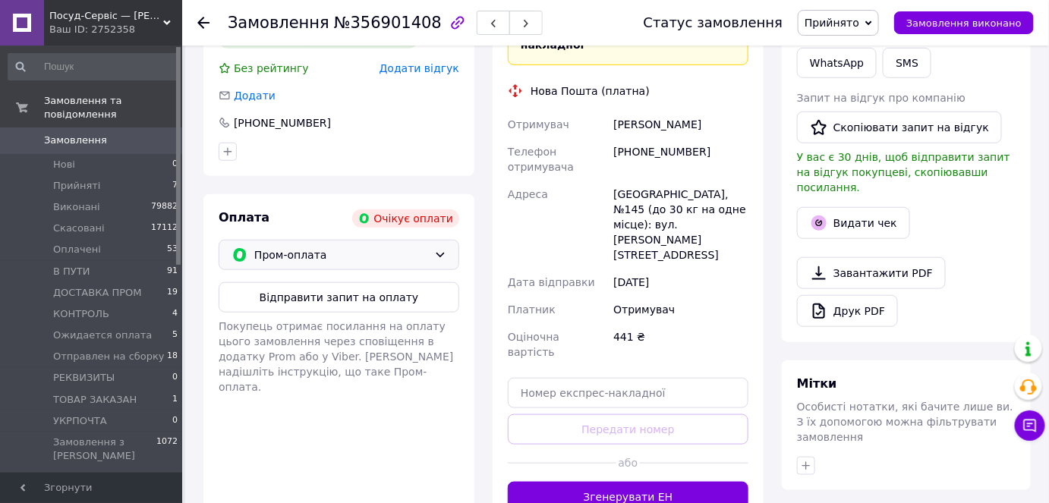
click at [314, 252] on span "Пром-оплата" at bounding box center [341, 255] width 174 height 17
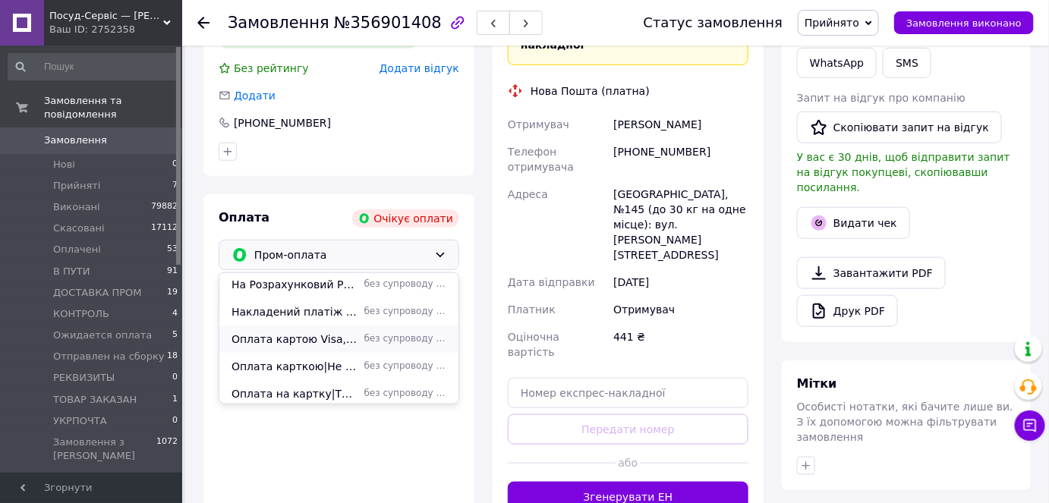
scroll to position [121, 0]
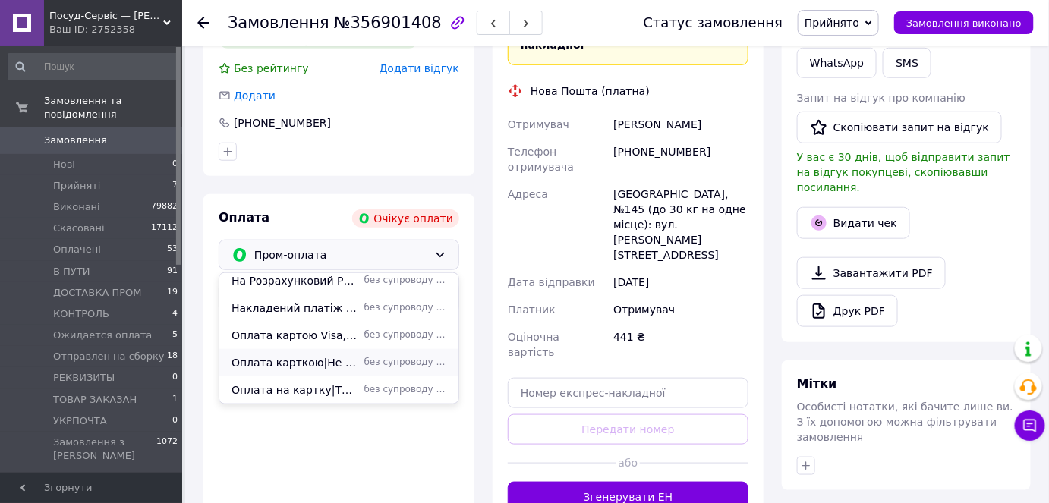
drag, startPoint x: 313, startPoint y: 358, endPoint x: 472, endPoint y: 360, distance: 158.6
click at [313, 358] on span "Оплата карткою|Не потрібно дзвонити|Потрібні реквізити" at bounding box center [294, 362] width 127 height 15
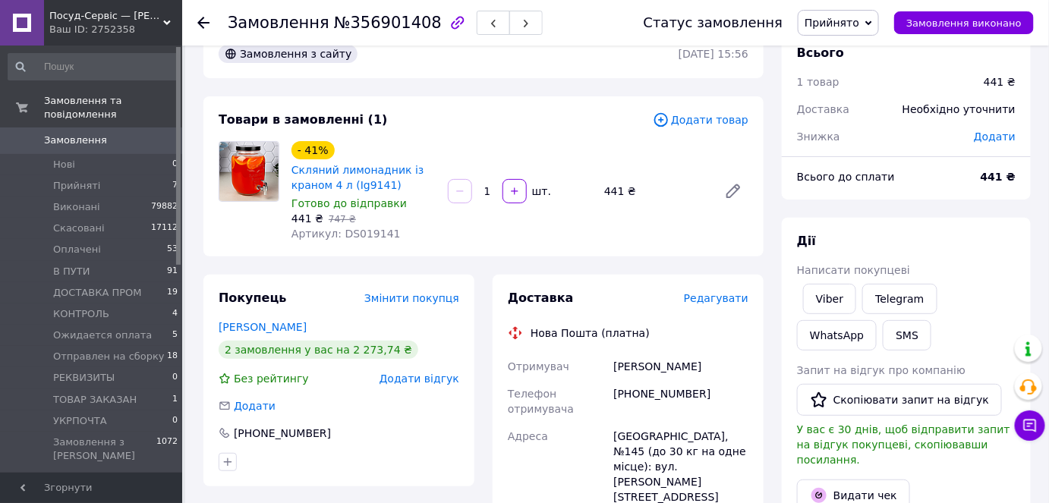
scroll to position [0, 0]
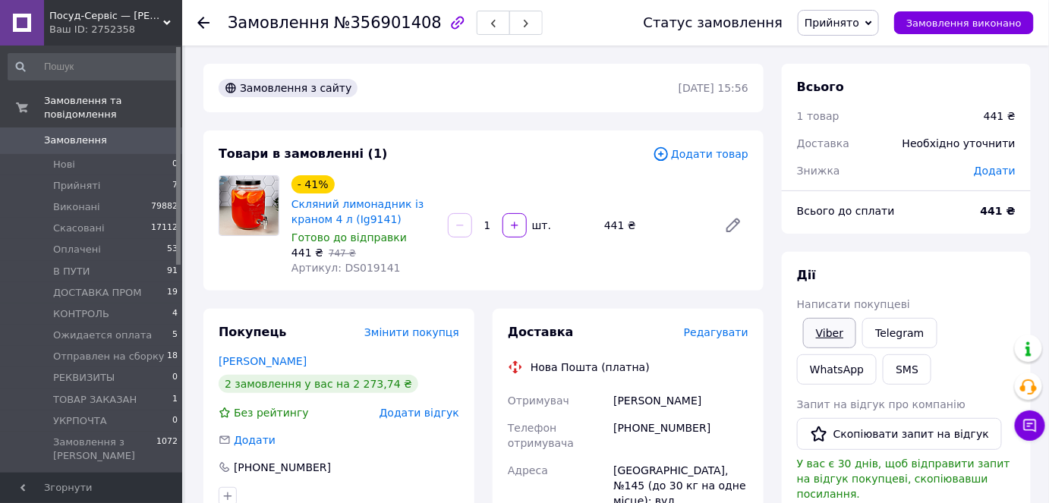
click at [816, 329] on link "Viber" at bounding box center [829, 333] width 53 height 30
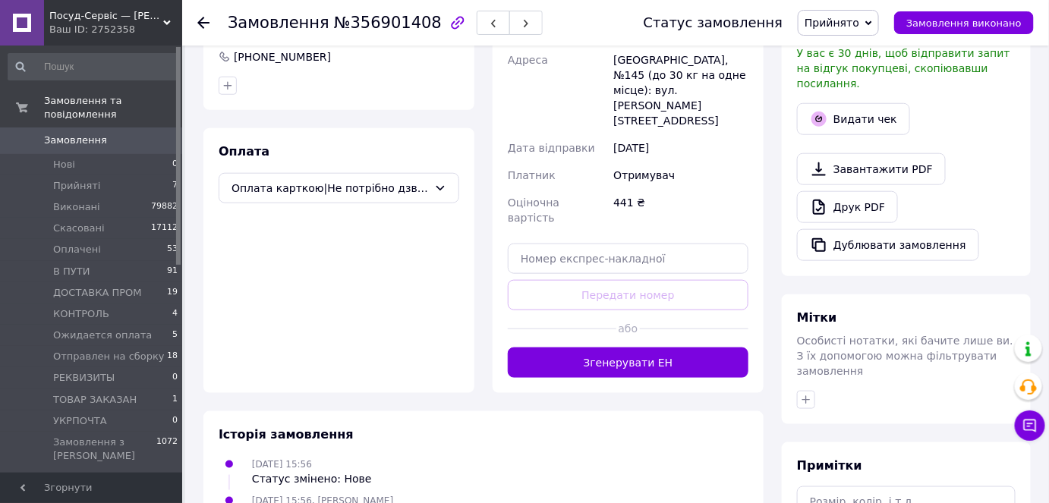
scroll to position [535, 0]
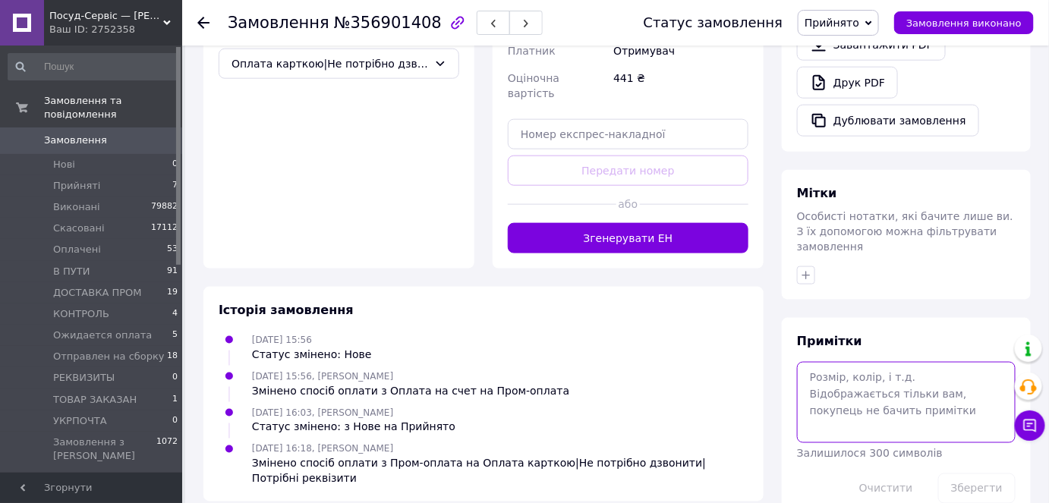
paste textarea "[PERSON_NAME] (монобанк) [CREDIT_CARD_NUMBER] (moneybag)Сума: 441"
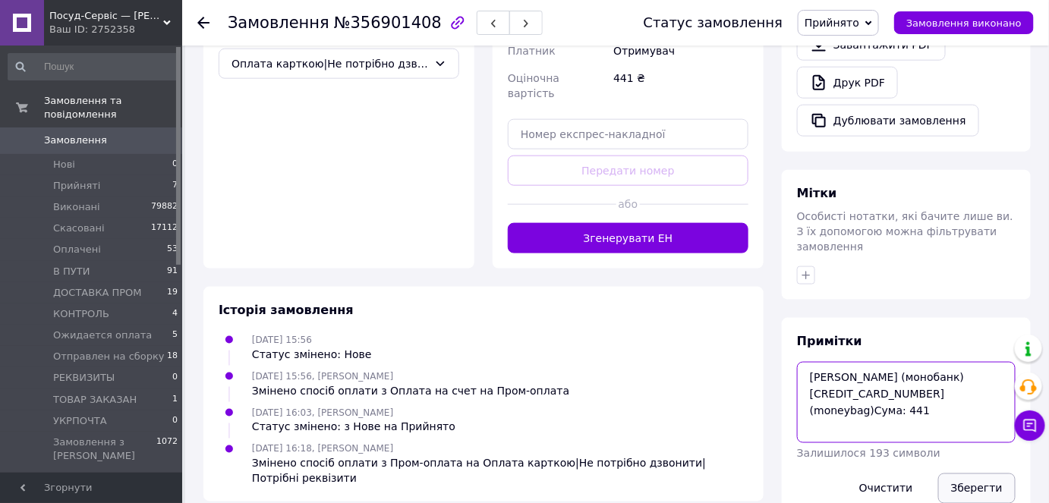
type textarea "[PERSON_NAME] (монобанк) [CREDIT_CARD_NUMBER] (moneybag)Сума: 441"
click at [978, 474] on button "Зберегти" at bounding box center [976, 489] width 77 height 30
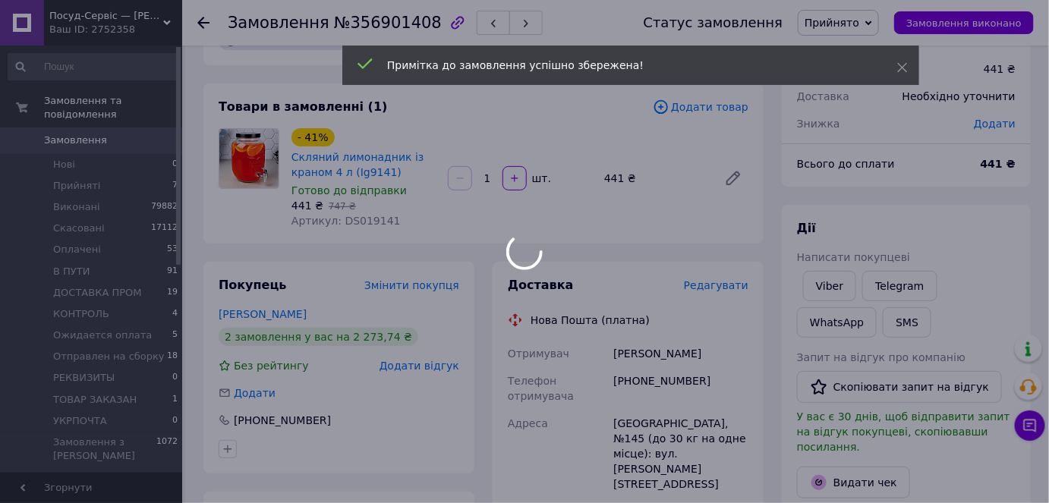
scroll to position [0, 0]
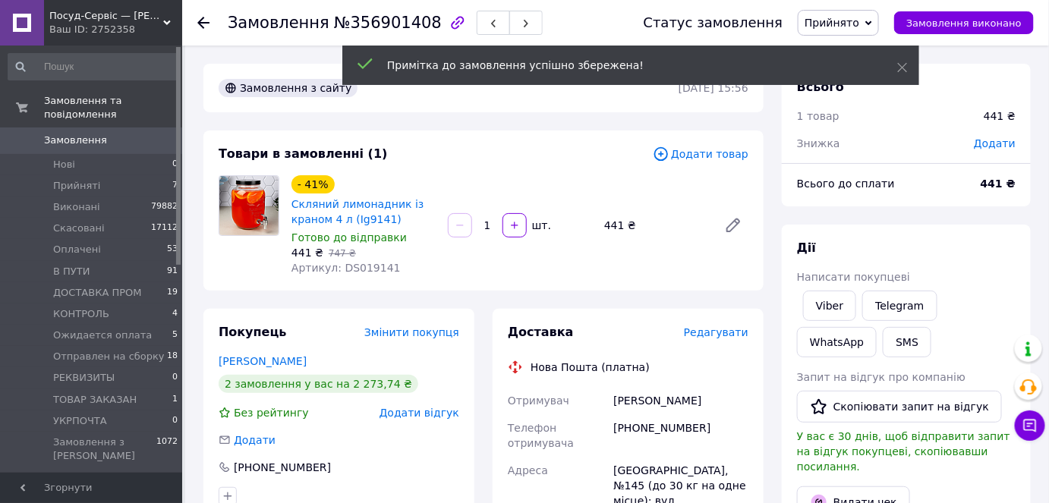
click at [908, 65] on div "Примітка до замовлення успішно збережена!" at bounding box center [630, 65] width 577 height 39
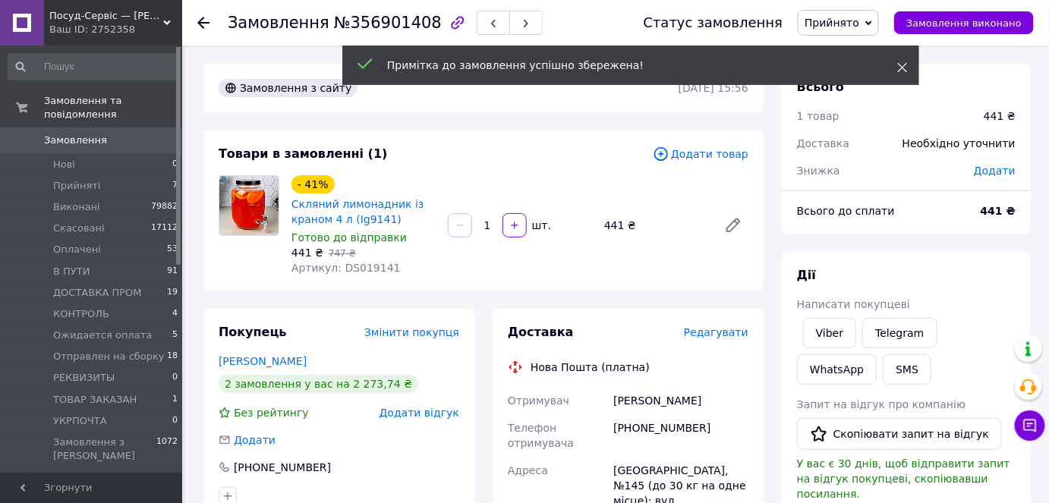
click at [905, 67] on icon at bounding box center [902, 67] width 11 height 11
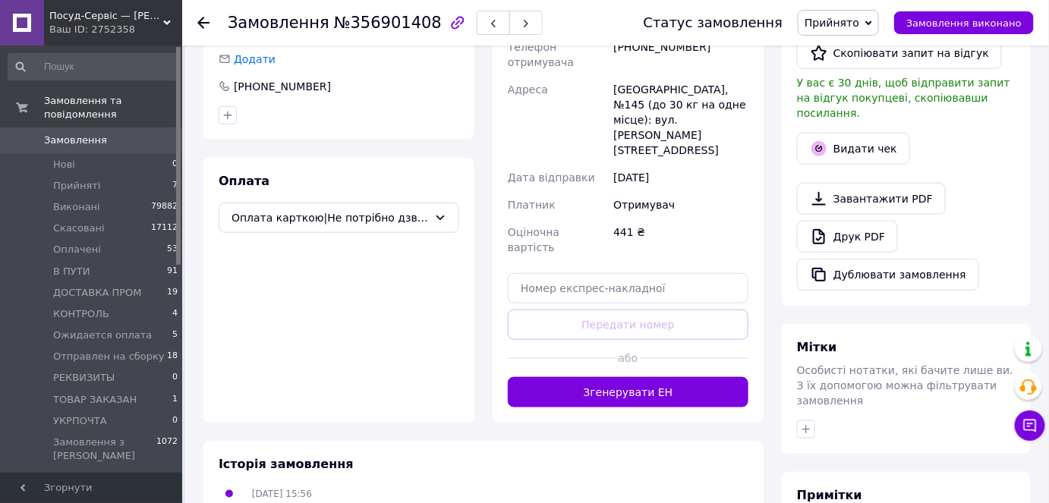
scroll to position [68, 0]
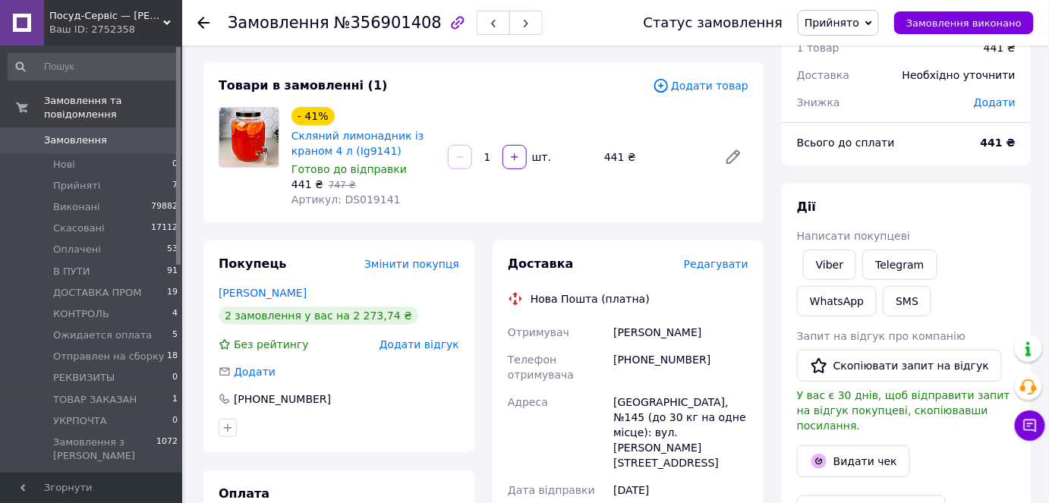
click at [879, 11] on span "Прийнято" at bounding box center [838, 23] width 81 height 26
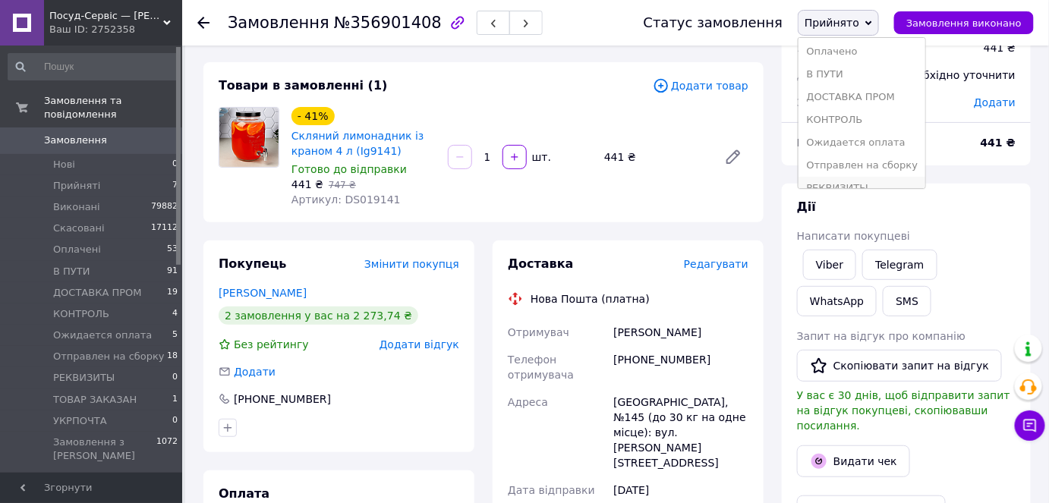
scroll to position [107, 0]
drag, startPoint x: 874, startPoint y: 81, endPoint x: 692, endPoint y: 272, distance: 264.1
click at [874, 81] on li "Ожидается оплата" at bounding box center [861, 82] width 127 height 23
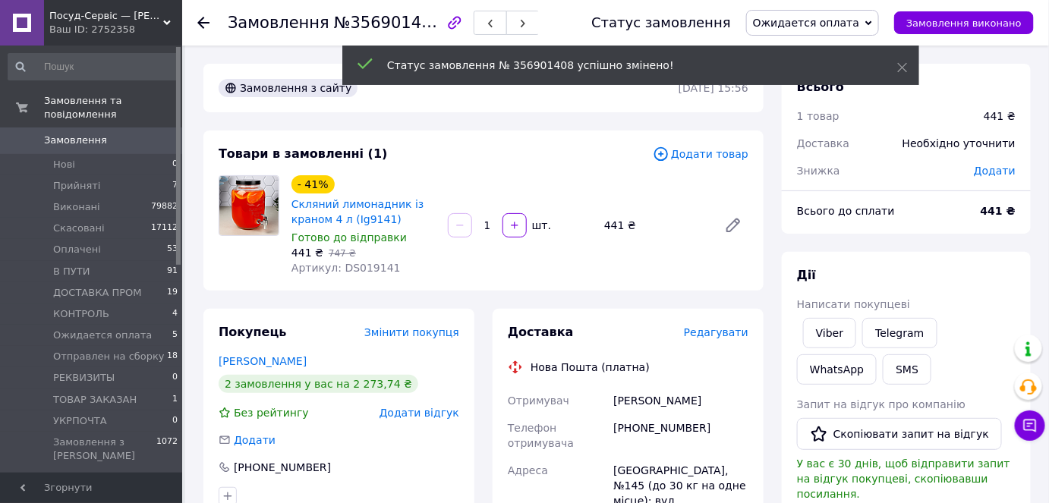
scroll to position [0, 0]
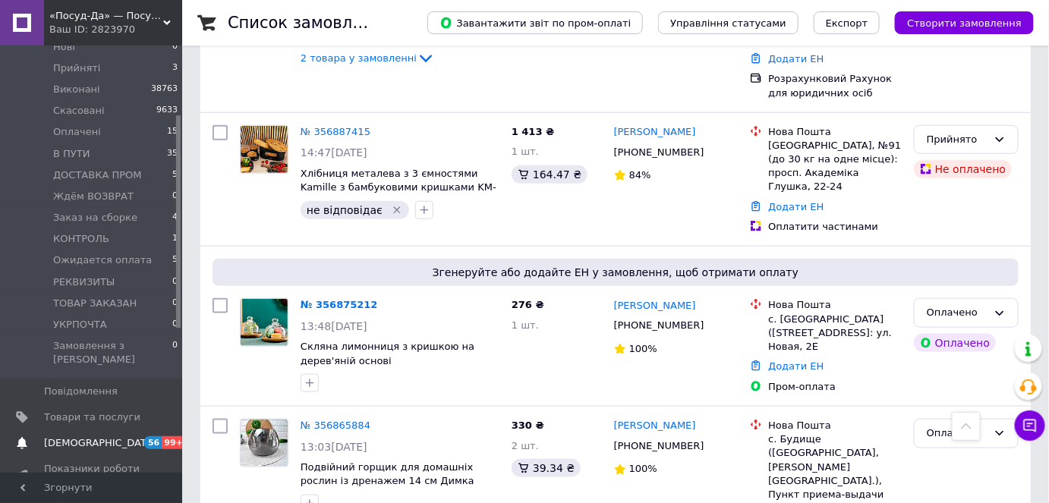
scroll to position [137, 0]
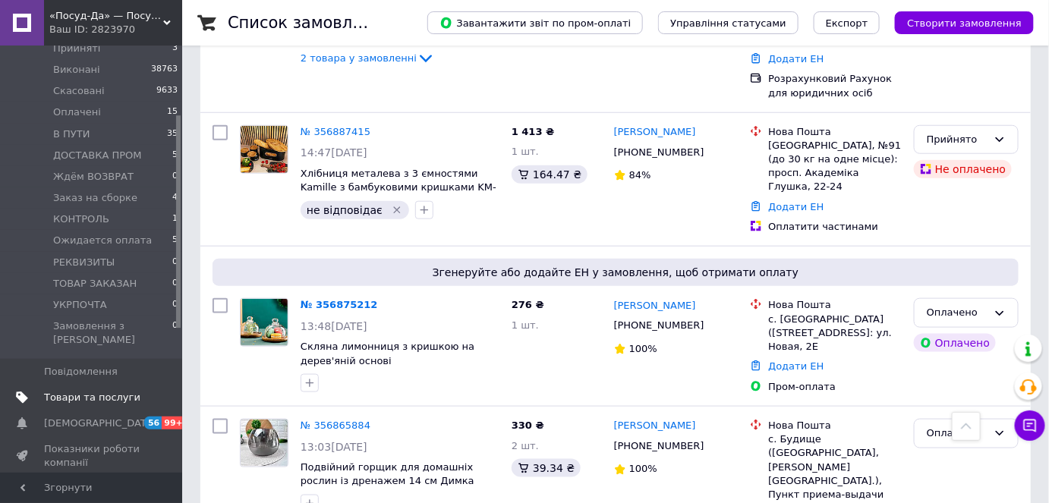
click at [90, 391] on span "Товари та послуги" at bounding box center [92, 398] width 96 height 14
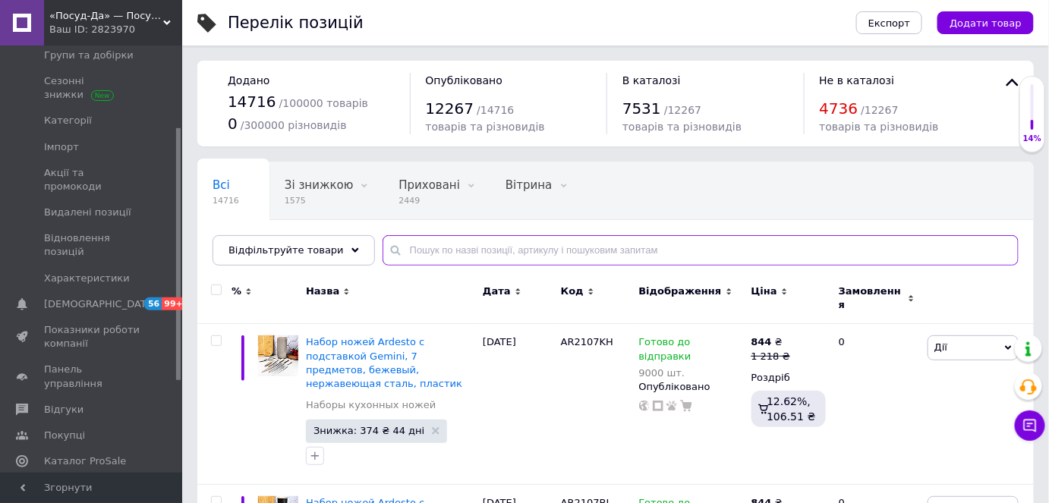
paste input "00000002615"
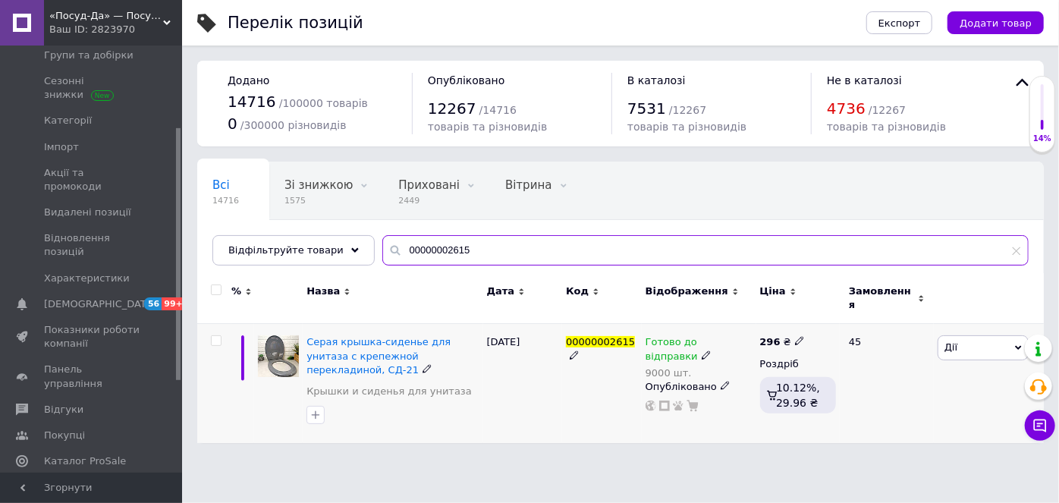
type input "00000002615"
click at [682, 336] on span "Готово до відправки" at bounding box center [672, 351] width 52 height 30
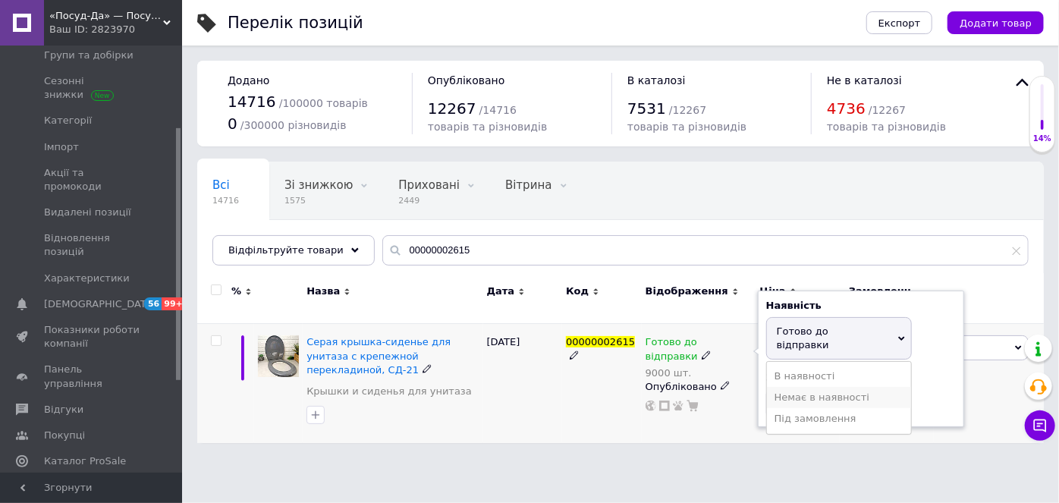
click at [804, 387] on li "Немає в наявності" at bounding box center [839, 397] width 144 height 21
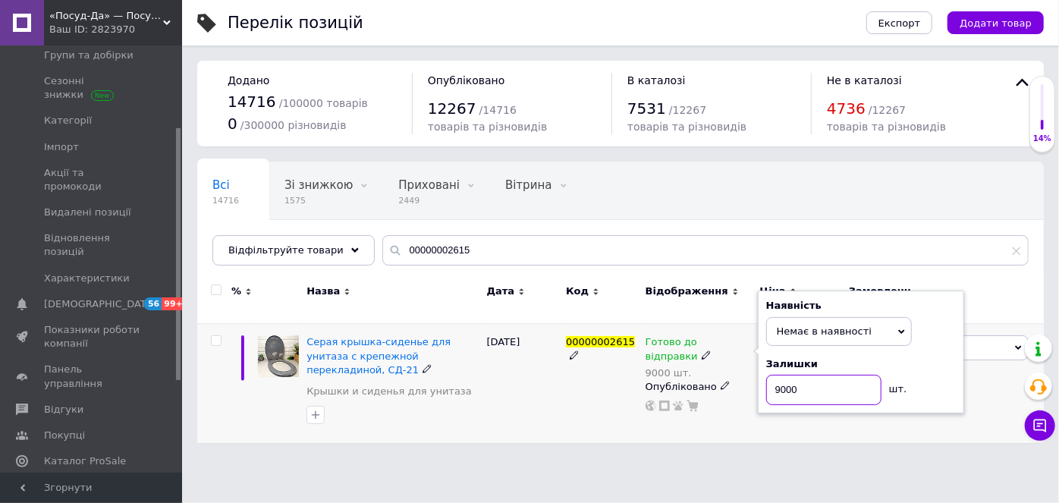
click at [804, 379] on input "9000" at bounding box center [824, 390] width 115 height 30
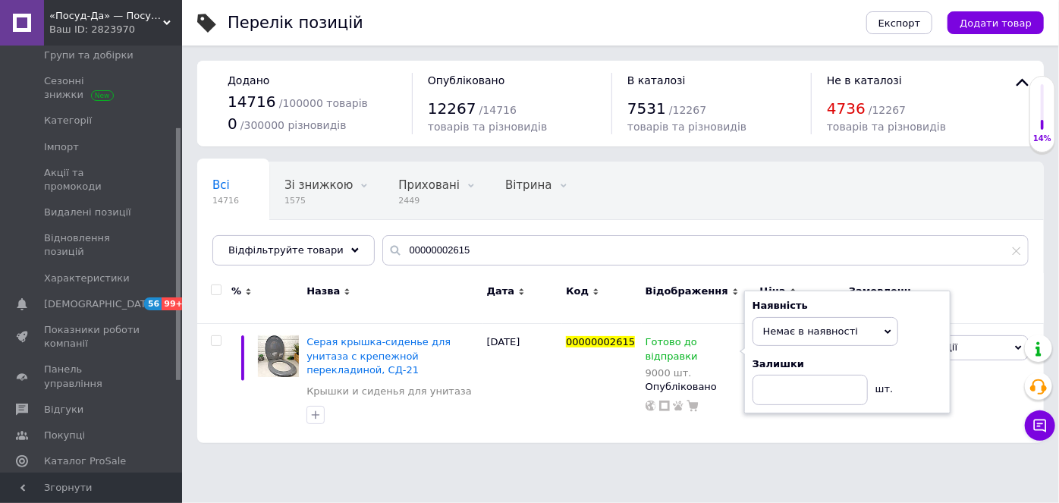
click at [652, 458] on html "«Посуд-Да» — Посуд, Подарунки, Товари для дому Ваш ID: 2823970 Сайт «Посуд-Да» …" at bounding box center [529, 229] width 1059 height 458
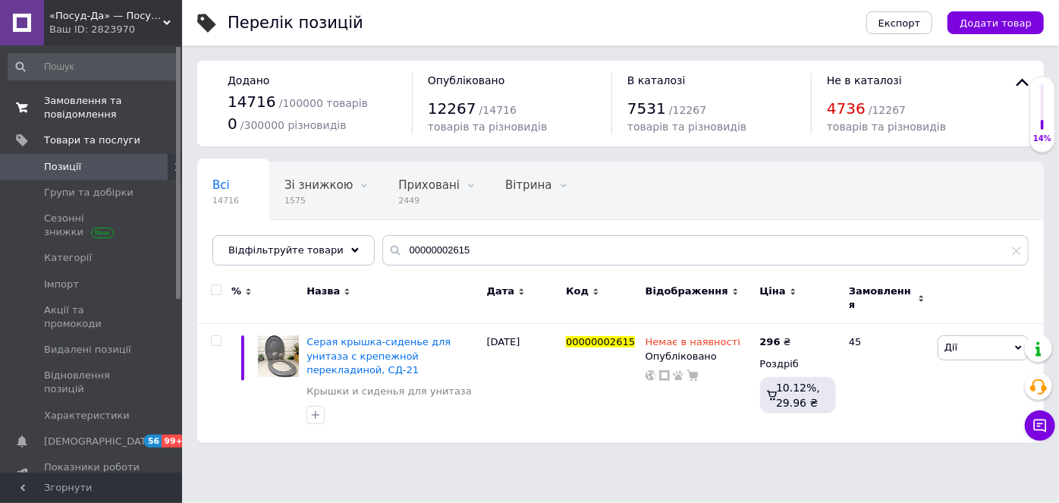
click at [91, 115] on span "Замовлення та повідомлення" at bounding box center [92, 107] width 96 height 27
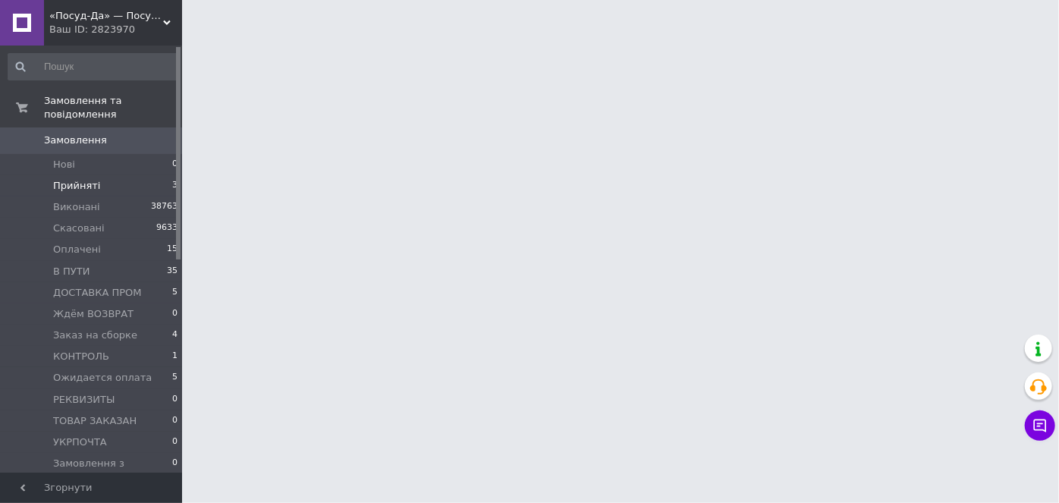
drag, startPoint x: 96, startPoint y: 169, endPoint x: 99, endPoint y: 162, distance: 8.2
click at [96, 175] on li "Прийняті 3" at bounding box center [93, 185] width 187 height 21
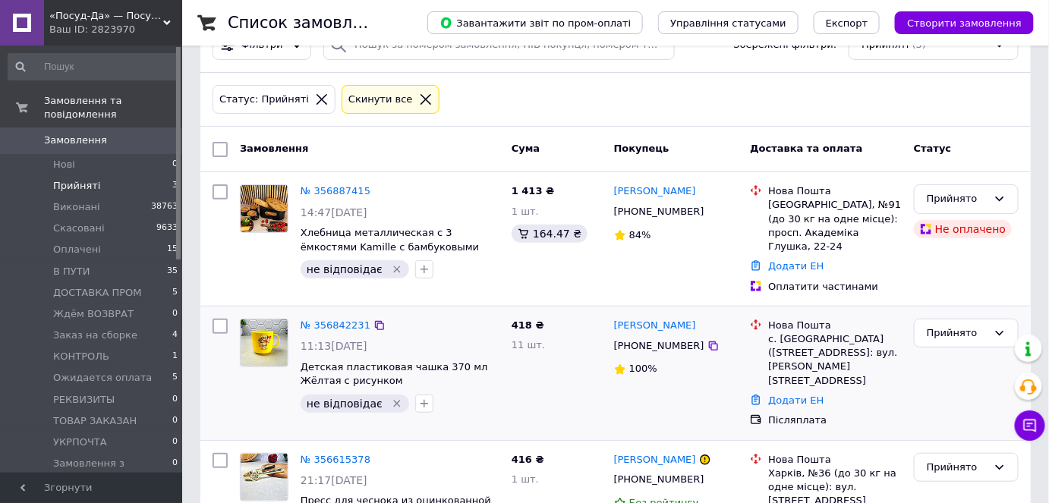
scroll to position [113, 0]
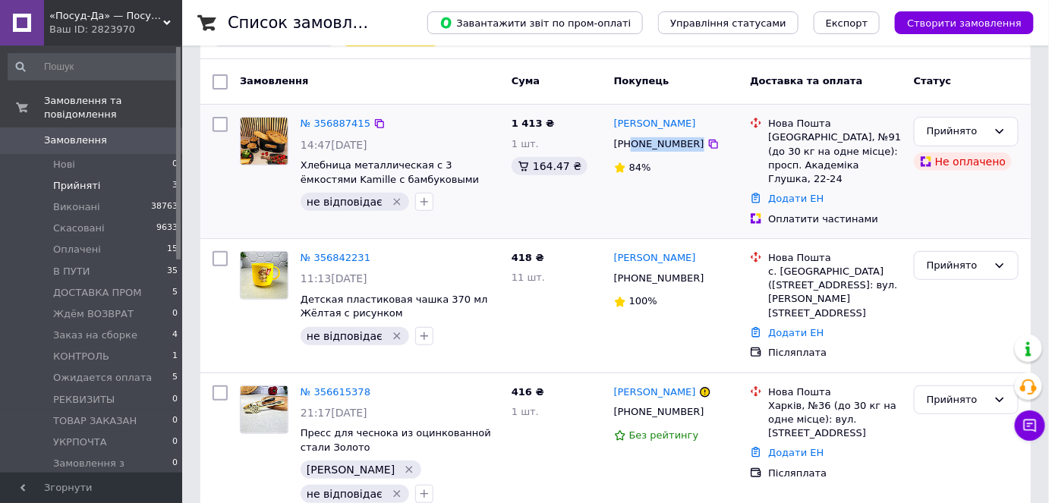
drag, startPoint x: 710, startPoint y: 150, endPoint x: 633, endPoint y: 150, distance: 76.7
click at [633, 150] on div "+380965873807" at bounding box center [676, 144] width 128 height 17
click at [99, 138] on link "Замовлення 0" at bounding box center [93, 141] width 187 height 26
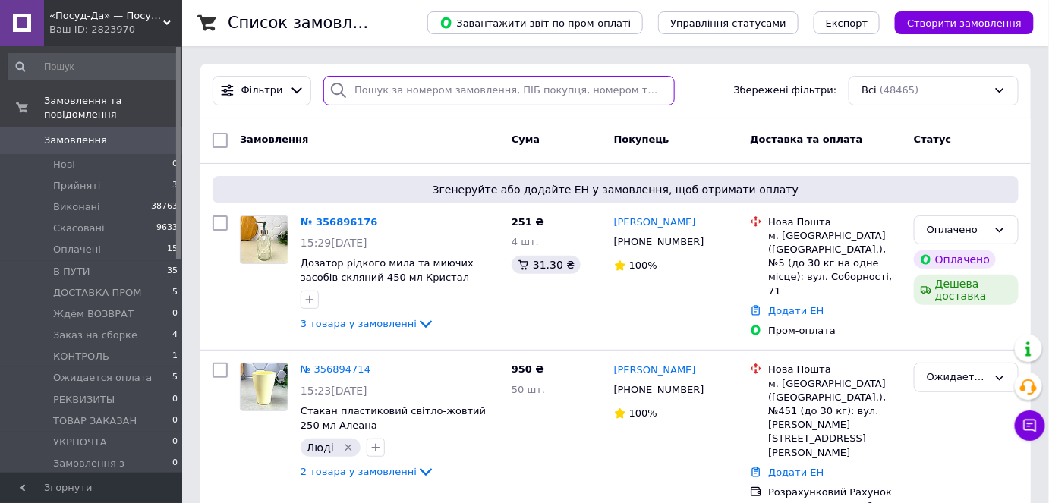
paste input "+380964790201"
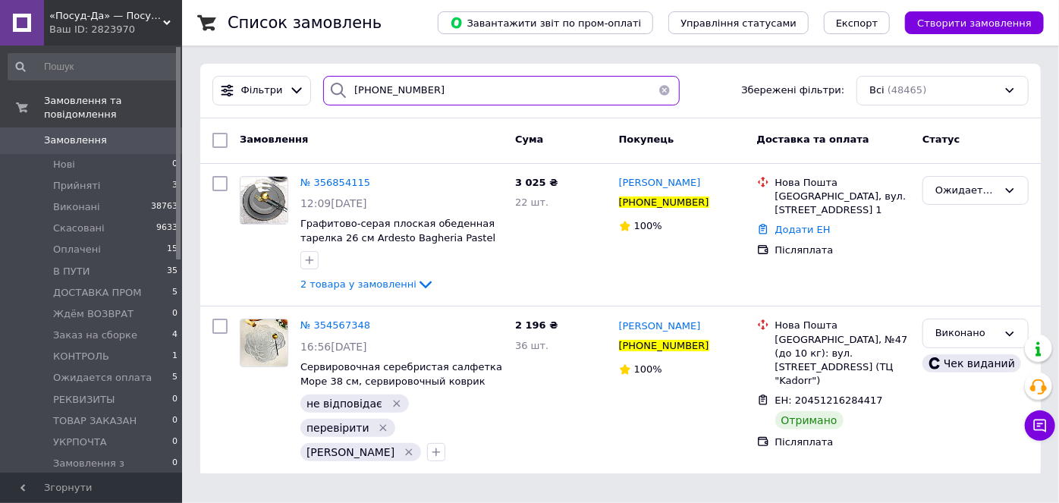
type input "+380964790201"
click at [656, 68] on div "Фільтри +380964790201 Збережені фільтри: Всі (48465)" at bounding box center [620, 91] width 841 height 55
click at [973, 183] on div "Ожидается оплата" at bounding box center [967, 191] width 62 height 16
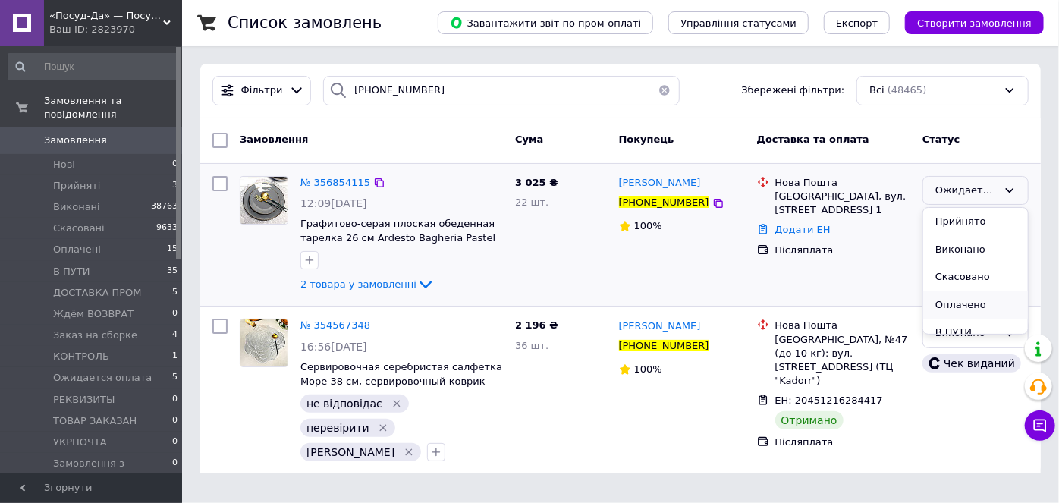
click at [975, 293] on li "Оплачено" at bounding box center [976, 305] width 105 height 28
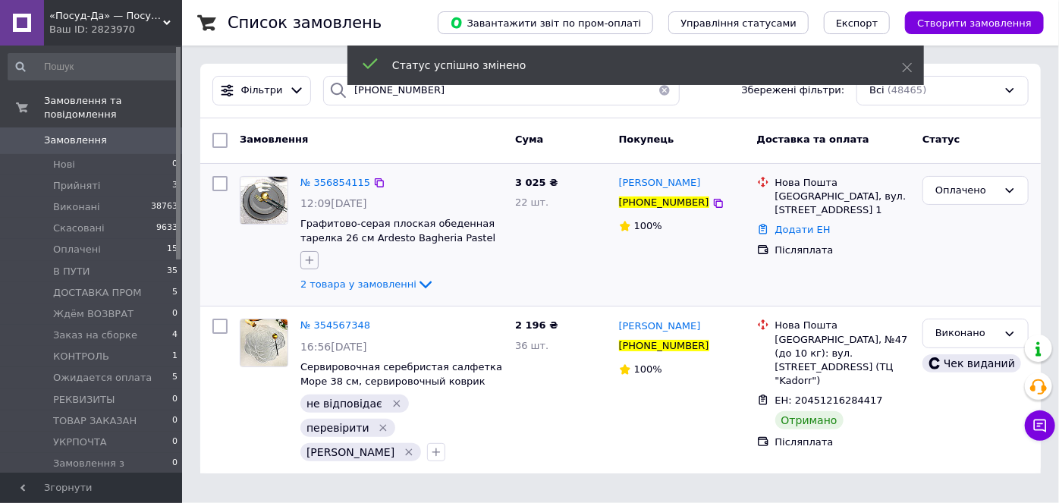
click at [307, 257] on icon "button" at bounding box center [310, 260] width 12 height 12
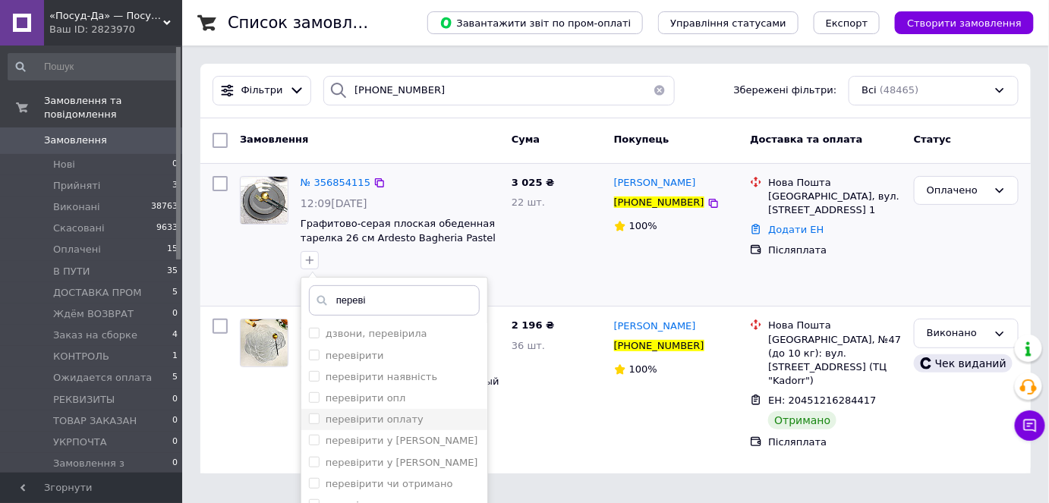
type input "переві"
click at [342, 414] on label "перевірити оплату" at bounding box center [375, 419] width 98 height 11
checkbox input "true"
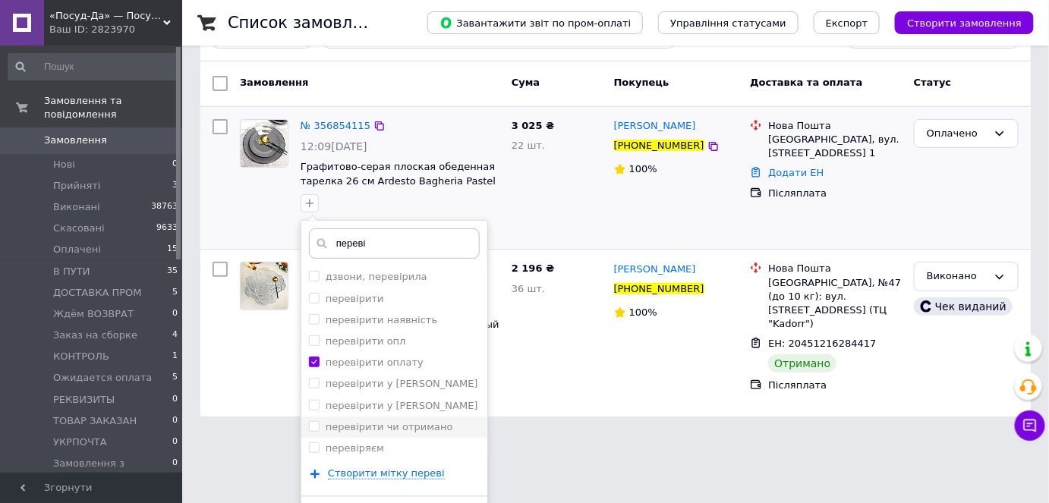
scroll to position [94, 0]
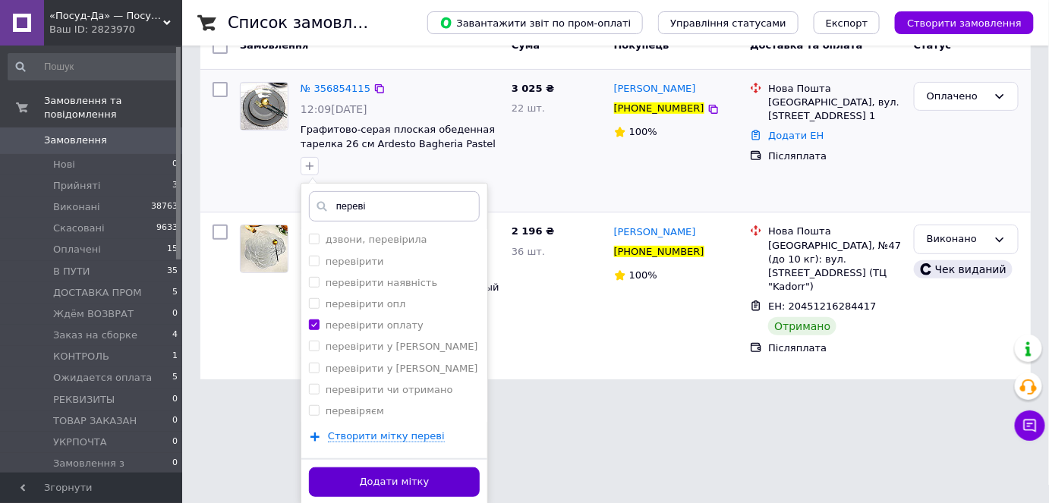
click at [430, 479] on button "Додати мітку" at bounding box center [394, 483] width 171 height 30
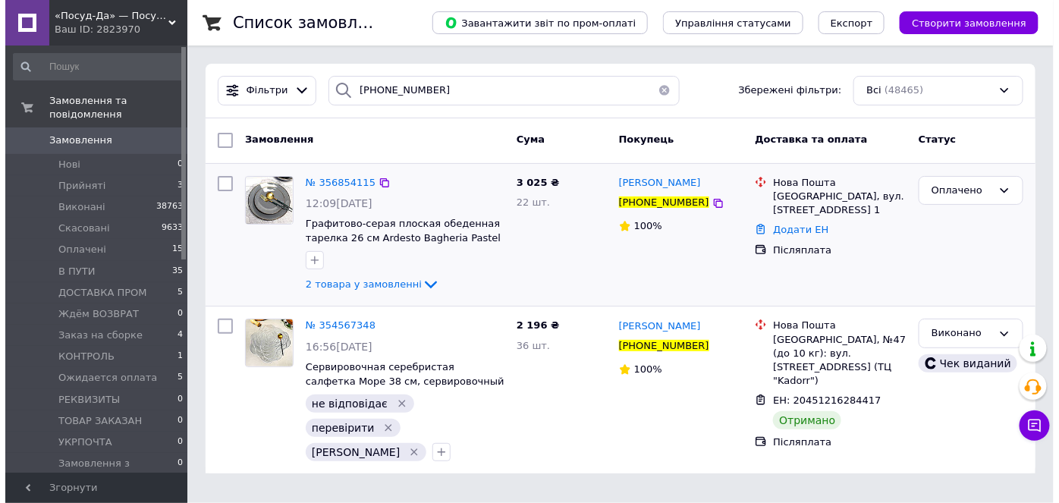
scroll to position [0, 0]
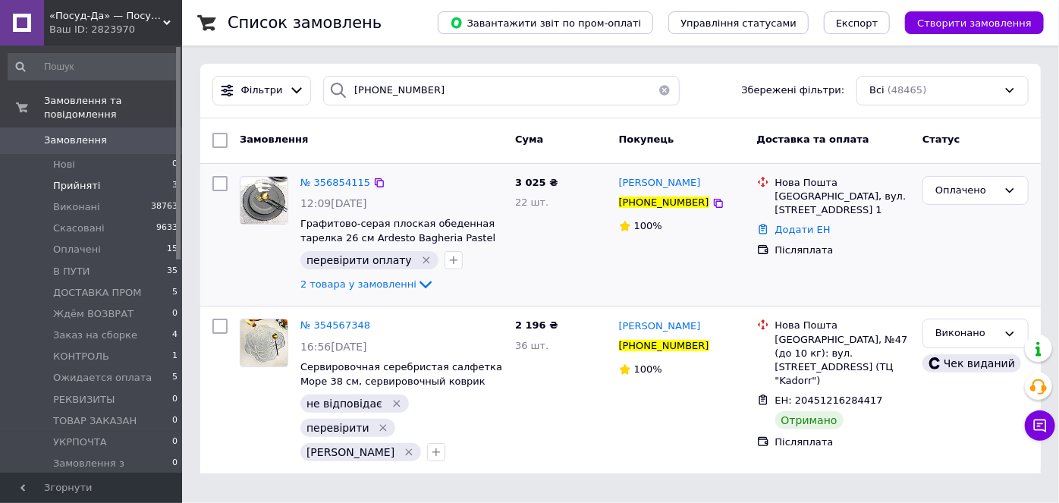
click at [76, 179] on span "Прийняті" at bounding box center [76, 186] width 47 height 14
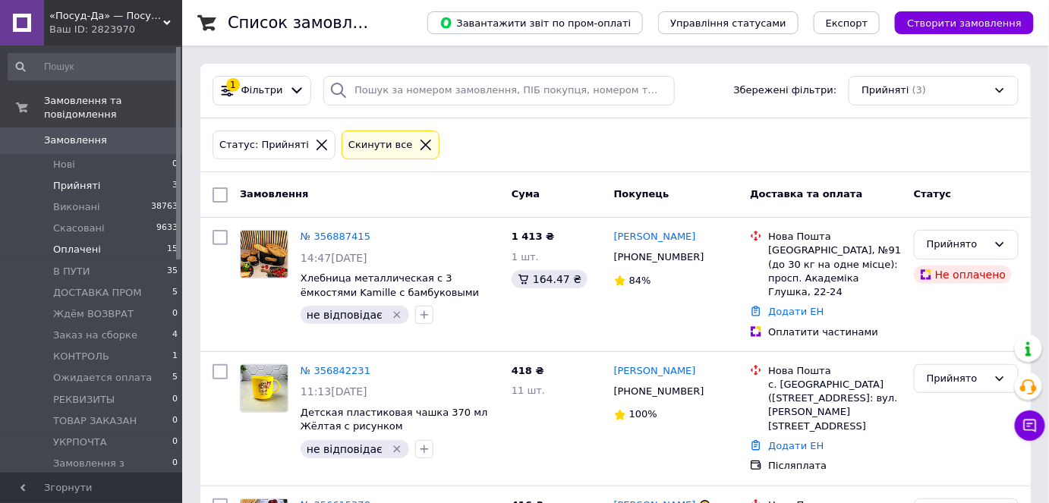
click at [138, 240] on li "Оплачені 15" at bounding box center [93, 249] width 187 height 21
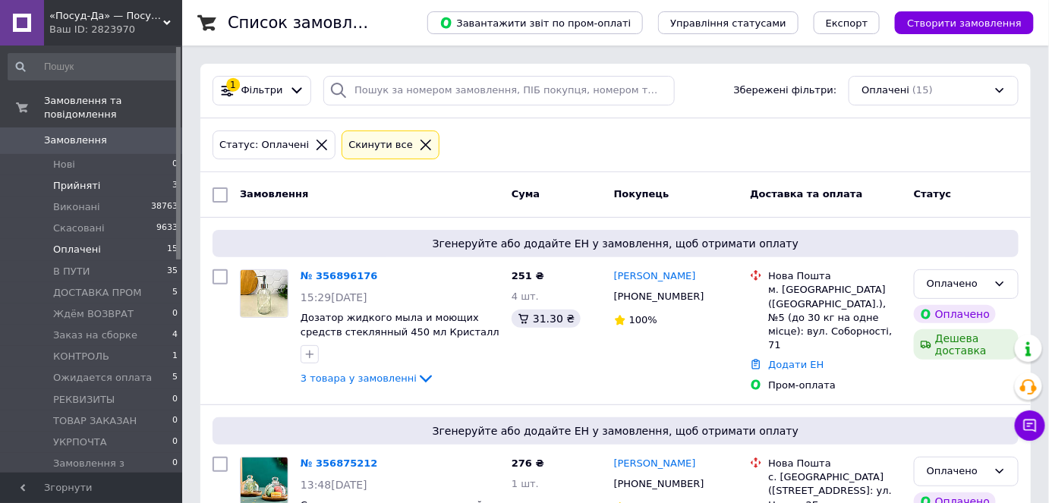
click at [101, 177] on li "Прийняті 3" at bounding box center [93, 185] width 187 height 21
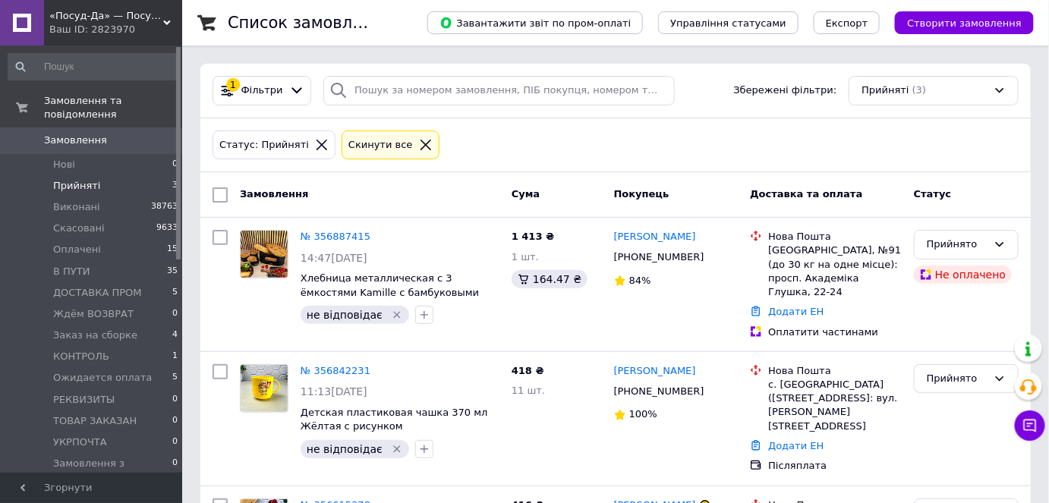
click at [113, 134] on span "Замовлення" at bounding box center [92, 141] width 96 height 14
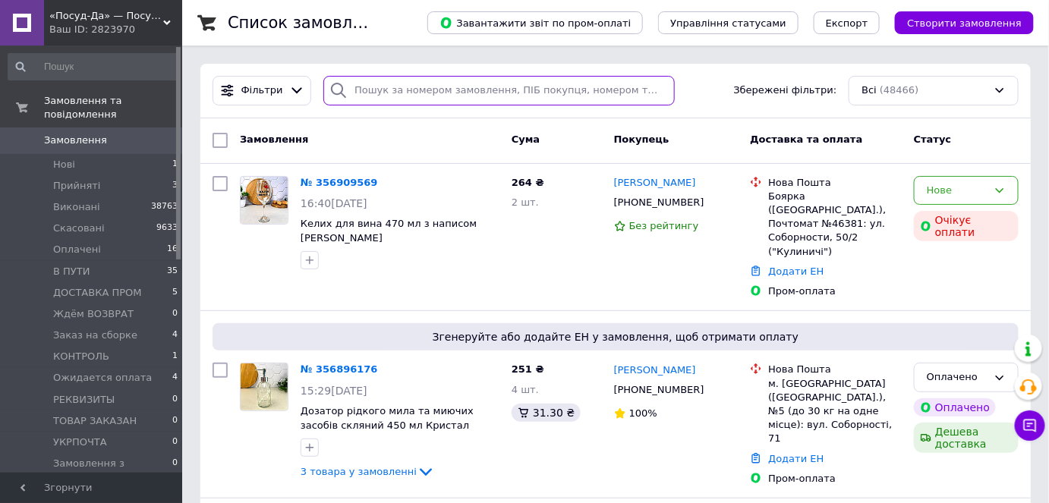
paste input "[PHONE_NUMBER]"
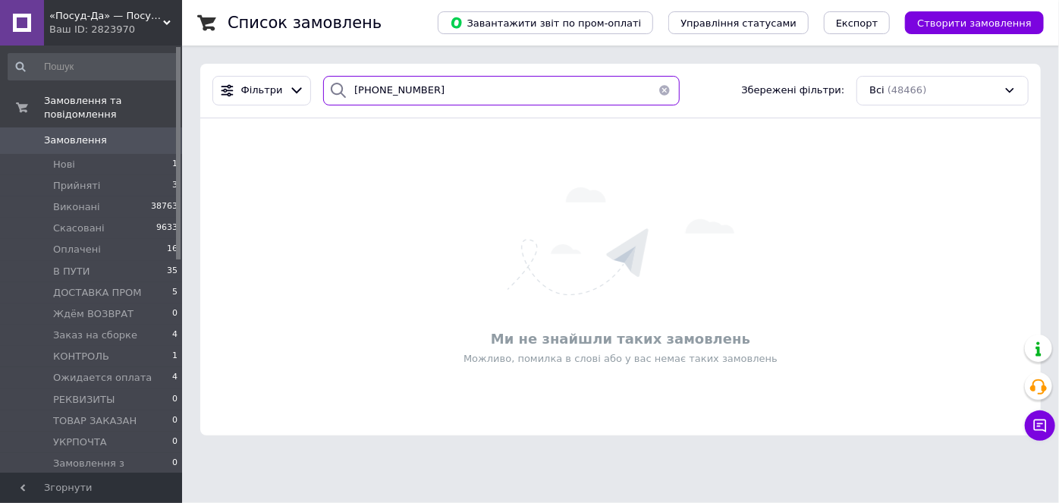
type input "[PHONE_NUMBER]"
click at [71, 24] on div "Ваш ID: 2823970" at bounding box center [115, 30] width 133 height 14
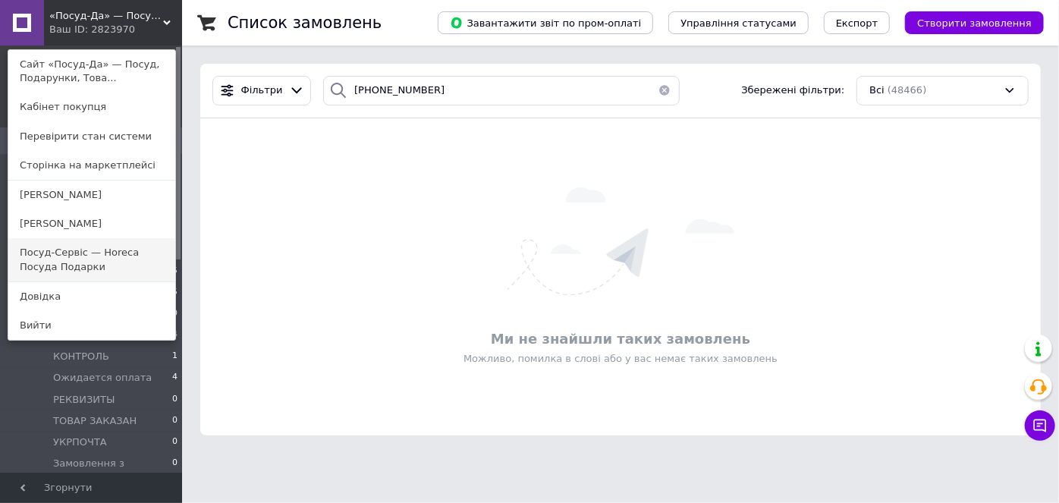
click at [87, 261] on link "Посуд-Сервіс — Horeca Посуда Подарки" at bounding box center [91, 259] width 167 height 43
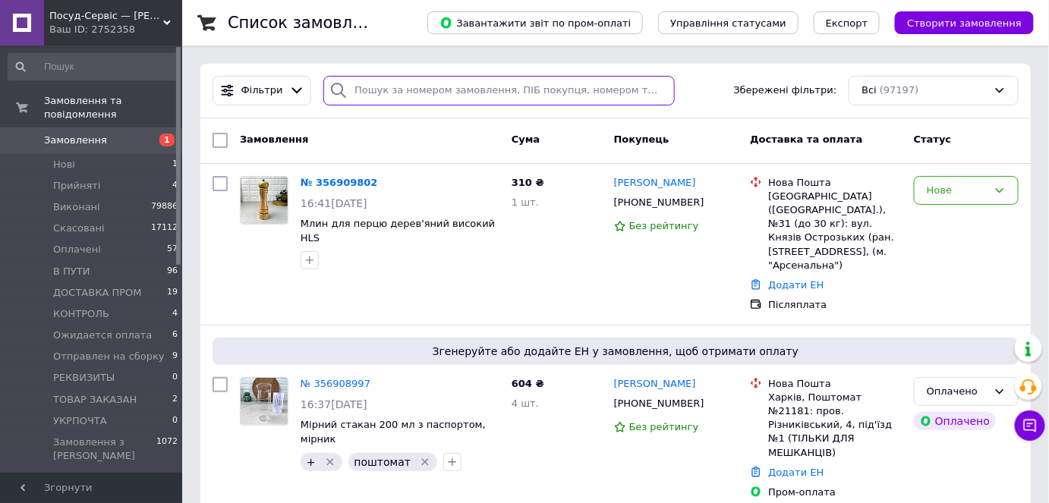
paste input "[PHONE_NUMBER]"
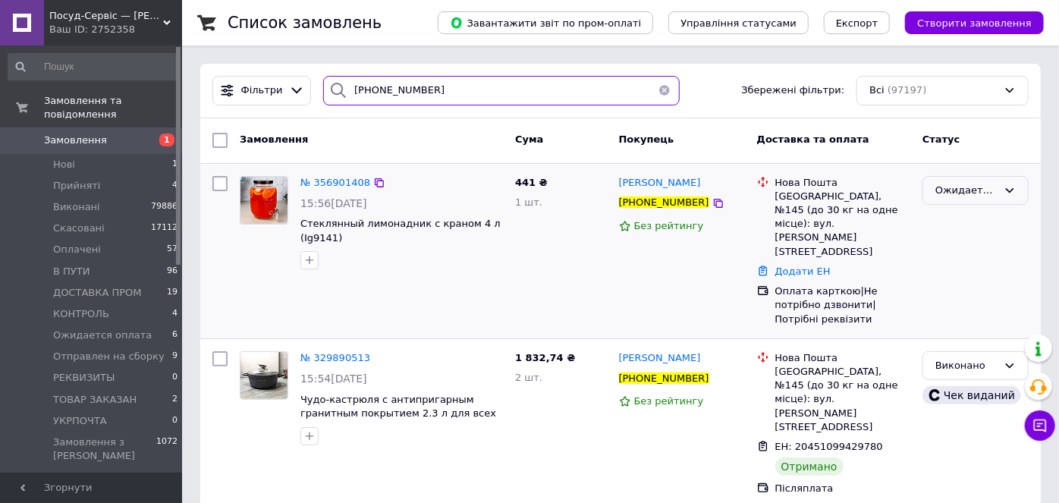
type input "[PHONE_NUMBER]"
click at [949, 189] on div "Ожидается оплата" at bounding box center [967, 191] width 62 height 16
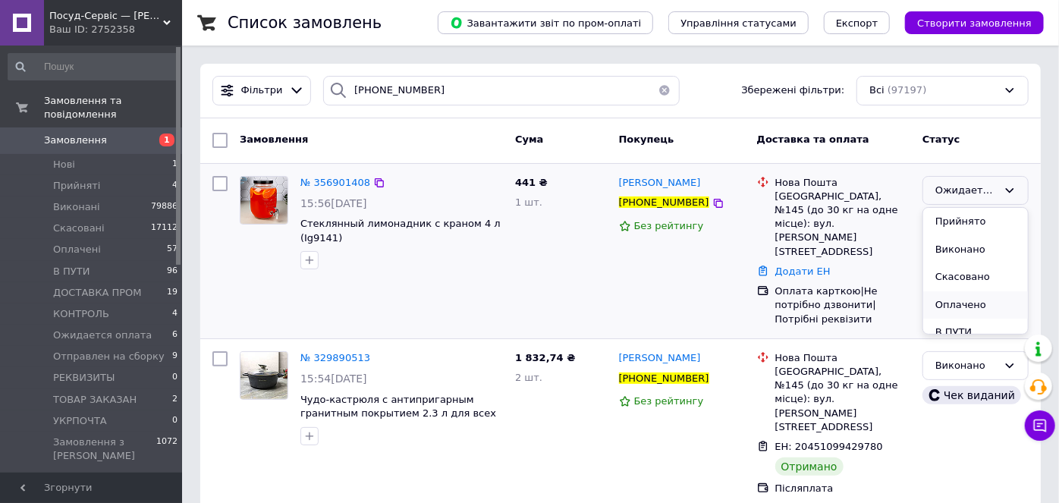
click at [969, 302] on li "Оплачено" at bounding box center [976, 305] width 105 height 28
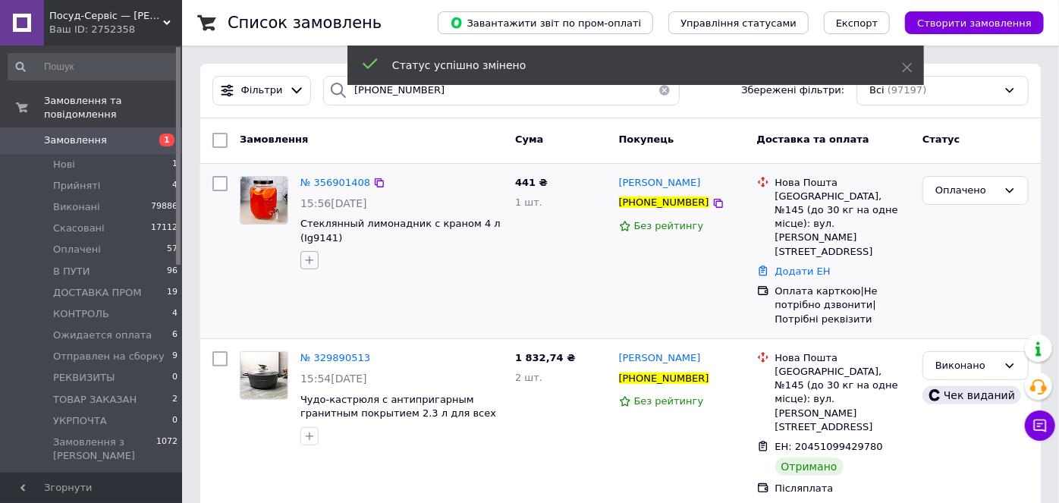
click at [305, 262] on icon "button" at bounding box center [310, 260] width 12 height 12
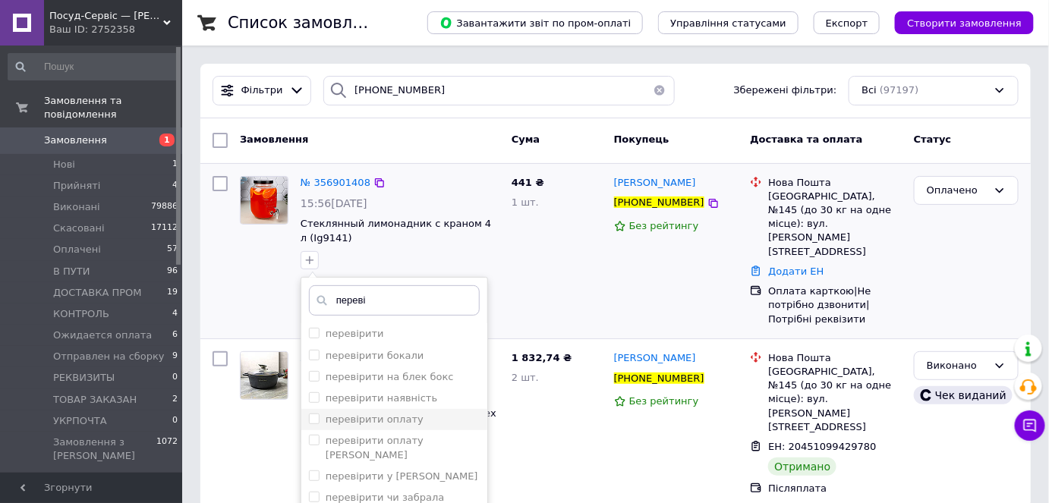
type input "переві"
click at [357, 417] on label "перевірити оплату" at bounding box center [375, 419] width 98 height 11
checkbox input "true"
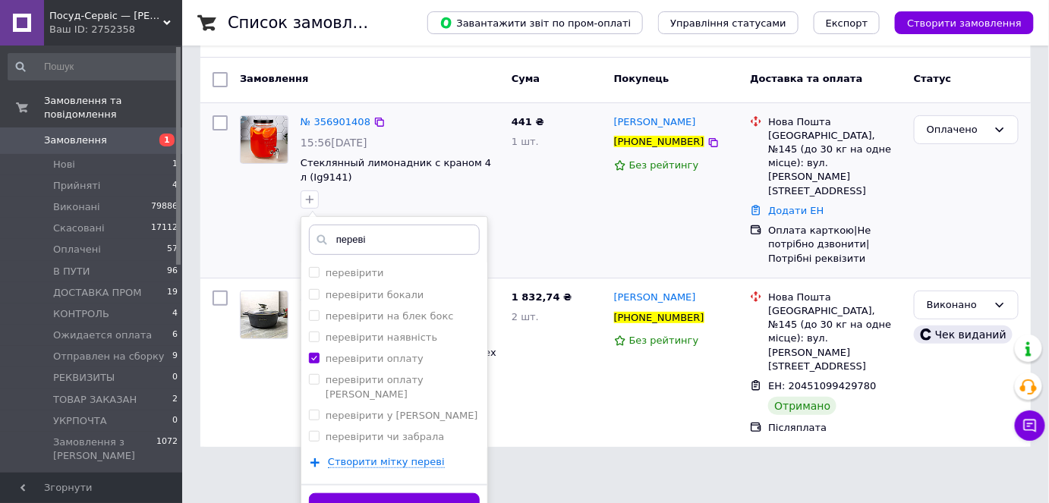
scroll to position [73, 0]
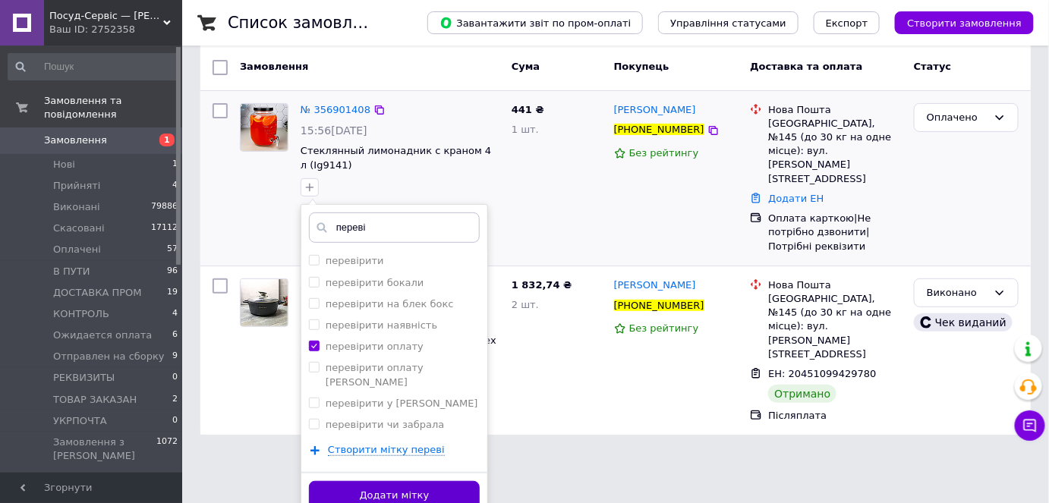
click at [395, 481] on button "Додати мітку" at bounding box center [394, 496] width 171 height 30
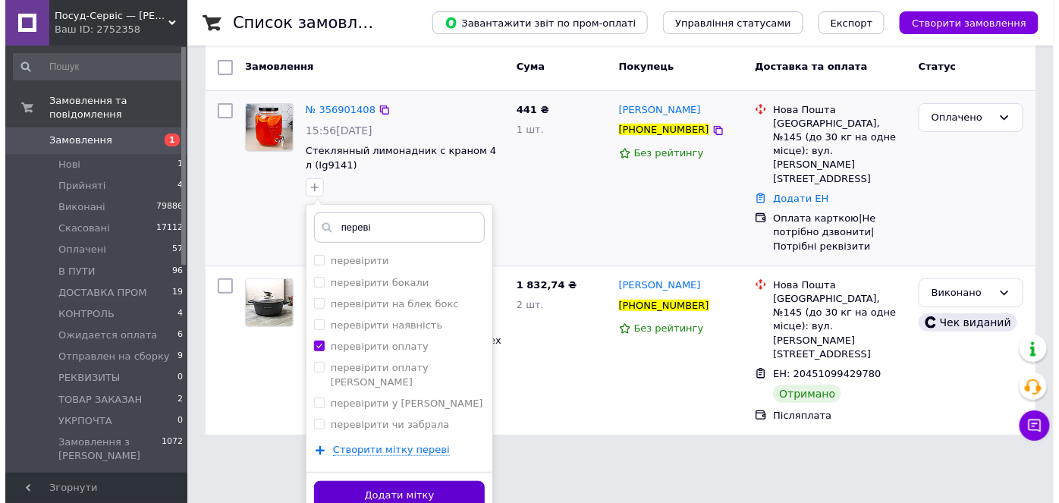
scroll to position [0, 0]
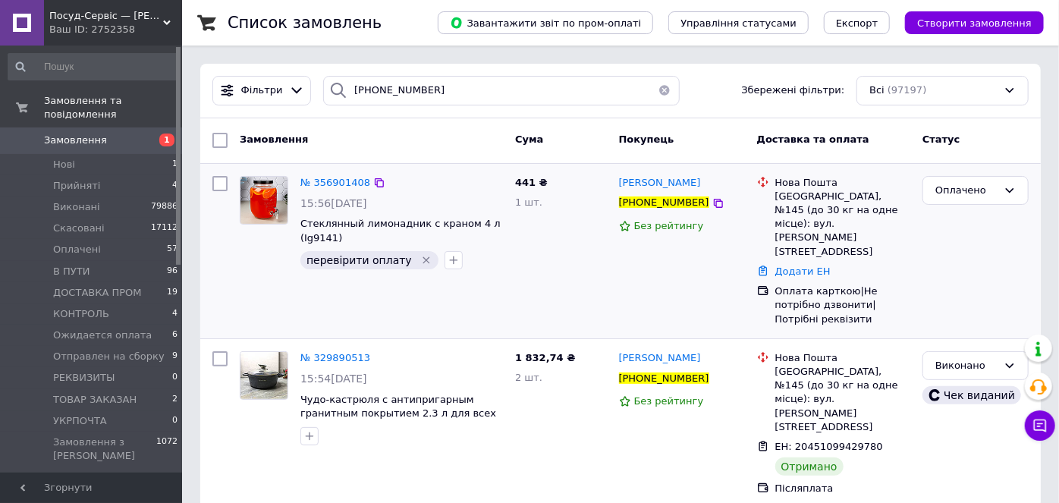
click at [112, 23] on div "Ваш ID: 2752358" at bounding box center [115, 30] width 133 height 14
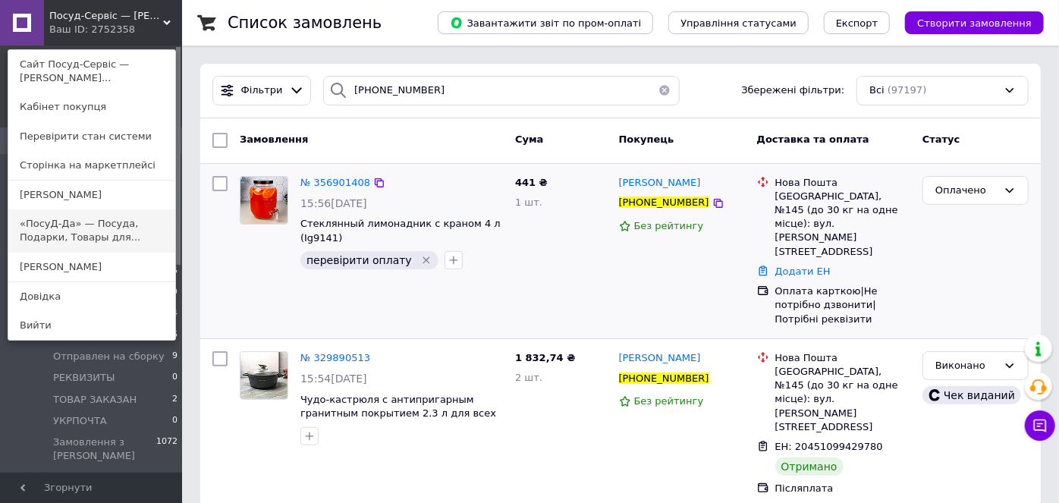
click at [106, 225] on link "«ПосуД-Да» — Посуда, Подарки, Товары для..." at bounding box center [91, 230] width 167 height 43
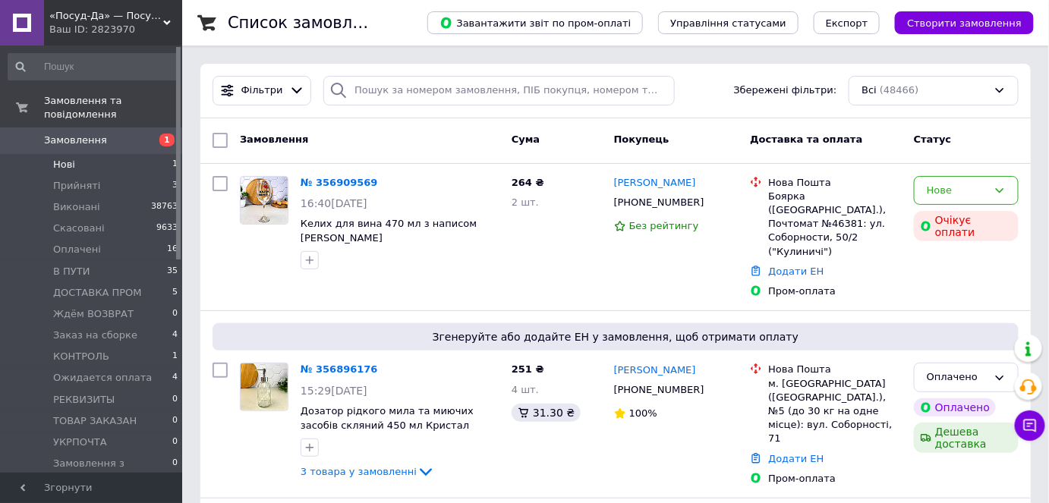
click at [93, 154] on li "Нові 1" at bounding box center [93, 164] width 187 height 21
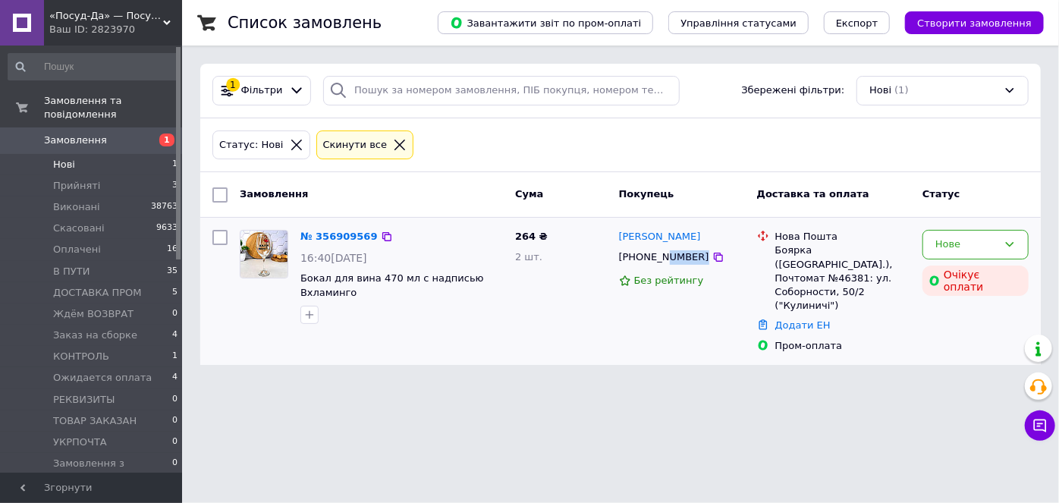
drag, startPoint x: 736, startPoint y: 260, endPoint x: 660, endPoint y: 257, distance: 76.0
click at [660, 257] on div "[PHONE_NUMBER]" at bounding box center [682, 257] width 129 height 17
click at [68, 24] on div "Ваш ID: 2823970" at bounding box center [115, 30] width 133 height 14
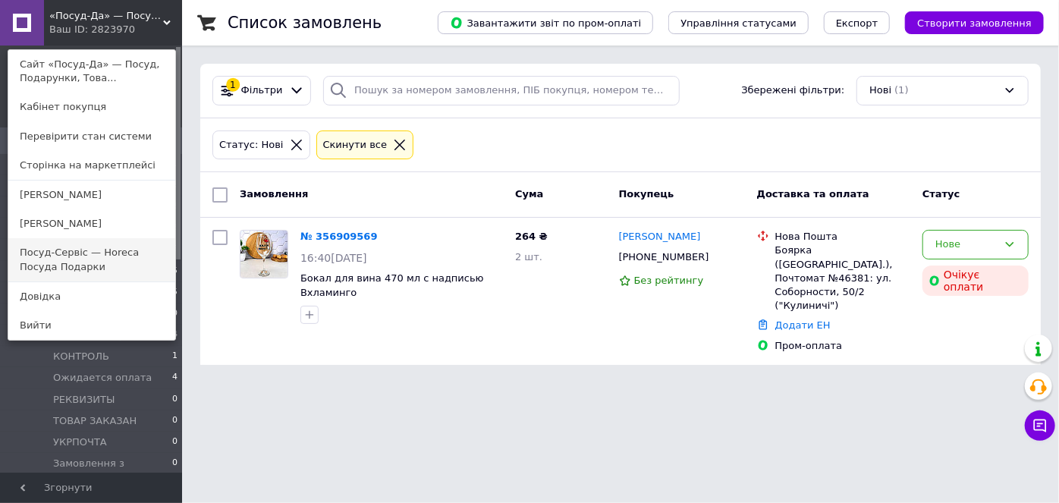
click at [77, 253] on link "Посуд-Сервіс — Horeca Посуда Подарки" at bounding box center [91, 259] width 167 height 43
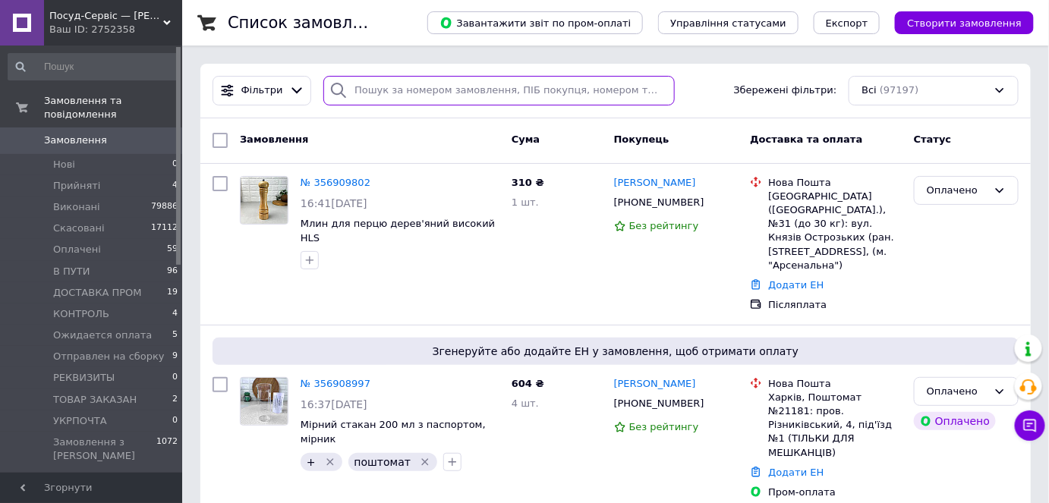
paste input "380676194618"
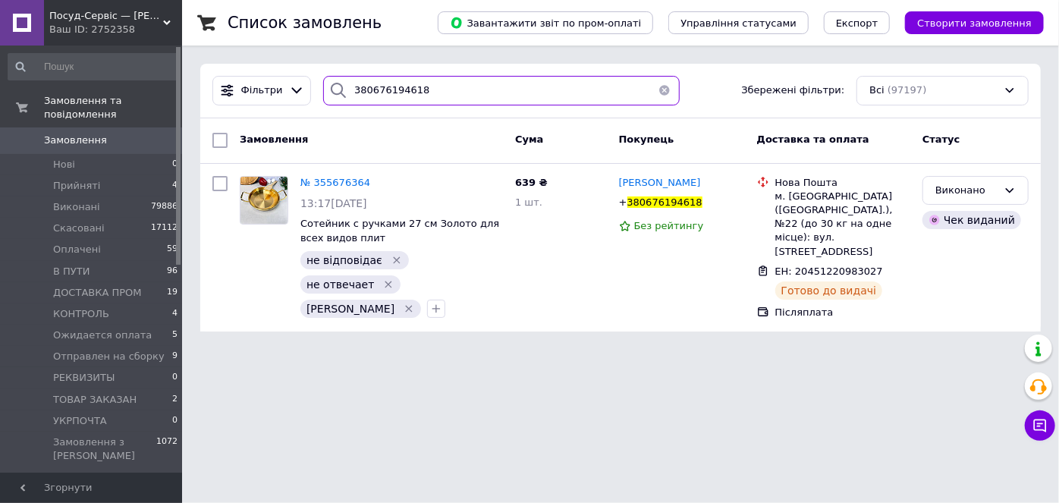
type input "380676194618"
